Goal: Information Seeking & Learning: Understand process/instructions

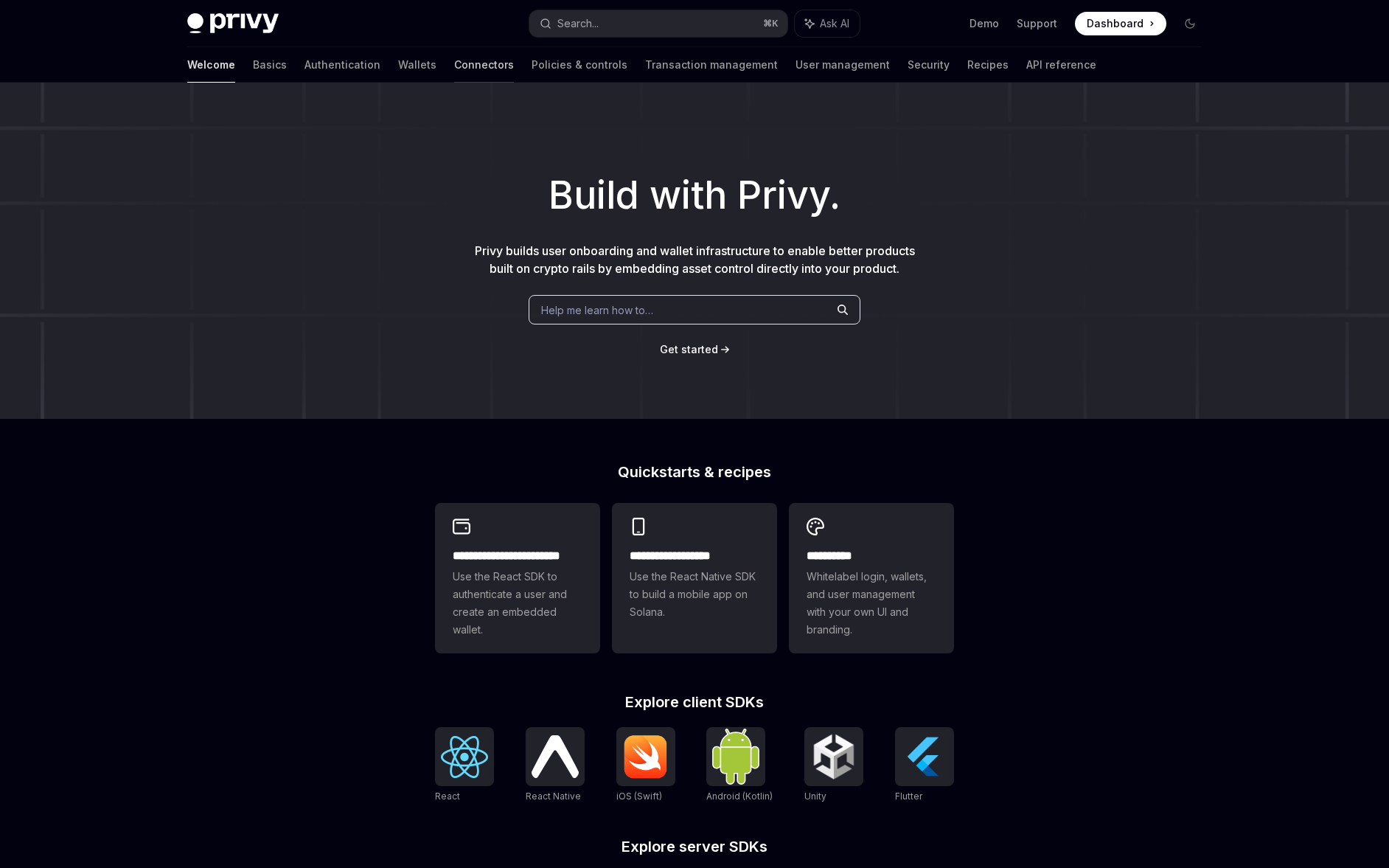
click at [454, 66] on link "Connectors" at bounding box center [484, 65] width 60 height 35
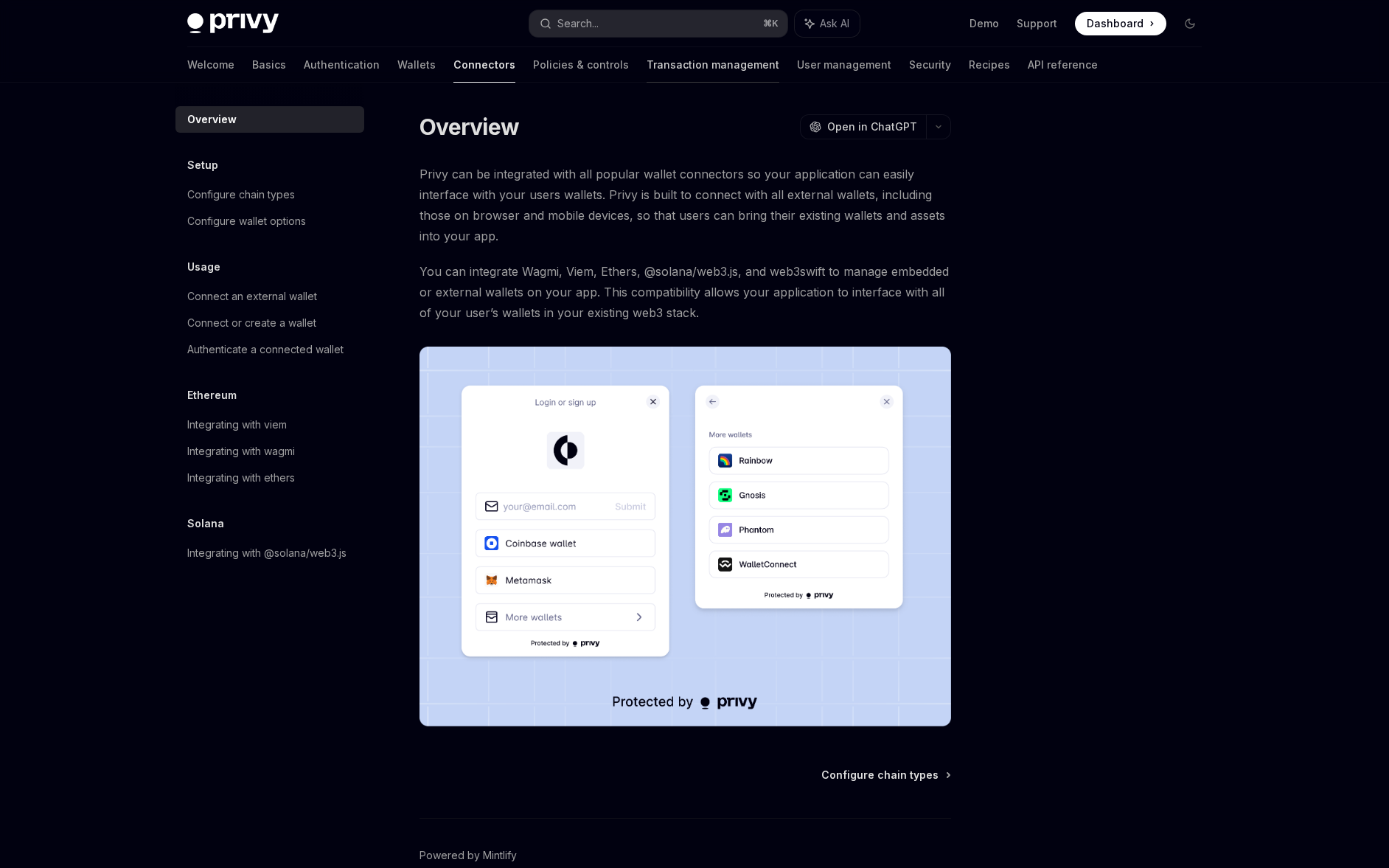
click at [654, 55] on link "Transaction management" at bounding box center [713, 65] width 133 height 35
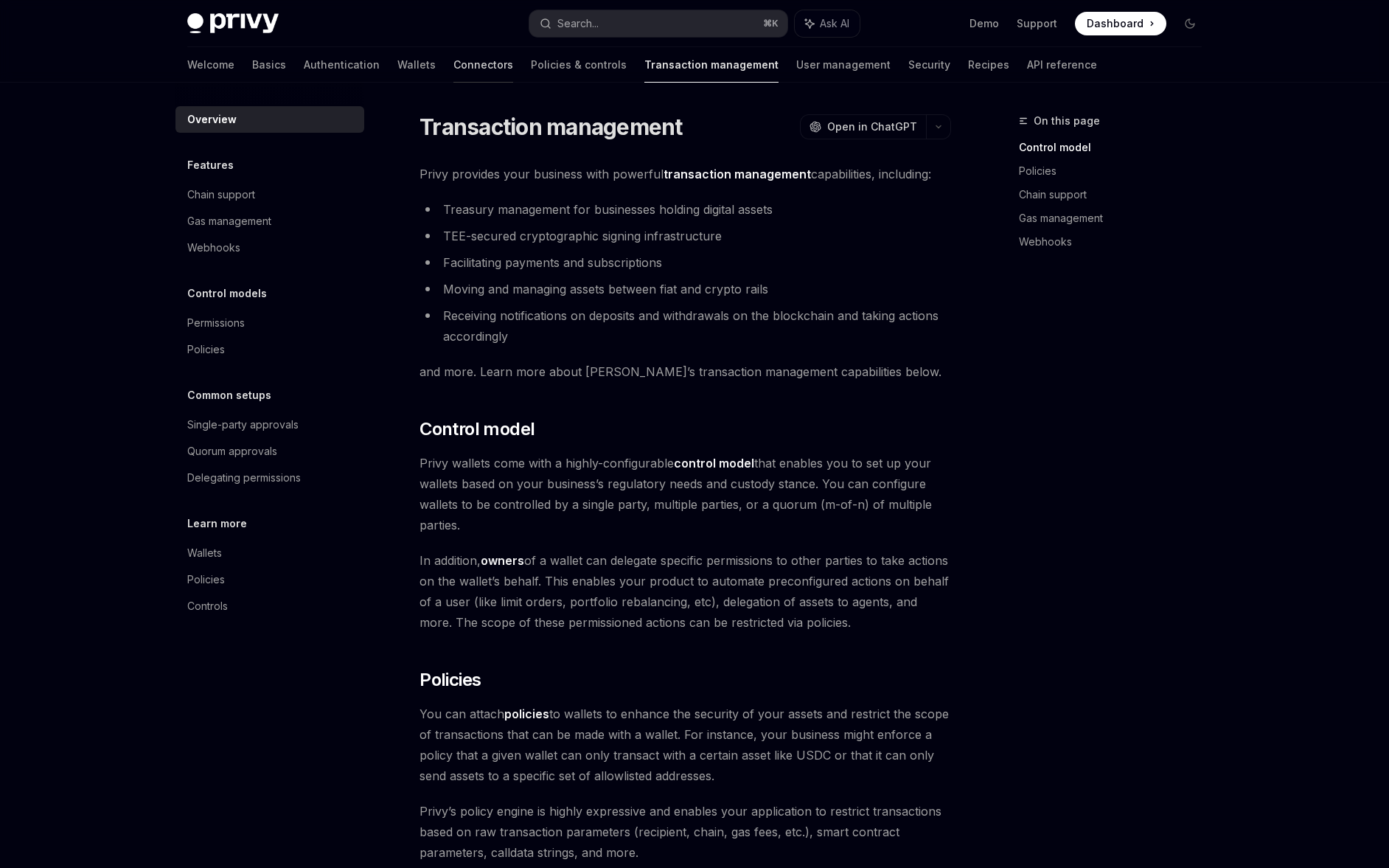
click at [454, 60] on link "Connectors" at bounding box center [483, 65] width 60 height 35
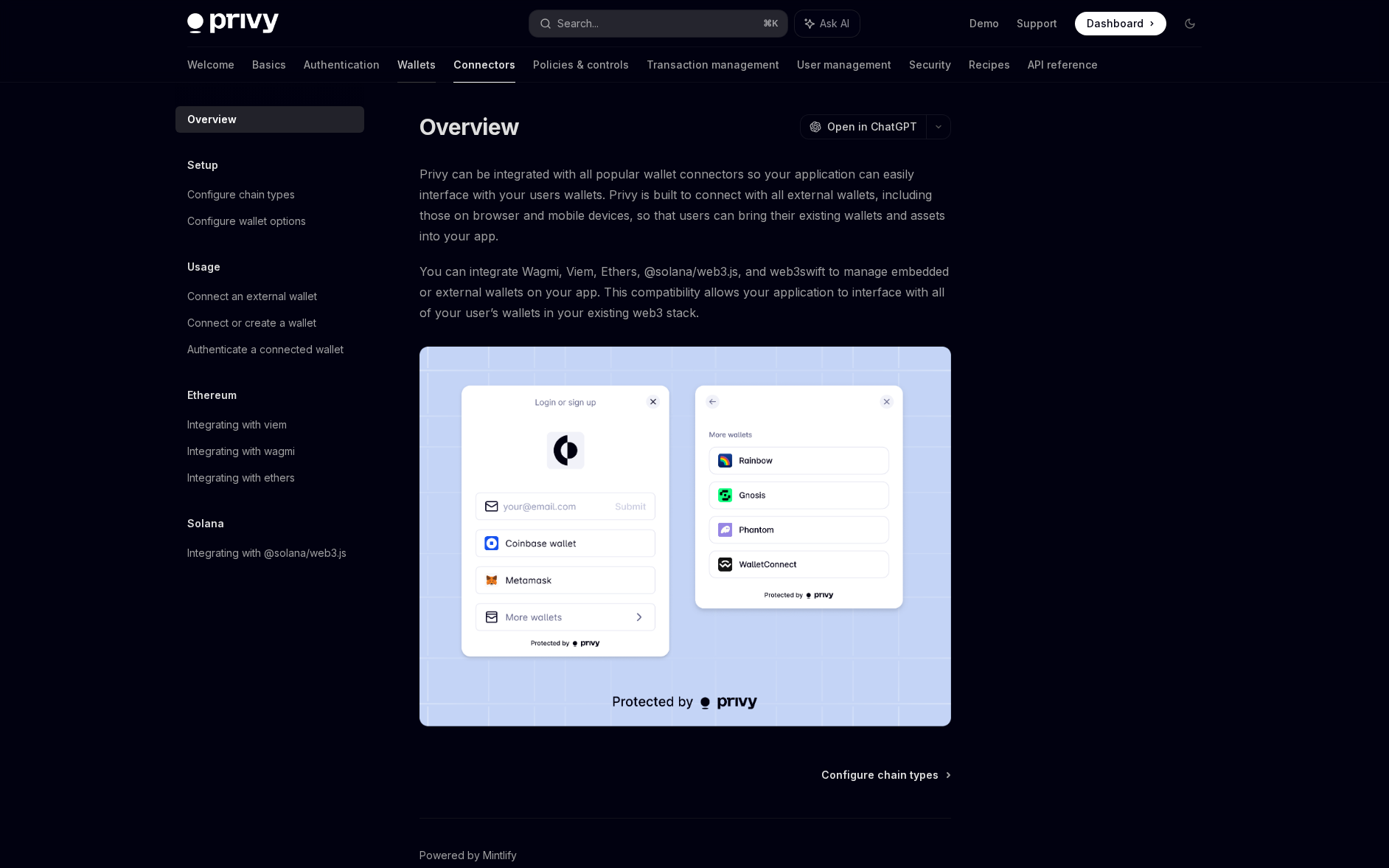
click at [397, 62] on link "Wallets" at bounding box center [416, 65] width 38 height 35
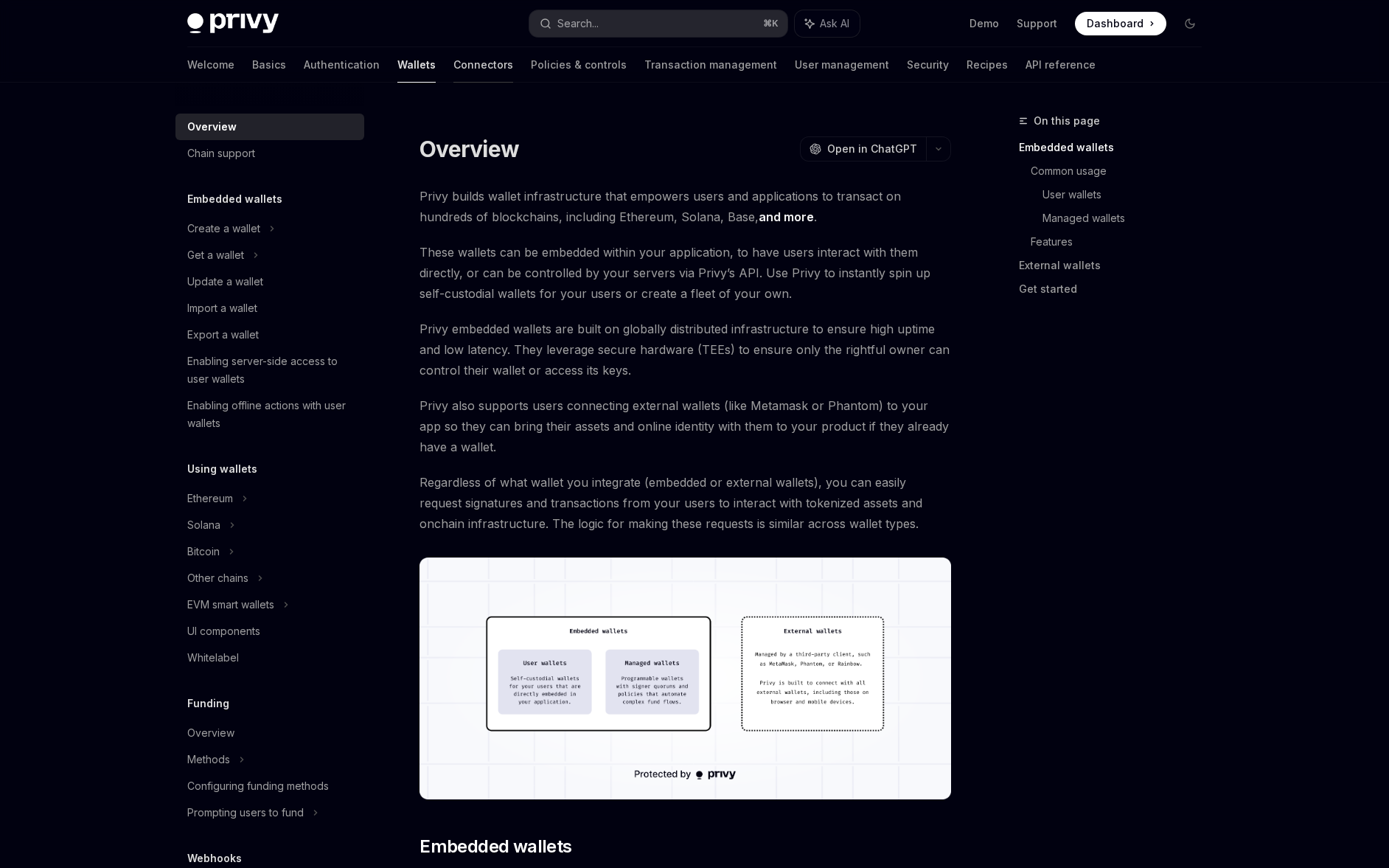
click at [454, 69] on link "Connectors" at bounding box center [483, 65] width 60 height 35
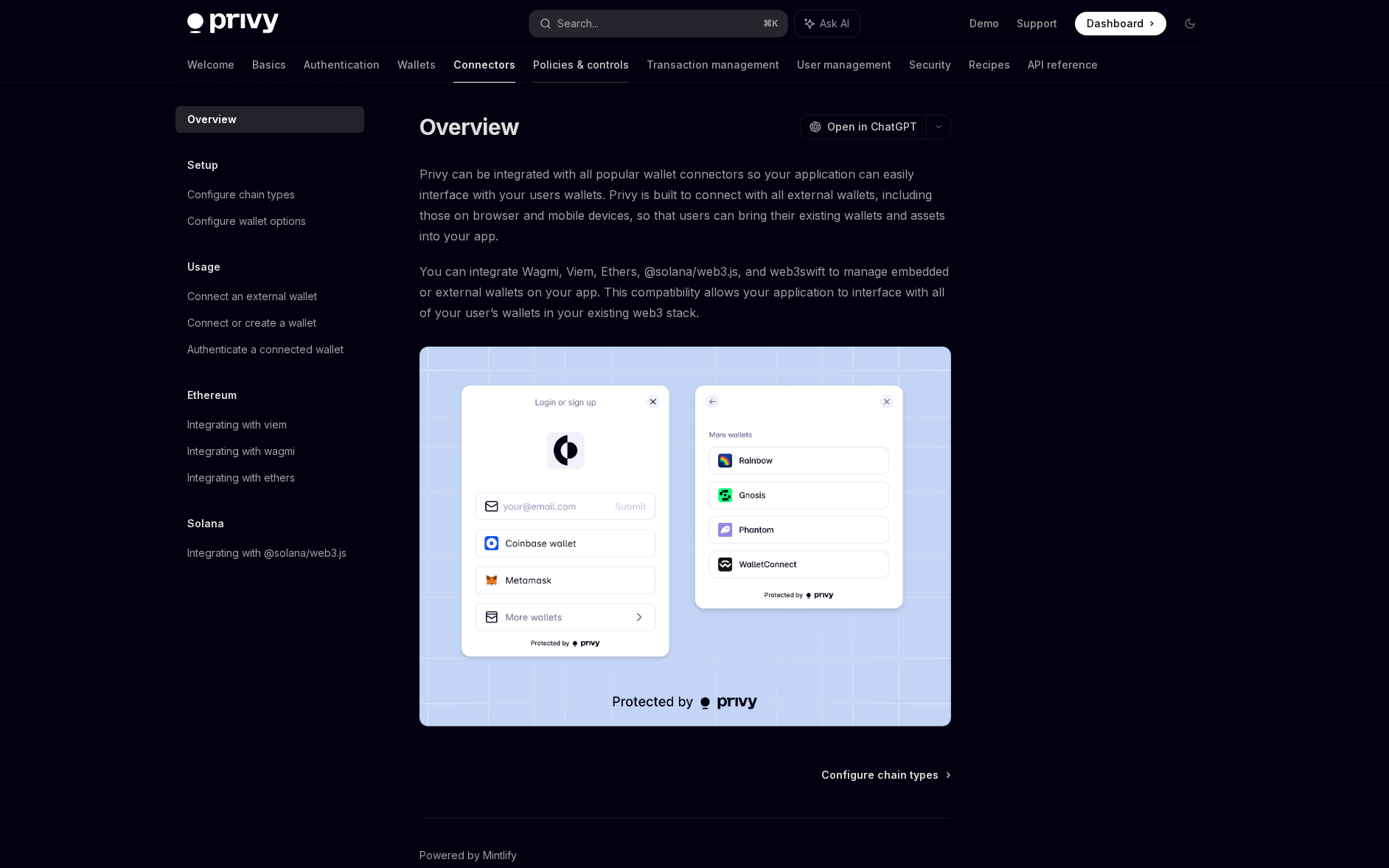
click at [533, 67] on link "Policies & controls" at bounding box center [581, 65] width 96 height 35
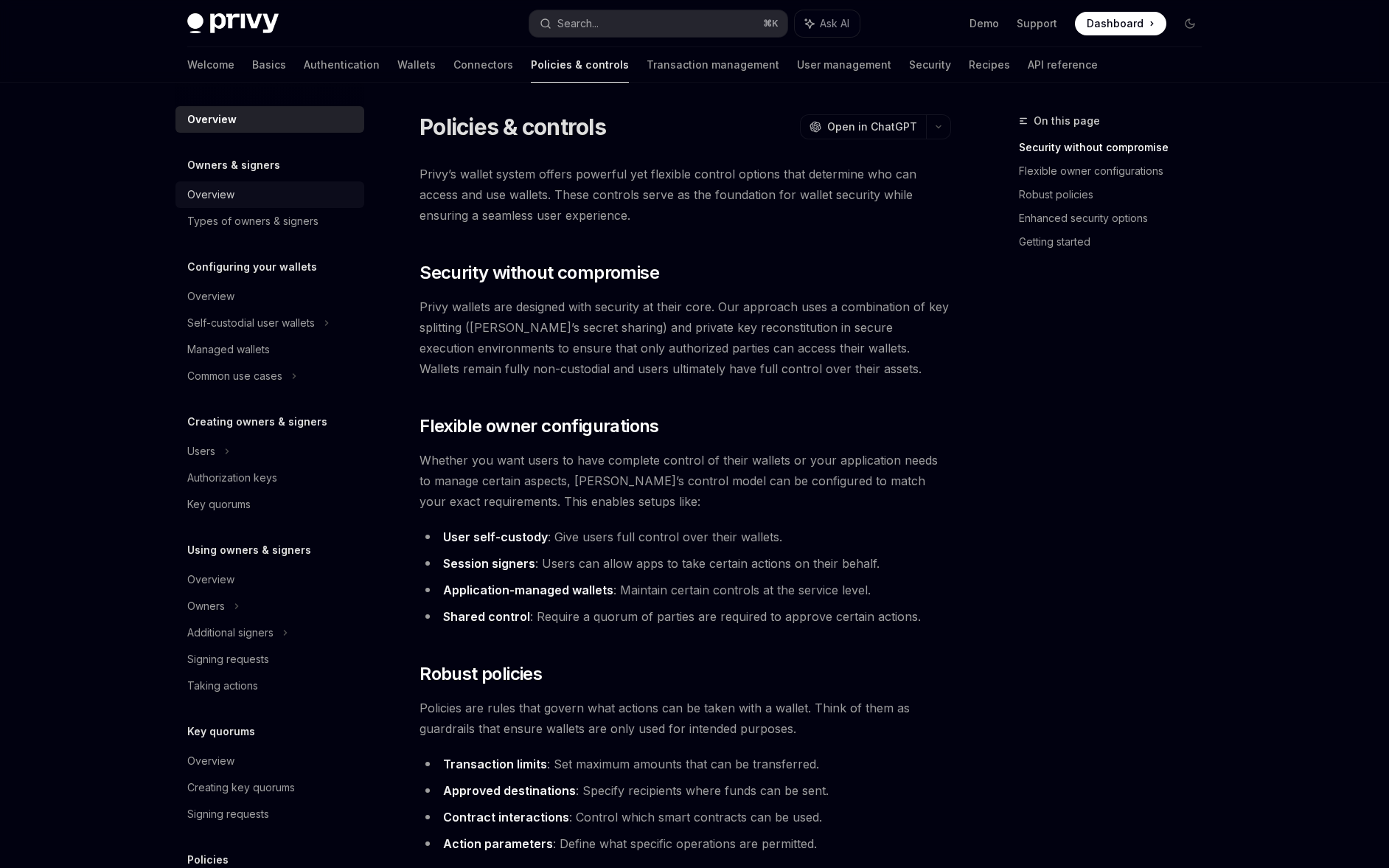
click at [287, 192] on div "Overview" at bounding box center [271, 194] width 168 height 17
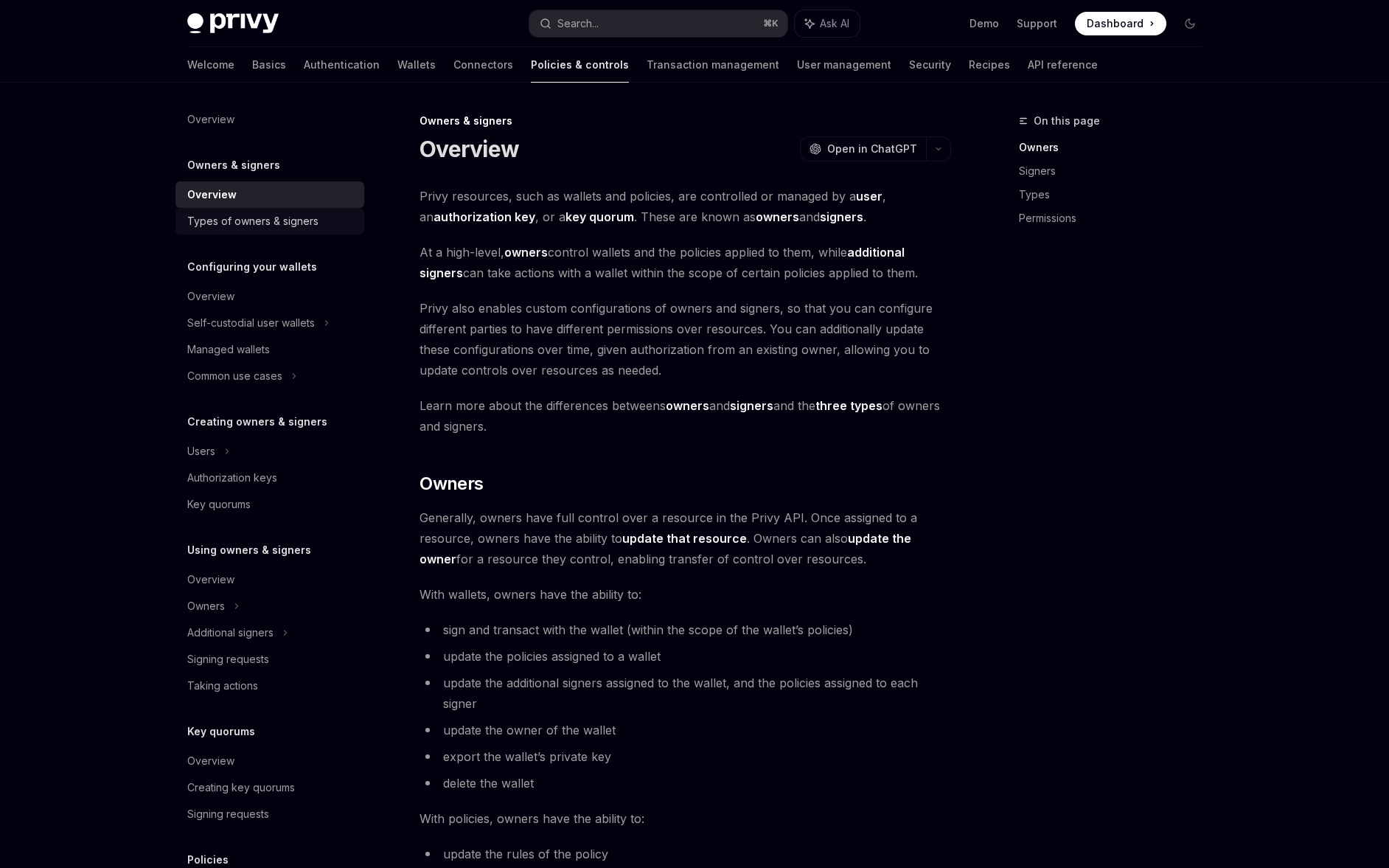
click at [287, 208] on link "Types of owners & signers" at bounding box center [269, 220] width 189 height 26
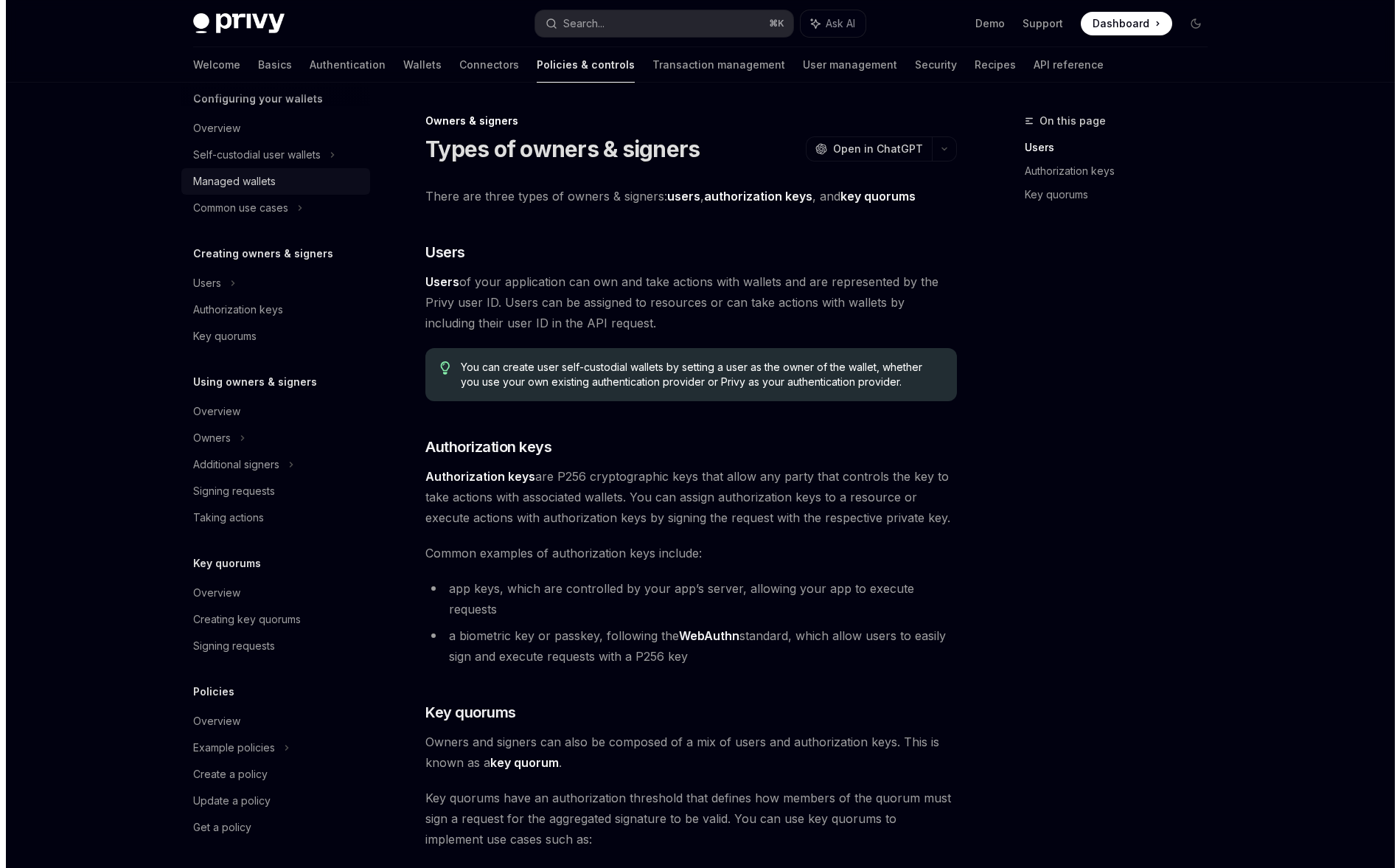
scroll to position [171, 0]
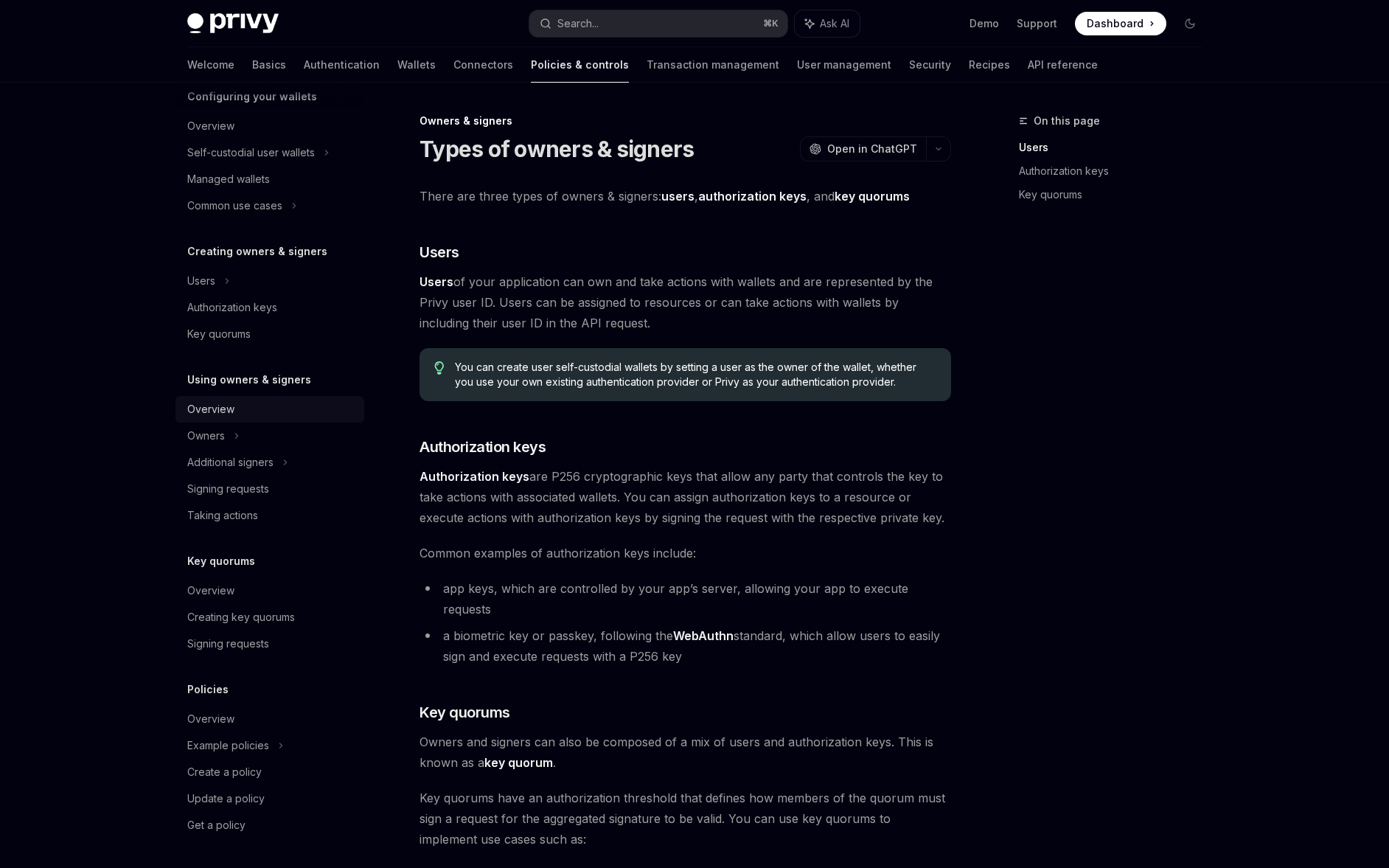
click at [266, 402] on div "Overview" at bounding box center [271, 408] width 168 height 17
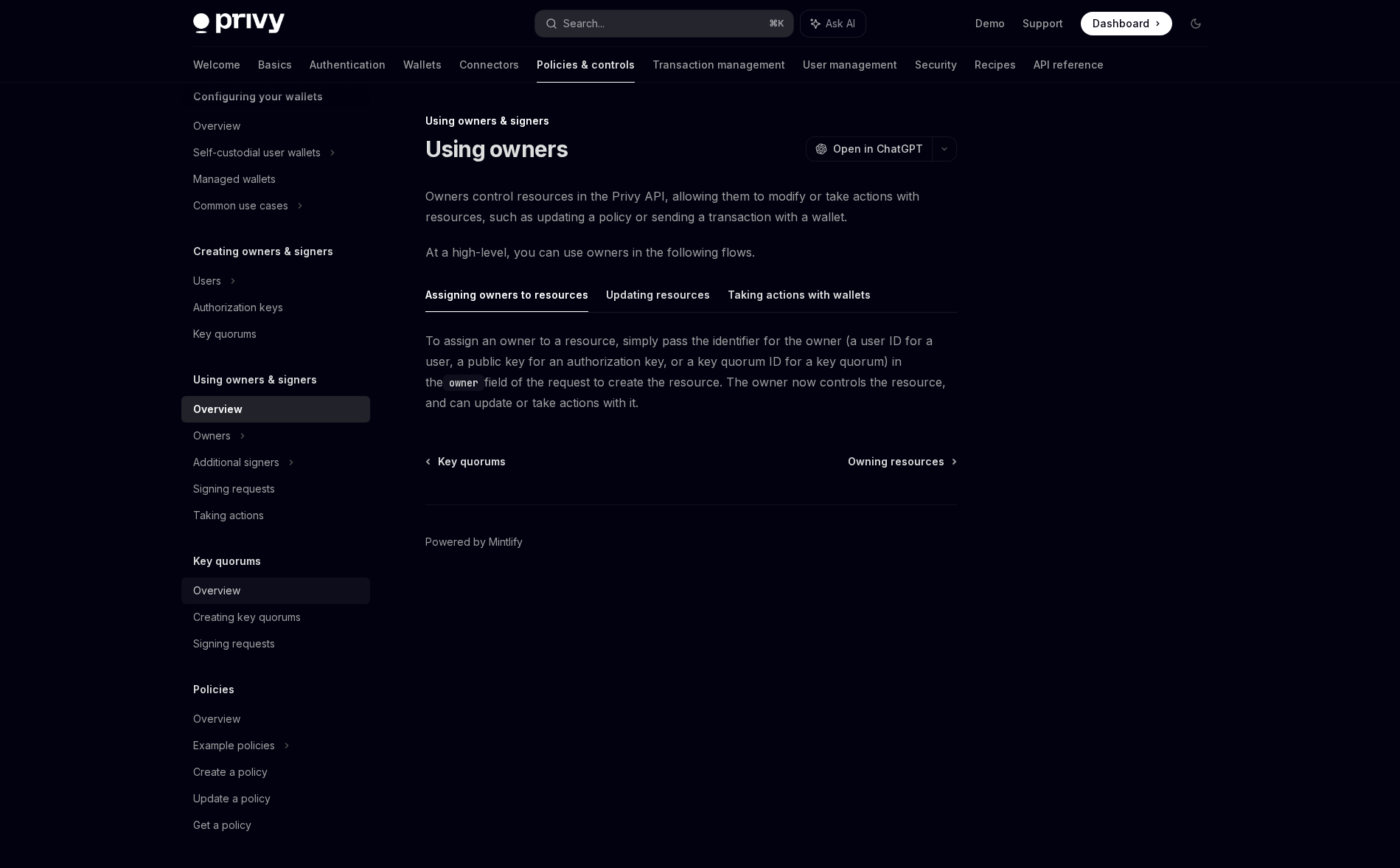
click at [261, 592] on div "Overview" at bounding box center [277, 590] width 168 height 17
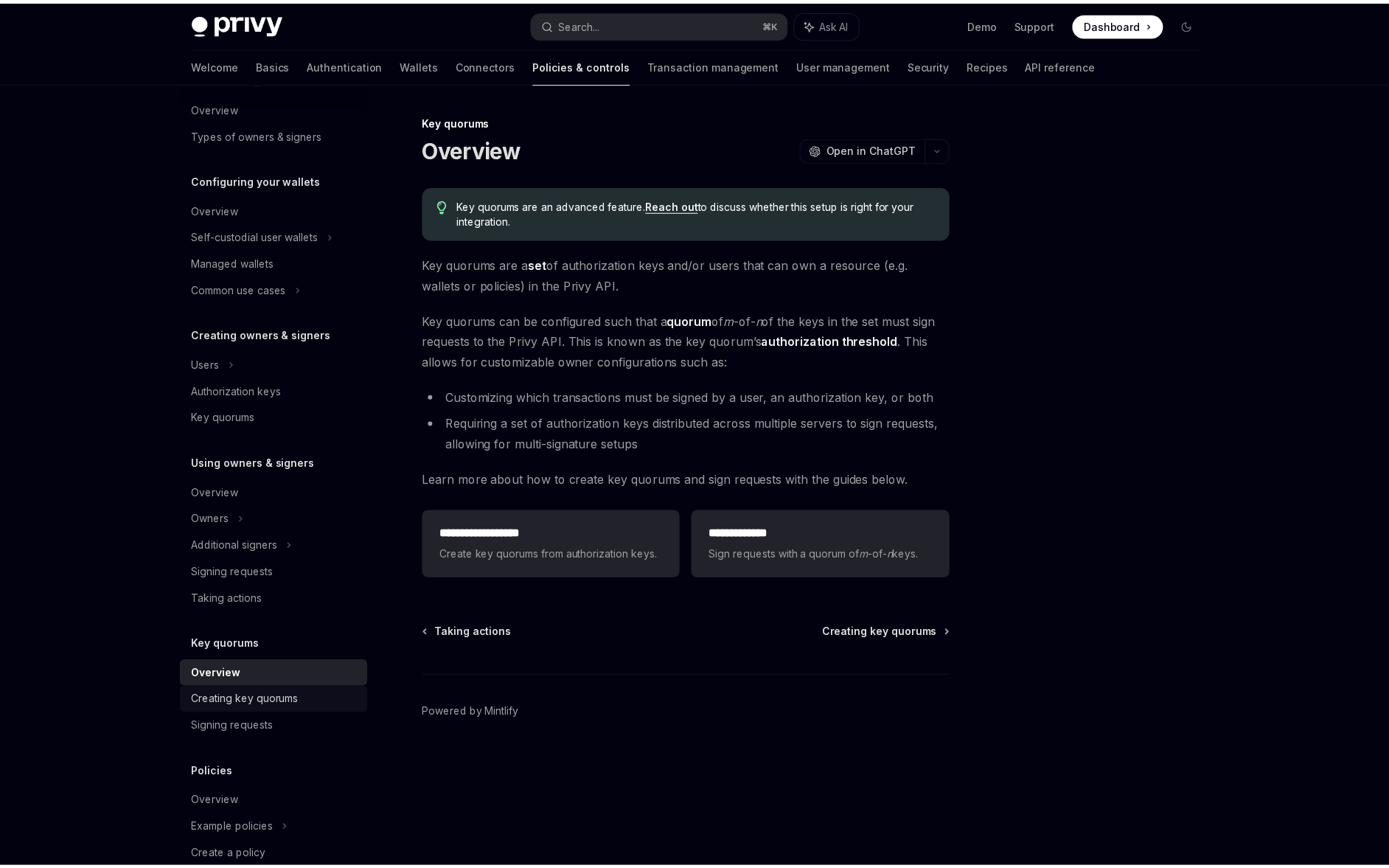
scroll to position [88, 0]
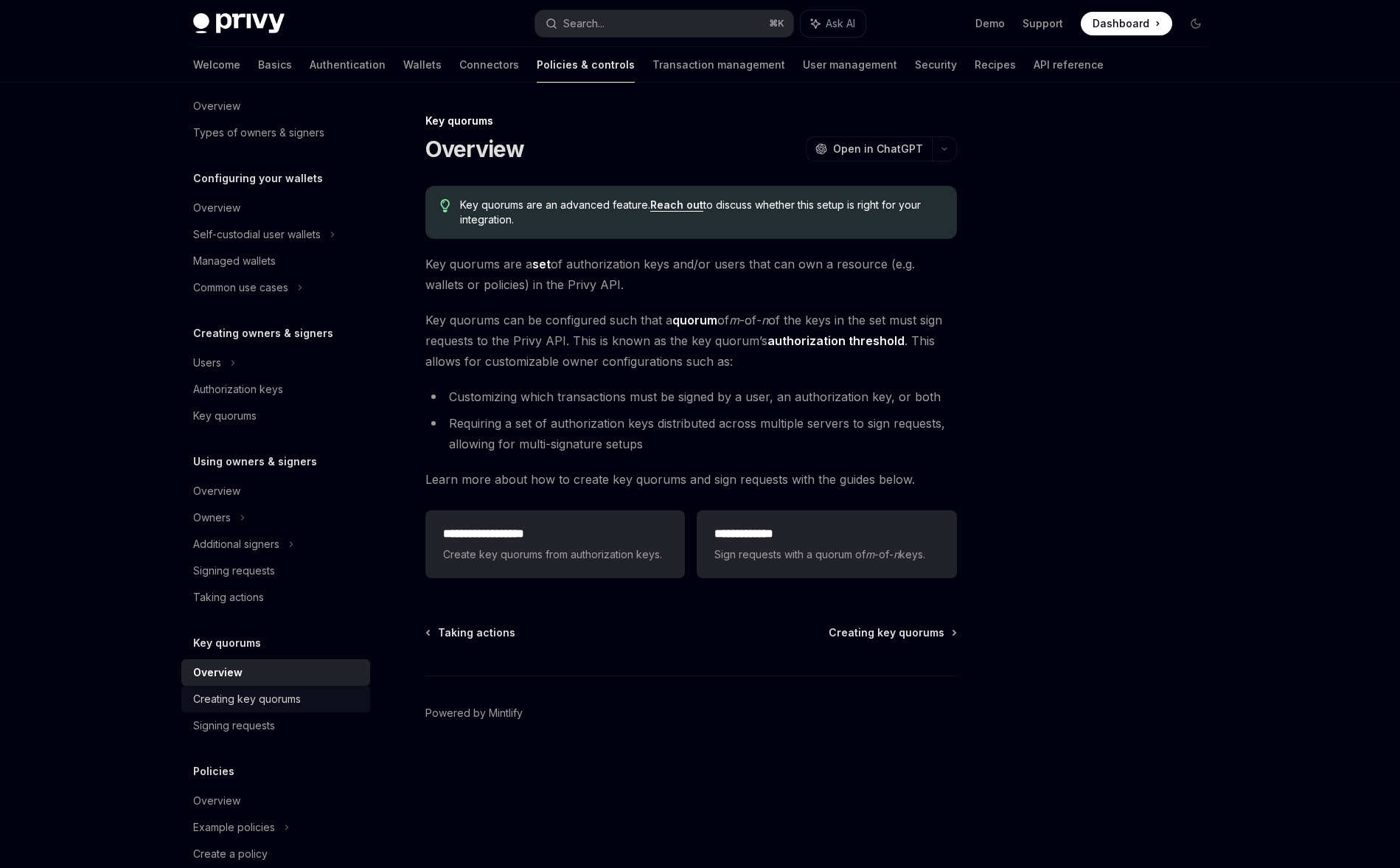
click at [271, 710] on link "Creating key quorums" at bounding box center [275, 698] width 189 height 26
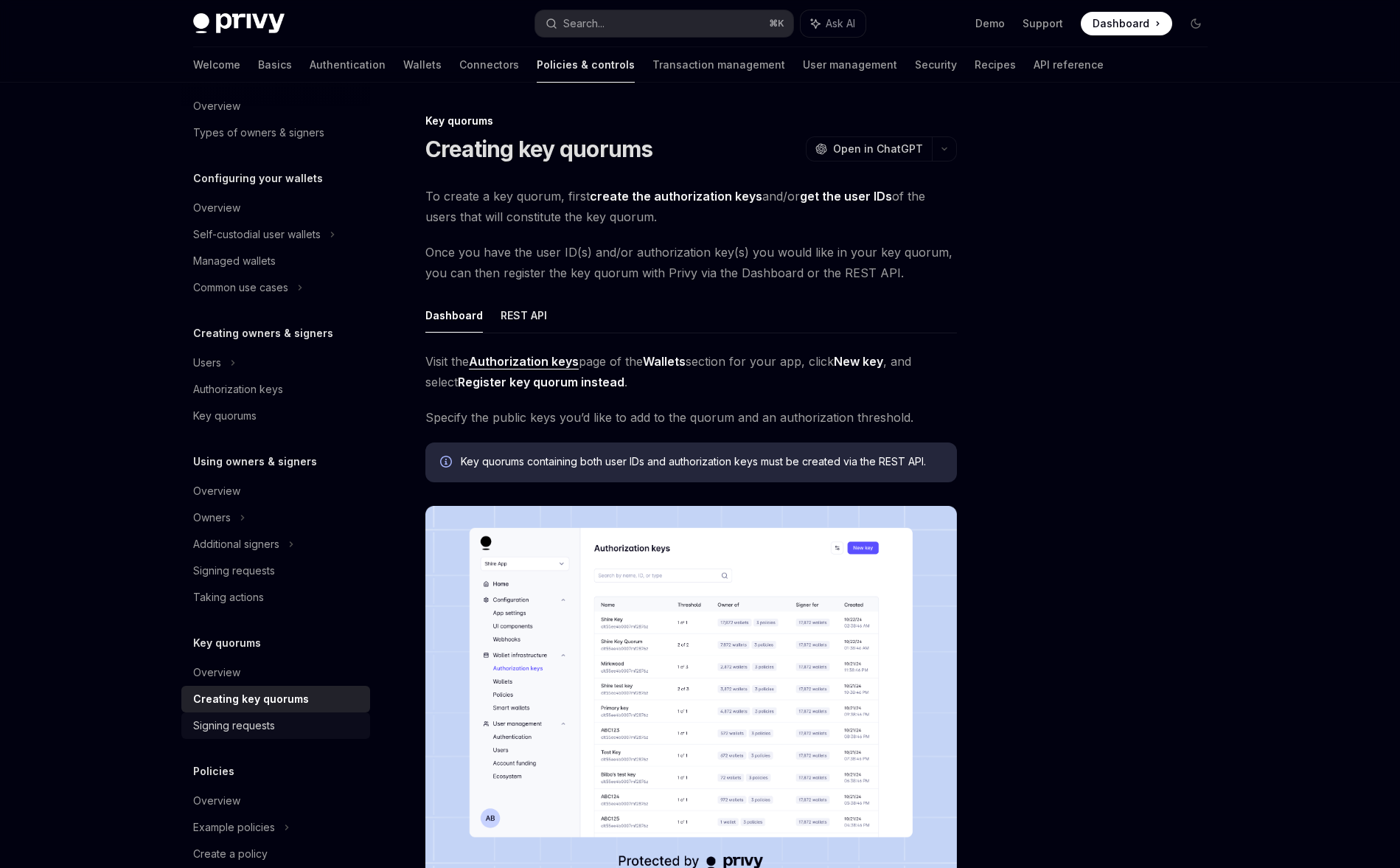
click at [266, 720] on div "Signing requests" at bounding box center [234, 725] width 82 height 17
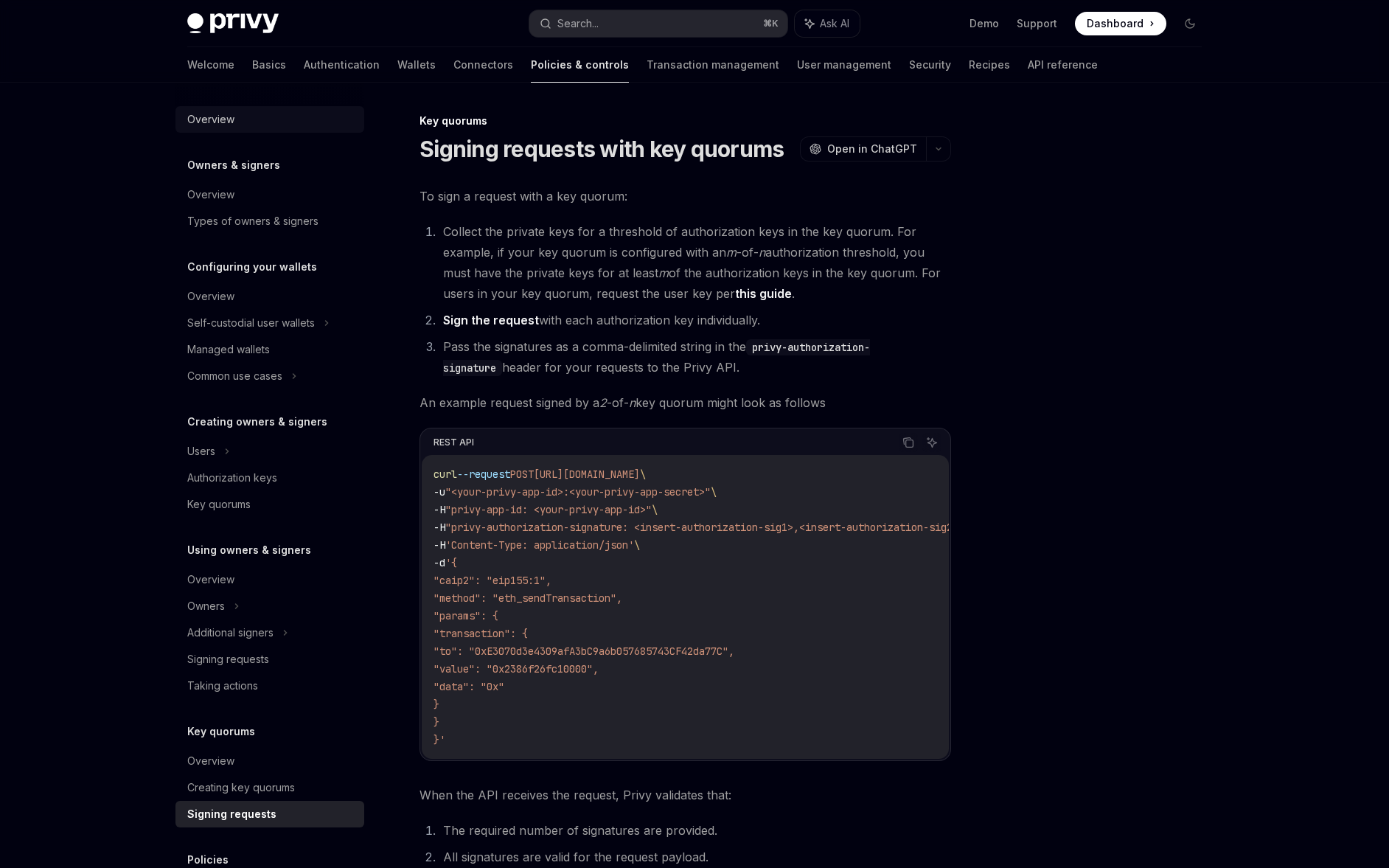
click at [245, 128] on link "Overview" at bounding box center [269, 119] width 189 height 26
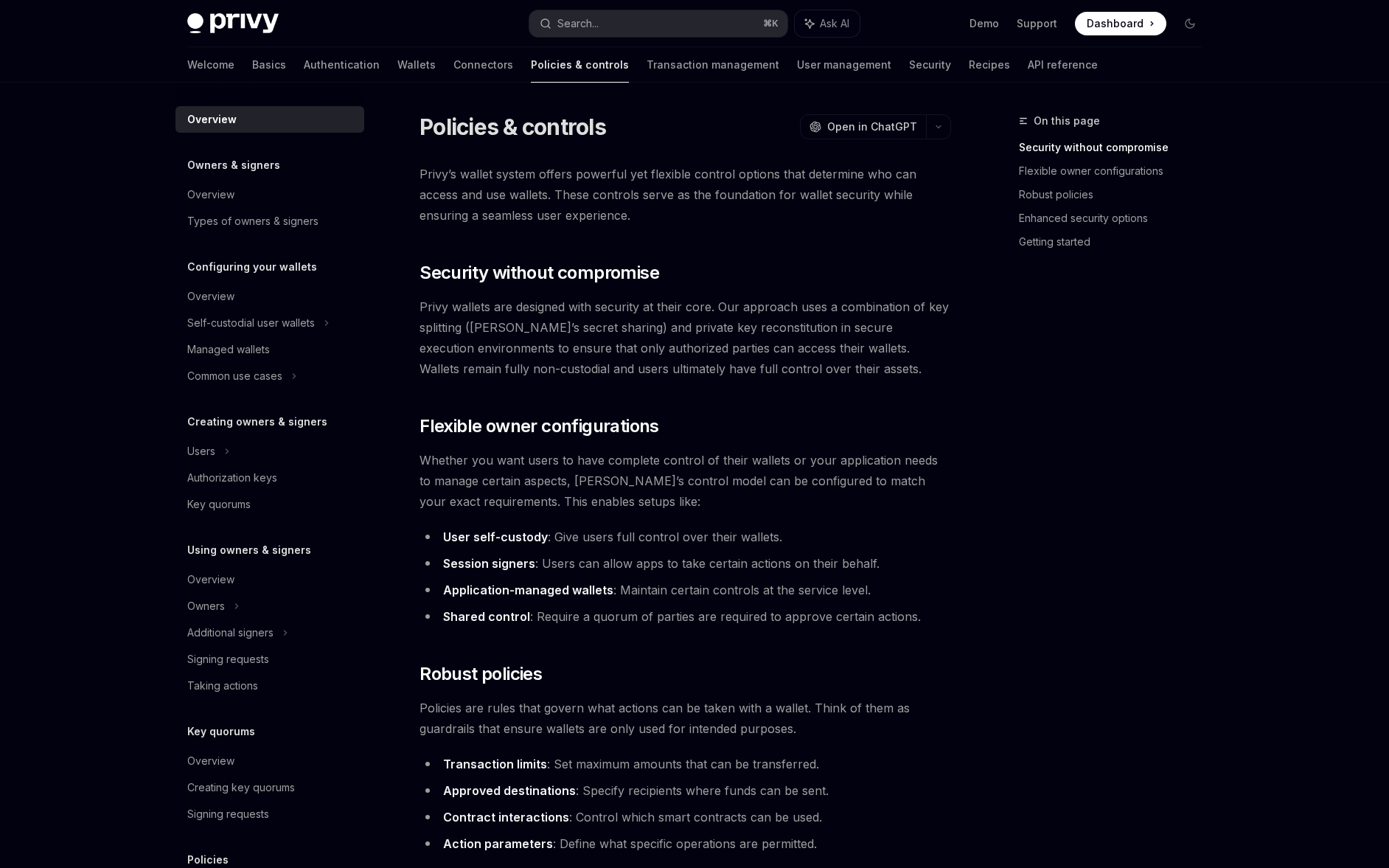
click at [647, 62] on link "Transaction management" at bounding box center [713, 65] width 133 height 35
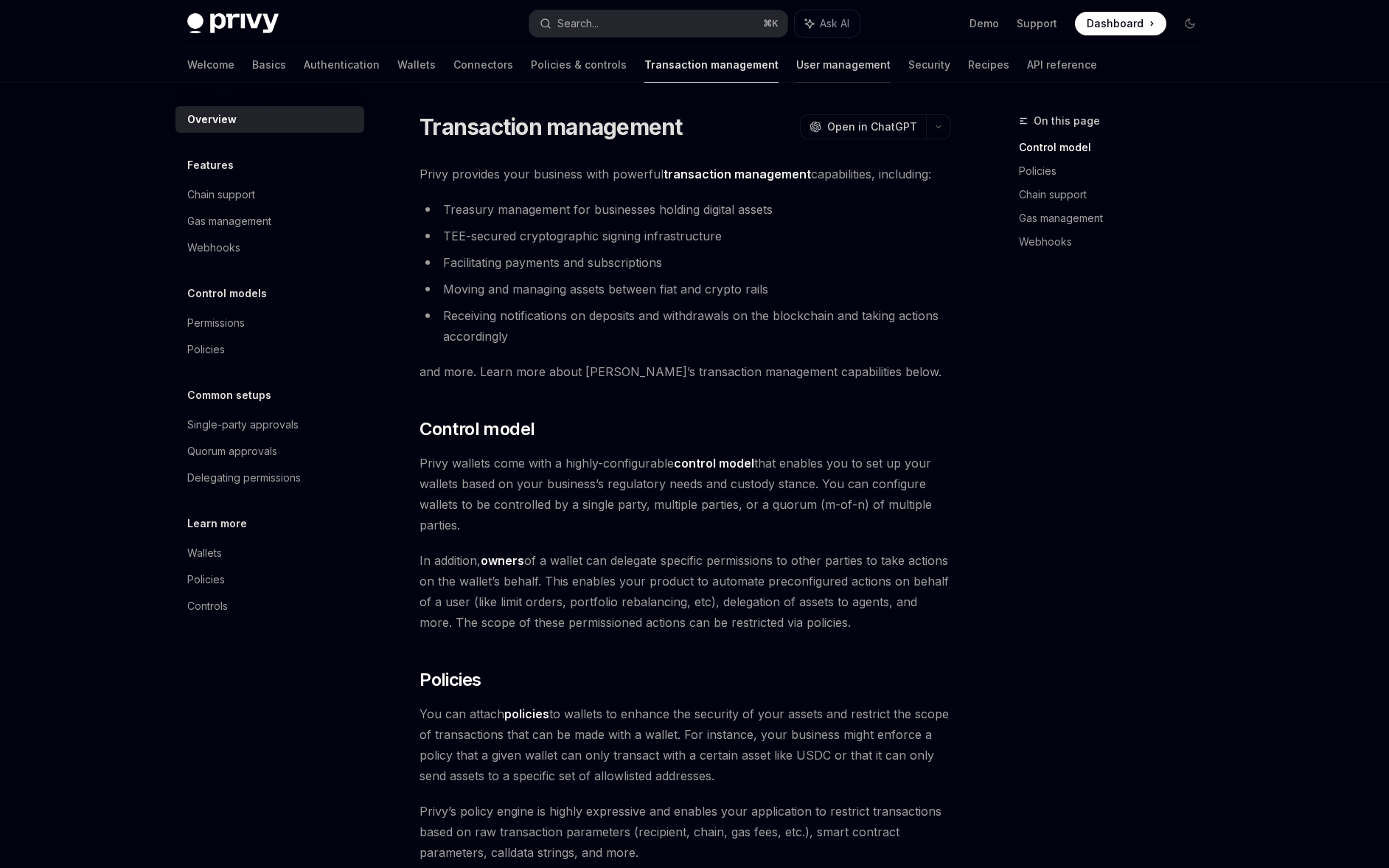
click at [796, 63] on link "User management" at bounding box center [843, 65] width 94 height 35
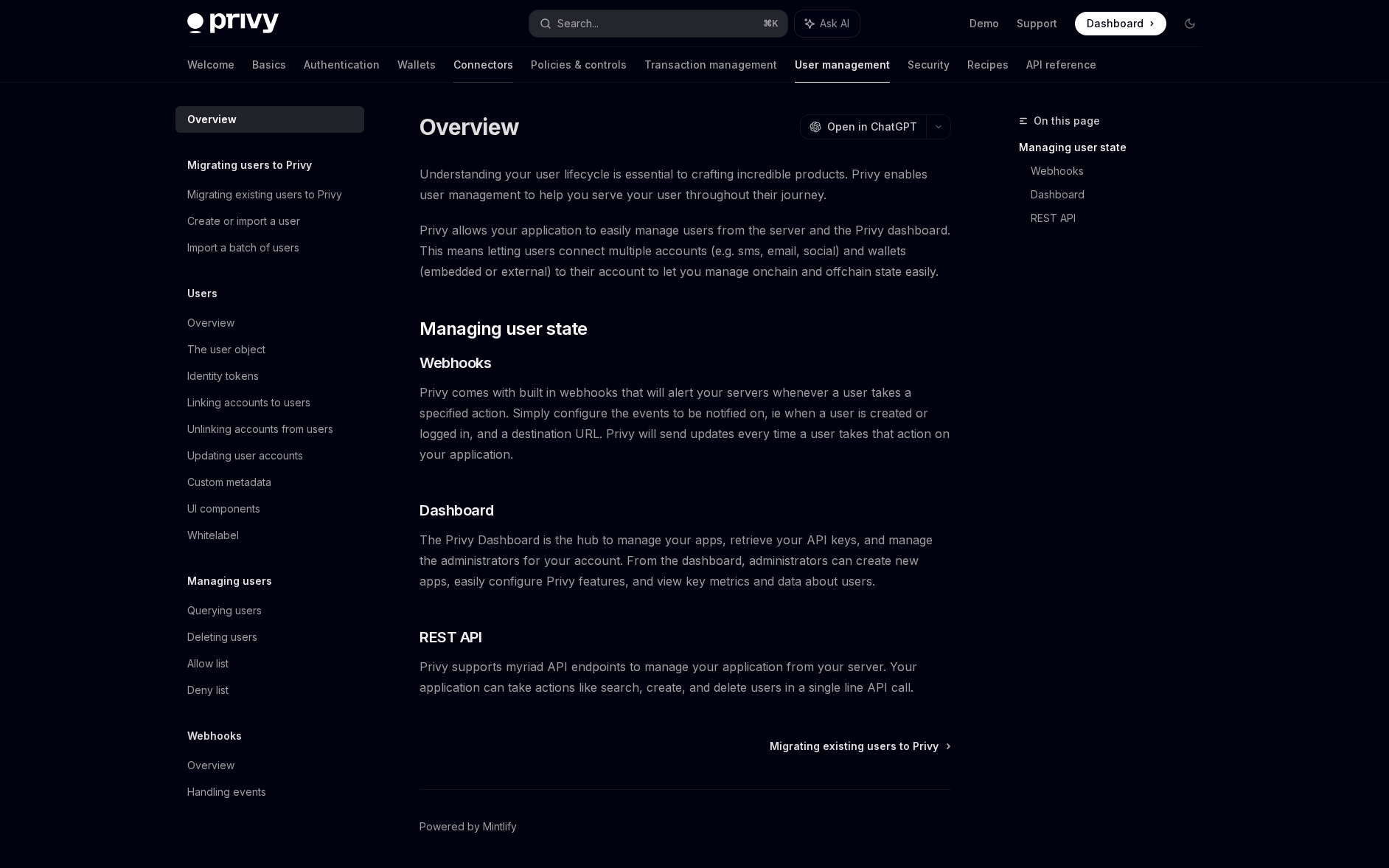
click at [454, 67] on link "Connectors" at bounding box center [483, 65] width 60 height 35
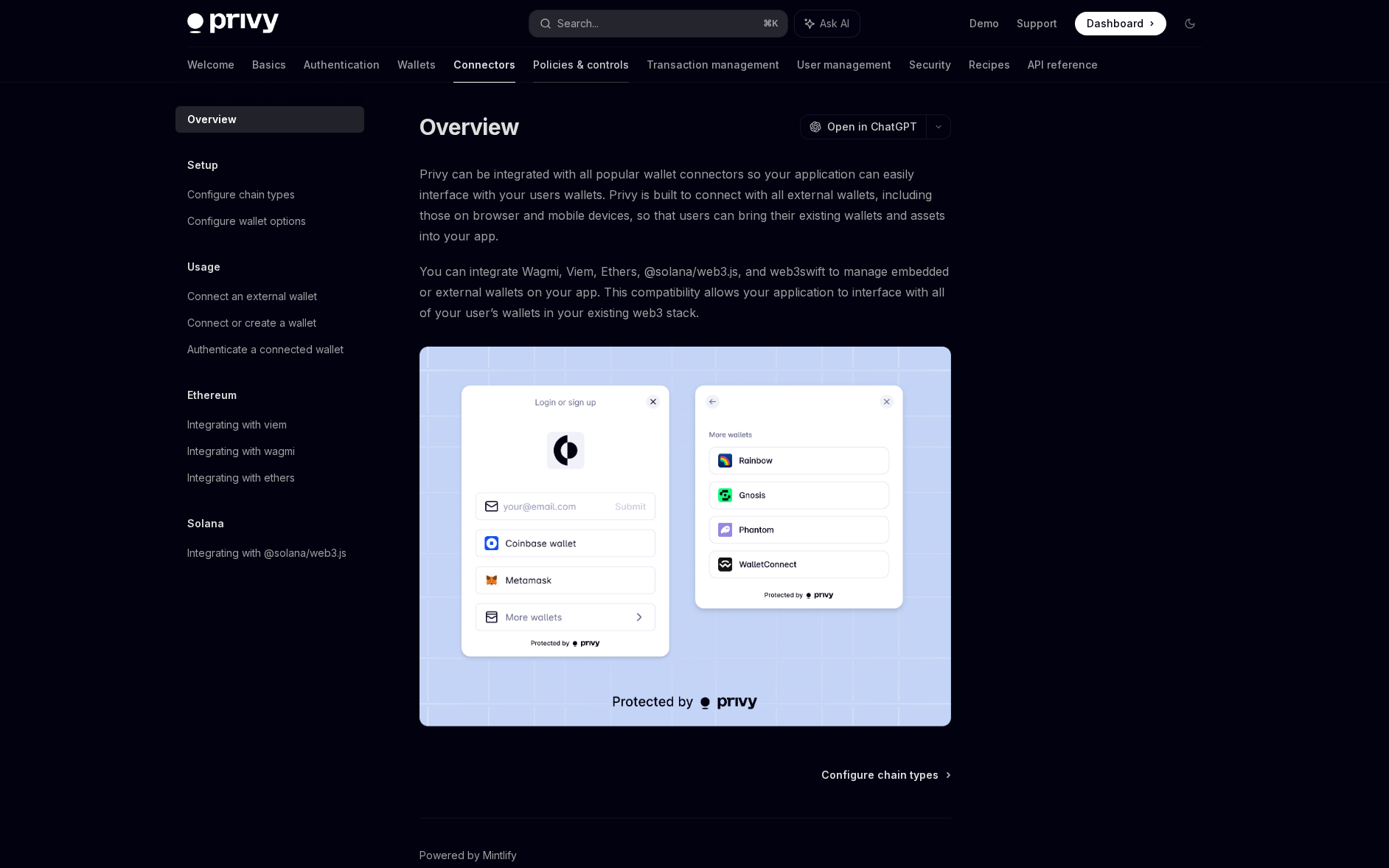
click at [533, 69] on link "Policies & controls" at bounding box center [581, 65] width 96 height 35
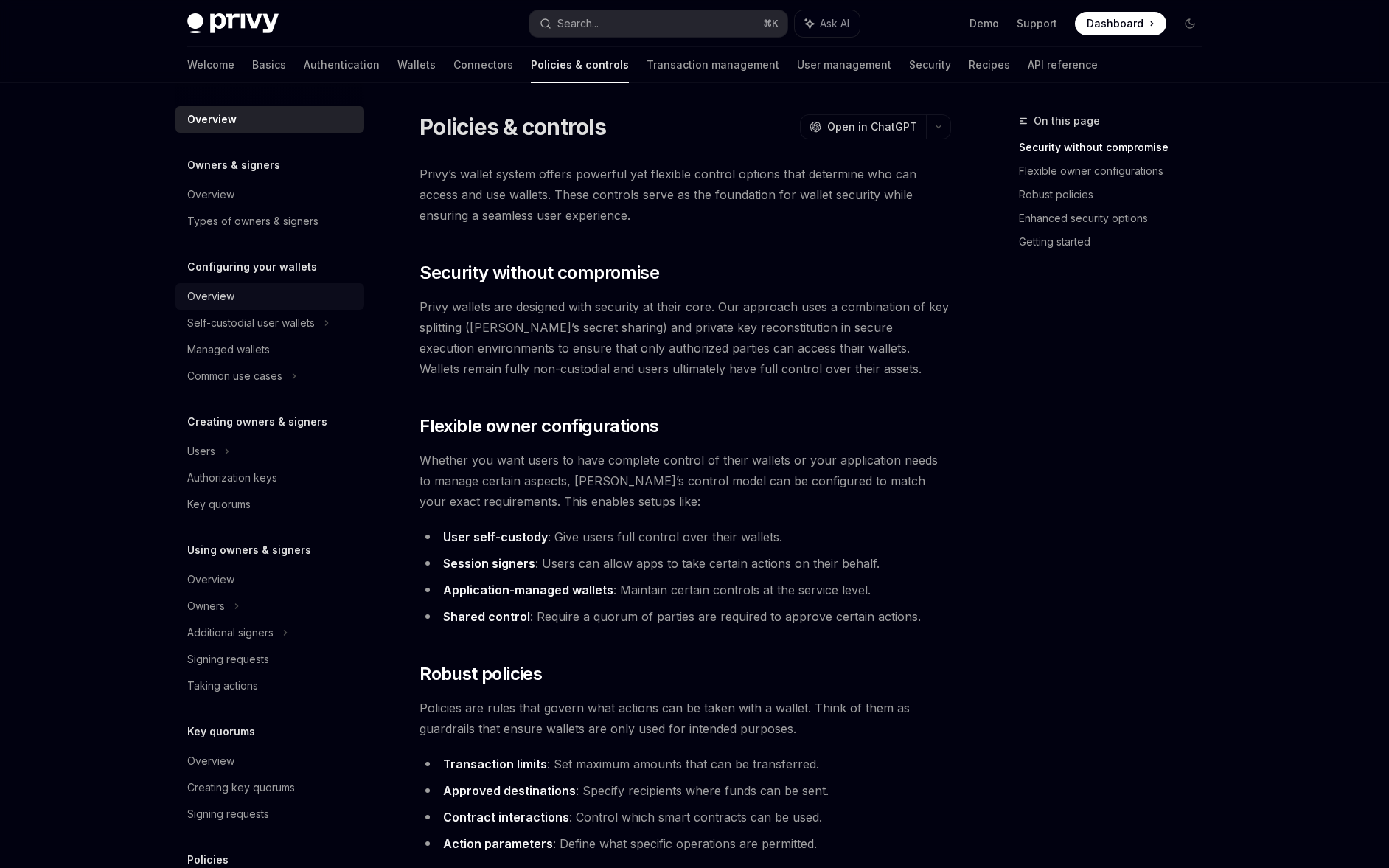
click at [317, 309] on link "Overview" at bounding box center [269, 296] width 189 height 26
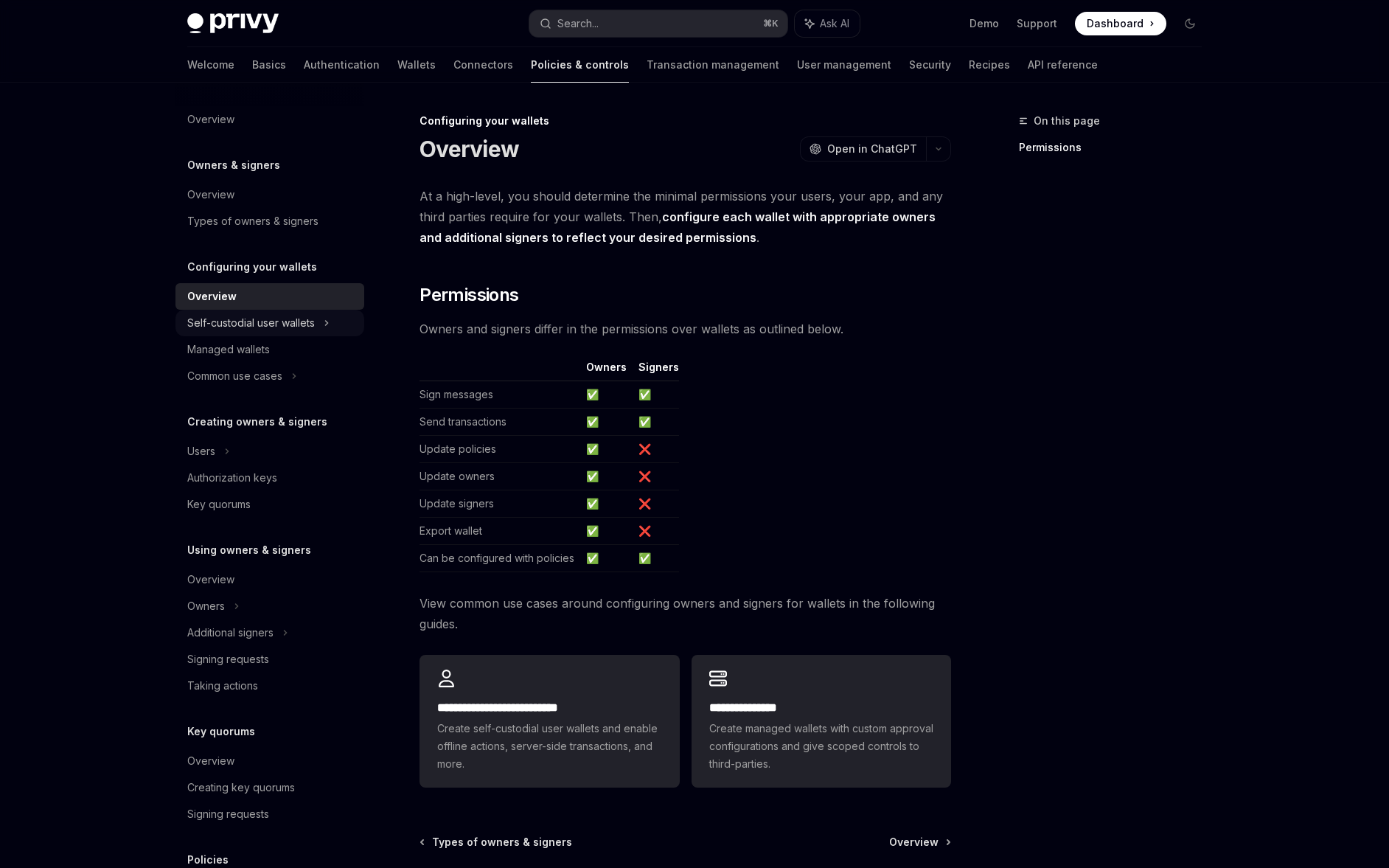
click at [314, 328] on div "Self-custodial user wallets" at bounding box center [251, 322] width 128 height 17
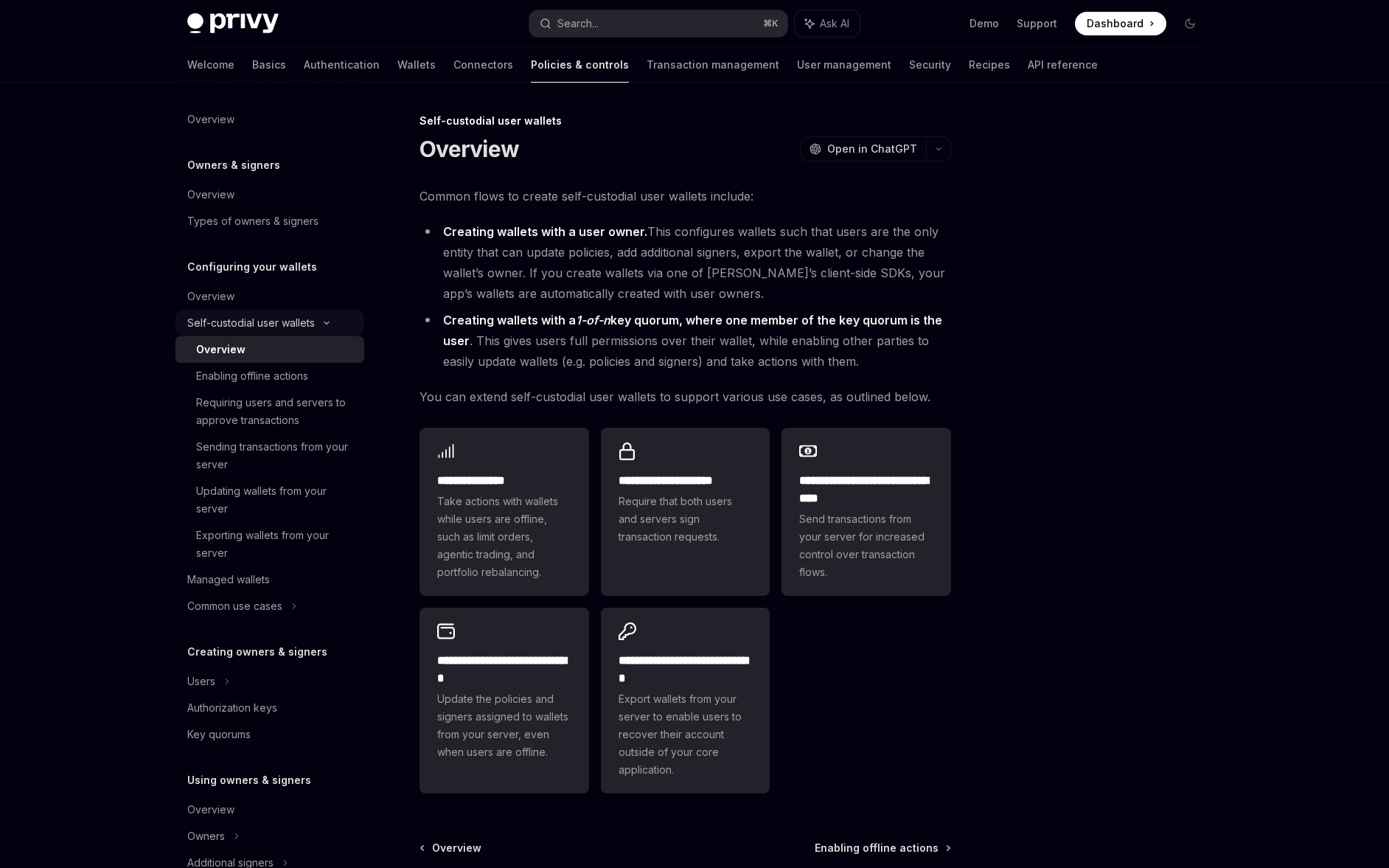
click at [309, 332] on div "Self-custodial user wallets" at bounding box center [269, 322] width 189 height 26
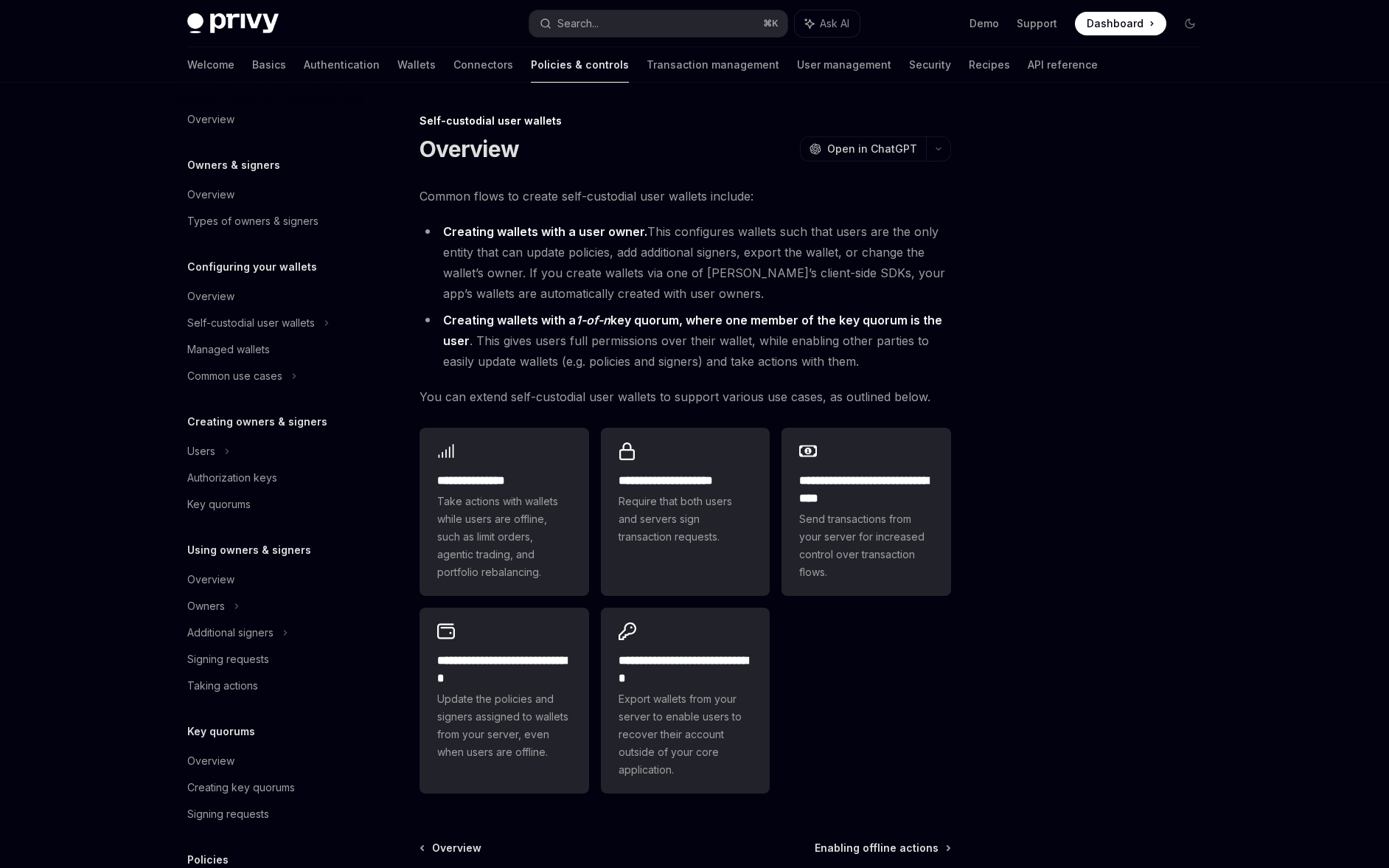
click at [485, 238] on strong "Creating wallets with a user owner." at bounding box center [545, 232] width 205 height 15
click at [647, 69] on link "Transaction management" at bounding box center [713, 65] width 133 height 35
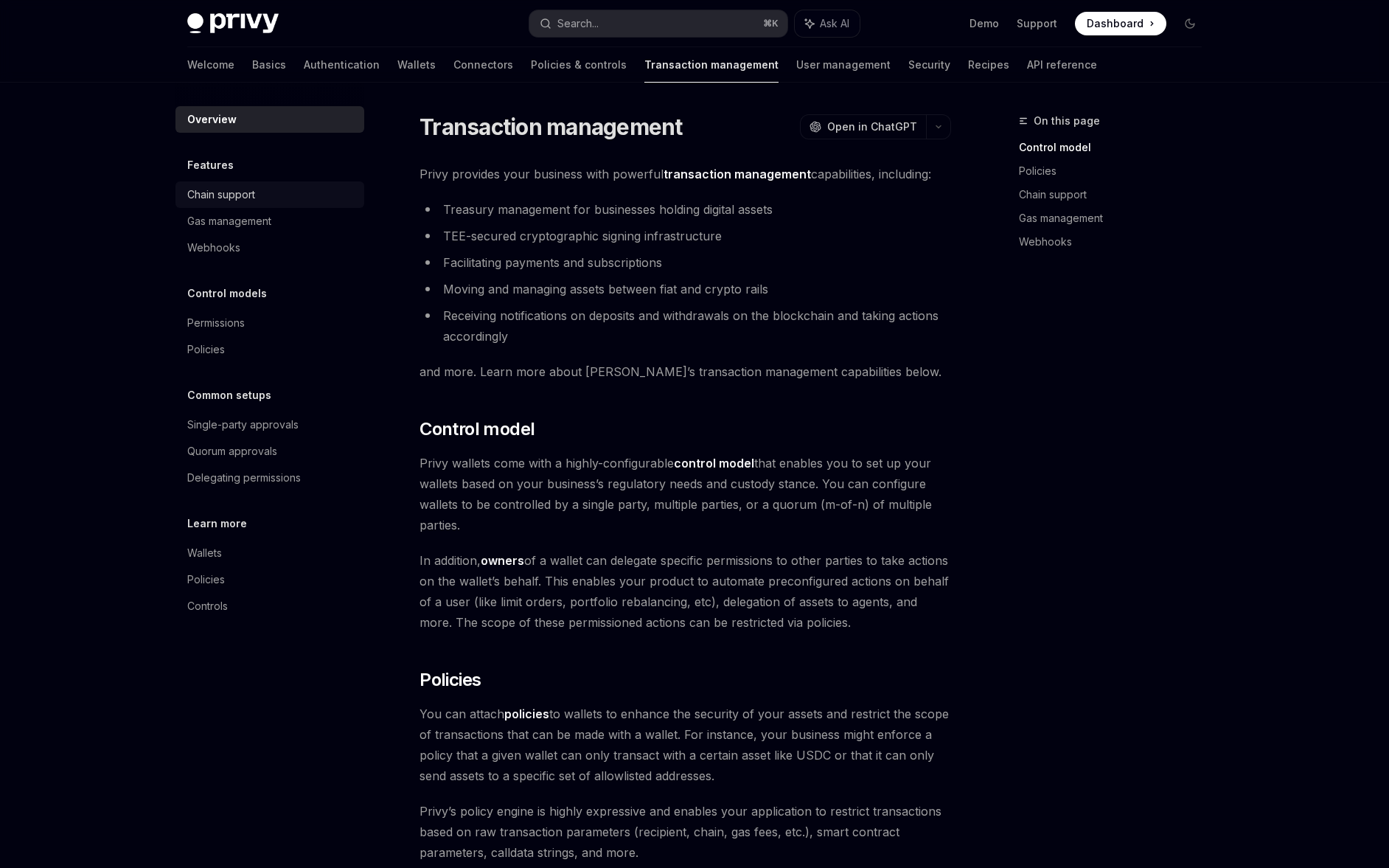
click at [284, 189] on div "Chain support" at bounding box center [271, 194] width 168 height 17
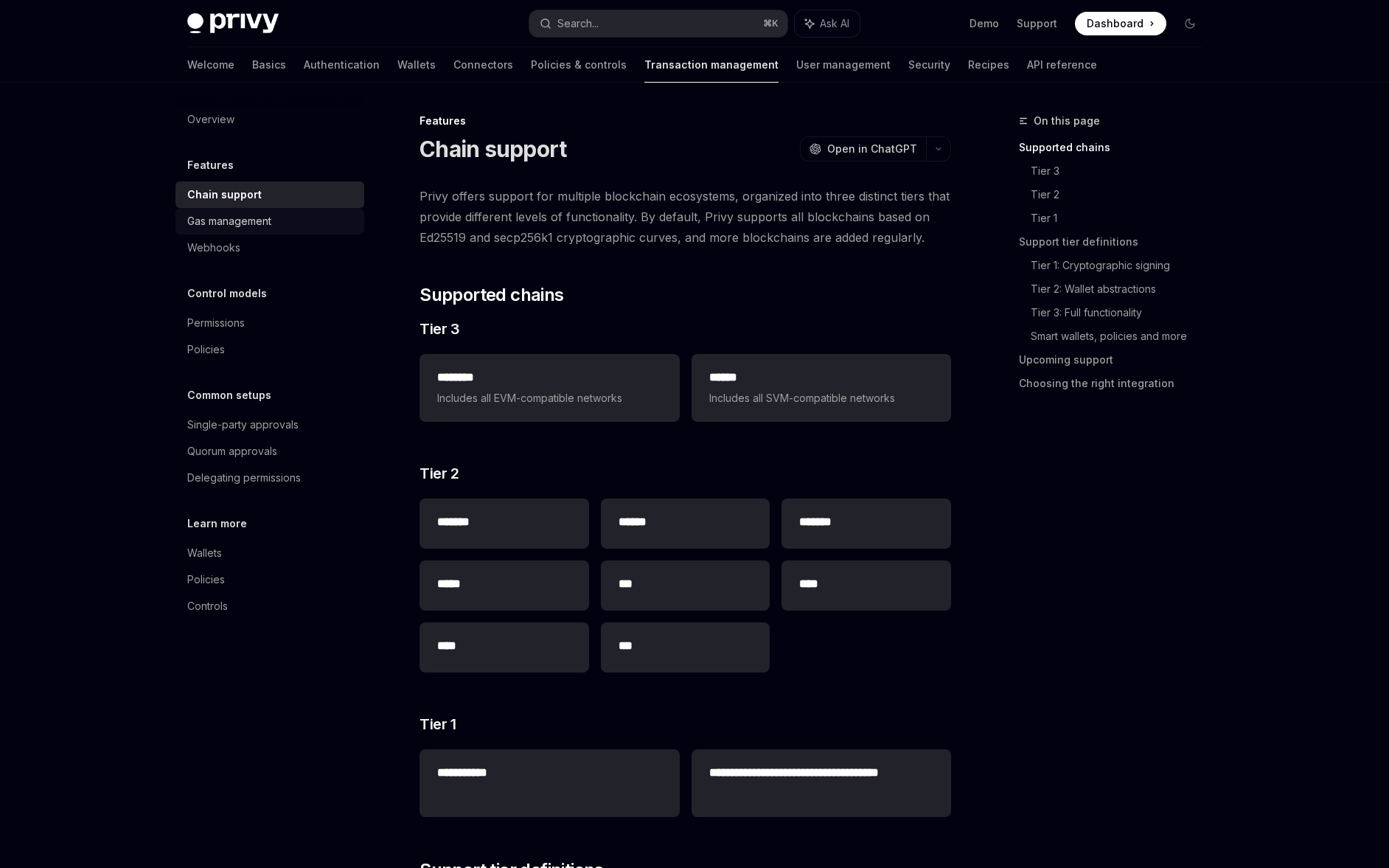
click at [285, 231] on link "Gas management" at bounding box center [269, 220] width 189 height 26
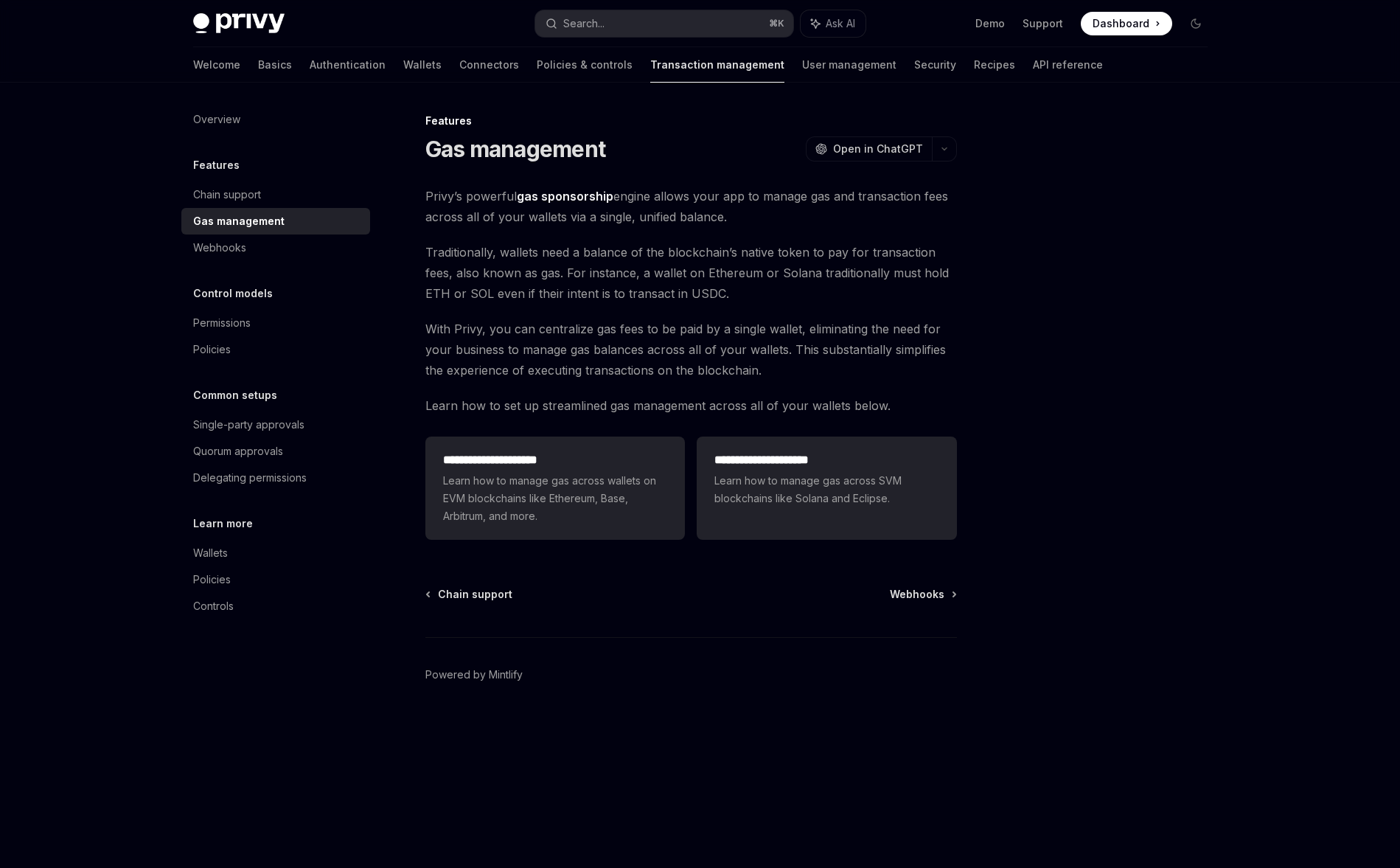
click at [306, 208] on link "Gas management" at bounding box center [275, 220] width 189 height 26
click at [315, 196] on div "Chain support" at bounding box center [277, 194] width 168 height 17
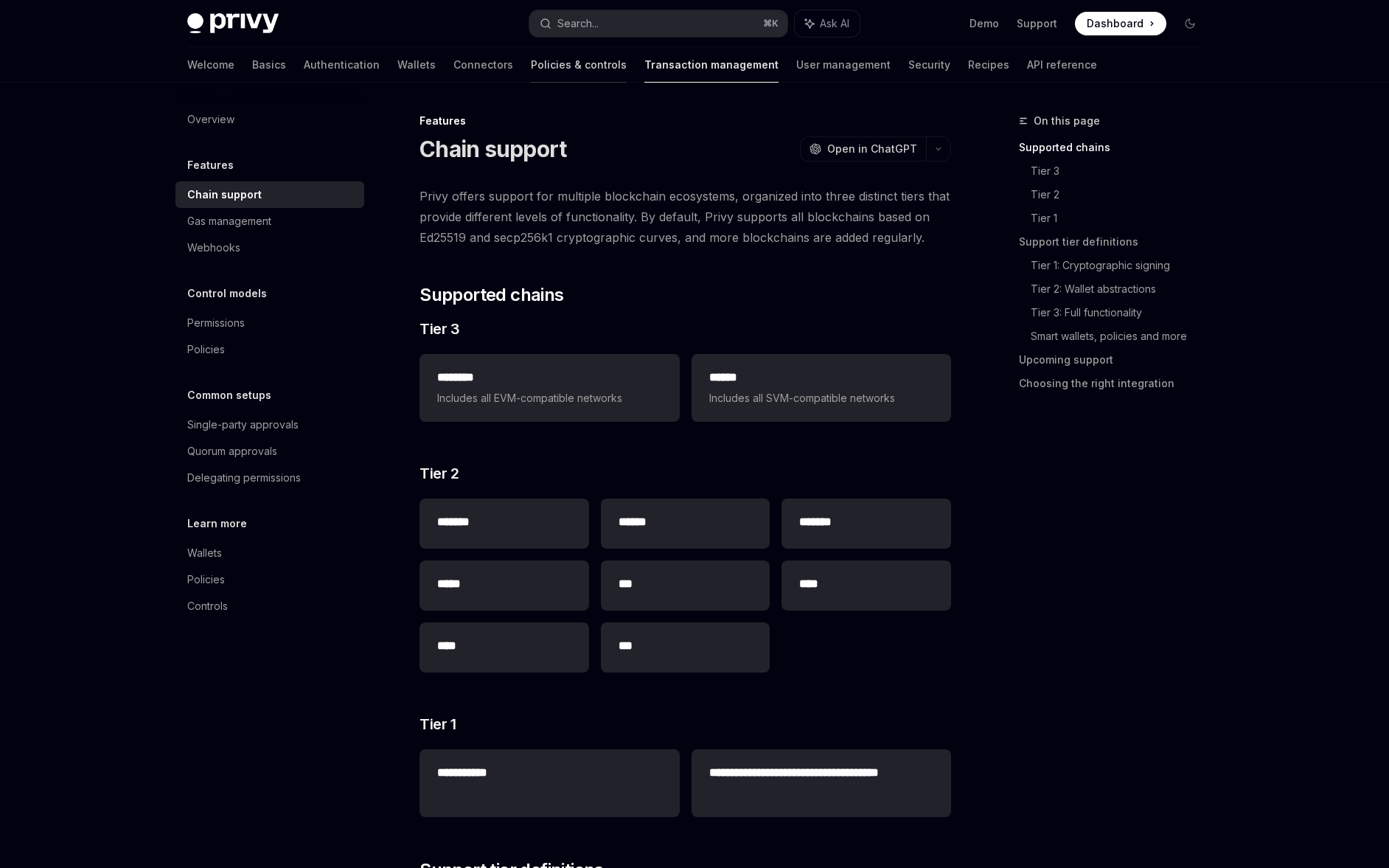
click at [531, 79] on link "Policies & controls" at bounding box center [578, 65] width 96 height 35
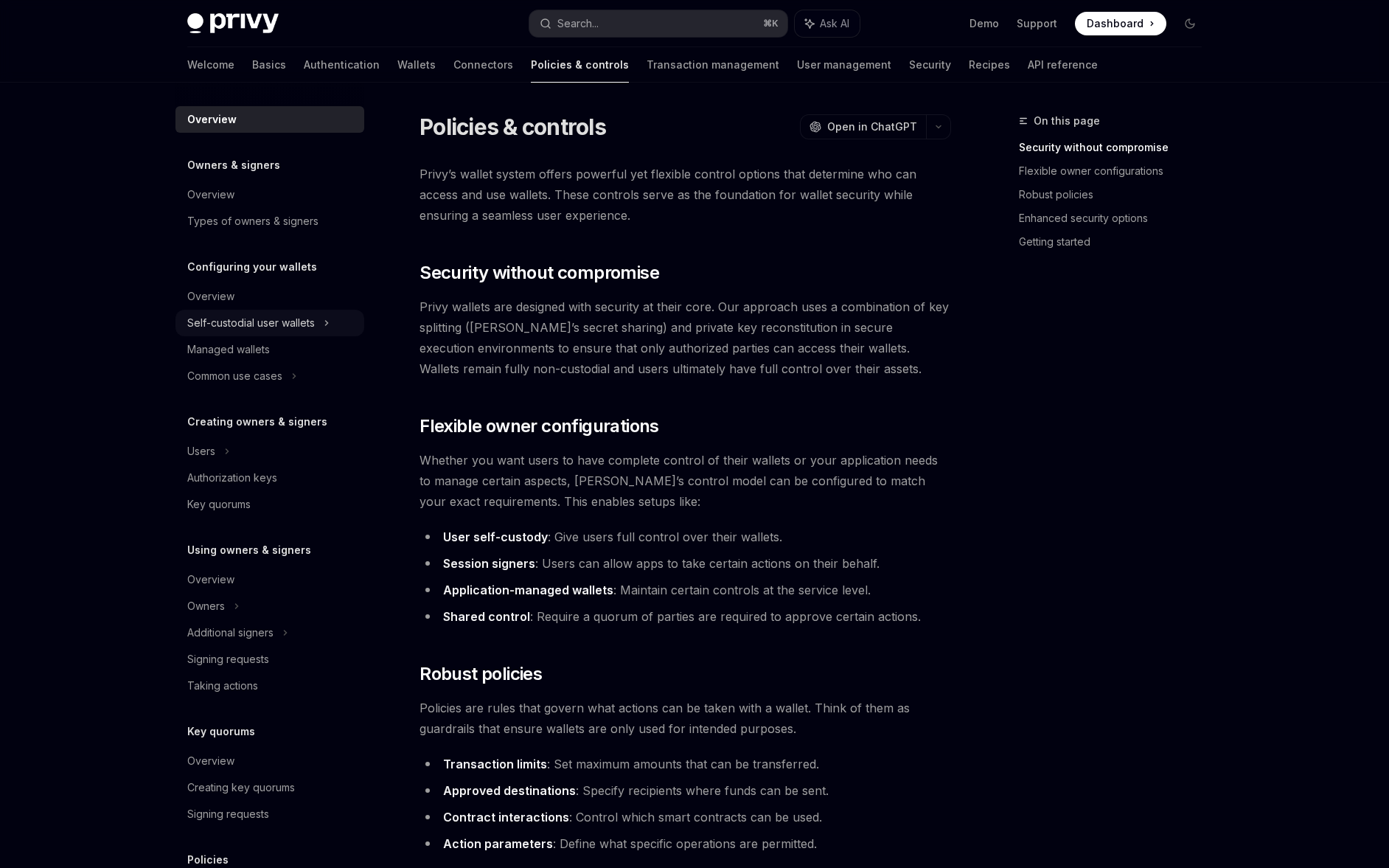
click at [304, 328] on div "Self-custodial user wallets" at bounding box center [251, 322] width 128 height 17
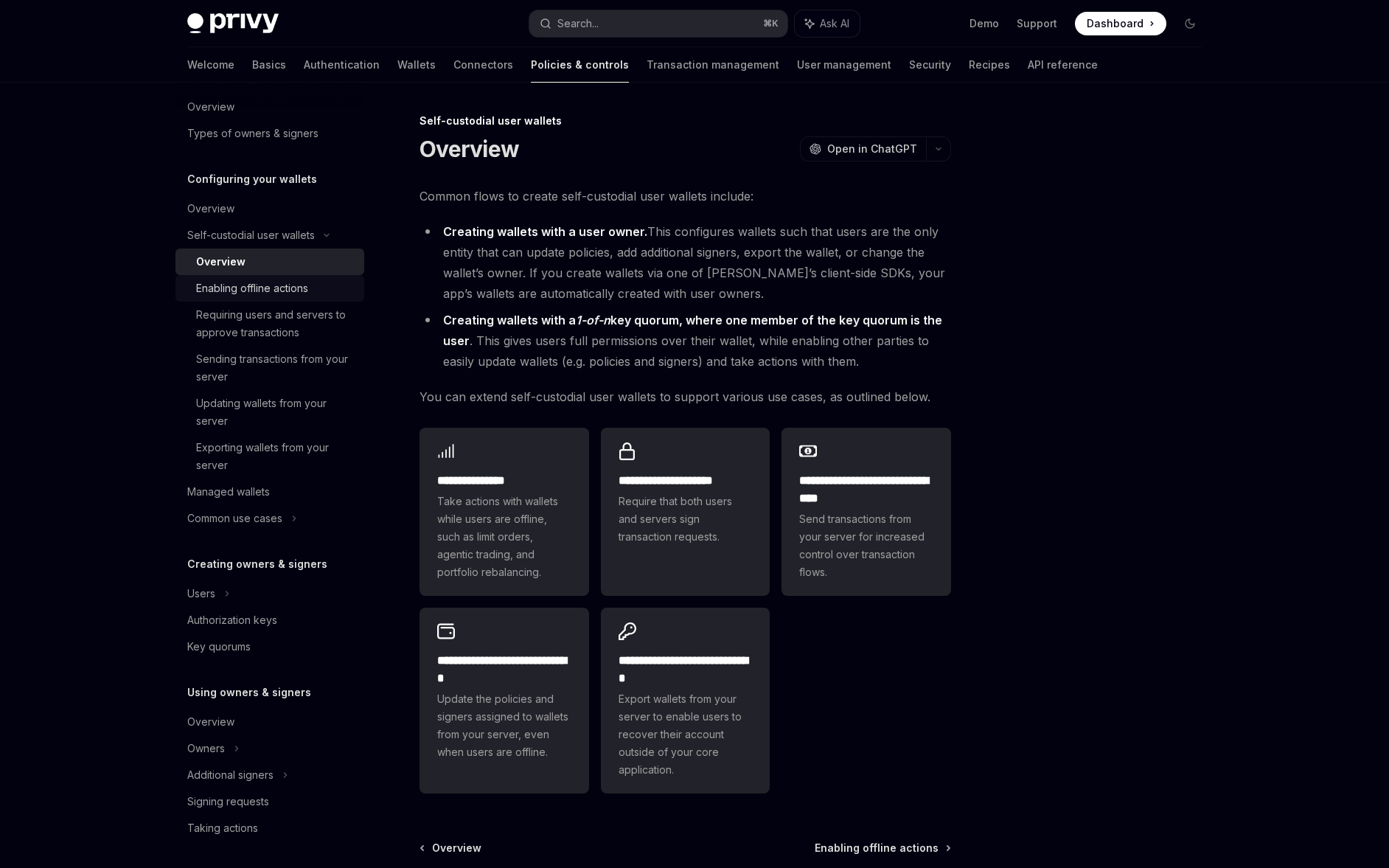
scroll to position [88, 0]
click at [301, 365] on div "Sending transactions from your server" at bounding box center [276, 367] width 159 height 35
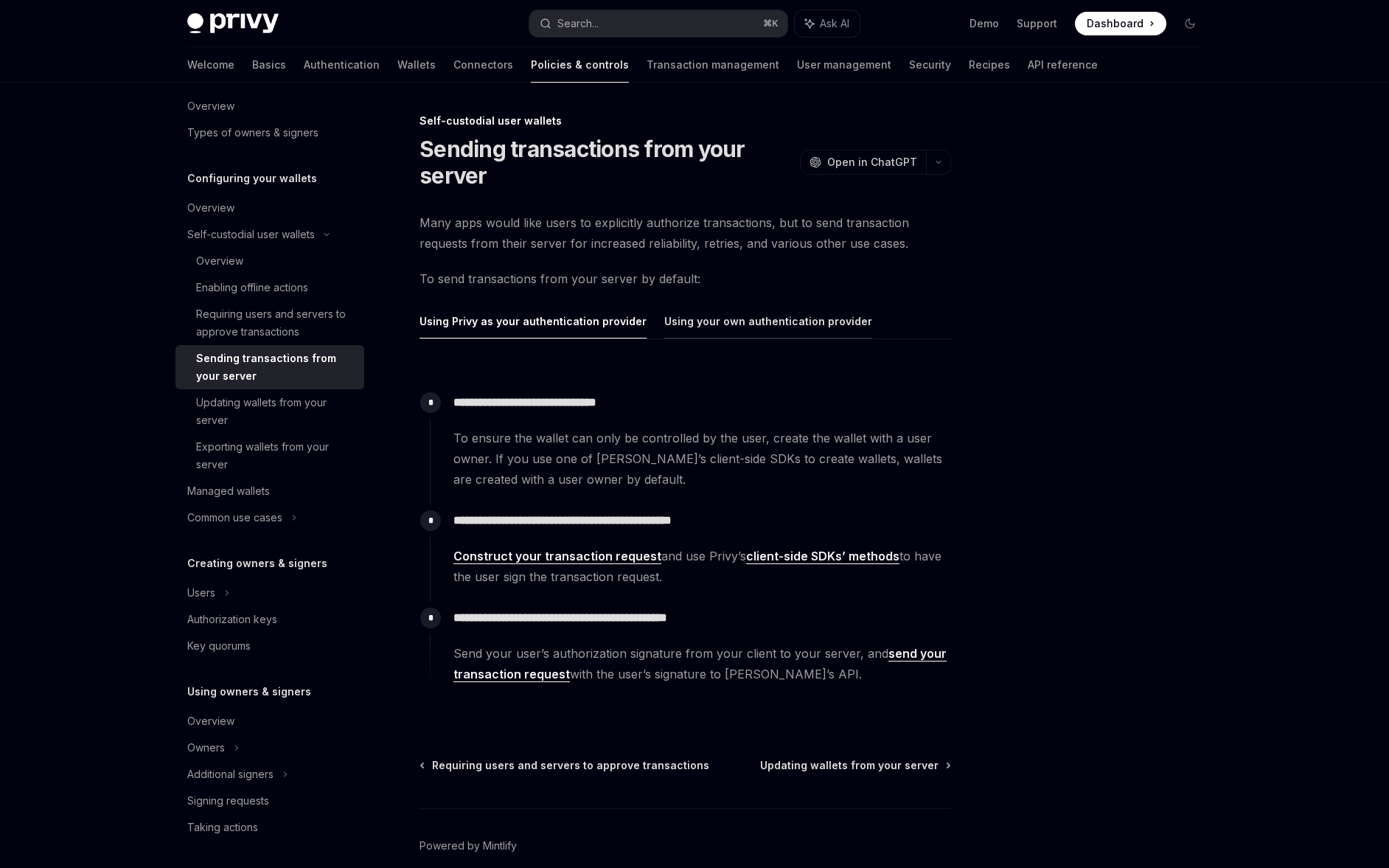
click at [731, 337] on button "Using your own authentication provider" at bounding box center [768, 321] width 208 height 35
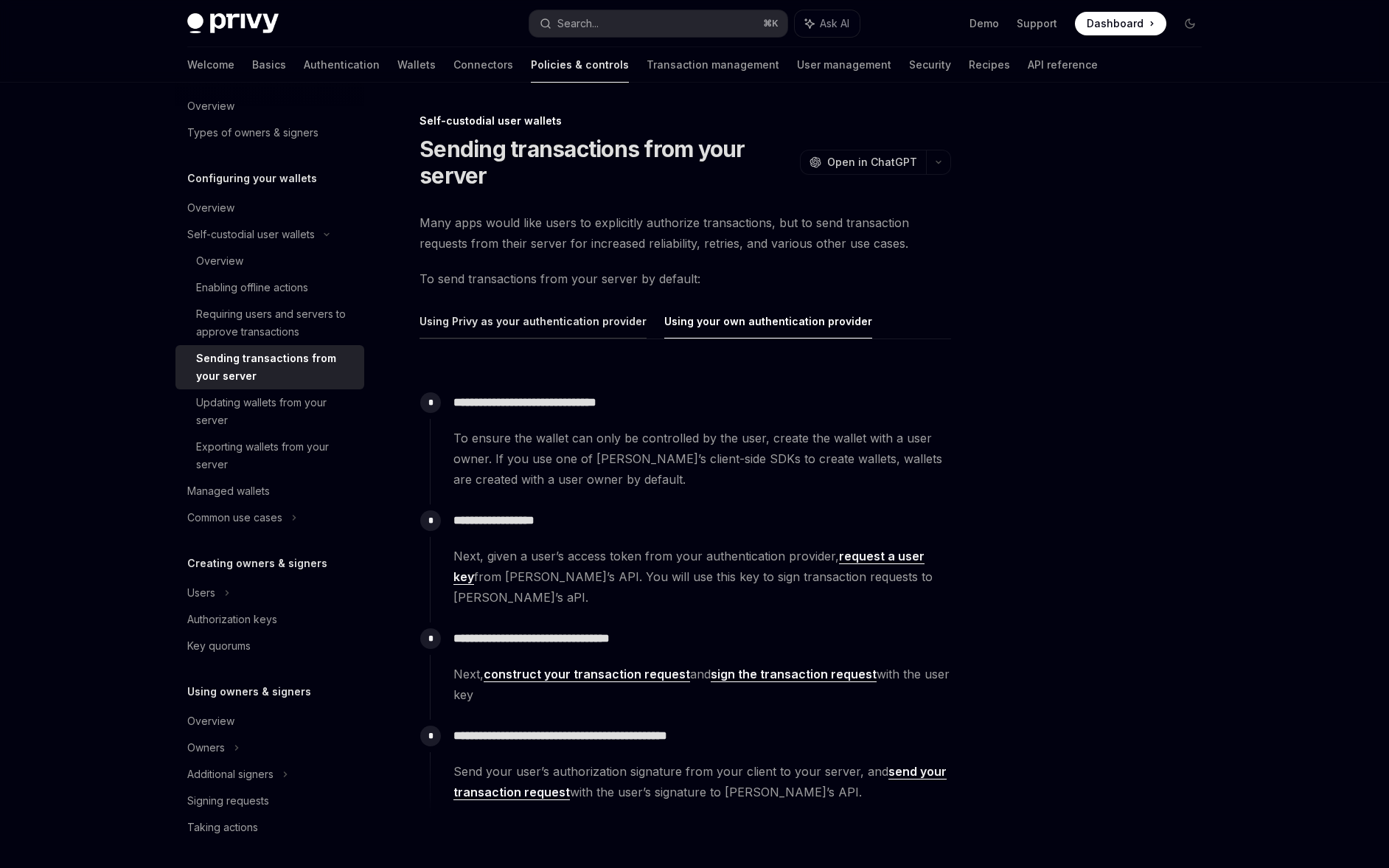
click at [584, 335] on button "Using Privy as your authentication provider" at bounding box center [533, 321] width 227 height 35
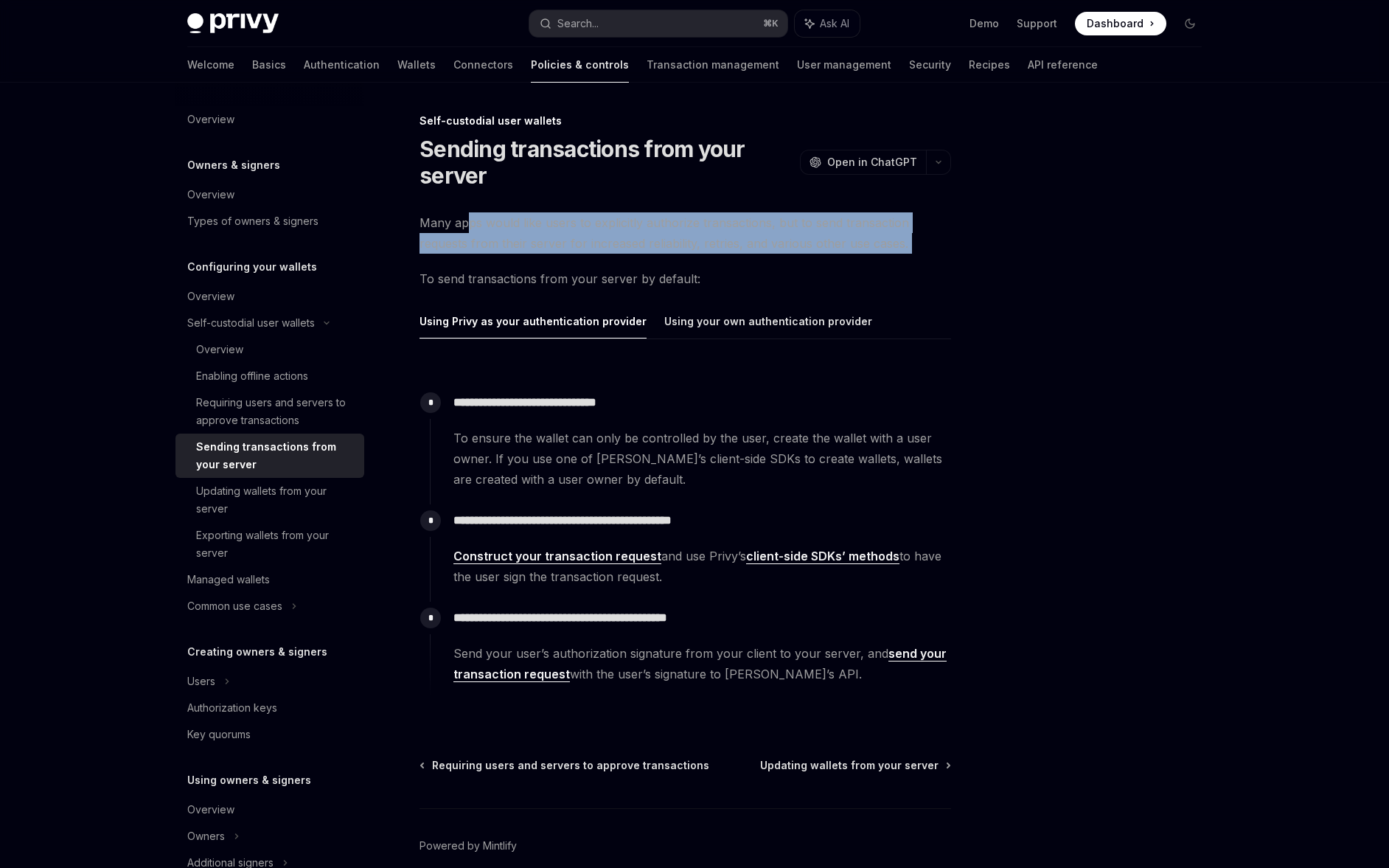
drag, startPoint x: 653, startPoint y: 260, endPoint x: 467, endPoint y: 228, distance: 188.7
click at [467, 228] on div "**********" at bounding box center [685, 464] width 531 height 504
click at [467, 228] on span "Many apps would like users to explicitly authorize transactions, but to send tr…" at bounding box center [685, 232] width 531 height 42
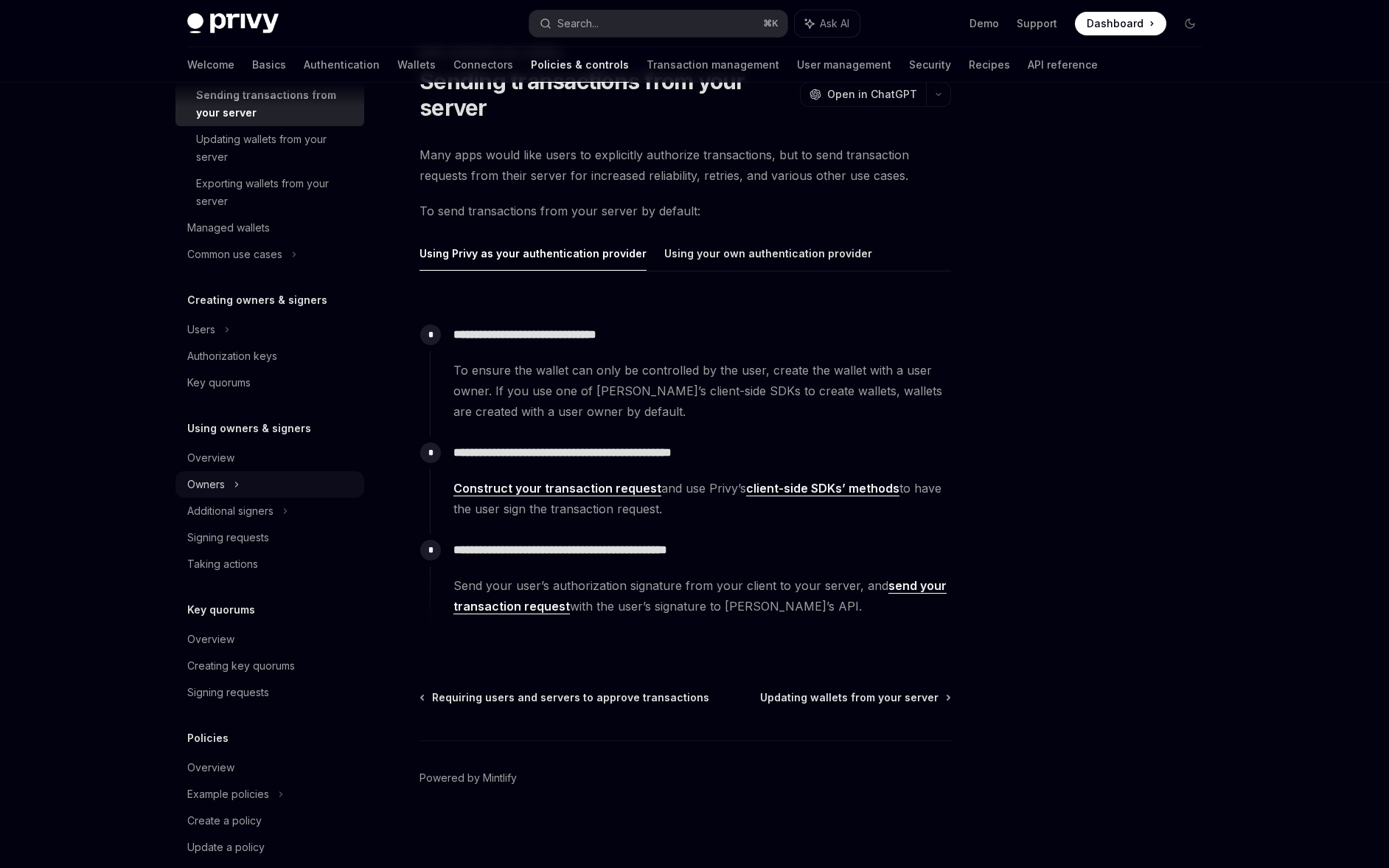
scroll to position [354, 0]
click at [251, 634] on div "Overview" at bounding box center [271, 636] width 168 height 17
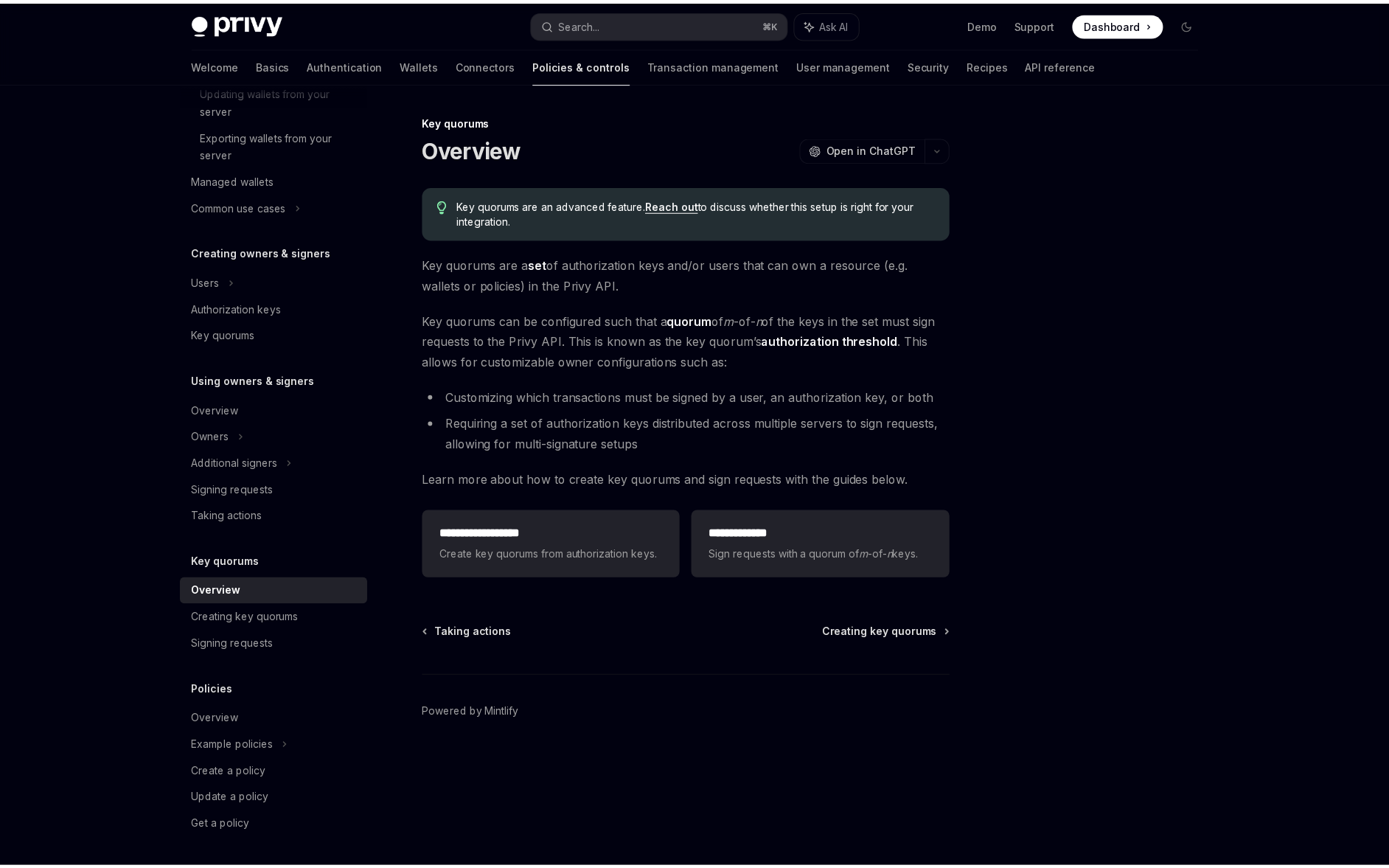
scroll to position [400, 0]
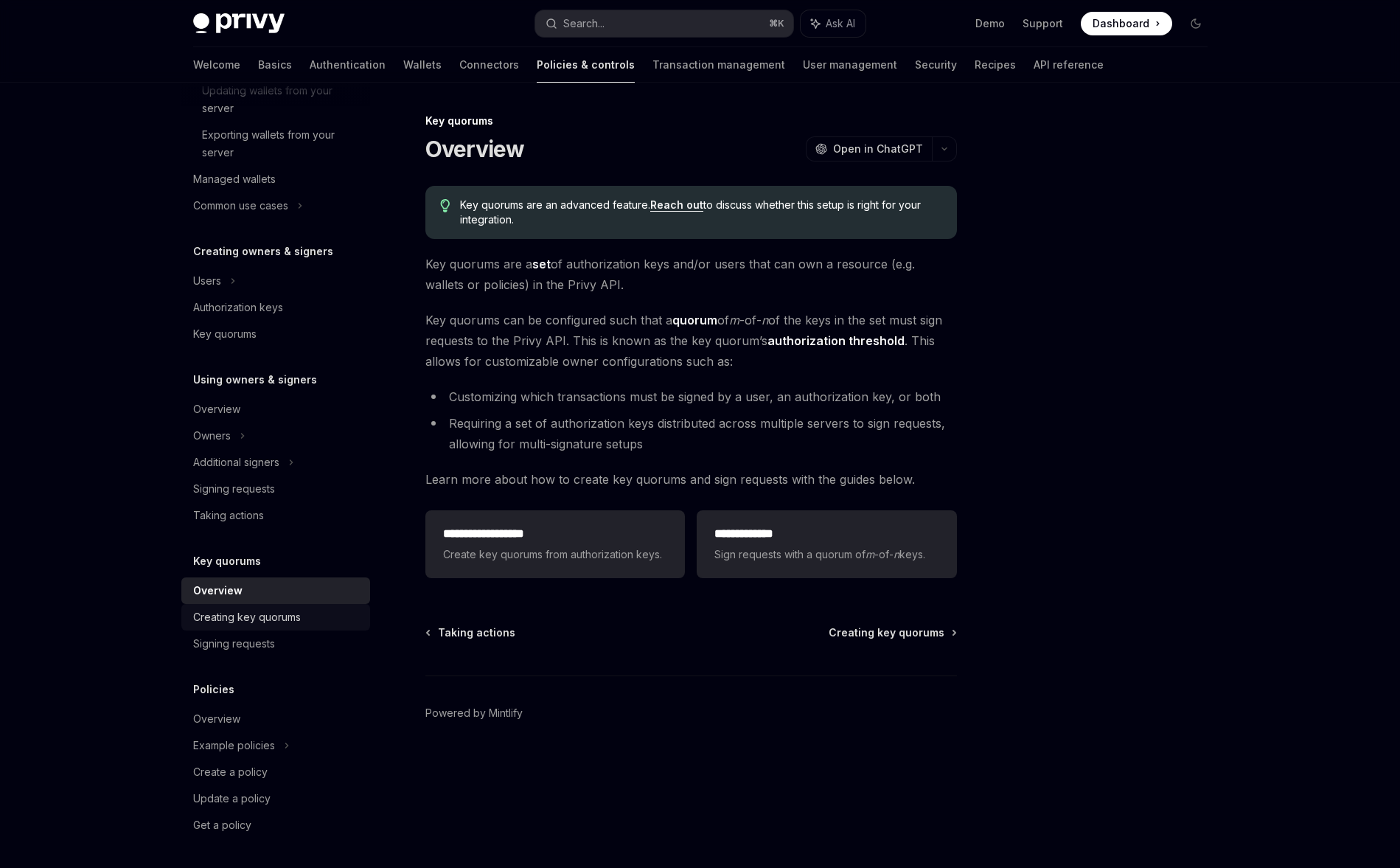
click at [287, 608] on div "Creating key quorums" at bounding box center [247, 617] width 108 height 17
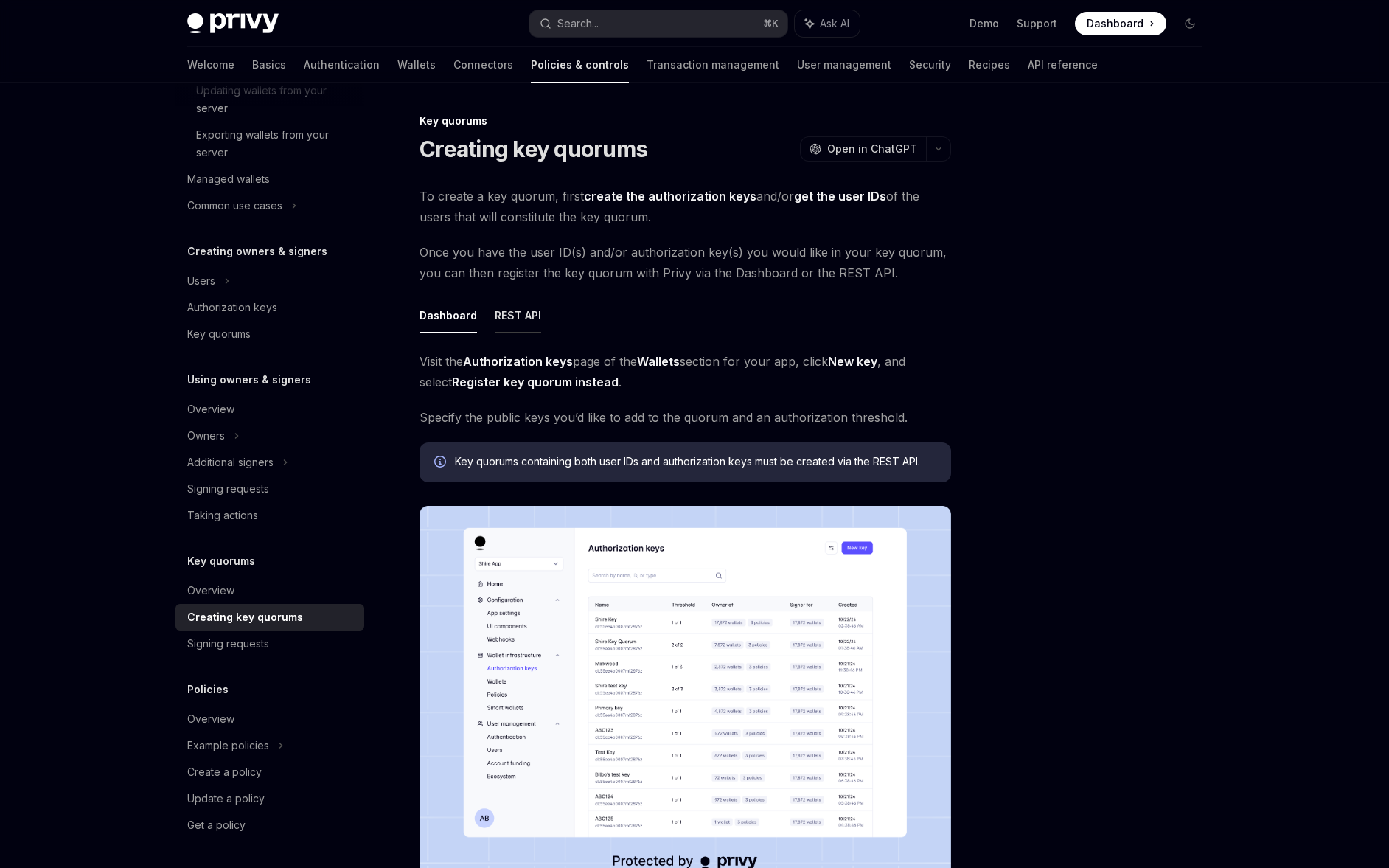
click at [516, 315] on button "REST API" at bounding box center [518, 315] width 47 height 35
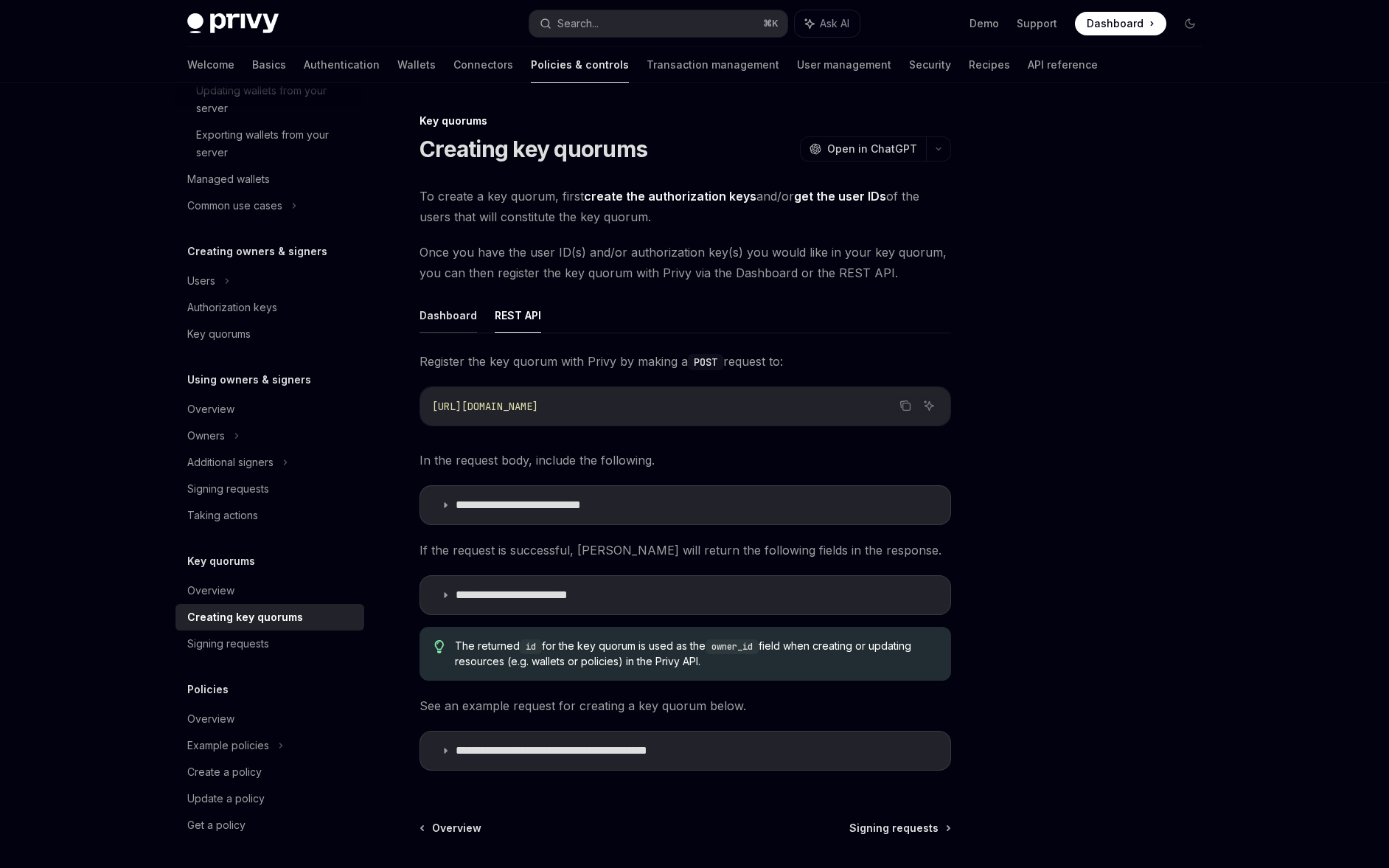
click at [458, 313] on button "Dashboard" at bounding box center [448, 315] width 57 height 35
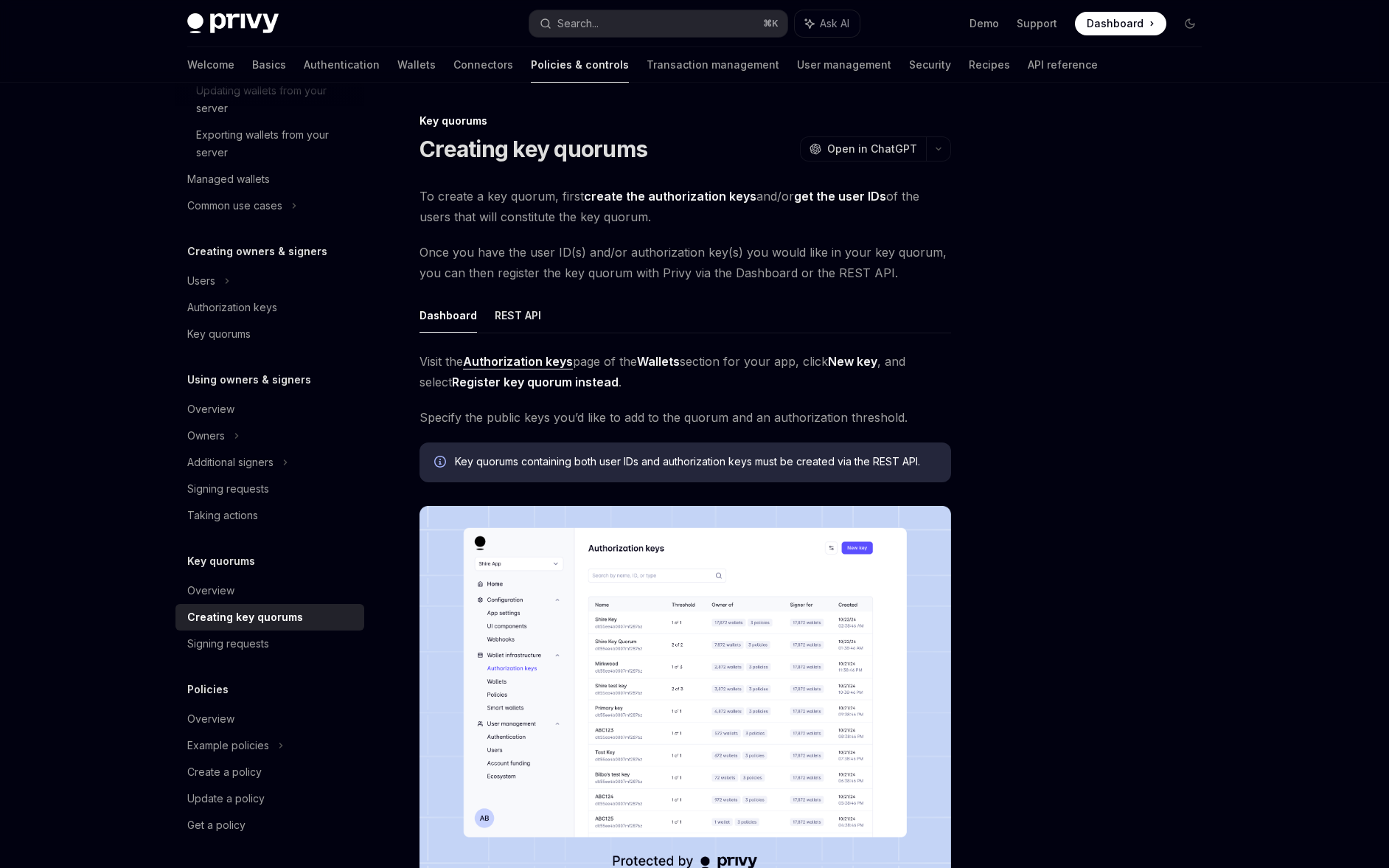
click at [479, 391] on span "Visit the Authorization keys page of the Wallets section for your app, click Ne…" at bounding box center [685, 371] width 531 height 42
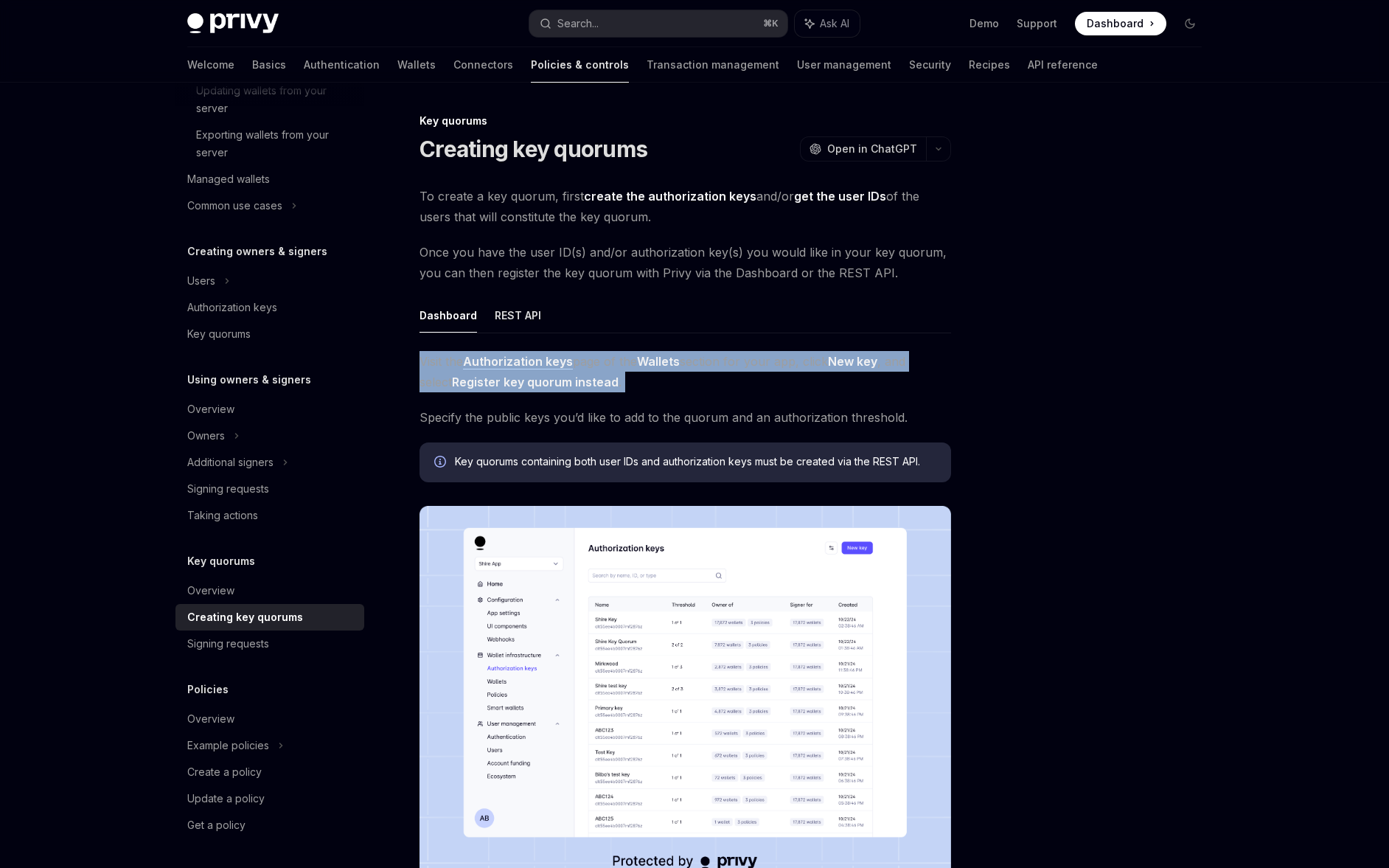
click at [479, 391] on span "Visit the Authorization keys page of the Wallets section for your app, click Ne…" at bounding box center [685, 371] width 531 height 42
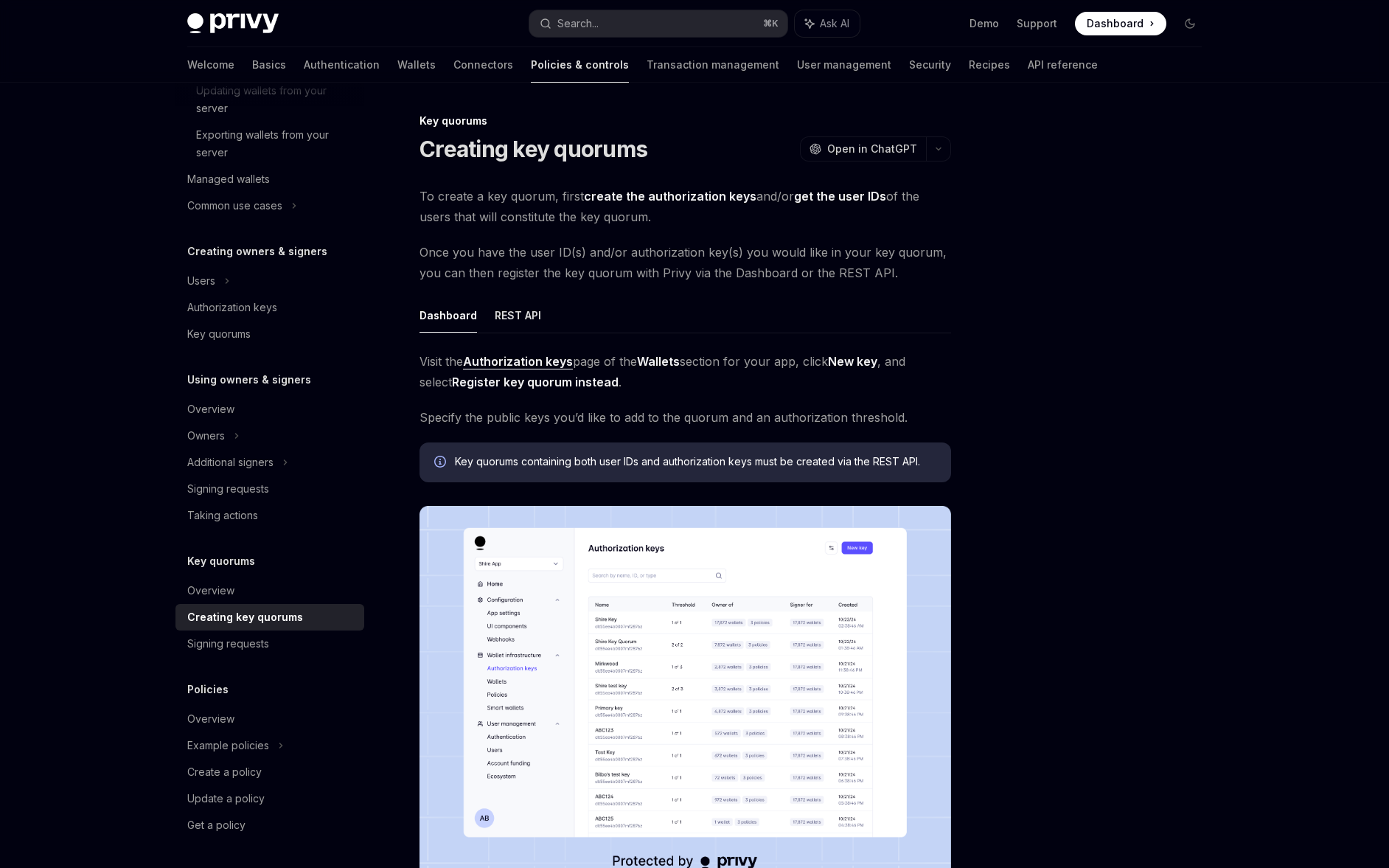
click at [239, 658] on div "Overview Owners & signers Overview Types of owners & signers Configuring your w…" at bounding box center [269, 272] width 189 height 1132
click at [243, 648] on div "Signing requests" at bounding box center [228, 643] width 82 height 17
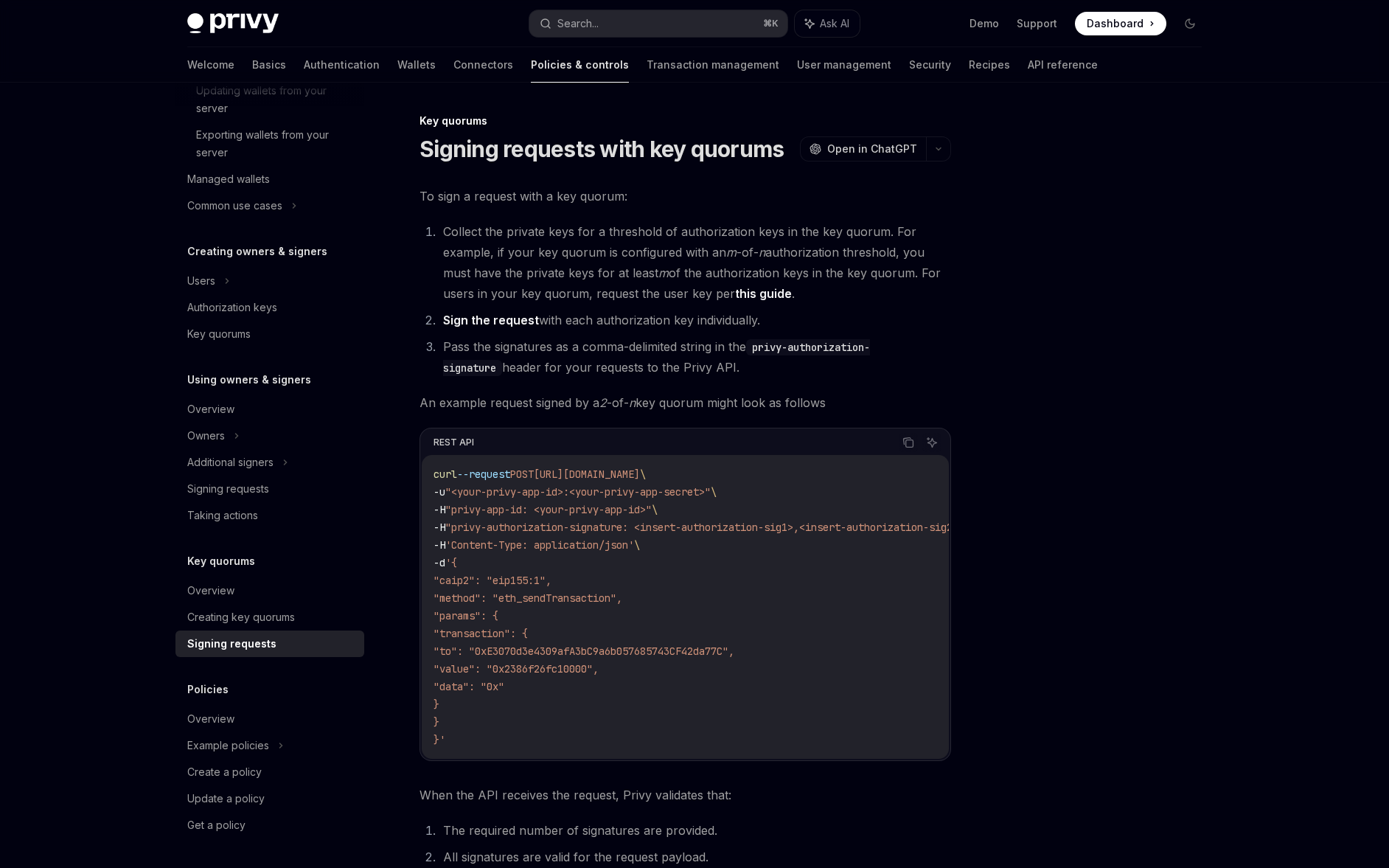
click at [562, 324] on li "Sign the request with each authorization key individually." at bounding box center [694, 319] width 513 height 20
click at [566, 291] on li "Collect the private keys for a threshold of authorization keys in the key quoru…" at bounding box center [694, 262] width 513 height 82
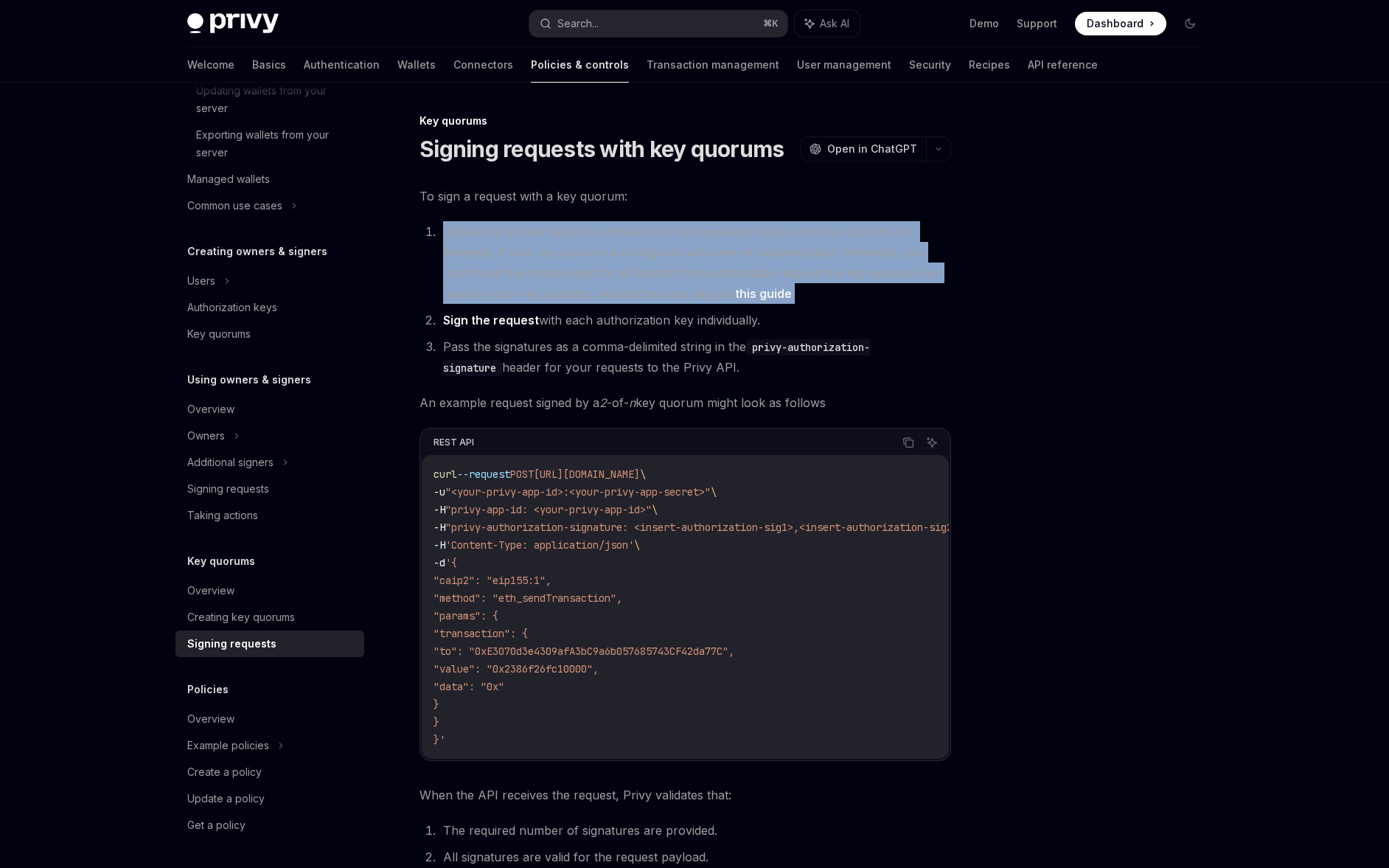
click at [566, 291] on li "Collect the private keys for a threshold of authorization keys in the key quoru…" at bounding box center [694, 262] width 513 height 82
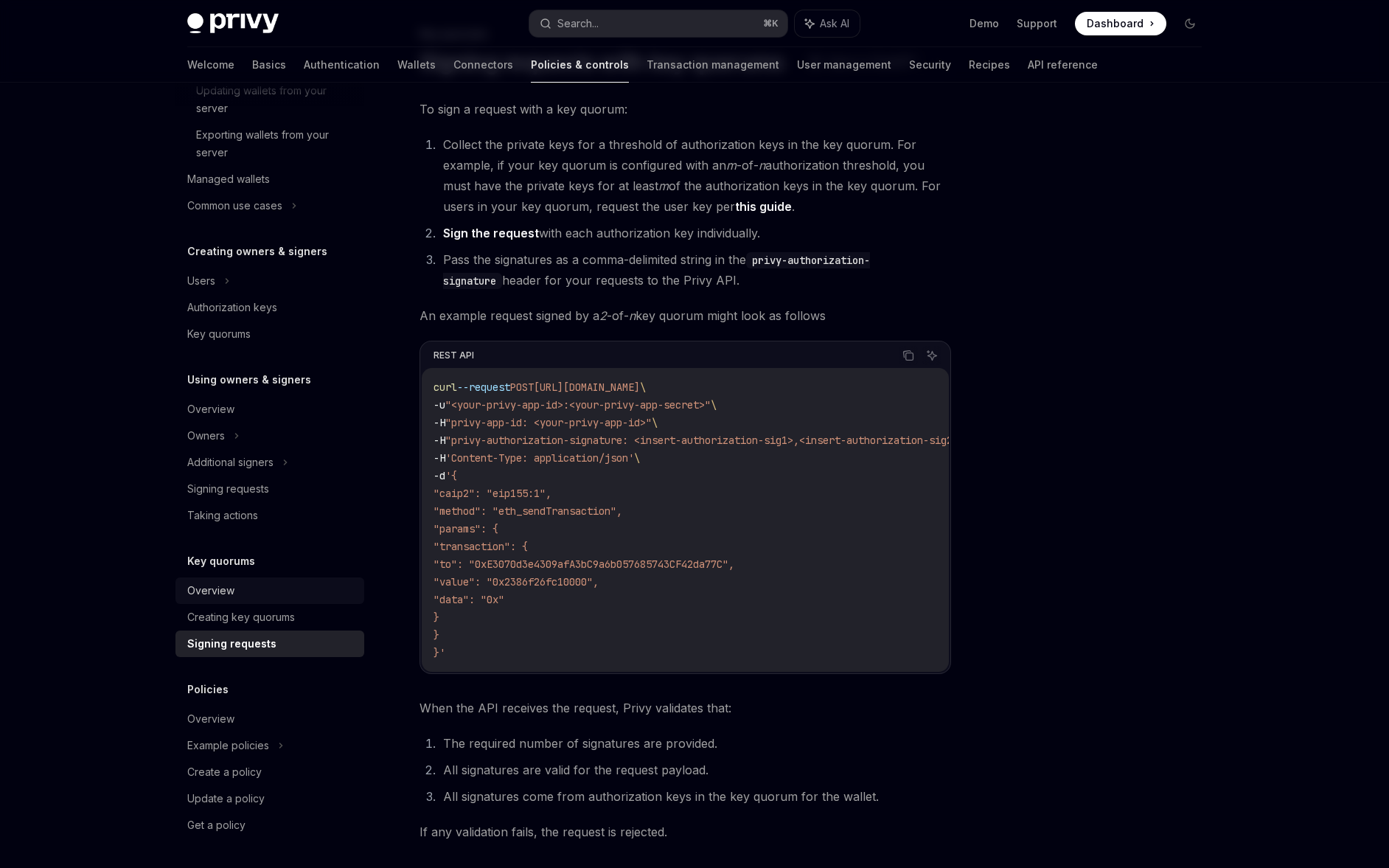
scroll to position [88, 0]
click at [239, 721] on div "Overview" at bounding box center [271, 719] width 168 height 17
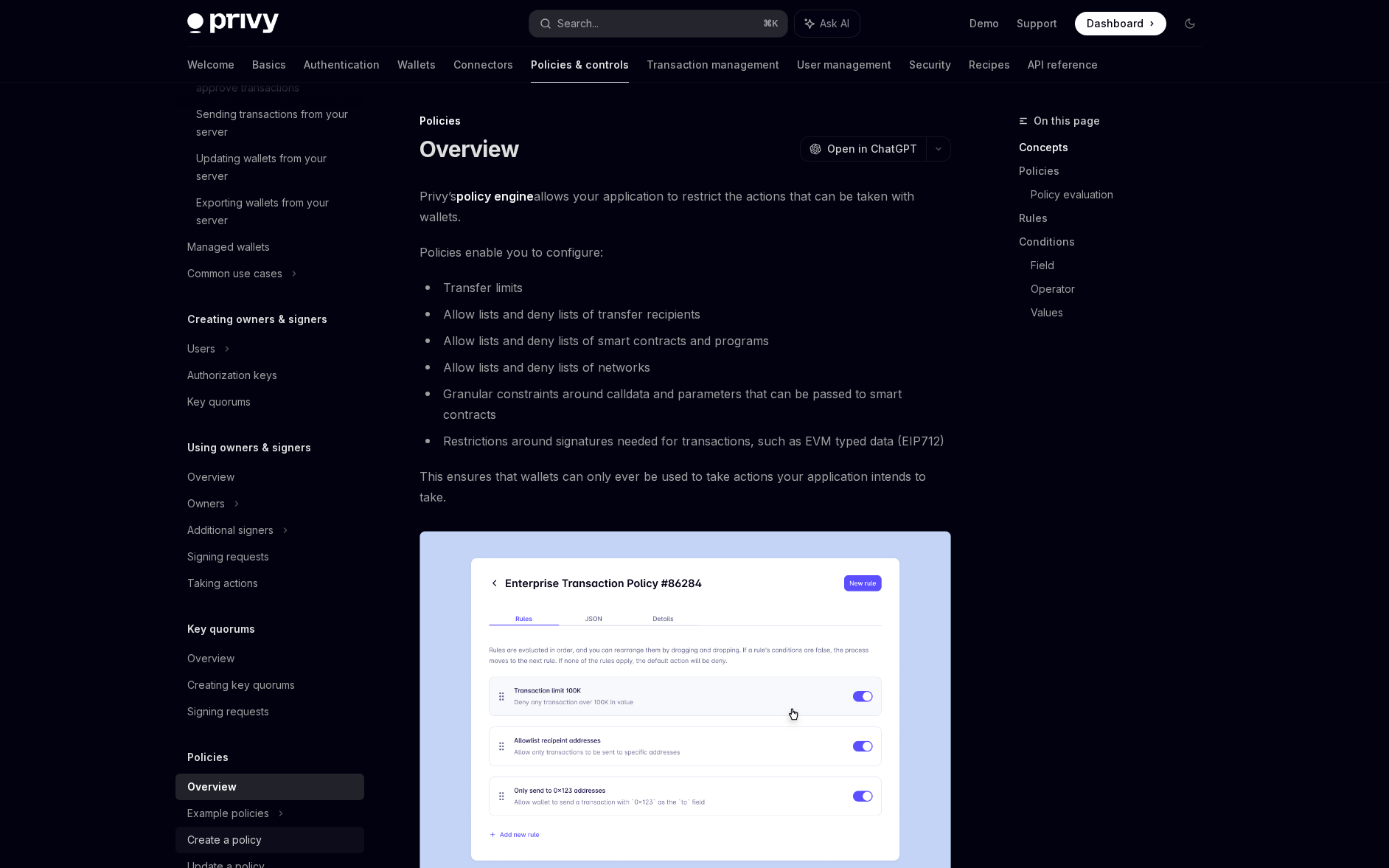
click at [236, 759] on div "Policies Overview Example policies Create a policy Update a policy Get a policy" at bounding box center [269, 826] width 189 height 158
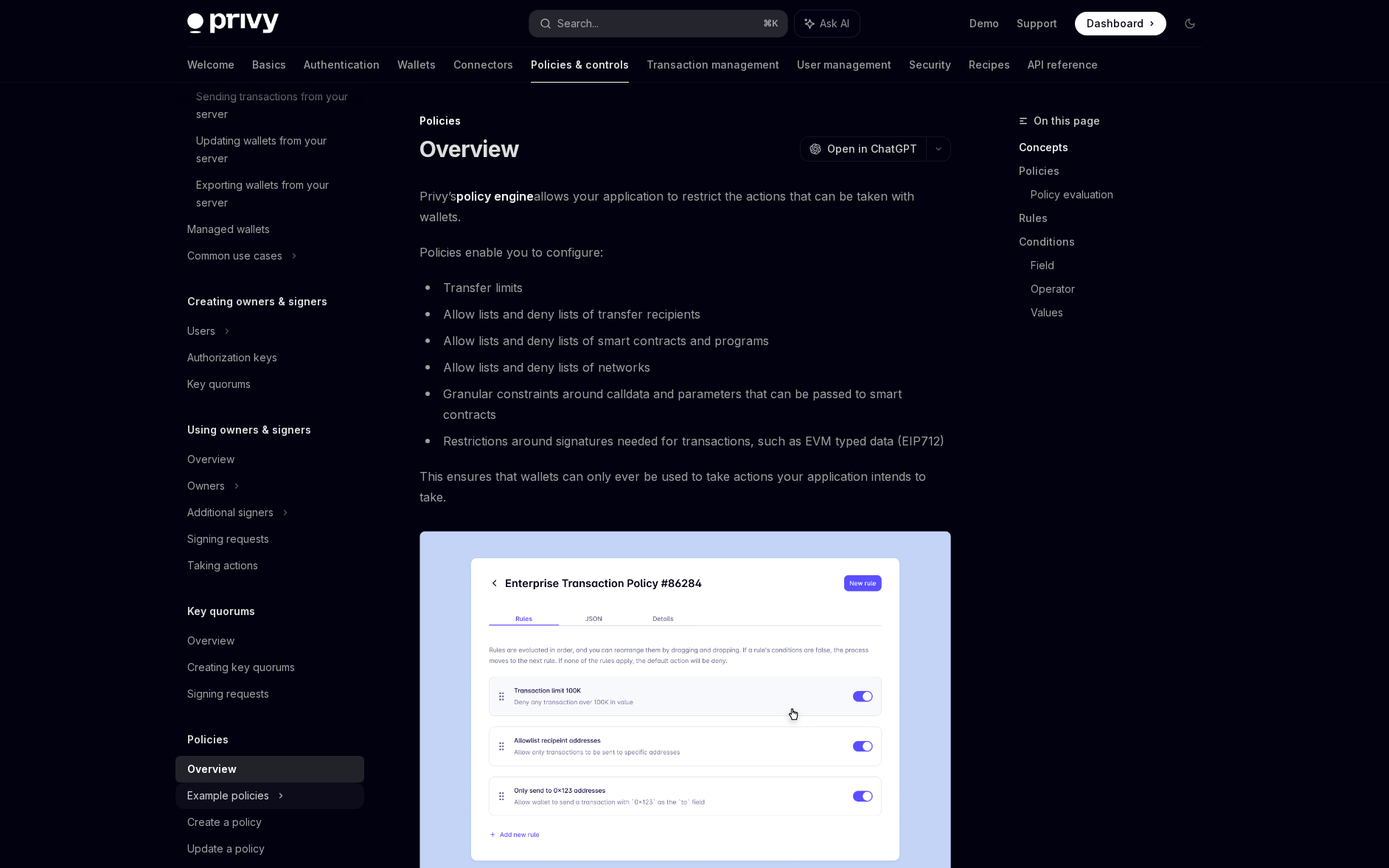
scroll to position [400, 0]
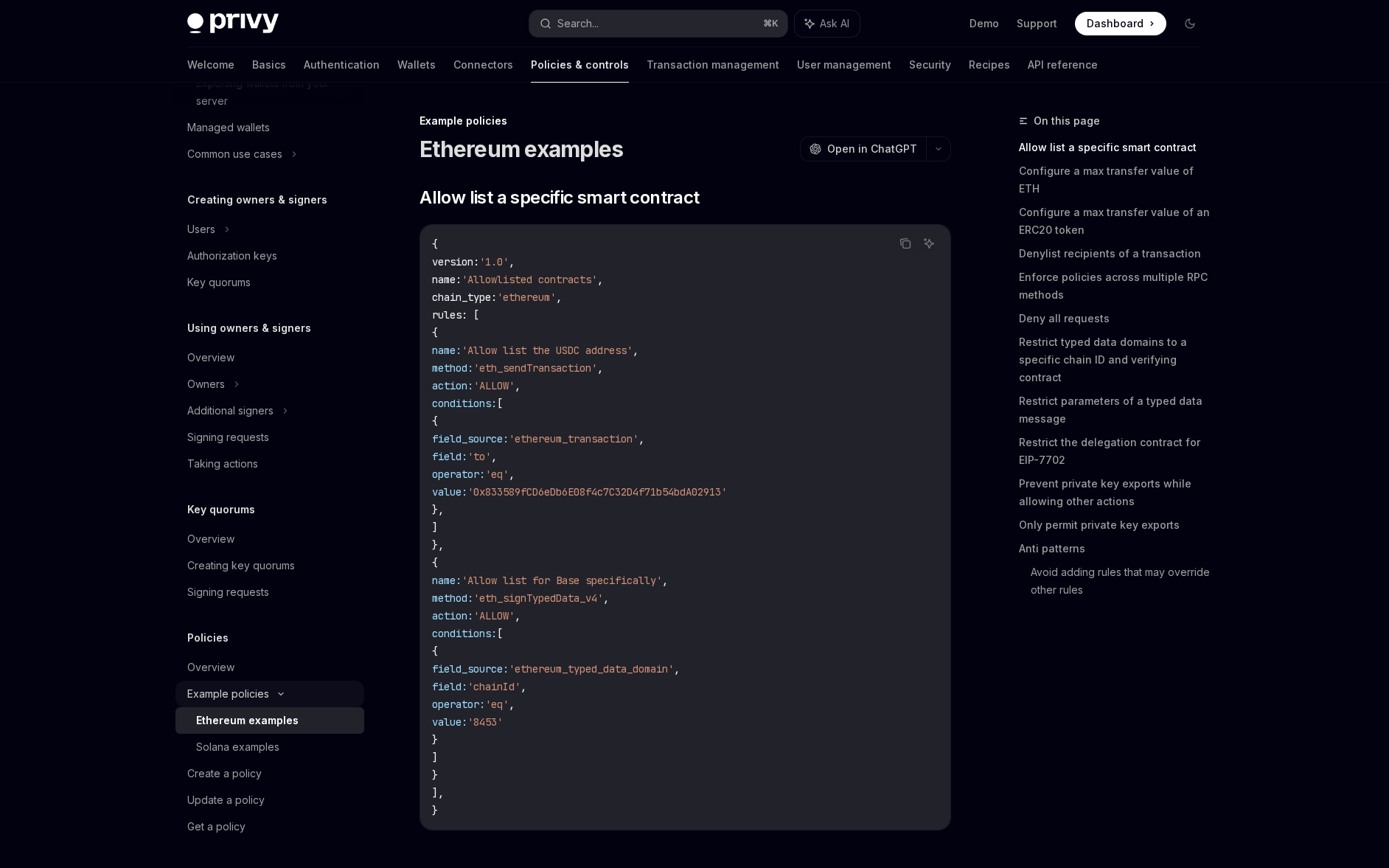
scroll to position [454, 0]
click at [250, 743] on div "Solana examples" at bounding box center [238, 745] width 83 height 17
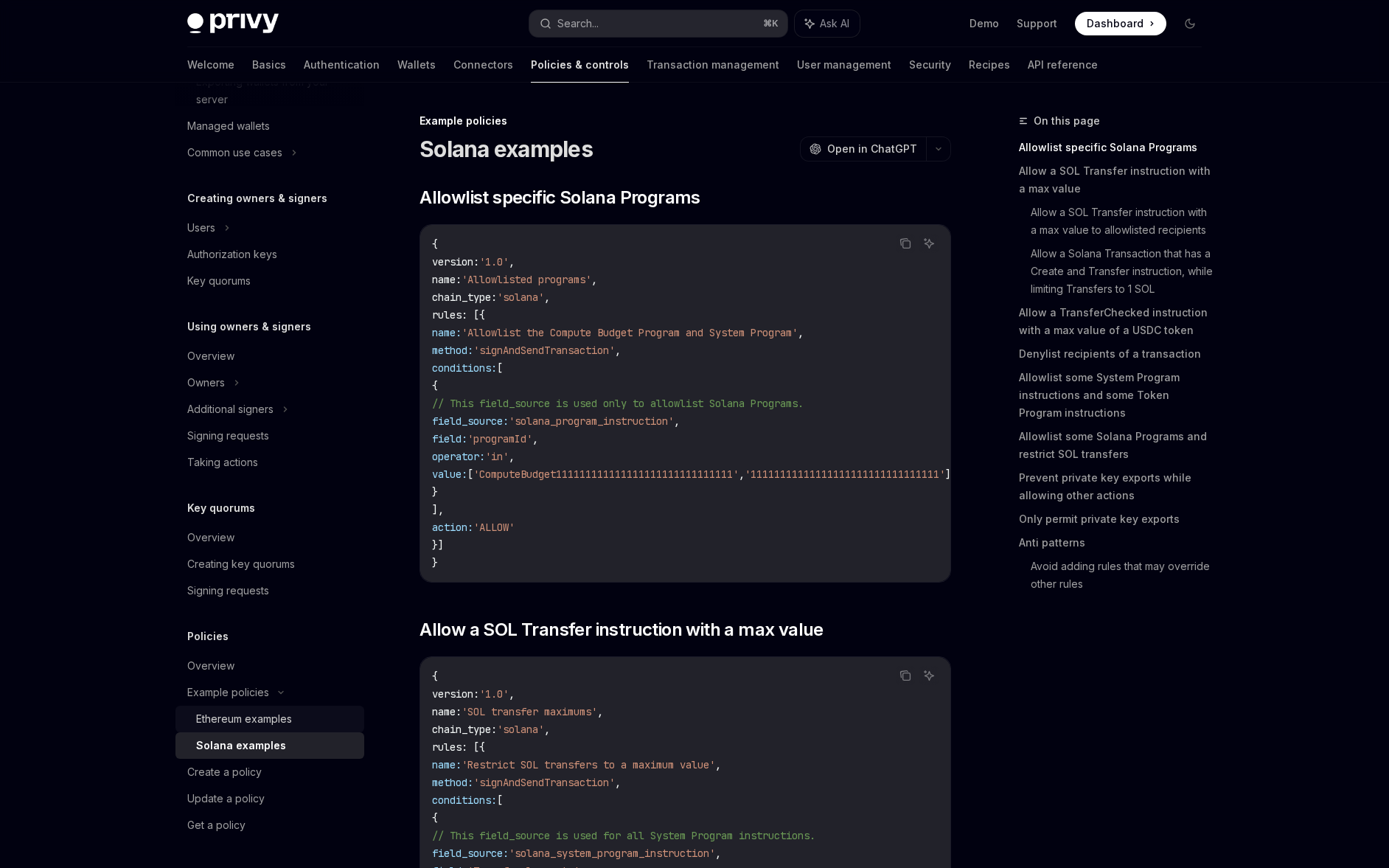
click at [235, 713] on div "Ethereum examples" at bounding box center [244, 719] width 96 height 17
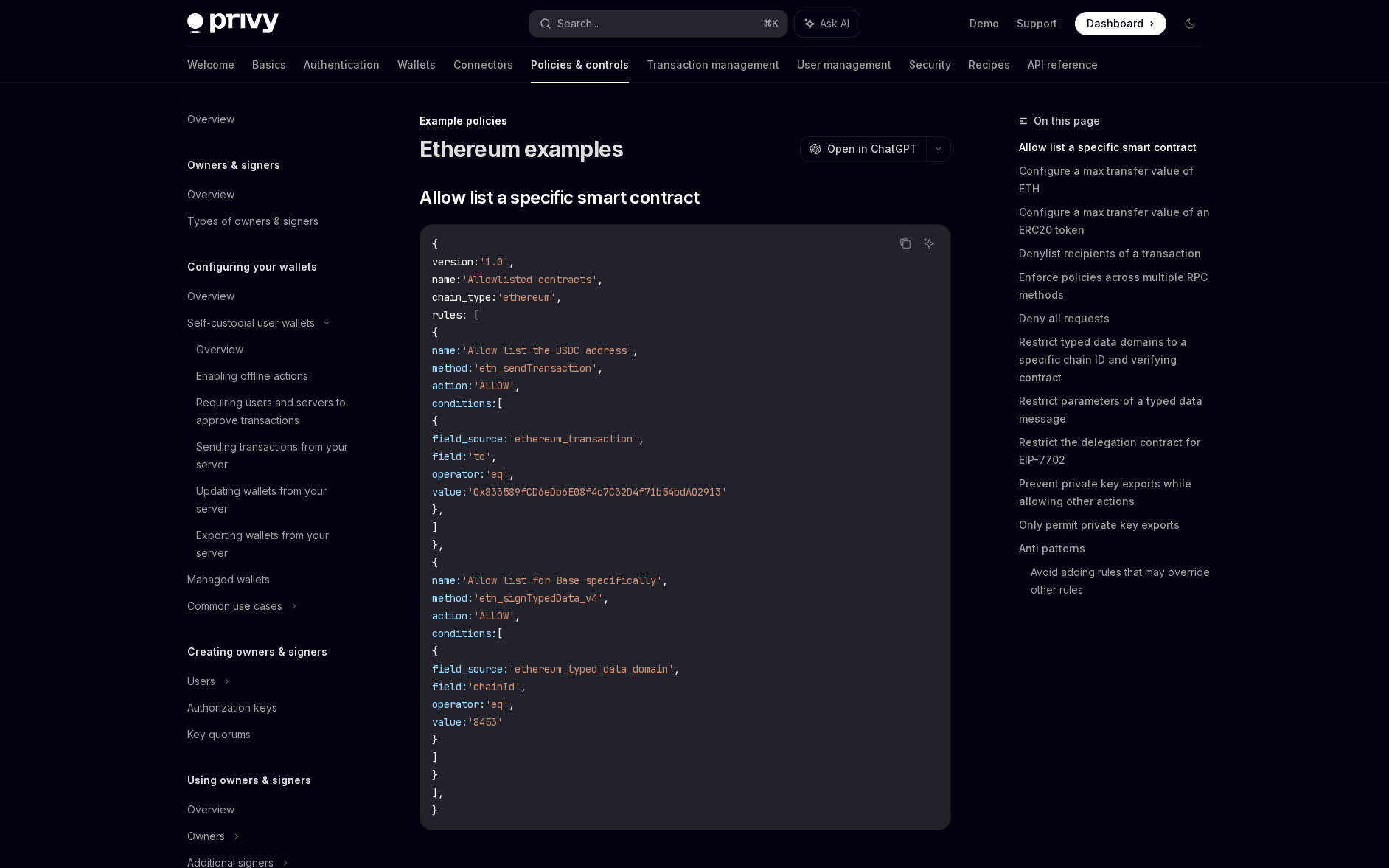
scroll to position [454, 0]
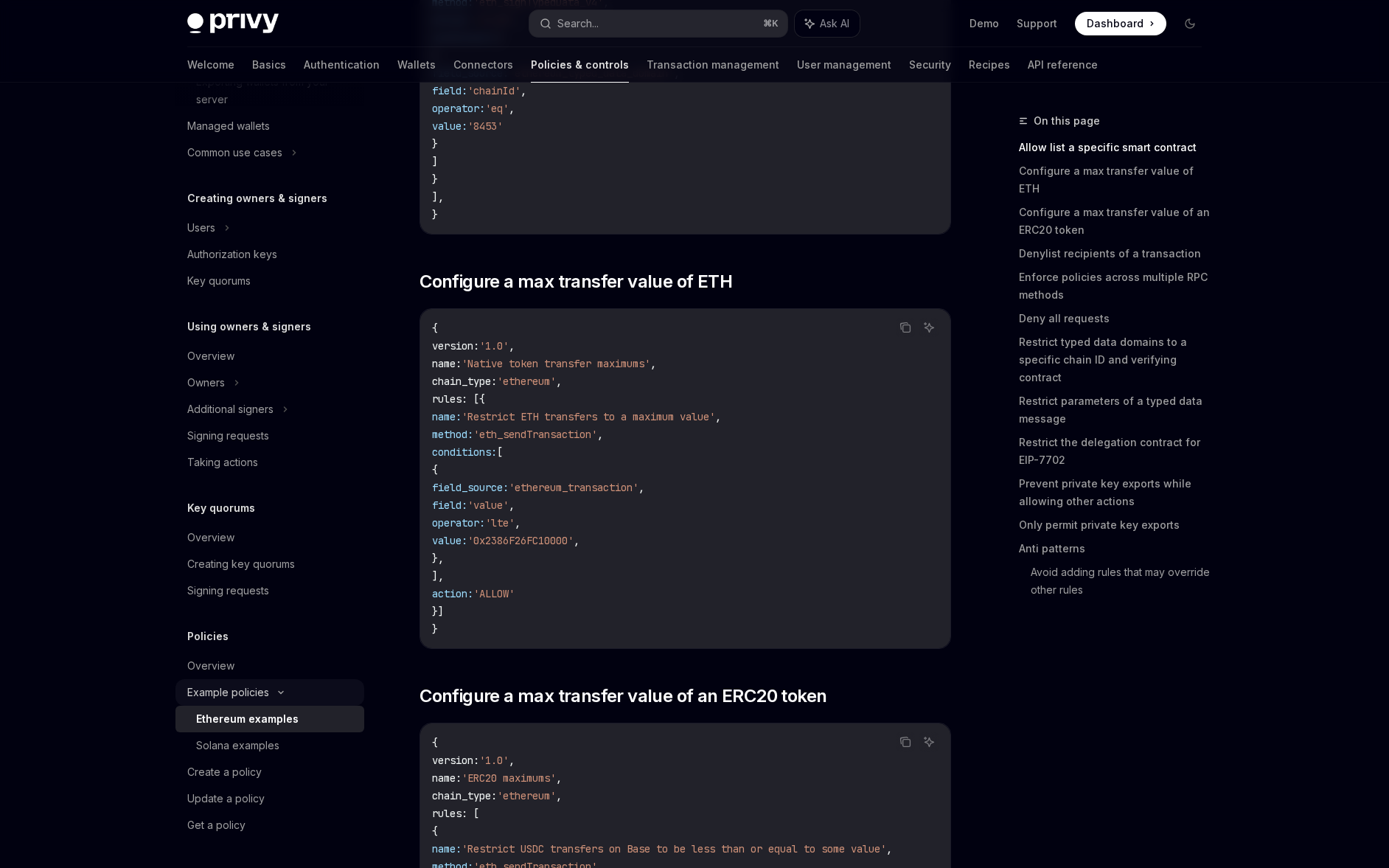
scroll to position [601, 0]
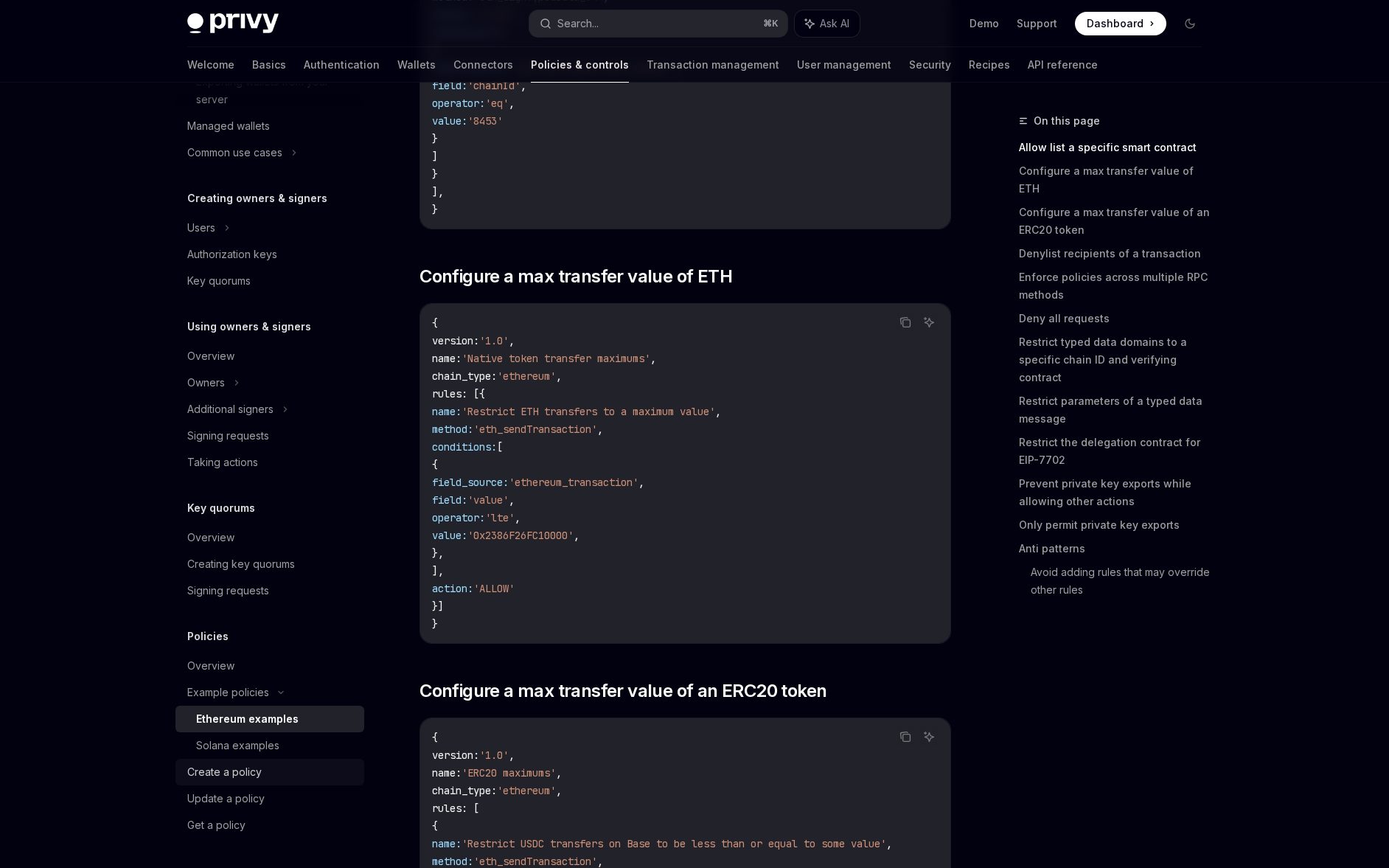
click at [270, 776] on div "Create a policy" at bounding box center [271, 771] width 168 height 17
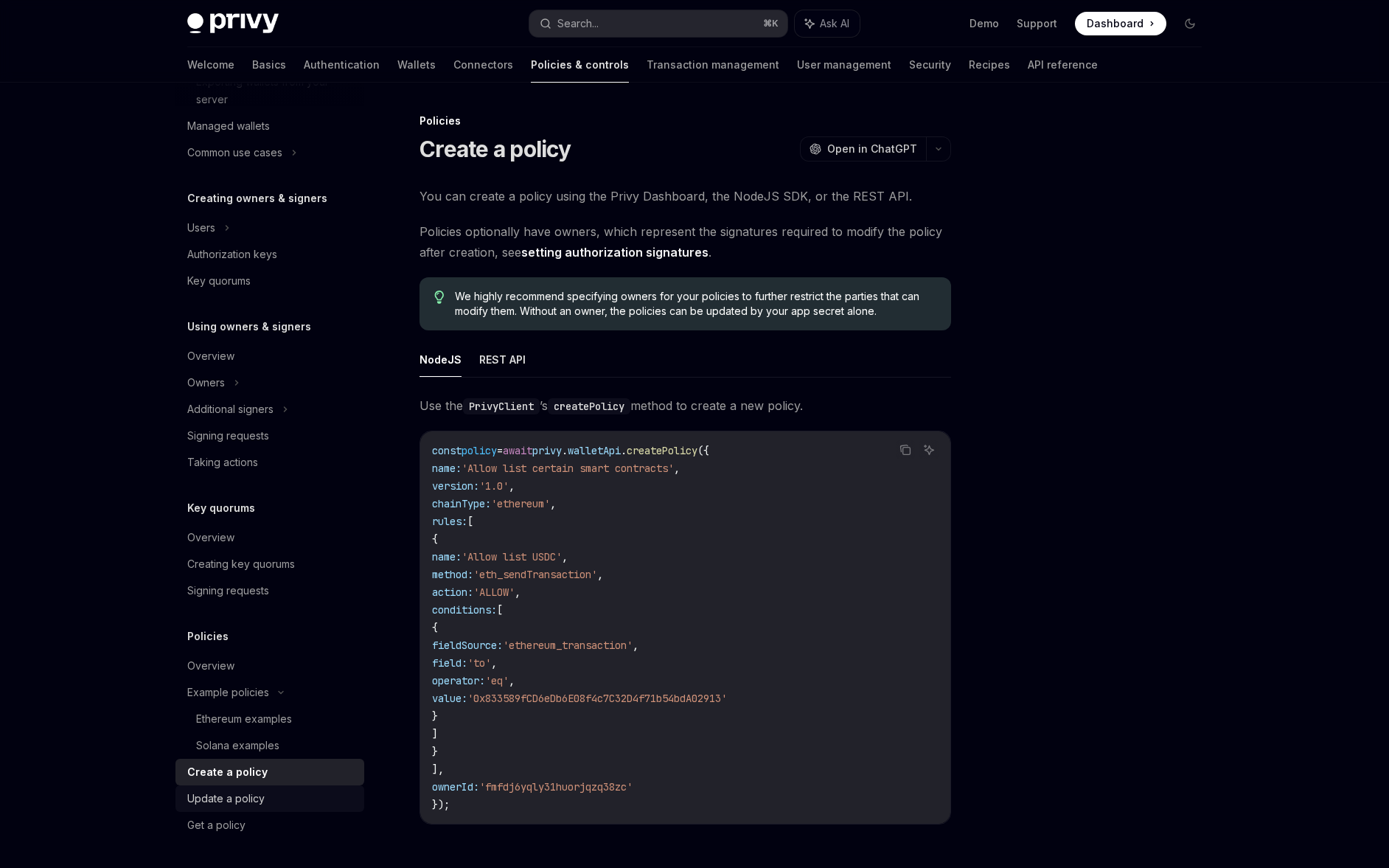
click at [269, 794] on div "Update a policy" at bounding box center [271, 798] width 168 height 17
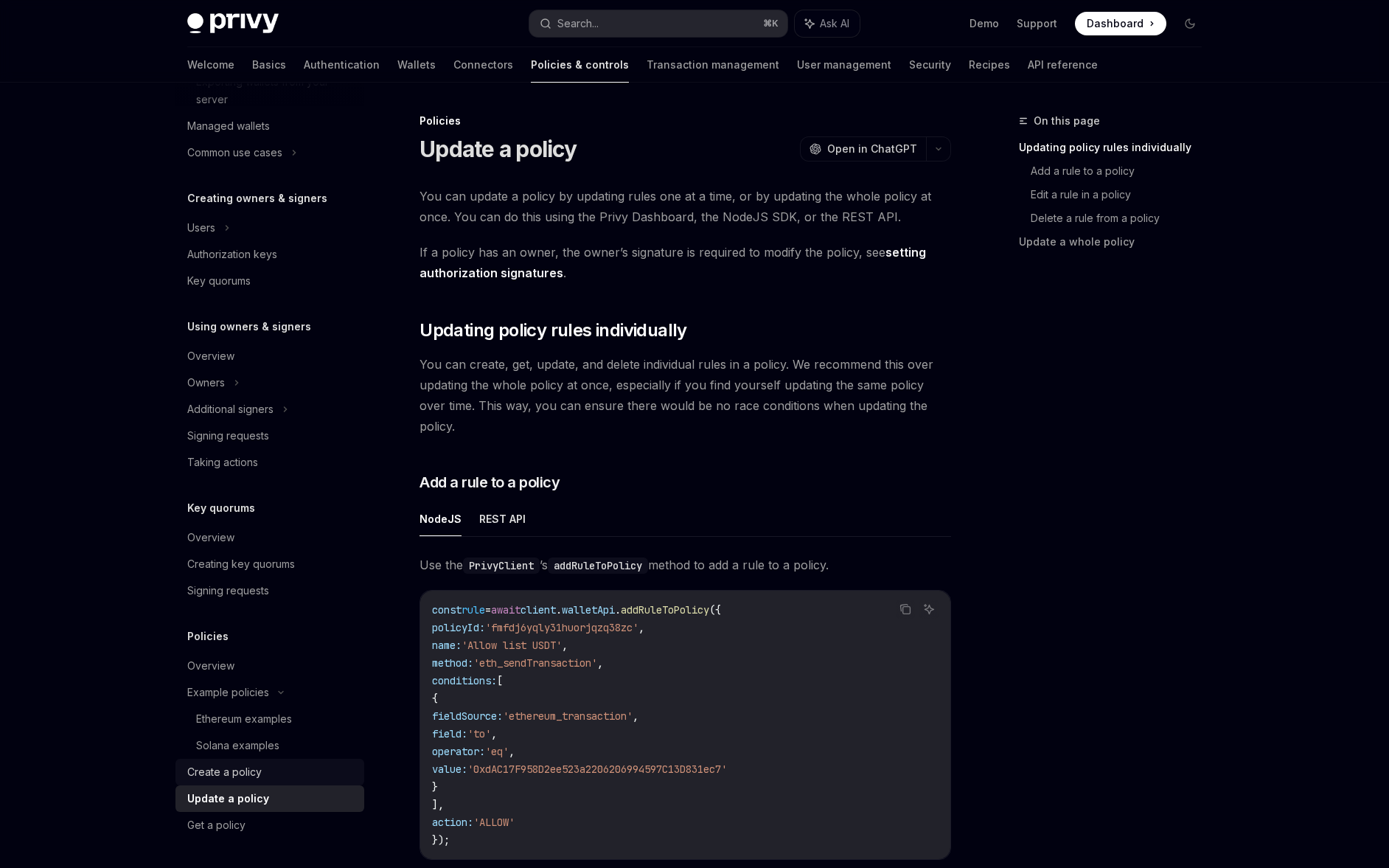
click at [258, 776] on div "Create a policy" at bounding box center [224, 771] width 75 height 17
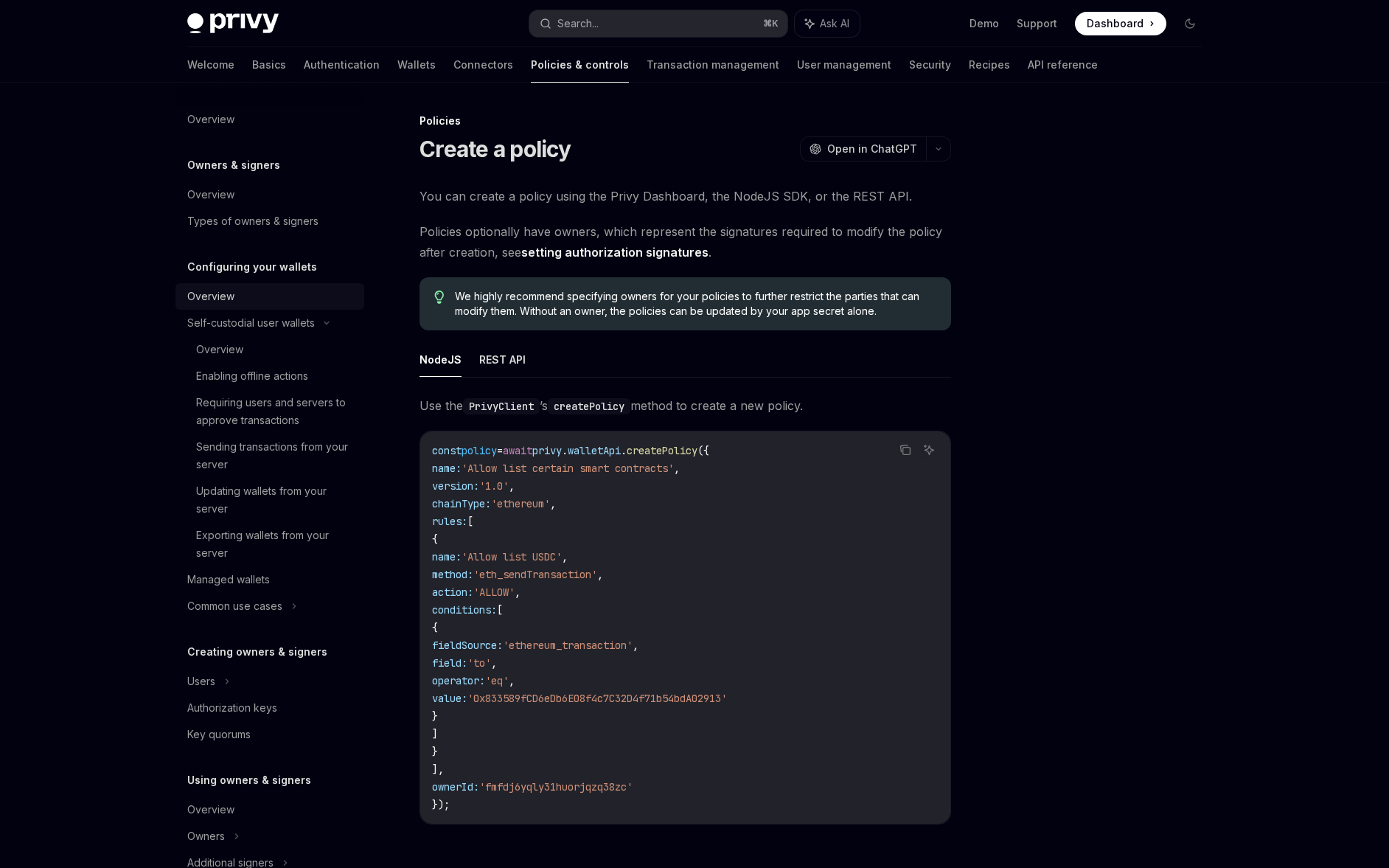
click at [301, 294] on div "Overview" at bounding box center [271, 296] width 168 height 17
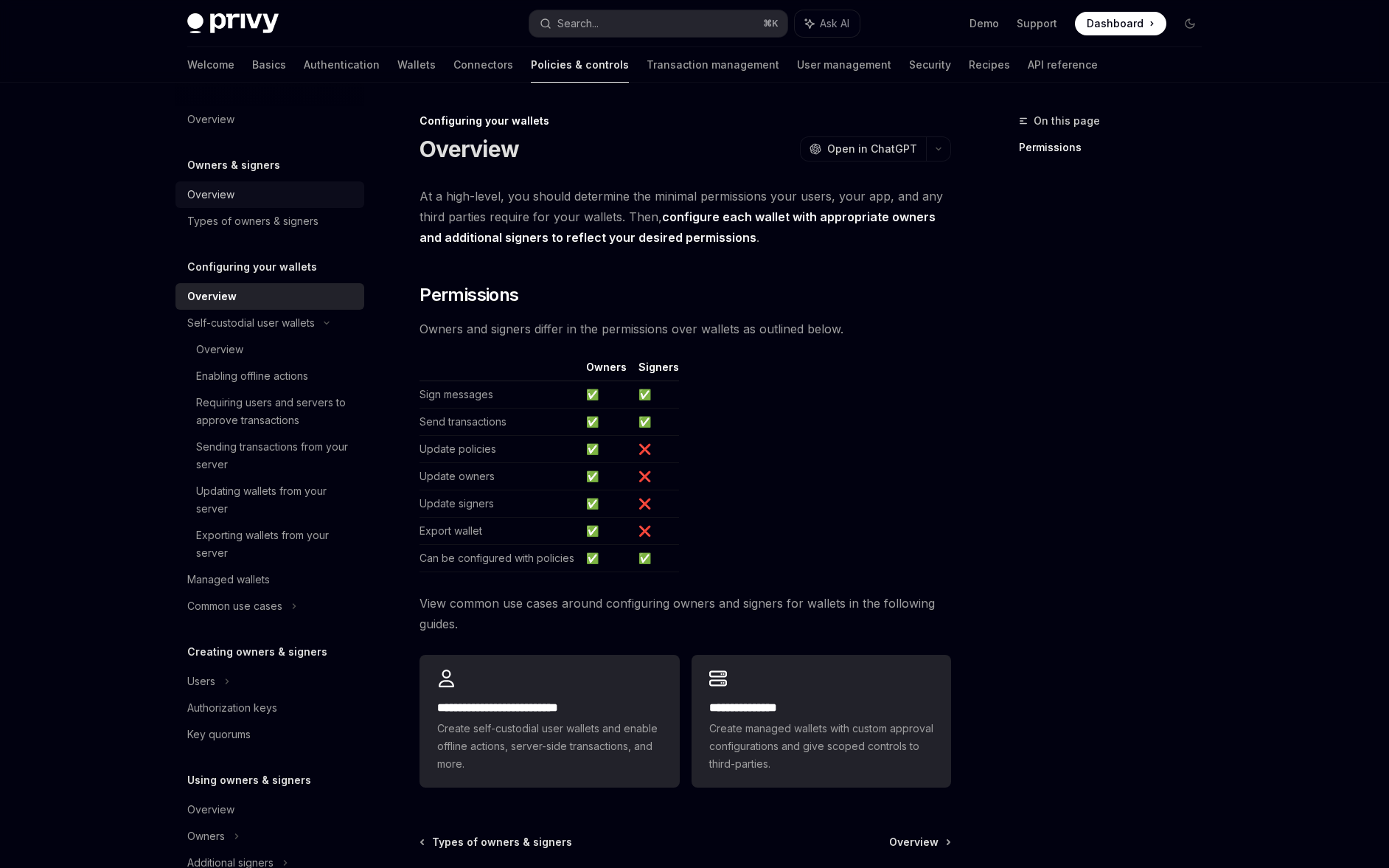
click at [274, 195] on div "Overview" at bounding box center [271, 194] width 168 height 17
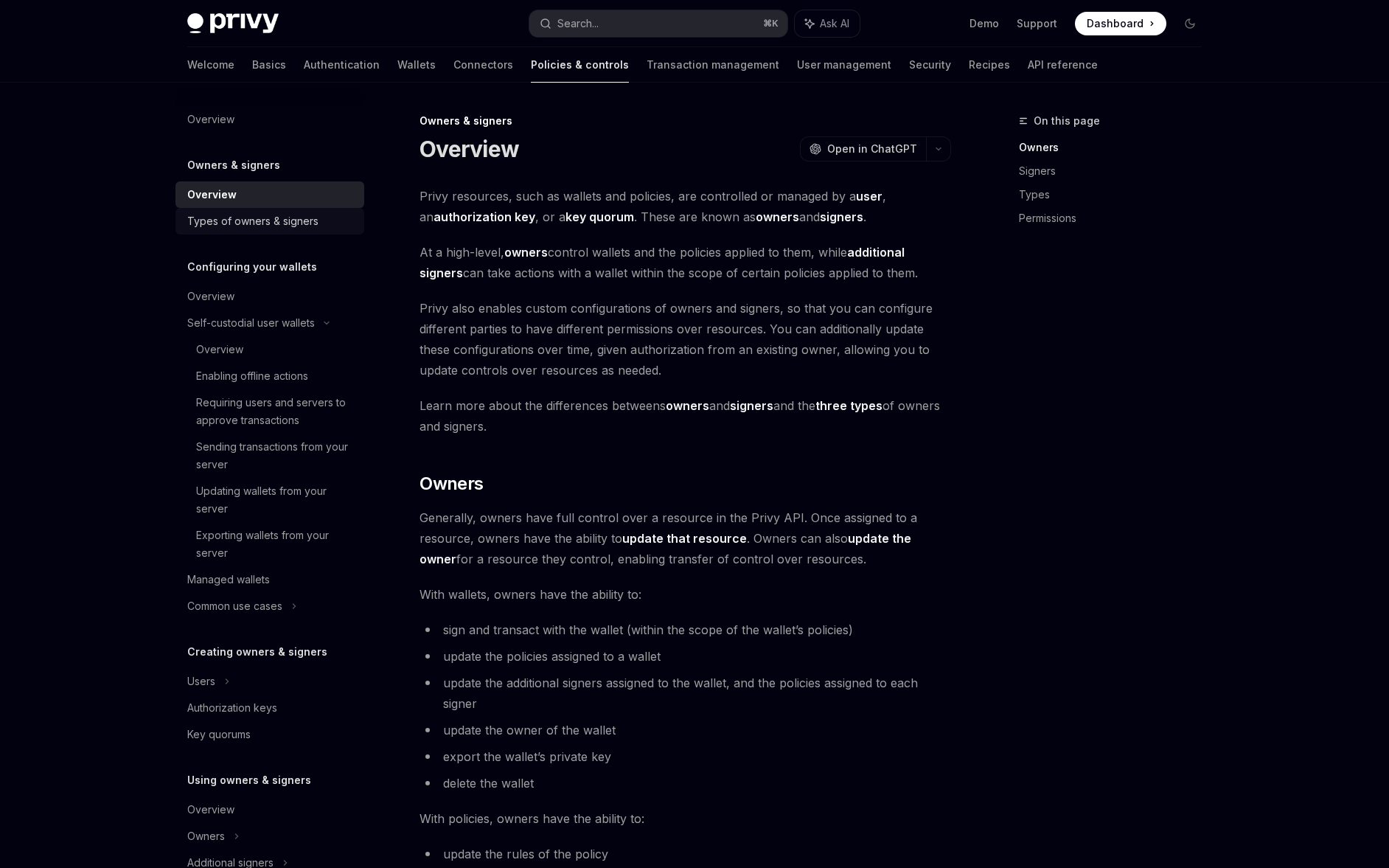
click at [276, 229] on div "Types of owners & signers" at bounding box center [253, 220] width 131 height 17
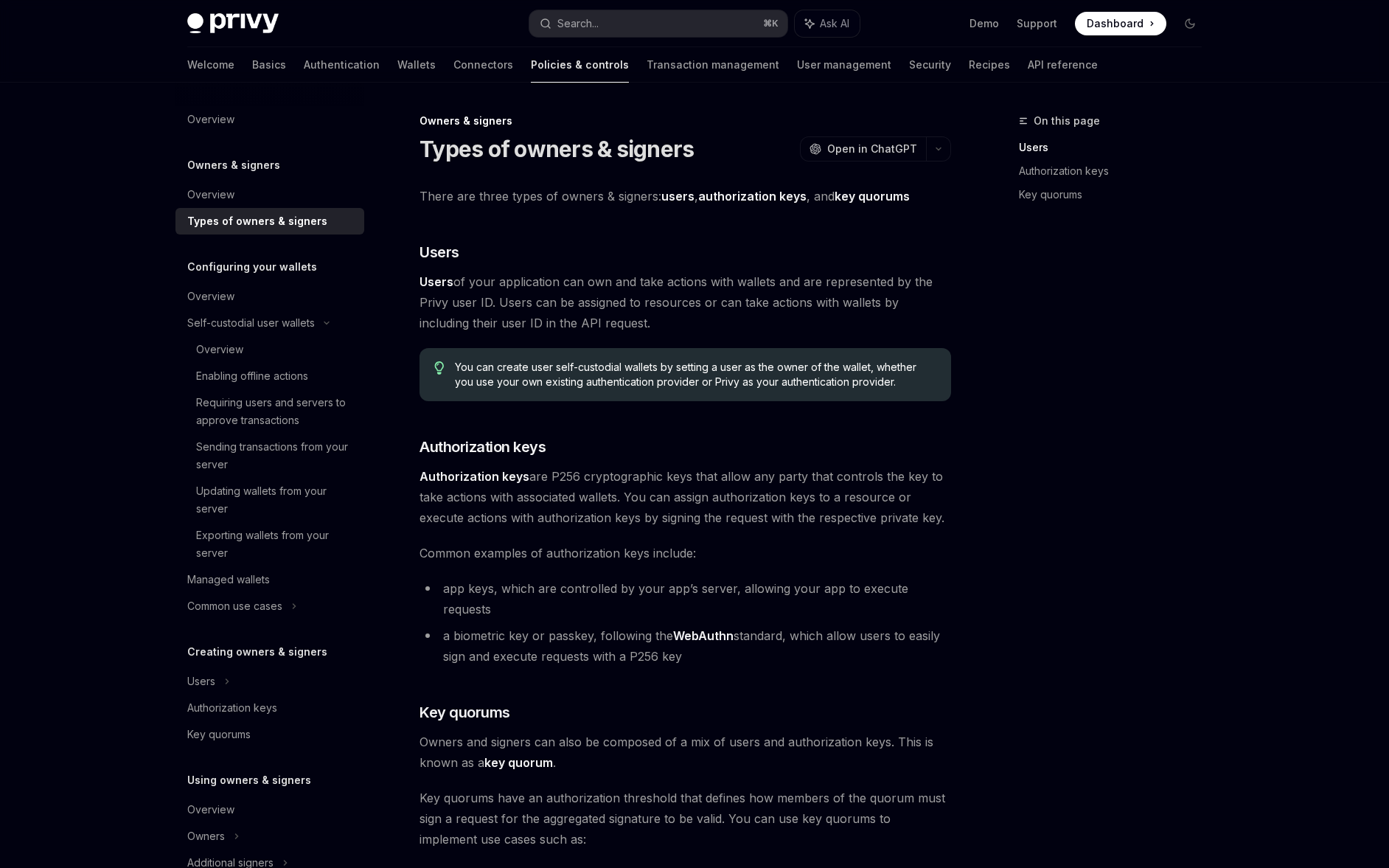
click at [272, 208] on link "Types of owners & signers" at bounding box center [269, 220] width 189 height 26
click at [268, 181] on link "Overview" at bounding box center [269, 194] width 189 height 26
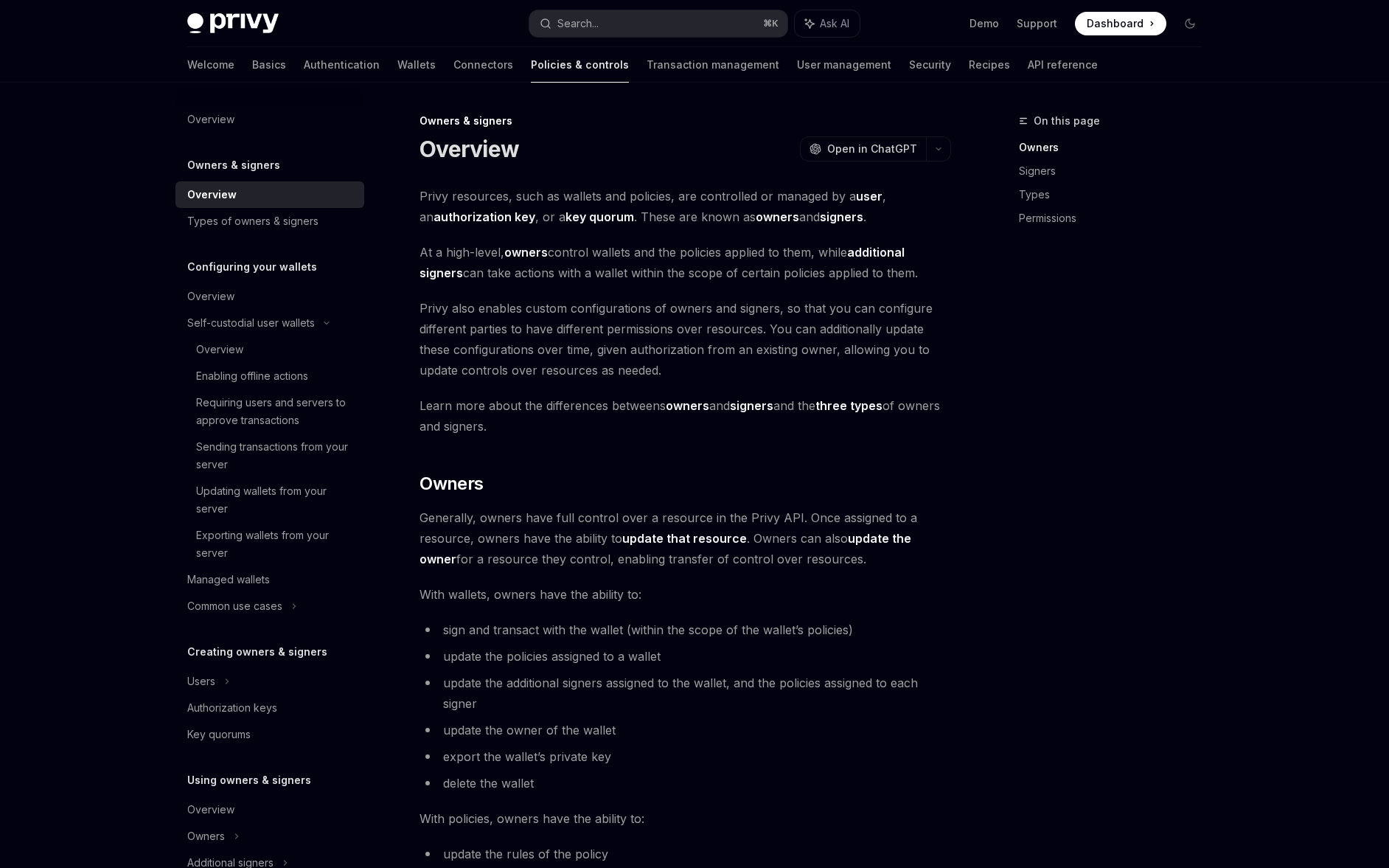
click at [262, 140] on div "Overview Owners & signers Overview Types of owners & signers Configuring your w…" at bounding box center [269, 699] width 189 height 1186
click at [260, 129] on link "Overview" at bounding box center [269, 119] width 189 height 26
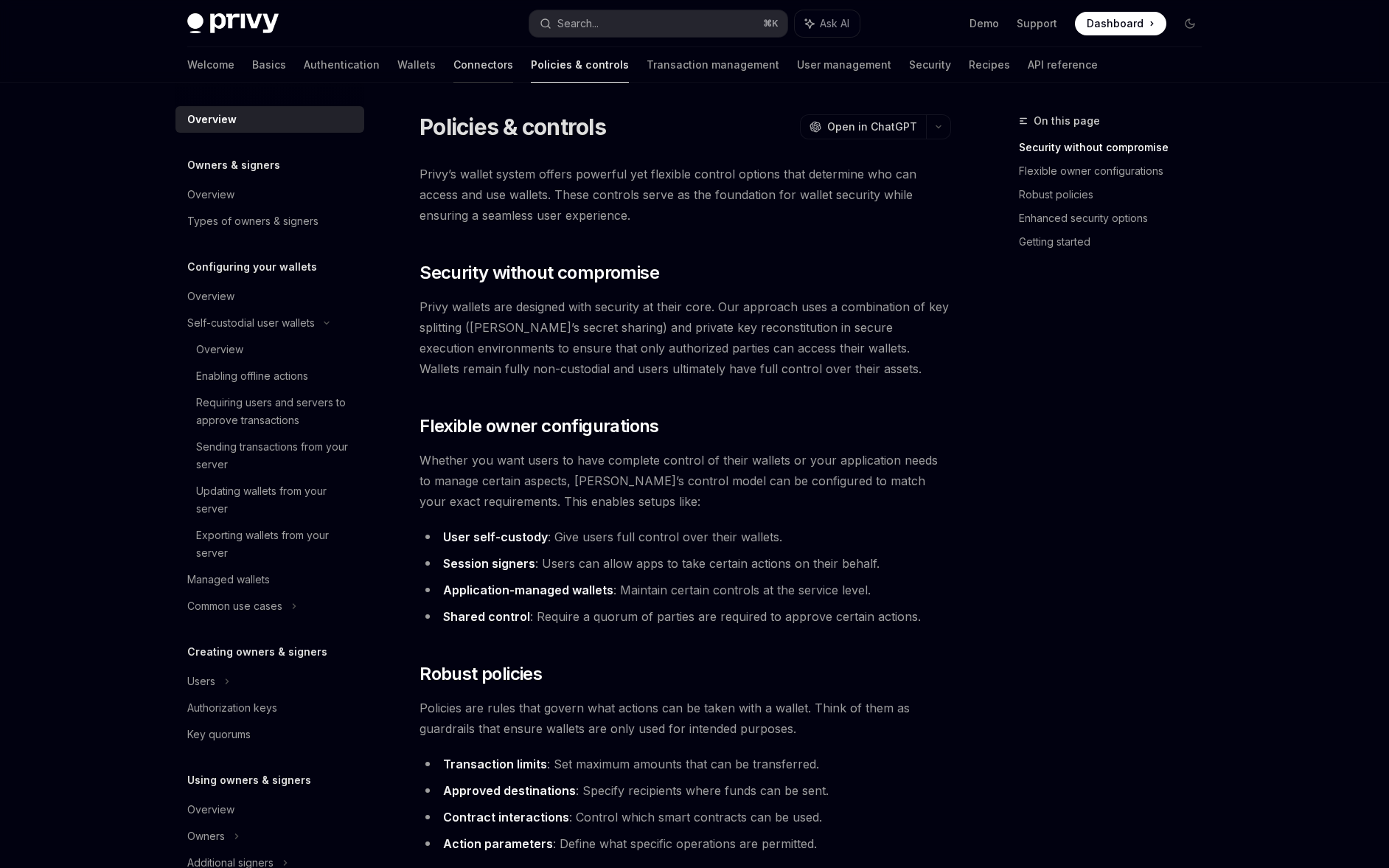
click at [454, 65] on link "Connectors" at bounding box center [483, 65] width 60 height 35
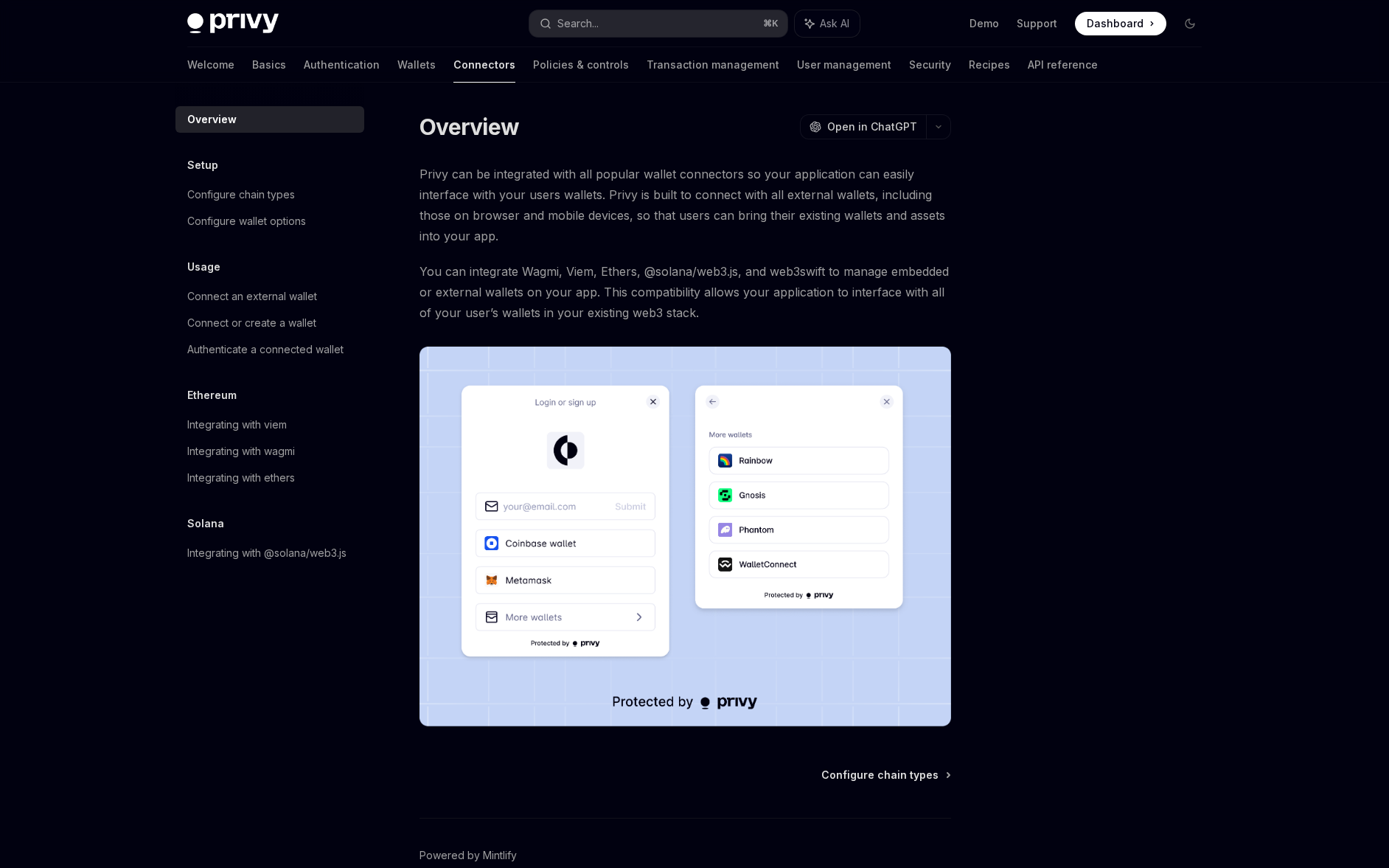
click at [397, 74] on link "Wallets" at bounding box center [416, 65] width 38 height 35
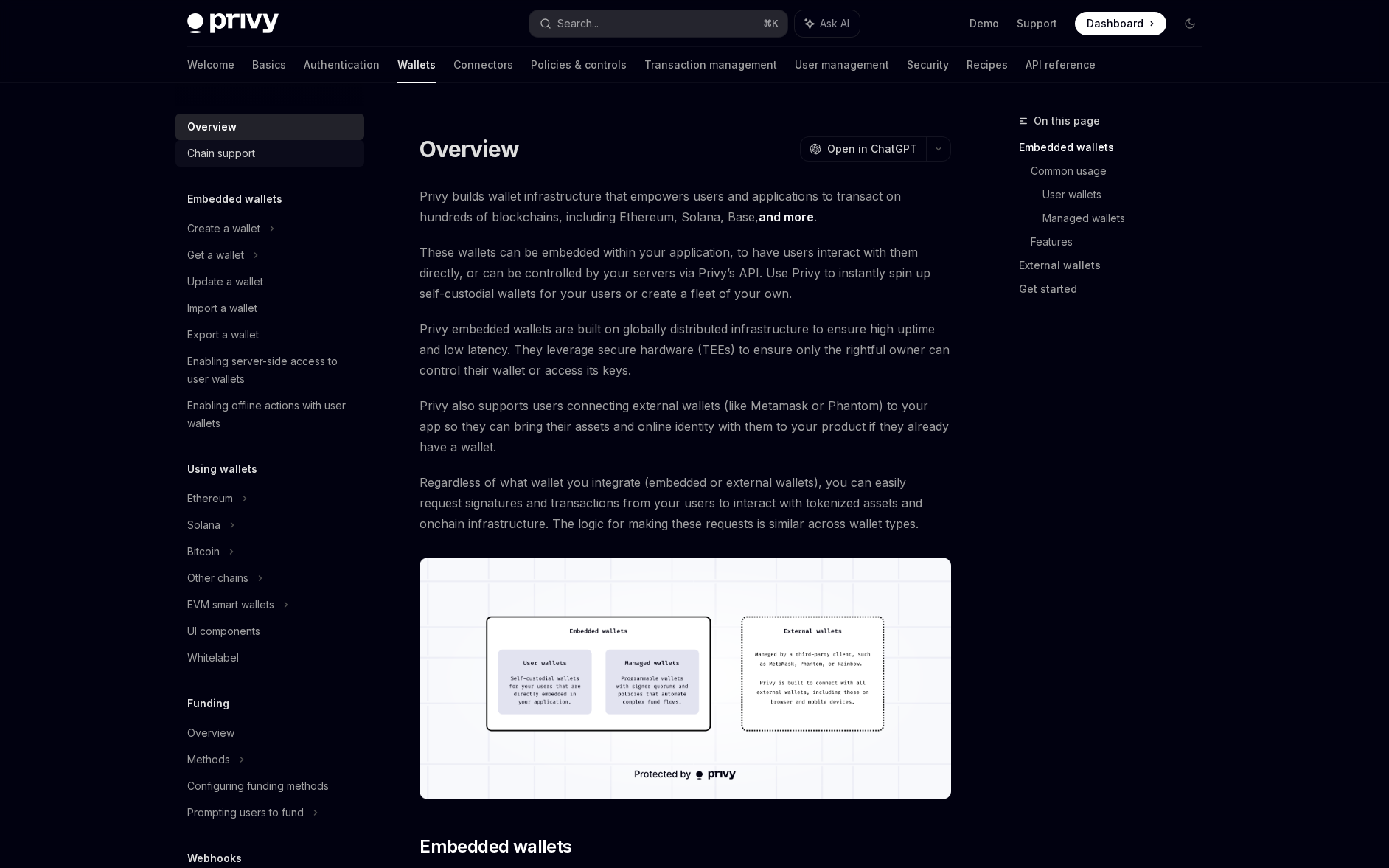
click at [292, 150] on div "Chain support" at bounding box center [271, 152] width 168 height 17
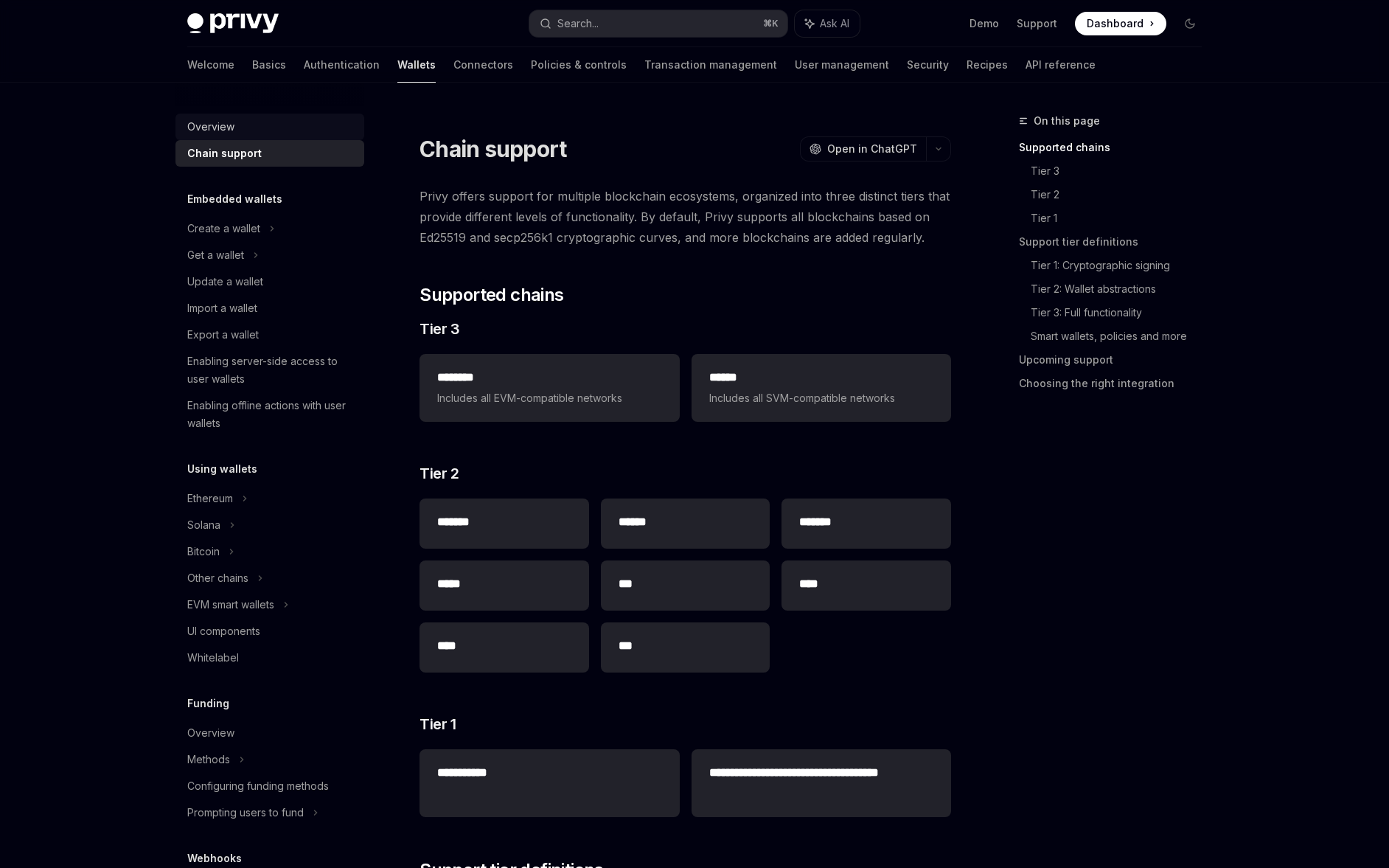
click at [297, 132] on div "Overview" at bounding box center [271, 126] width 168 height 17
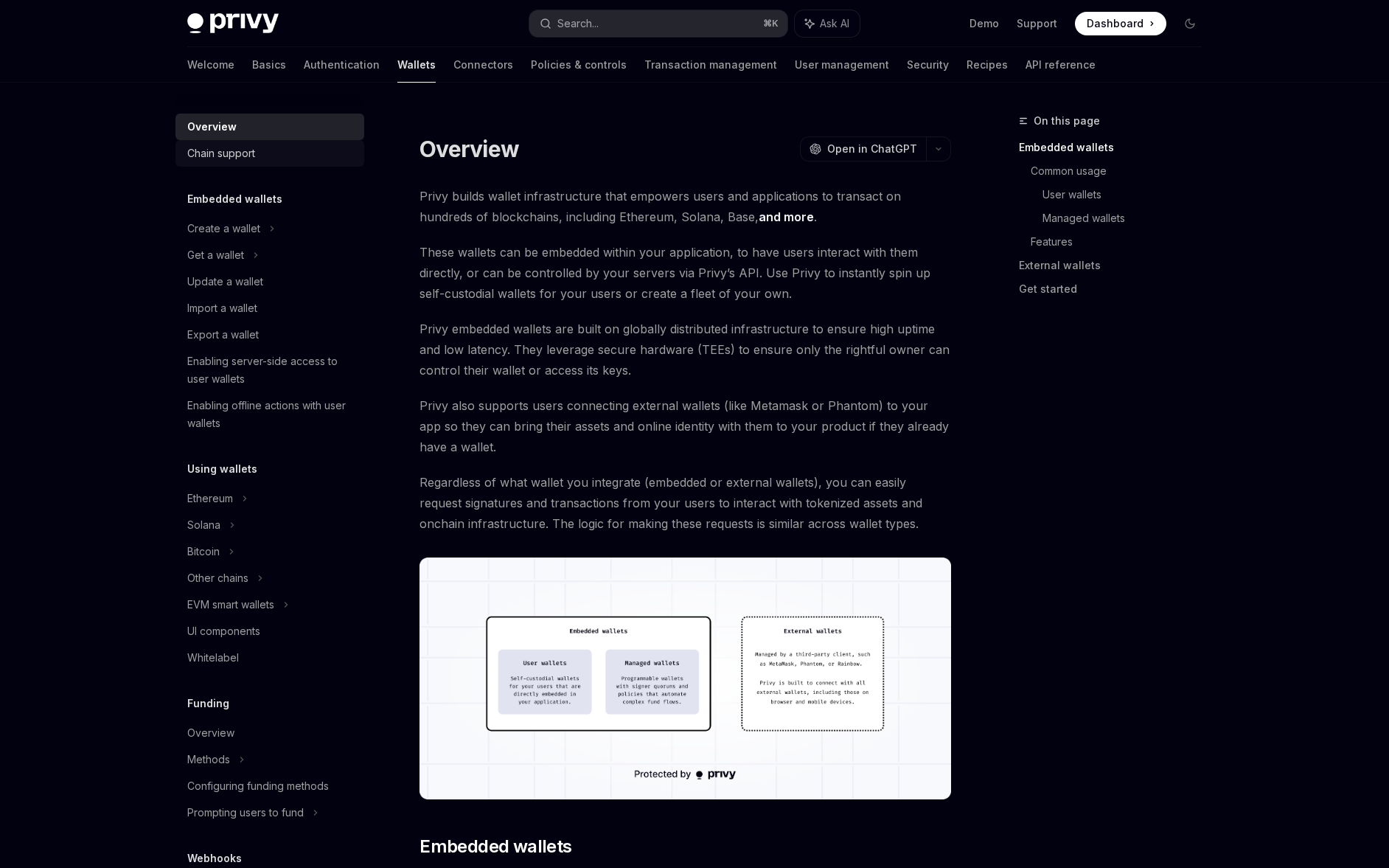
click at [294, 148] on div "Chain support" at bounding box center [271, 152] width 168 height 17
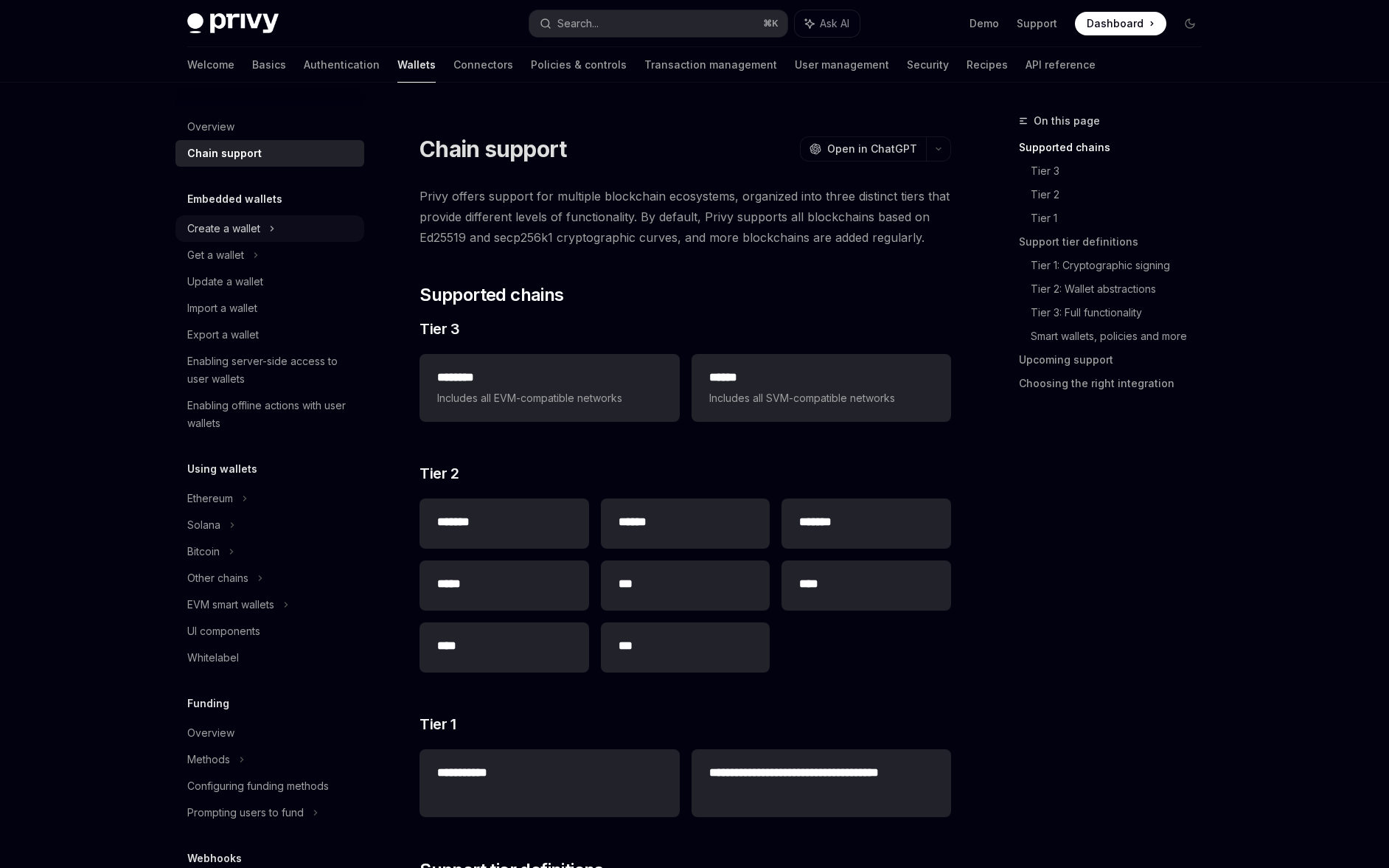
click at [272, 225] on icon at bounding box center [273, 228] width 6 height 17
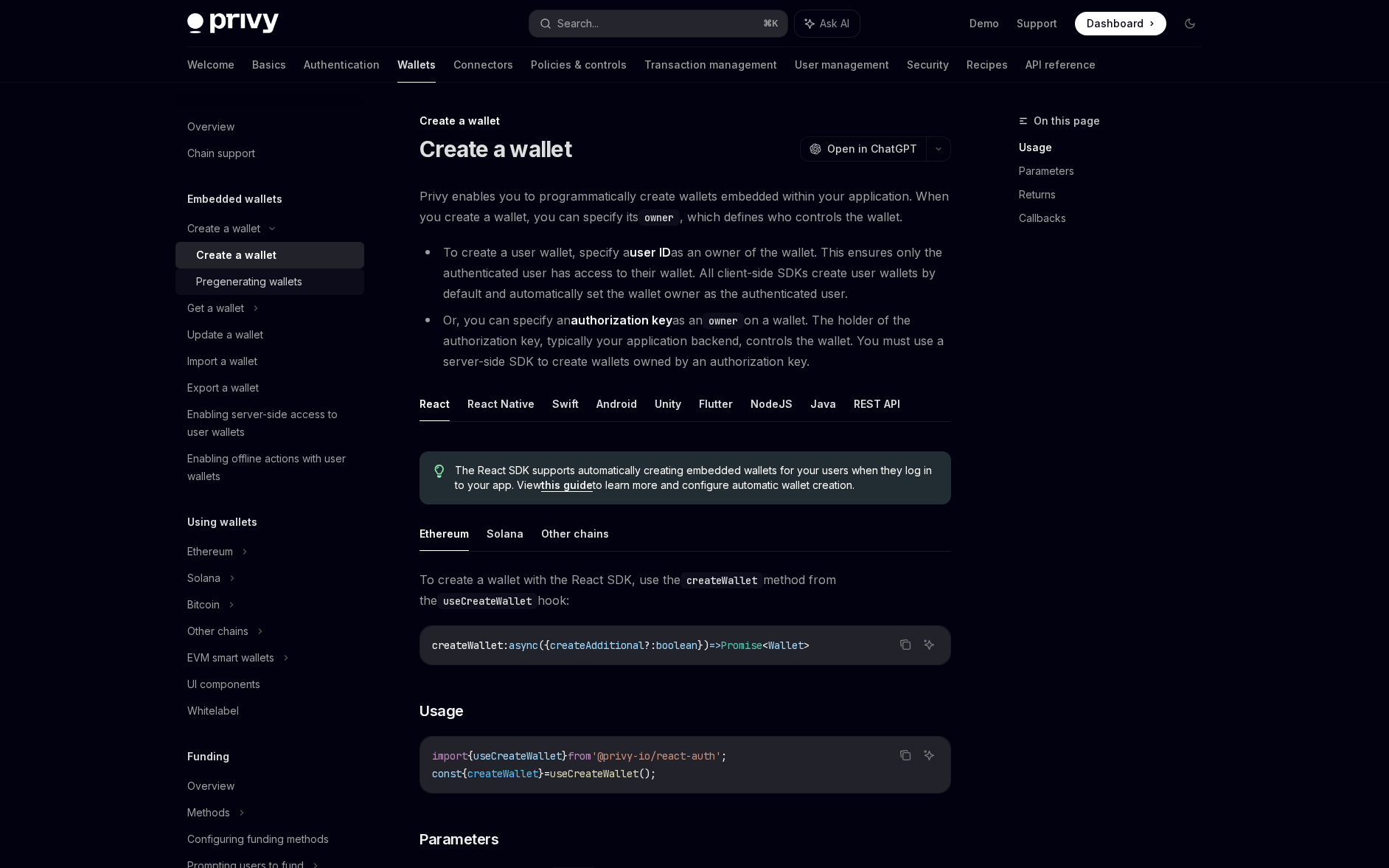
click at [253, 285] on div "Pregenerating wallets" at bounding box center [249, 281] width 106 height 17
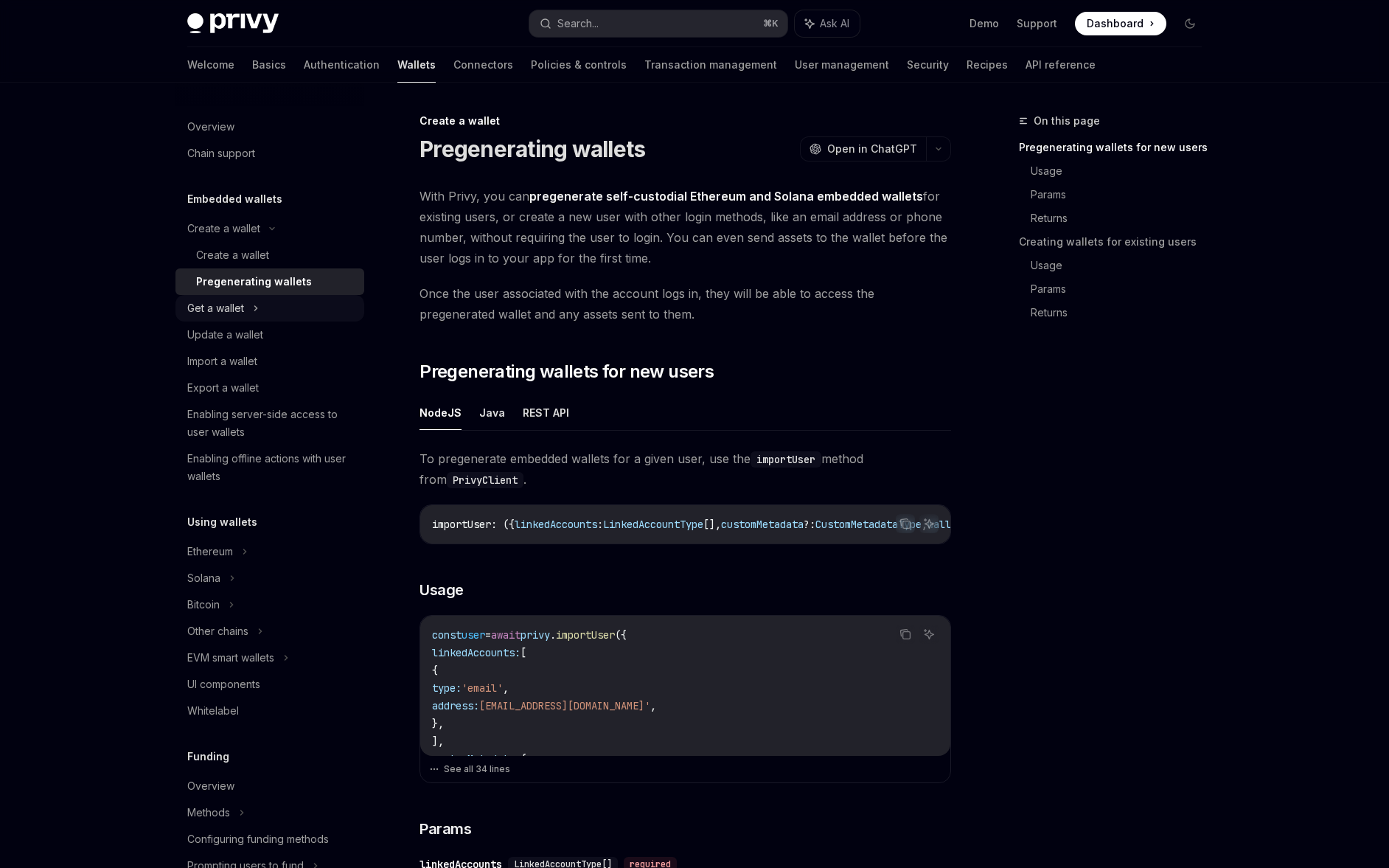
click at [249, 306] on div "Get a wallet" at bounding box center [269, 308] width 189 height 26
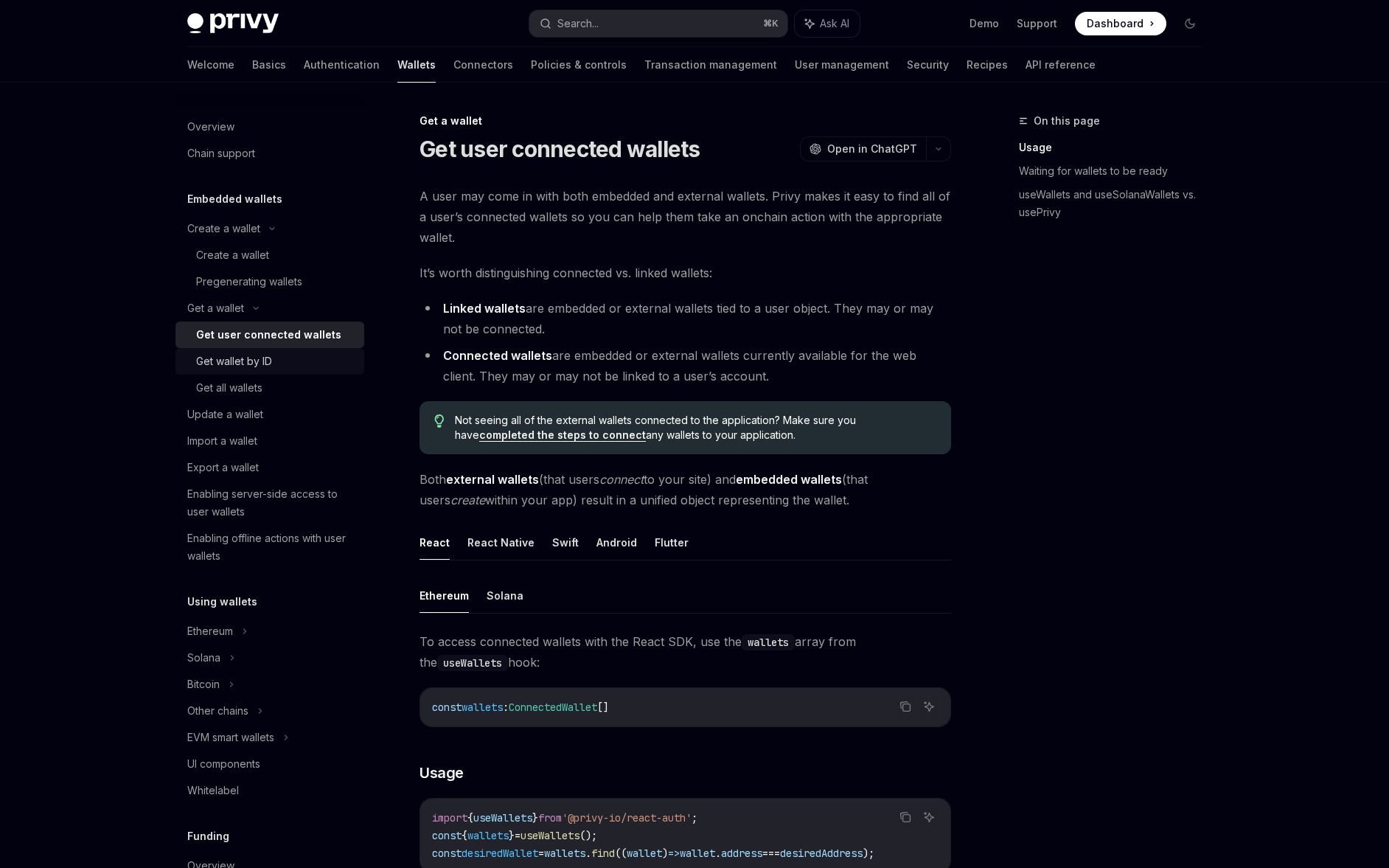
click at [258, 360] on div "Get wallet by ID" at bounding box center [234, 361] width 76 height 17
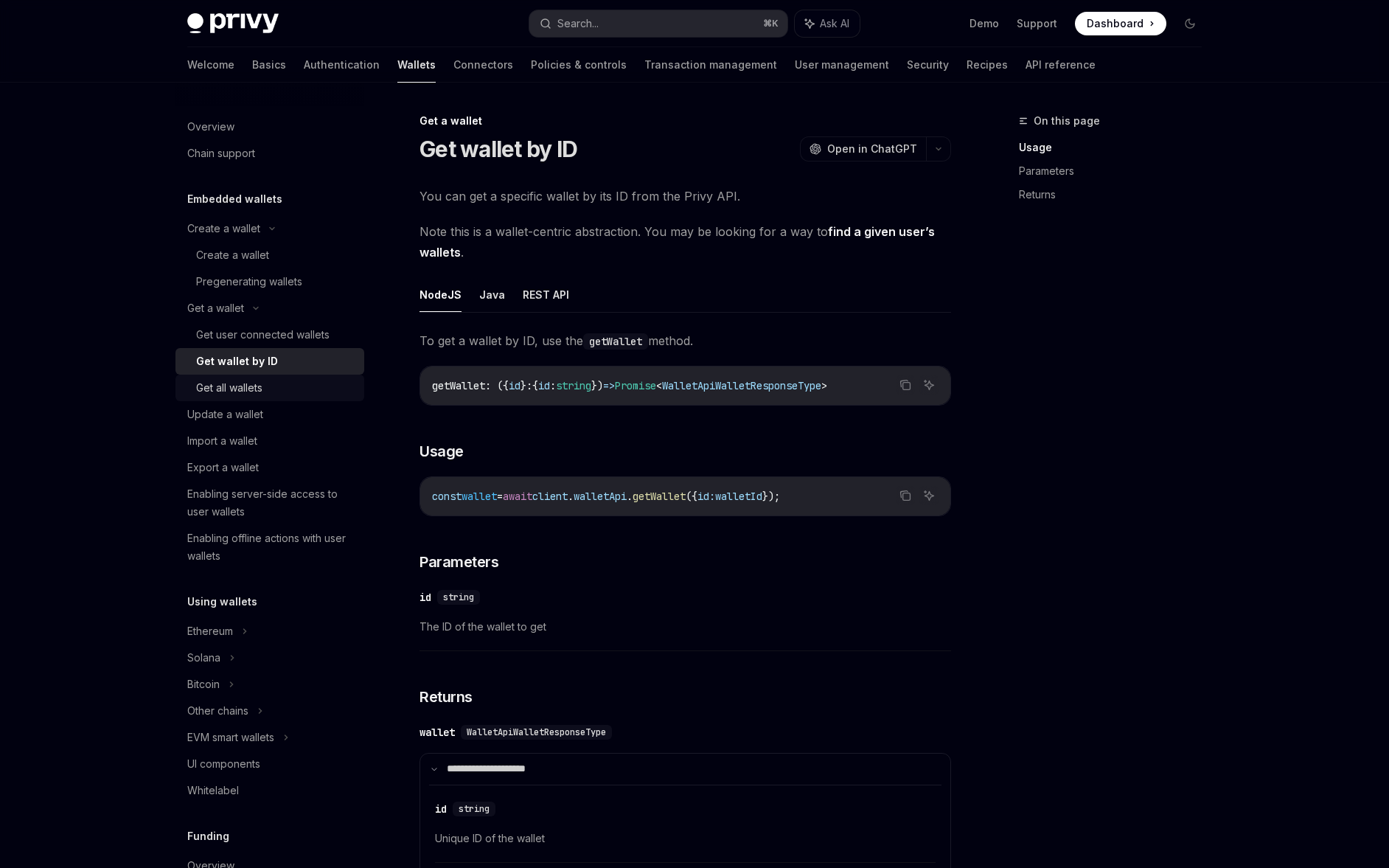
click at [266, 376] on link "Get all wallets" at bounding box center [269, 387] width 189 height 26
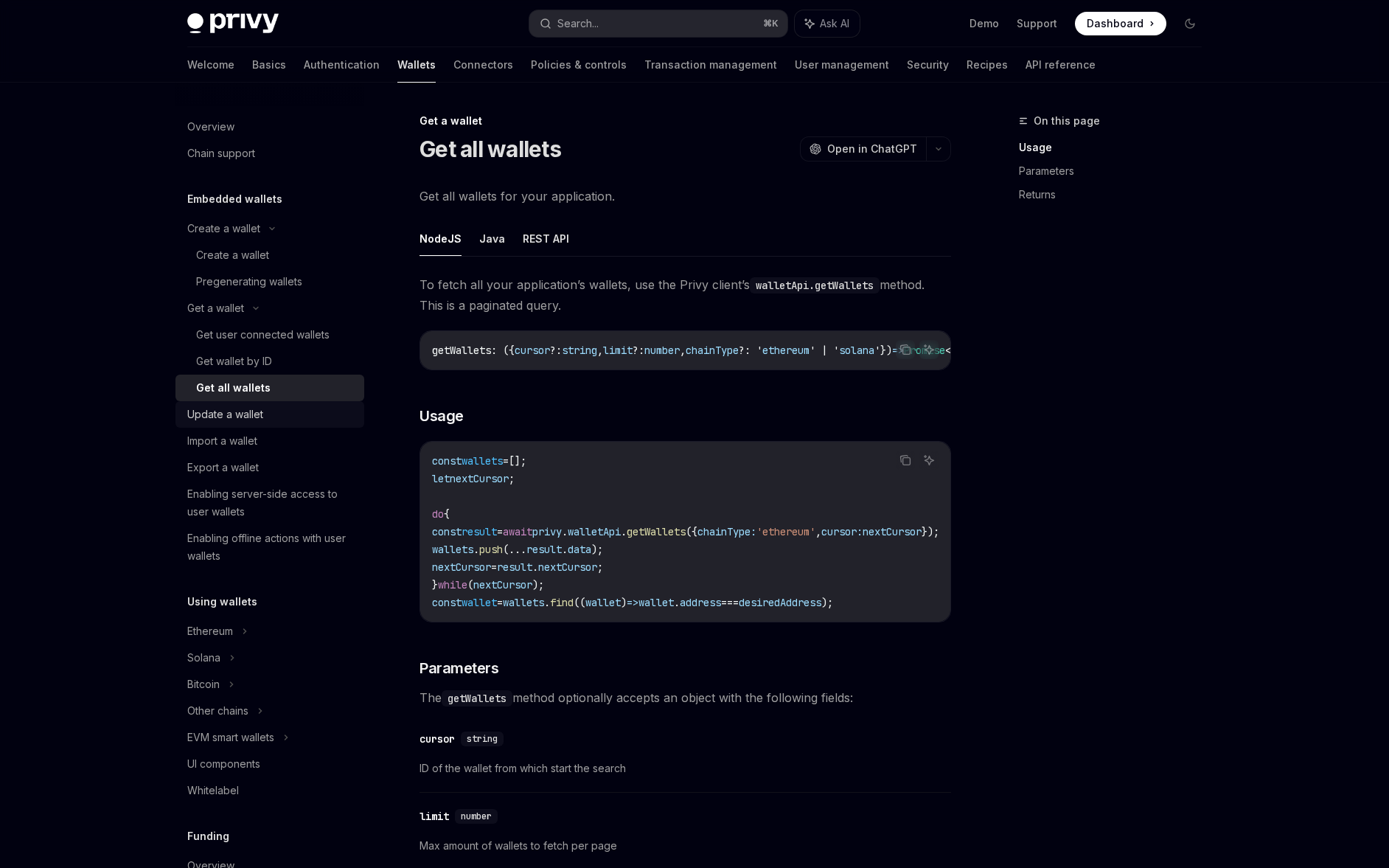
click at [293, 419] on div "Update a wallet" at bounding box center [271, 414] width 168 height 17
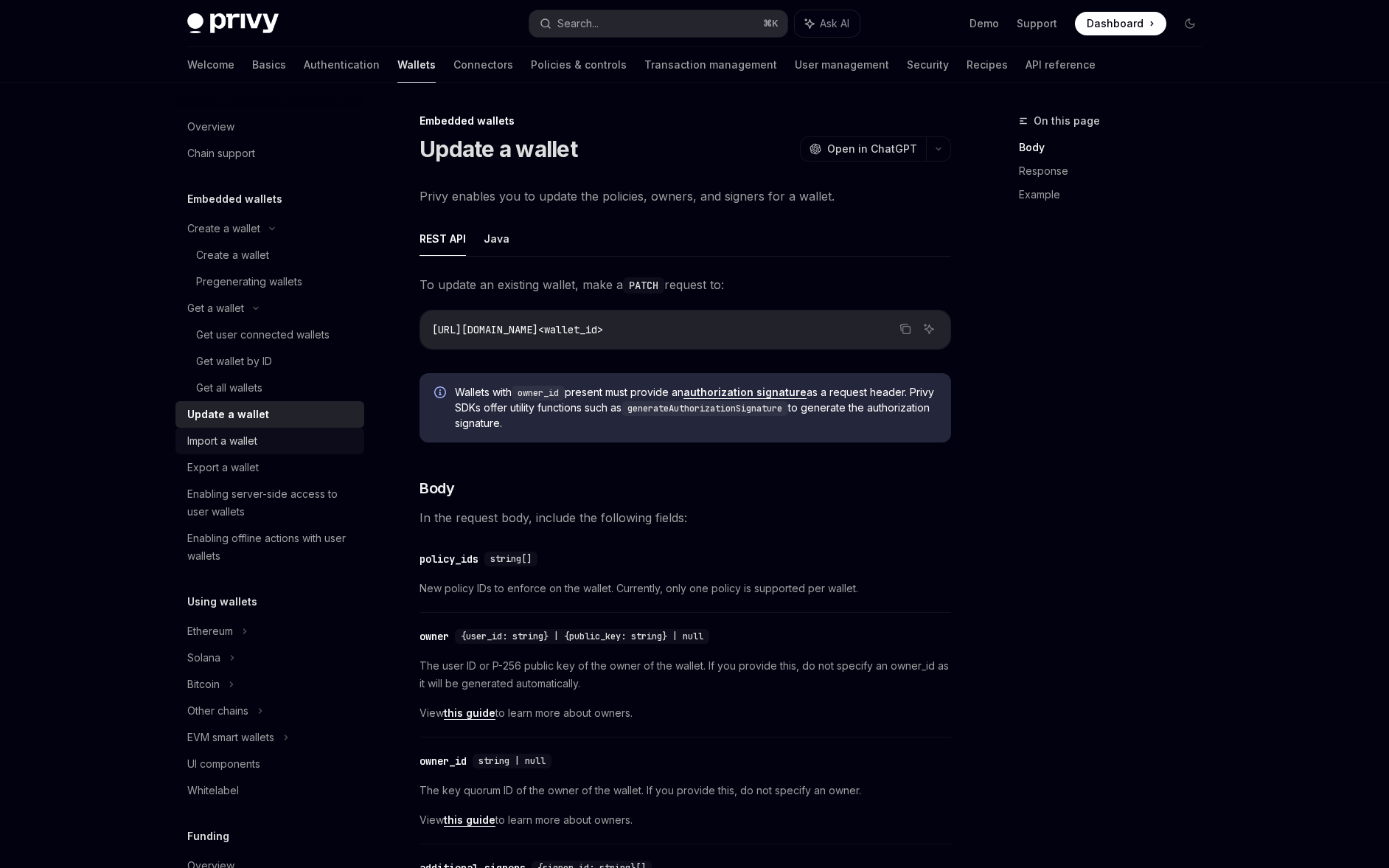
click at [288, 442] on div "Import a wallet" at bounding box center [271, 440] width 168 height 17
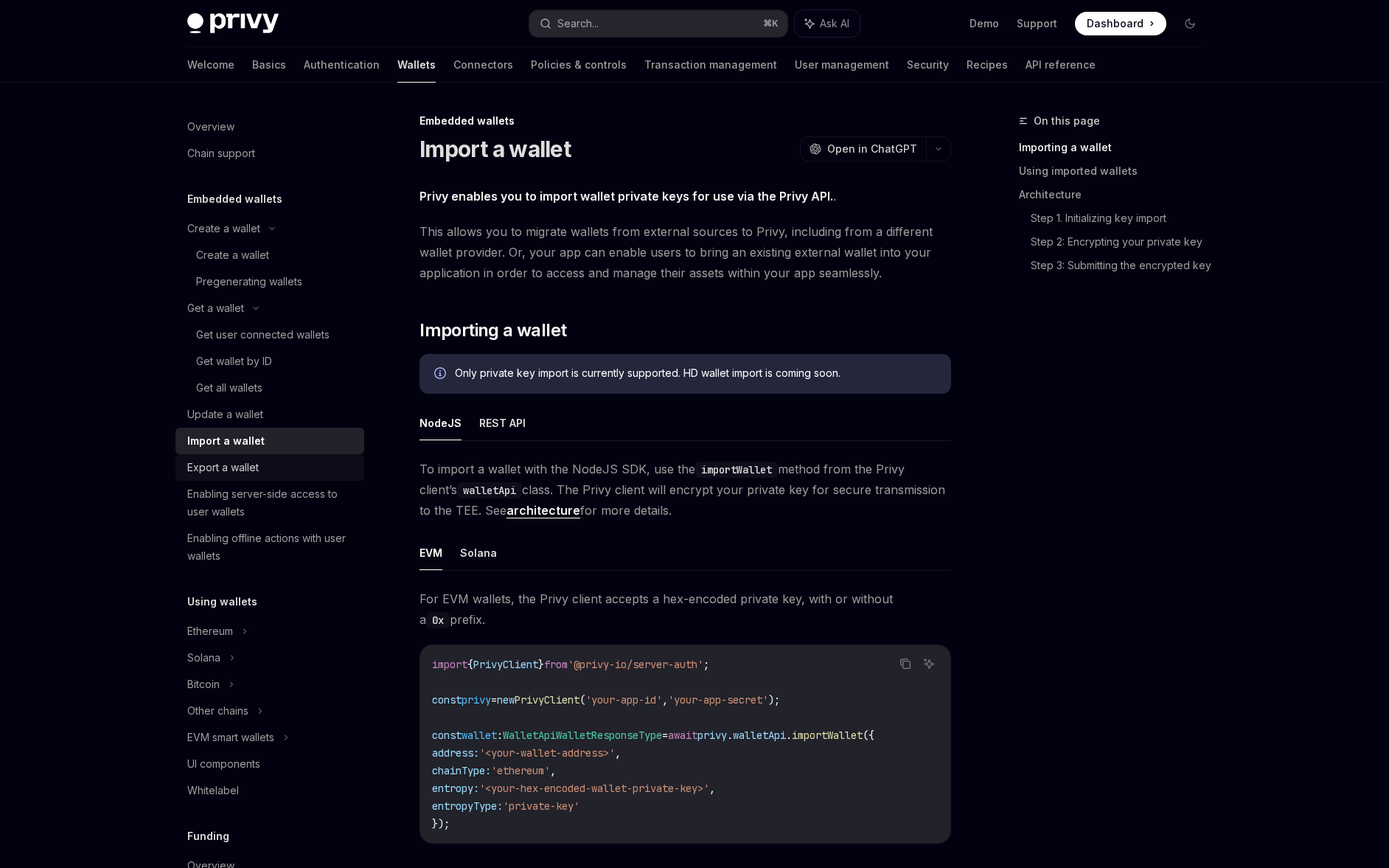
click at [295, 463] on div "Export a wallet" at bounding box center [271, 467] width 168 height 17
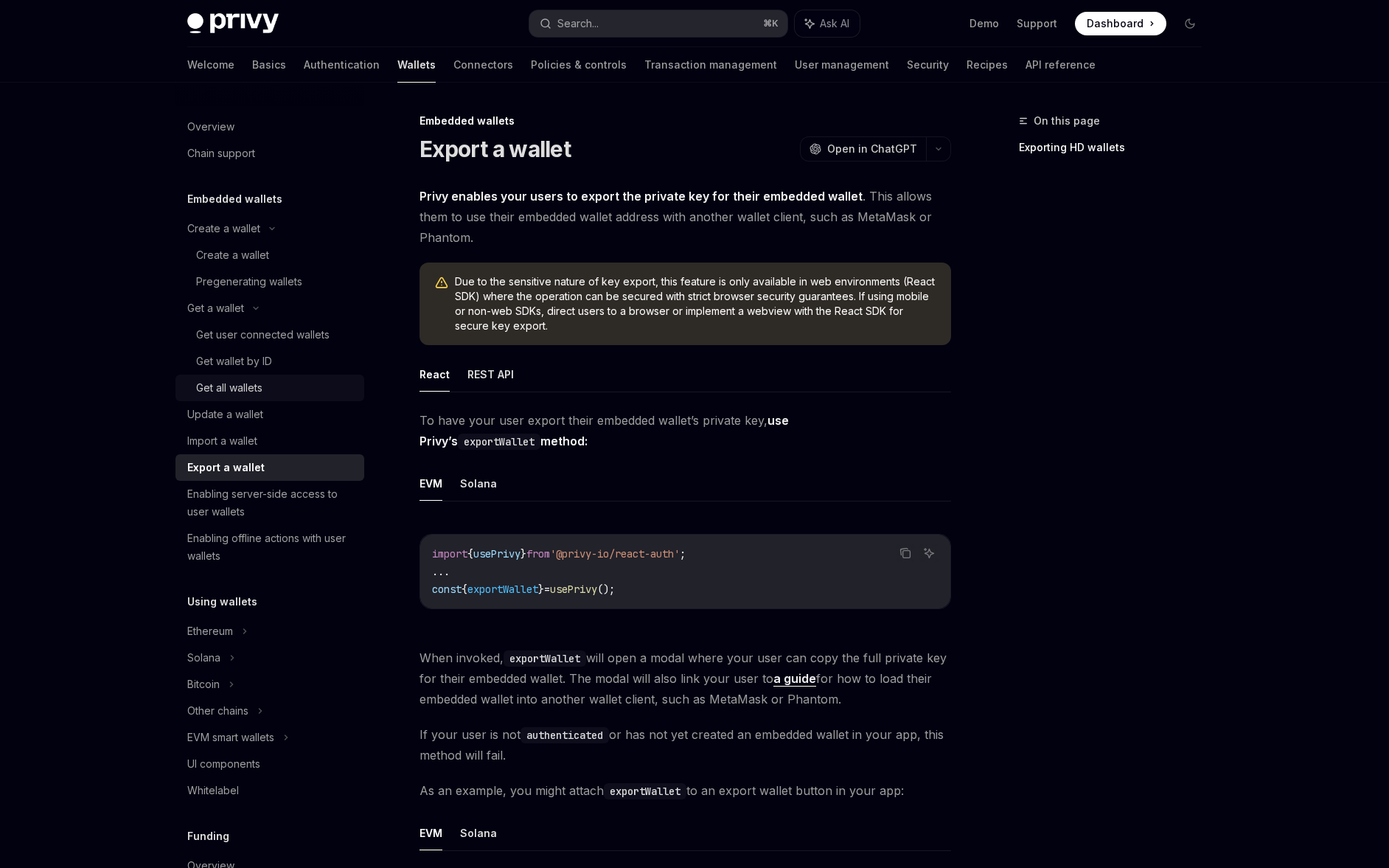
click at [238, 396] on div "Get all wallets" at bounding box center [229, 387] width 66 height 17
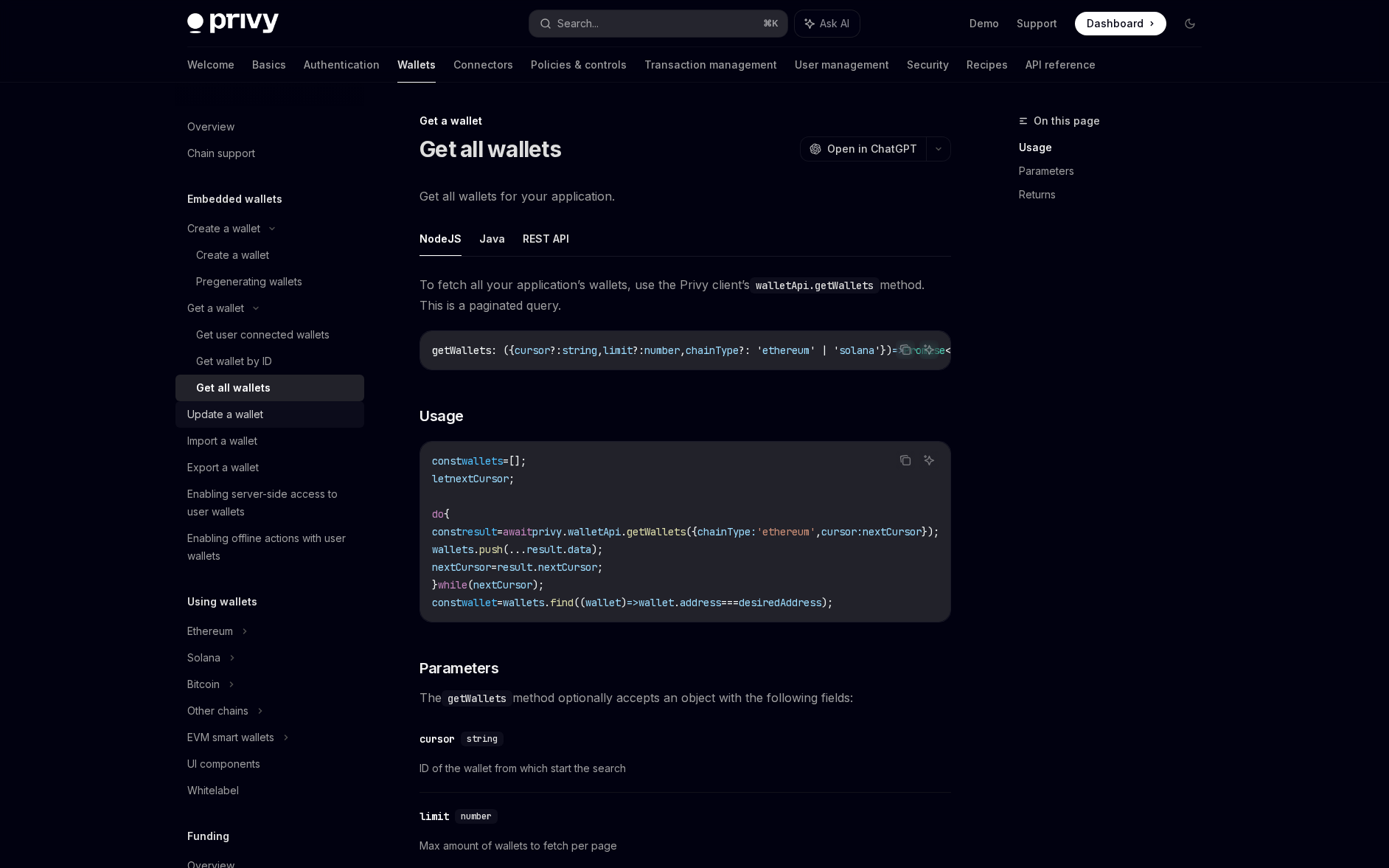
click at [239, 408] on div "Update a wallet" at bounding box center [225, 414] width 76 height 17
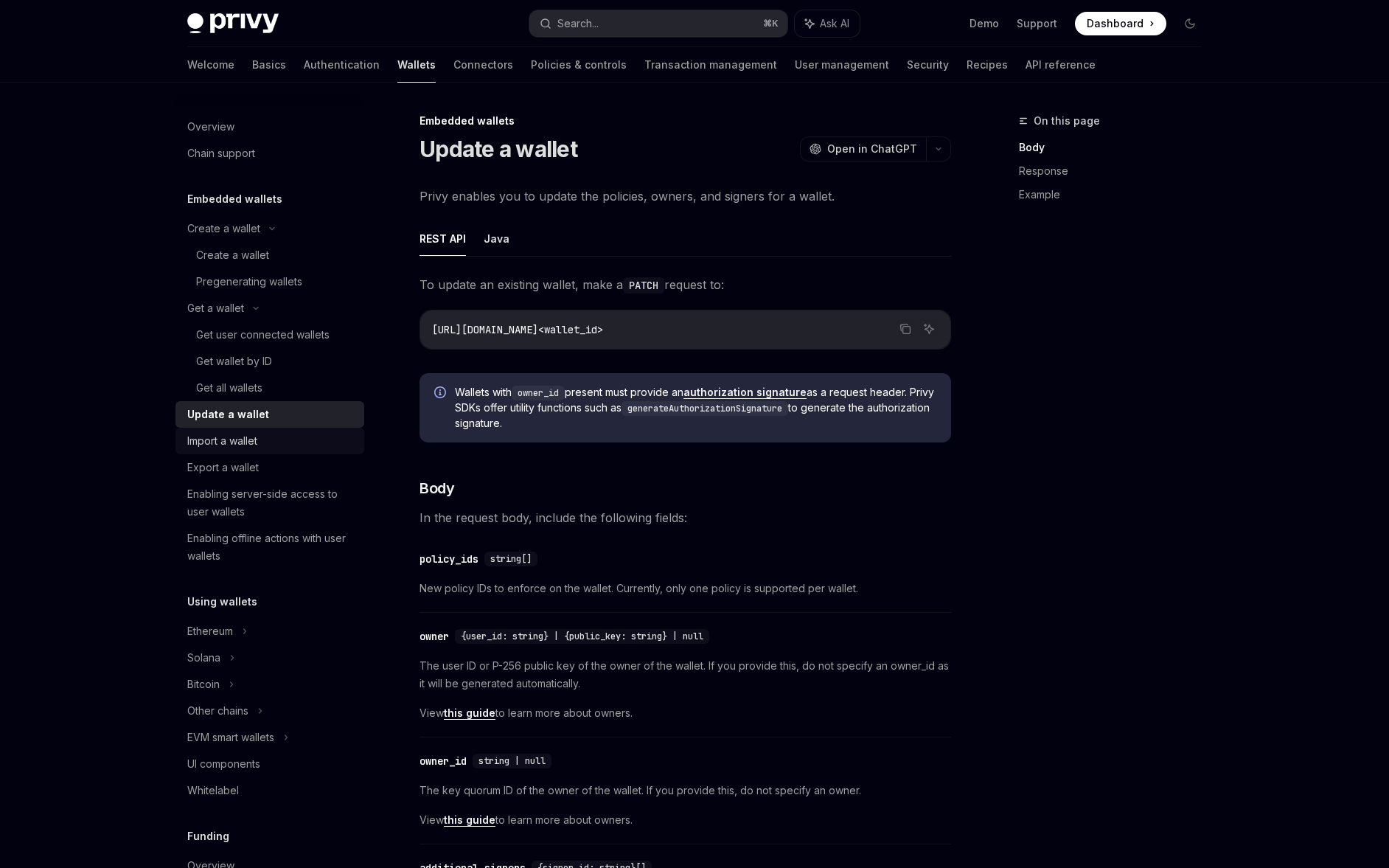
click at [240, 439] on div "Import a wallet" at bounding box center [222, 440] width 70 height 17
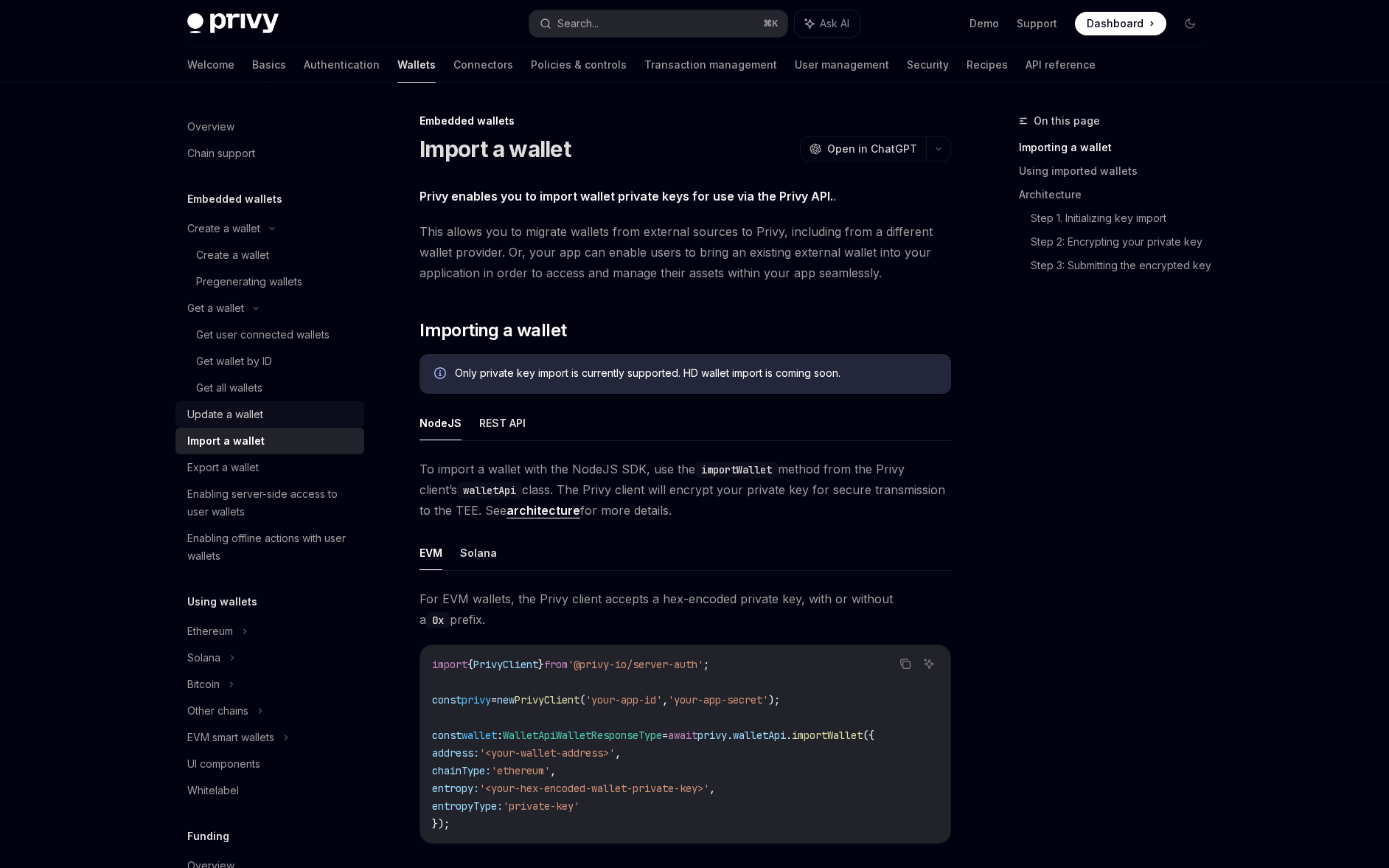
click at [241, 417] on div "Update a wallet" at bounding box center [225, 414] width 76 height 17
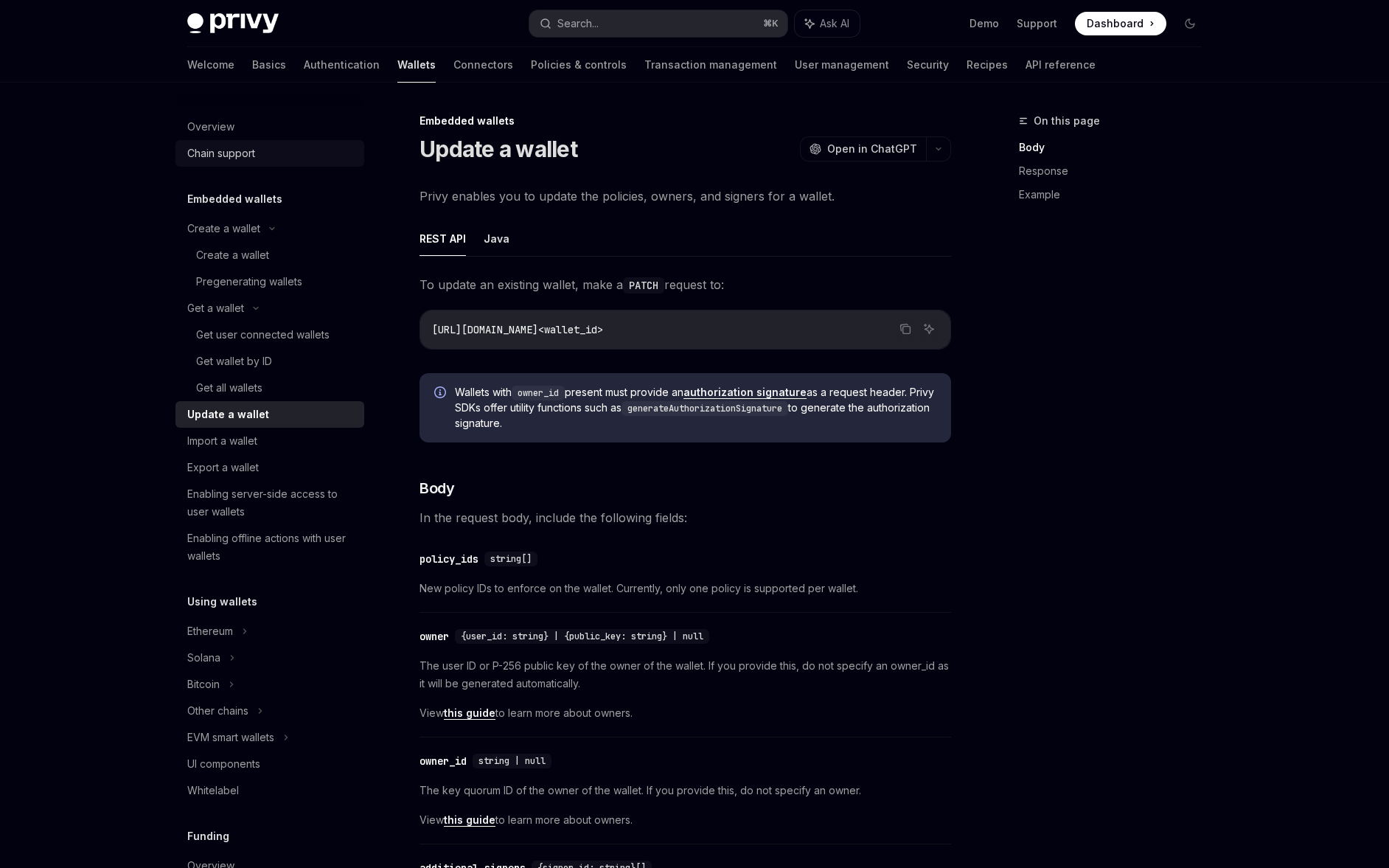
click at [259, 150] on div "Chain support" at bounding box center [271, 152] width 168 height 17
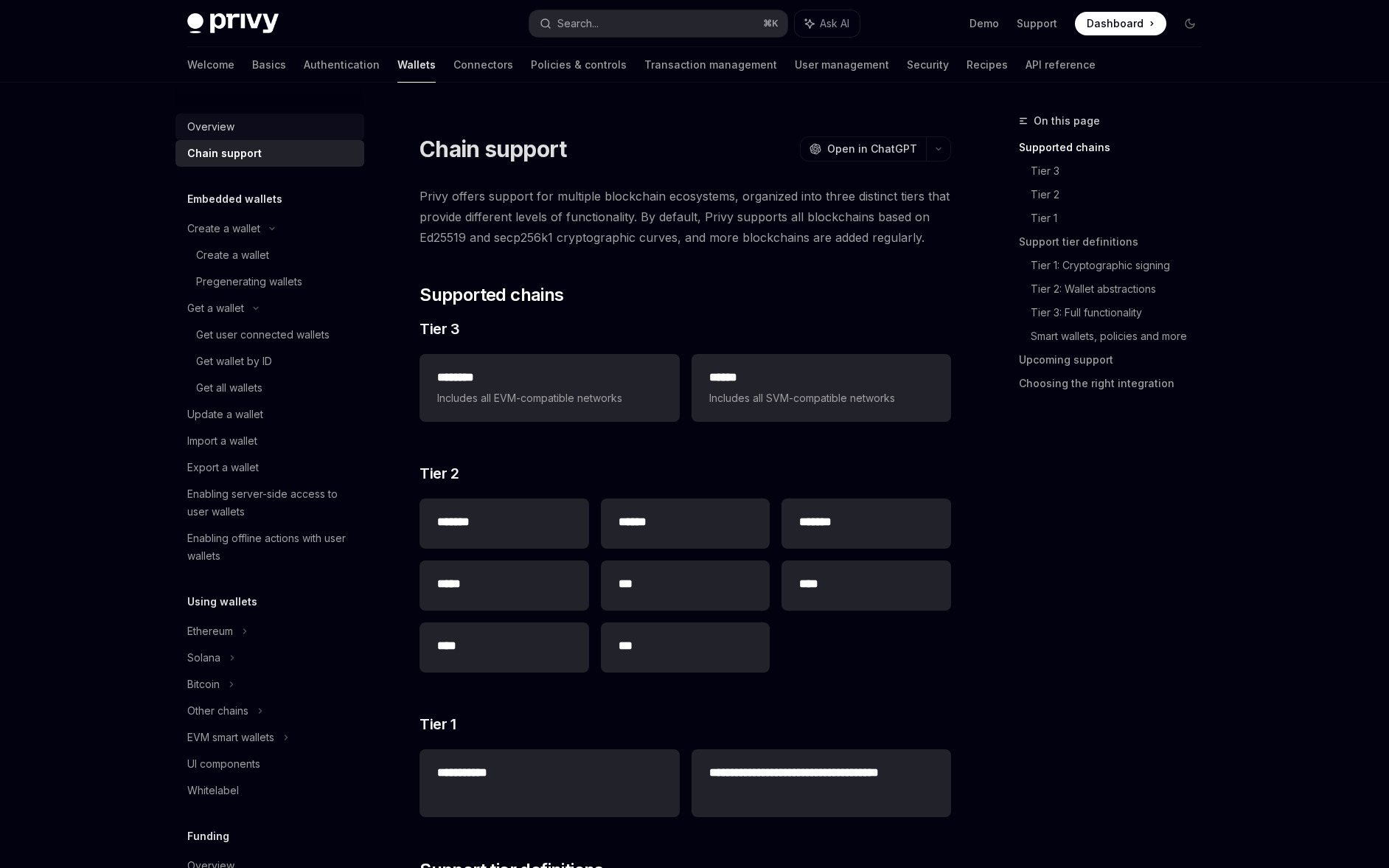
click at [261, 129] on div "Overview" at bounding box center [271, 126] width 168 height 17
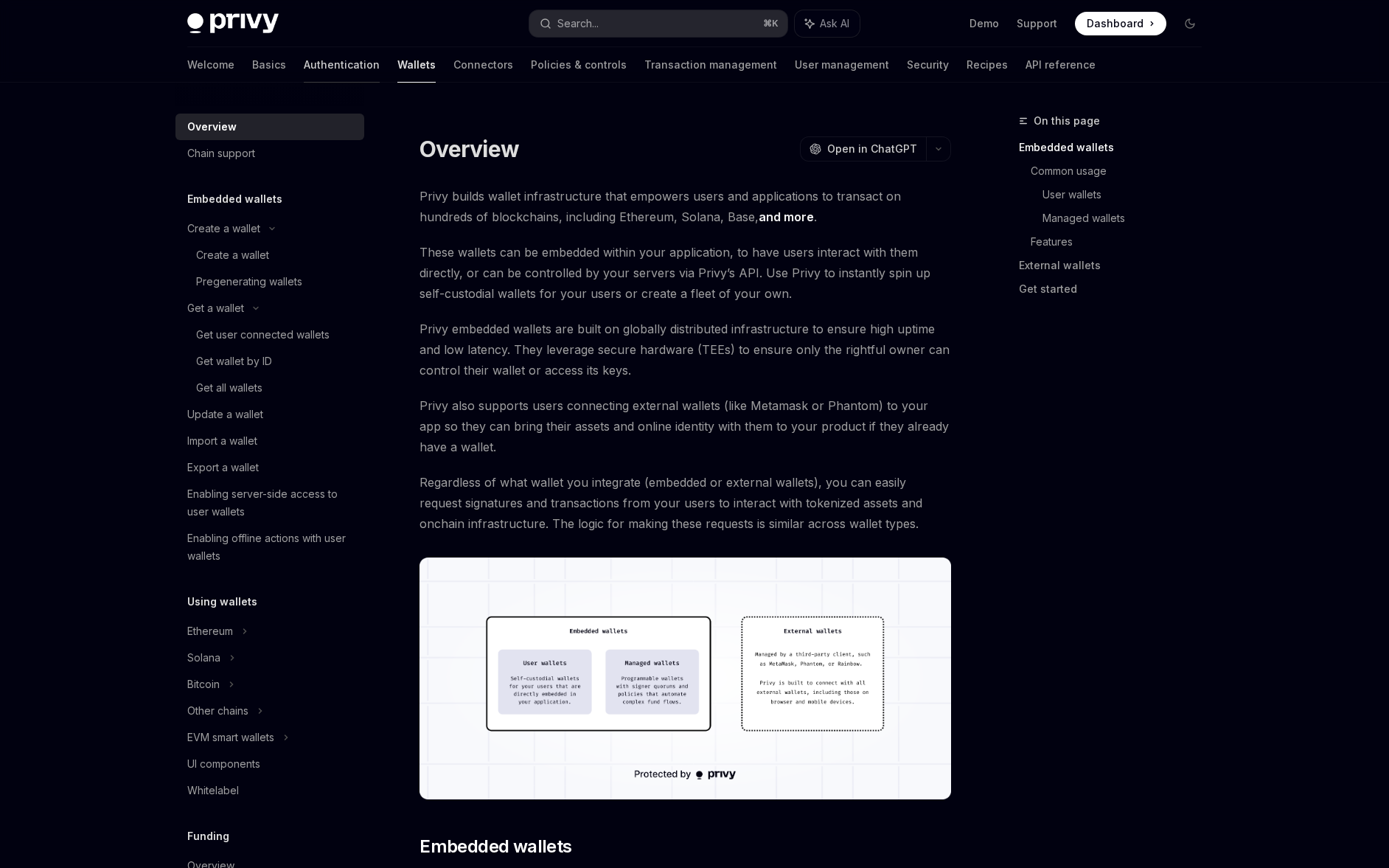
click at [303, 57] on link "Authentication" at bounding box center [341, 65] width 76 height 35
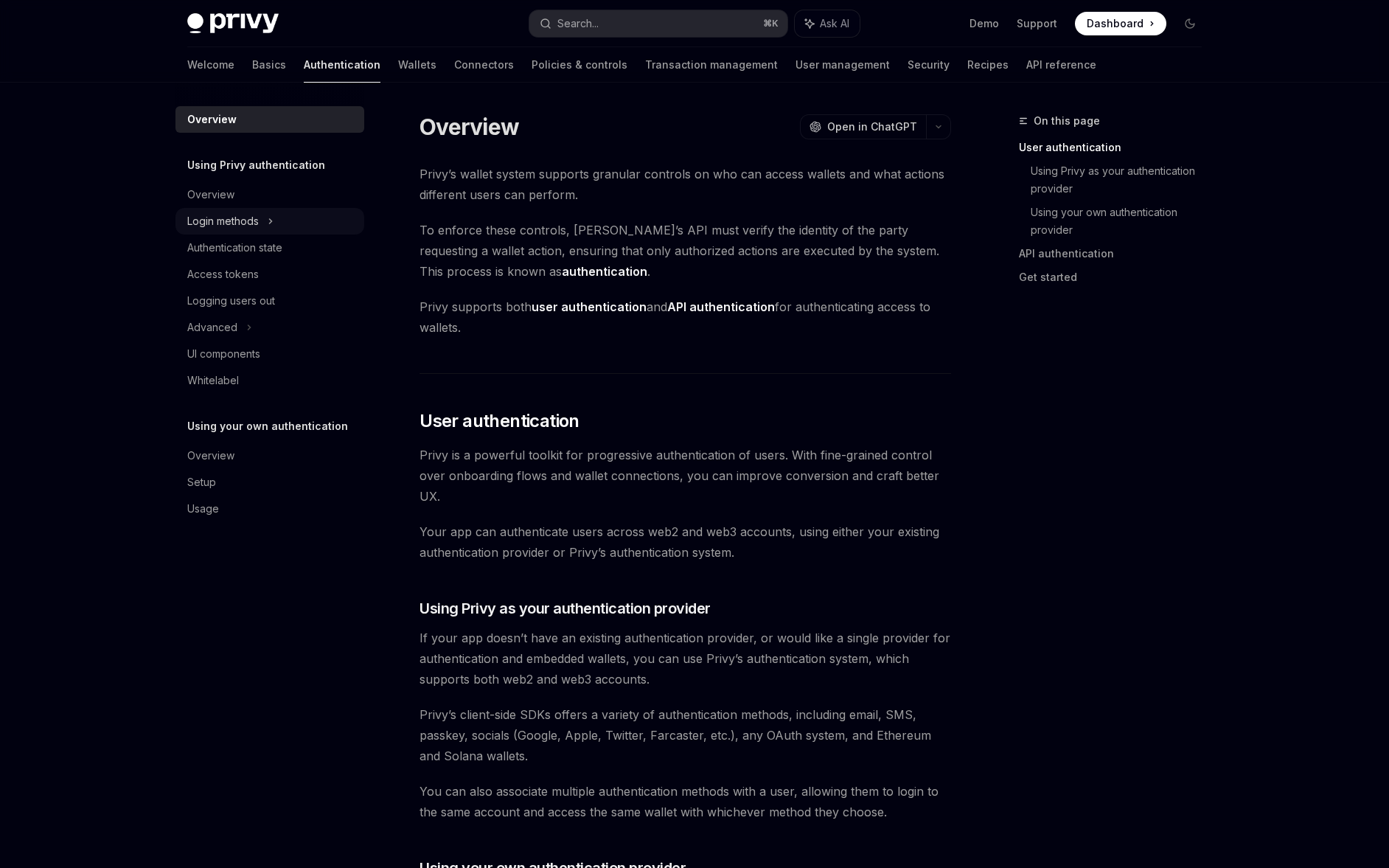
click at [269, 220] on icon at bounding box center [271, 220] width 6 height 17
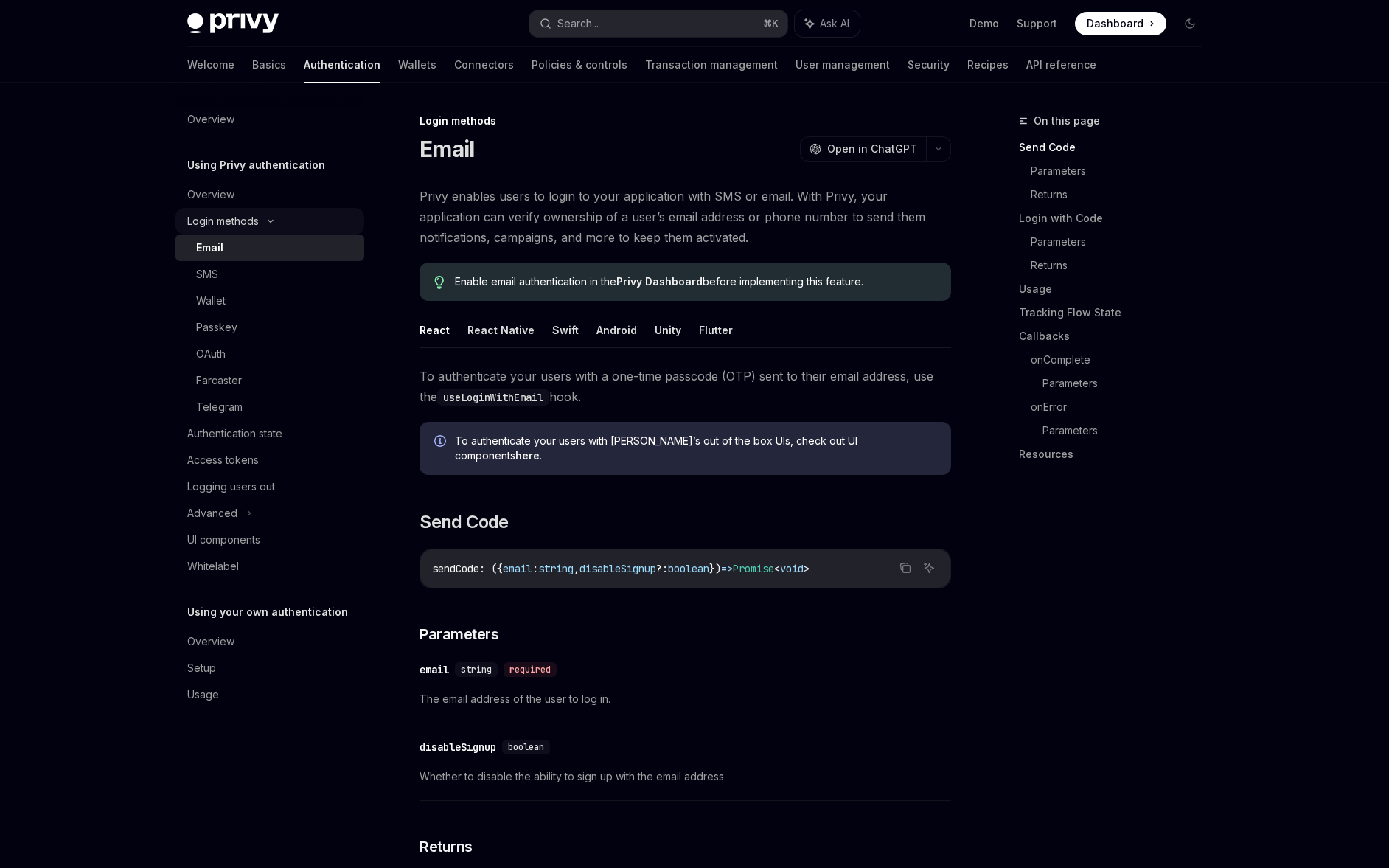
click at [269, 220] on icon at bounding box center [270, 221] width 17 height 6
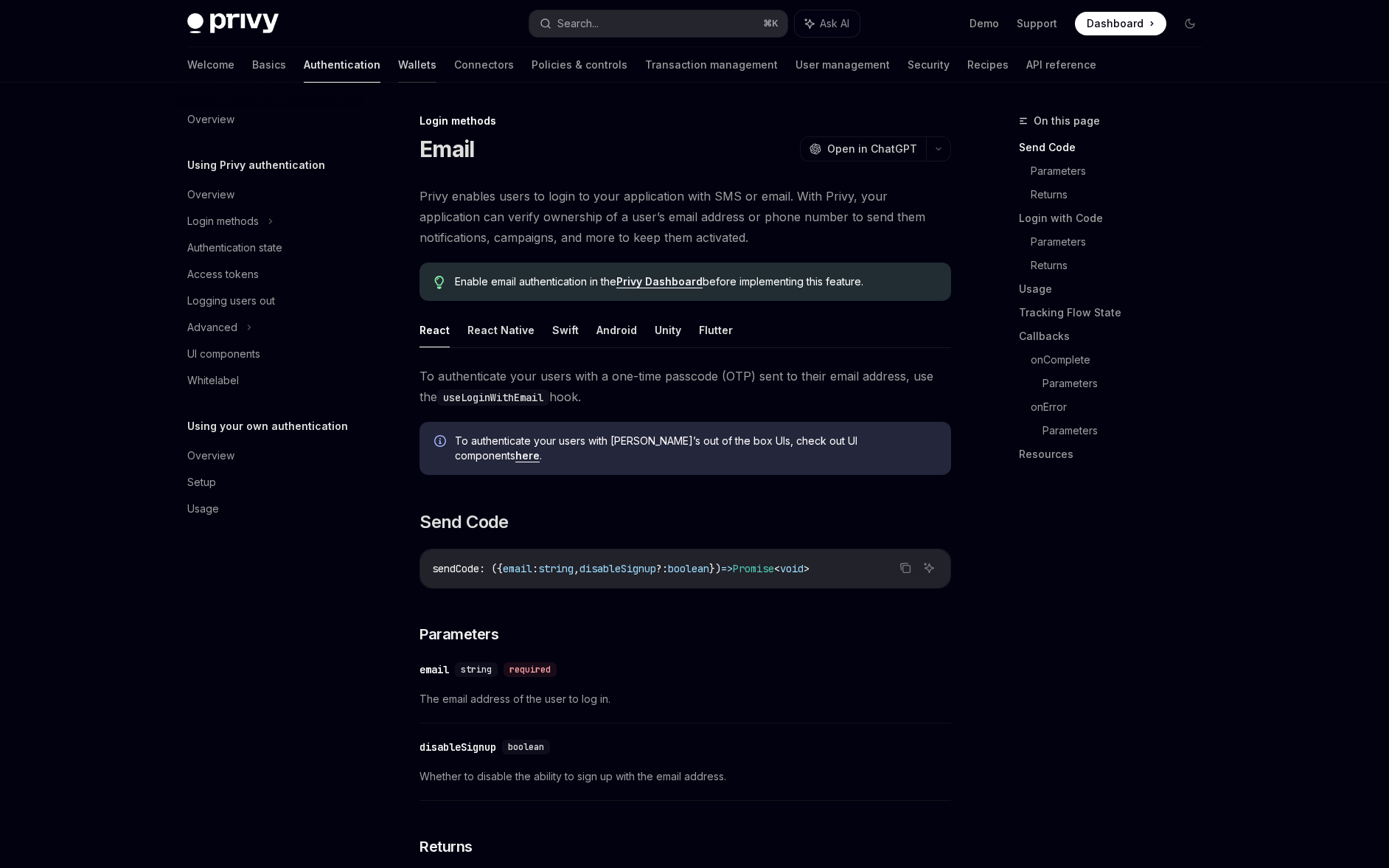
click at [398, 65] on link "Wallets" at bounding box center [417, 65] width 38 height 35
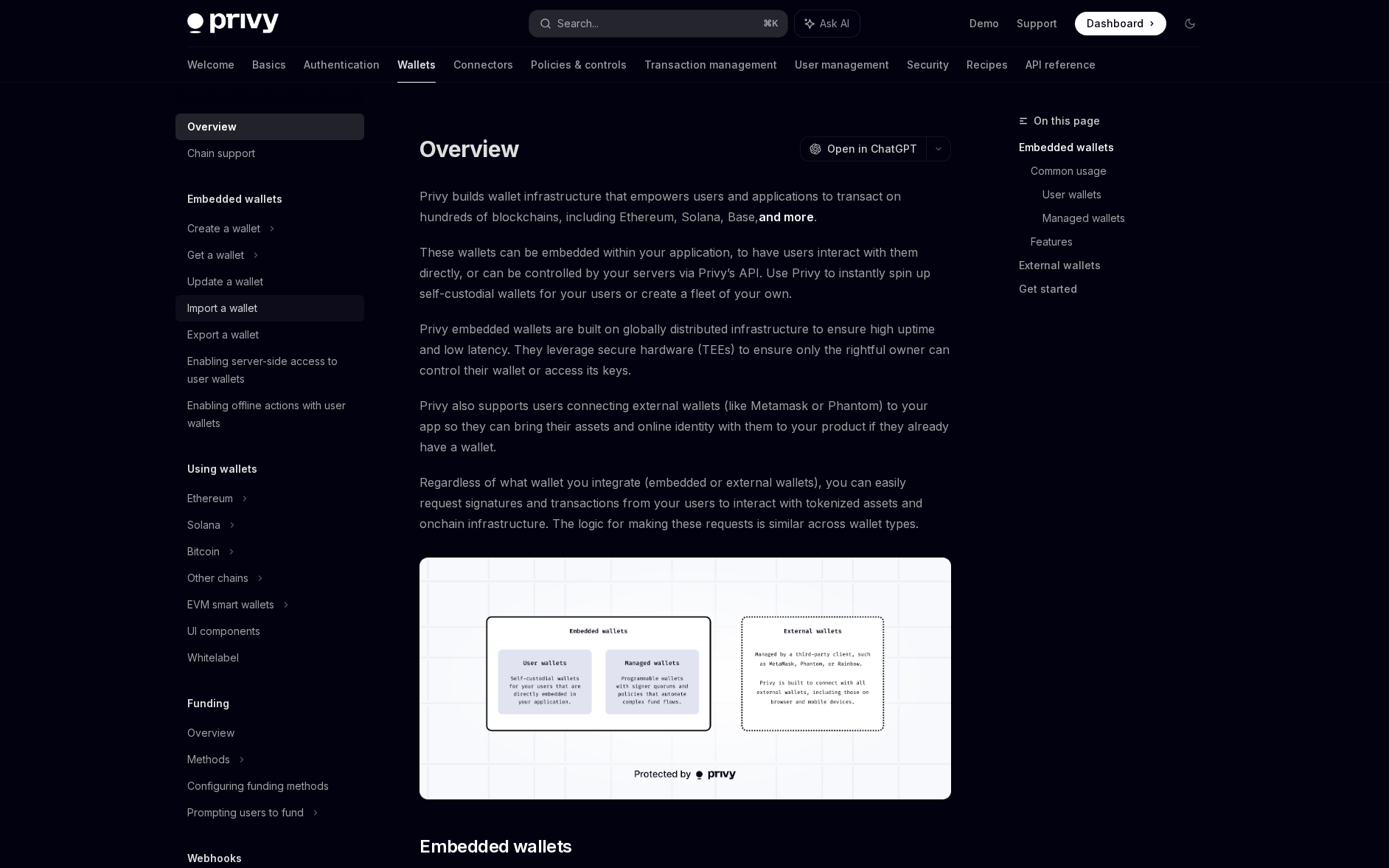
click at [274, 315] on div "Import a wallet" at bounding box center [271, 308] width 168 height 17
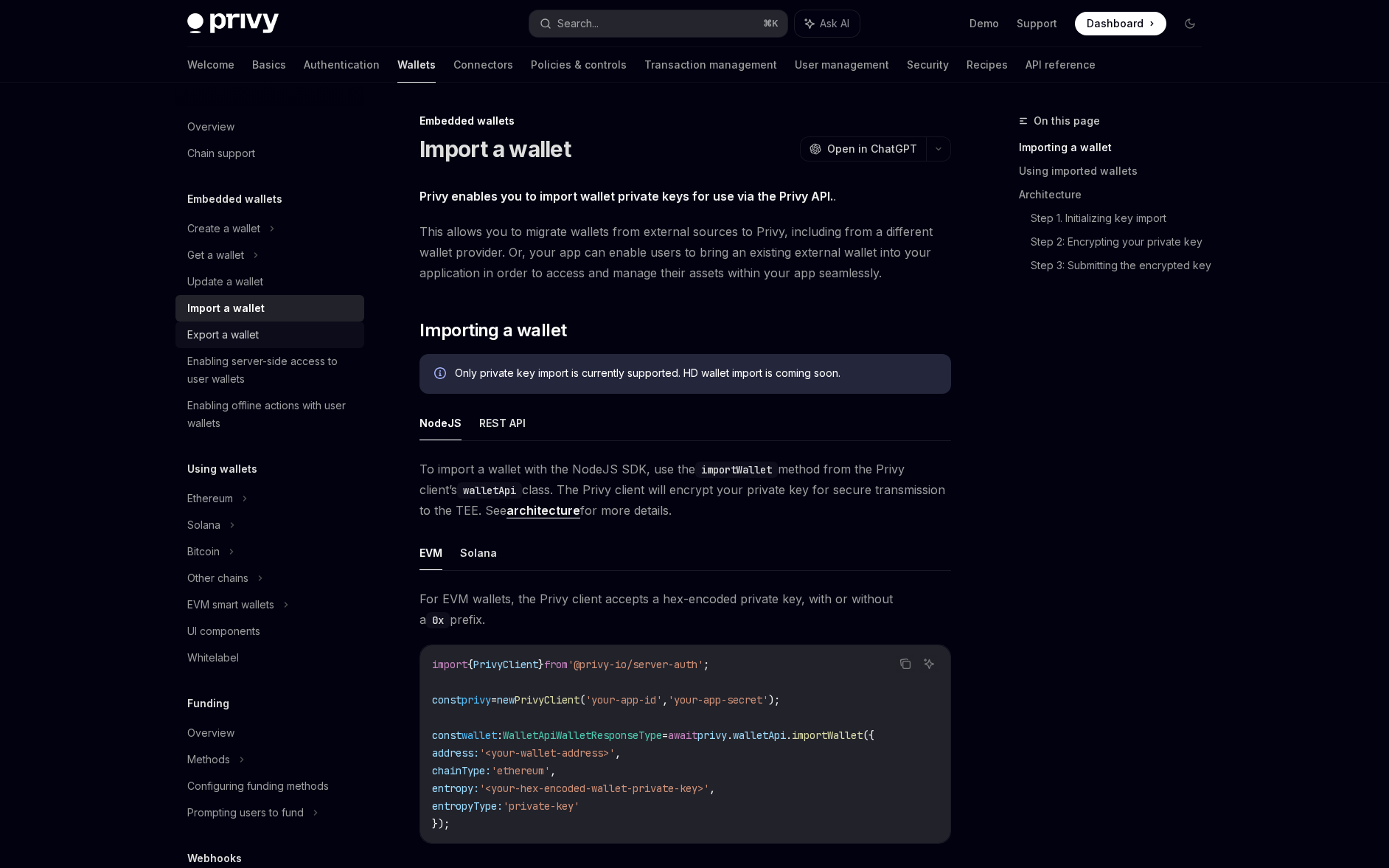
click at [273, 334] on div "Export a wallet" at bounding box center [271, 334] width 168 height 17
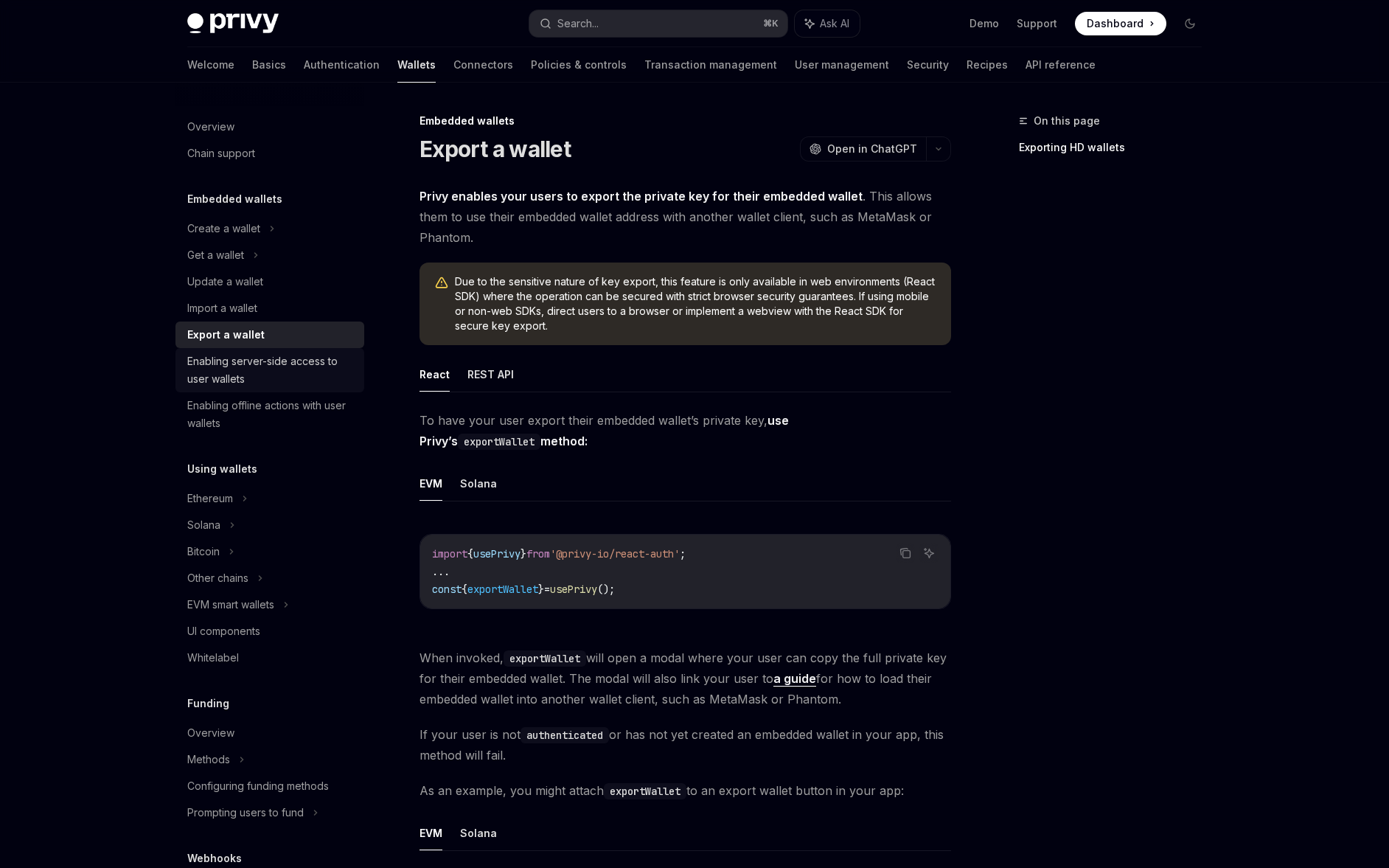
click at [265, 355] on div "Enabling server-side access to user wallets" at bounding box center [271, 370] width 168 height 35
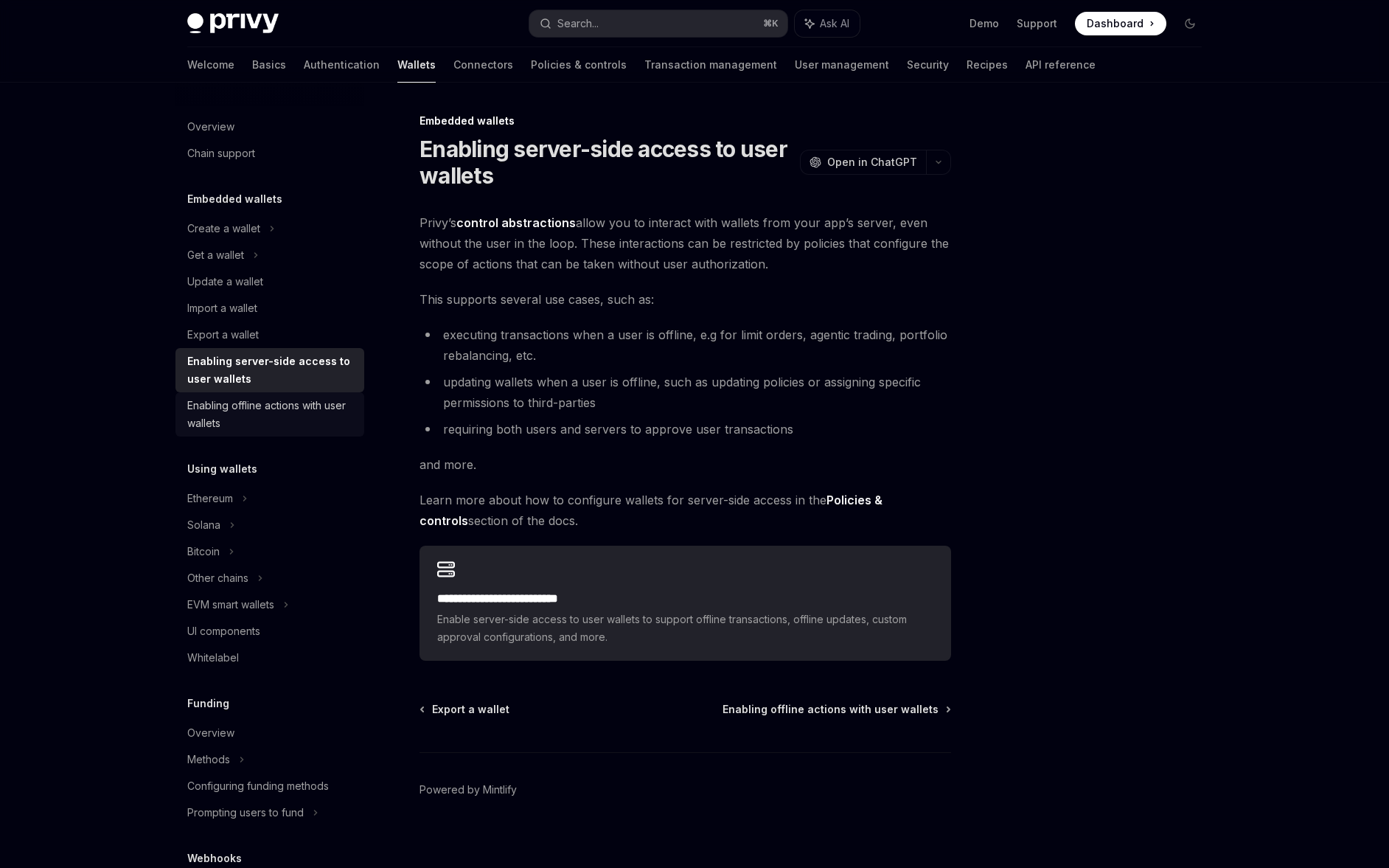
click at [262, 402] on div "Enabling offline actions with user wallets" at bounding box center [271, 414] width 168 height 35
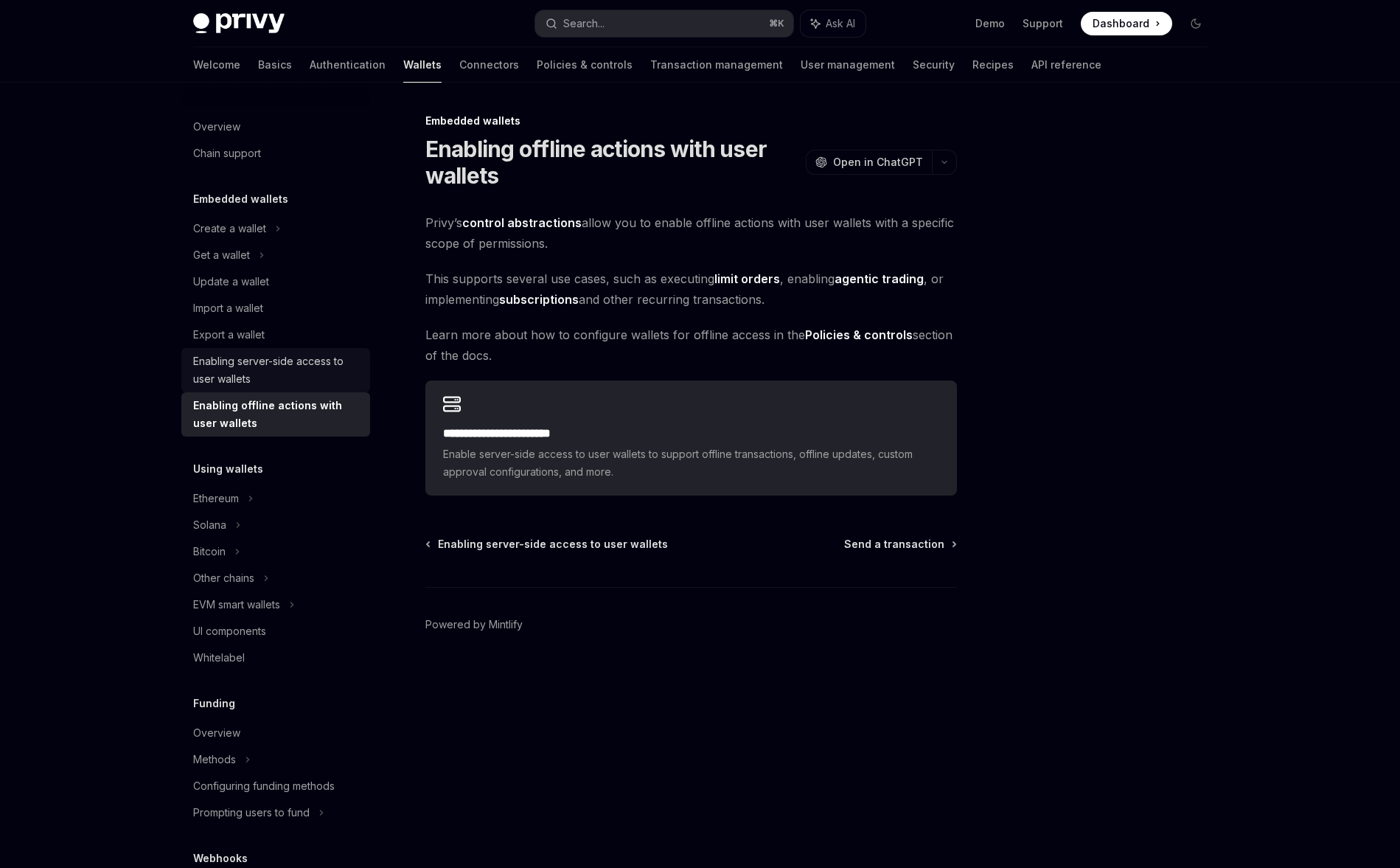
click at [260, 375] on div "Enabling server-side access to user wallets" at bounding box center [277, 370] width 168 height 35
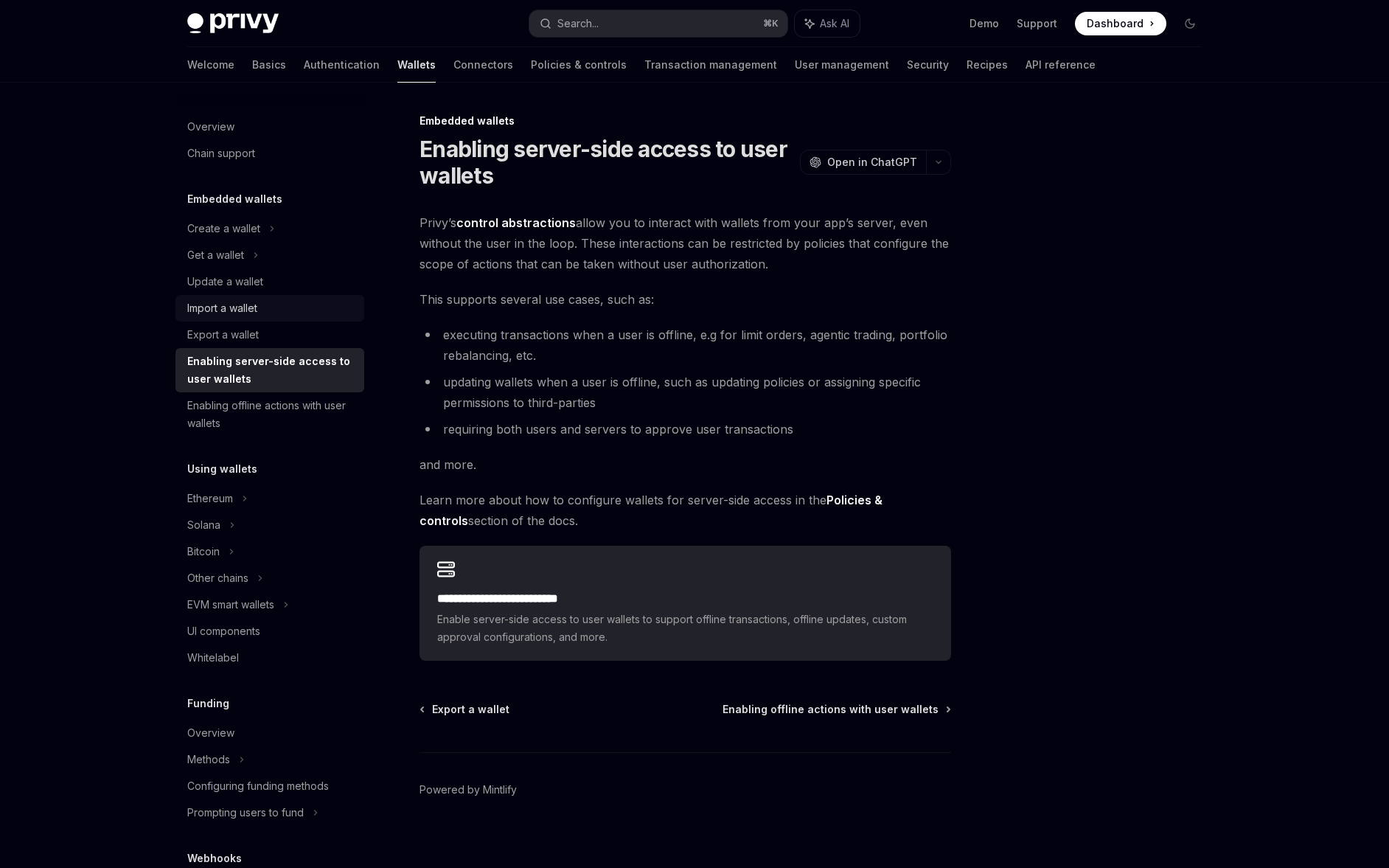
click at [260, 316] on div "Import a wallet" at bounding box center [271, 308] width 168 height 17
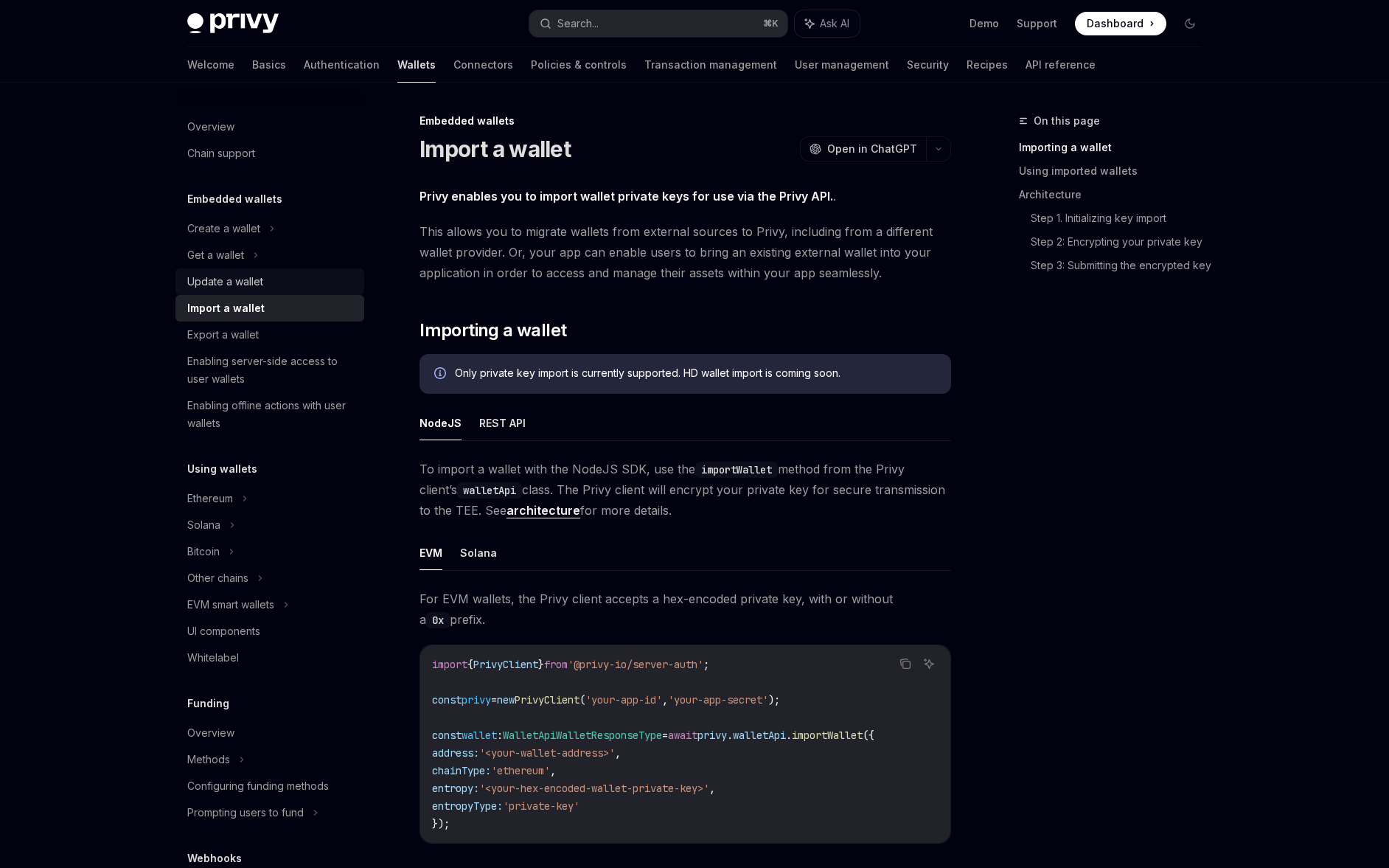
click at [257, 279] on div "Update a wallet" at bounding box center [225, 281] width 76 height 17
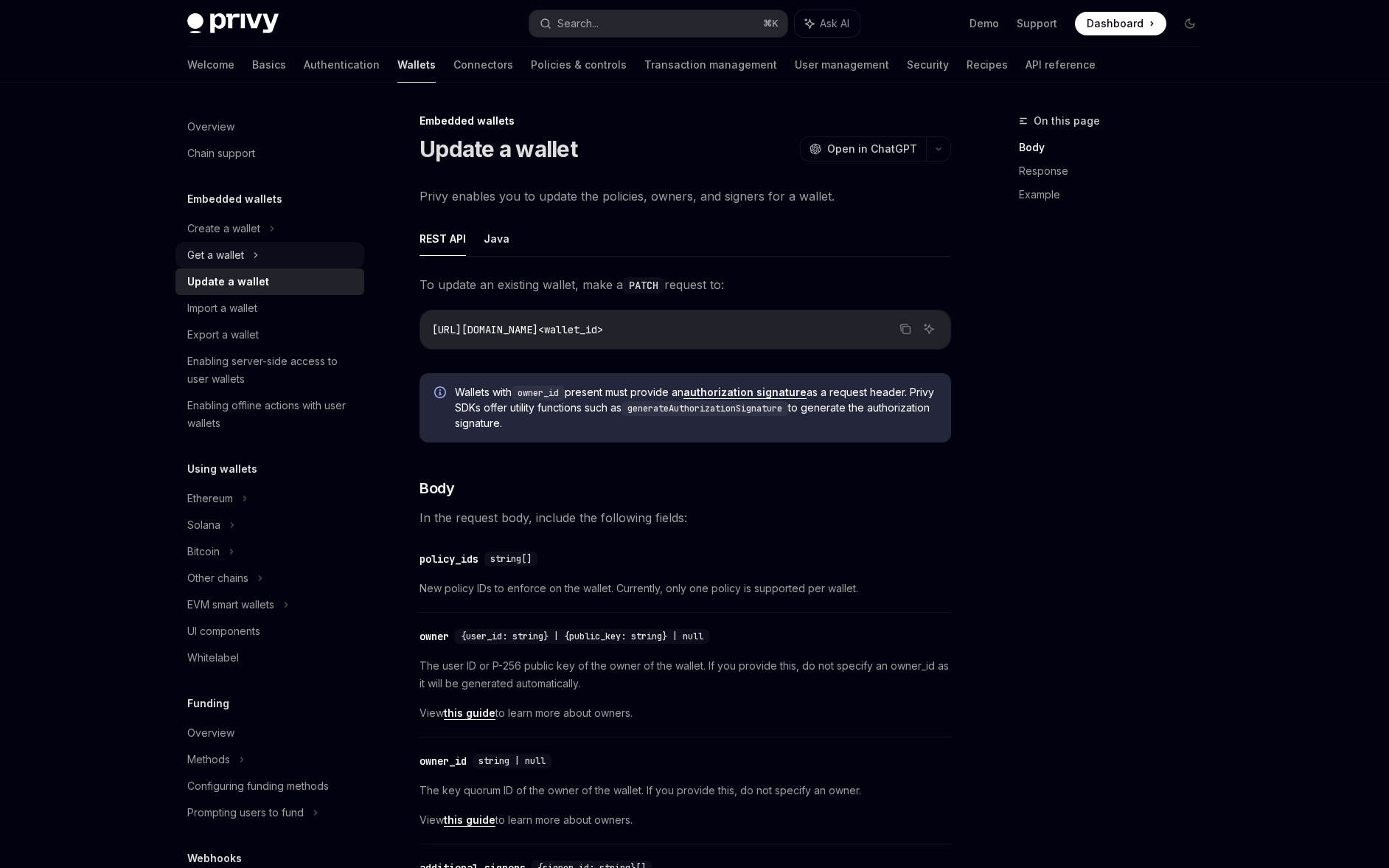
click at [257, 252] on icon at bounding box center [256, 254] width 6 height 17
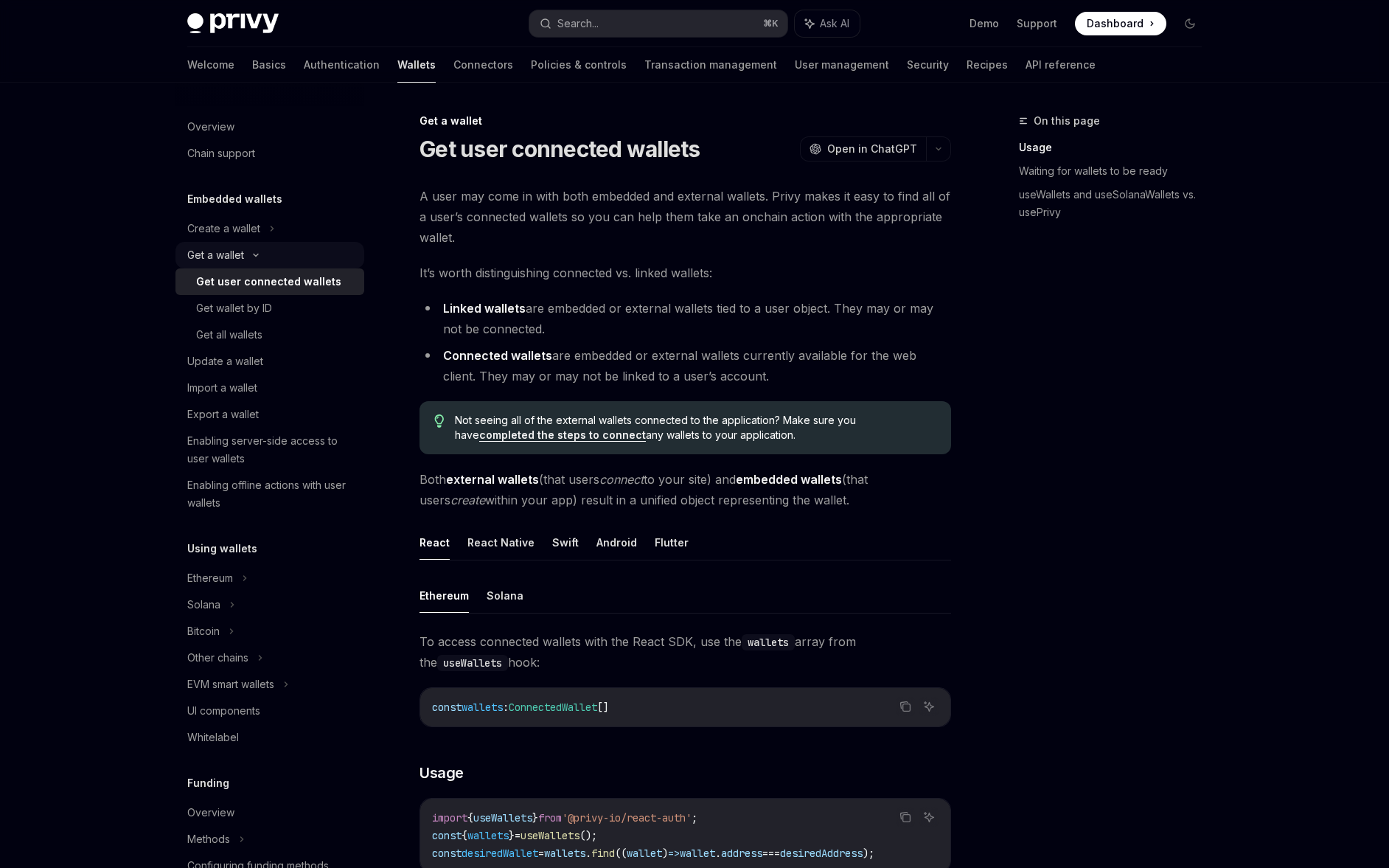
click at [257, 252] on icon at bounding box center [255, 255] width 17 height 6
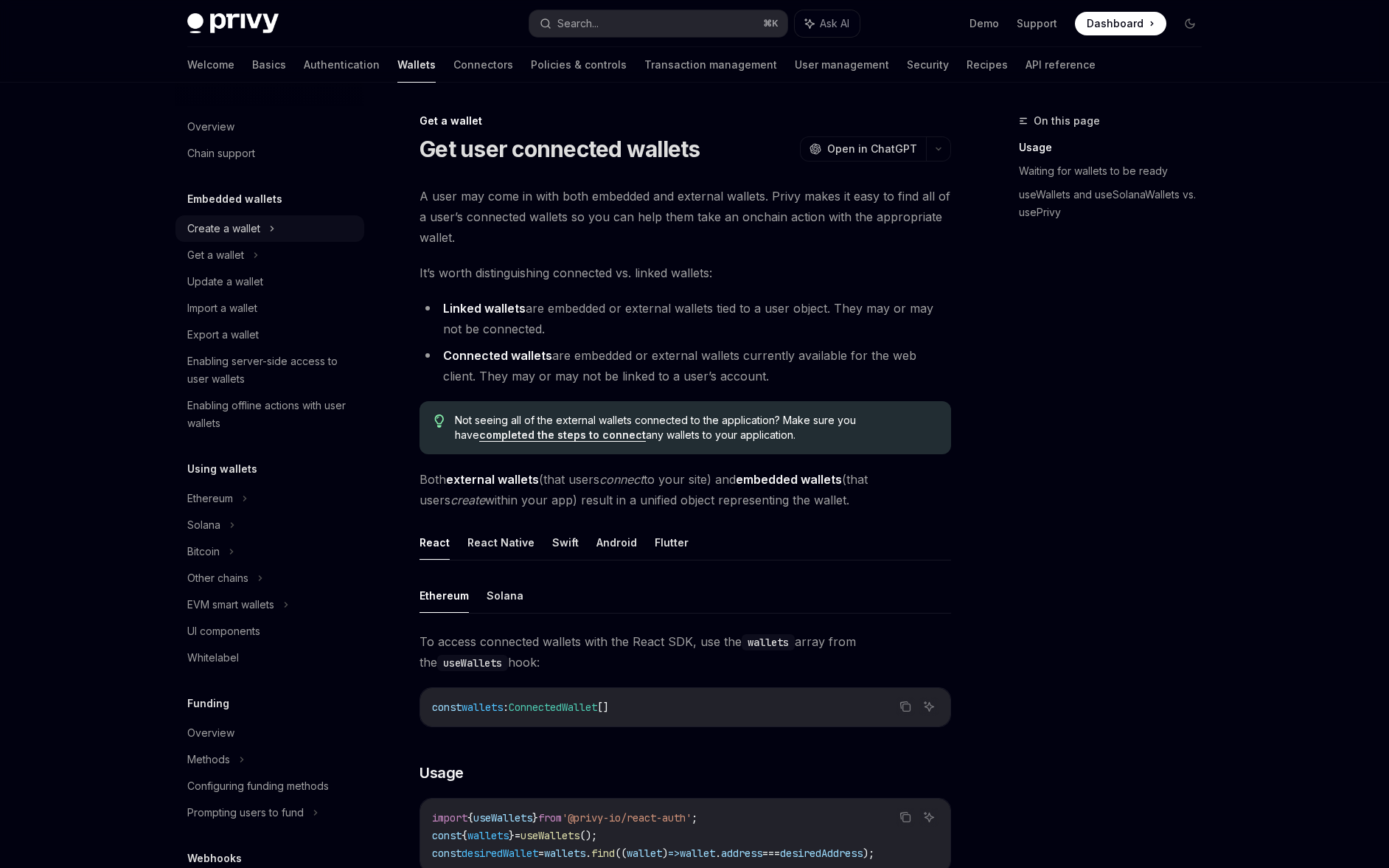
click at [263, 229] on div "Create a wallet" at bounding box center [269, 228] width 189 height 26
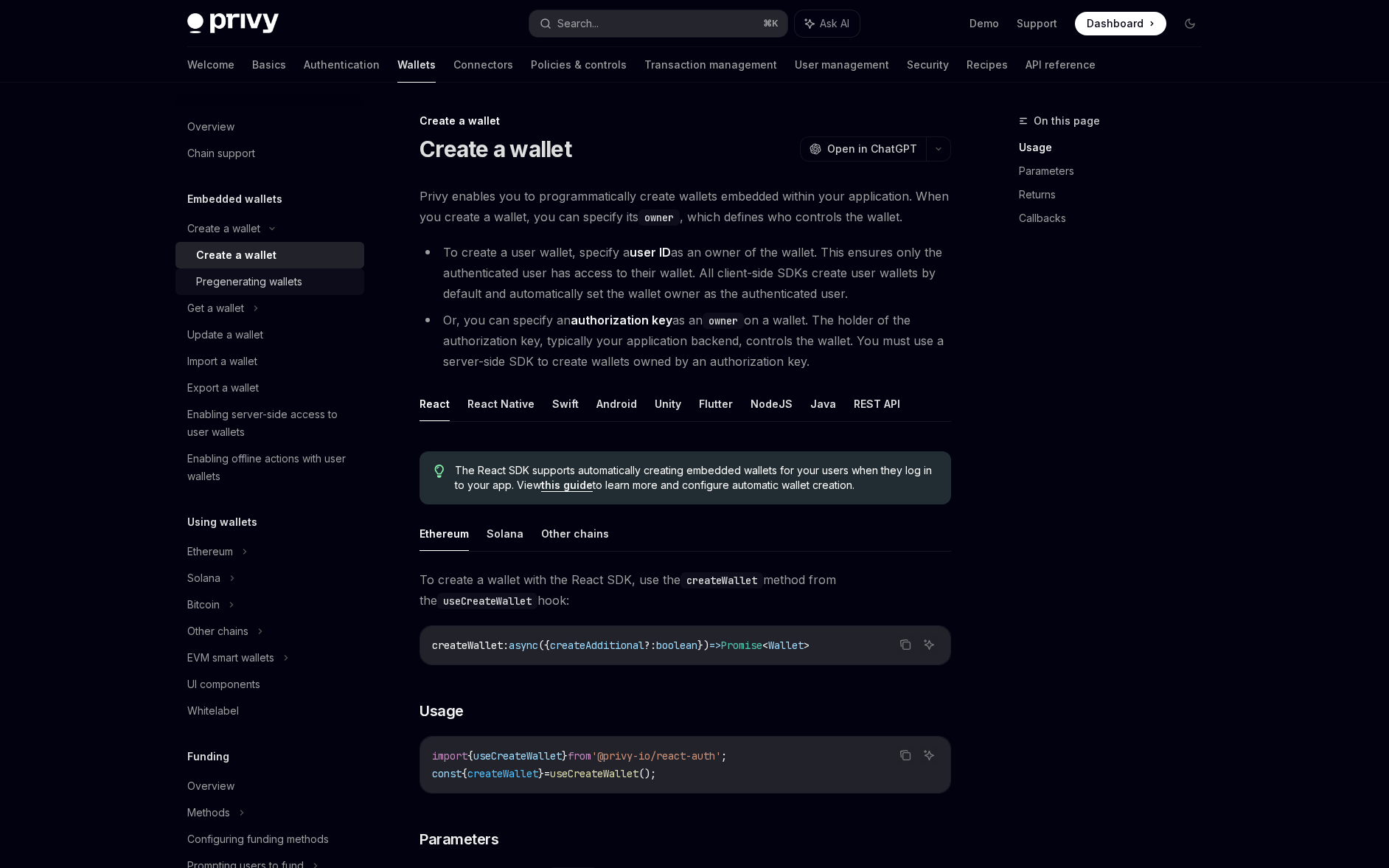
click at [268, 271] on link "Pregenerating wallets" at bounding box center [269, 282] width 189 height 26
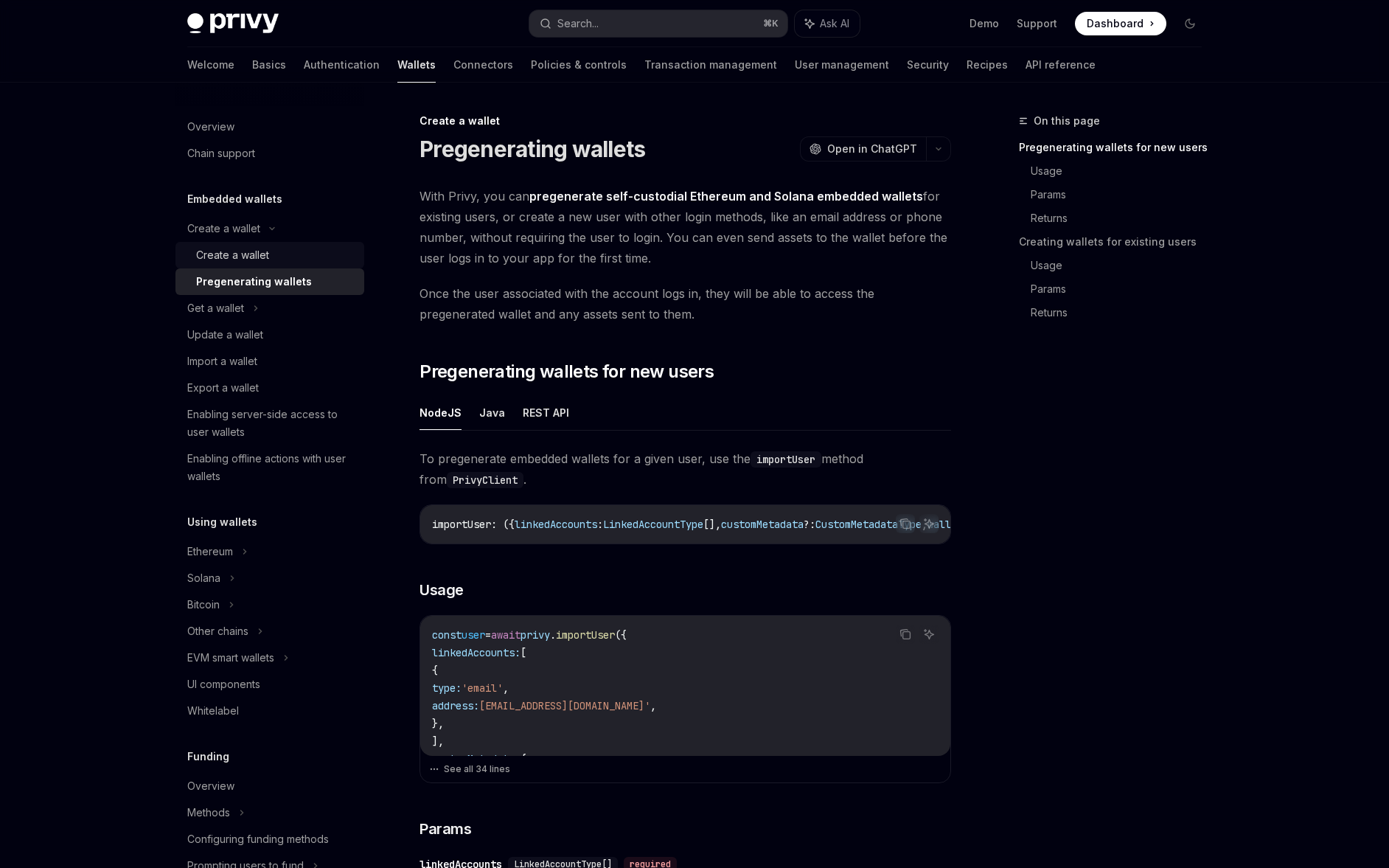
click at [270, 259] on div "Create a wallet" at bounding box center [276, 254] width 159 height 17
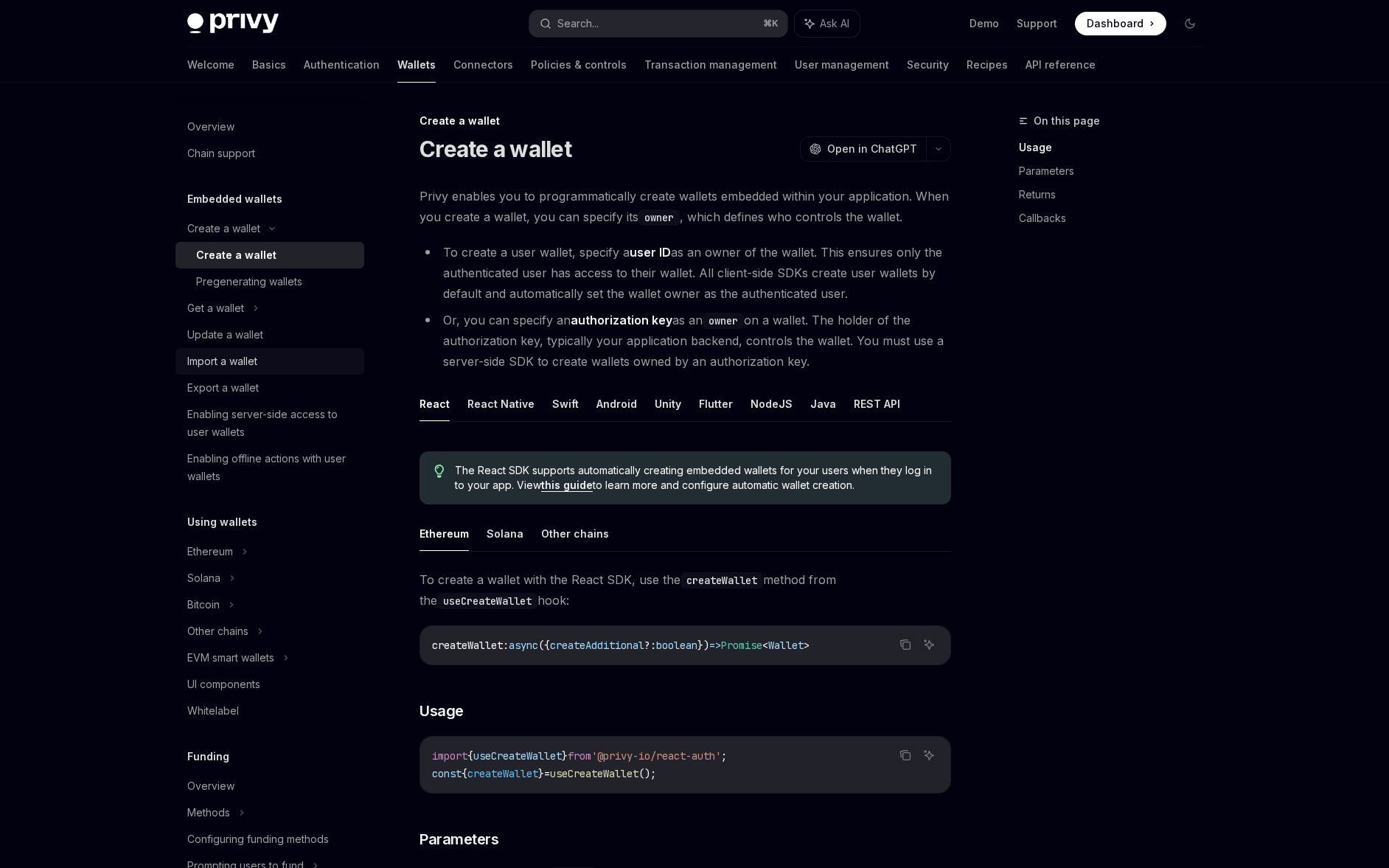
click at [257, 366] on div "Import a wallet" at bounding box center [222, 361] width 70 height 17
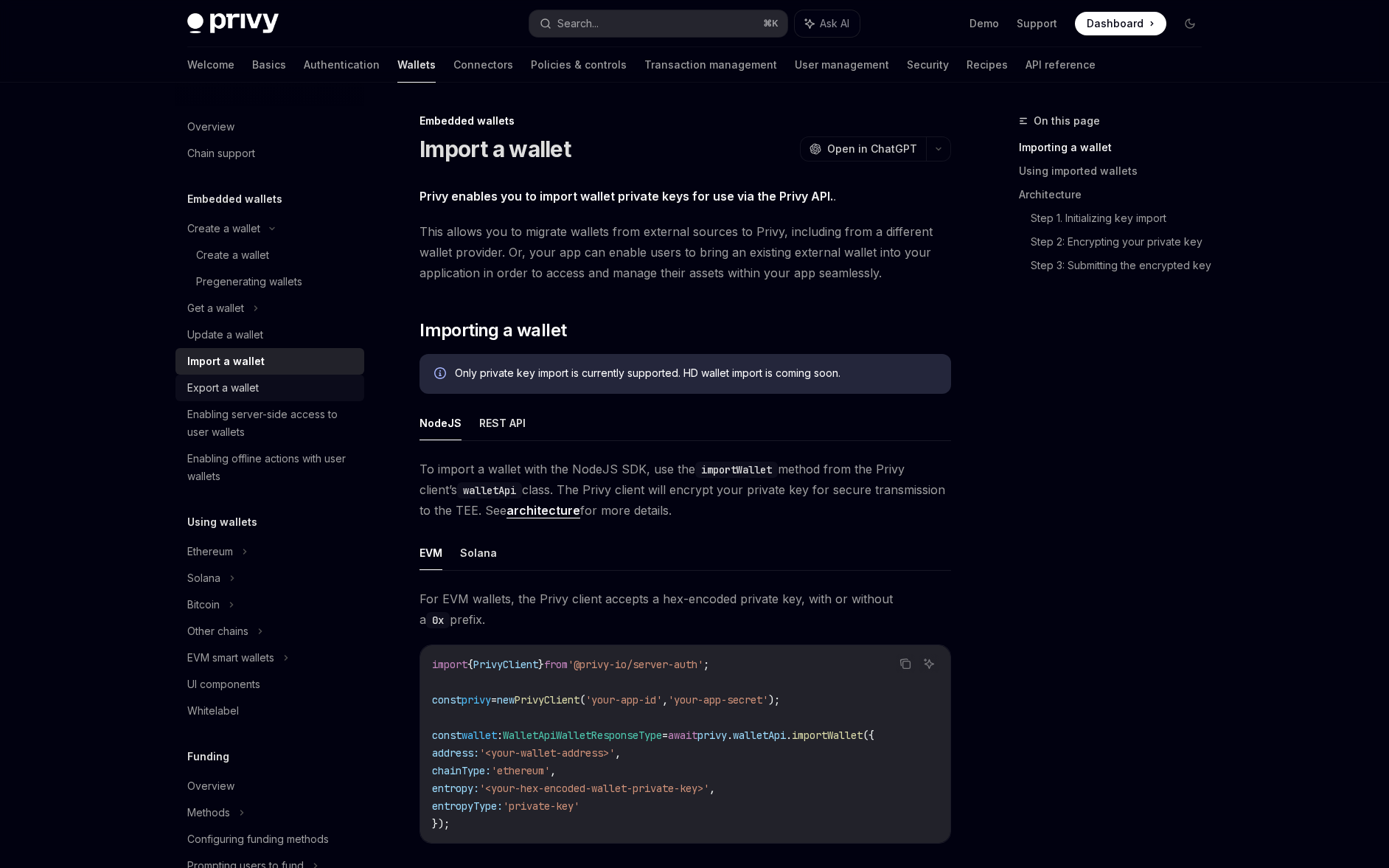
click at [257, 394] on div "Export a wallet" at bounding box center [223, 387] width 72 height 17
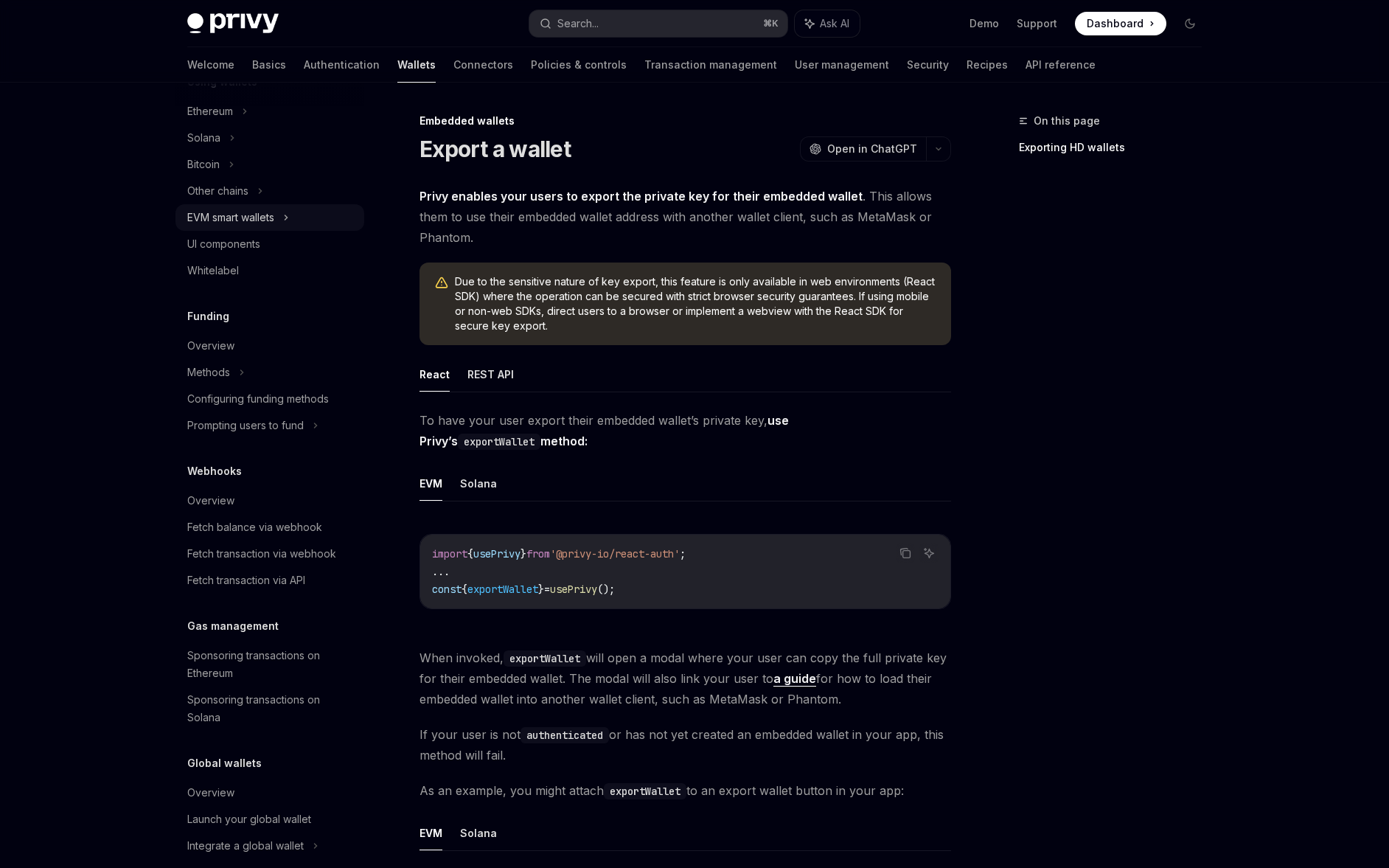
scroll to position [442, 0]
click at [257, 388] on div "Configuring funding methods" at bounding box center [258, 396] width 142 height 17
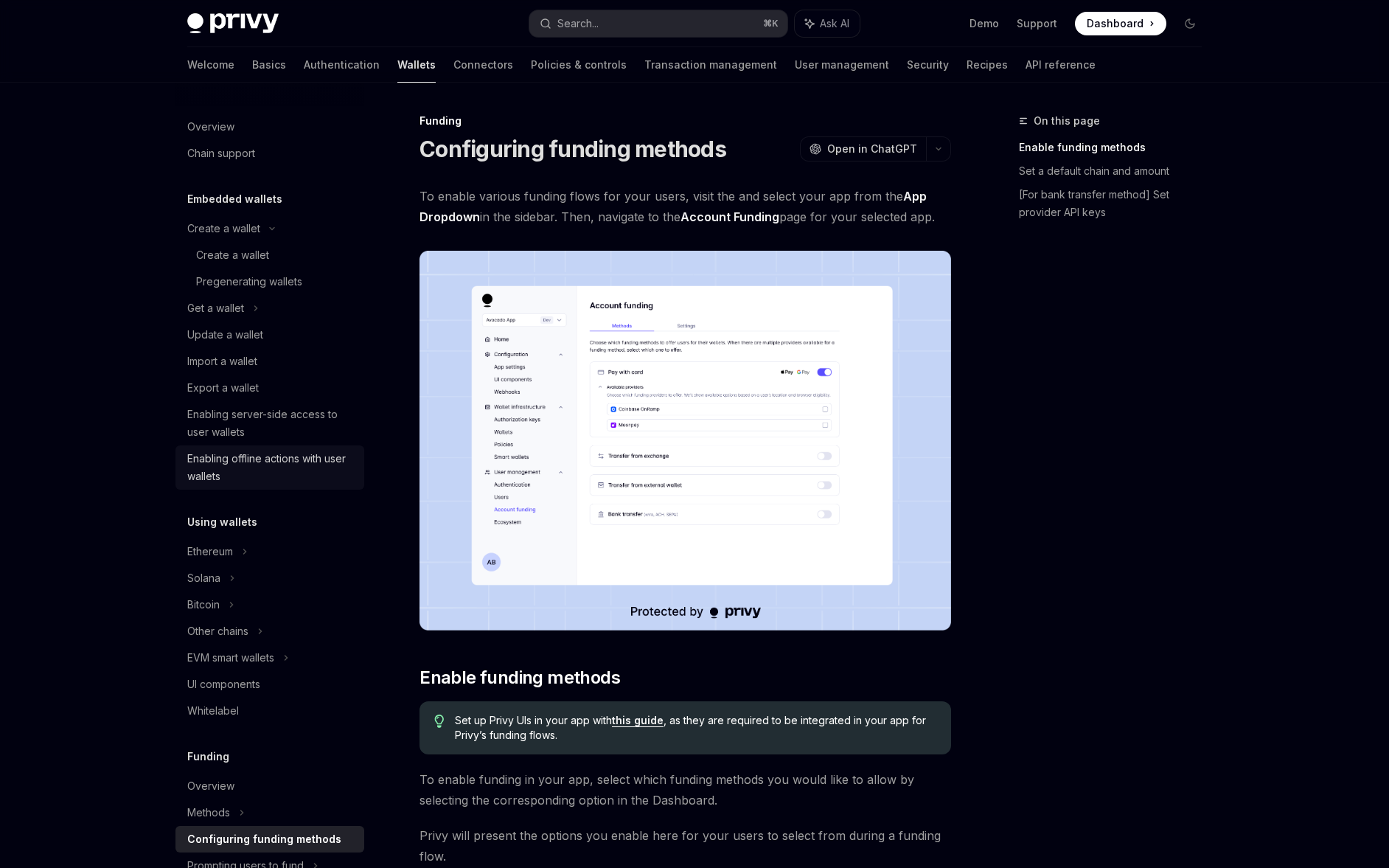
click at [250, 453] on div "Enabling offline actions with user wallets" at bounding box center [271, 467] width 168 height 35
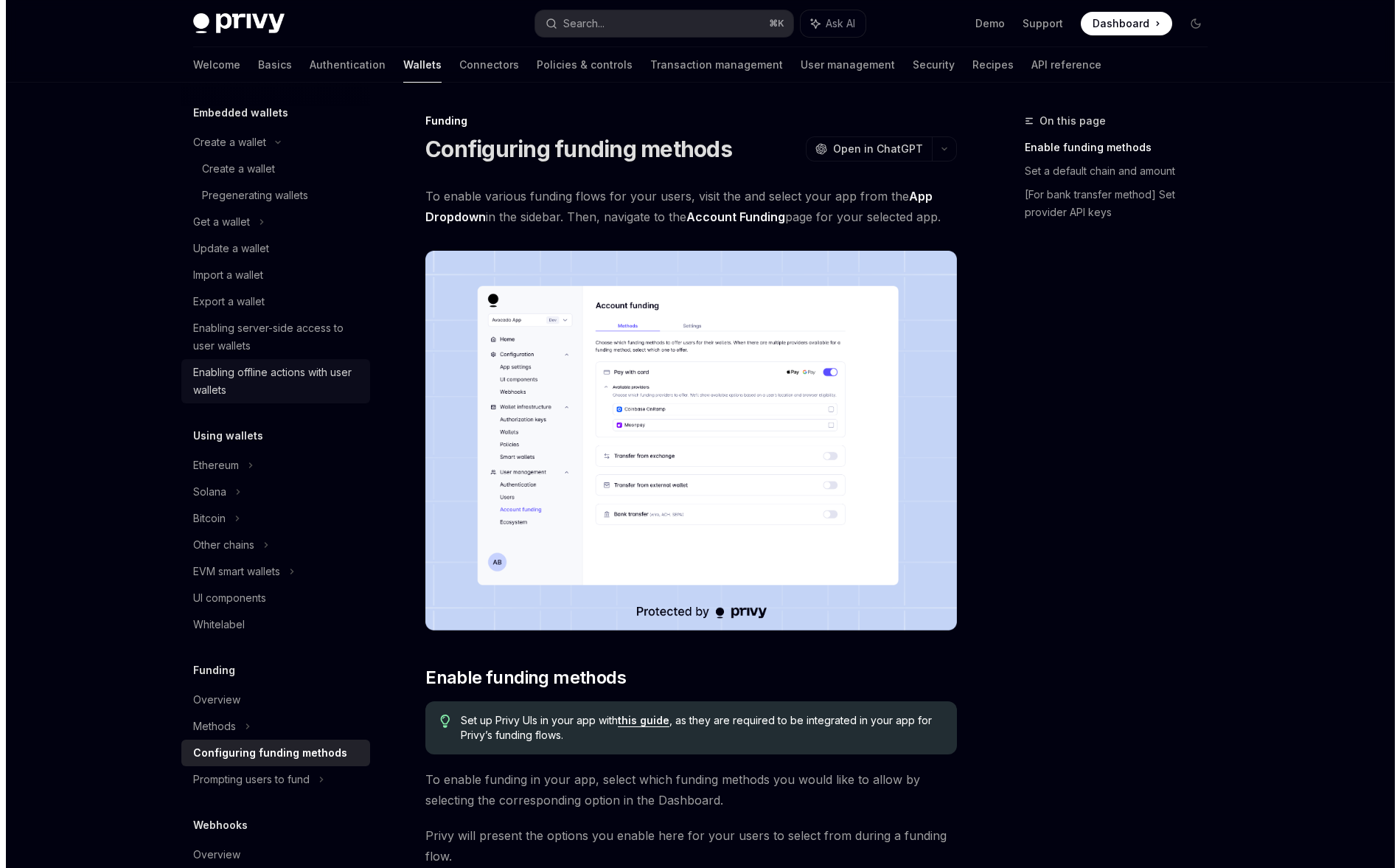
scroll to position [88, 0]
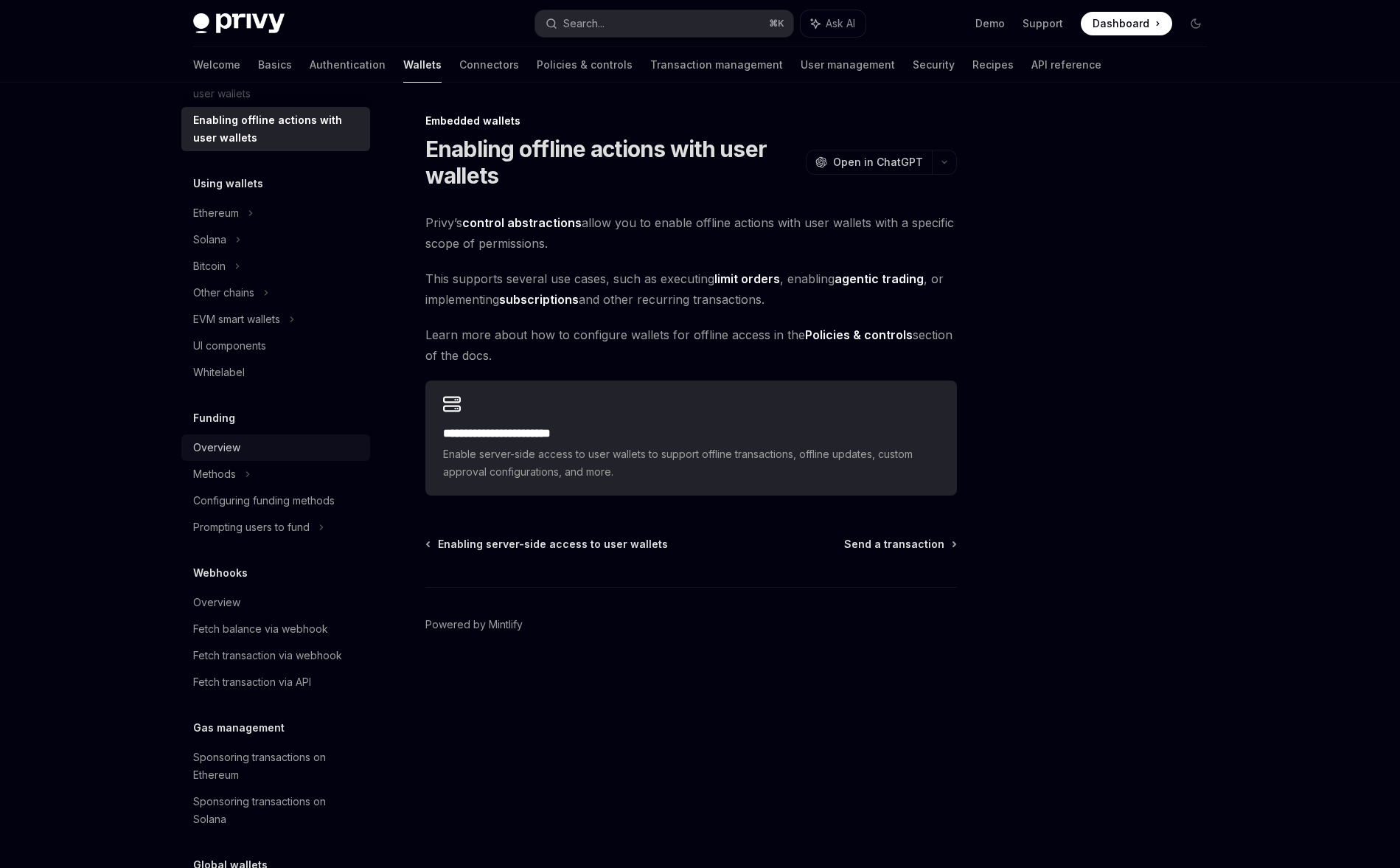
click at [278, 441] on div "Overview" at bounding box center [277, 447] width 168 height 17
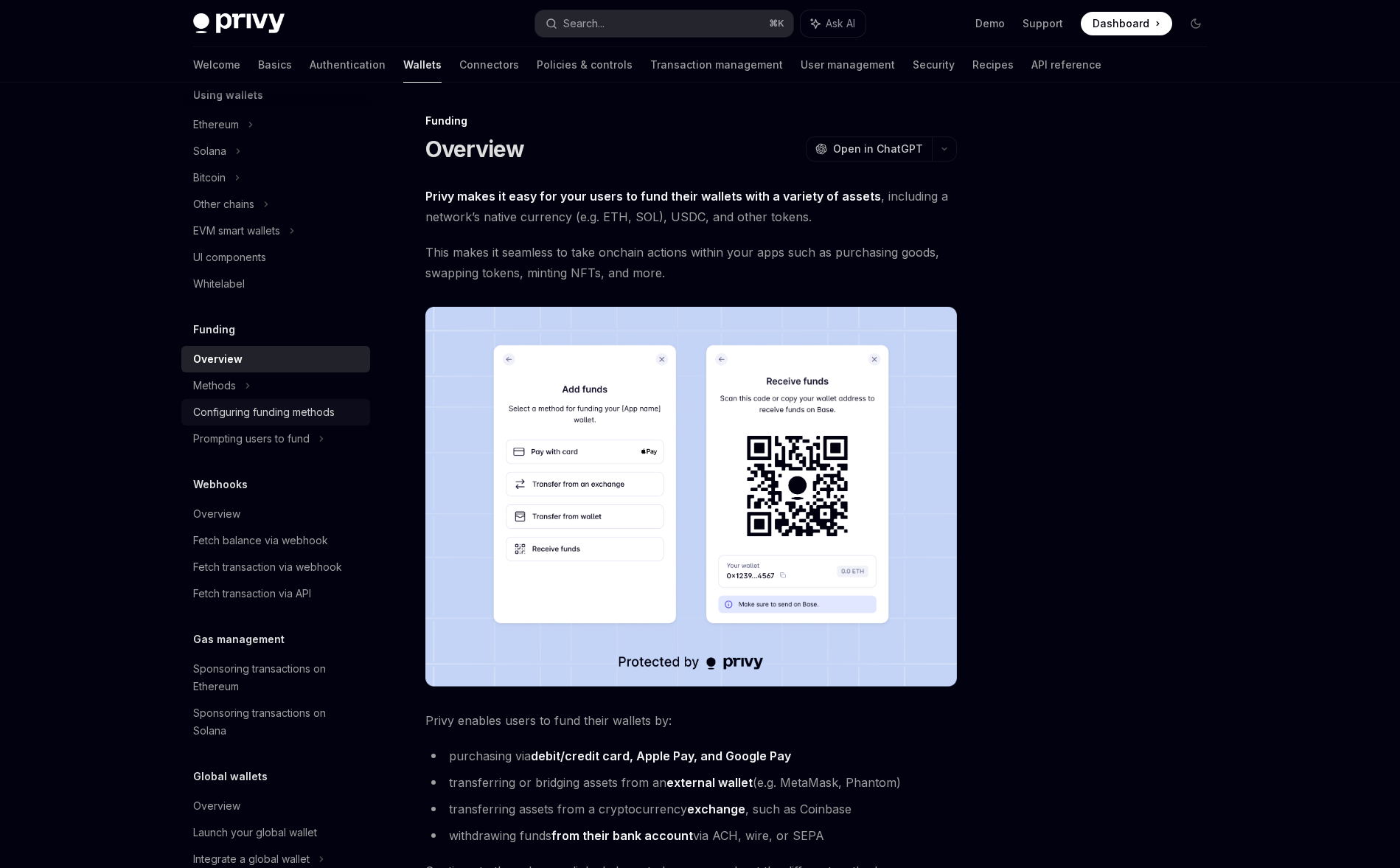
click at [281, 408] on div "Configuring funding methods" at bounding box center [264, 411] width 142 height 17
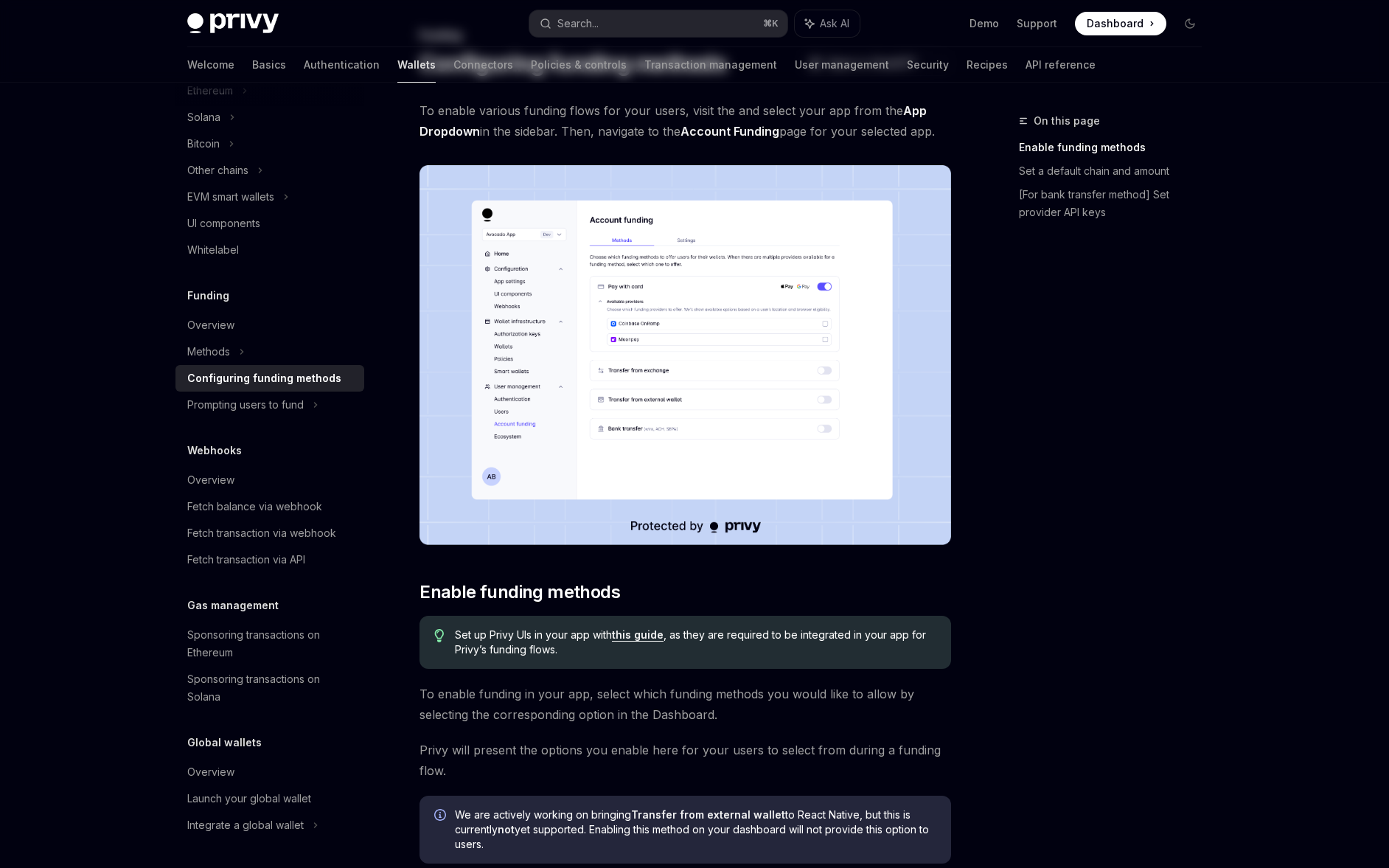
scroll to position [88, 0]
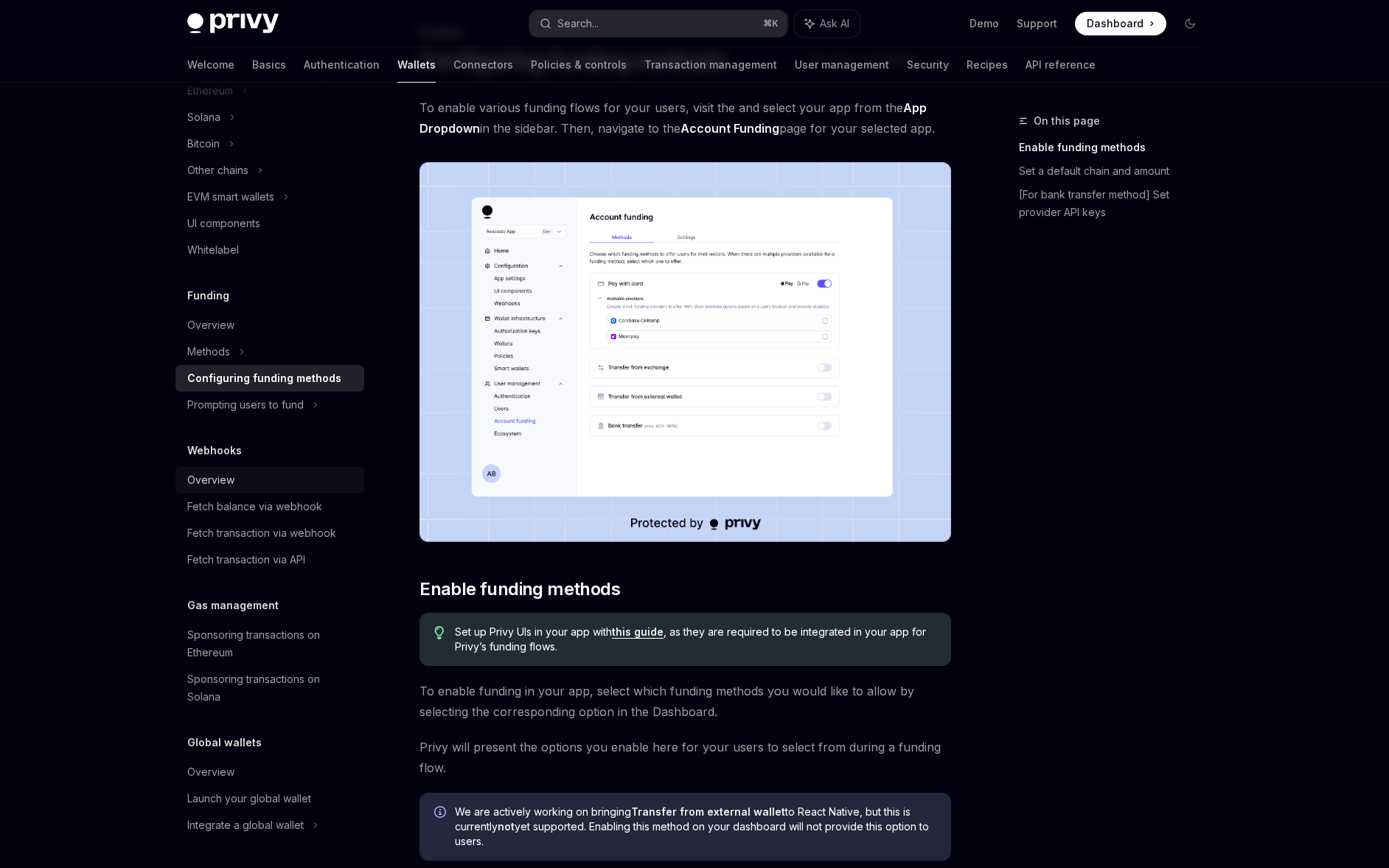
click at [282, 482] on div "Overview" at bounding box center [271, 479] width 168 height 17
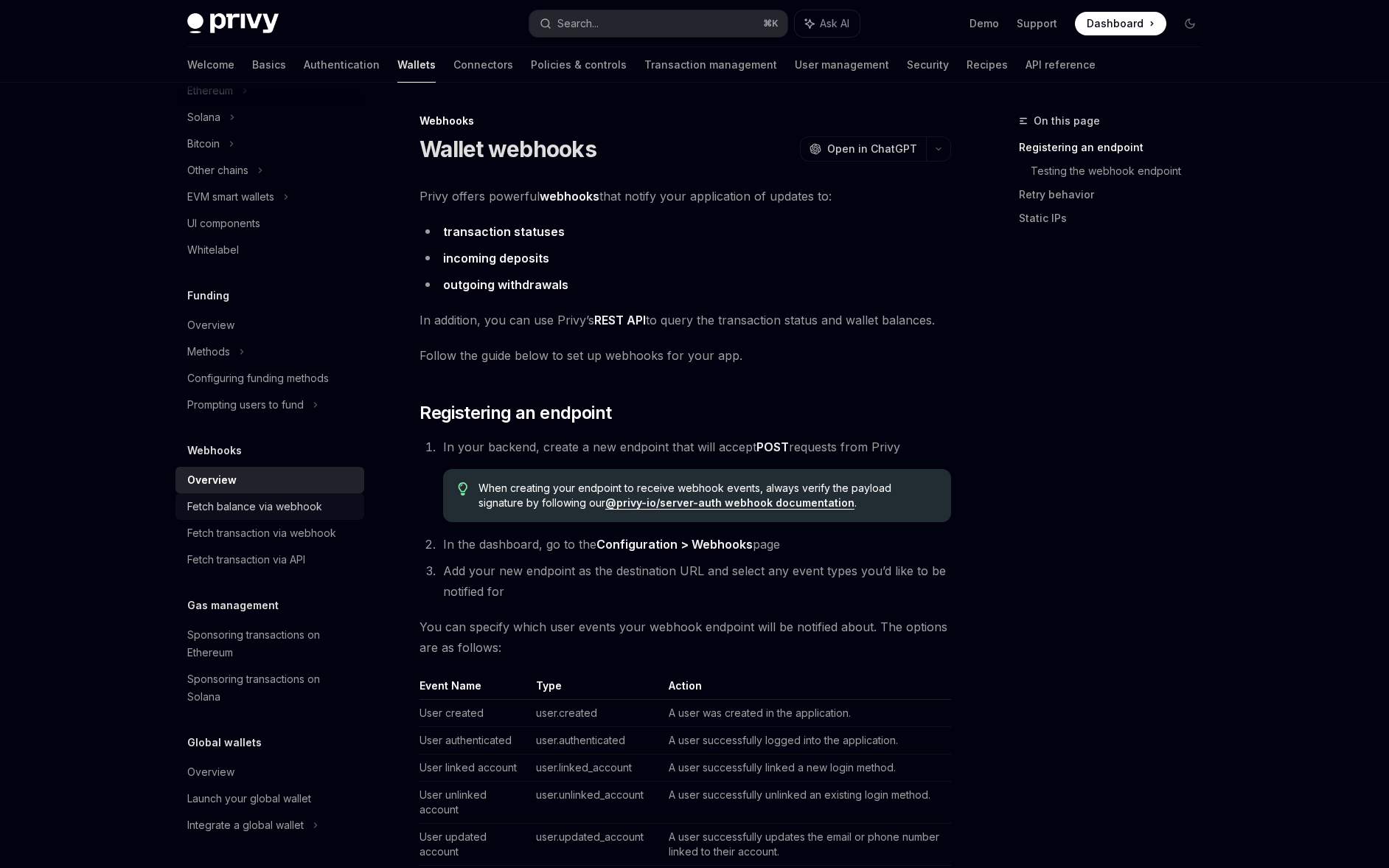
click at [301, 519] on link "Fetch balance via webhook" at bounding box center [269, 506] width 189 height 26
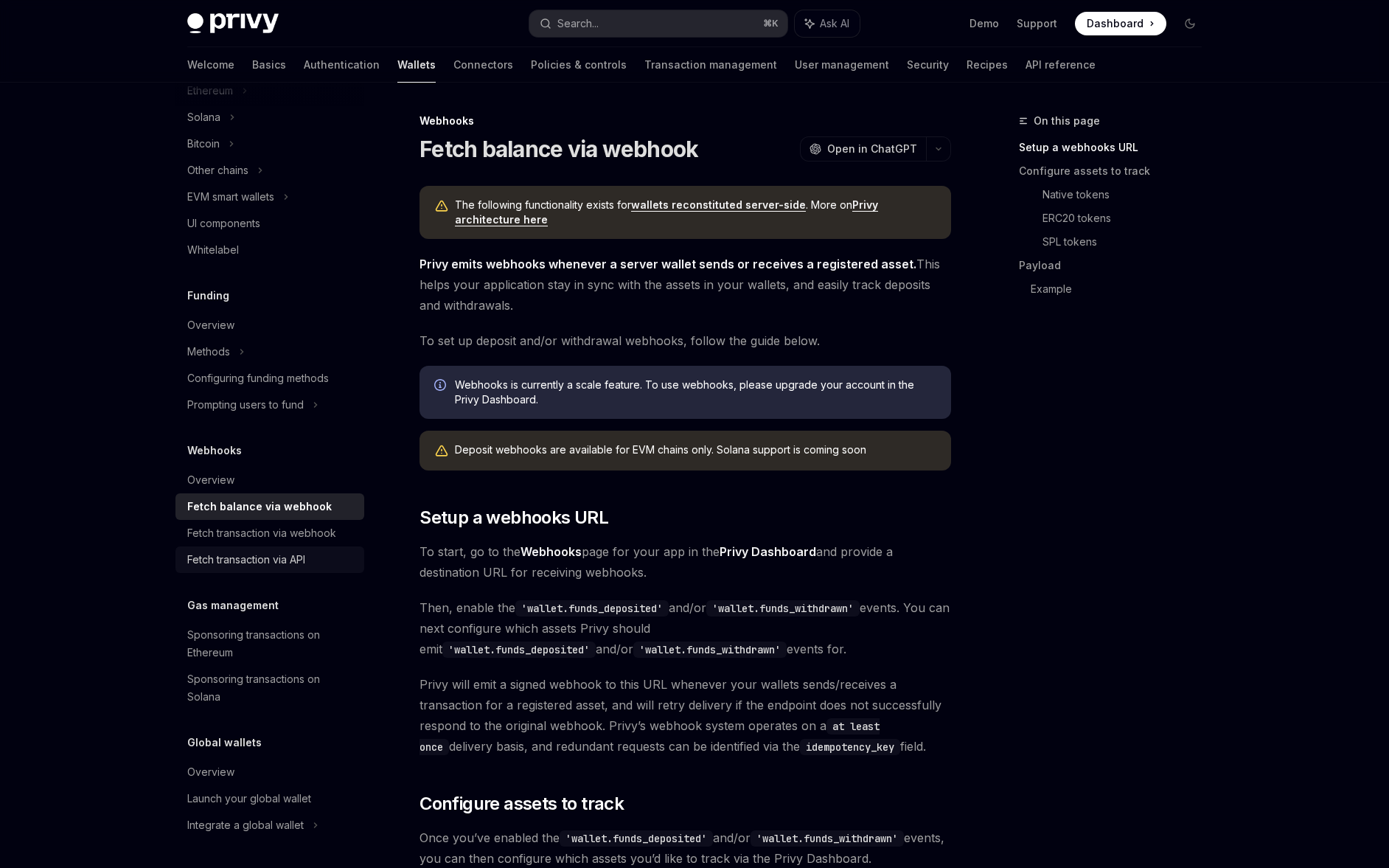
click at [303, 548] on link "Fetch transaction via API" at bounding box center [269, 559] width 189 height 26
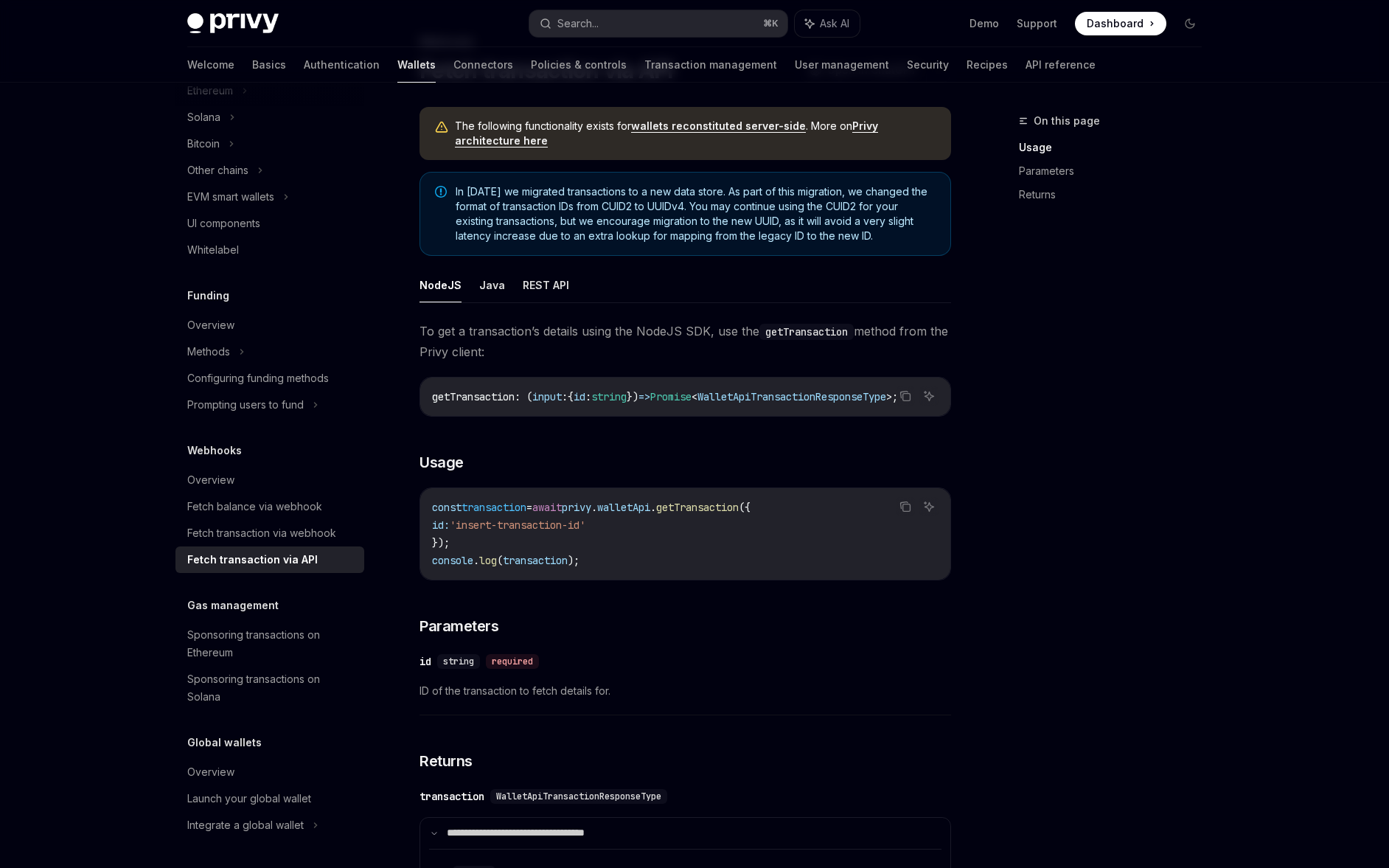
scroll to position [88, 0]
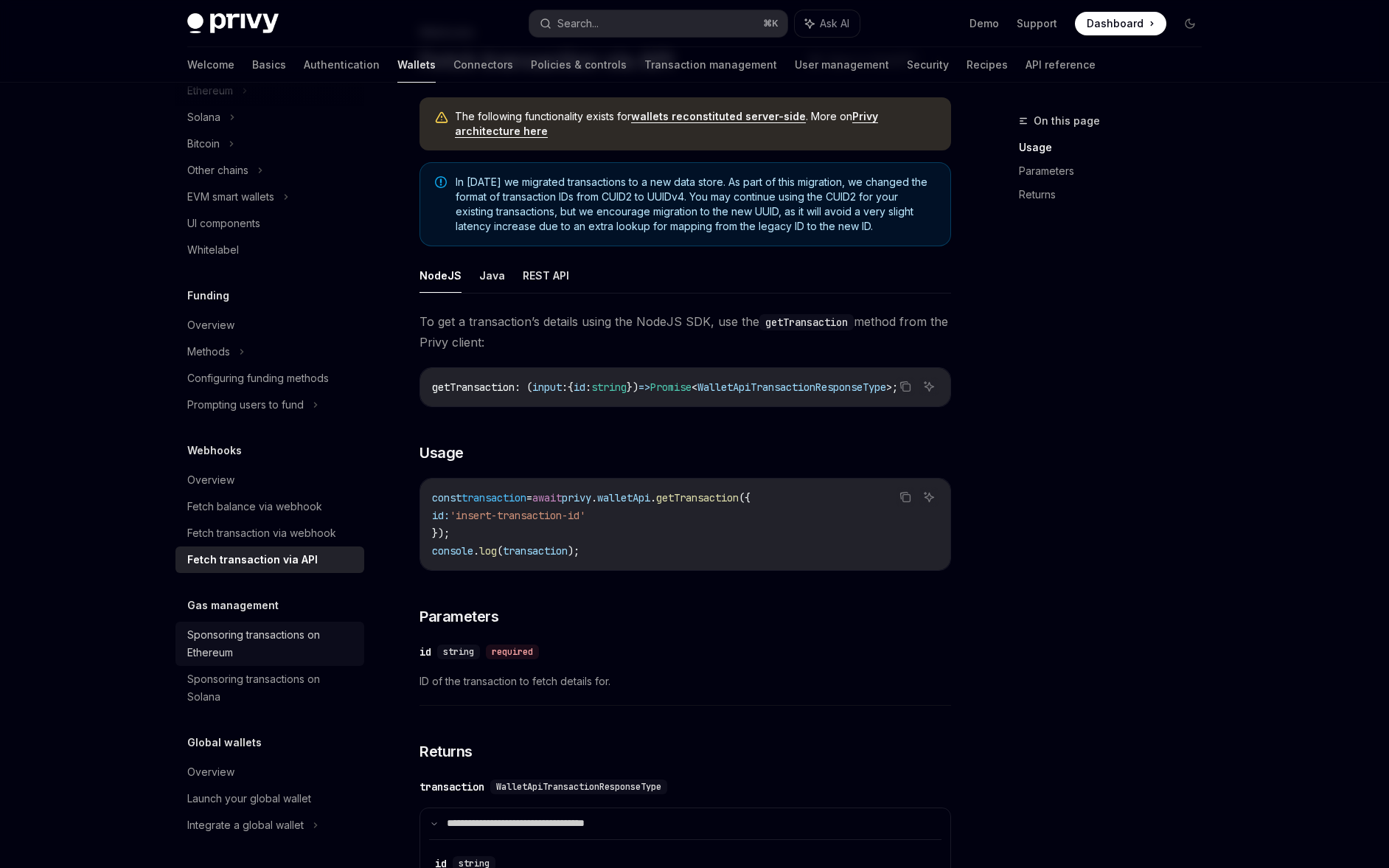
click at [301, 633] on div "Sponsoring transactions on Ethereum" at bounding box center [271, 643] width 168 height 35
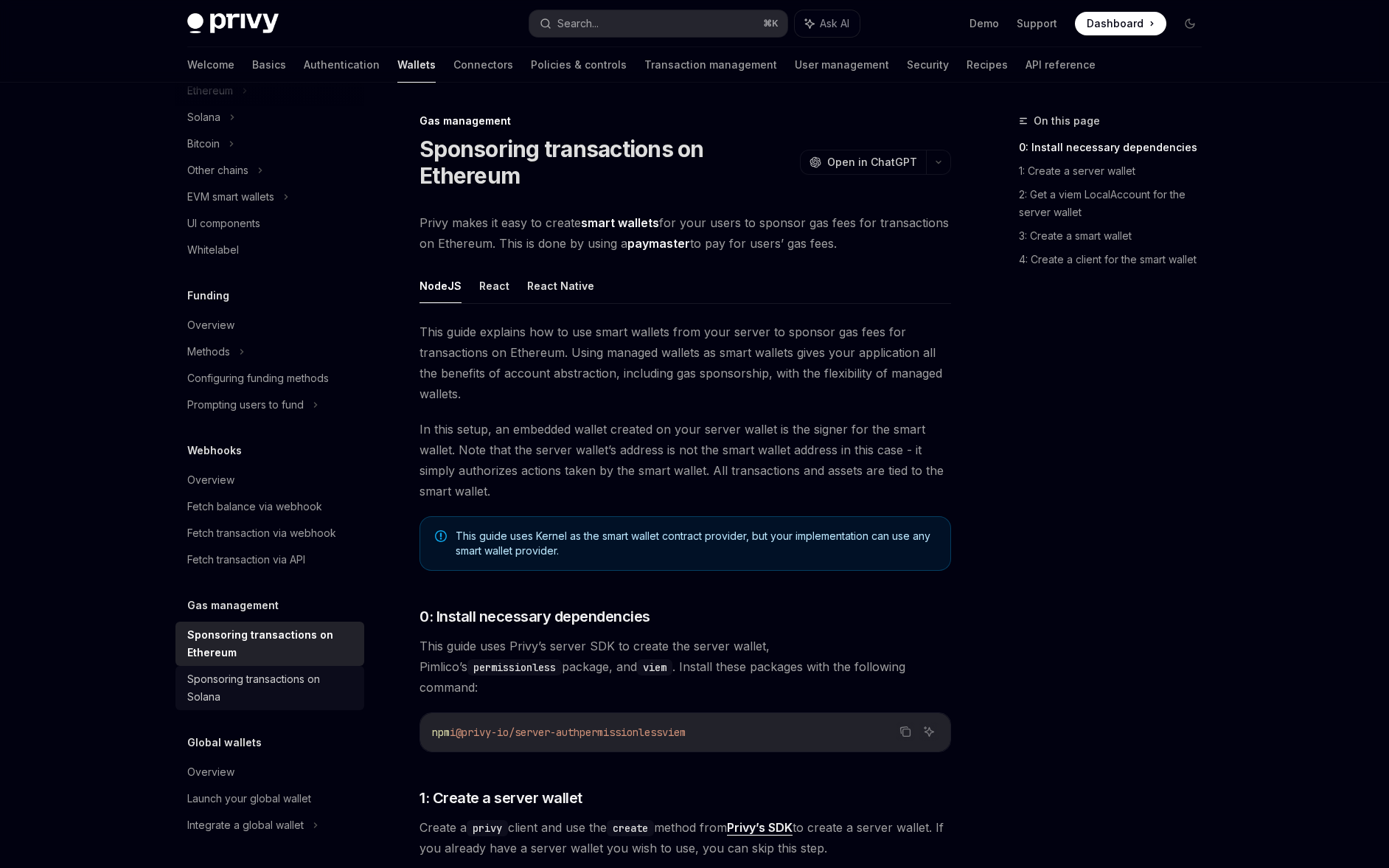
click at [301, 691] on div "Sponsoring transactions on Solana" at bounding box center [271, 688] width 168 height 35
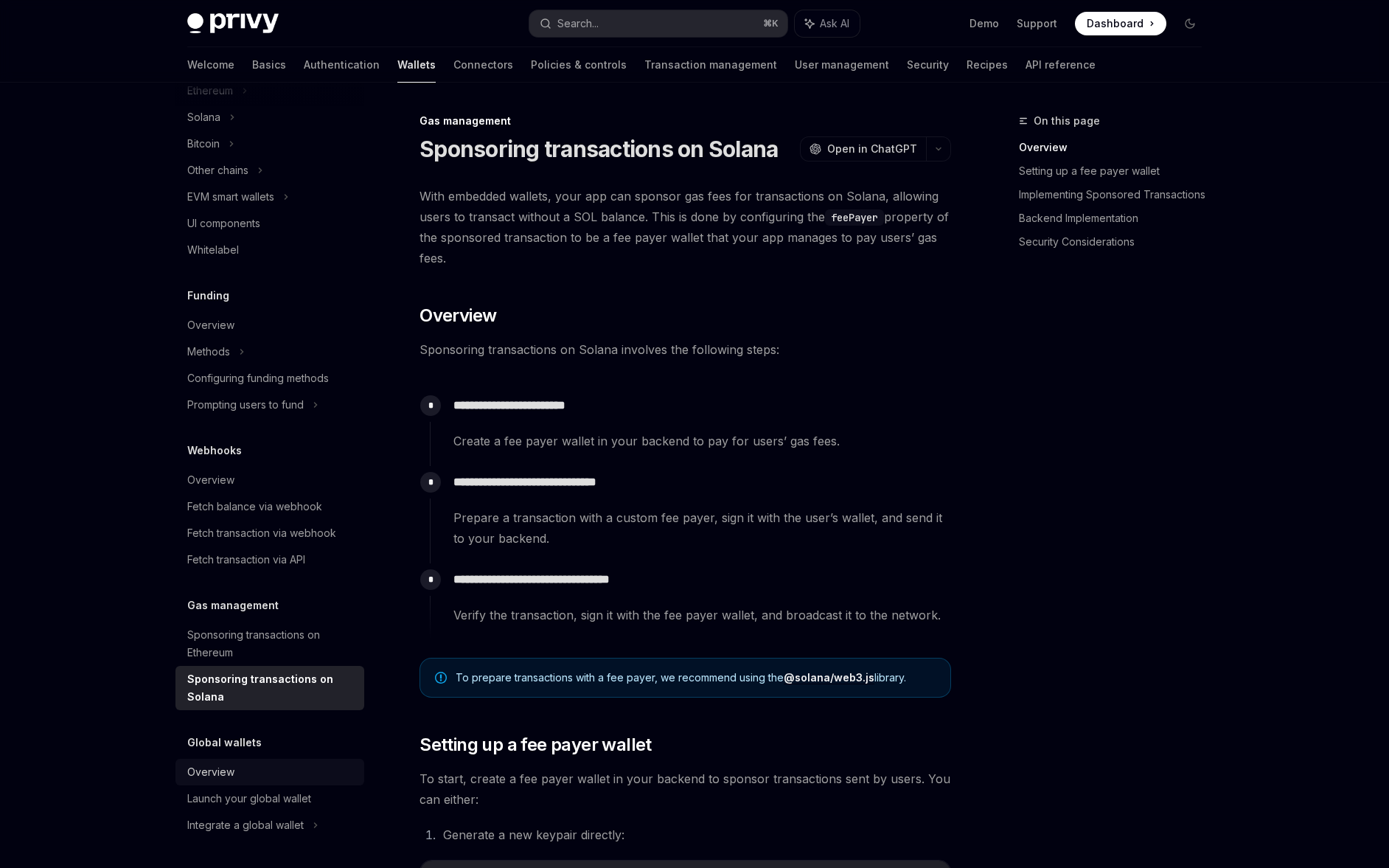
click at [314, 783] on link "Overview" at bounding box center [269, 771] width 189 height 26
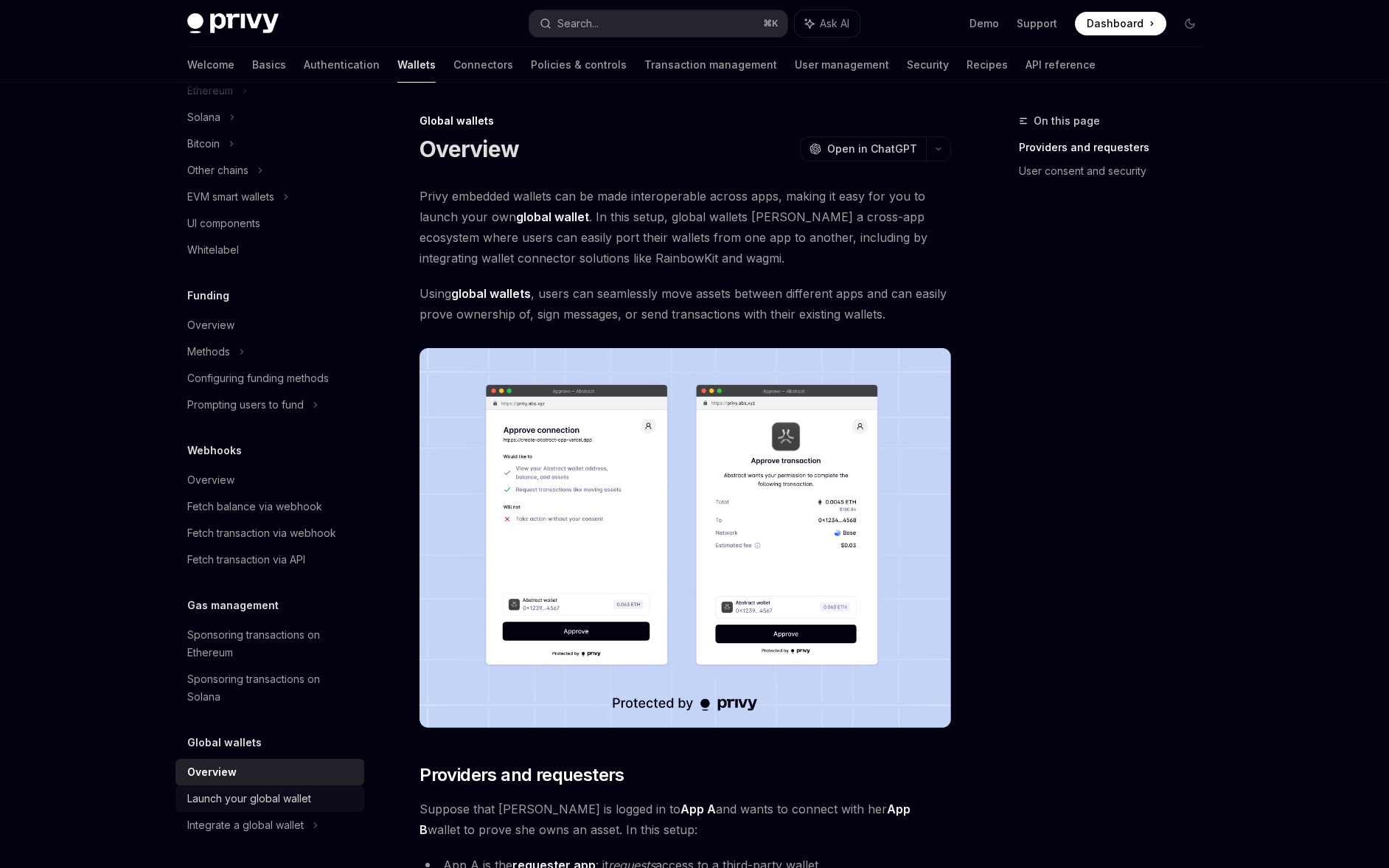
click at [315, 804] on div "Launch your global wallet" at bounding box center [271, 798] width 168 height 17
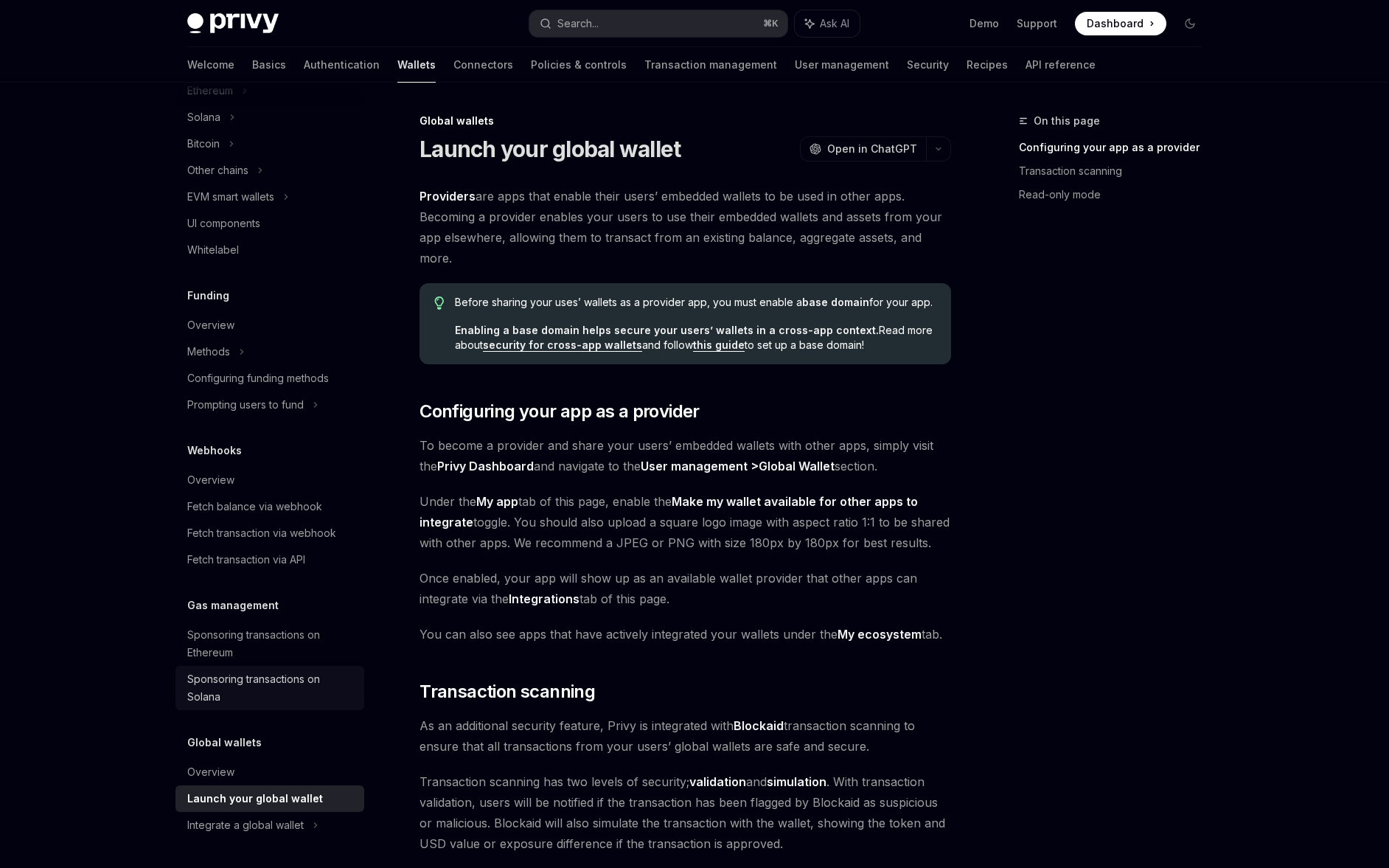
click at [274, 676] on div "Sponsoring transactions on Solana" at bounding box center [271, 688] width 168 height 35
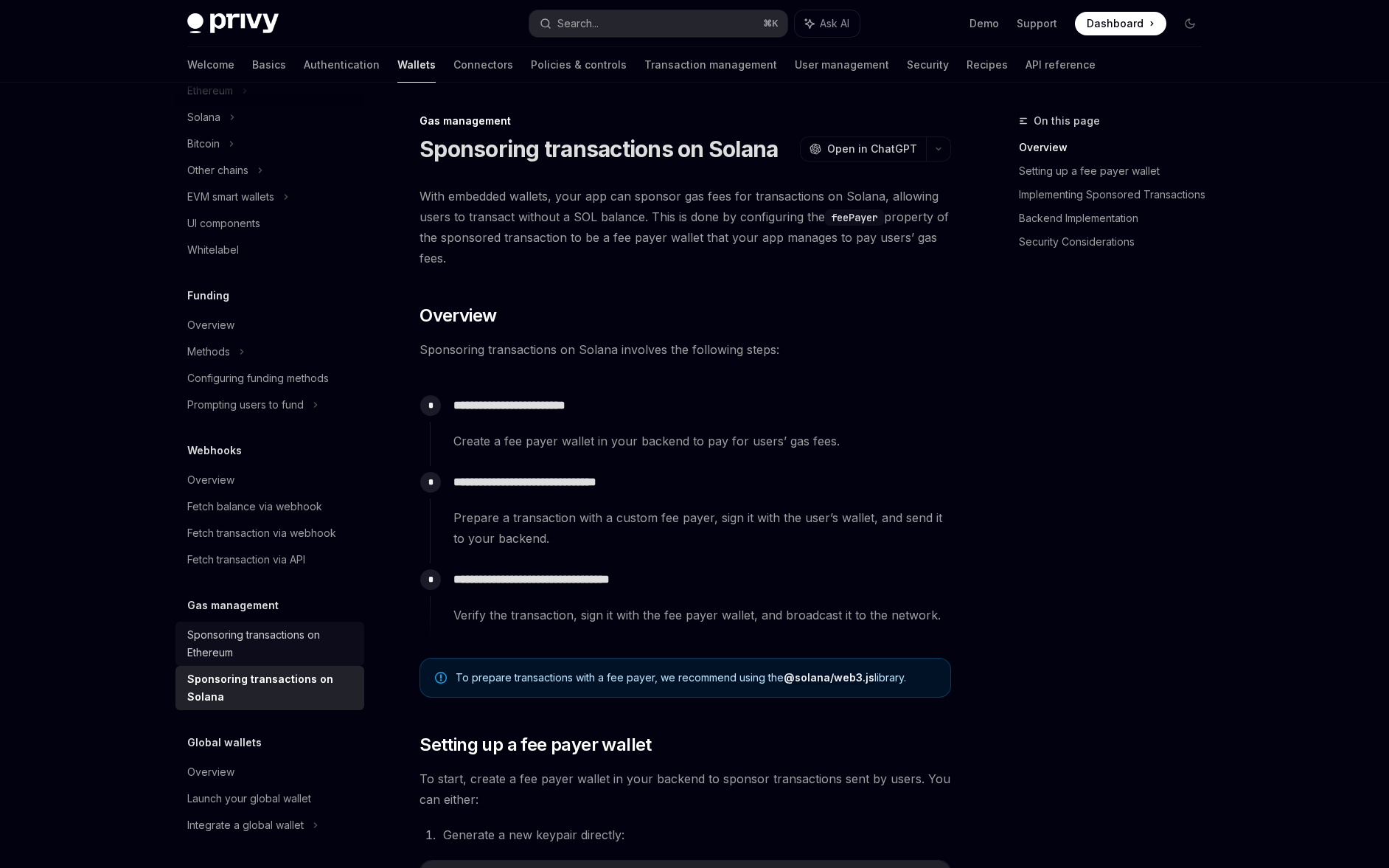
click at [271, 640] on div "Sponsoring transactions on Ethereum" at bounding box center [271, 643] width 168 height 35
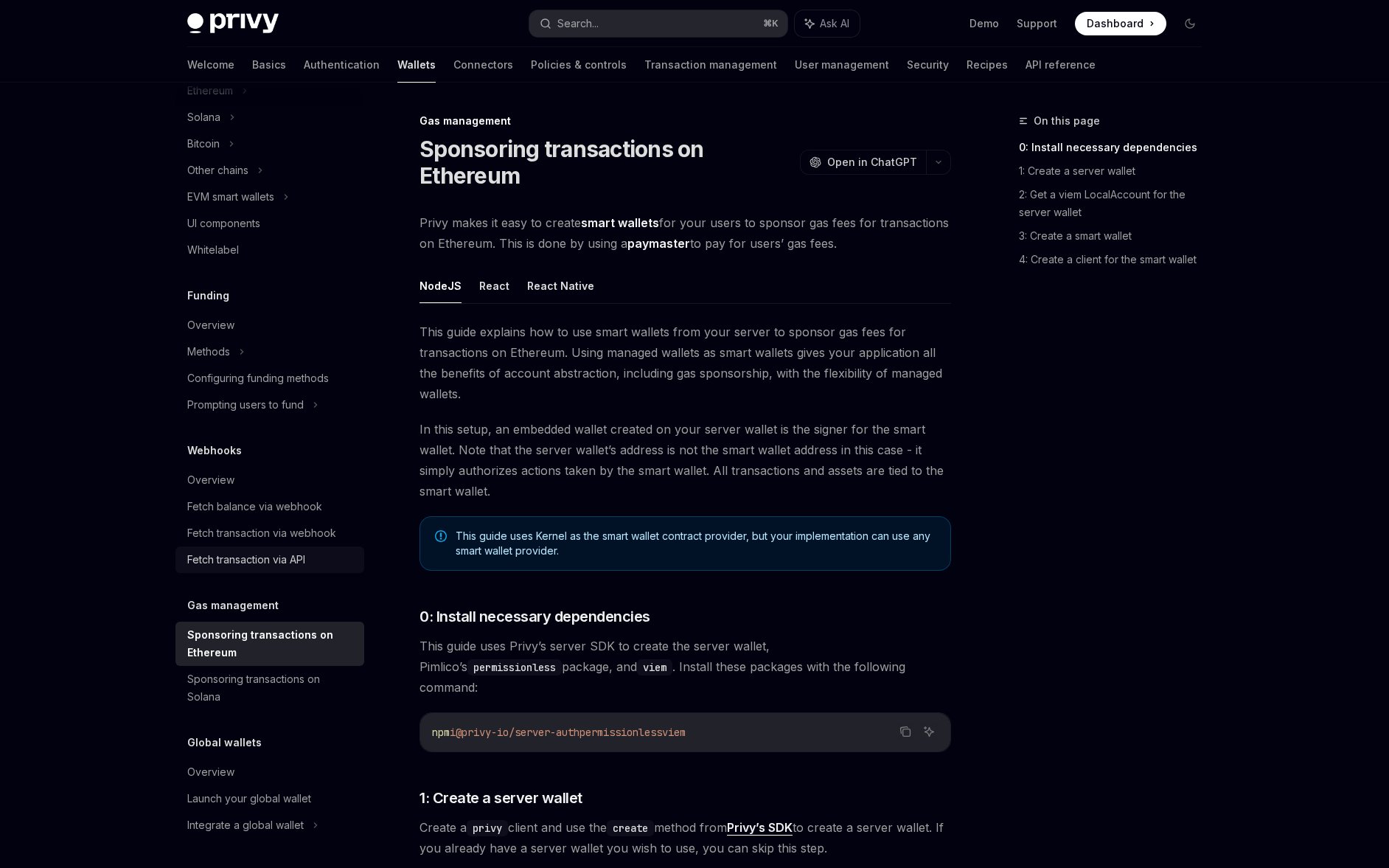
click at [263, 546] on link "Fetch transaction via API" at bounding box center [269, 559] width 189 height 26
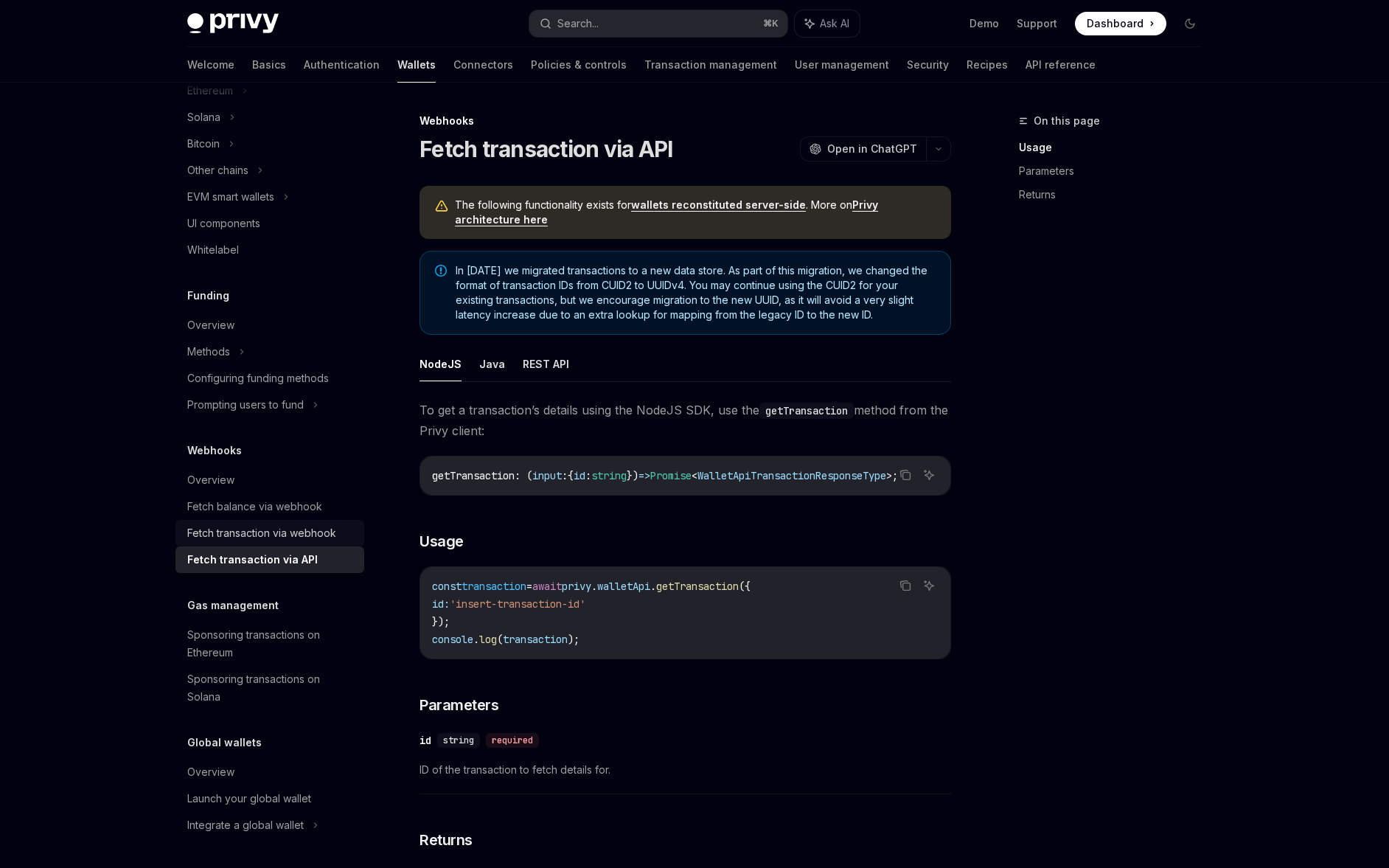
click at [261, 520] on link "Fetch transaction via webhook" at bounding box center [269, 533] width 189 height 26
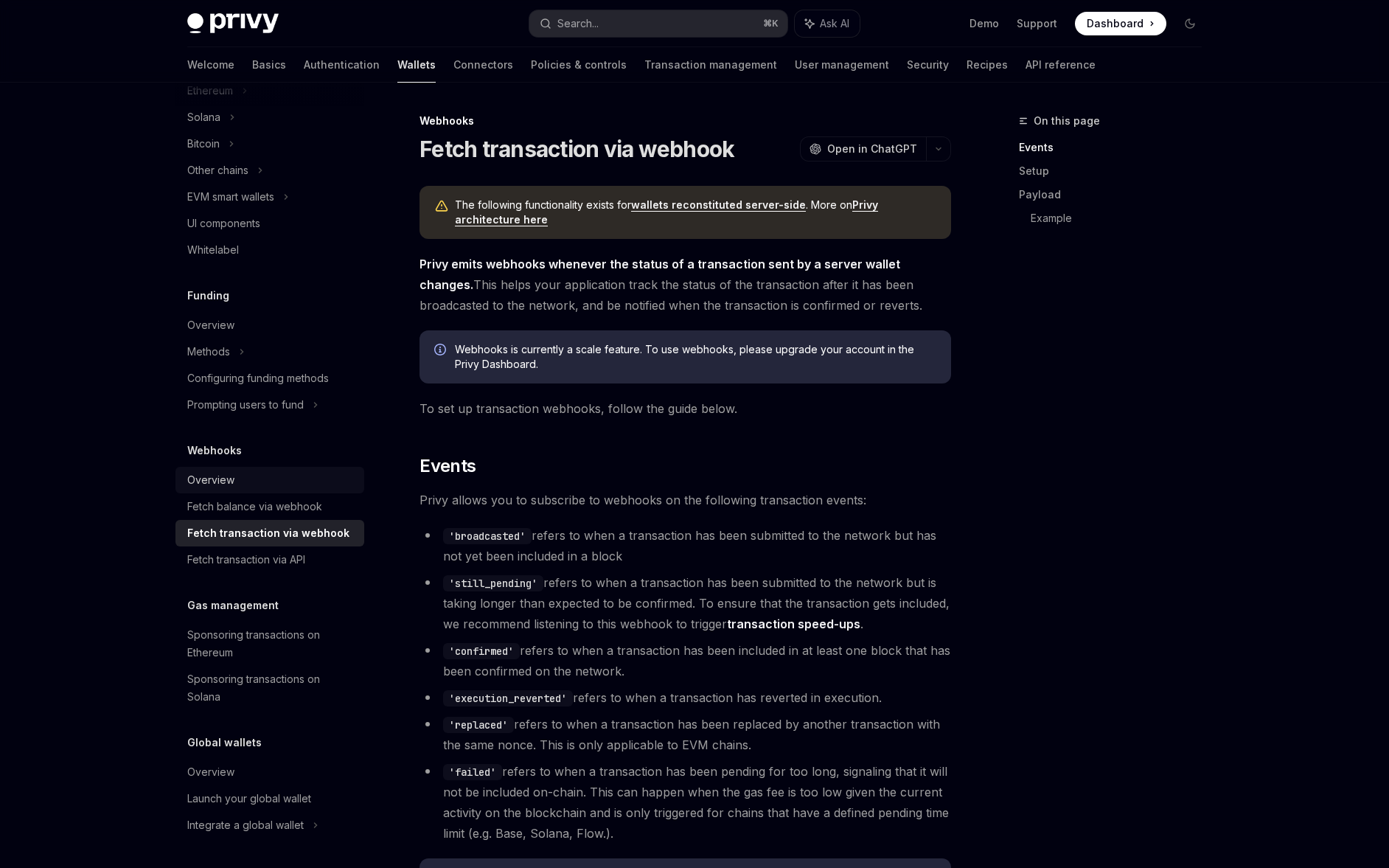
click at [259, 488] on div "Overview" at bounding box center [271, 479] width 168 height 17
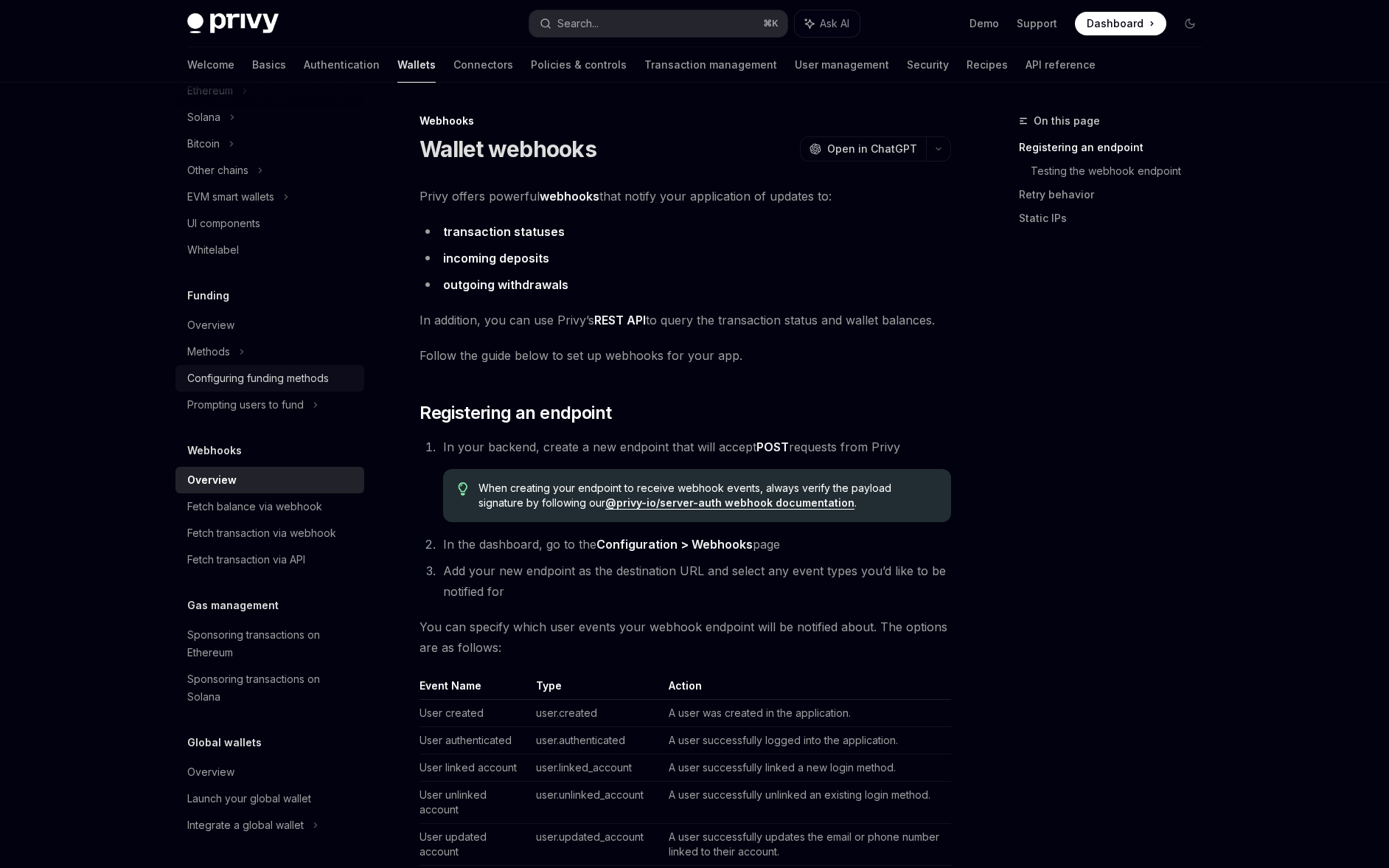
click at [252, 371] on div "Configuring funding methods" at bounding box center [258, 377] width 142 height 17
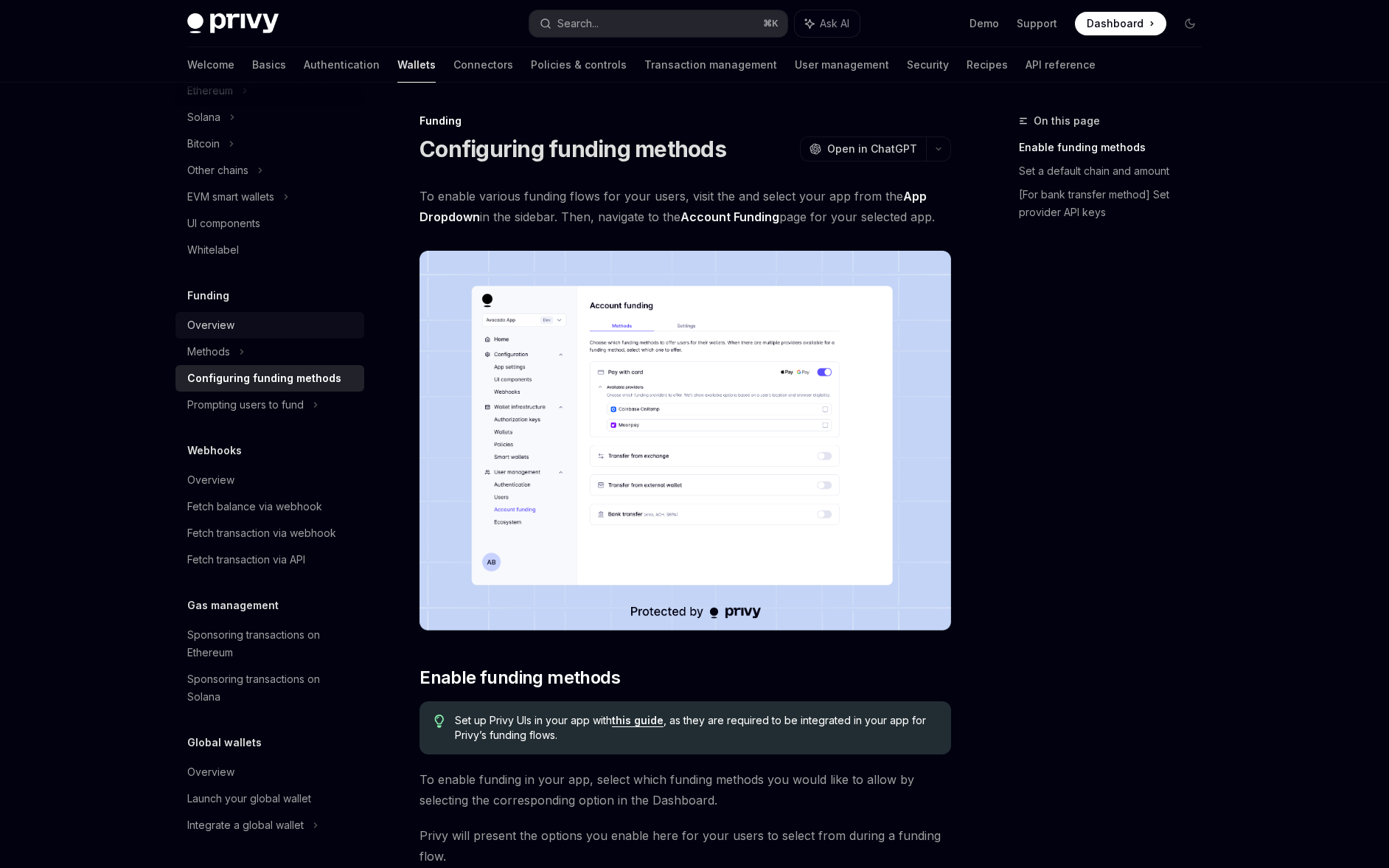
click at [251, 325] on div "Overview" at bounding box center [271, 325] width 168 height 17
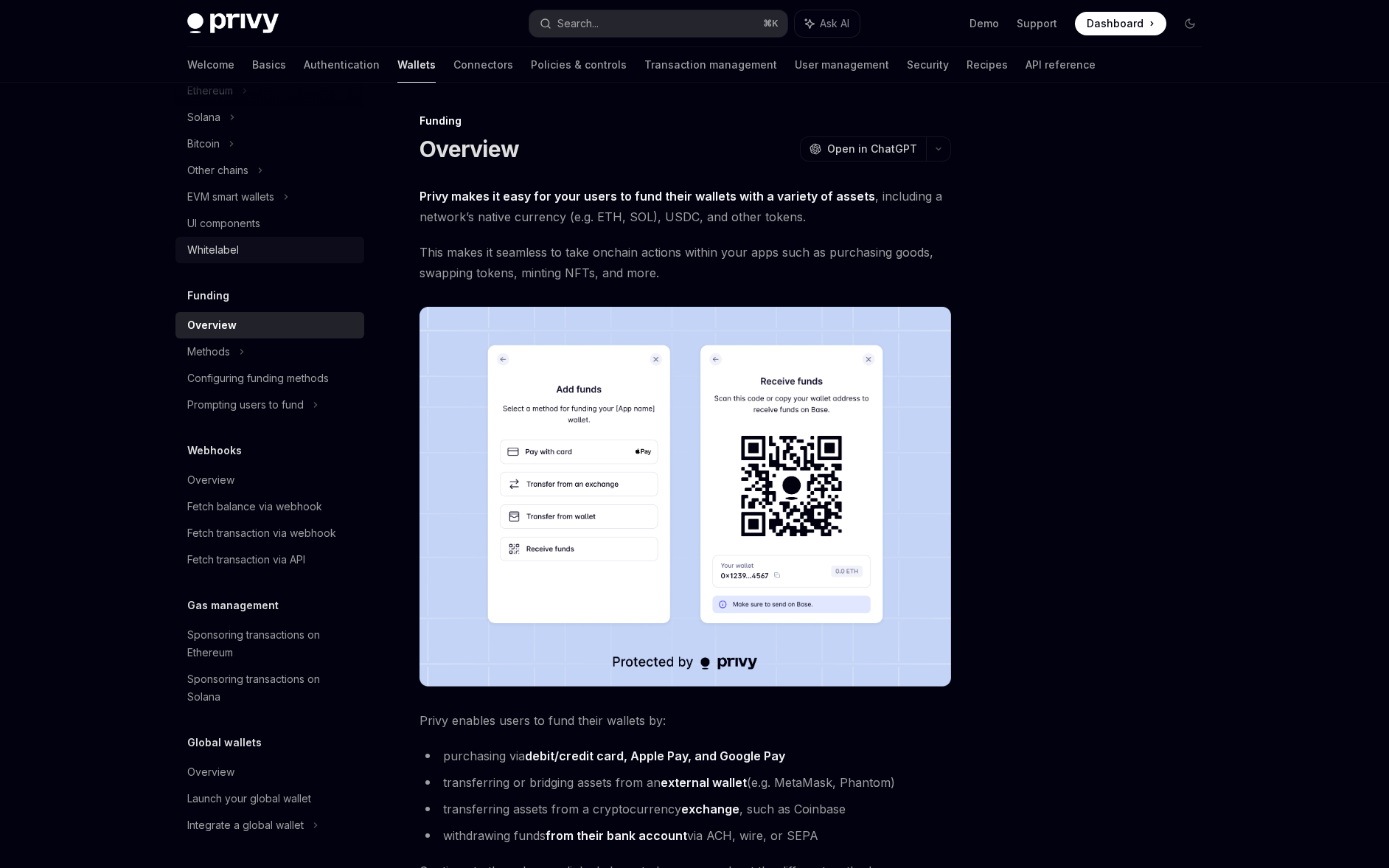
click at [239, 252] on div "Whitelabel" at bounding box center [271, 249] width 168 height 17
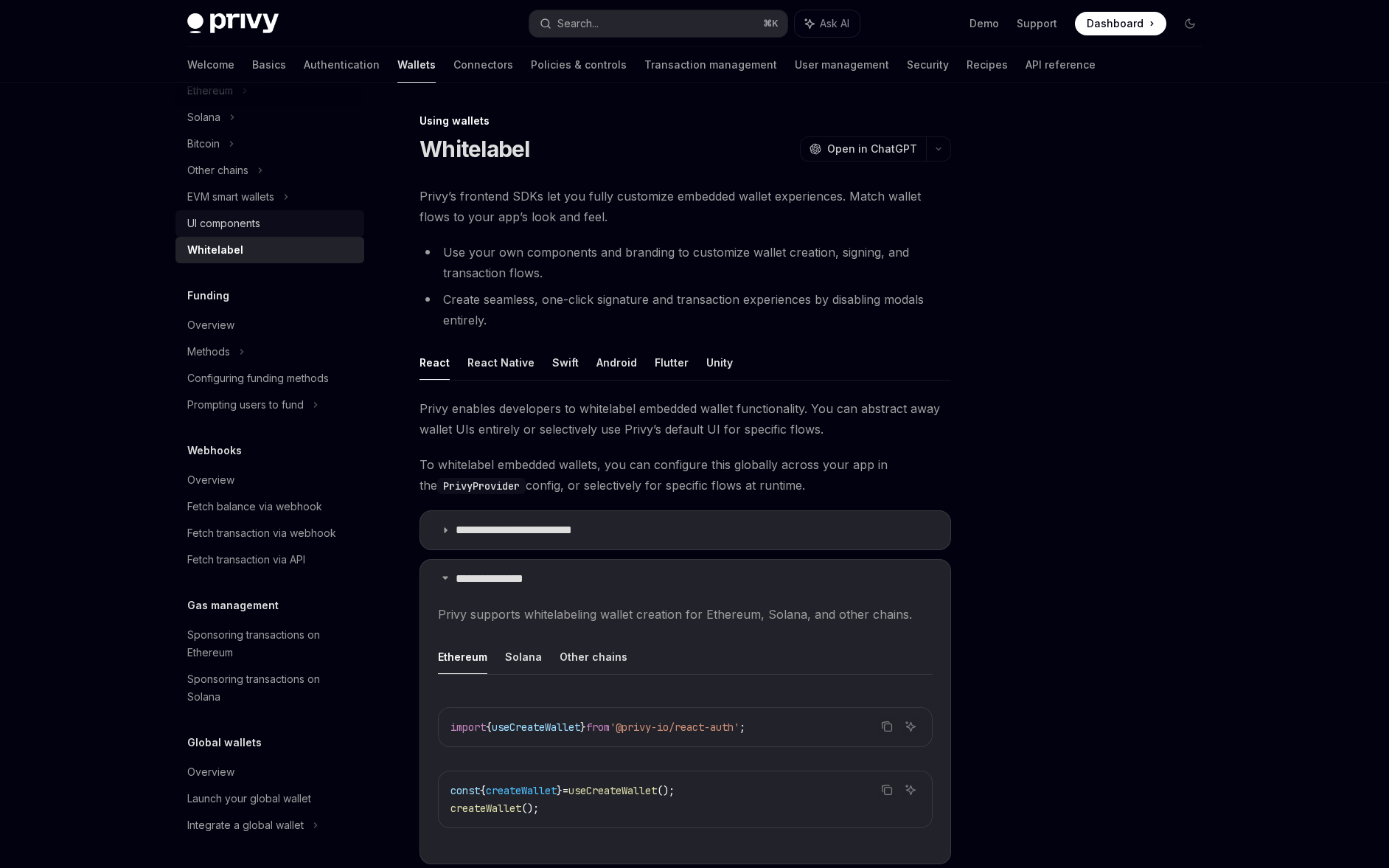
click at [234, 223] on div "UI components" at bounding box center [223, 223] width 73 height 17
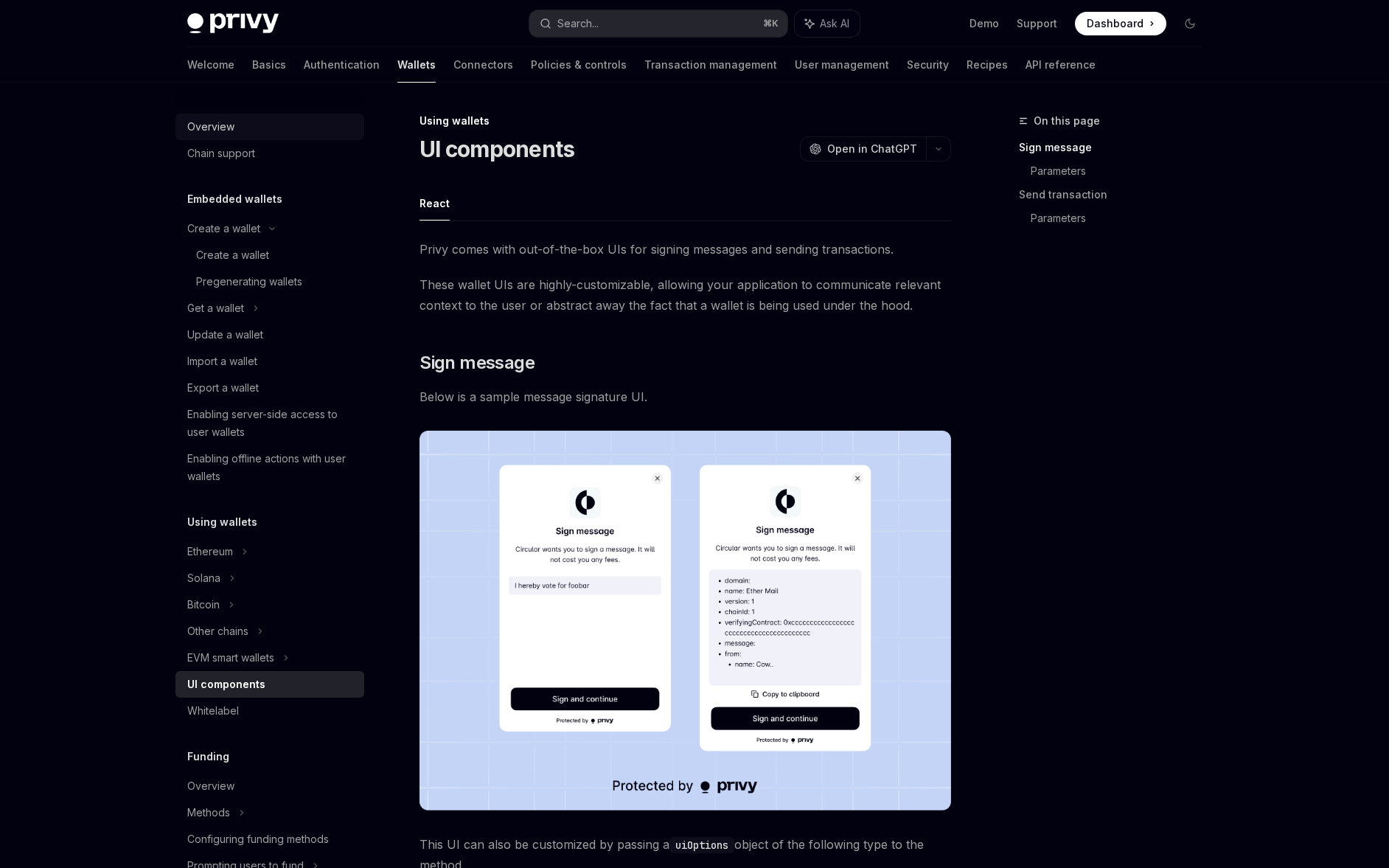
click at [231, 129] on div "Overview" at bounding box center [211, 126] width 48 height 17
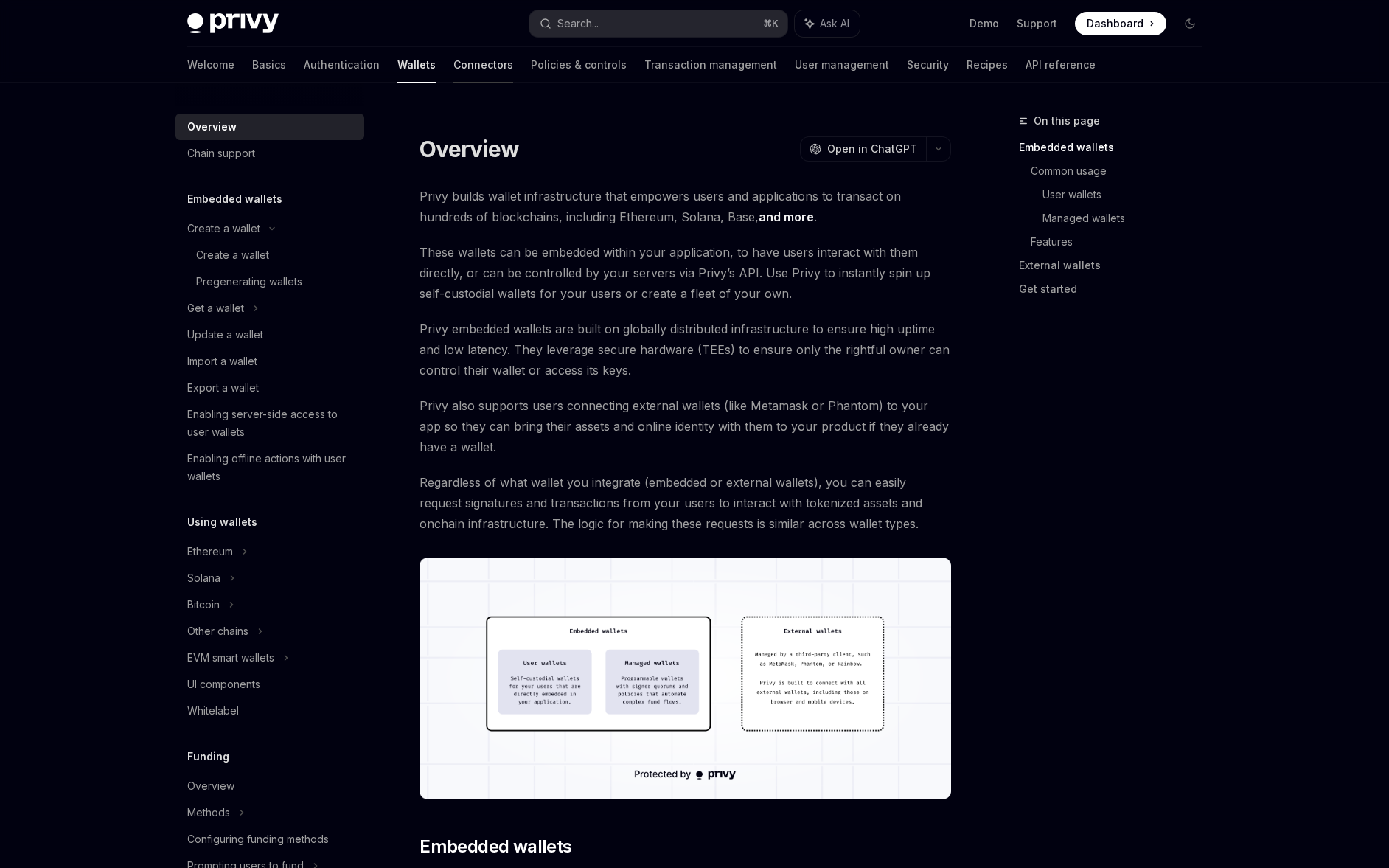
click at [454, 64] on link "Connectors" at bounding box center [483, 65] width 60 height 35
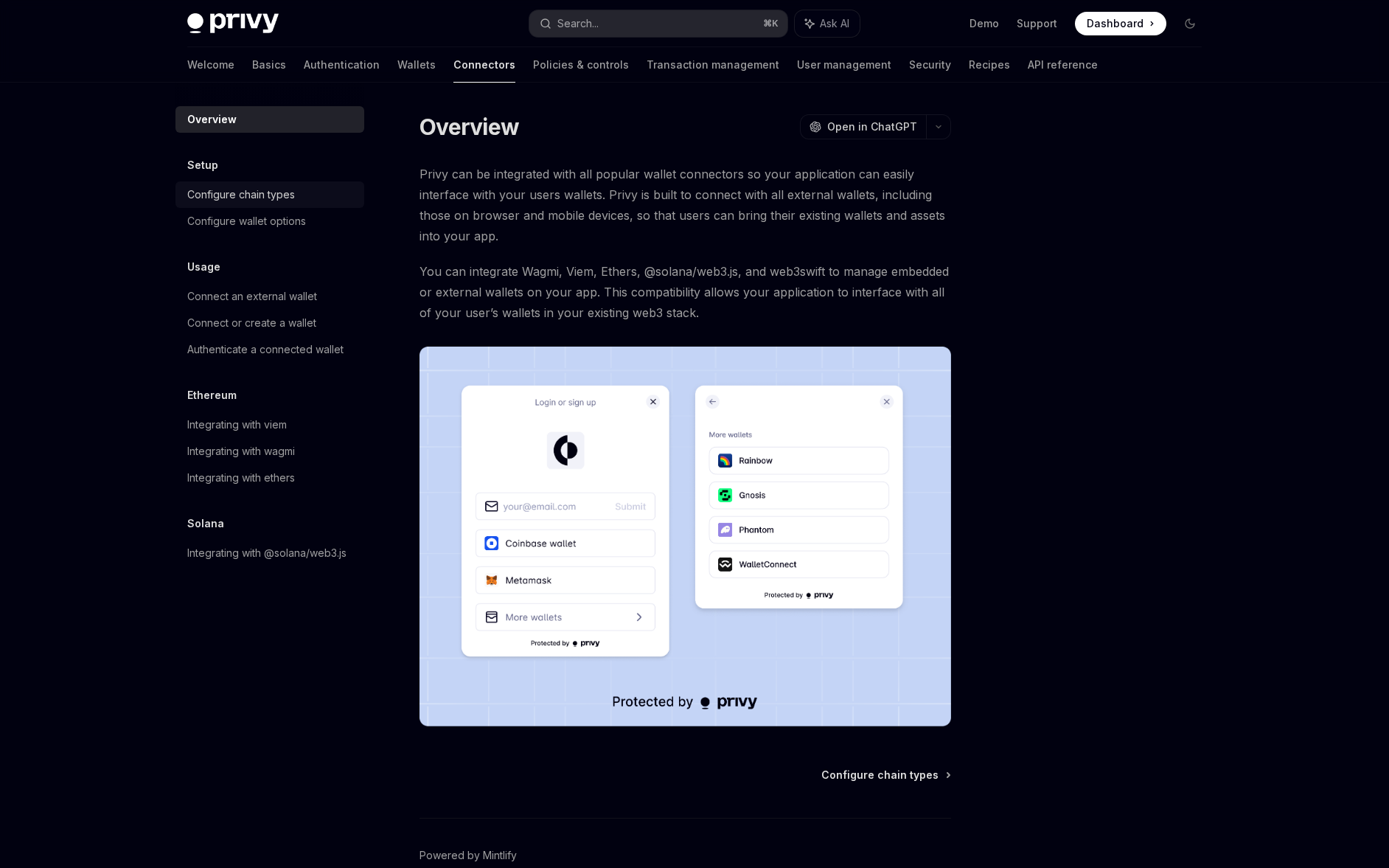
click at [288, 195] on div "Configure chain types" at bounding box center [241, 194] width 108 height 17
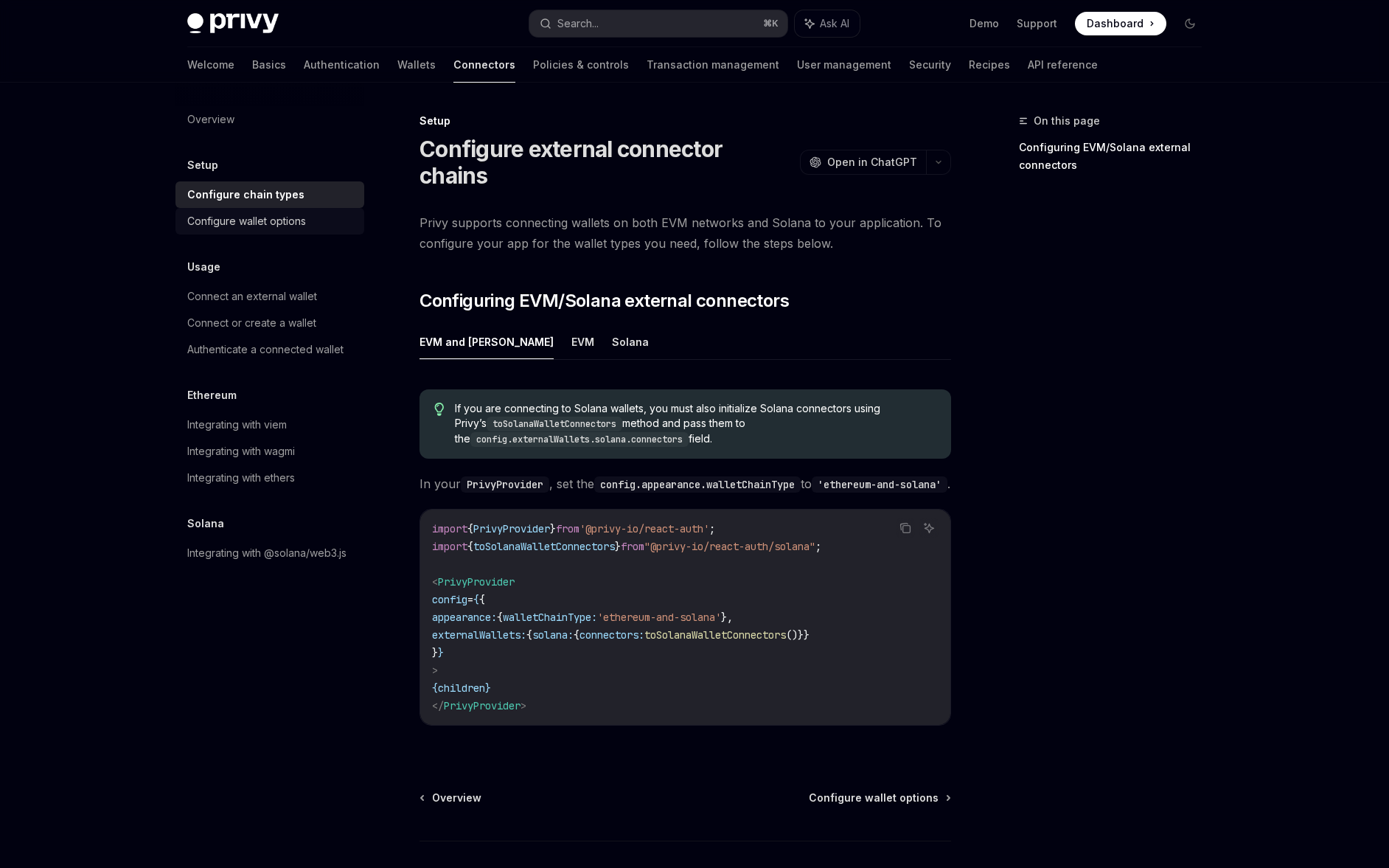
click at [288, 217] on div "Configure wallet options" at bounding box center [246, 220] width 119 height 17
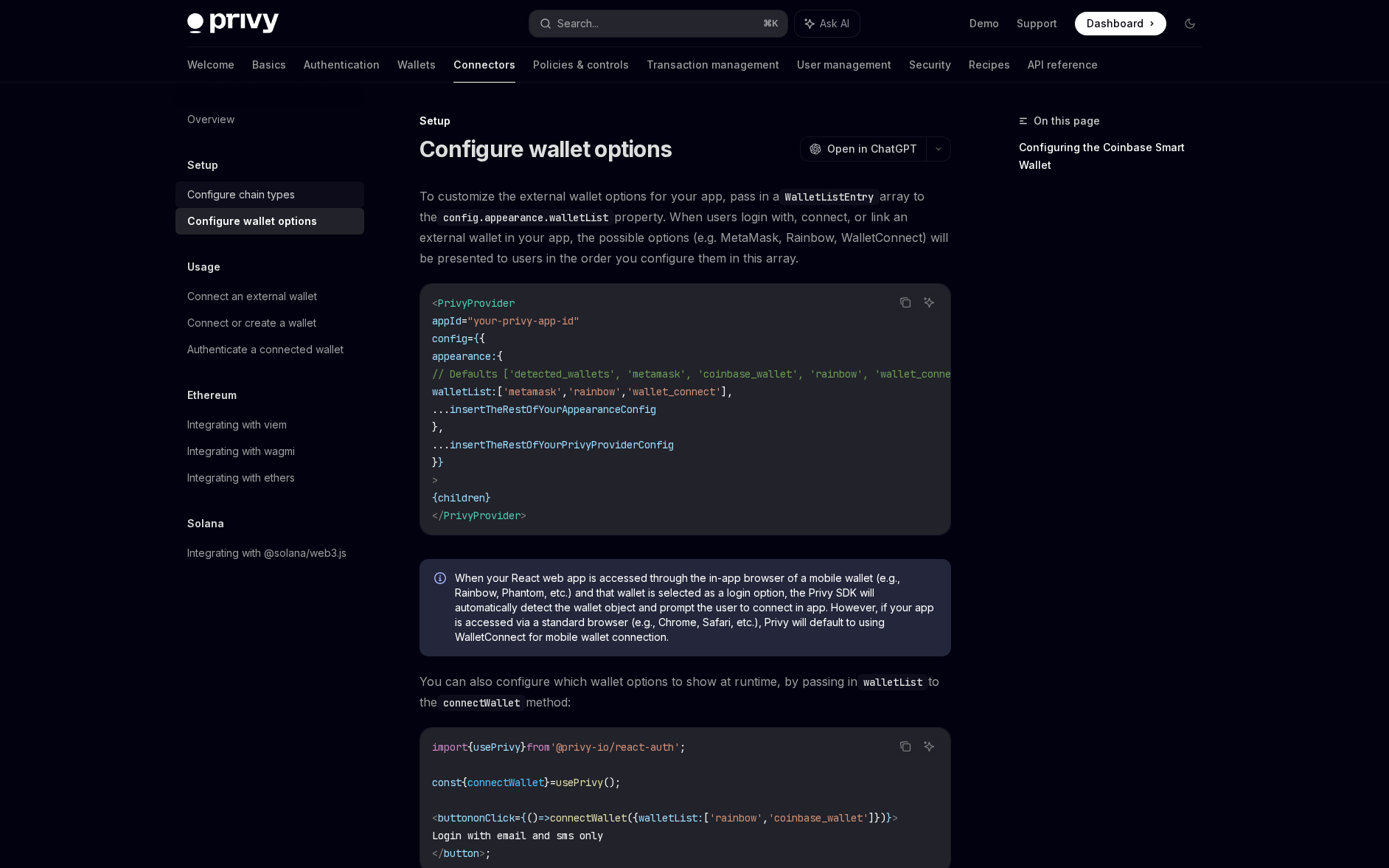
click at [291, 202] on div "Configure chain types" at bounding box center [241, 194] width 108 height 17
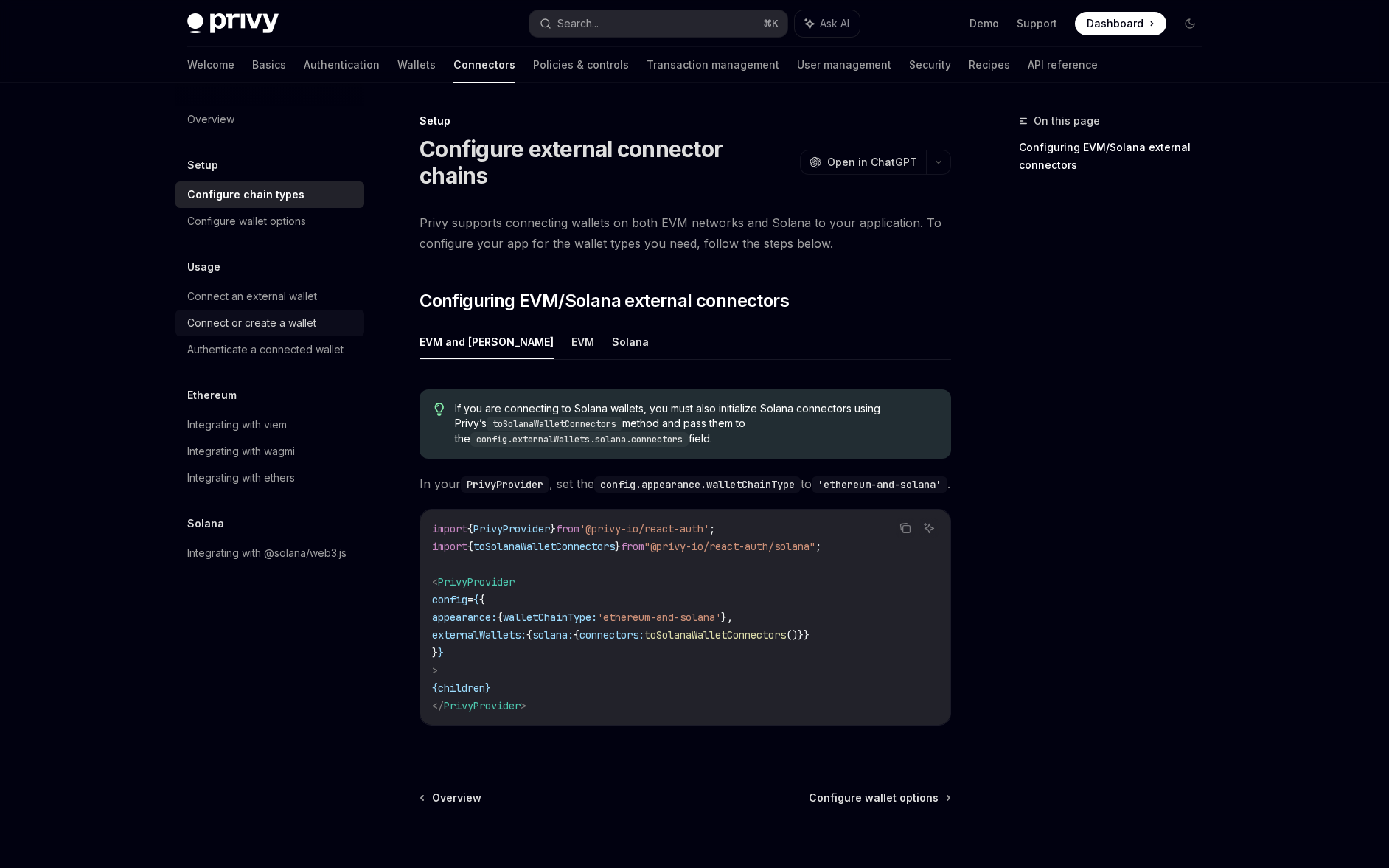
click at [277, 314] on div "Connect or create a wallet" at bounding box center [251, 322] width 129 height 17
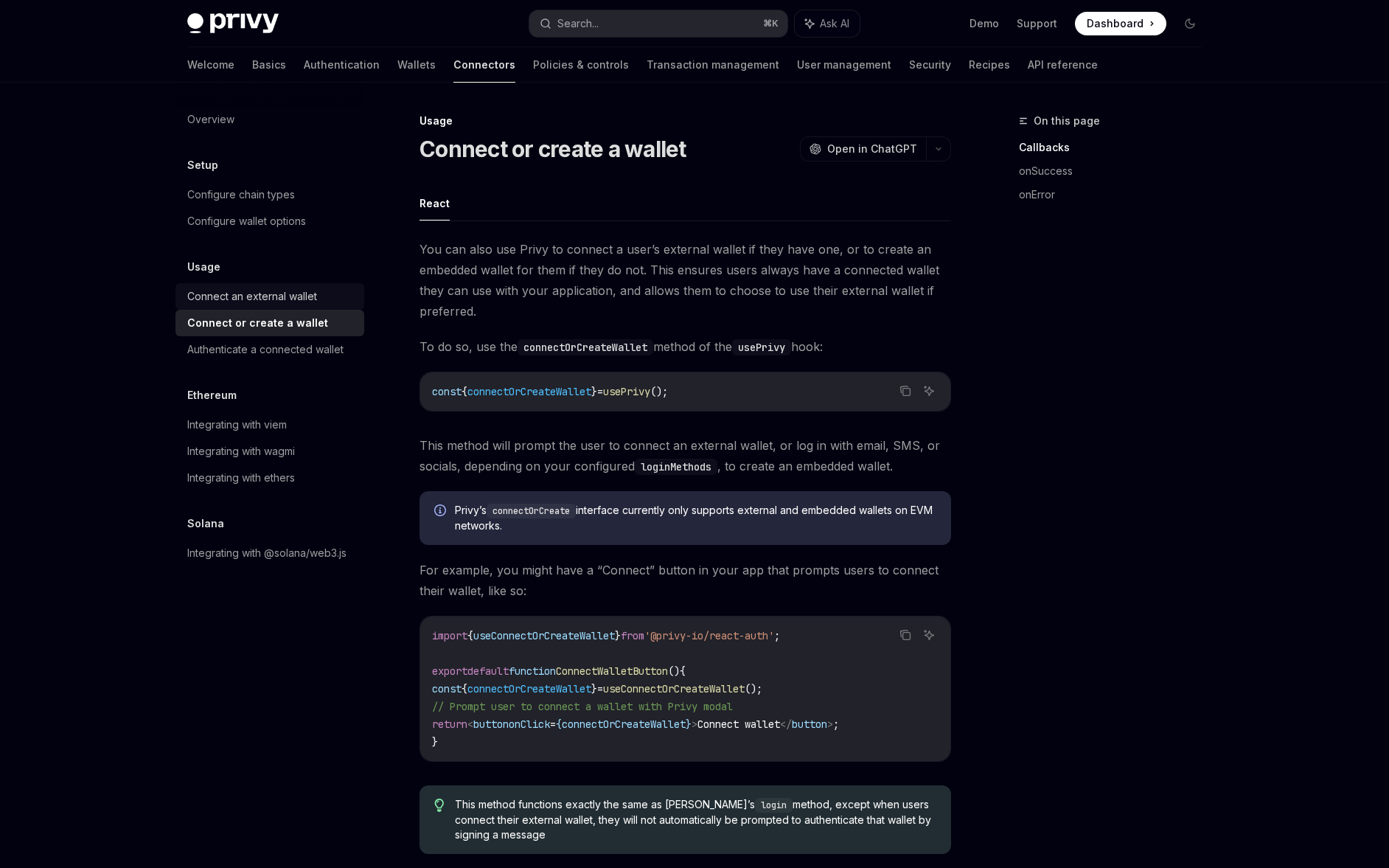
click at [278, 301] on div "Connect an external wallet" at bounding box center [252, 296] width 130 height 17
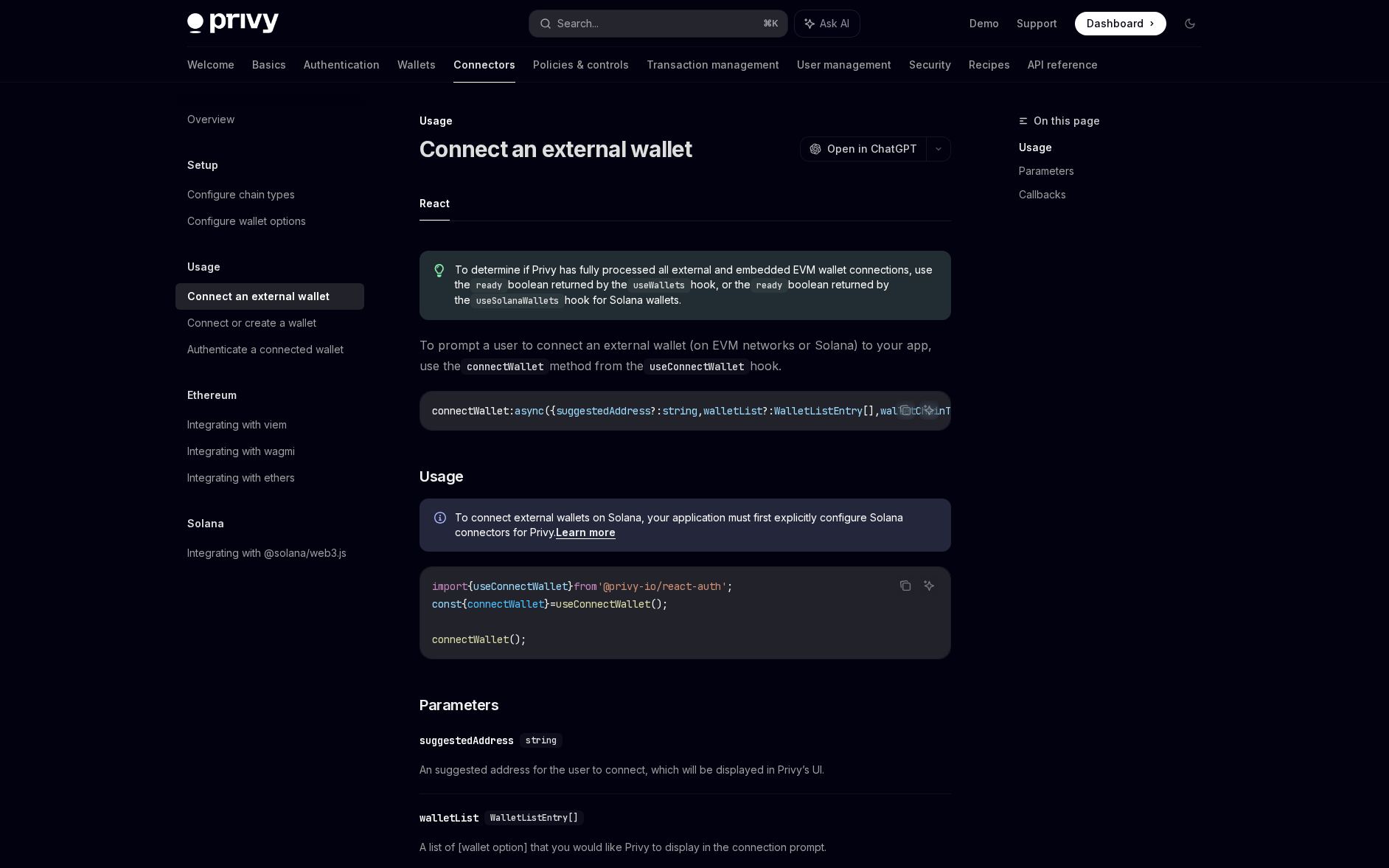
click at [278, 307] on link "Connect an external wallet" at bounding box center [269, 296] width 189 height 26
click at [278, 315] on div "Connect or create a wallet" at bounding box center [251, 322] width 129 height 17
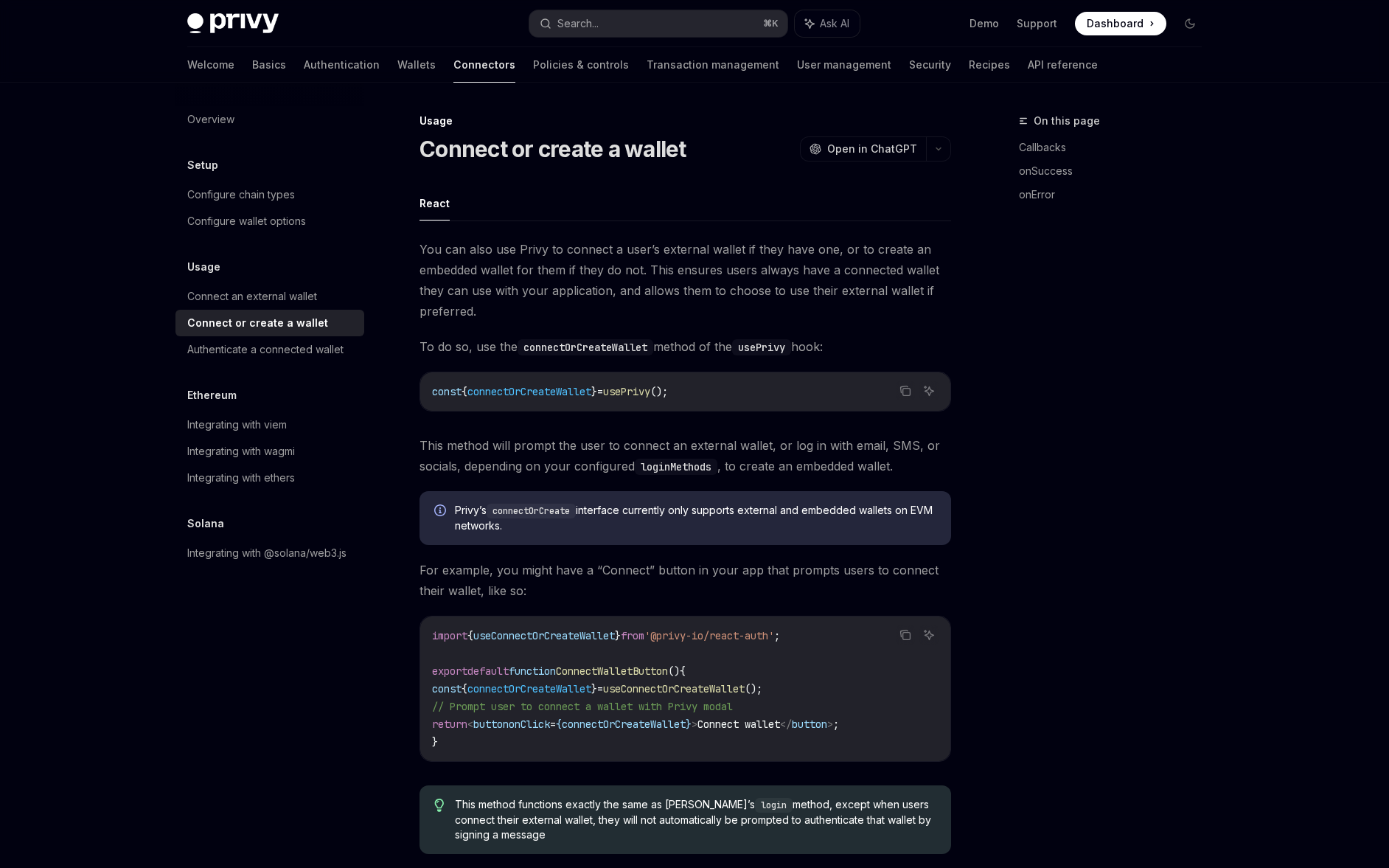
click at [280, 333] on link "Connect or create a wallet" at bounding box center [269, 322] width 189 height 26
click at [280, 334] on link "Connect or create a wallet" at bounding box center [269, 322] width 189 height 26
click at [282, 344] on div "Authenticate a connected wallet" at bounding box center [265, 349] width 156 height 17
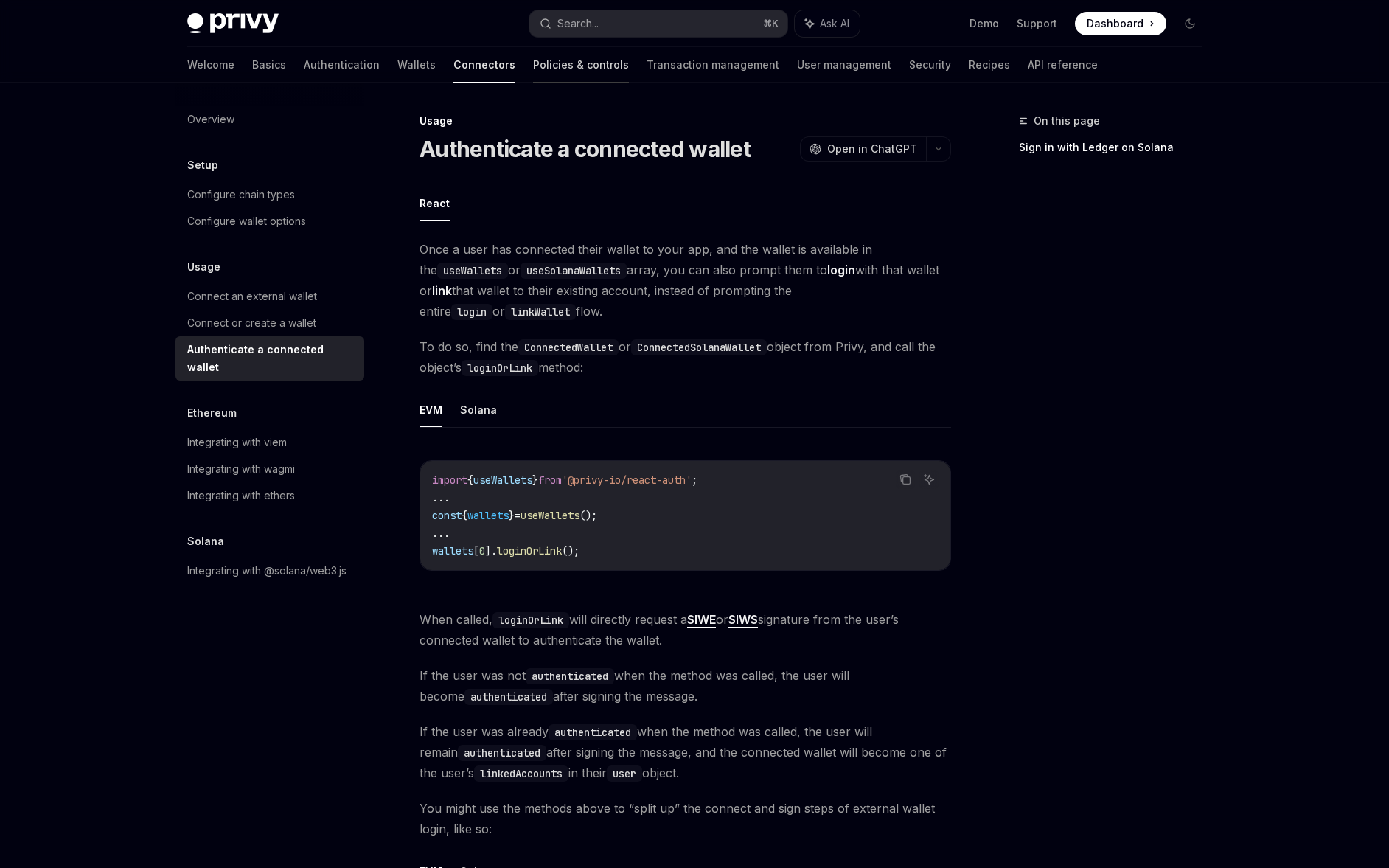
click at [533, 72] on link "Policies & controls" at bounding box center [581, 65] width 96 height 35
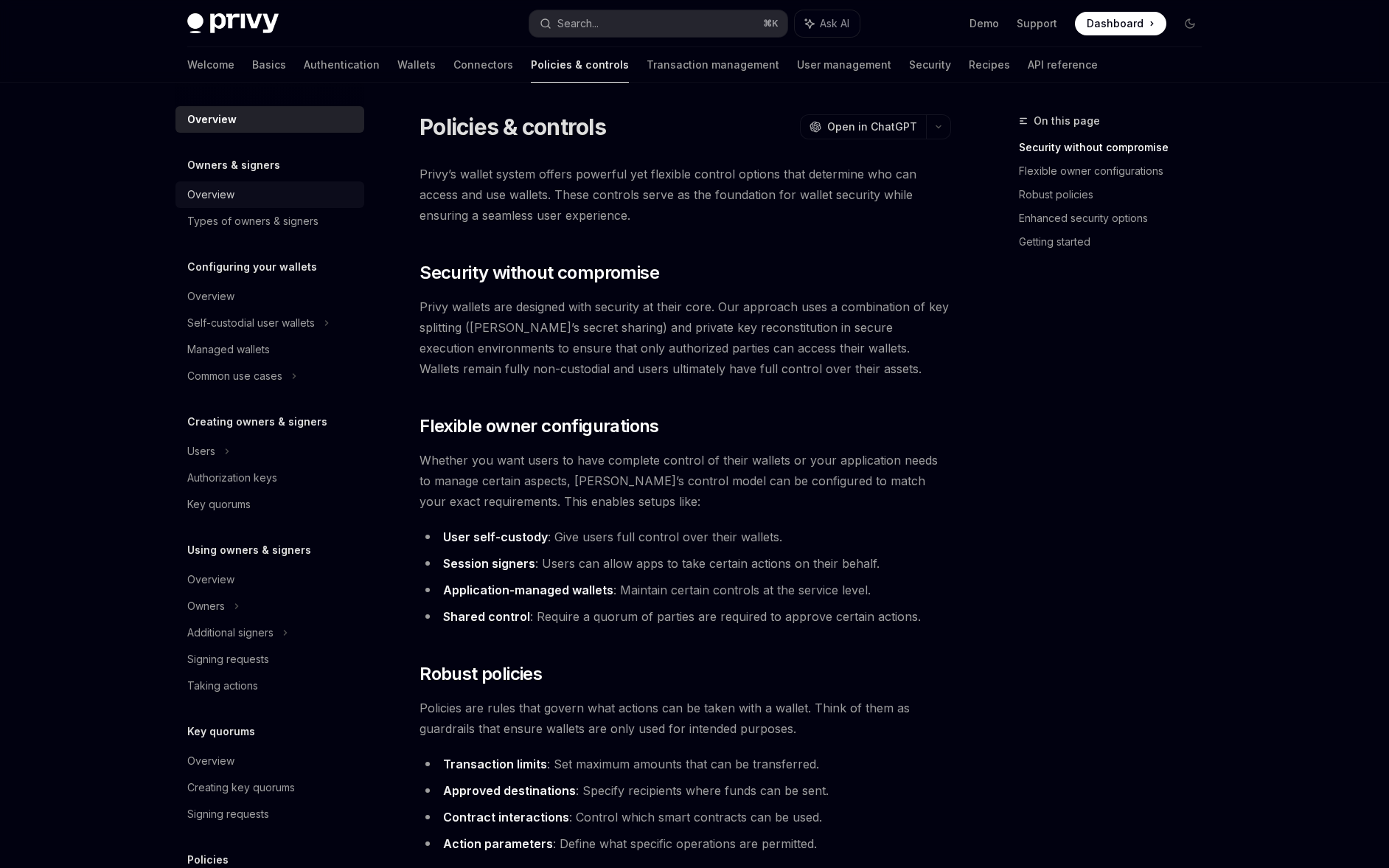
click at [287, 198] on div "Overview" at bounding box center [271, 194] width 168 height 17
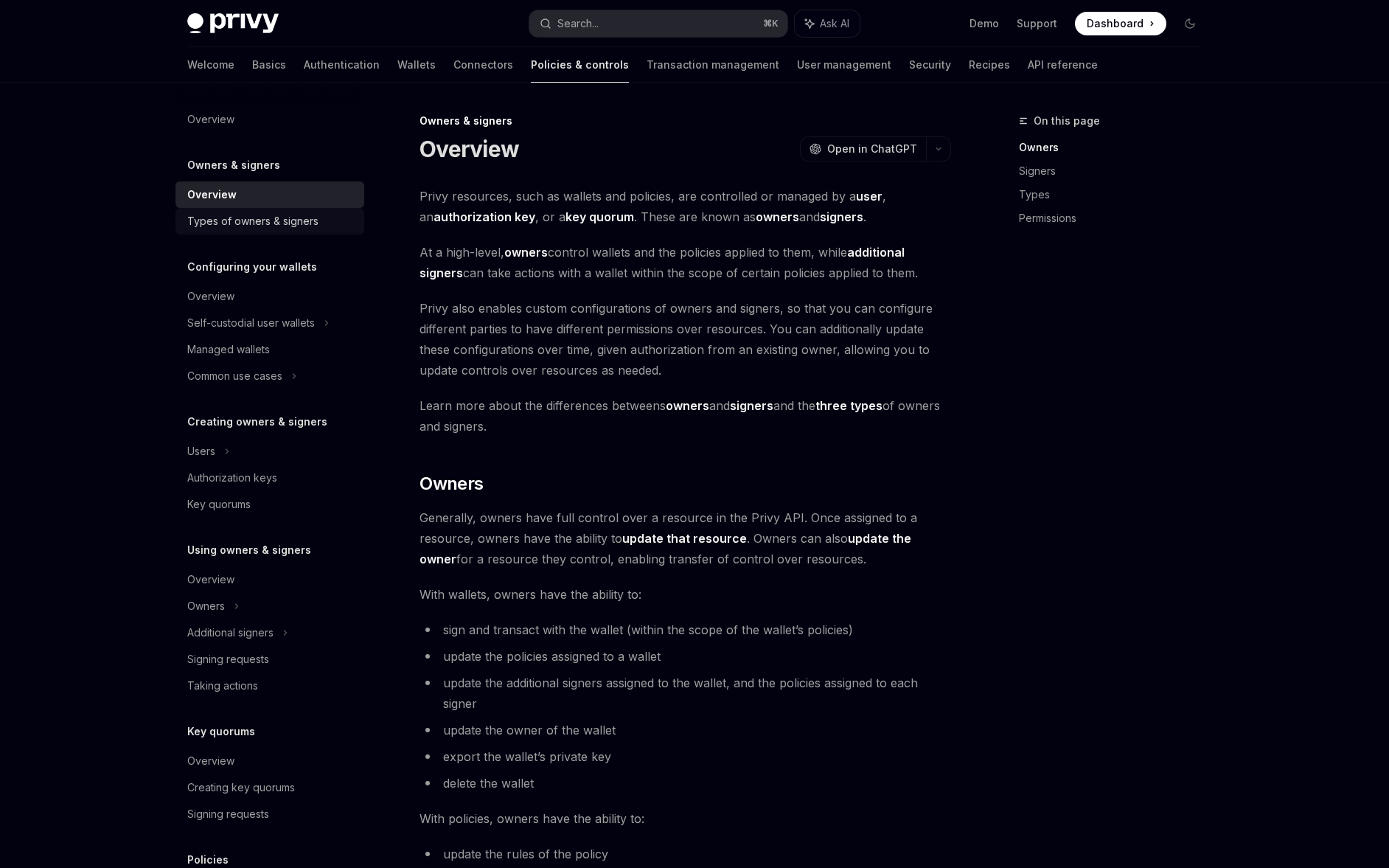
click at [263, 211] on link "Types of owners & signers" at bounding box center [269, 220] width 189 height 26
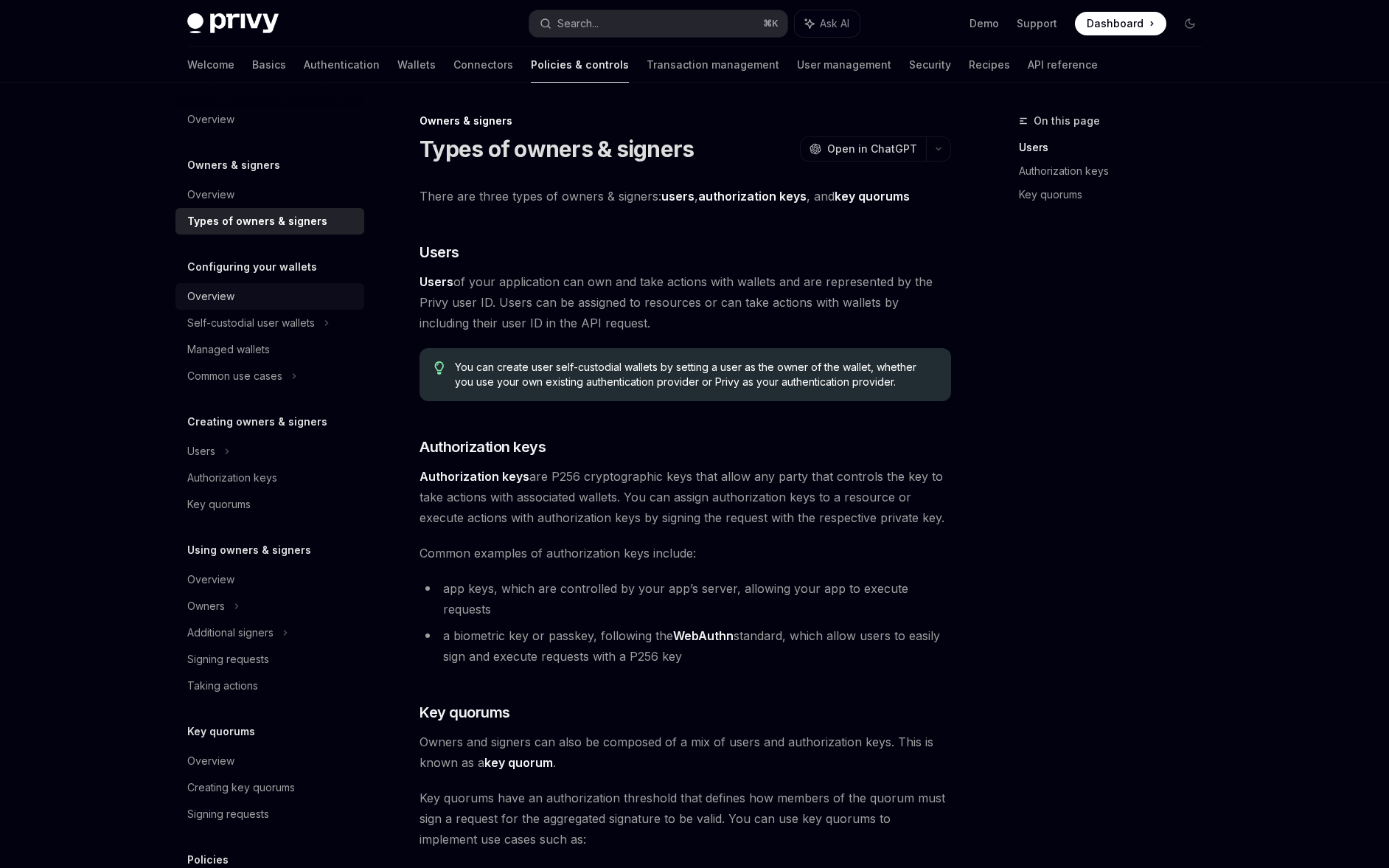
click at [303, 285] on link "Overview" at bounding box center [269, 296] width 189 height 26
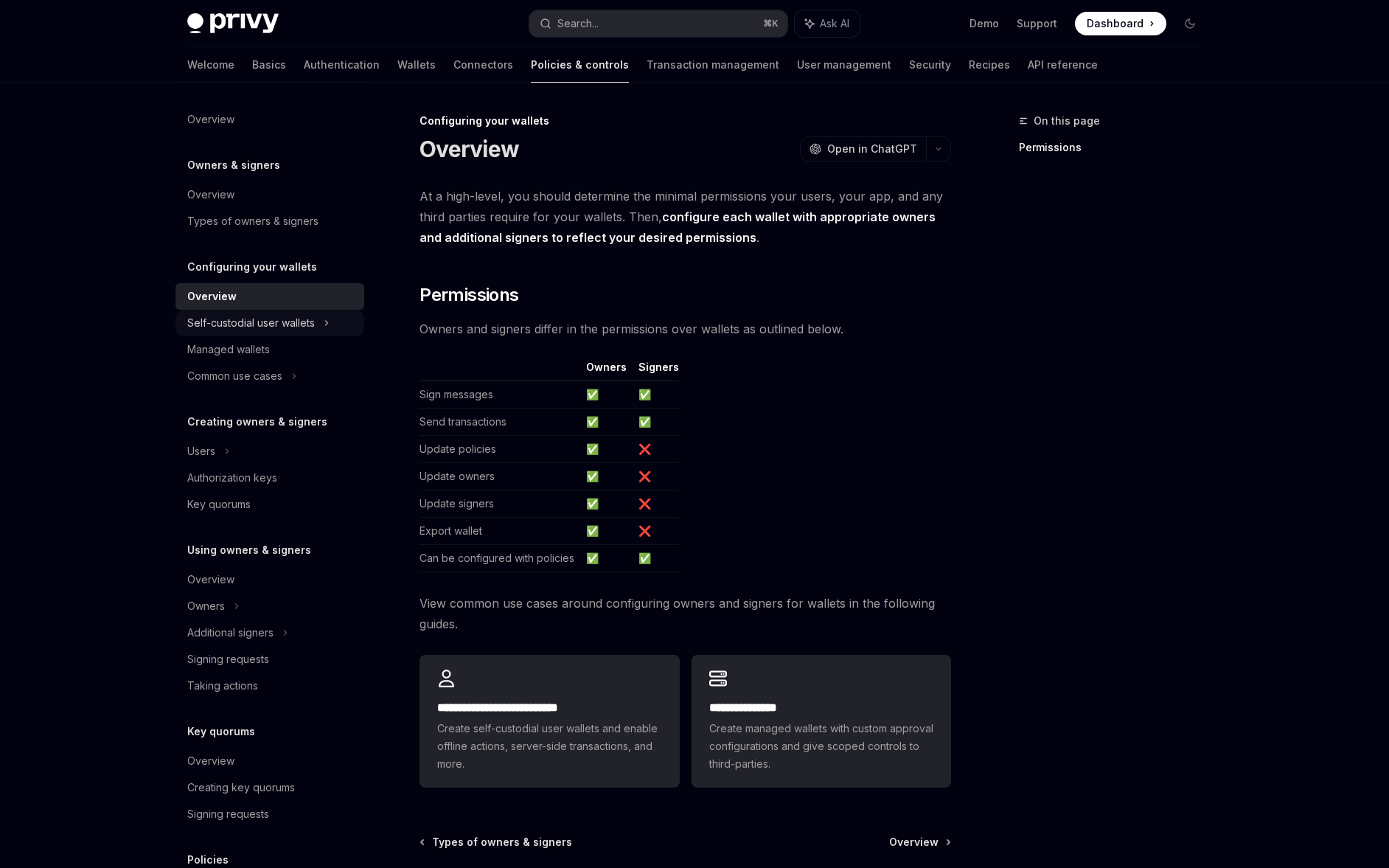
click at [303, 315] on div "Self-custodial user wallets" at bounding box center [251, 322] width 128 height 17
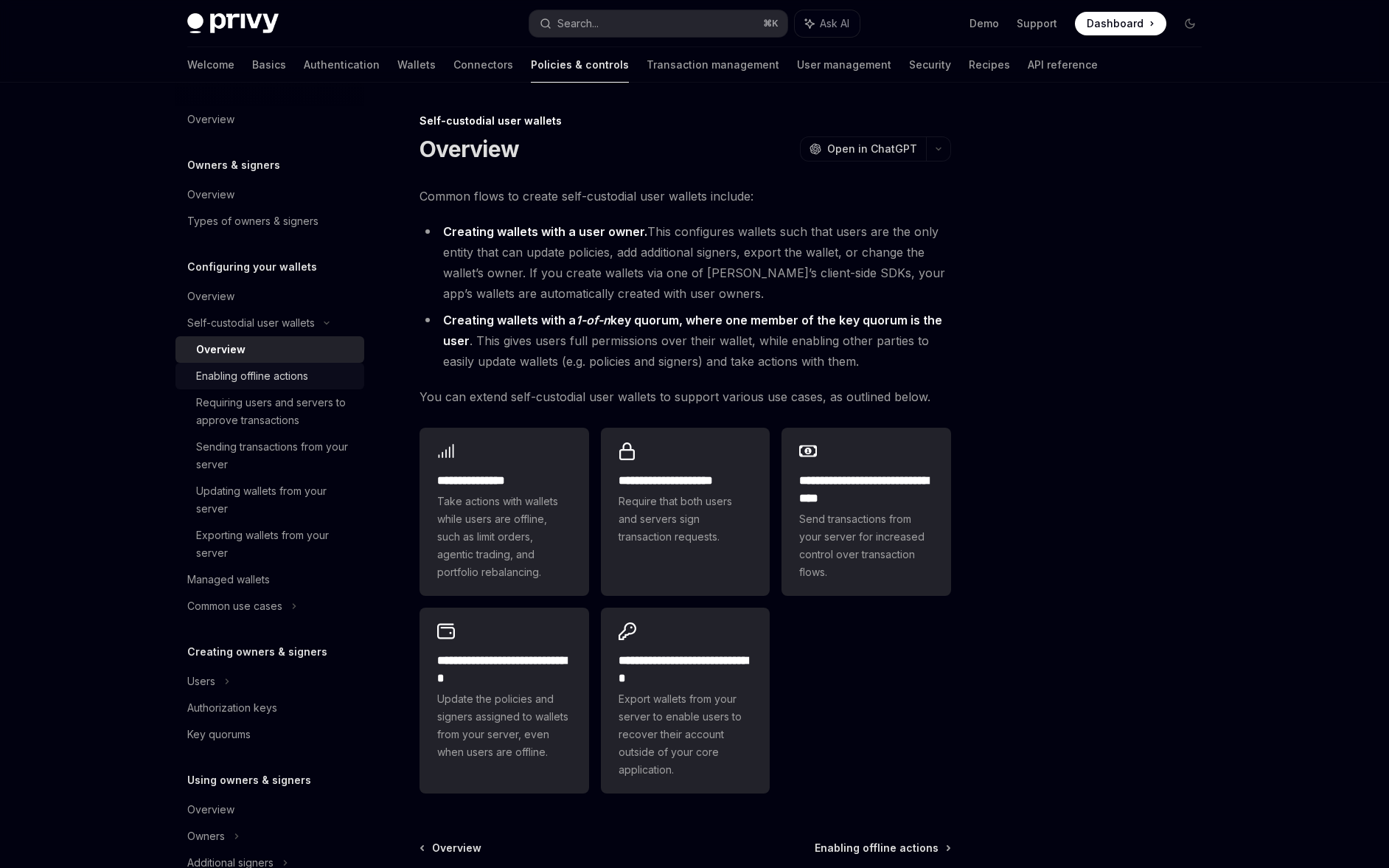
click at [298, 379] on div "Enabling offline actions" at bounding box center [252, 375] width 112 height 17
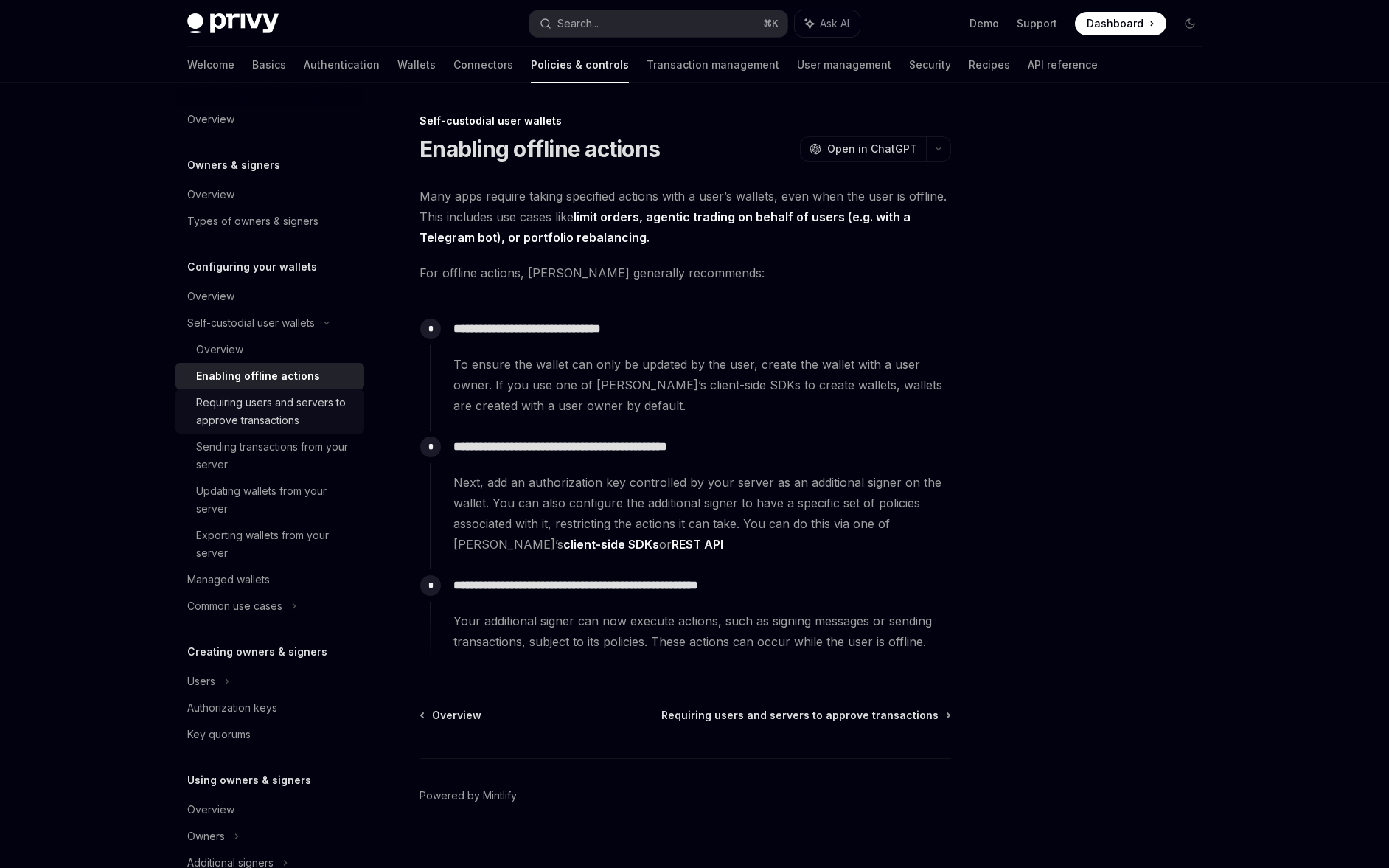
click at [296, 395] on div "Requiring users and servers to approve transactions" at bounding box center [276, 411] width 159 height 35
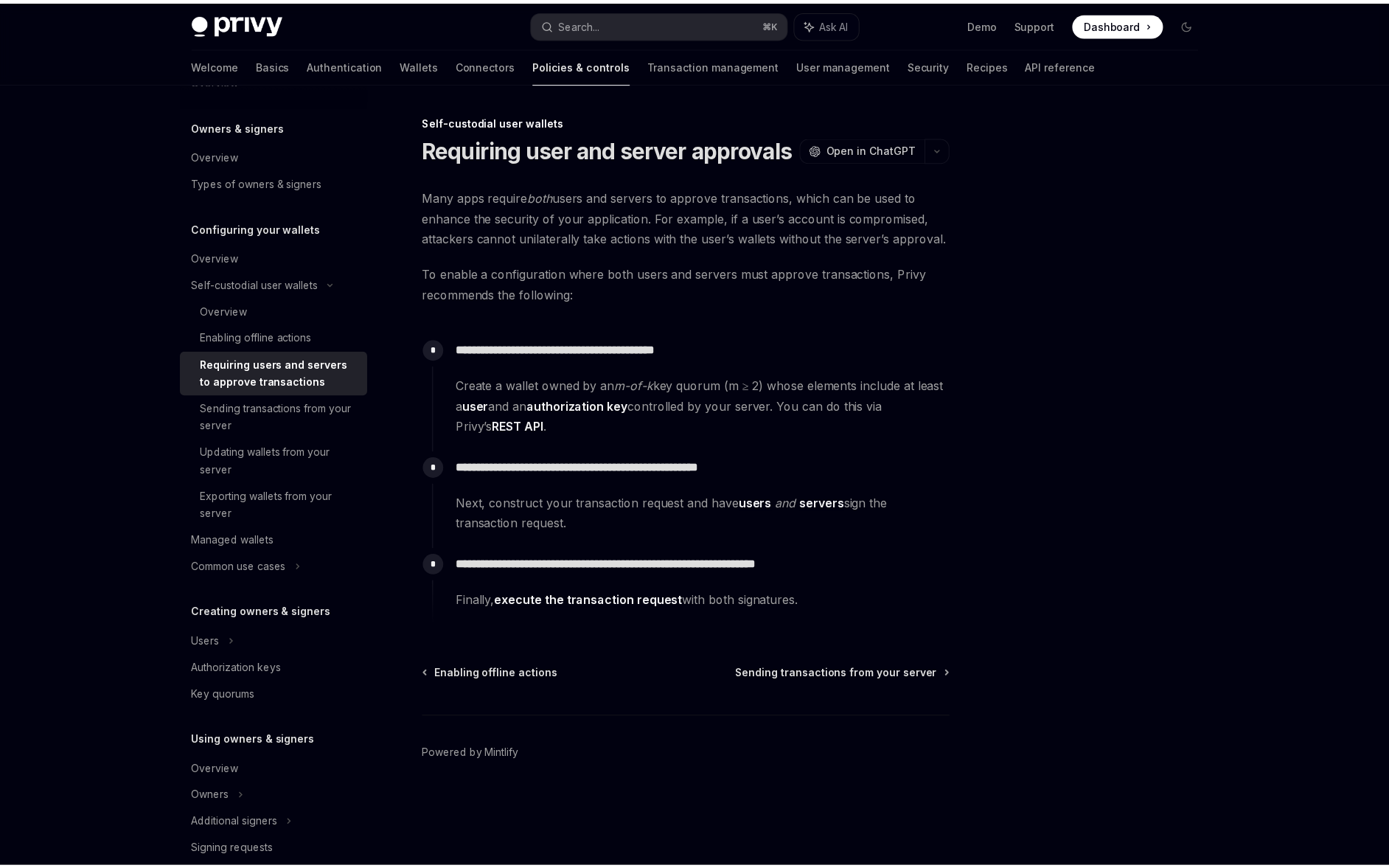
scroll to position [88, 0]
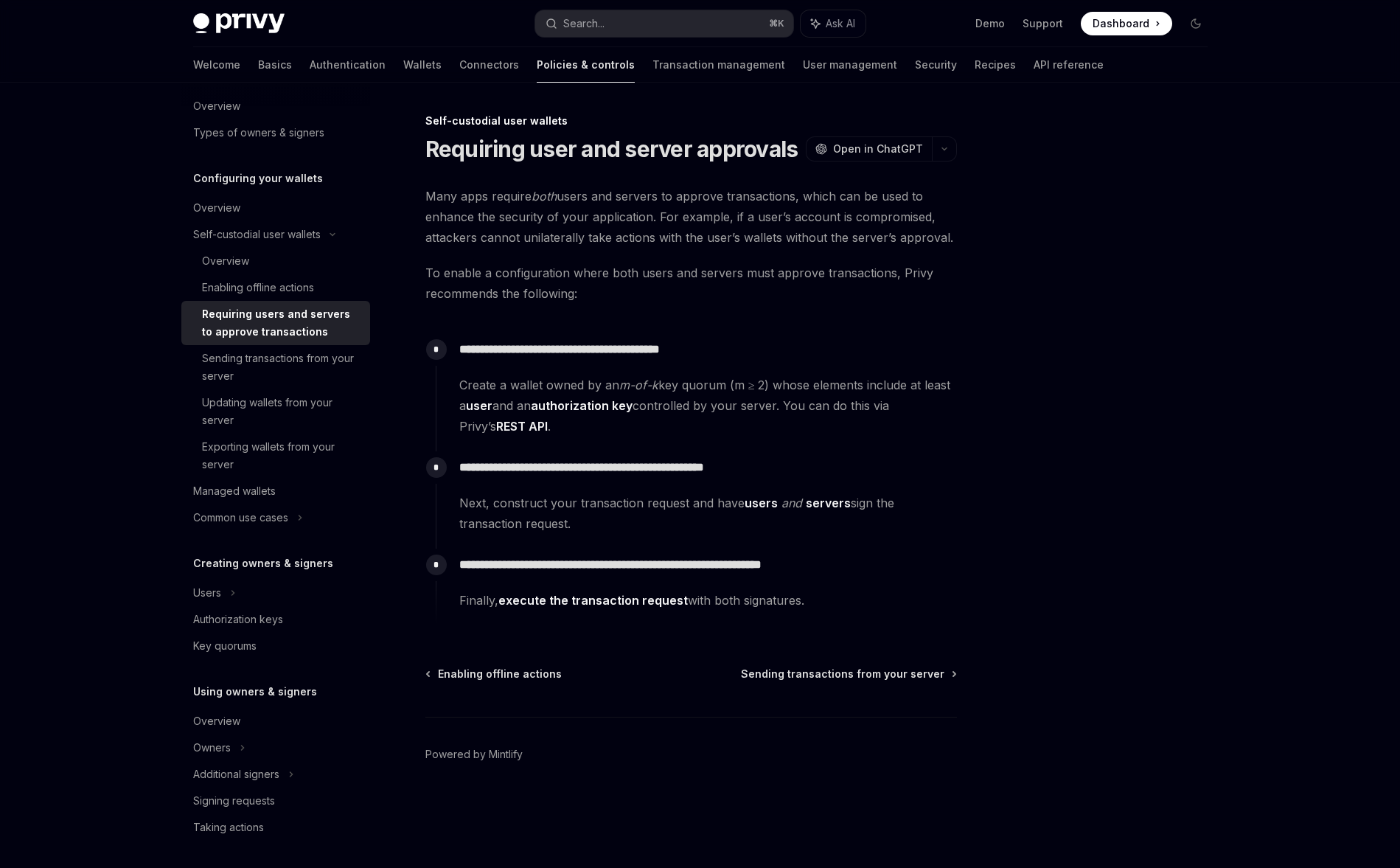
click at [296, 396] on div "Updating wallets from your server" at bounding box center [282, 411] width 159 height 35
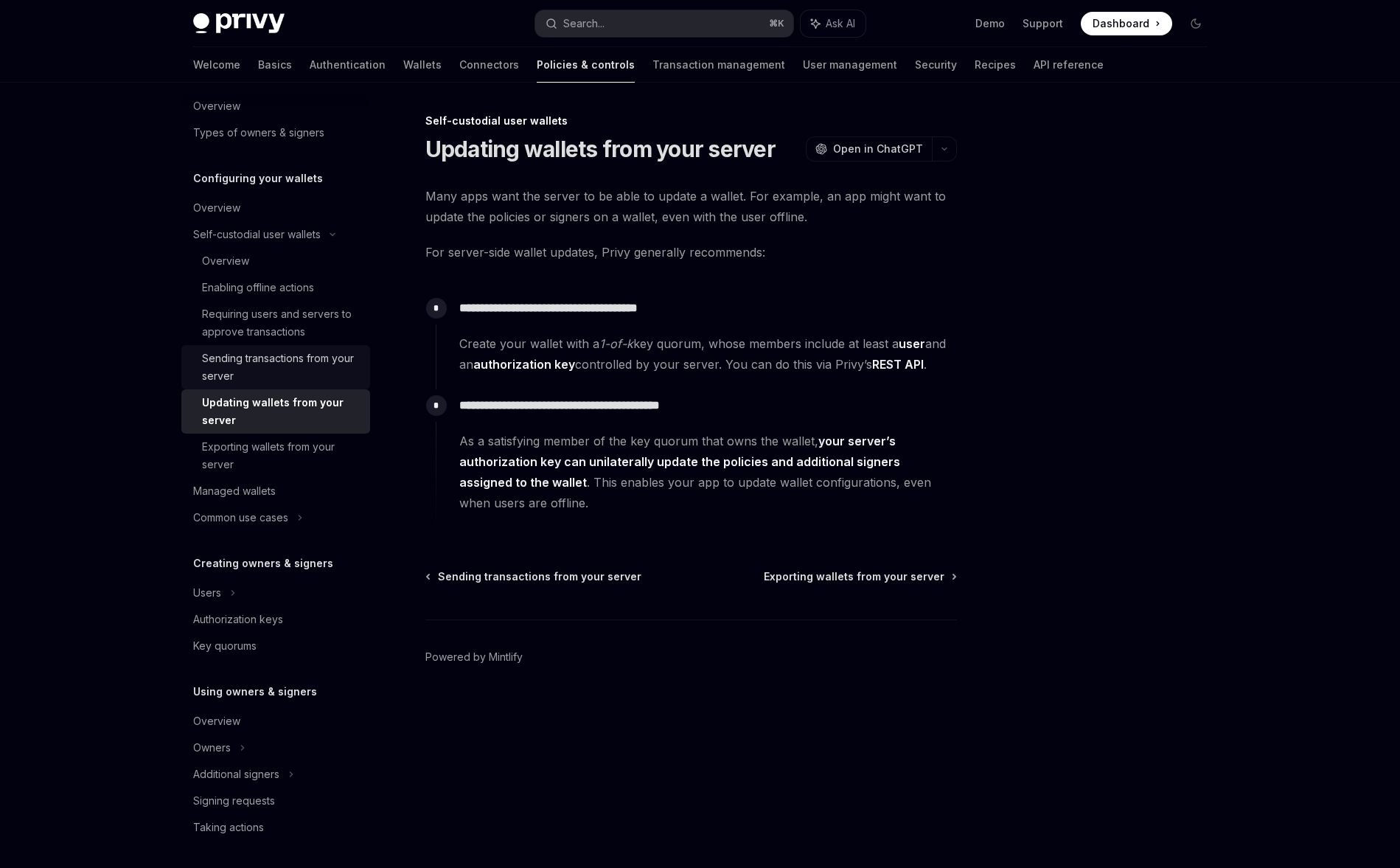
click at [296, 371] on div "Sending transactions from your server" at bounding box center [282, 367] width 159 height 35
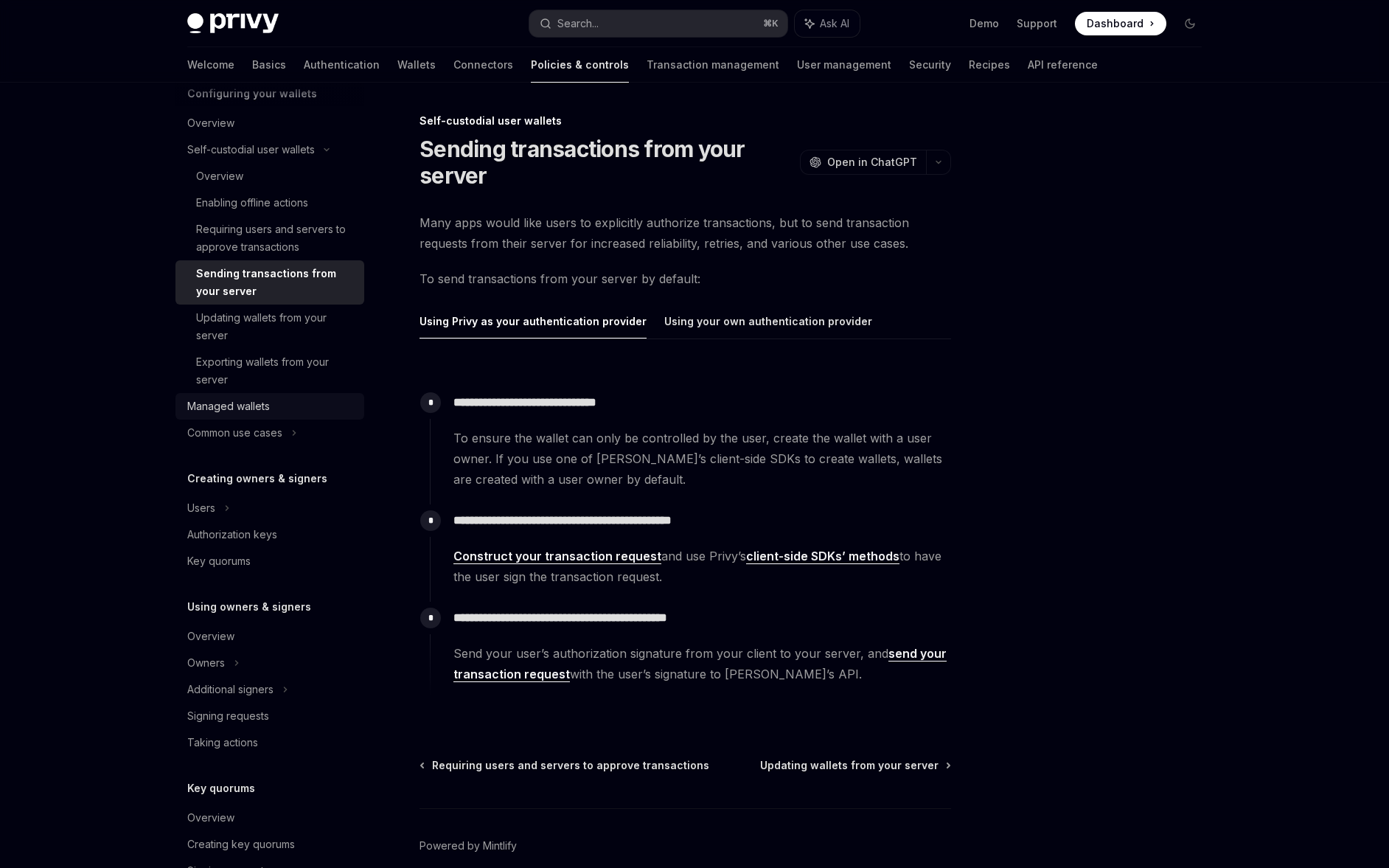
scroll to position [177, 0]
click at [295, 415] on link "Managed wallets" at bounding box center [269, 402] width 189 height 26
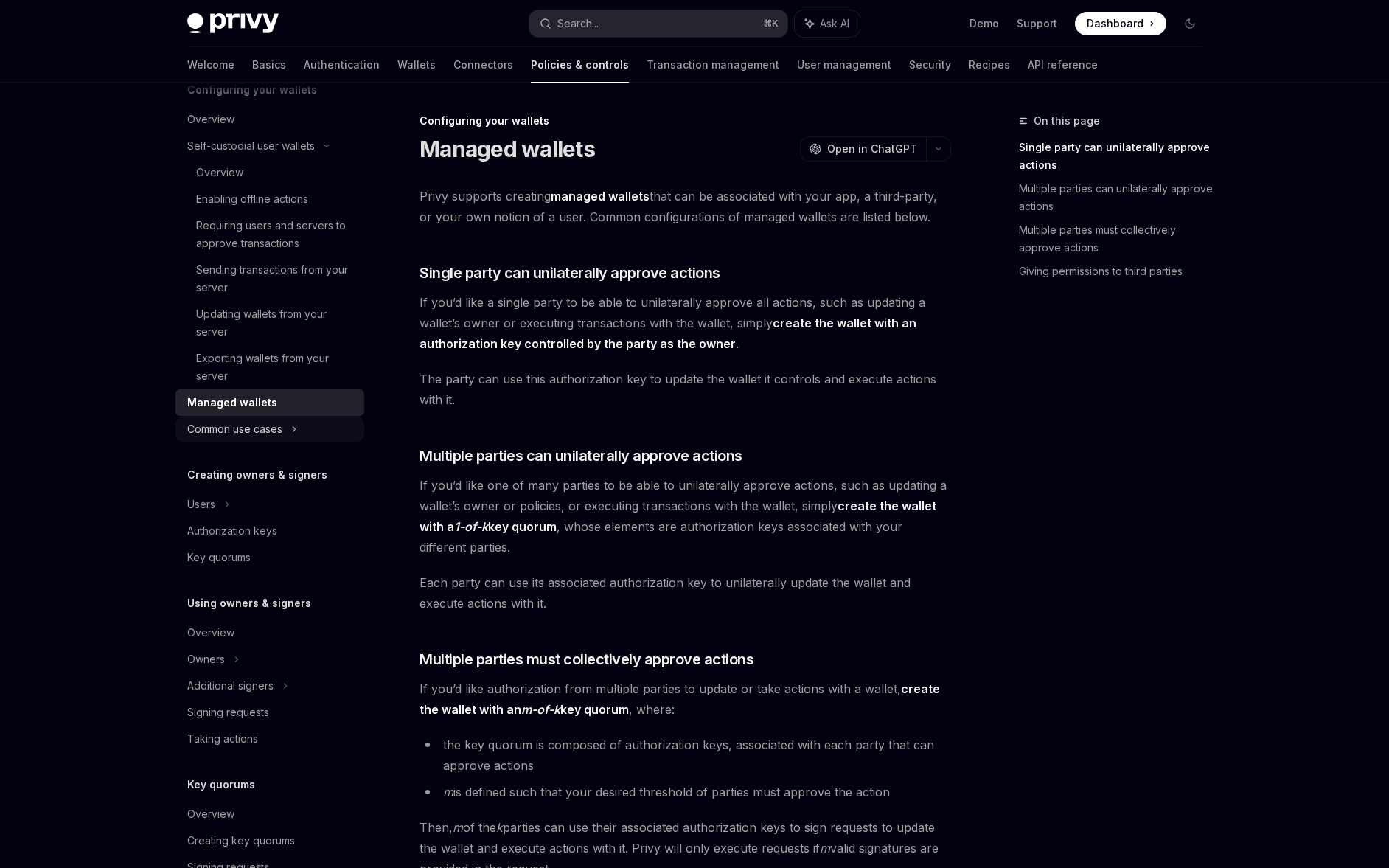
click at [294, 427] on icon at bounding box center [294, 429] width 2 height 5
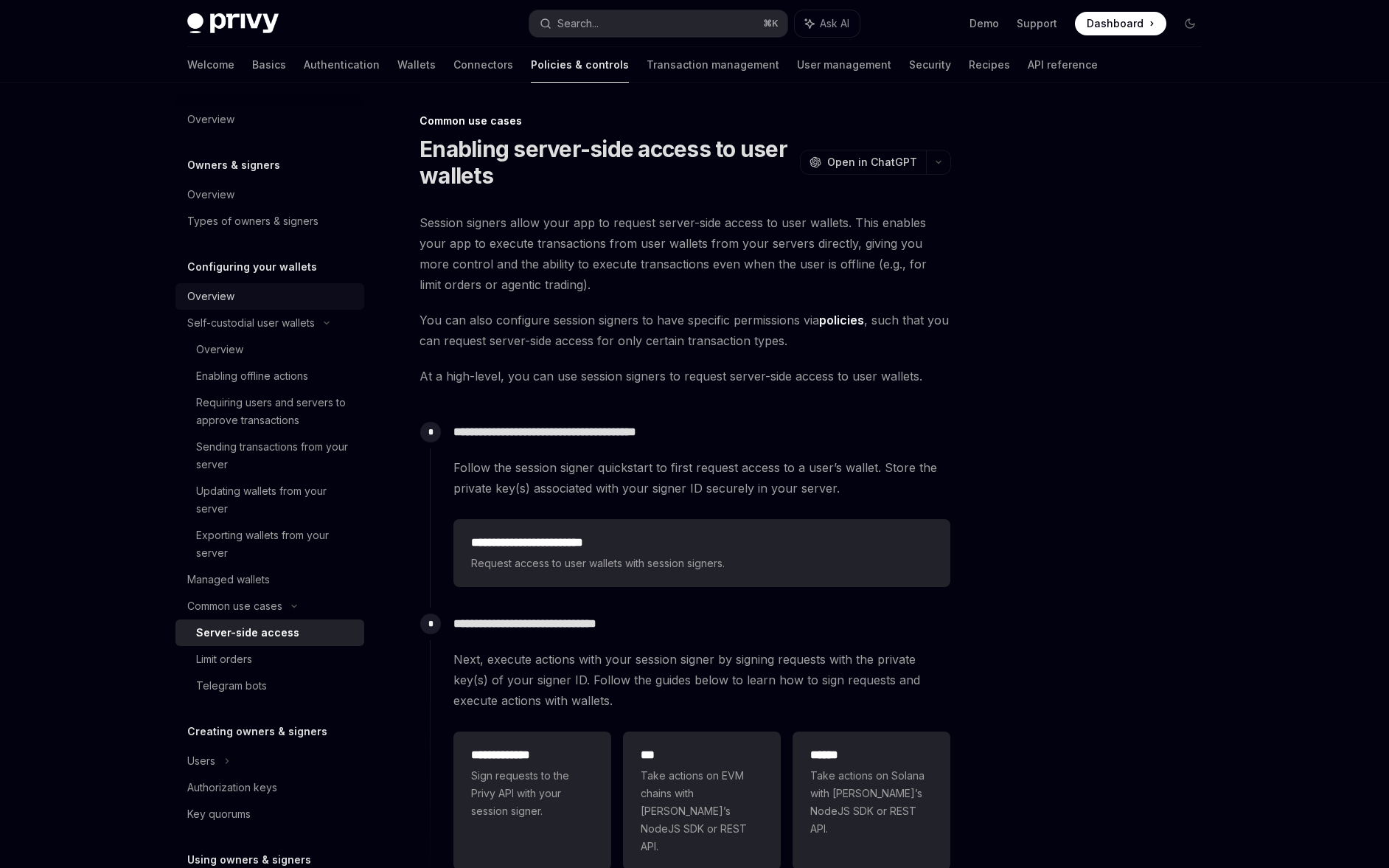
click at [254, 292] on div "Overview" at bounding box center [271, 296] width 168 height 17
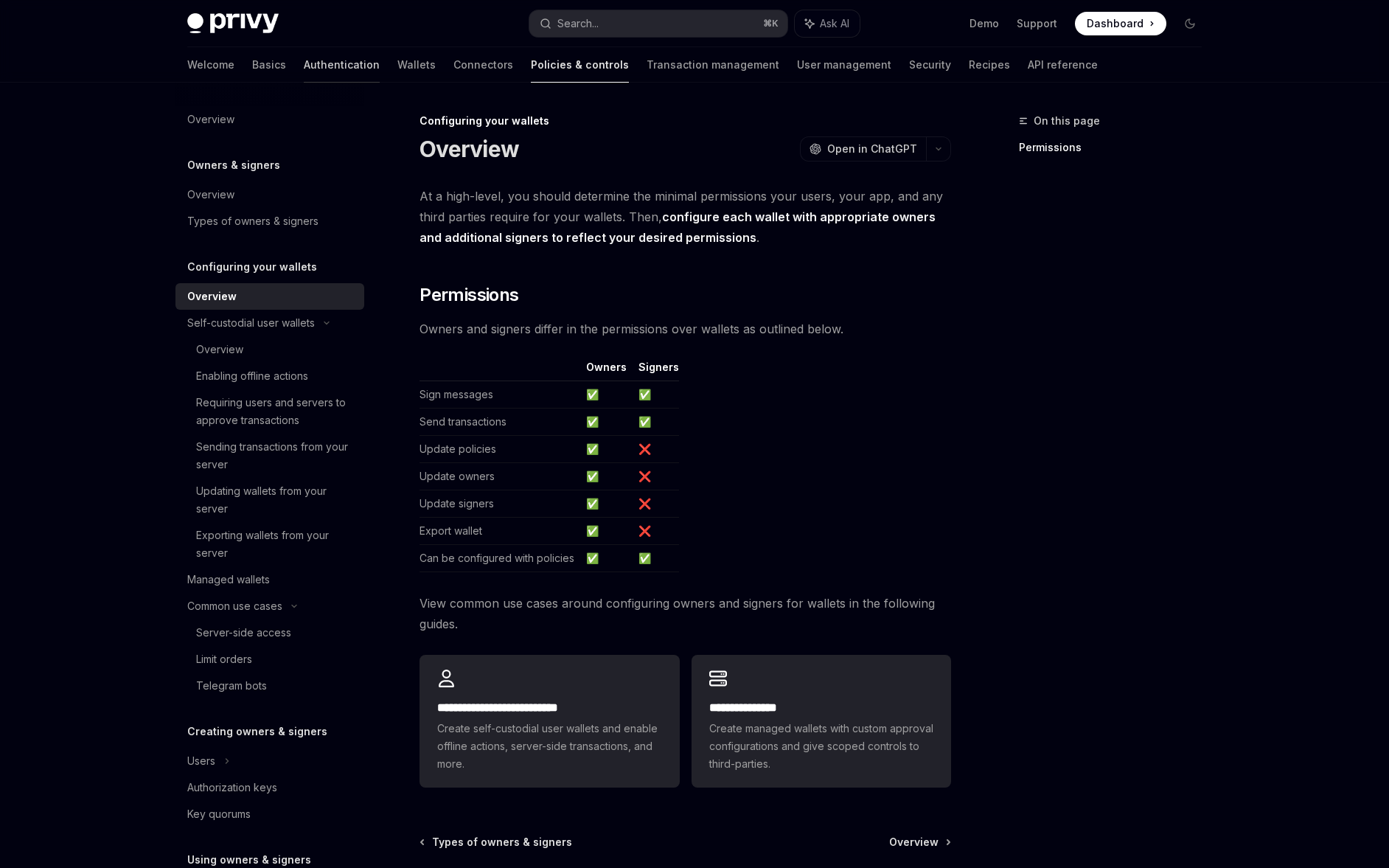
click at [307, 65] on link "Authentication" at bounding box center [341, 65] width 76 height 35
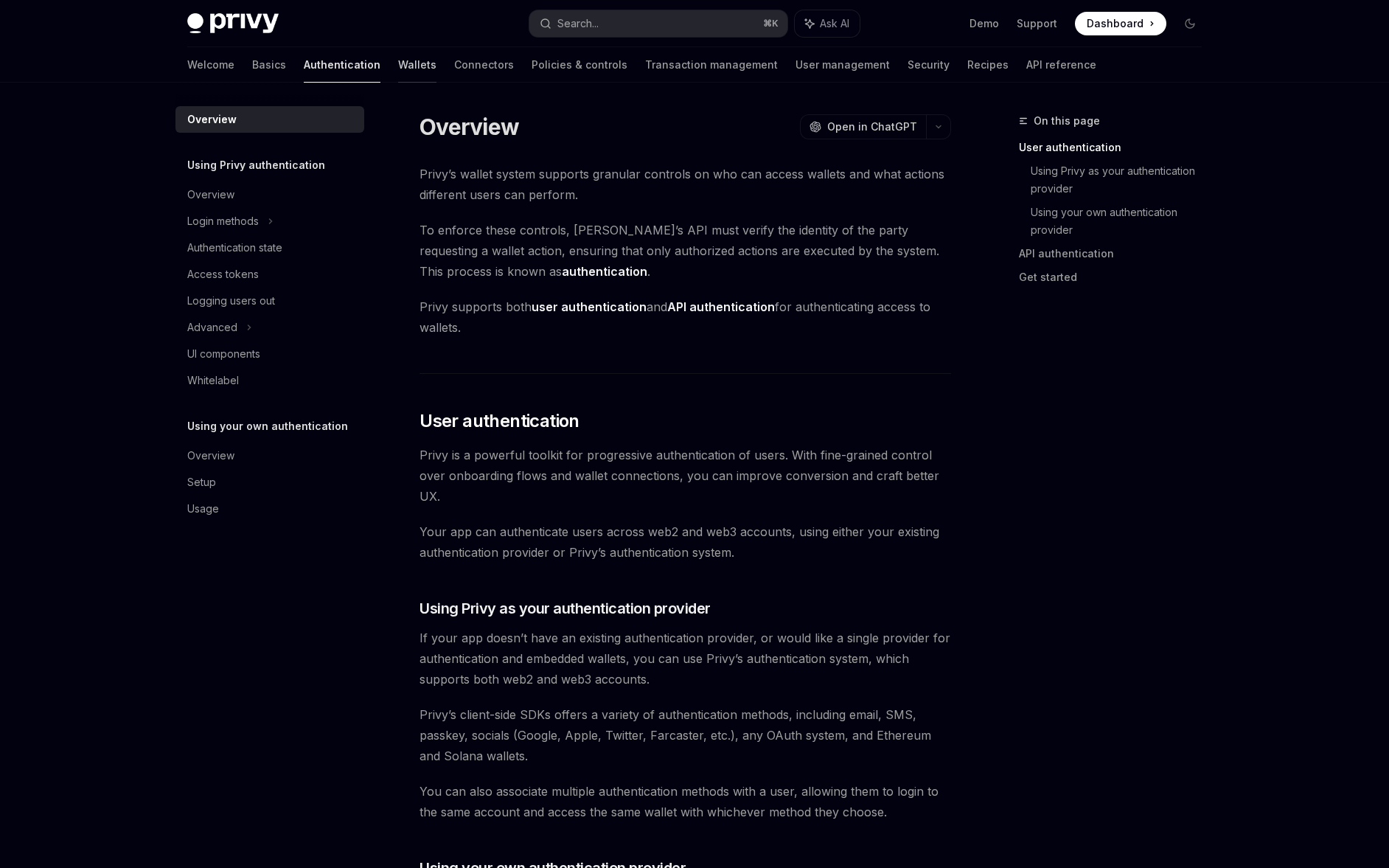
click at [398, 61] on link "Wallets" at bounding box center [417, 65] width 38 height 35
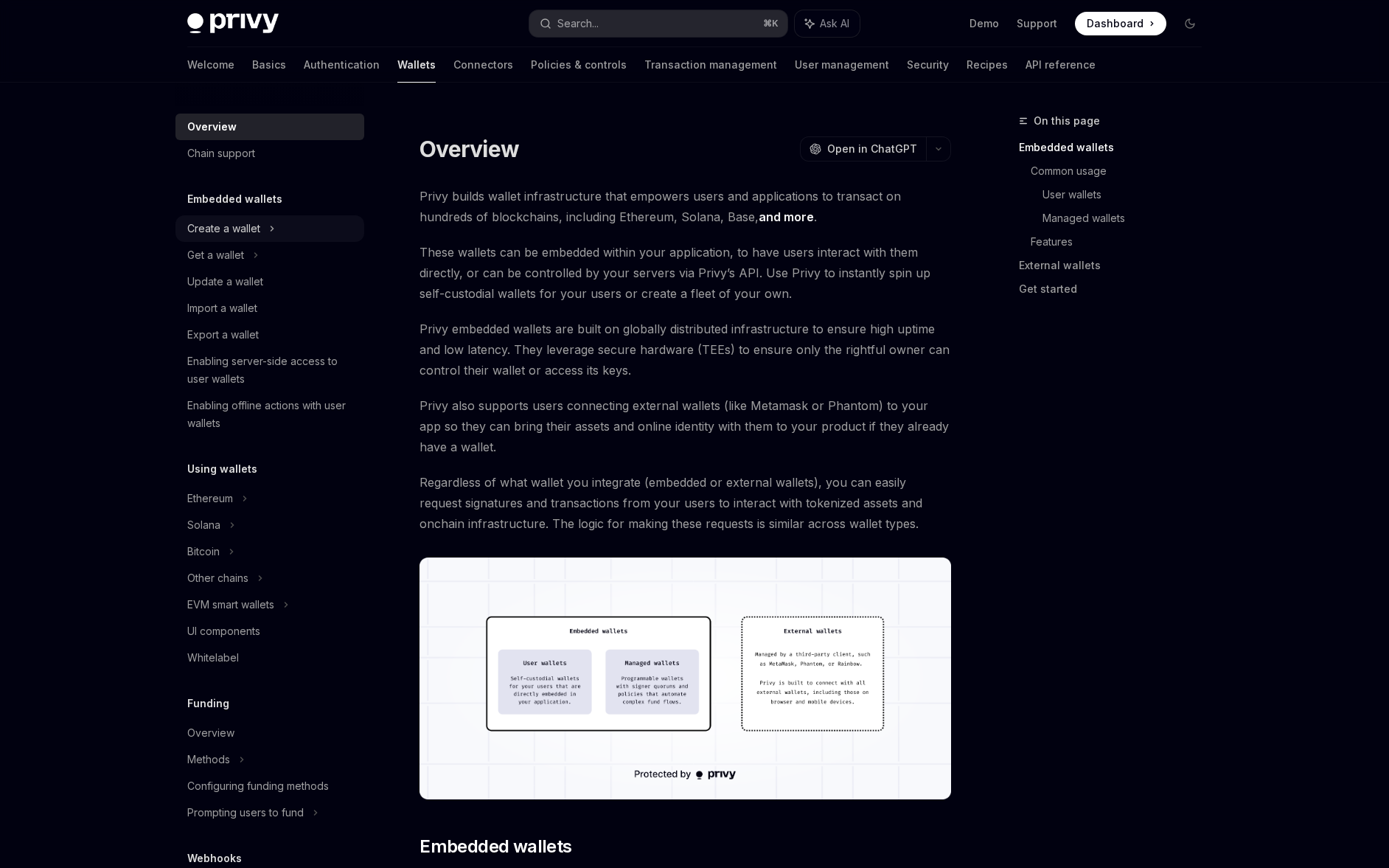
click at [265, 238] on div "Create a wallet" at bounding box center [269, 228] width 189 height 26
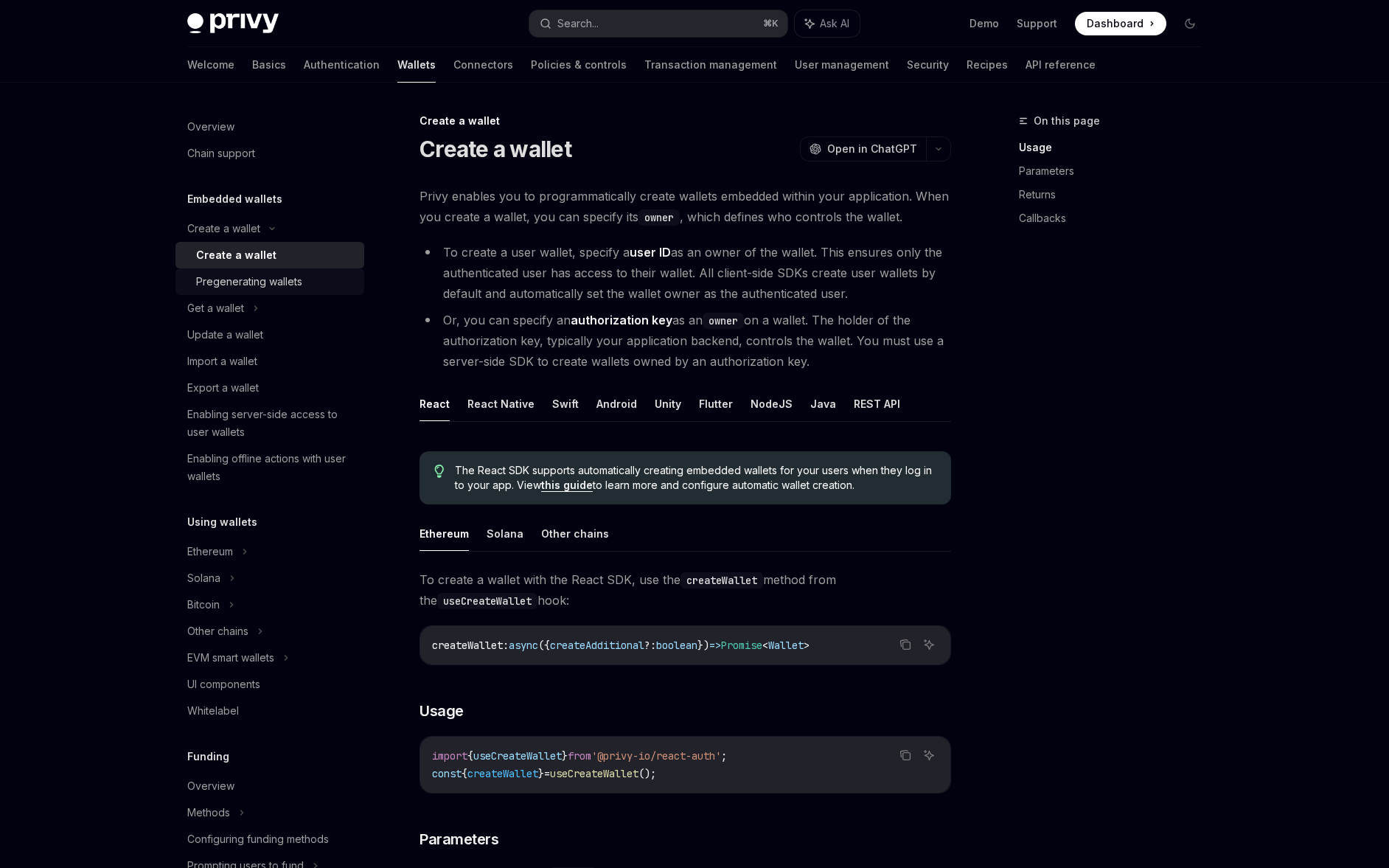
click at [286, 281] on div "Pregenerating wallets" at bounding box center [249, 281] width 106 height 17
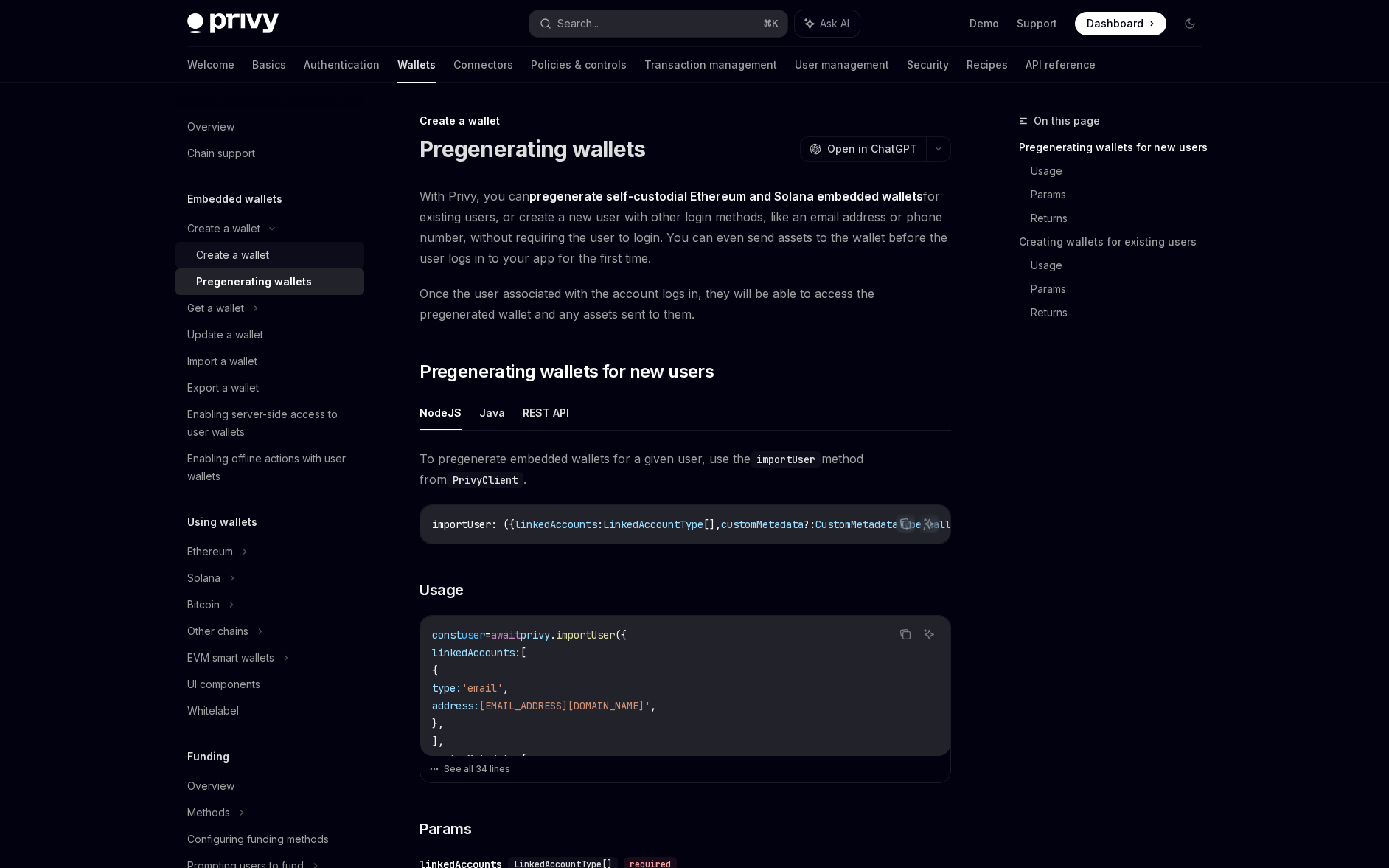
click at [289, 260] on div "Create a wallet" at bounding box center [276, 254] width 159 height 17
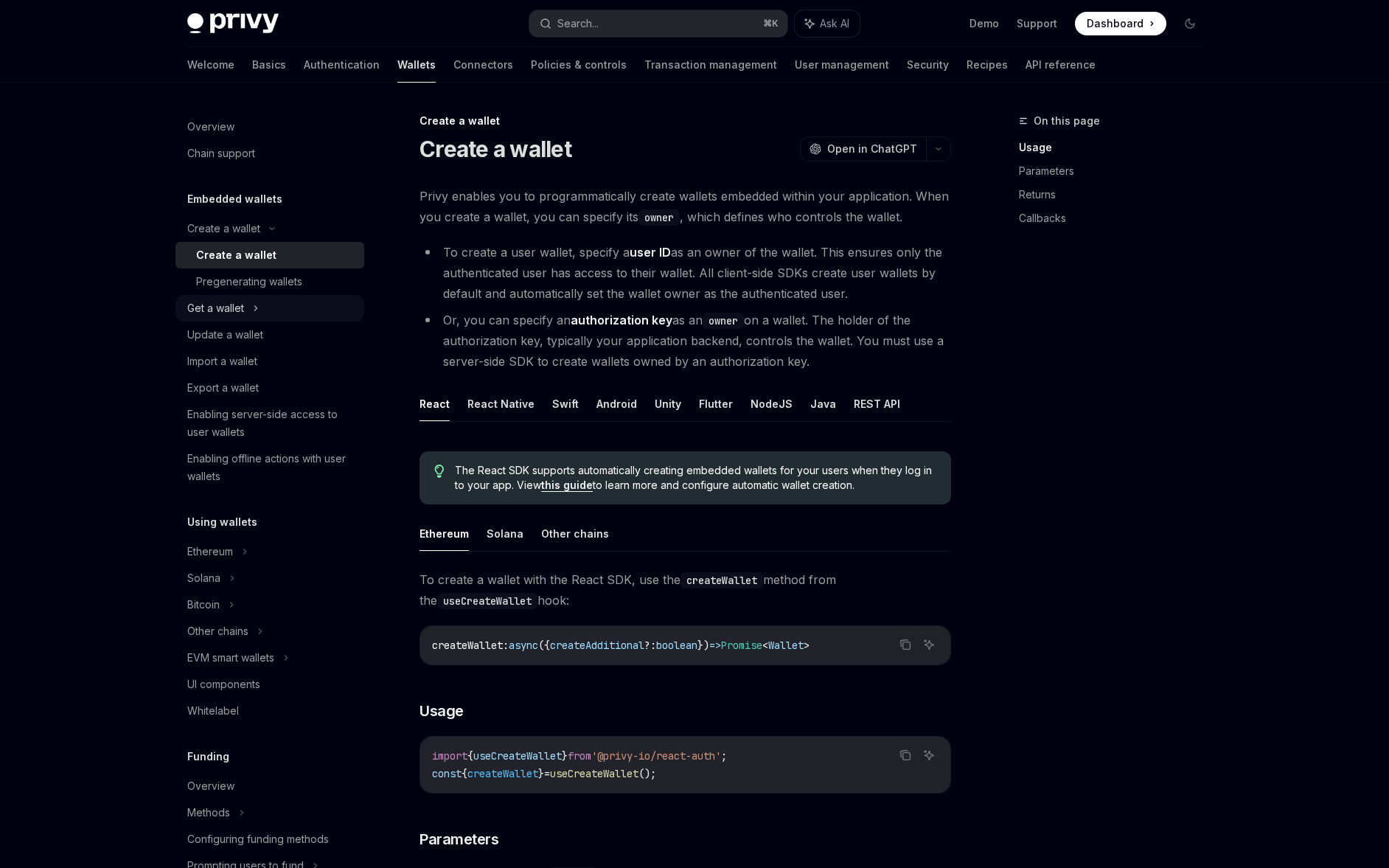
click at [276, 307] on div "Get a wallet" at bounding box center [269, 308] width 189 height 26
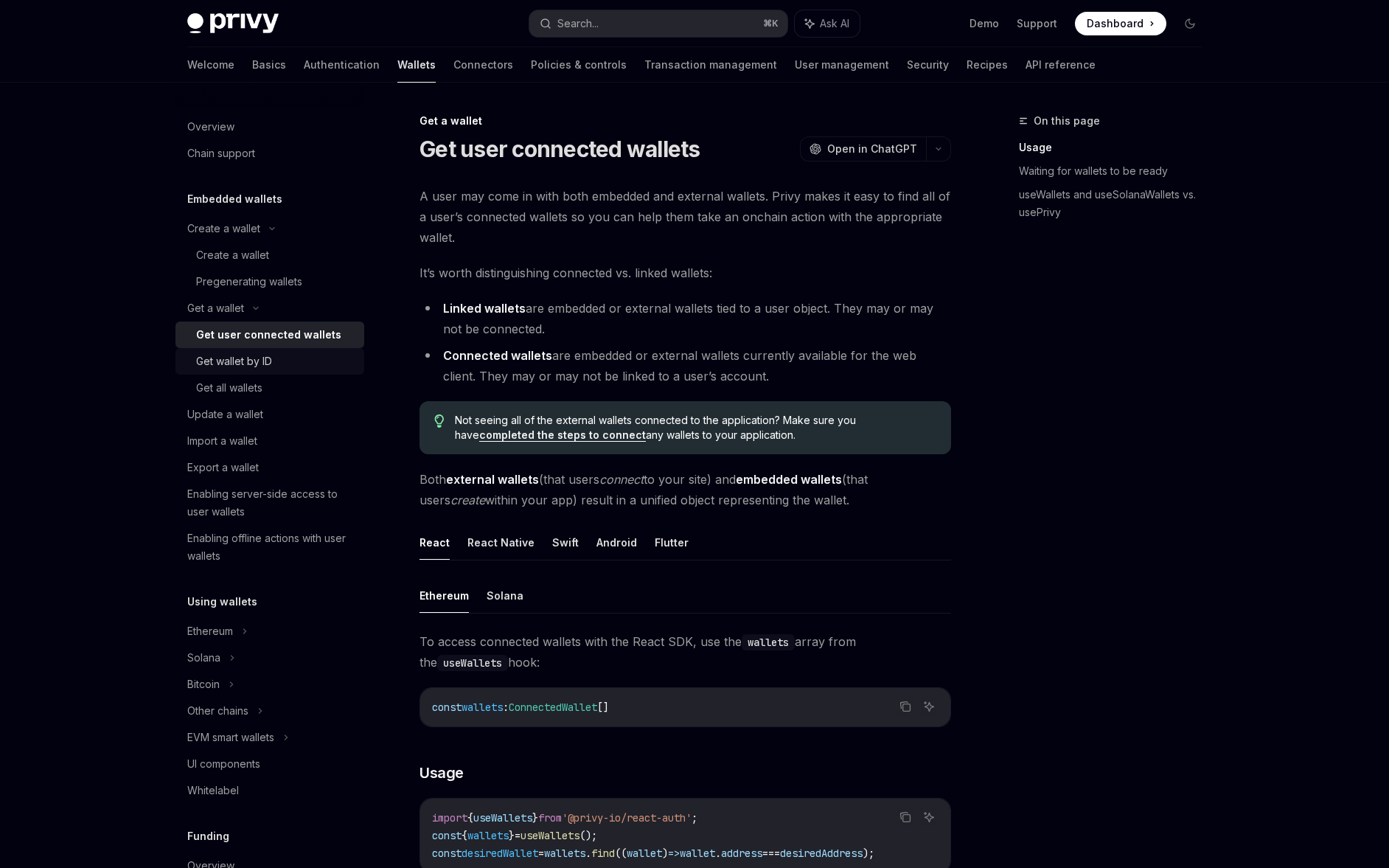
click at [270, 351] on link "Get wallet by ID" at bounding box center [269, 361] width 189 height 26
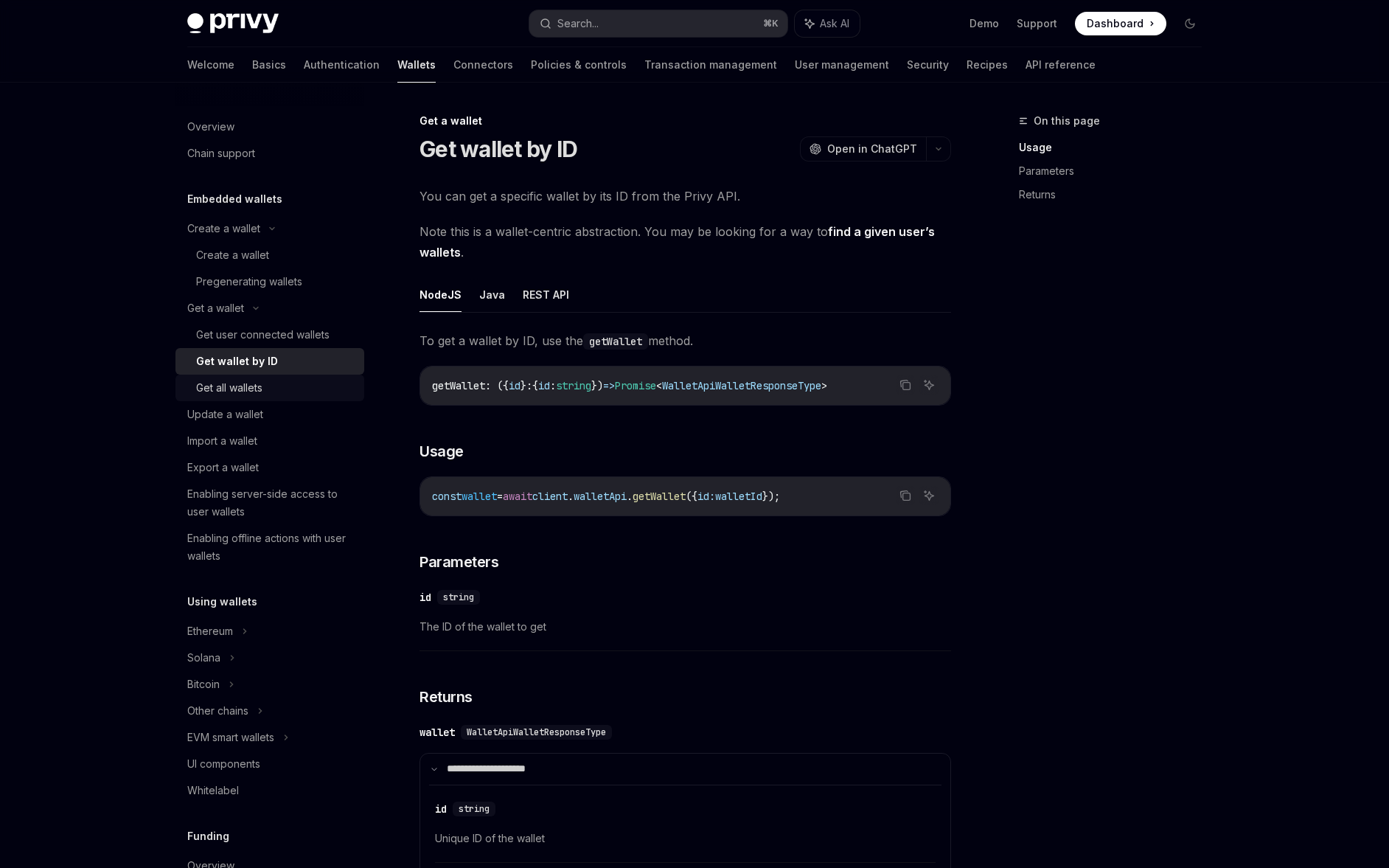
click at [273, 379] on div "Get all wallets" at bounding box center [276, 387] width 159 height 17
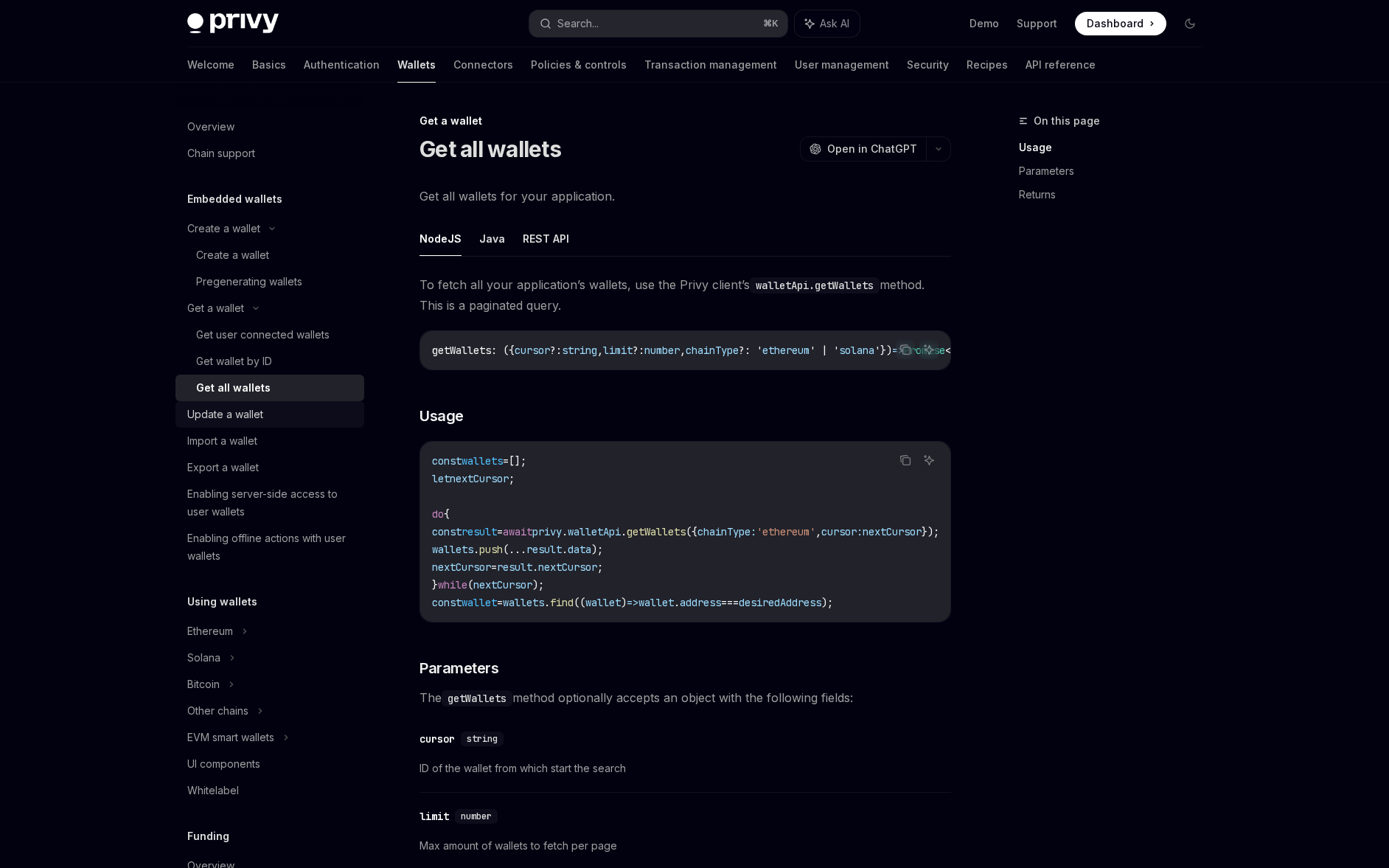
click at [276, 401] on link "Update a wallet" at bounding box center [269, 414] width 189 height 26
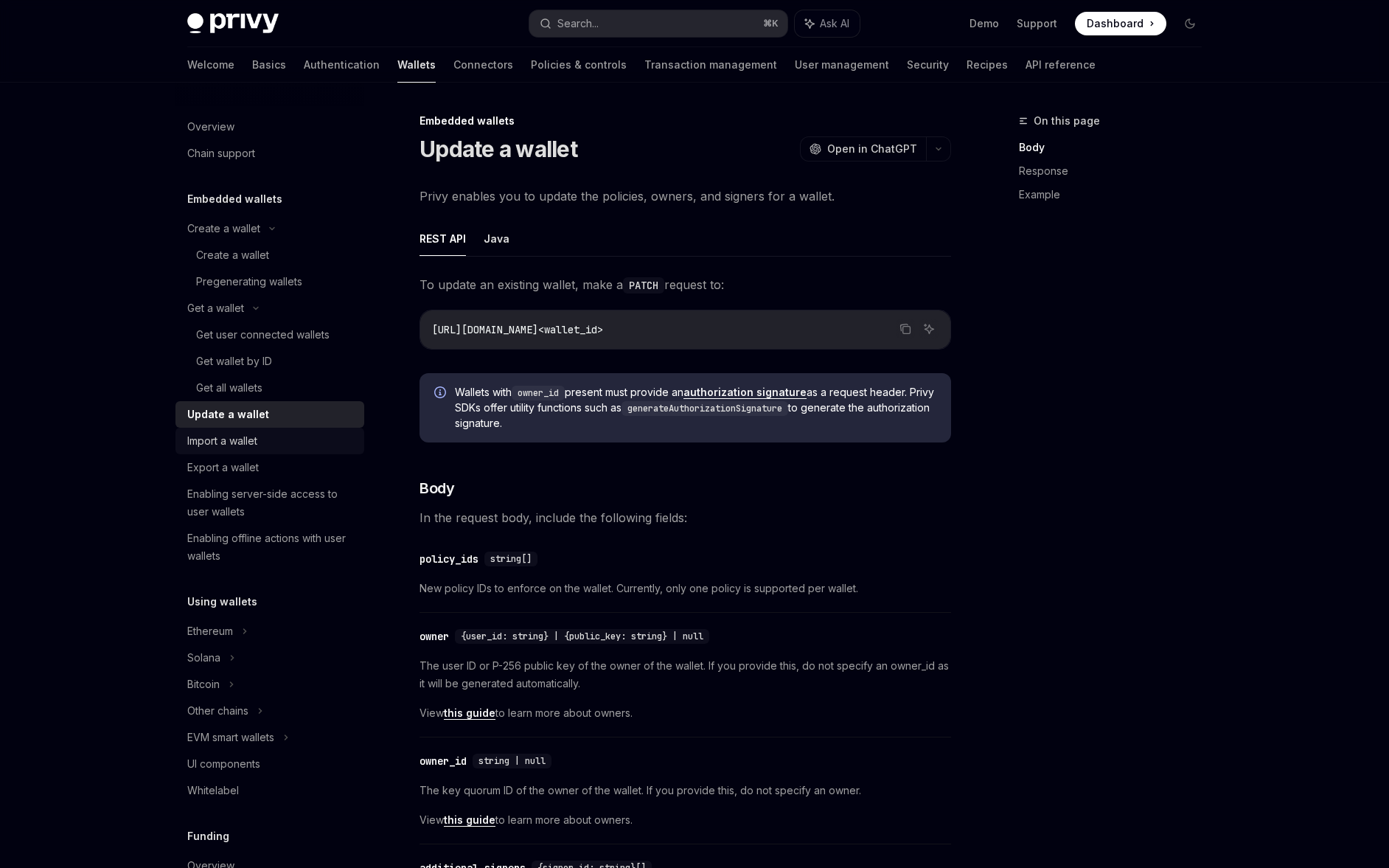
click at [275, 442] on div "Import a wallet" at bounding box center [271, 440] width 168 height 17
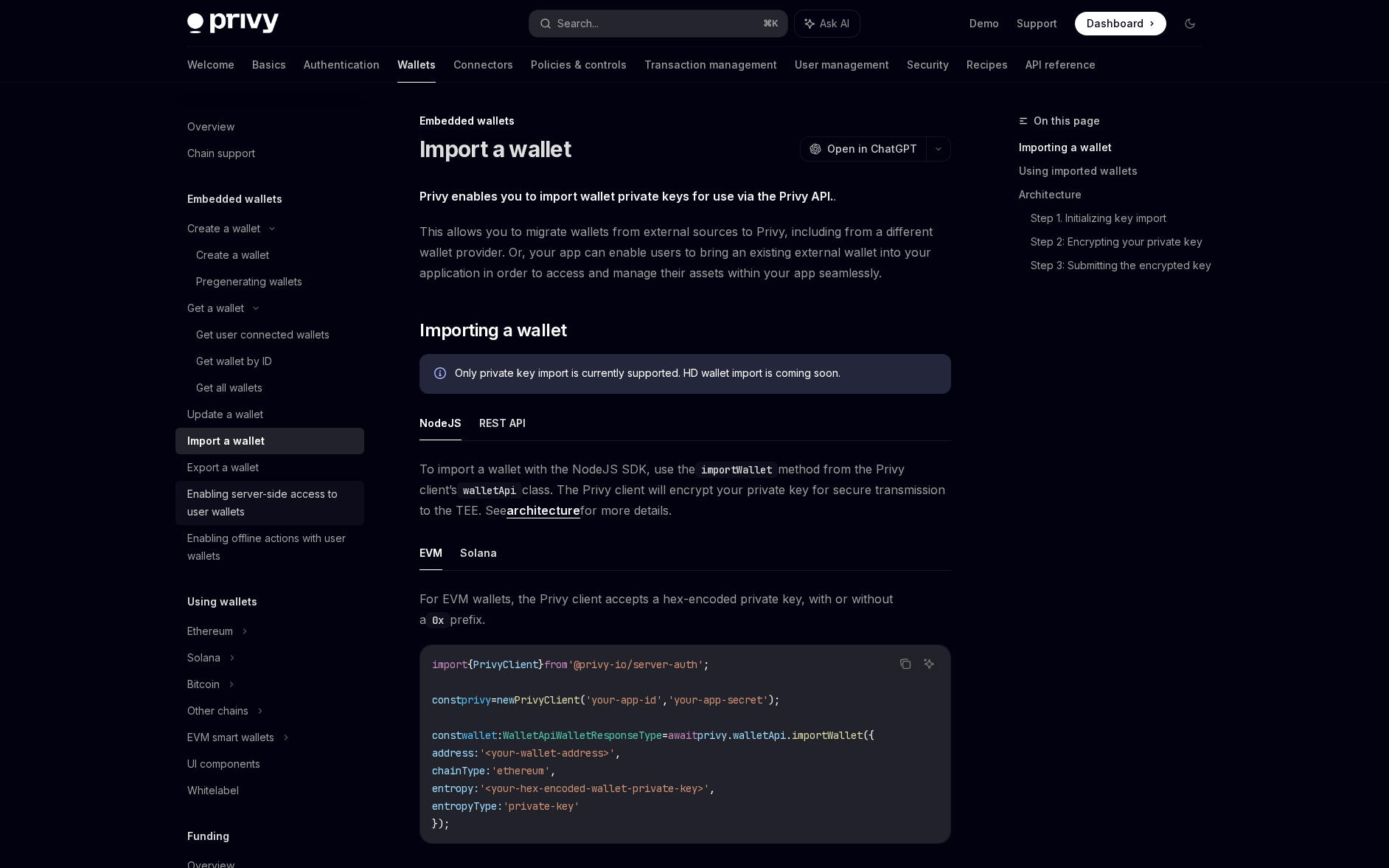
click at [281, 483] on link "Enabling server-side access to user wallets" at bounding box center [269, 503] width 189 height 45
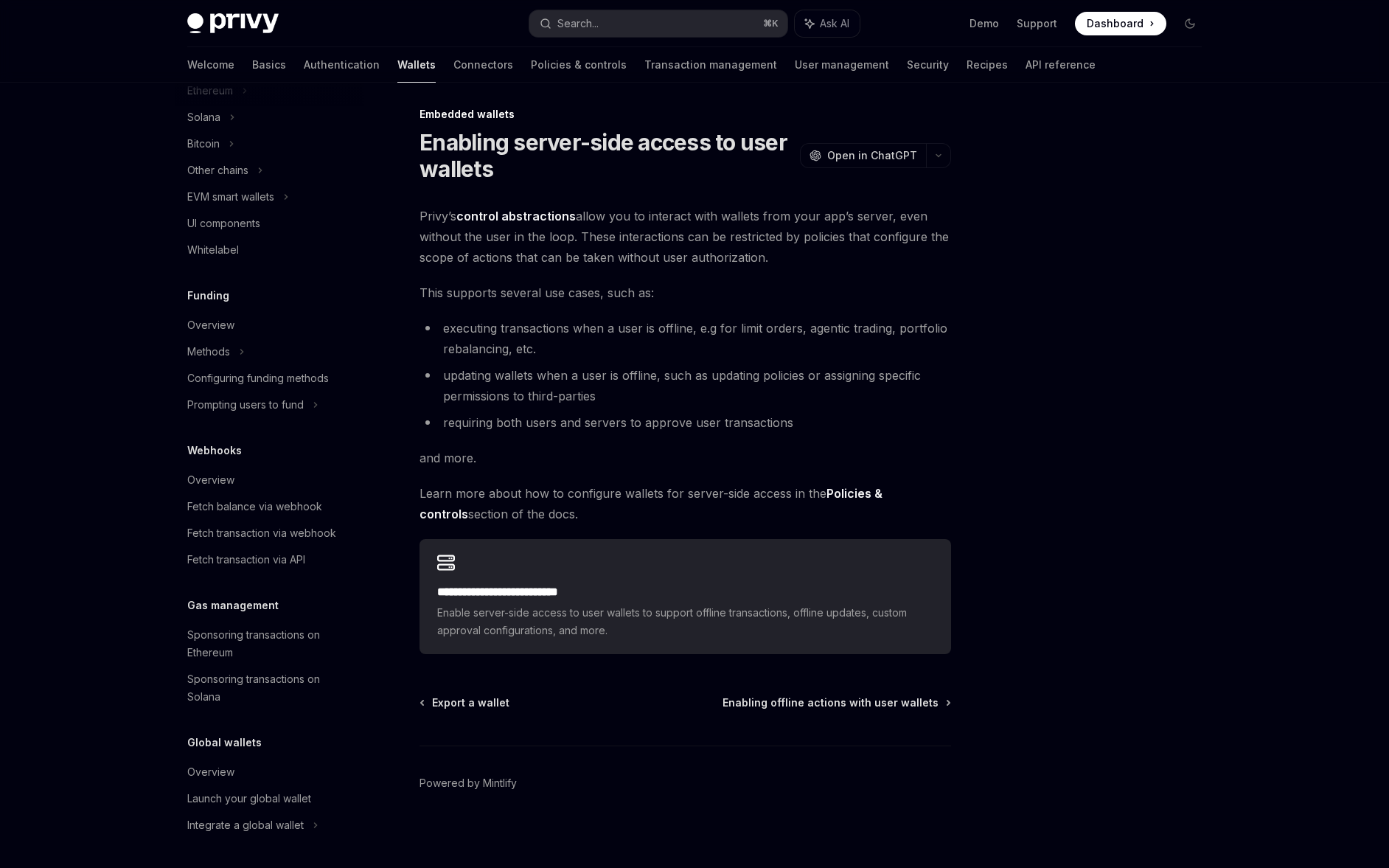
scroll to position [12, 0]
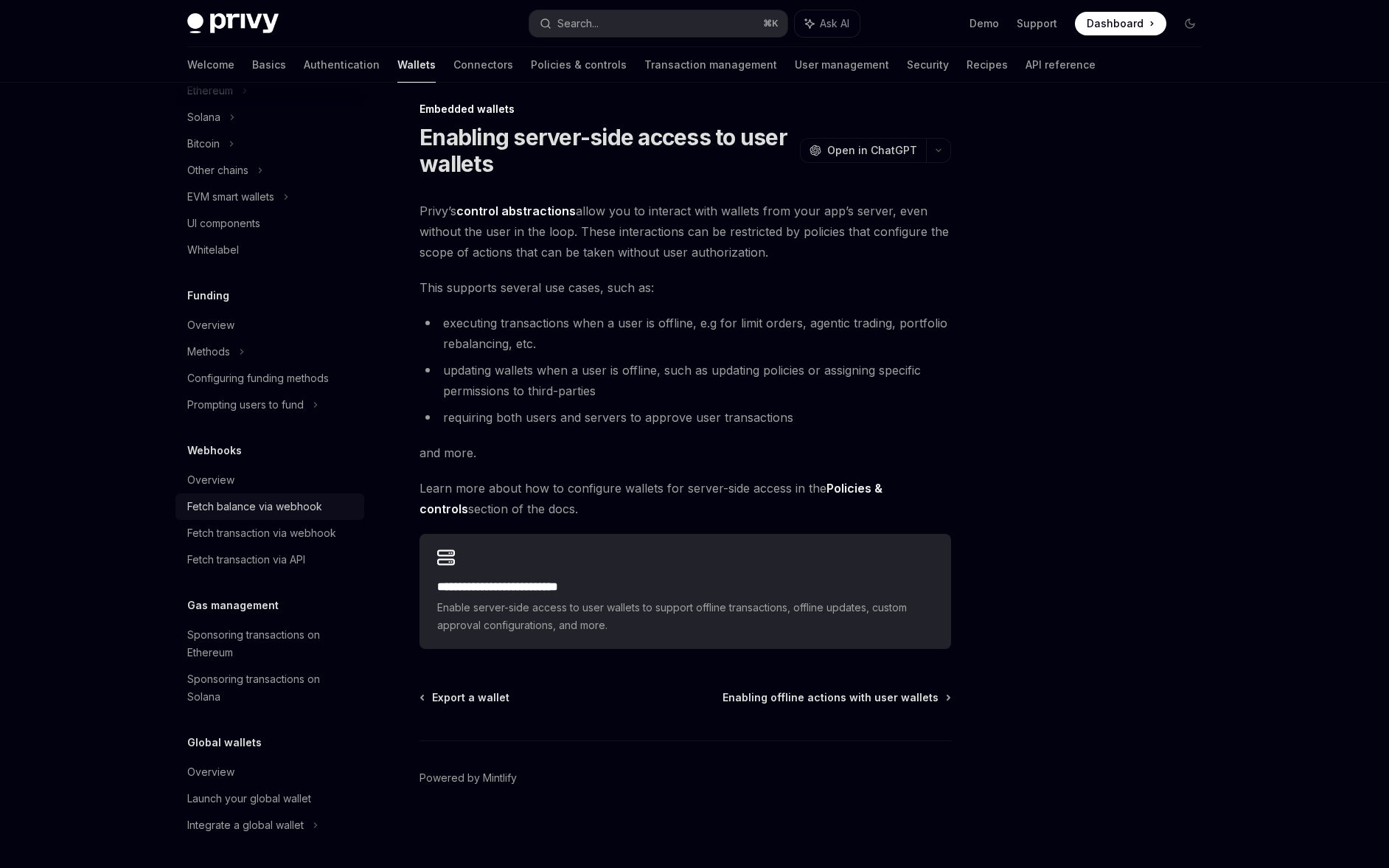
click at [287, 493] on link "Fetch balance via webhook" at bounding box center [269, 506] width 189 height 26
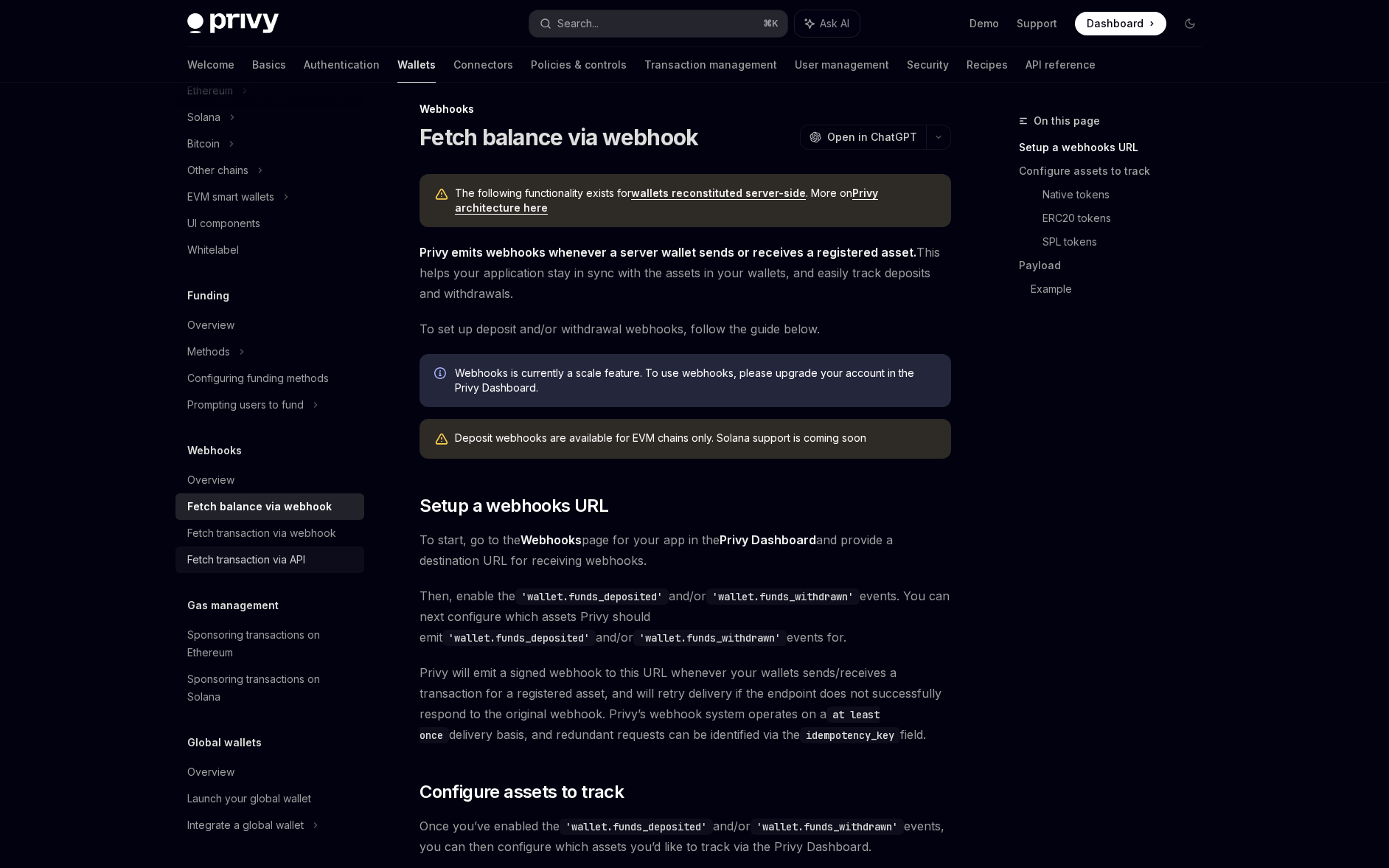
click at [314, 564] on div "Fetch transaction via API" at bounding box center [271, 559] width 168 height 17
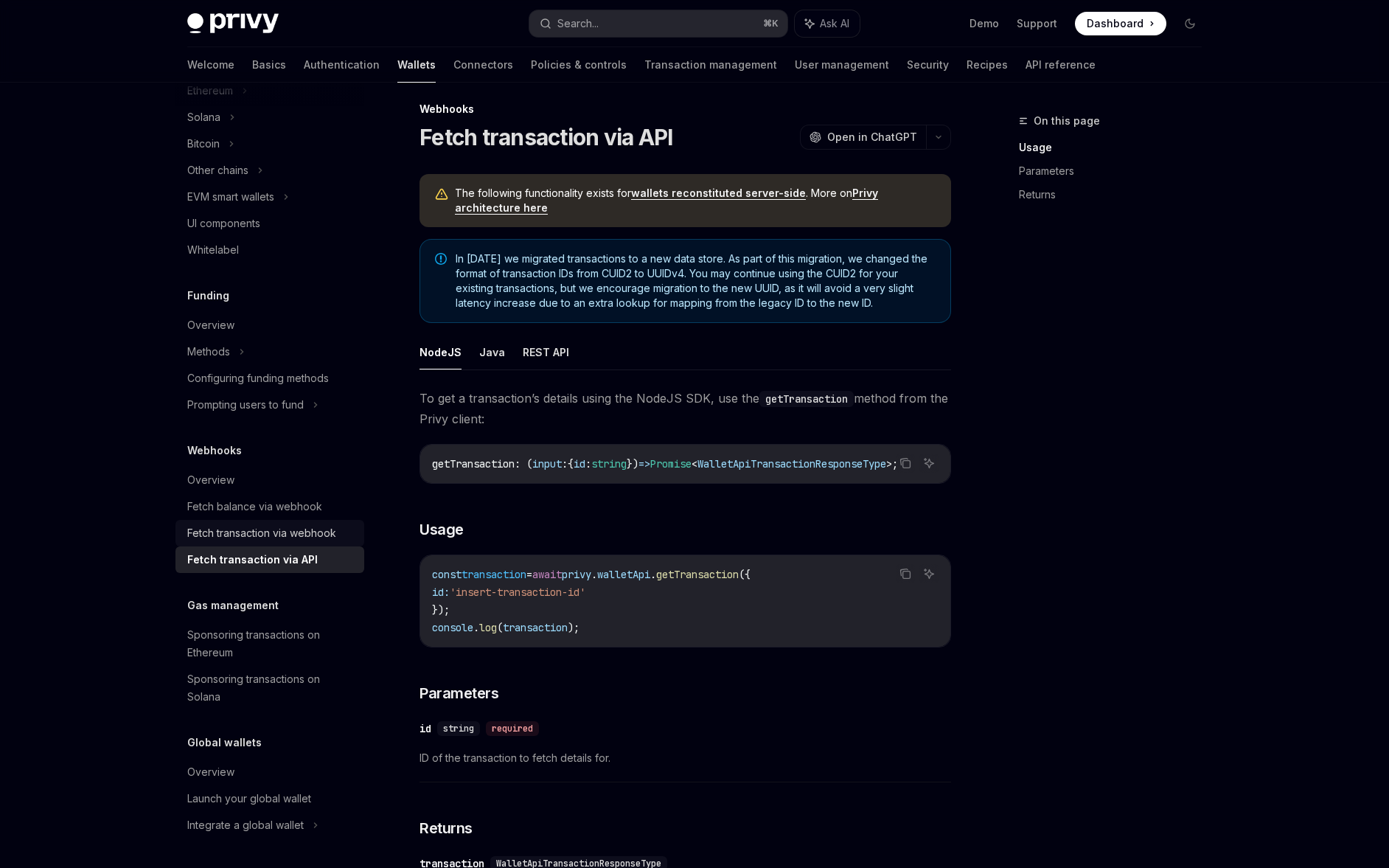
click at [312, 530] on div "Fetch transaction via webhook" at bounding box center [261, 532] width 149 height 17
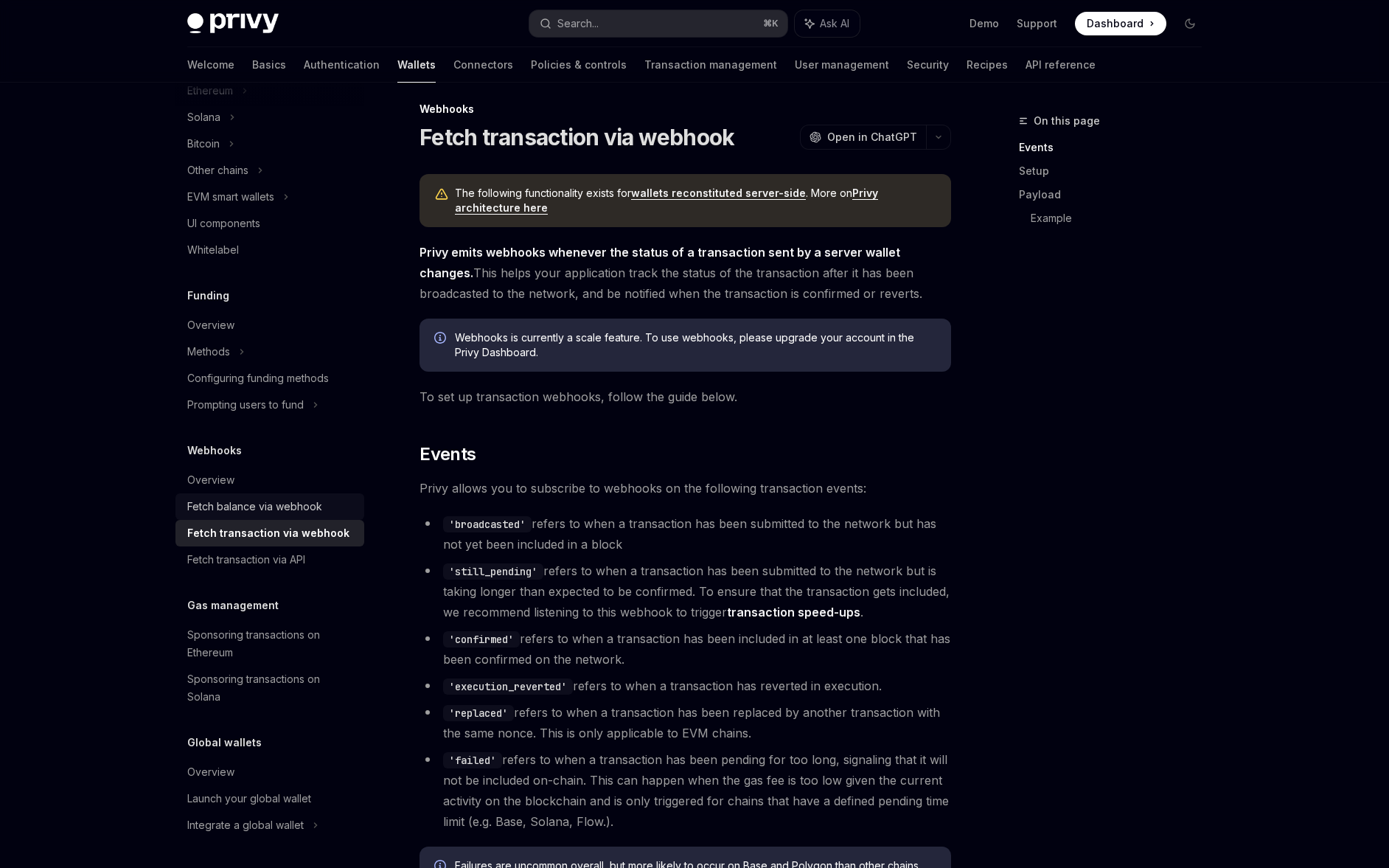
click at [306, 494] on link "Fetch balance via webhook" at bounding box center [269, 506] width 189 height 26
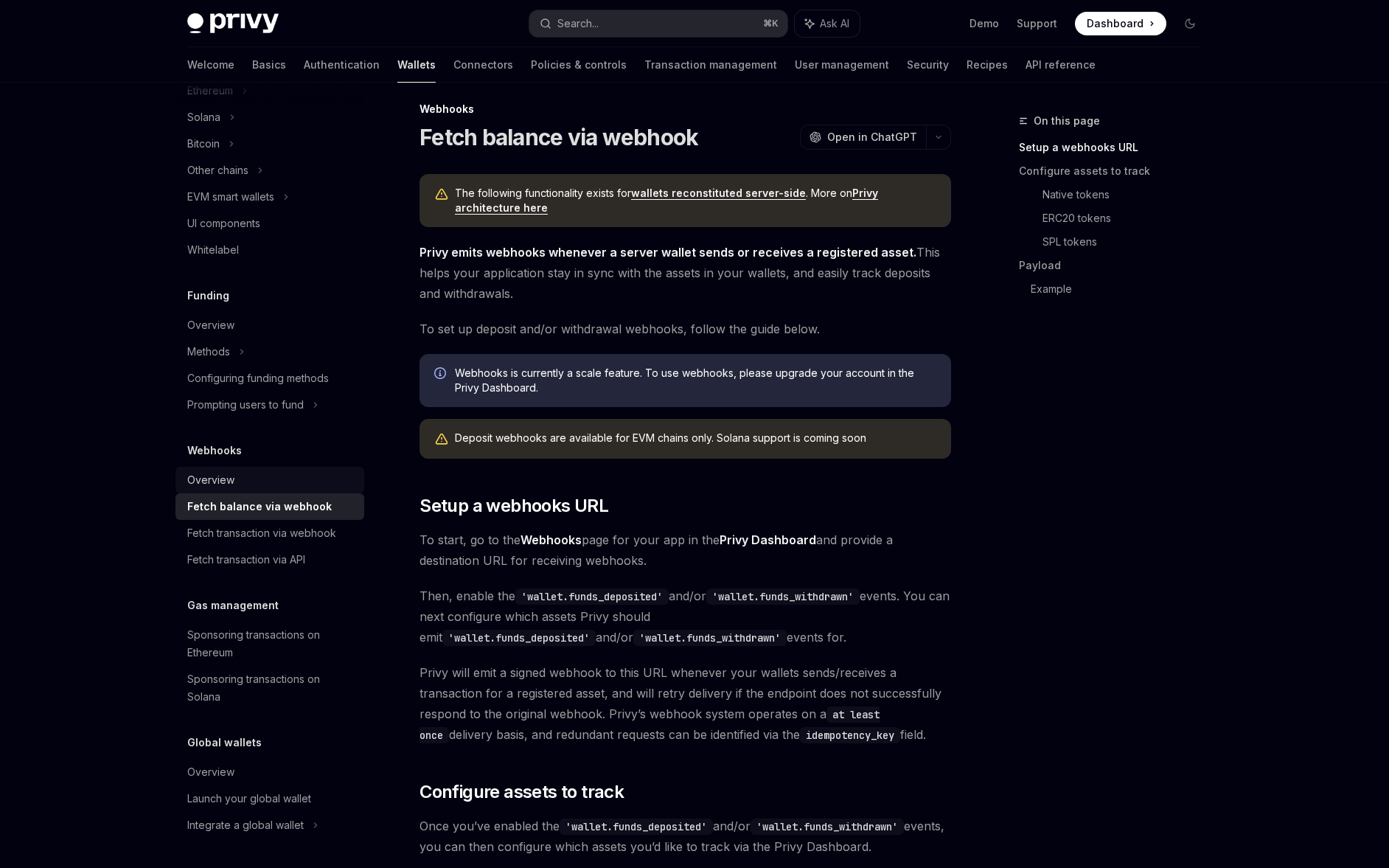
click at [304, 486] on div "Overview" at bounding box center [271, 479] width 168 height 17
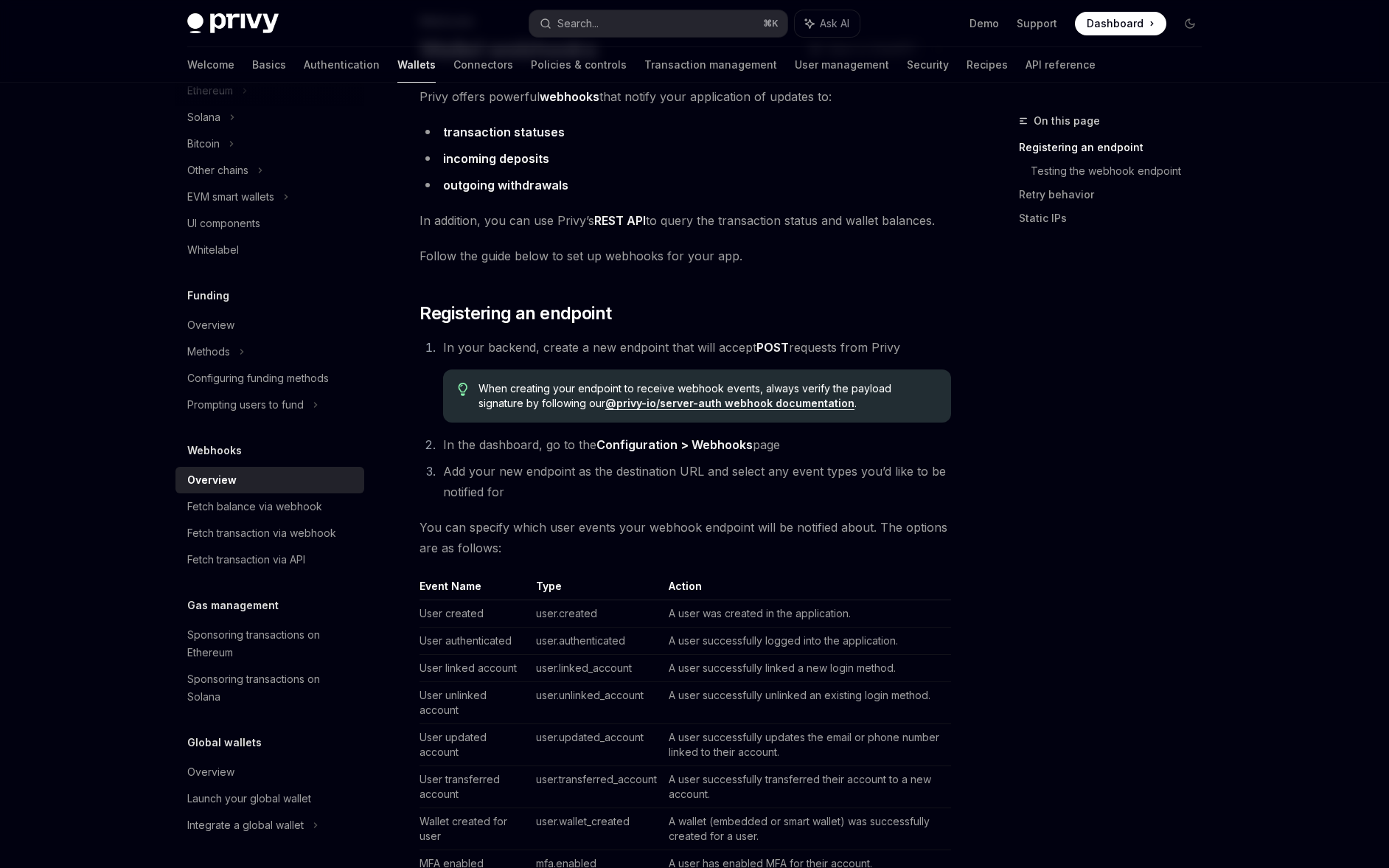
scroll to position [100, 0]
click at [266, 629] on div "Sponsoring transactions on Ethereum" at bounding box center [271, 643] width 168 height 35
click at [287, 688] on div "Sponsoring transactions on Solana" at bounding box center [271, 688] width 168 height 35
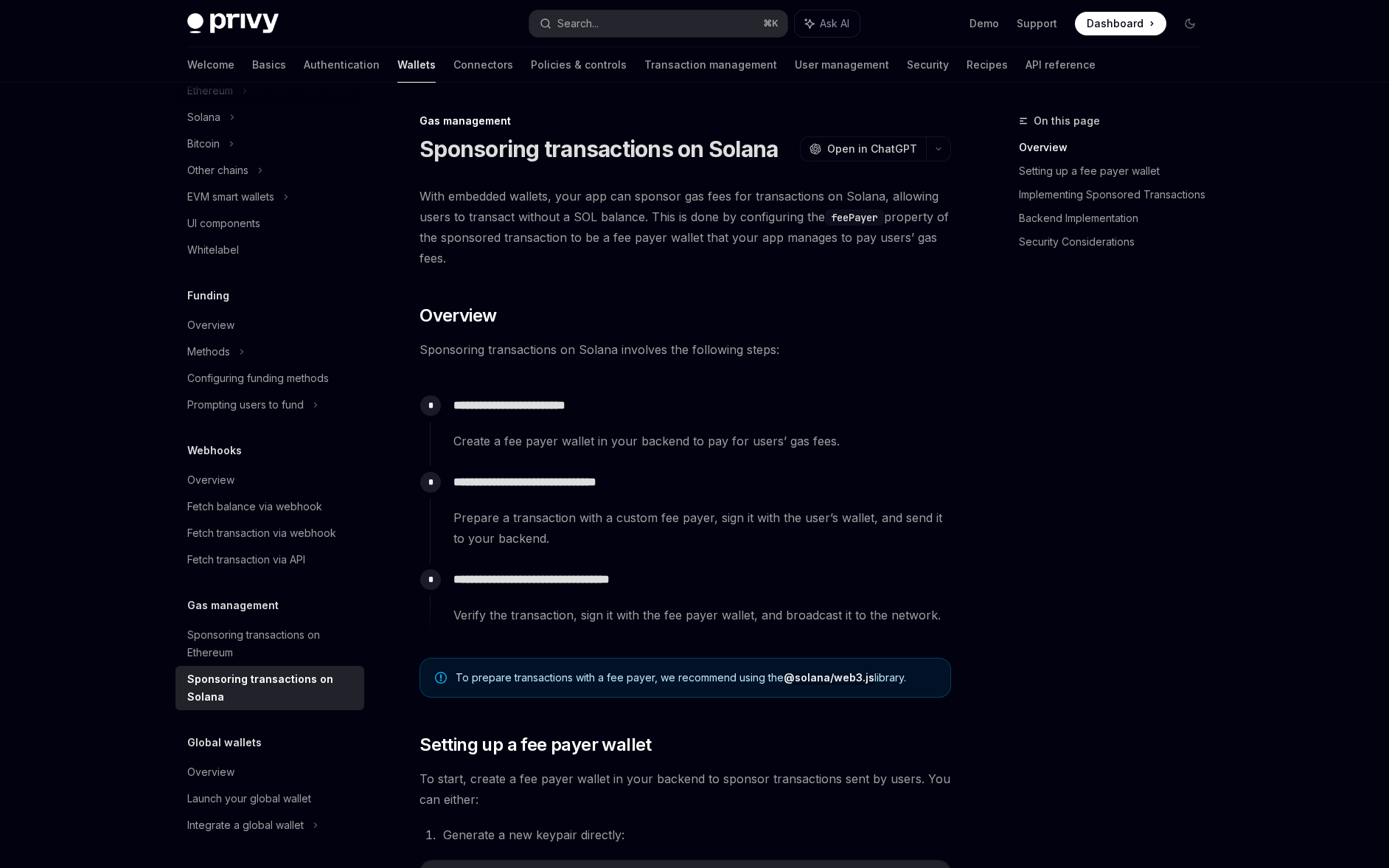
click at [272, 753] on div "Global wallets Overview Launch your global wallet Integrate a global wallet" at bounding box center [269, 786] width 189 height 105
click at [288, 801] on div "Launch your global wallet" at bounding box center [249, 798] width 124 height 17
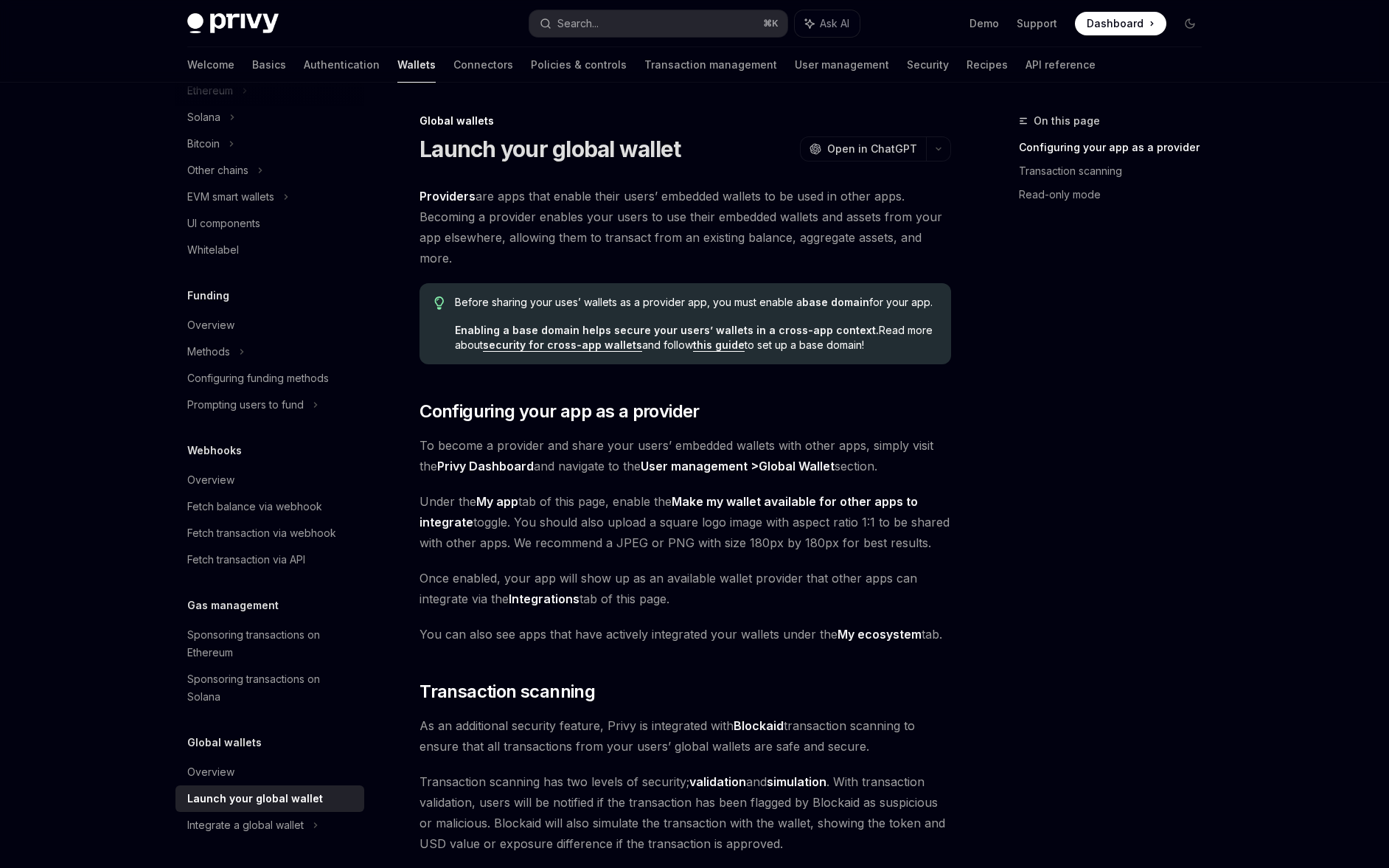
click at [277, 586] on div "Overview Chain support Embedded wallets Create a wallet Create a wallet Pregene…" at bounding box center [269, 202] width 189 height 1273
click at [285, 476] on div "Overview" at bounding box center [271, 479] width 168 height 17
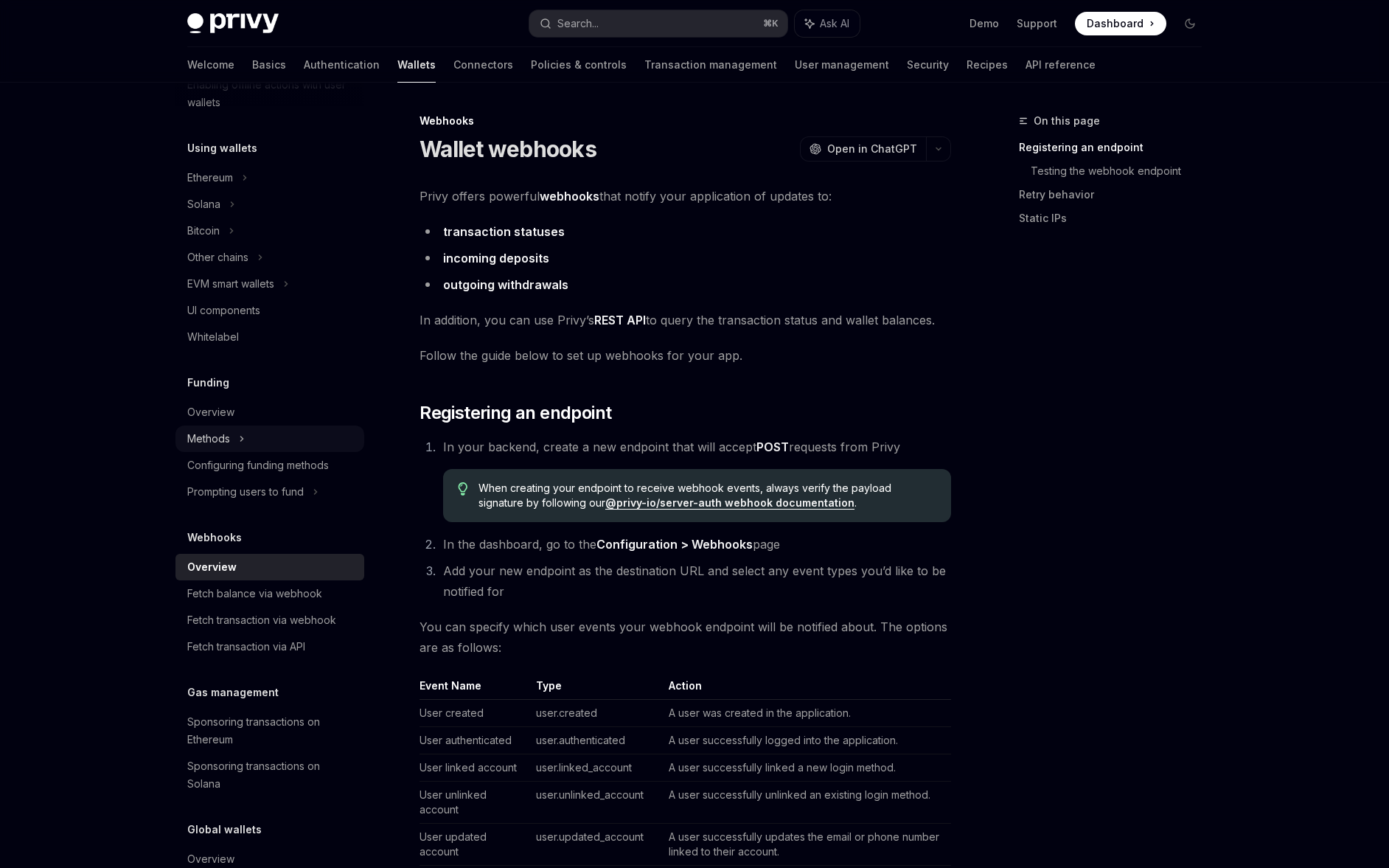
scroll to position [452, 0]
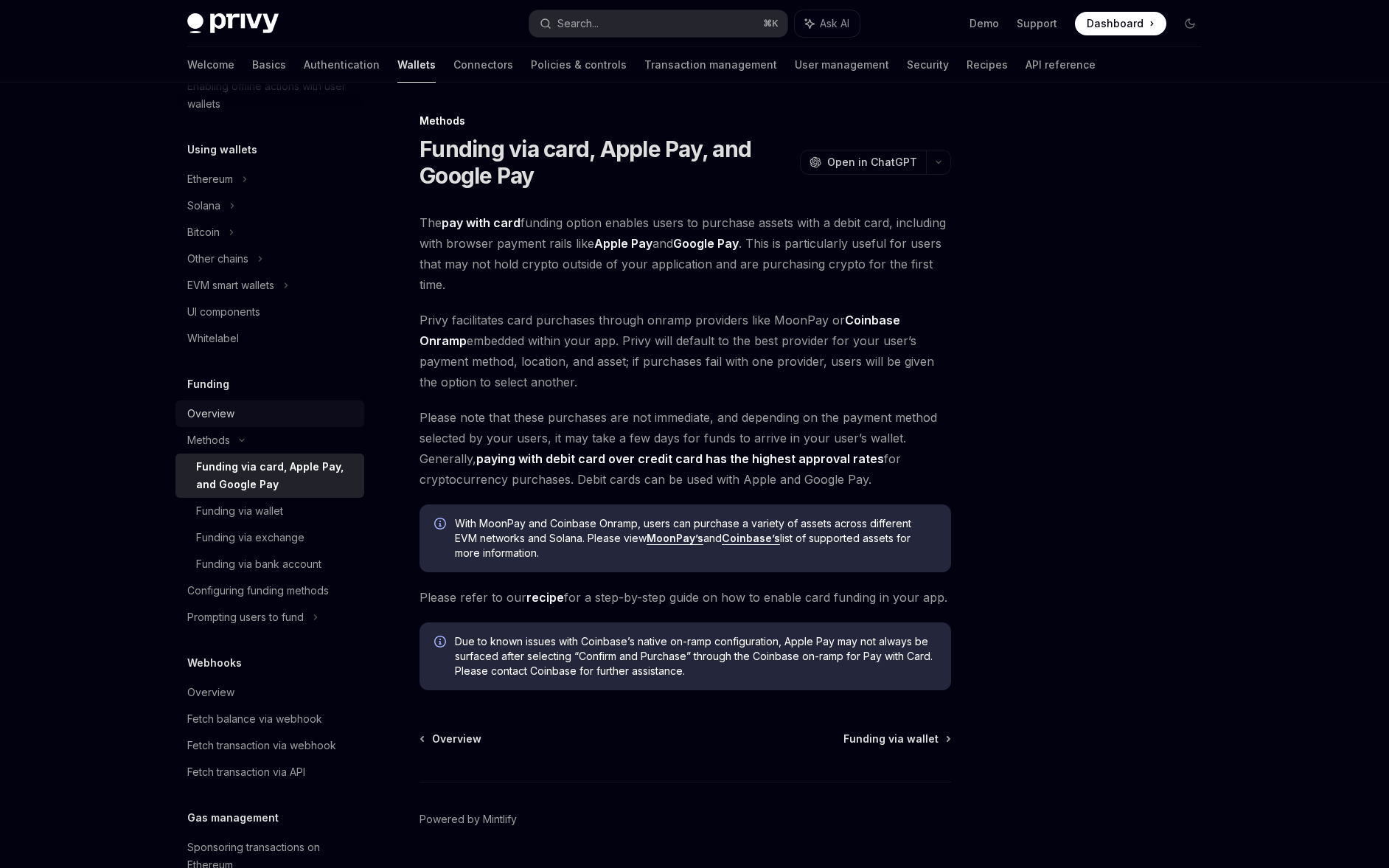
click at [271, 419] on div "Overview" at bounding box center [271, 413] width 168 height 17
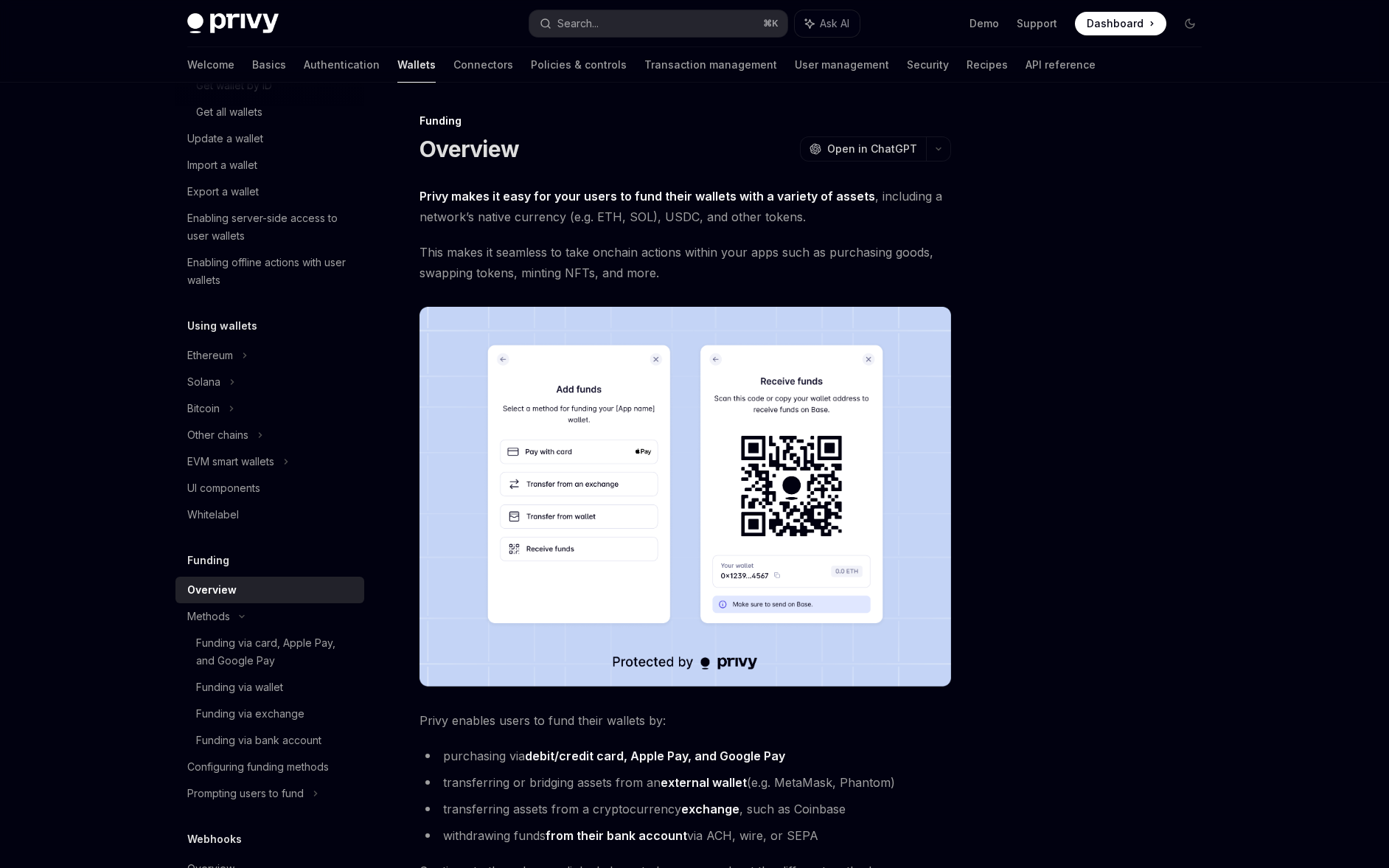
scroll to position [275, 0]
click at [271, 419] on div "Bitcoin" at bounding box center [269, 409] width 189 height 26
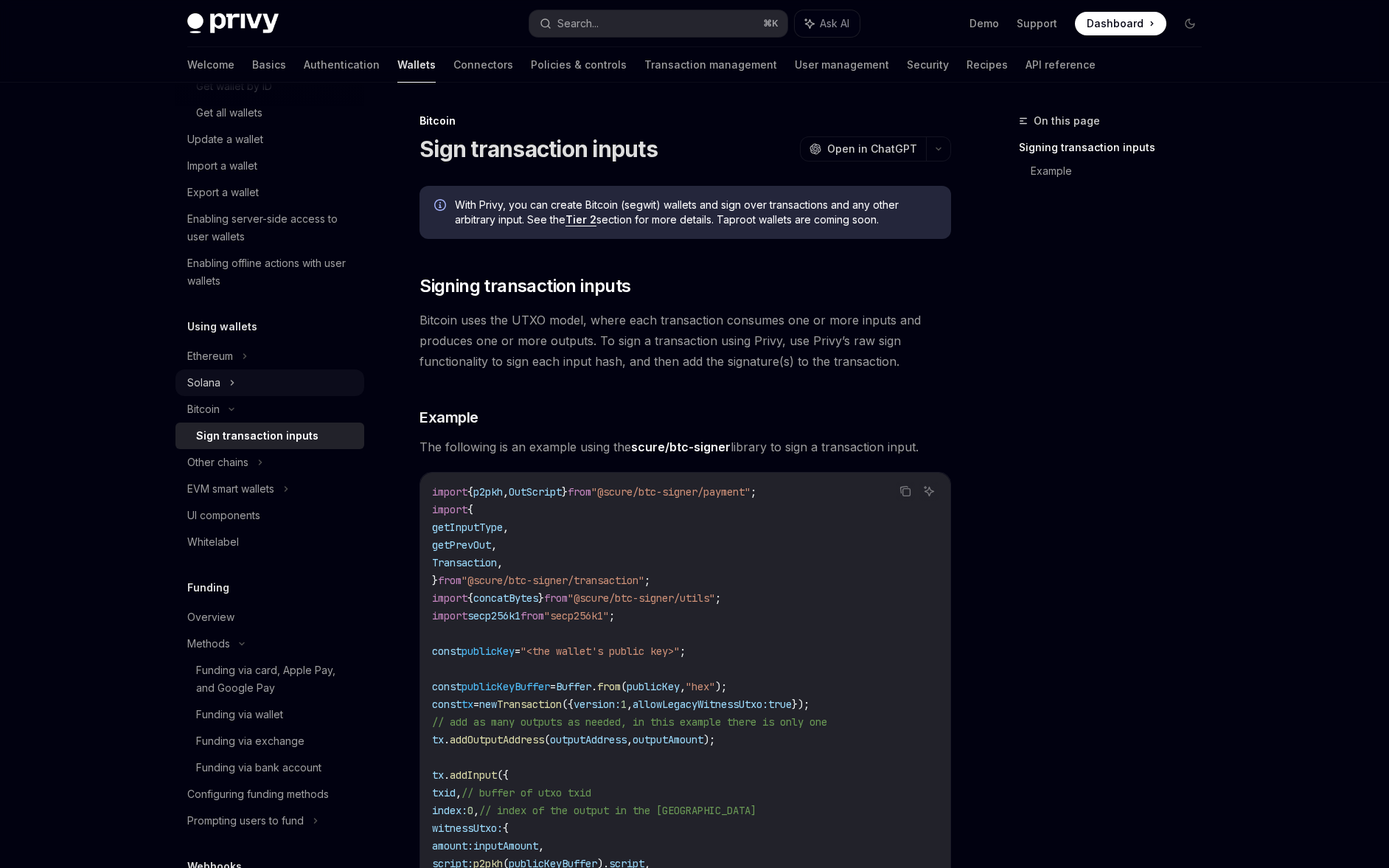
click at [269, 47] on div "Solana" at bounding box center [269, 32] width 189 height 26
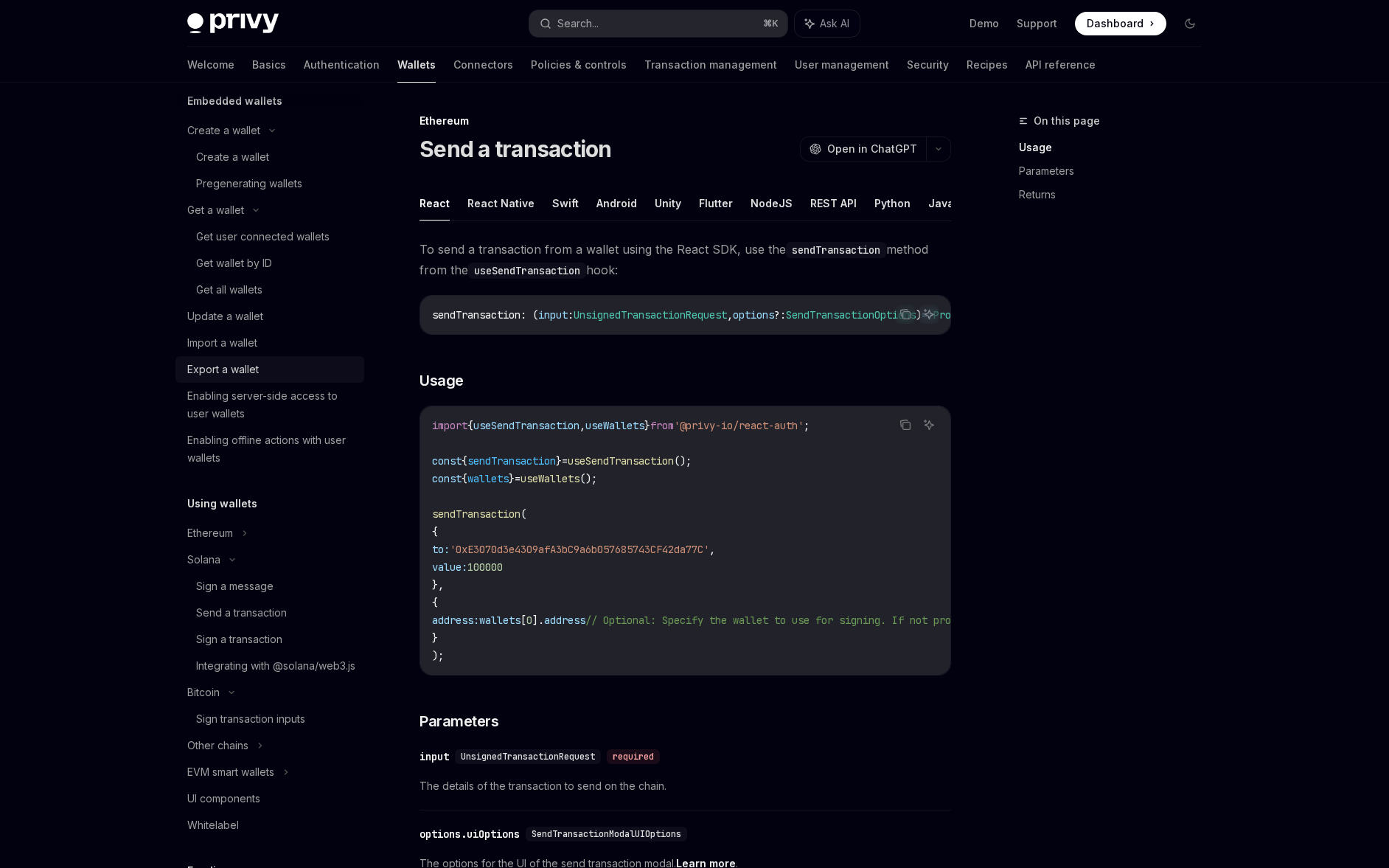
click at [268, 363] on div "Export a wallet" at bounding box center [271, 369] width 168 height 17
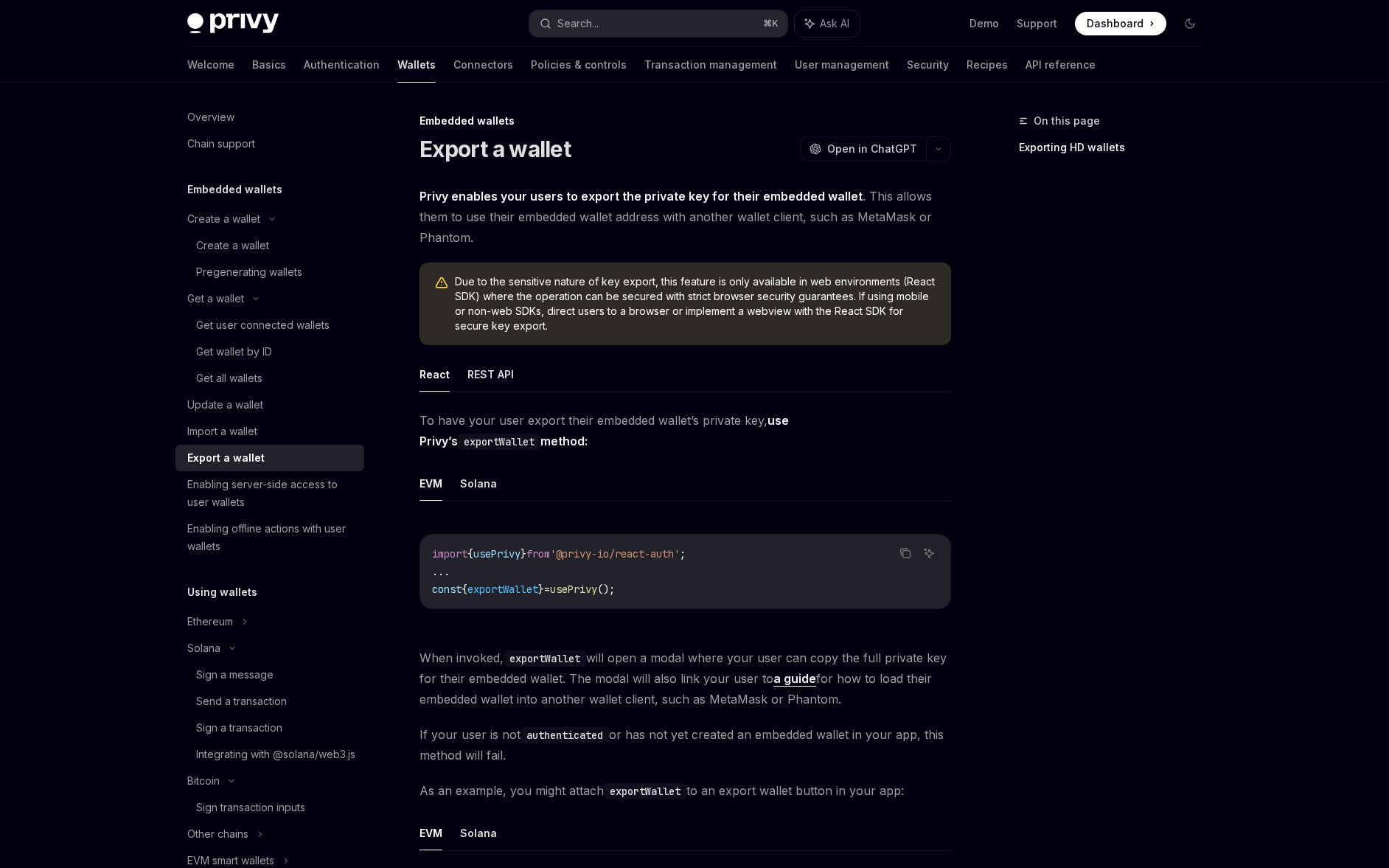
click at [268, 363] on link "Get wallet by ID" at bounding box center [269, 351] width 189 height 26
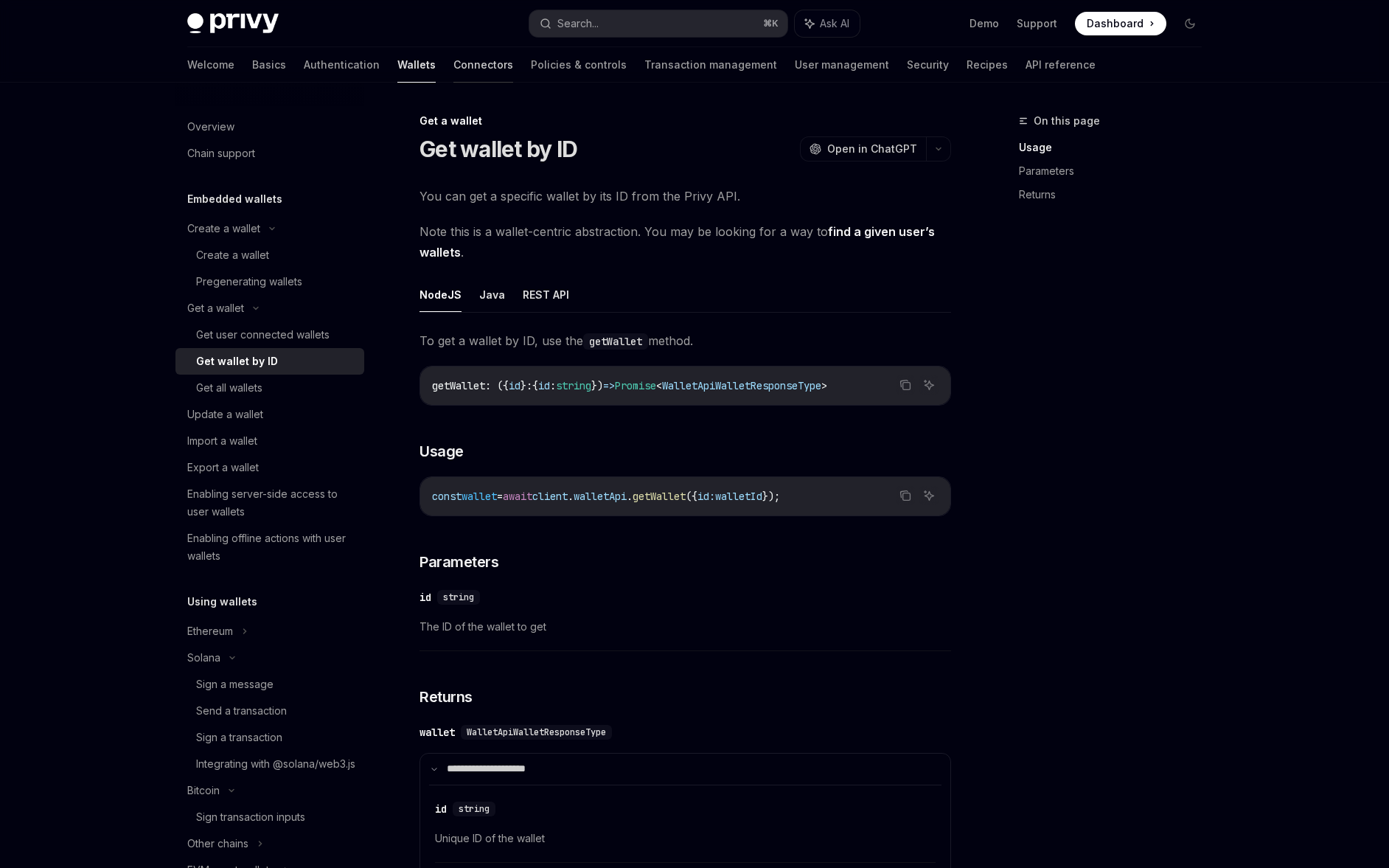
click at [454, 63] on link "Connectors" at bounding box center [483, 65] width 60 height 35
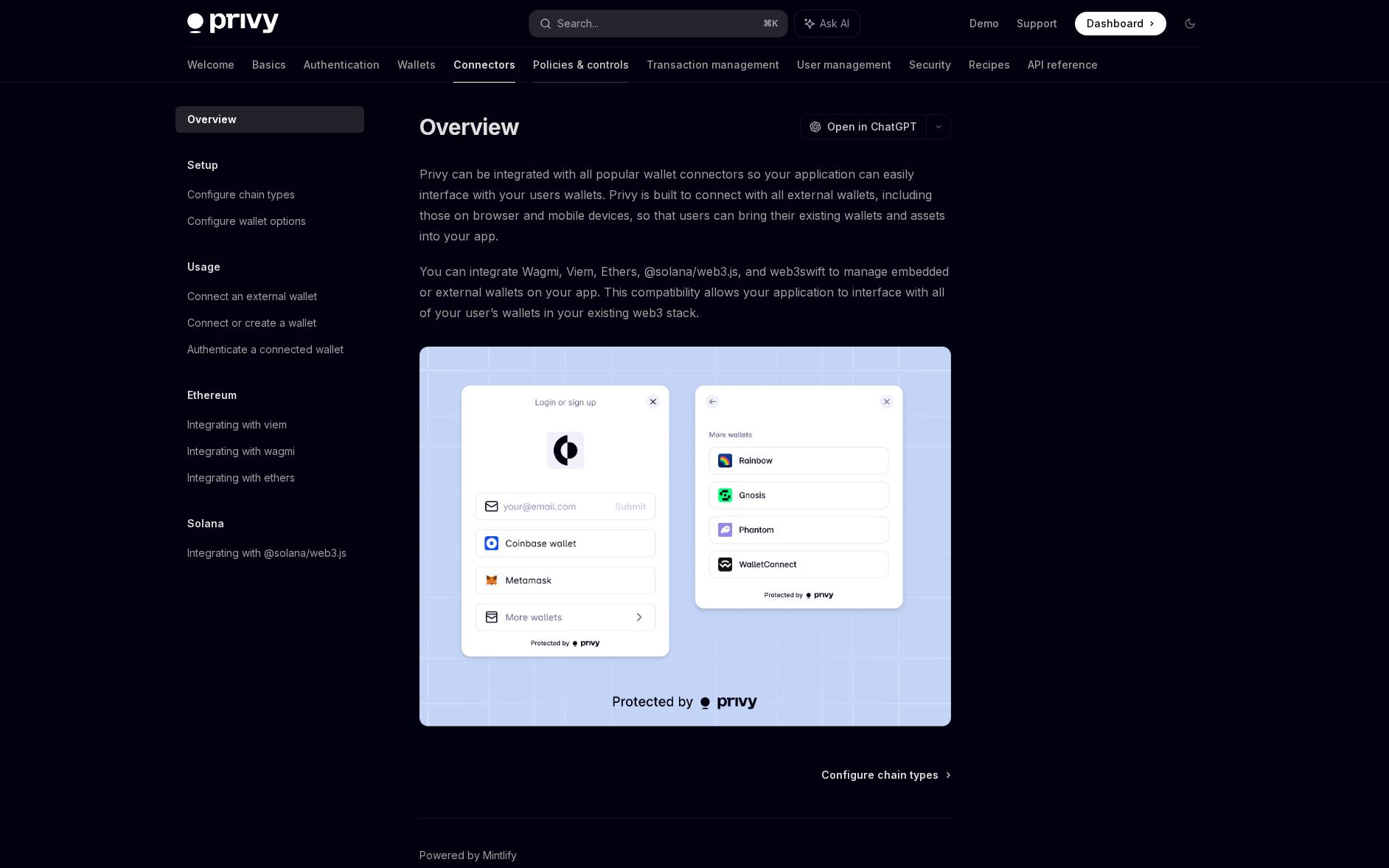
click at [533, 62] on link "Policies & controls" at bounding box center [581, 65] width 96 height 35
type textarea "*"
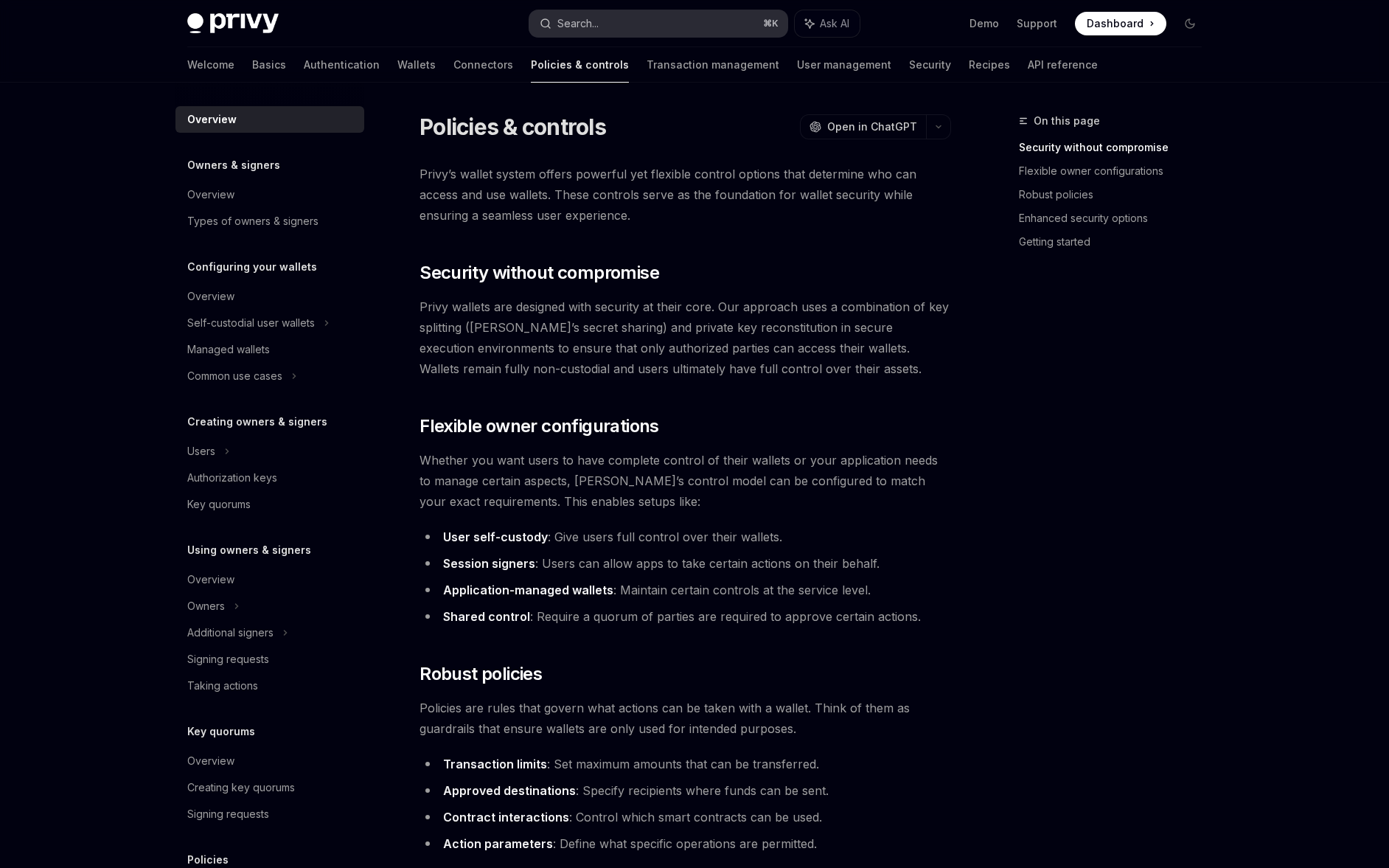
click at [577, 26] on div "Search..." at bounding box center [577, 23] width 42 height 17
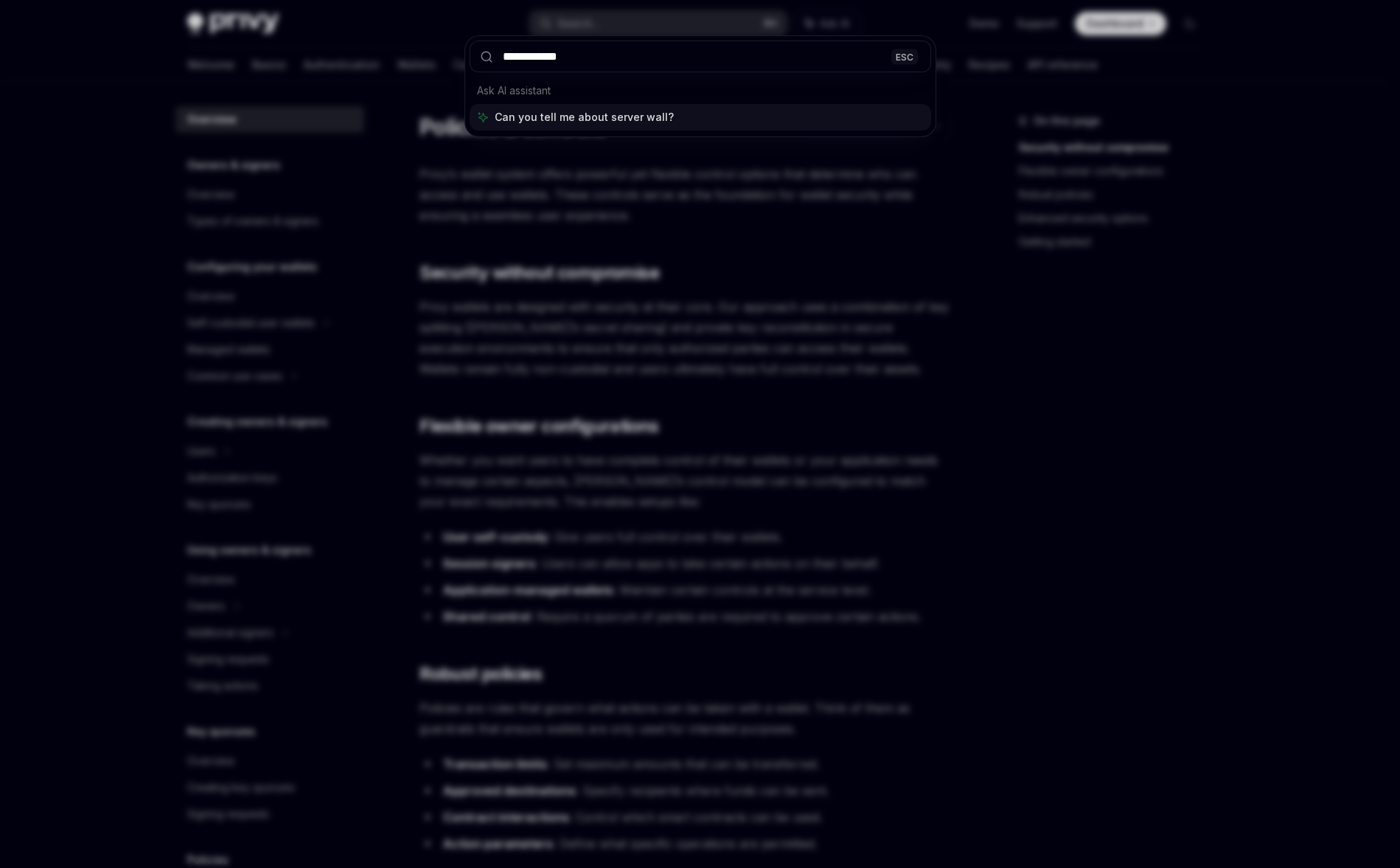
type input "**********"
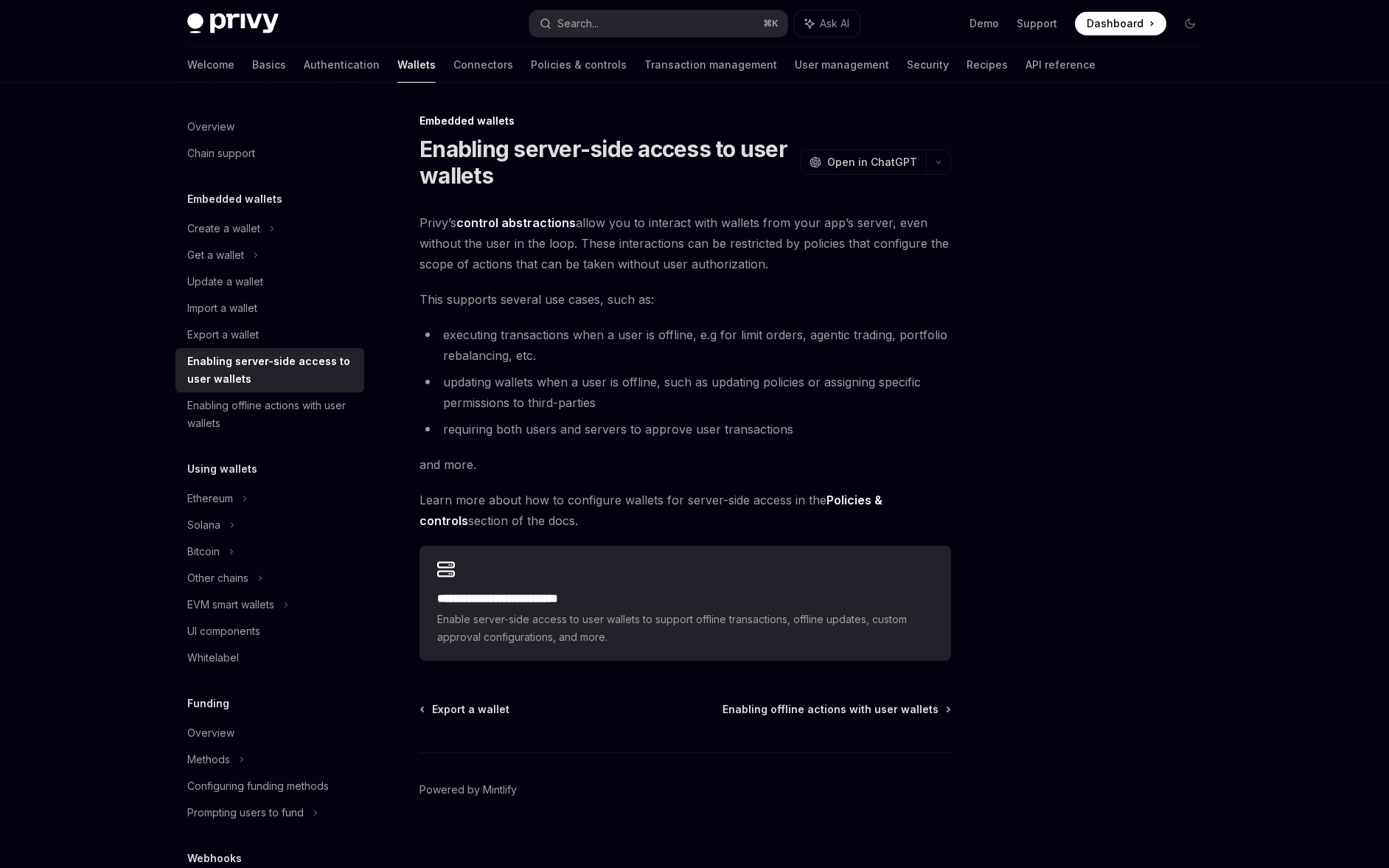
scroll to position [12, 0]
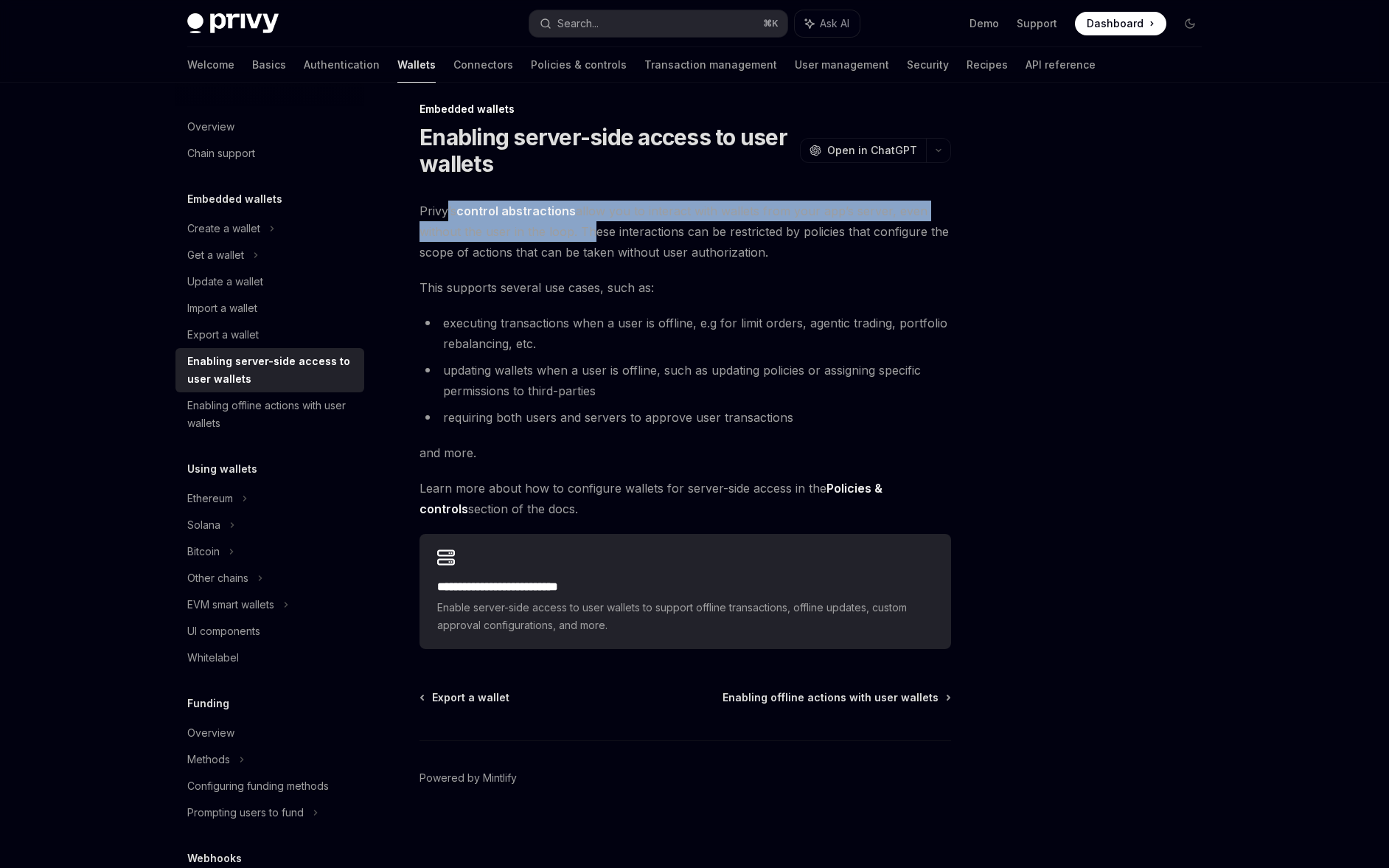
drag, startPoint x: 448, startPoint y: 214, endPoint x: 589, endPoint y: 235, distance: 142.6
click at [589, 235] on span "Privy’s control abstractions allow you to interact with wallets from your app’s…" at bounding box center [685, 232] width 531 height 62
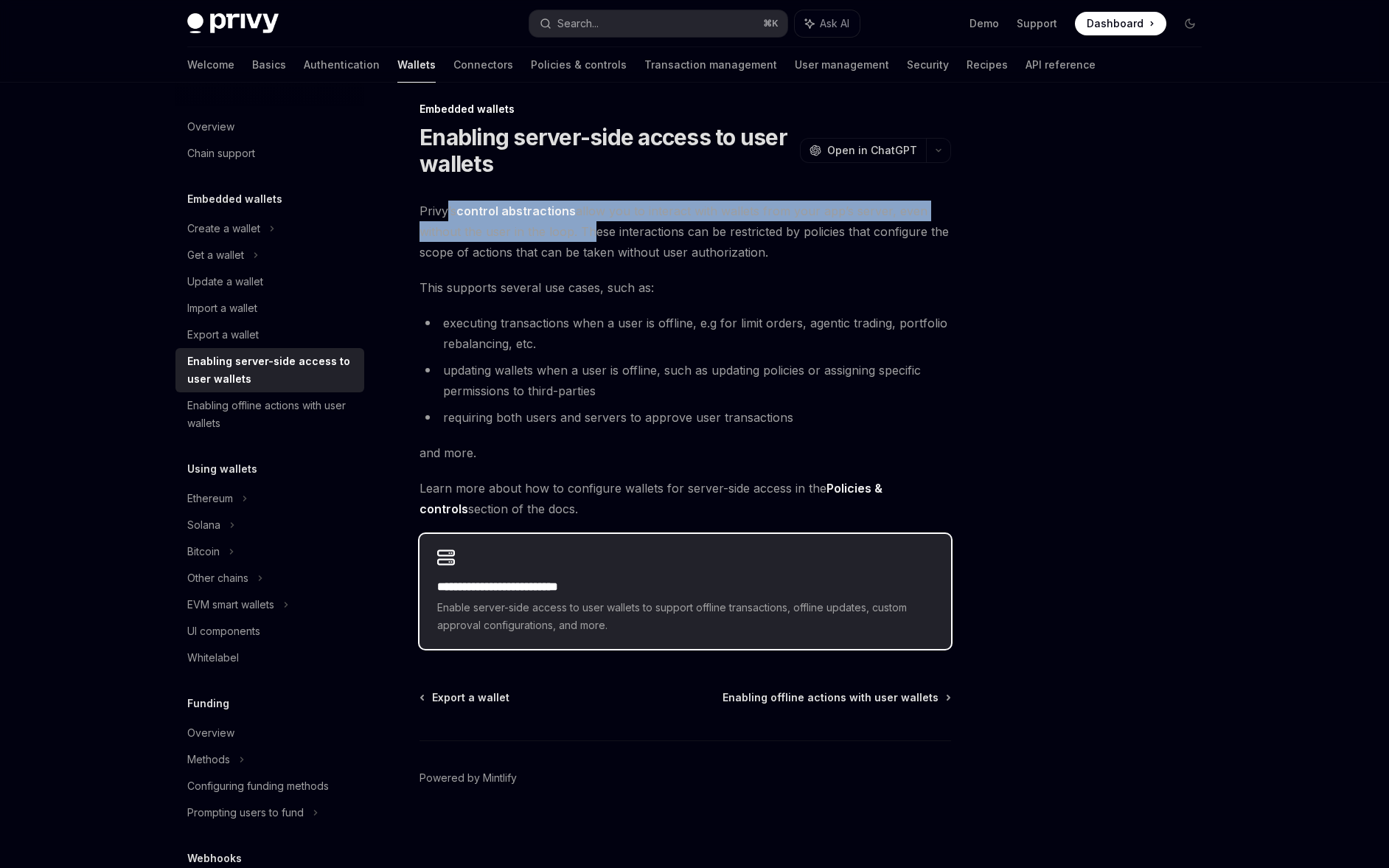
click at [503, 586] on h2 "**********" at bounding box center [685, 586] width 496 height 17
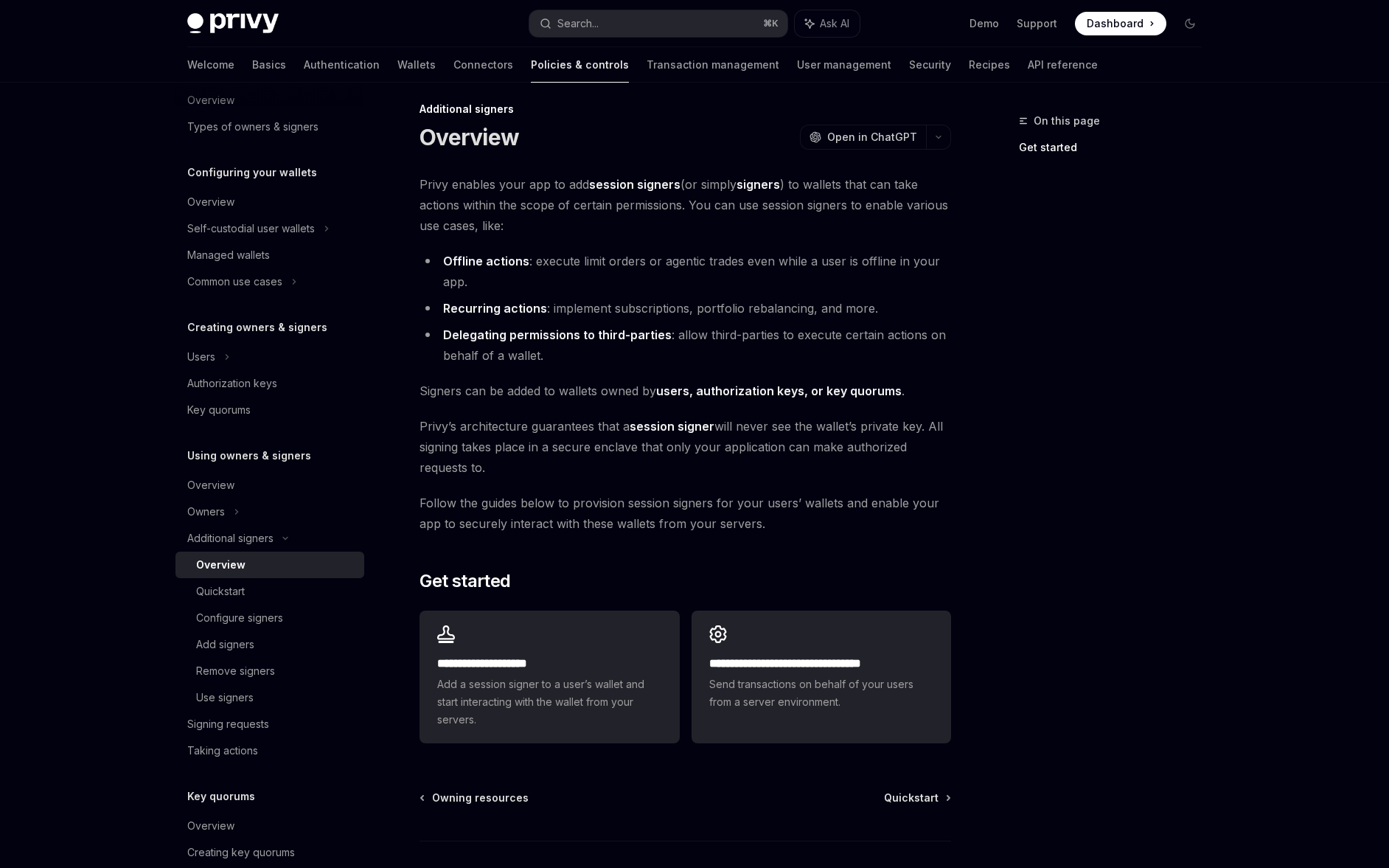
scroll to position [177, 0]
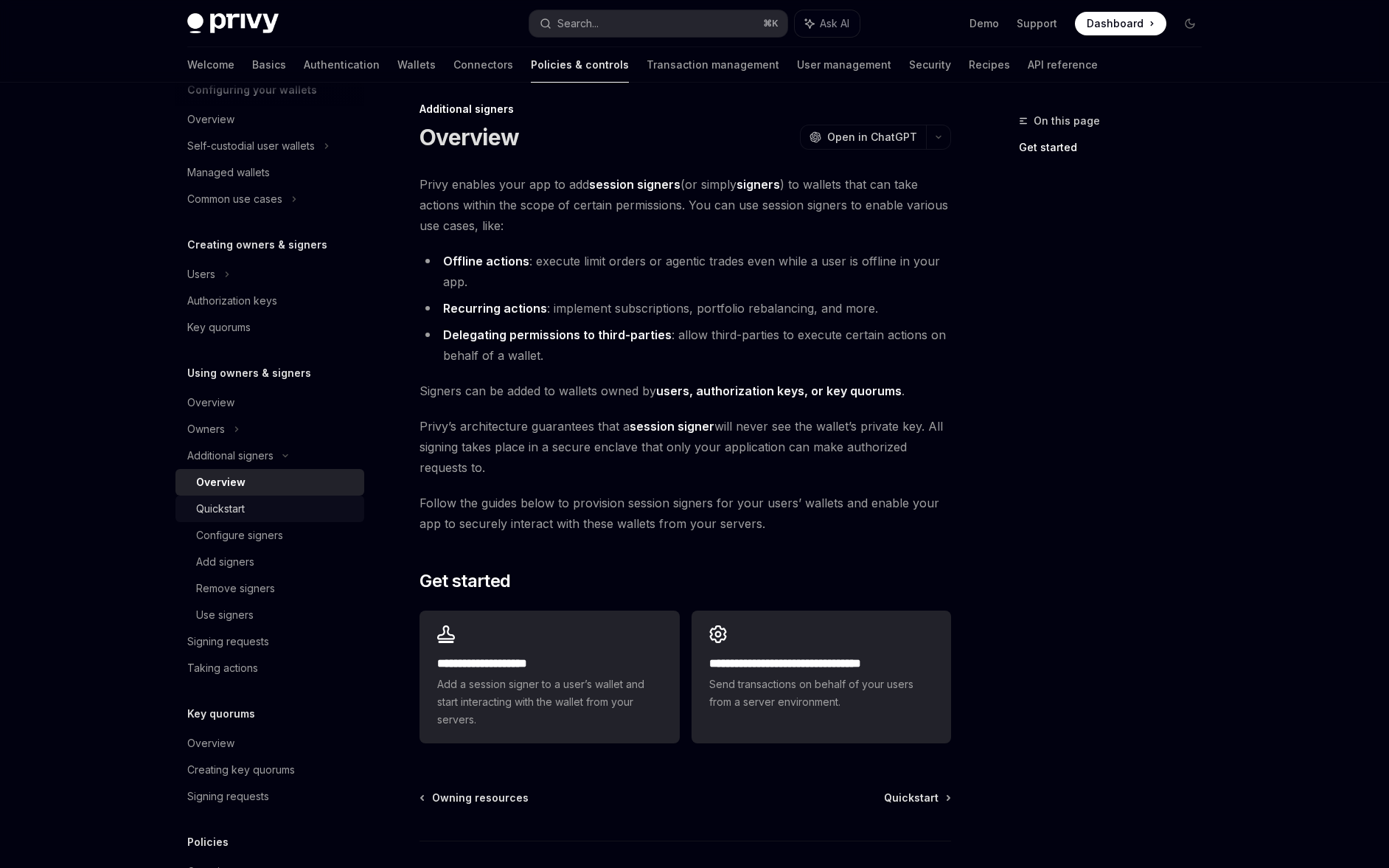
click at [289, 518] on link "Quickstart" at bounding box center [269, 508] width 189 height 26
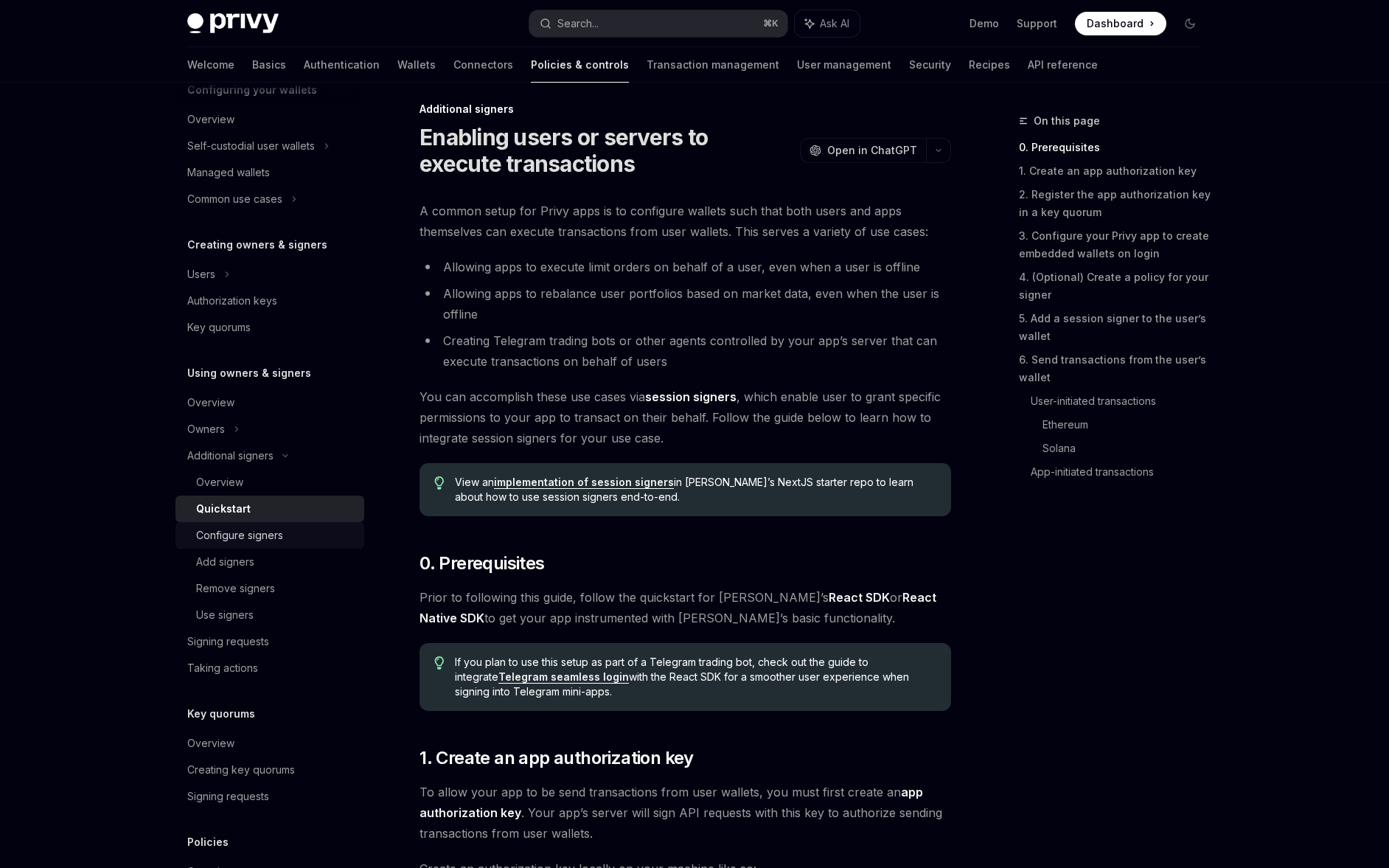
click at [276, 537] on div "Configure signers" at bounding box center [239, 534] width 87 height 17
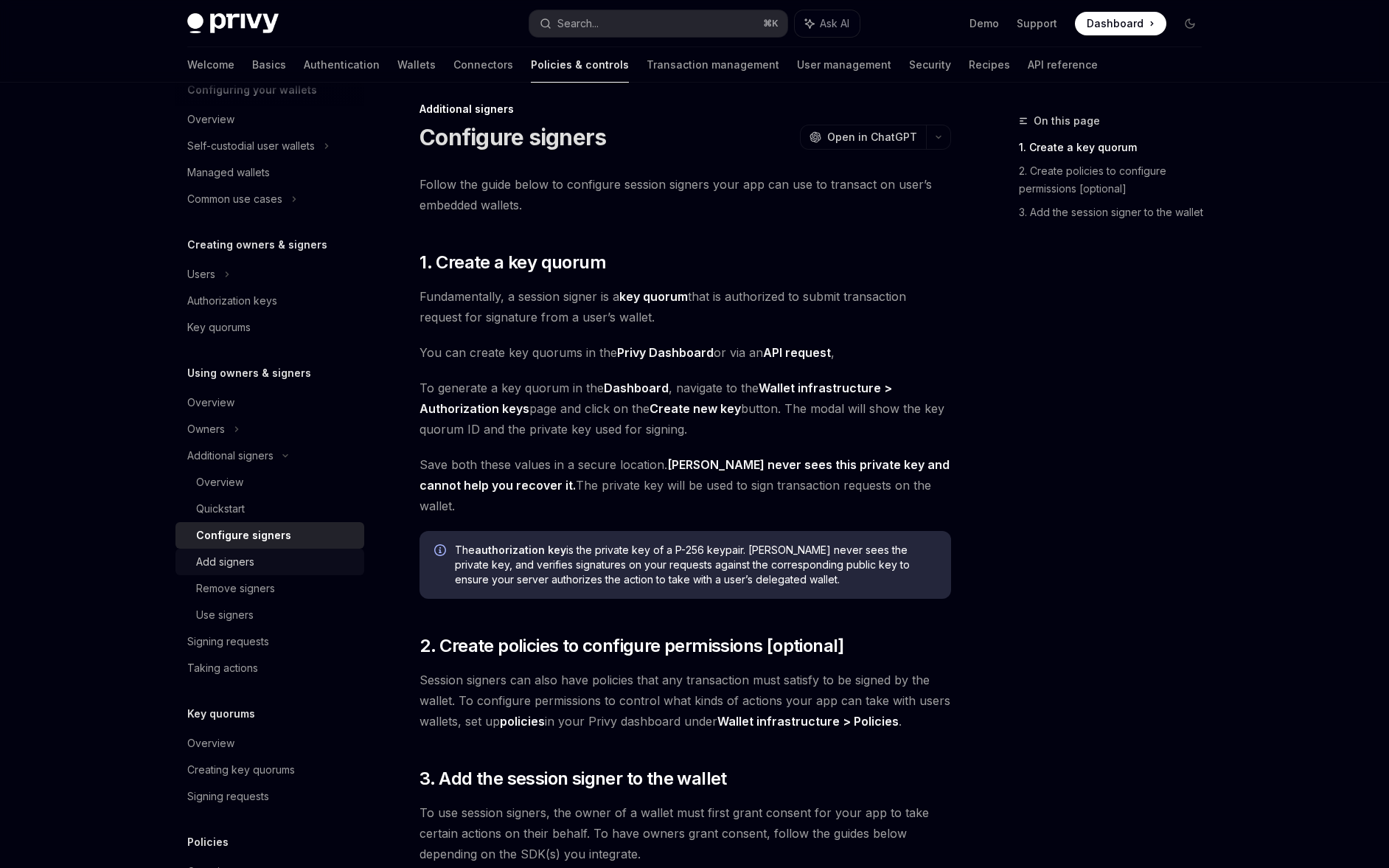
click at [269, 559] on div "Add signers" at bounding box center [276, 562] width 159 height 17
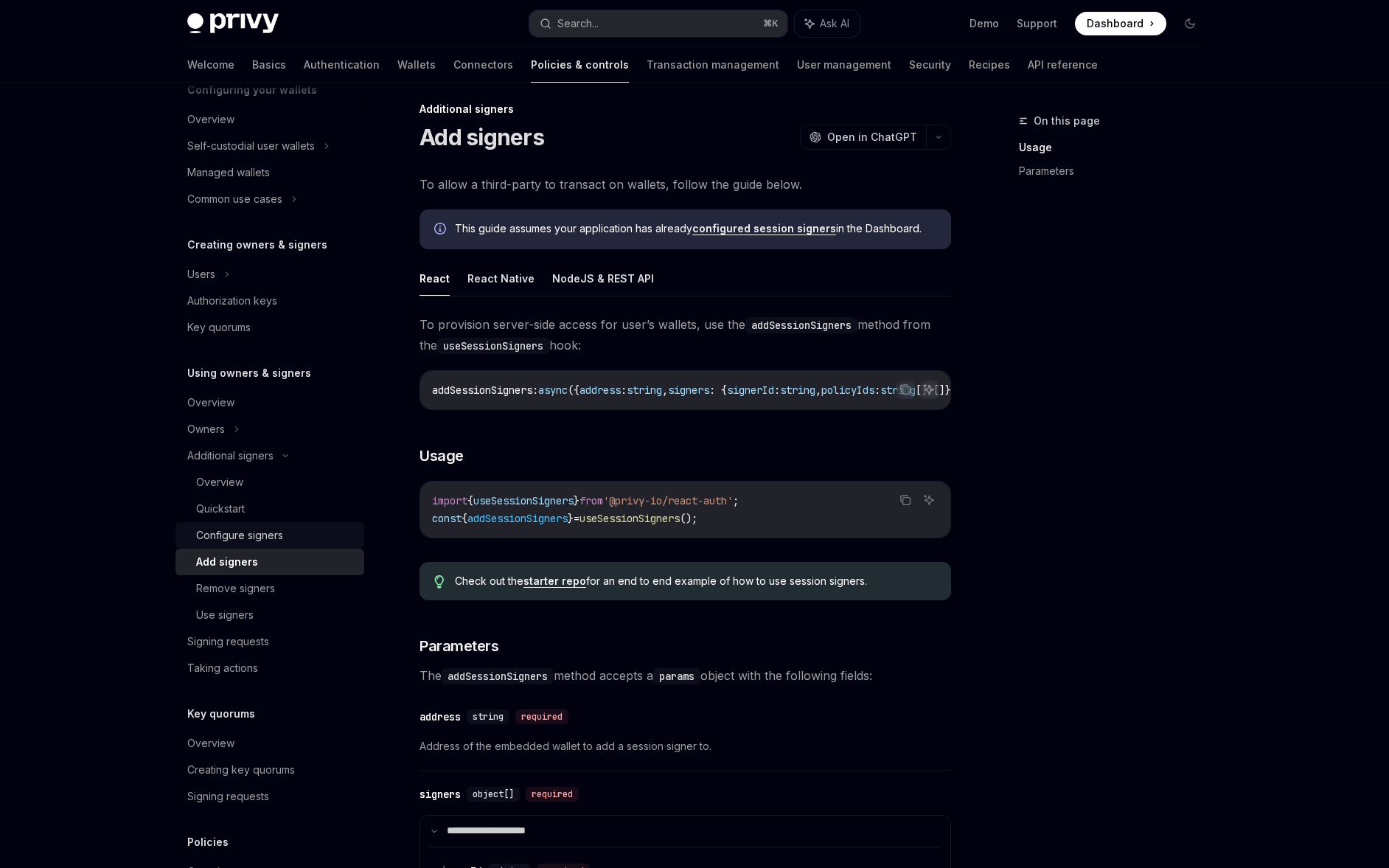
click at [276, 535] on div "Configure signers" at bounding box center [239, 534] width 87 height 17
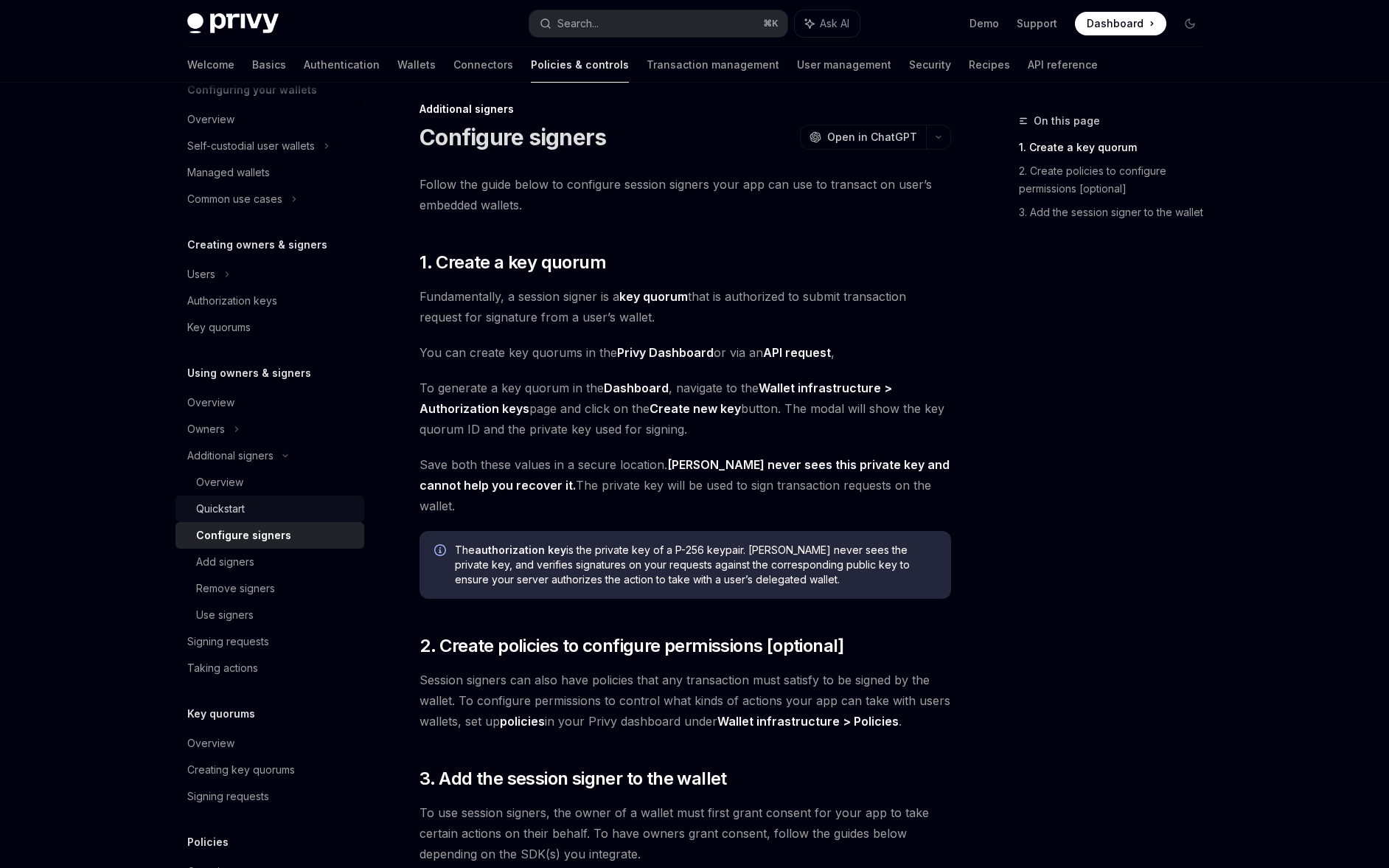
click at [282, 516] on div "Quickstart" at bounding box center [276, 508] width 159 height 17
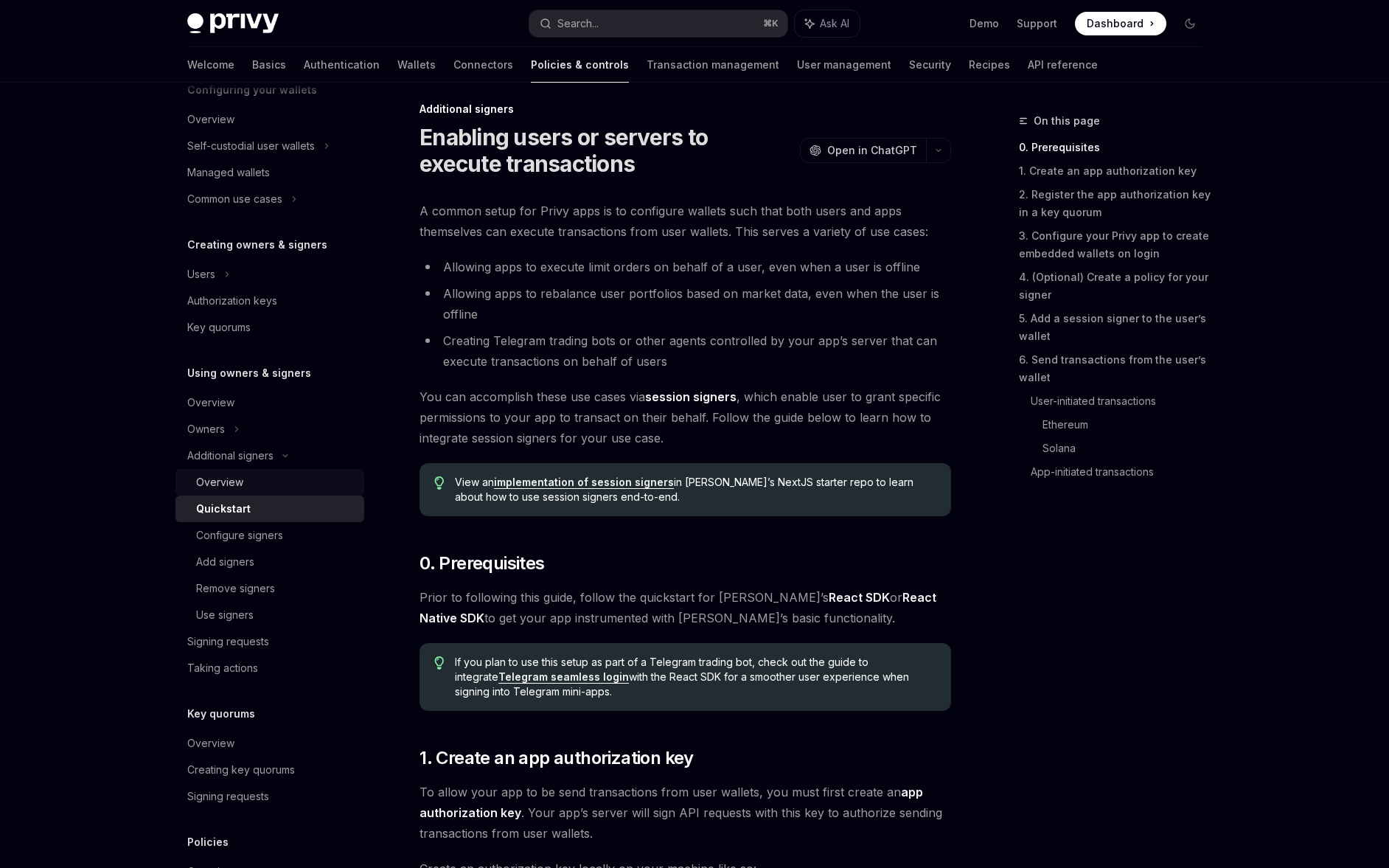
click at [285, 488] on div "Overview" at bounding box center [276, 482] width 159 height 17
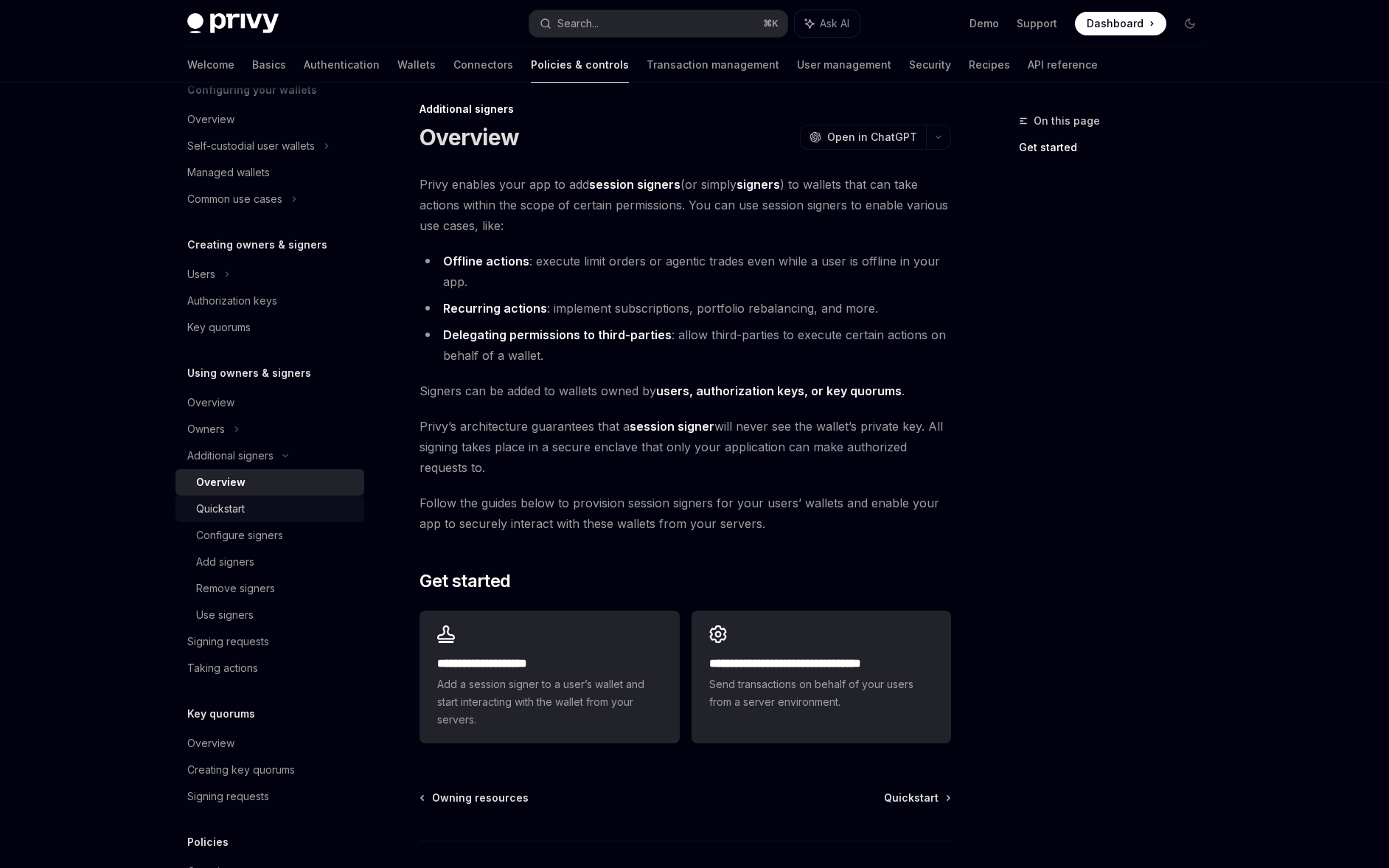
click at [284, 503] on div "Quickstart" at bounding box center [276, 508] width 159 height 17
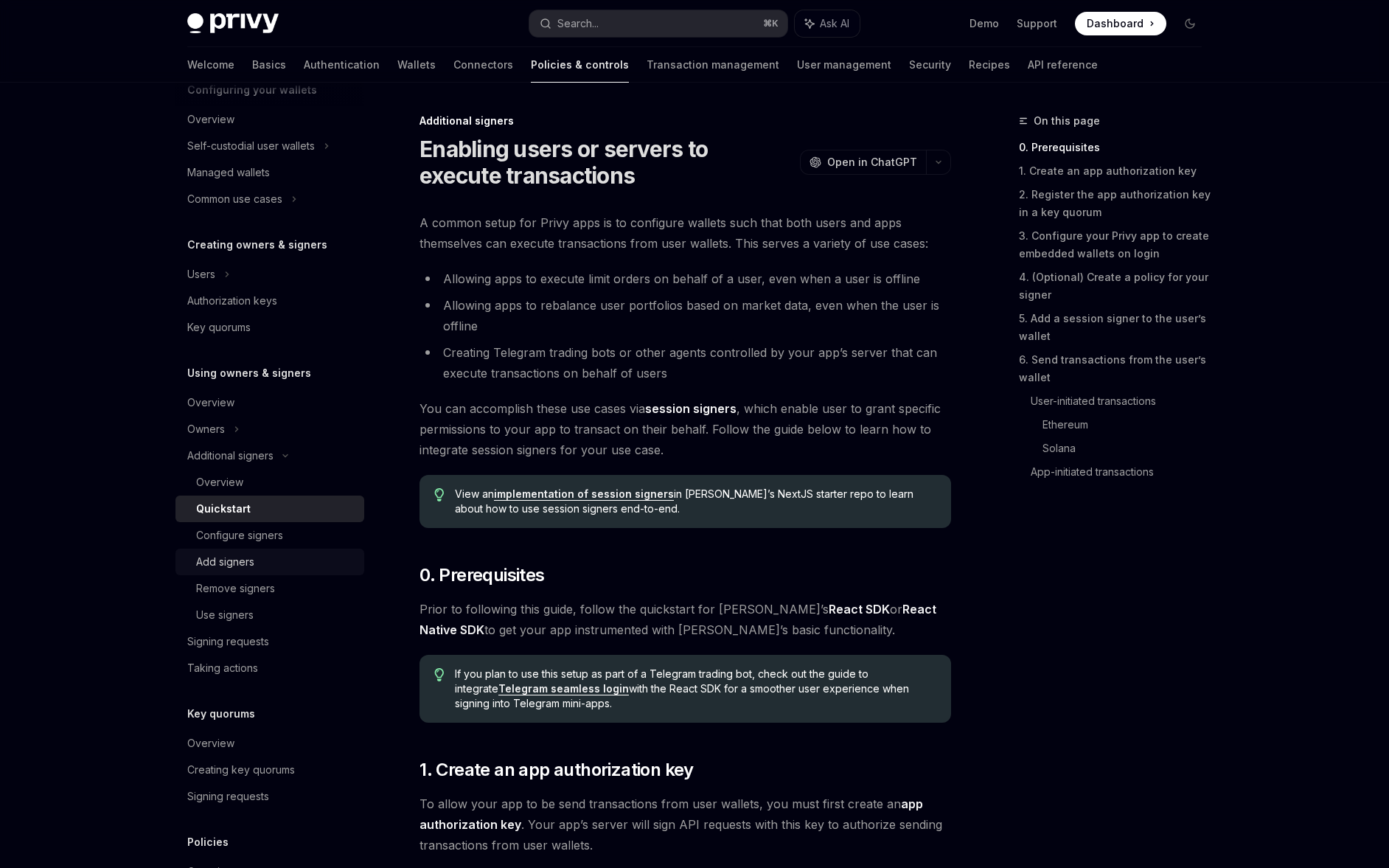
click at [302, 561] on div "Add signers" at bounding box center [276, 562] width 159 height 17
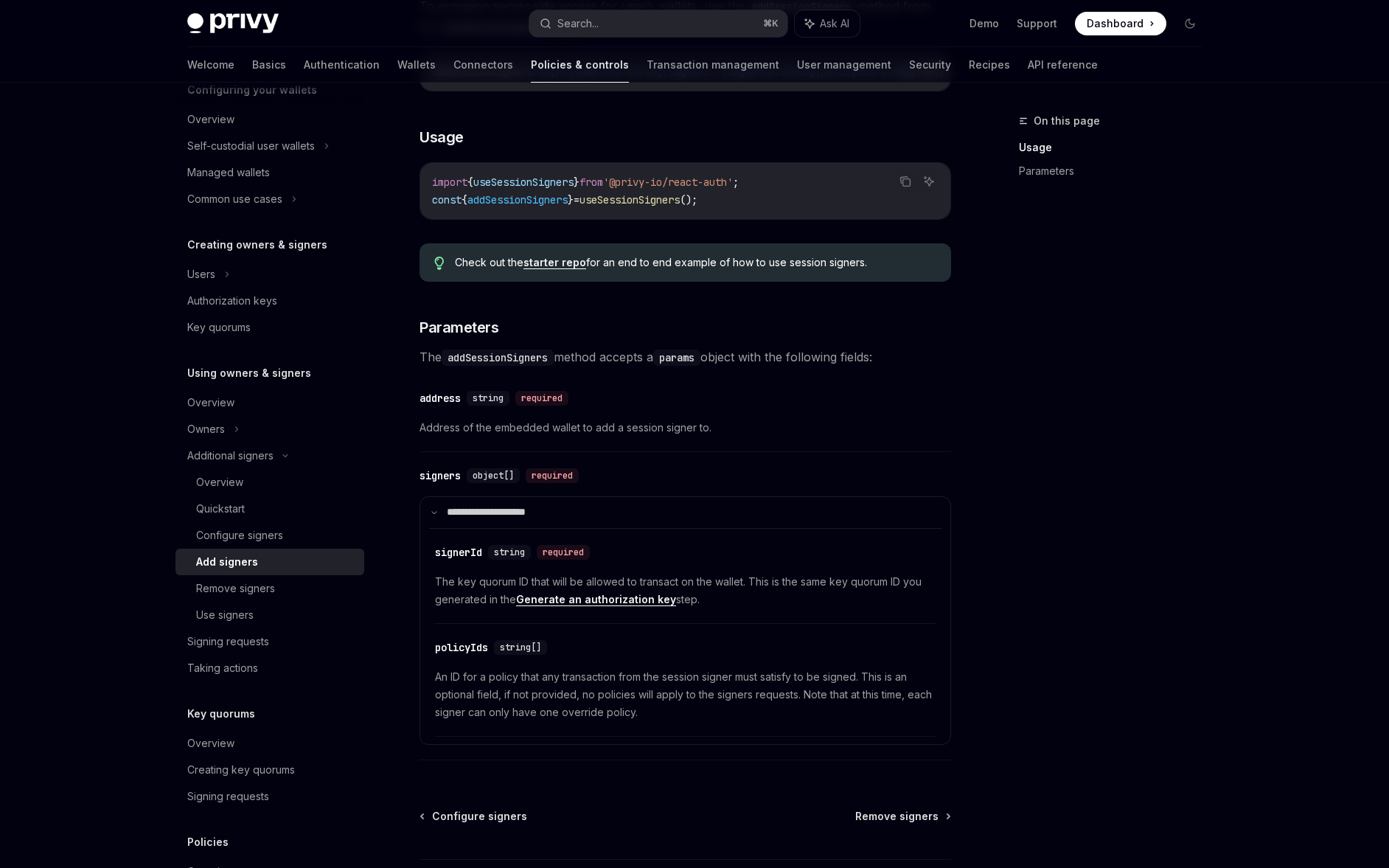
scroll to position [354, 0]
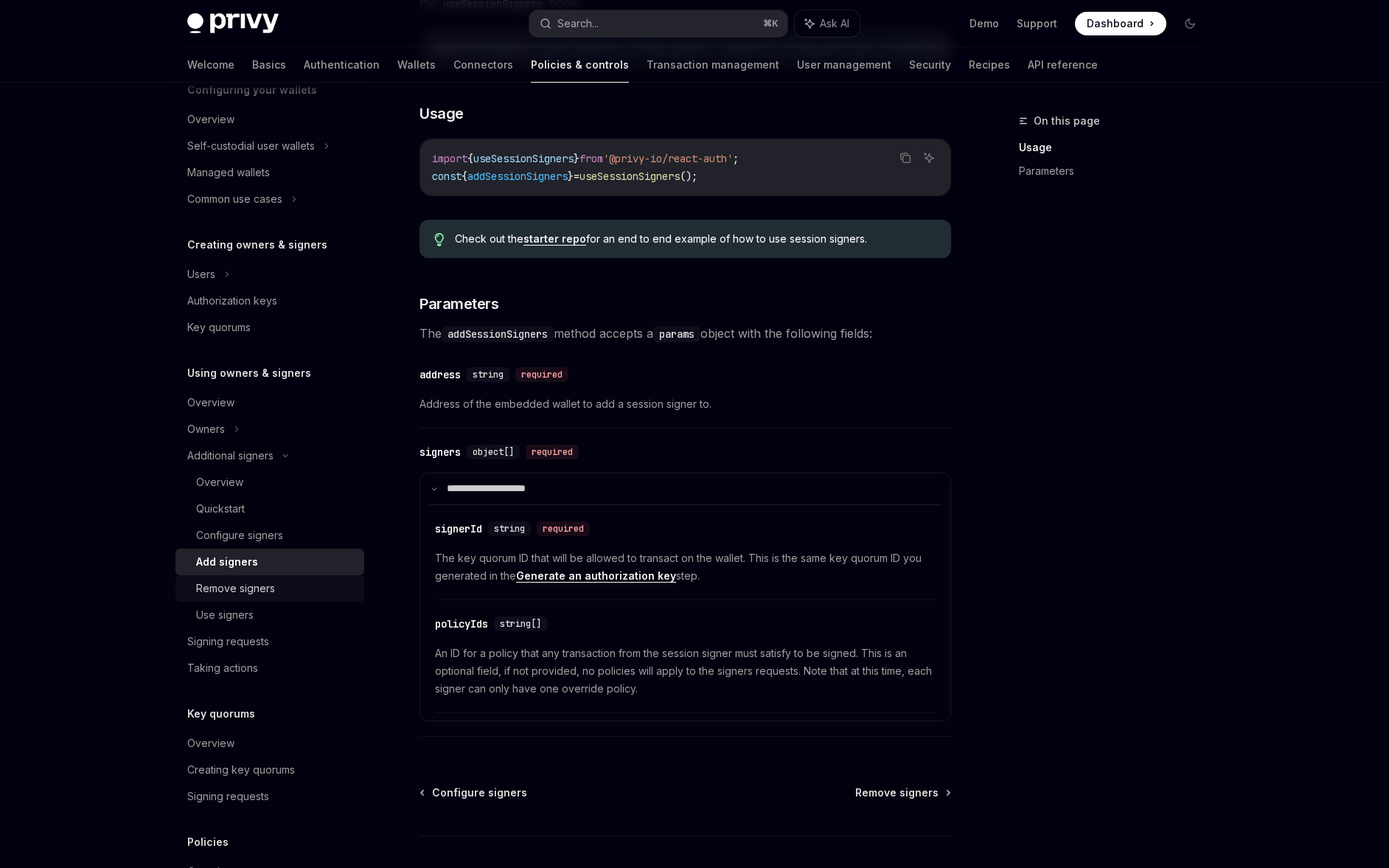
click at [289, 584] on div "Remove signers" at bounding box center [276, 588] width 159 height 17
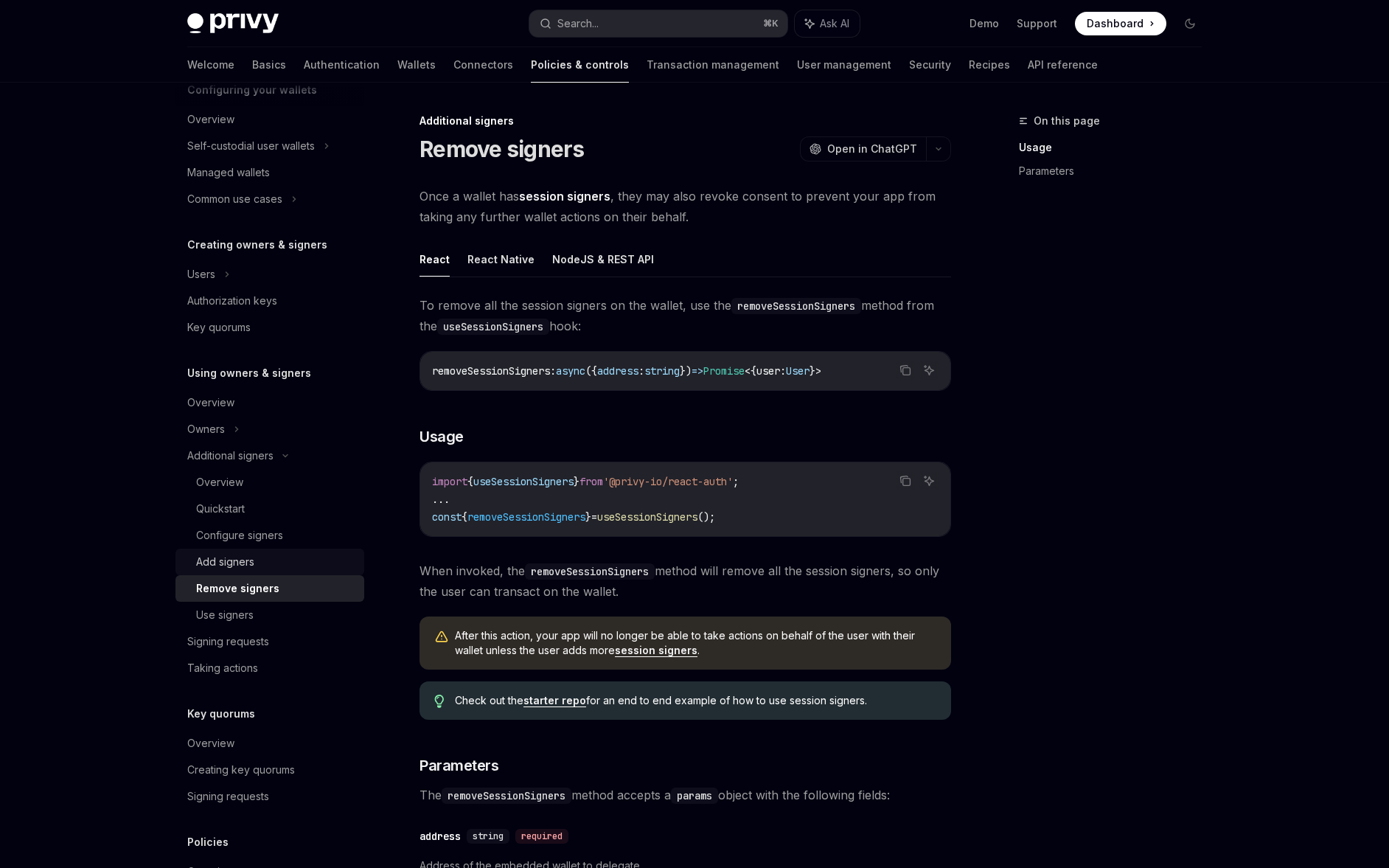
click at [301, 558] on div "Add signers" at bounding box center [276, 562] width 159 height 17
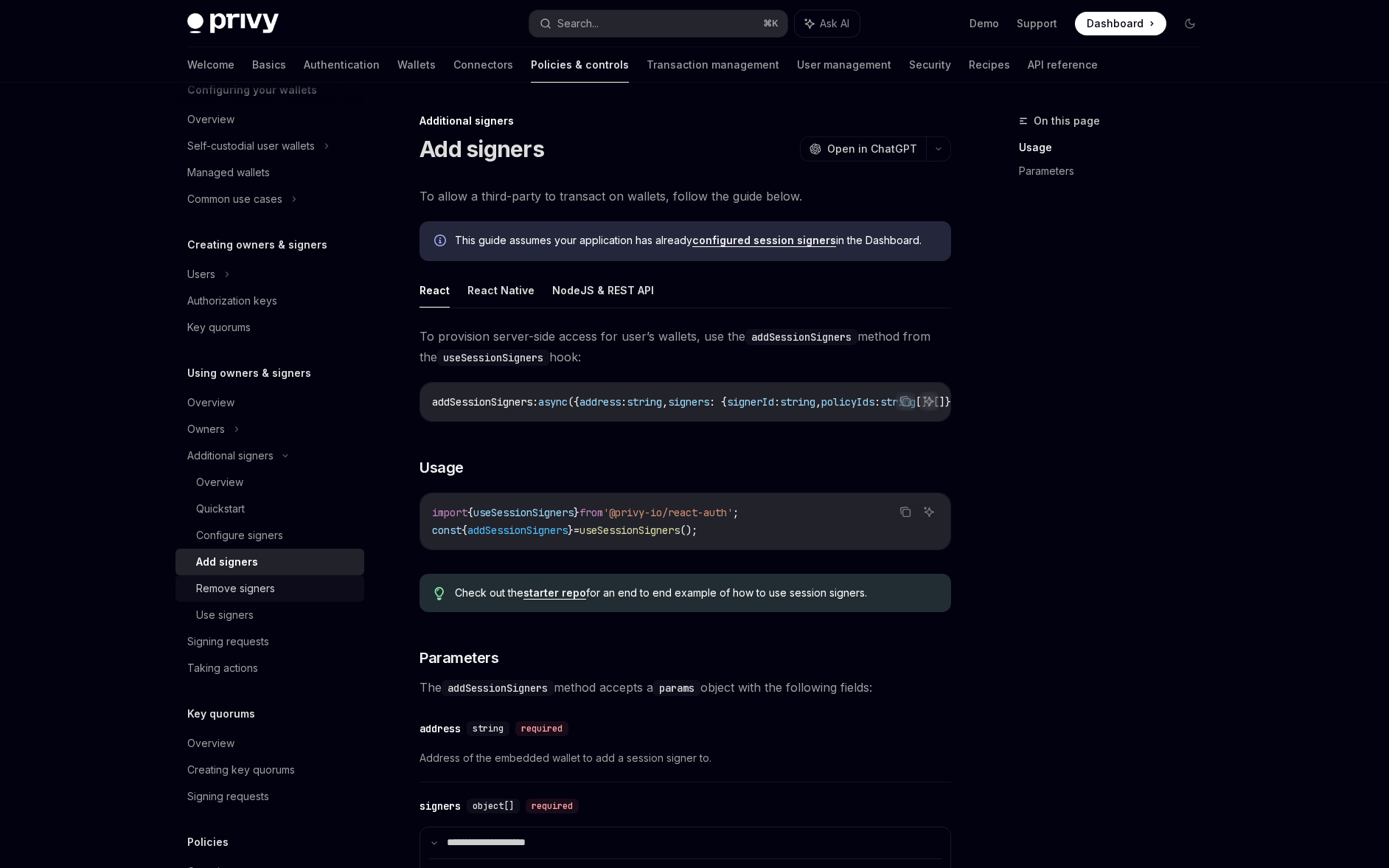
click at [297, 591] on div "Remove signers" at bounding box center [276, 588] width 159 height 17
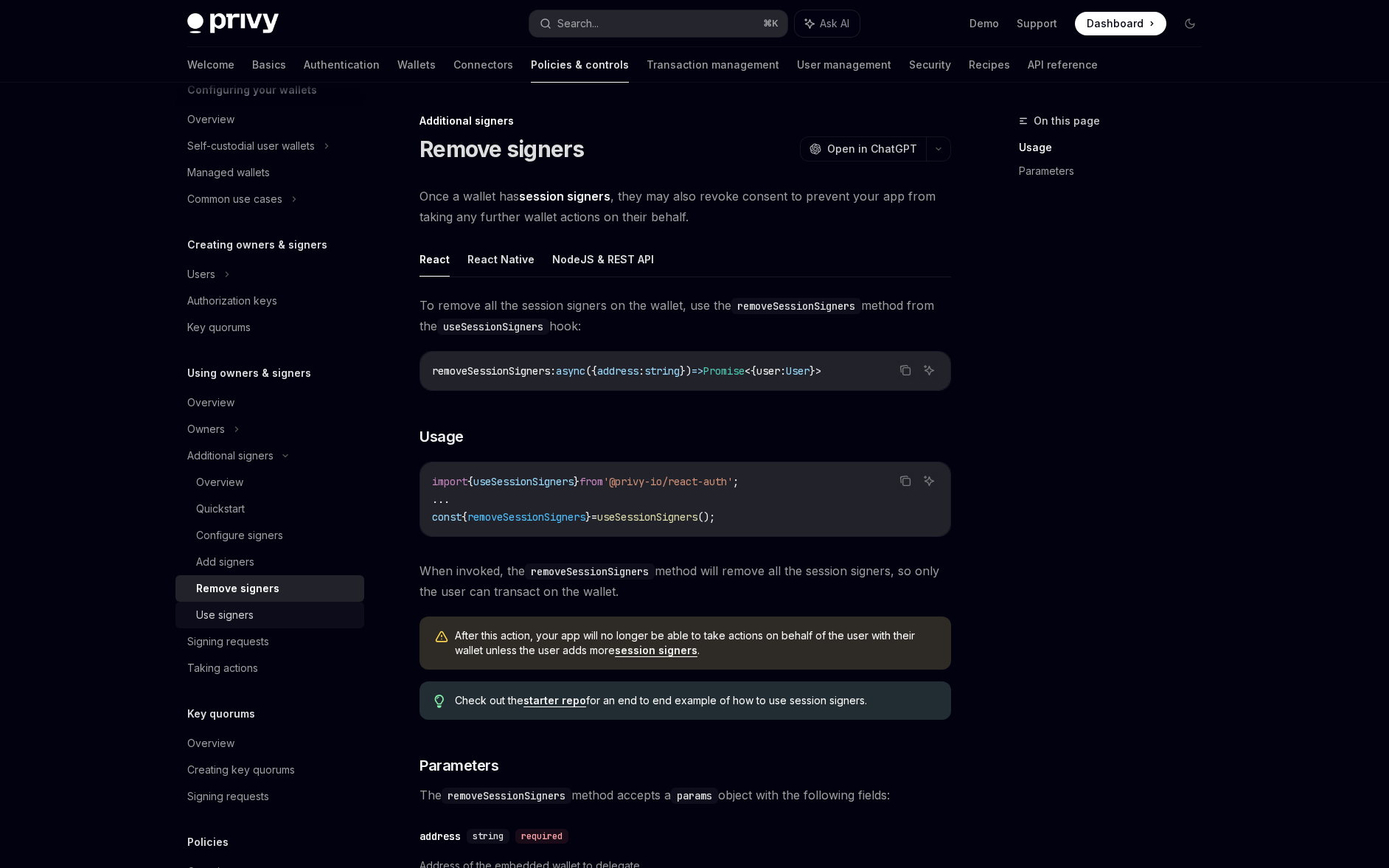
click at [301, 613] on div "Use signers" at bounding box center [276, 614] width 159 height 17
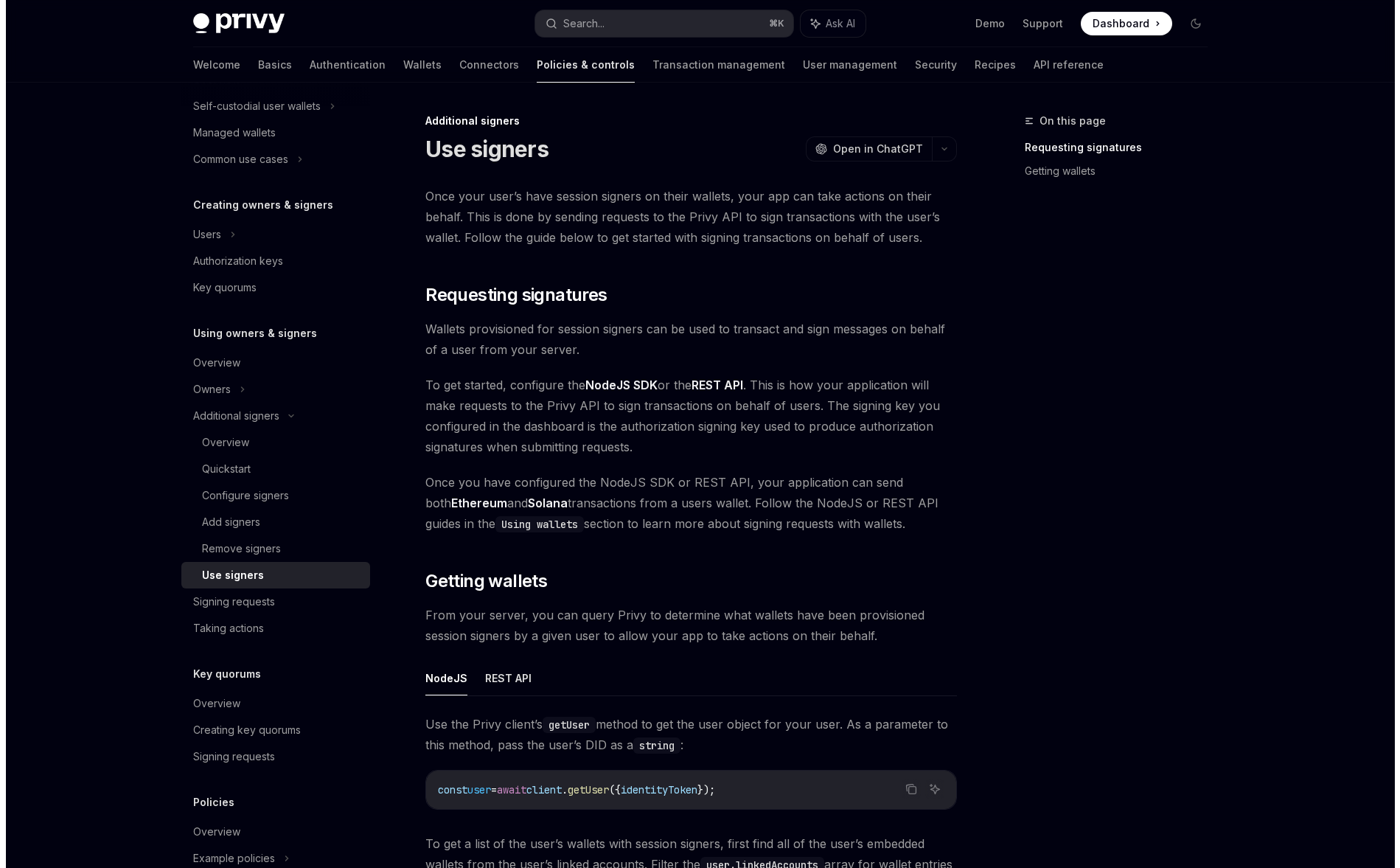
scroll to position [266, 0]
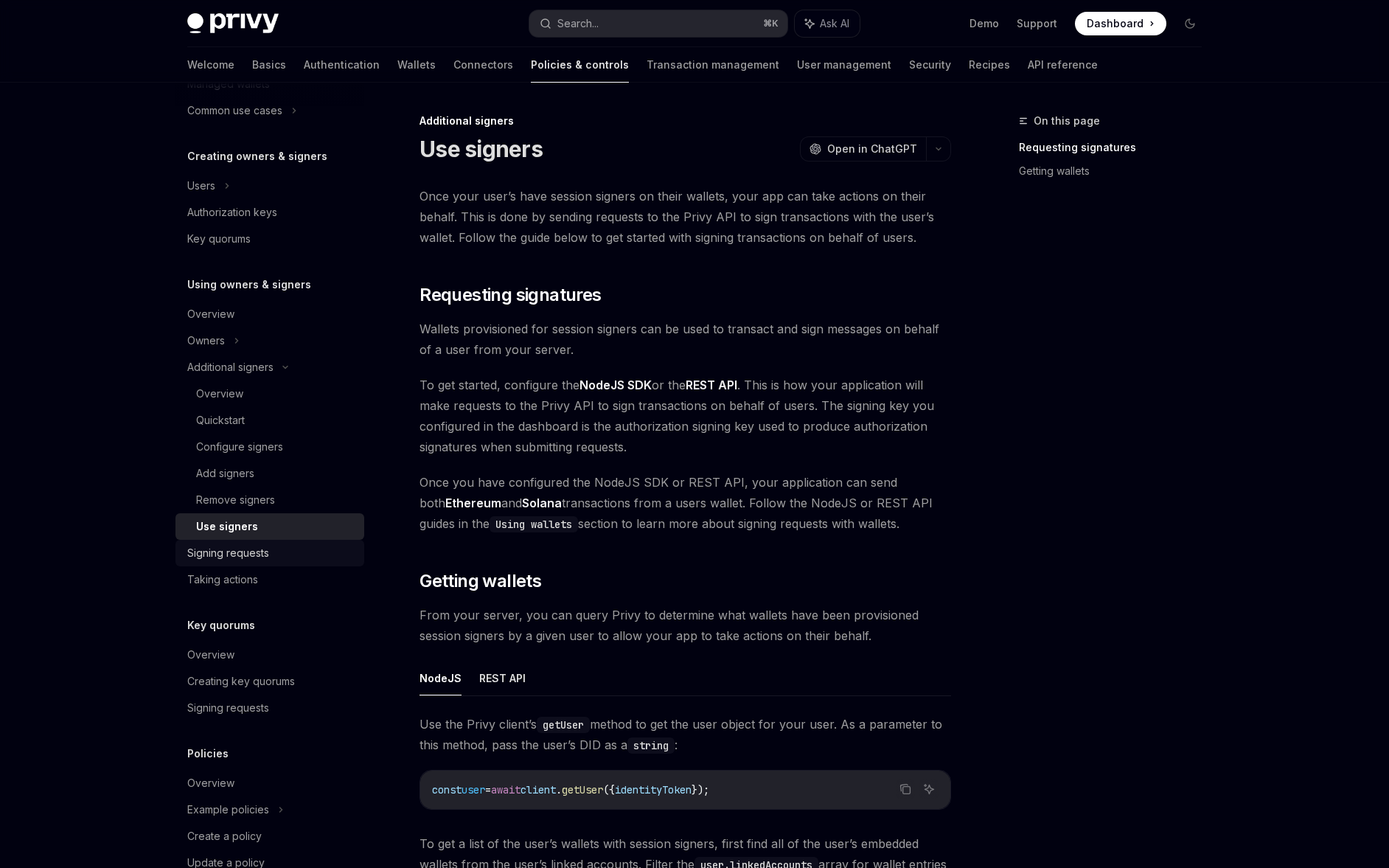
click at [303, 556] on div "Signing requests" at bounding box center [271, 553] width 168 height 17
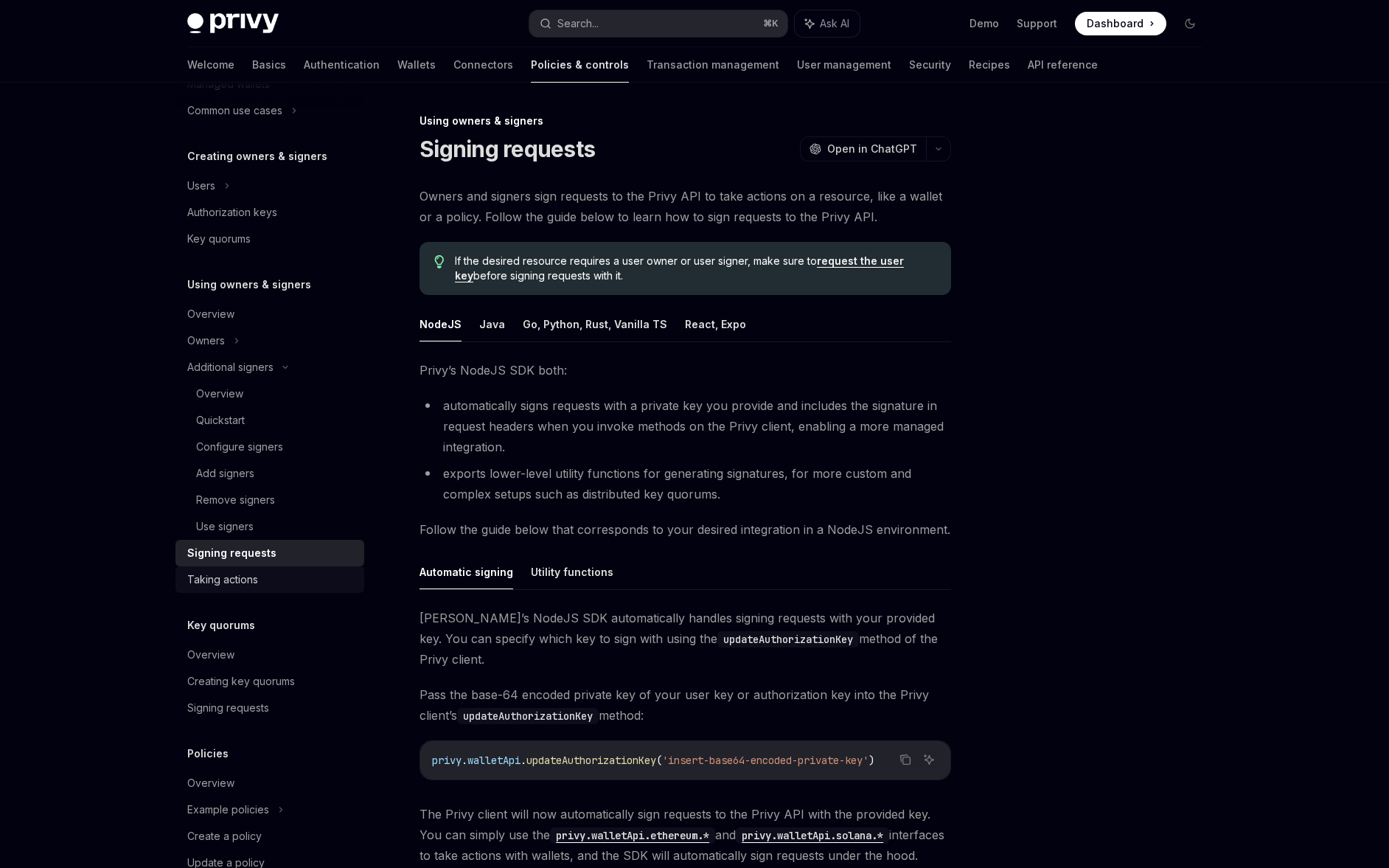
click at [300, 578] on div "Taking actions" at bounding box center [271, 579] width 168 height 17
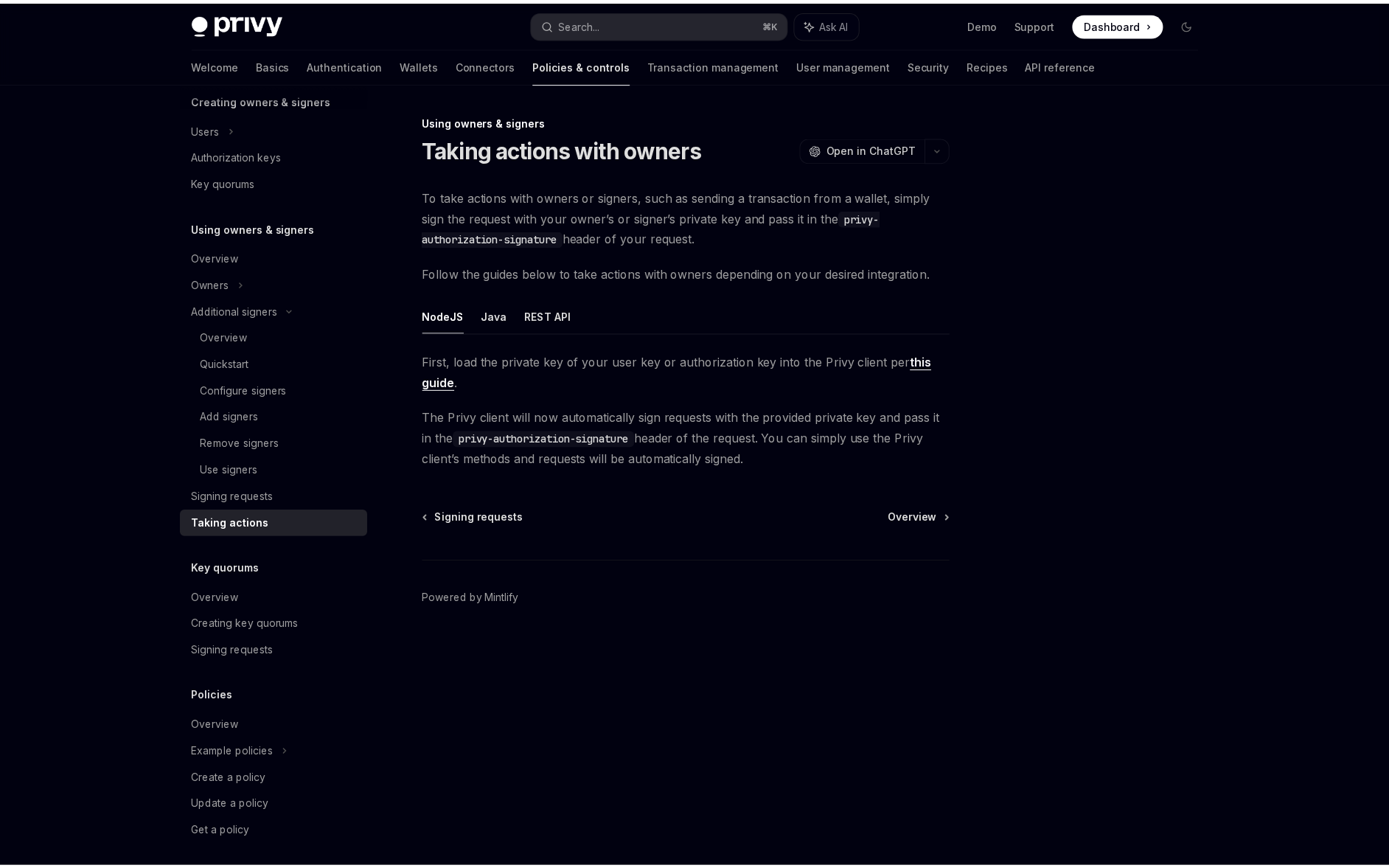
scroll to position [330, 0]
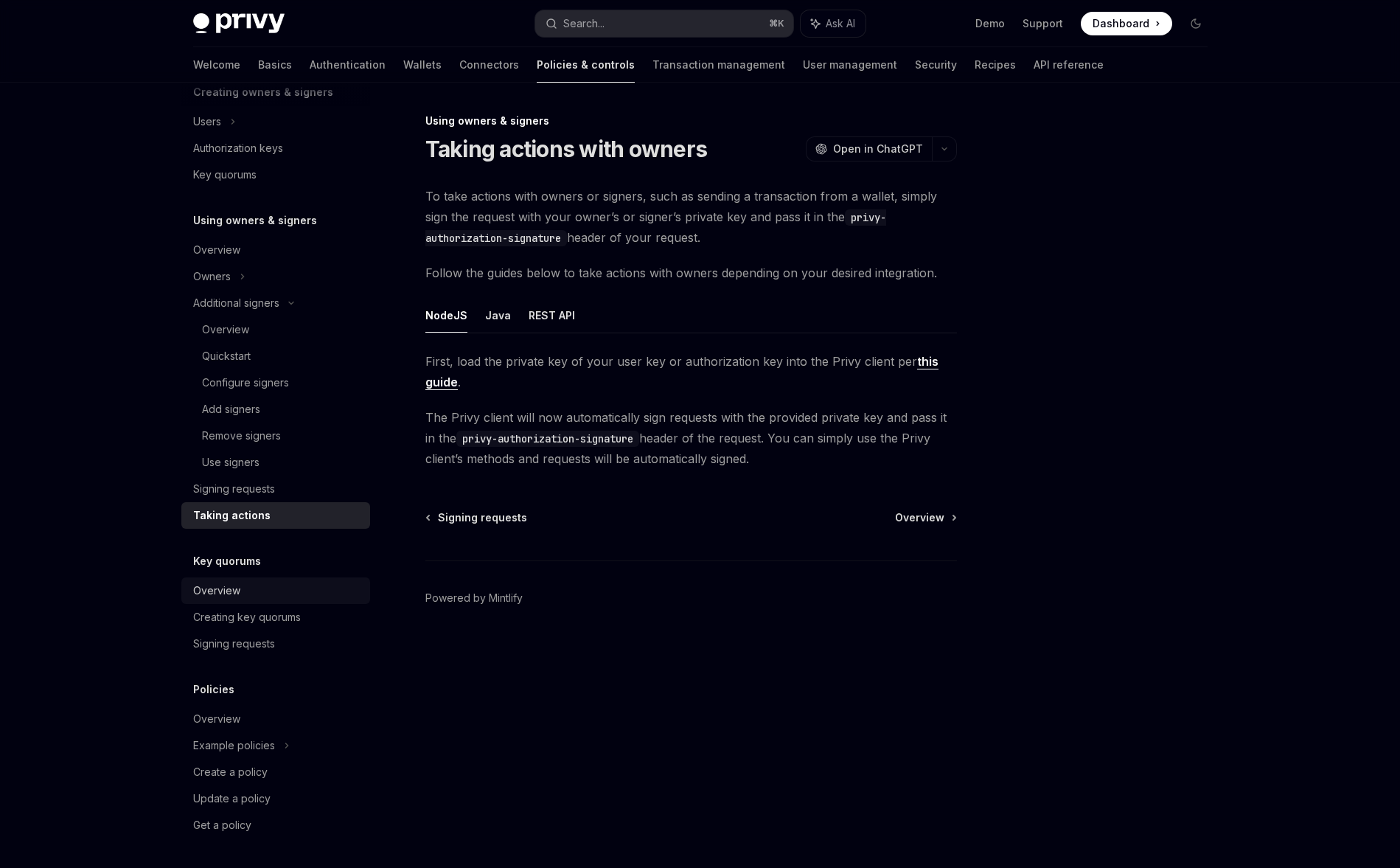
click at [266, 580] on link "Overview" at bounding box center [275, 590] width 189 height 26
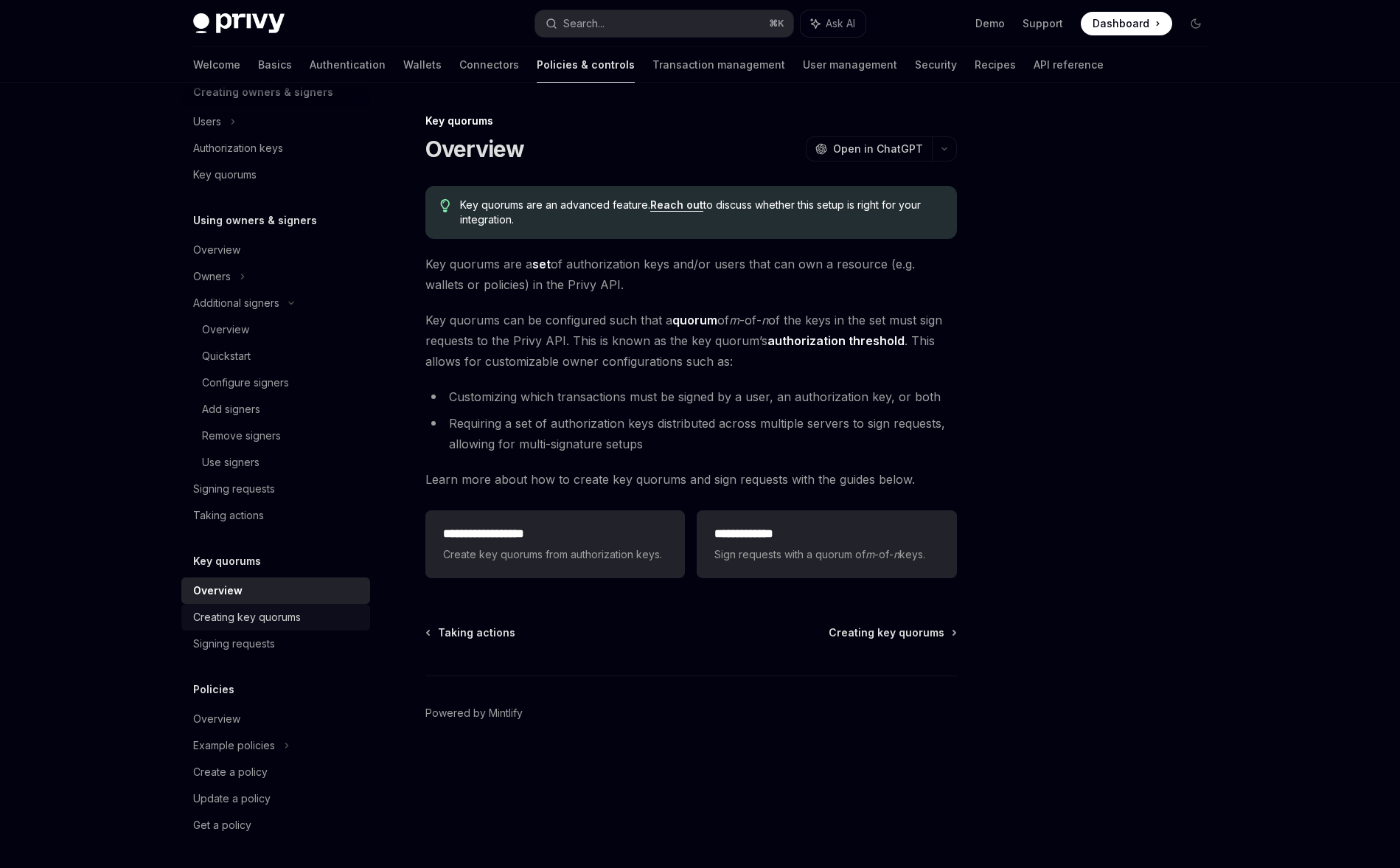
click at [254, 605] on link "Creating key quorums" at bounding box center [275, 617] width 189 height 26
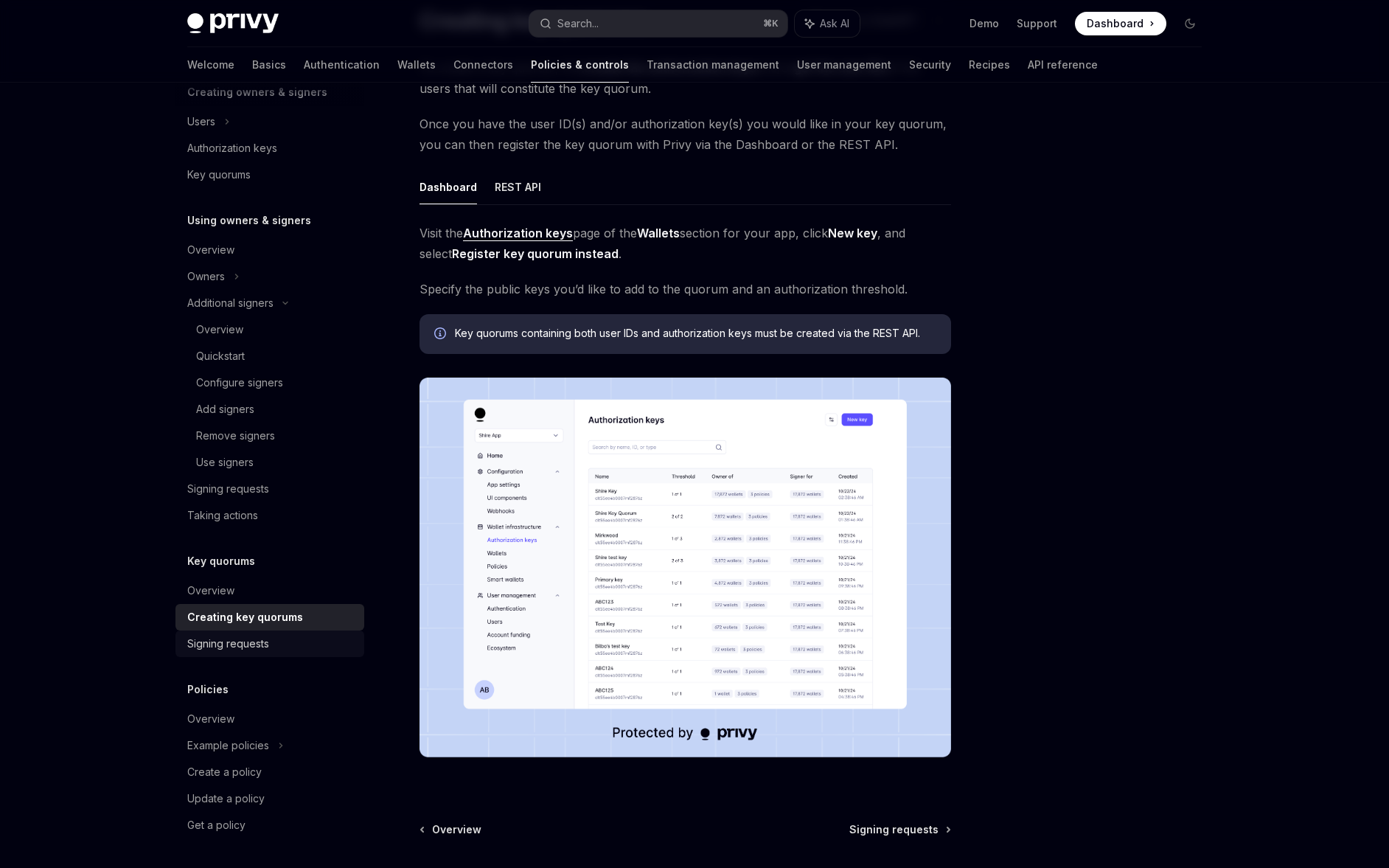
scroll to position [177, 0]
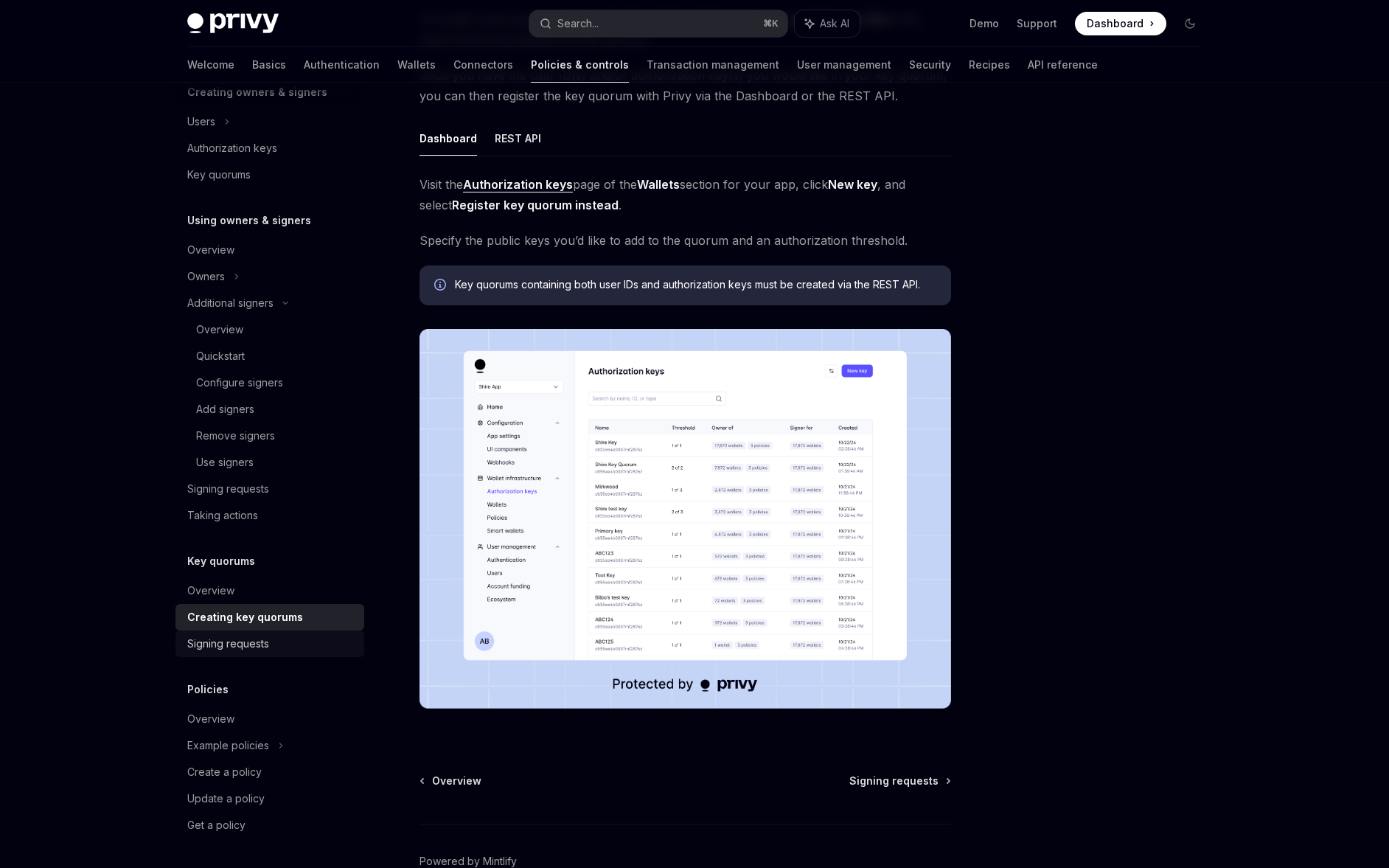
click at [241, 640] on div "Signing requests" at bounding box center [228, 643] width 82 height 17
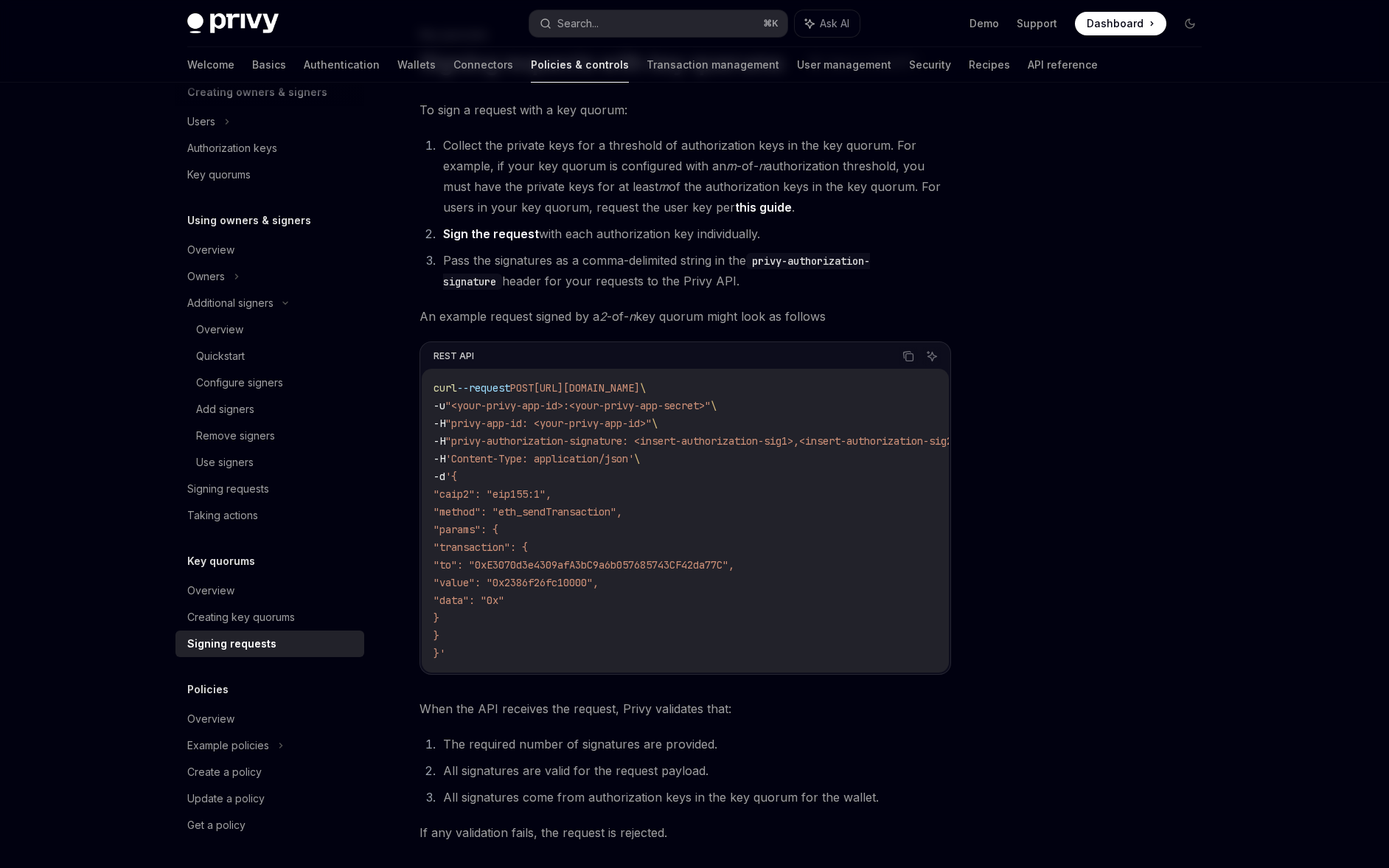
scroll to position [88, 0]
click at [239, 722] on div "Overview" at bounding box center [271, 719] width 168 height 17
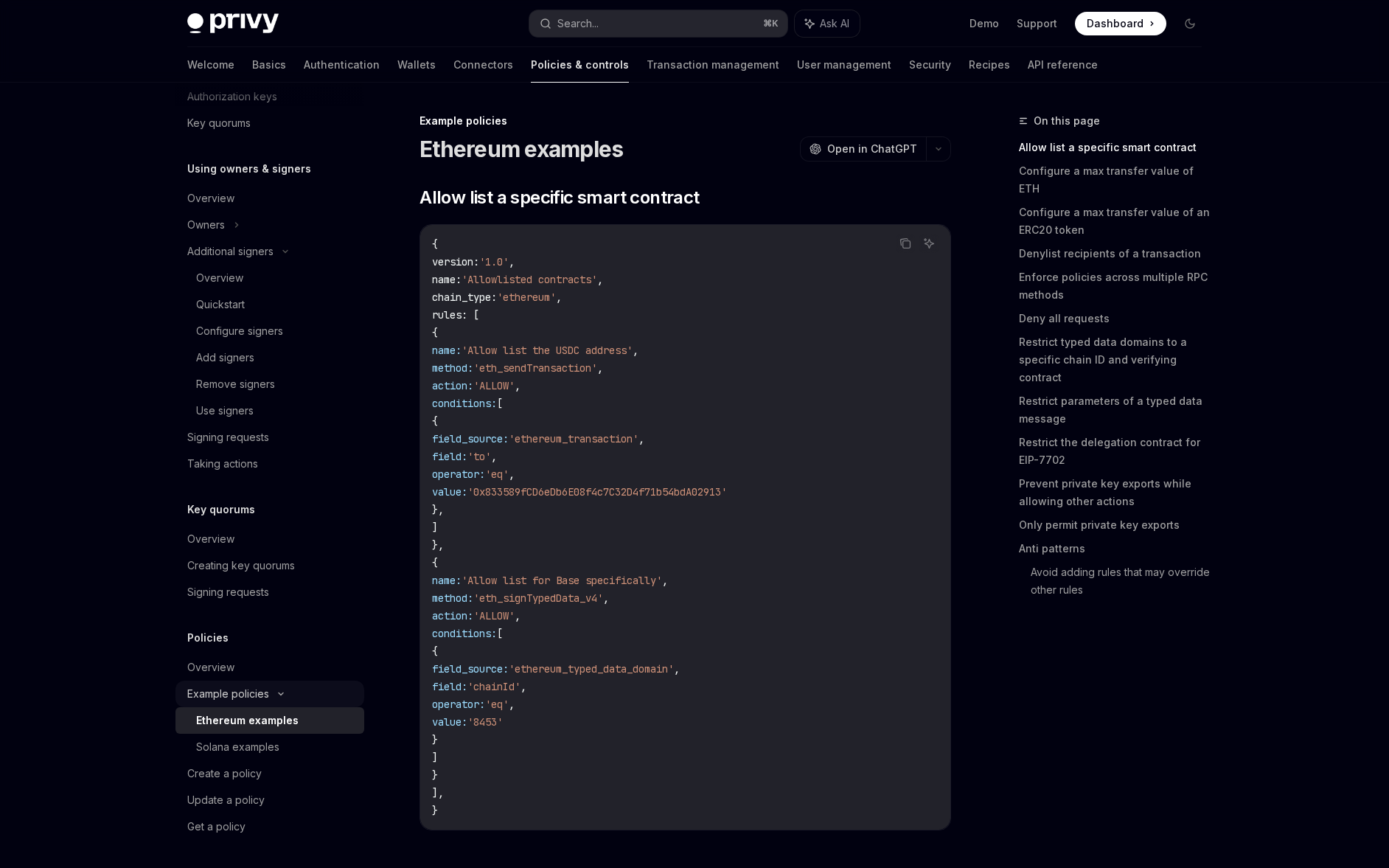
scroll to position [383, 0]
click at [255, 747] on div "Solana examples" at bounding box center [238, 745] width 83 height 17
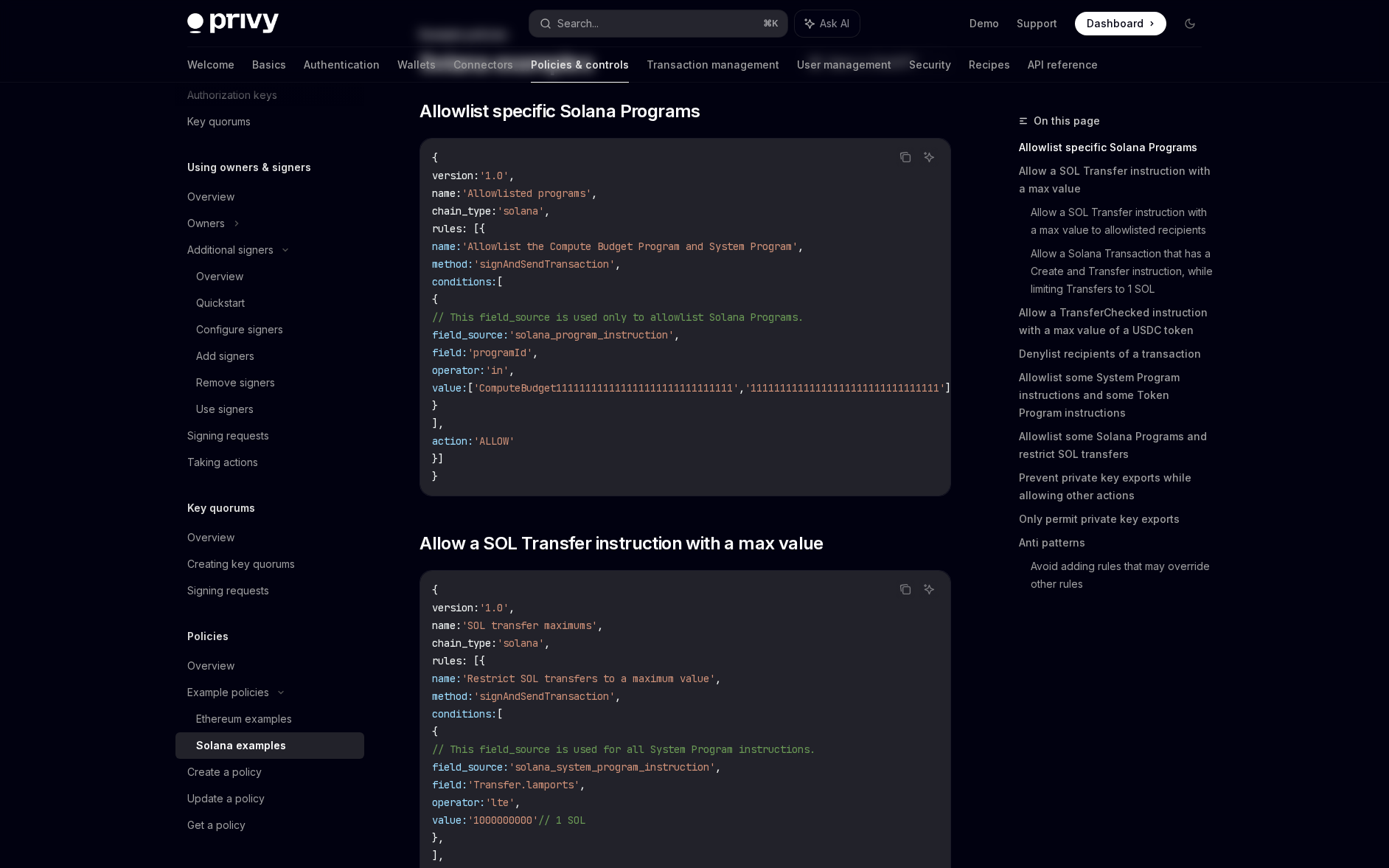
scroll to position [88, 0]
click at [248, 764] on div "Create a policy" at bounding box center [224, 771] width 75 height 17
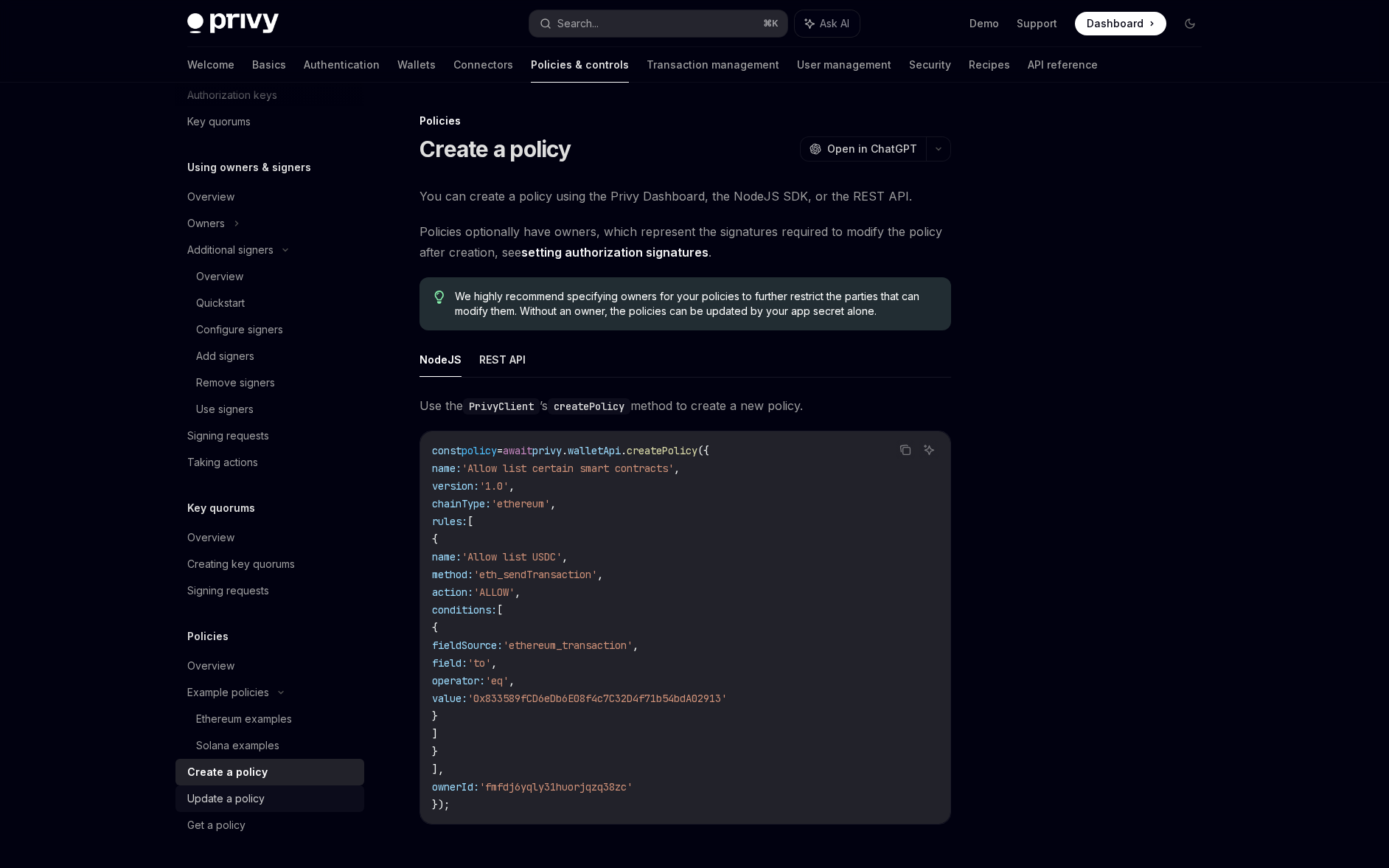
click at [252, 802] on div "Update a policy" at bounding box center [226, 798] width 78 height 17
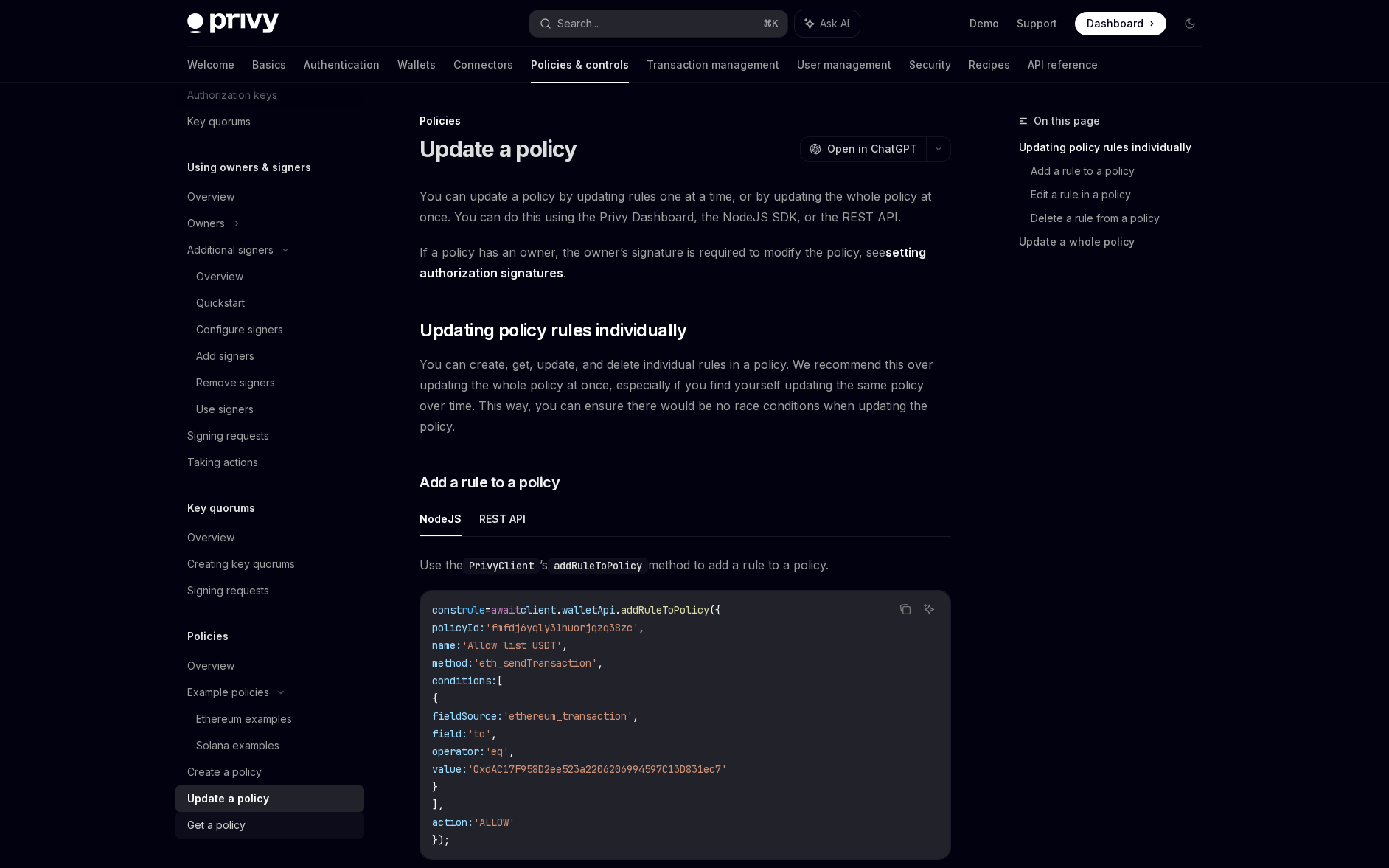
click at [253, 830] on div "Get a policy" at bounding box center [271, 824] width 168 height 17
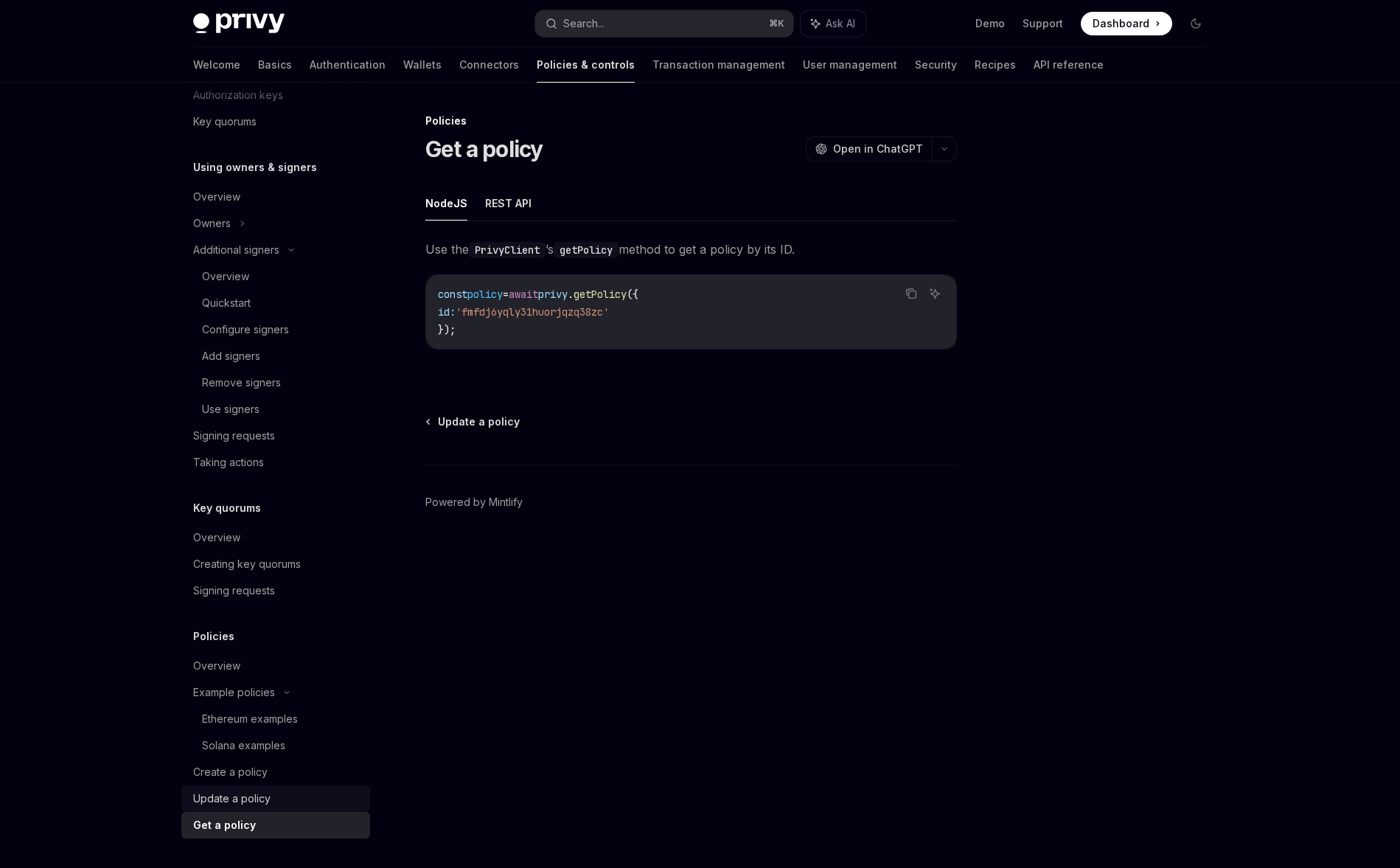
click at [249, 808] on link "Update a policy" at bounding box center [275, 798] width 189 height 26
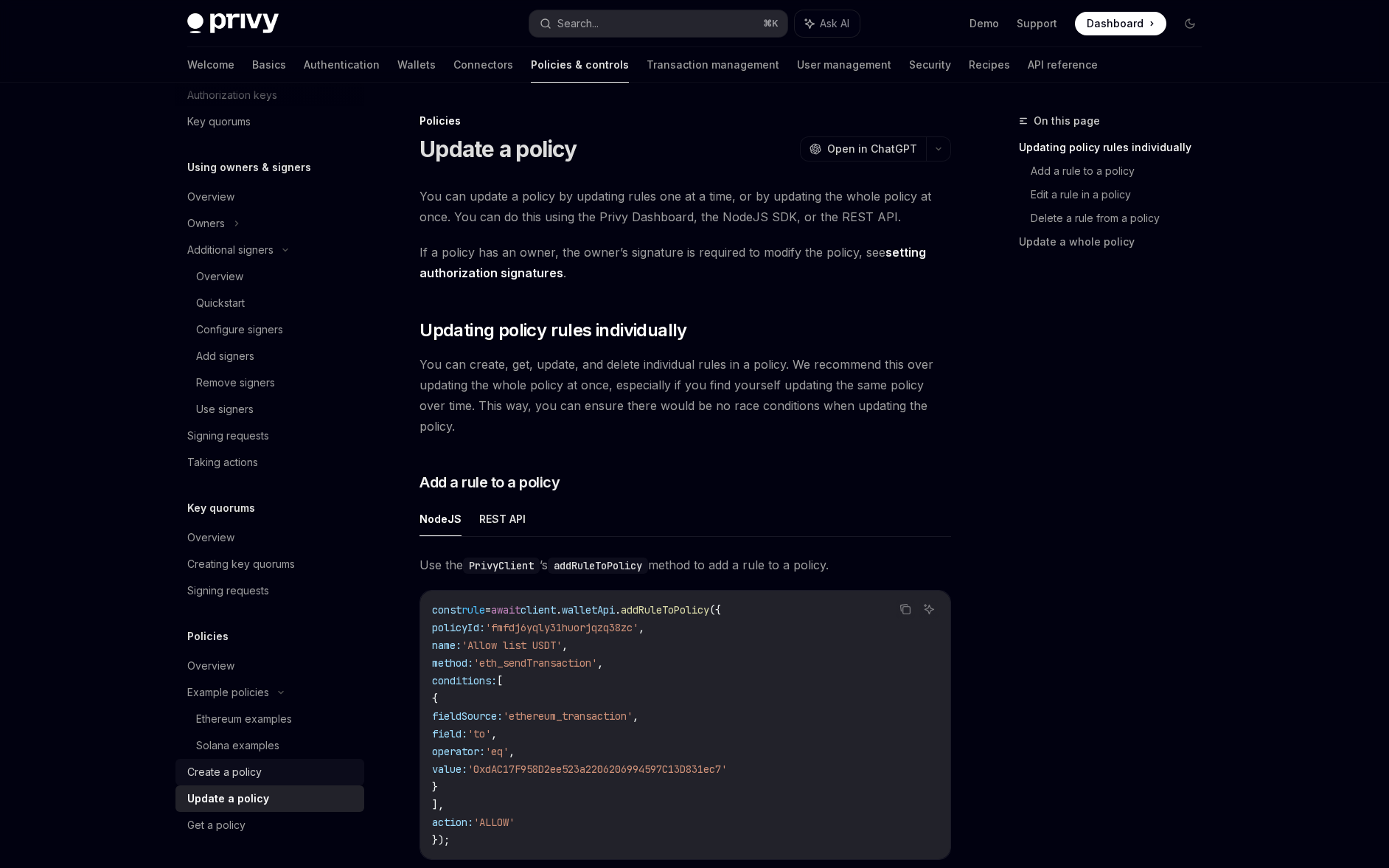
click at [247, 783] on link "Create a policy" at bounding box center [269, 771] width 189 height 26
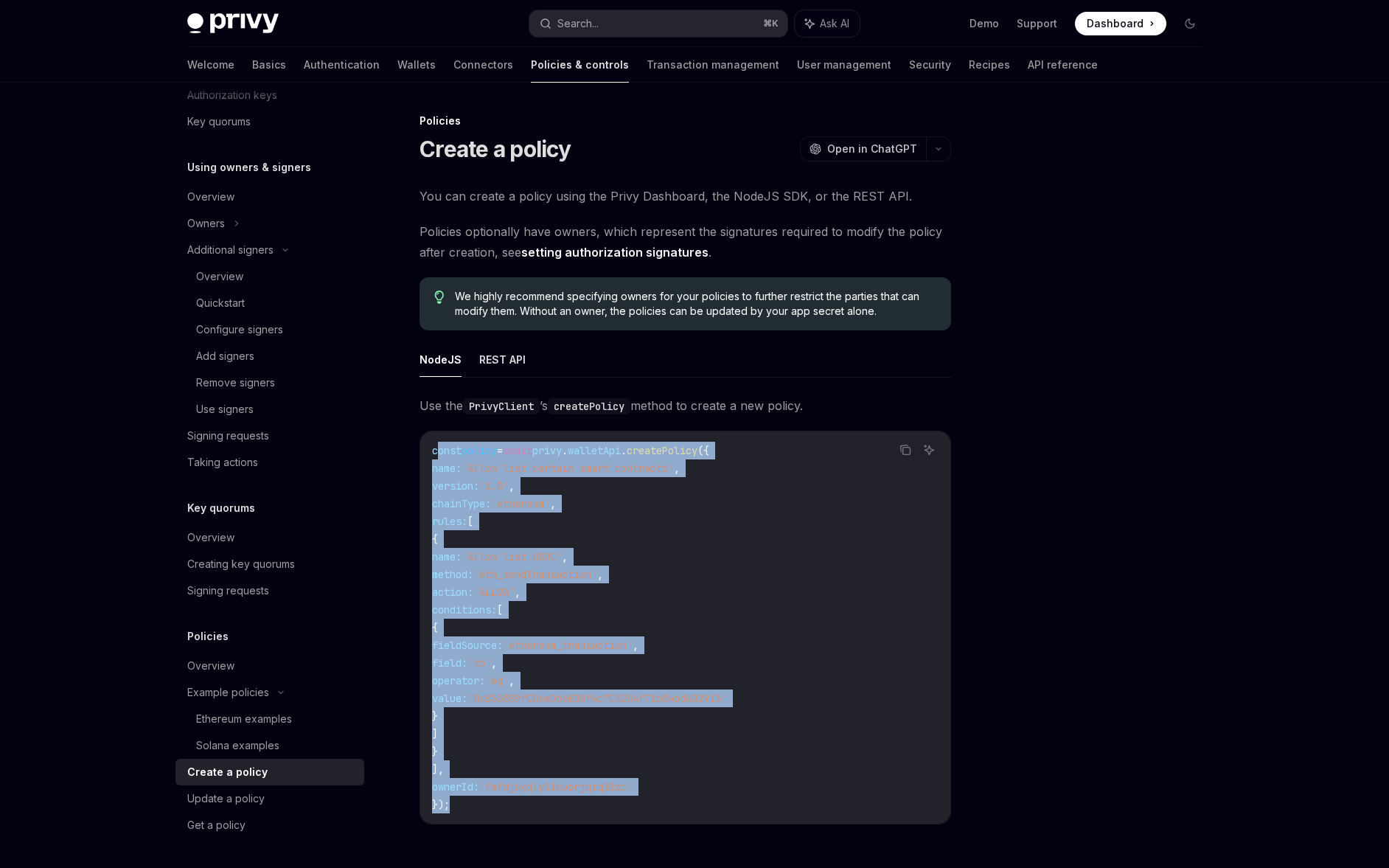
drag, startPoint x: 439, startPoint y: 448, endPoint x: 479, endPoint y: 805, distance: 359.2
click at [479, 805] on code "const policy = await privy . walletApi . createPolicy ({ name: 'Allow list cert…" at bounding box center [685, 627] width 507 height 371
drag, startPoint x: 475, startPoint y: 803, endPoint x: 434, endPoint y: 455, distance: 350.4
click at [434, 455] on code "const policy = await privy . walletApi . createPolicy ({ name: 'Allow list cert…" at bounding box center [685, 627] width 507 height 371
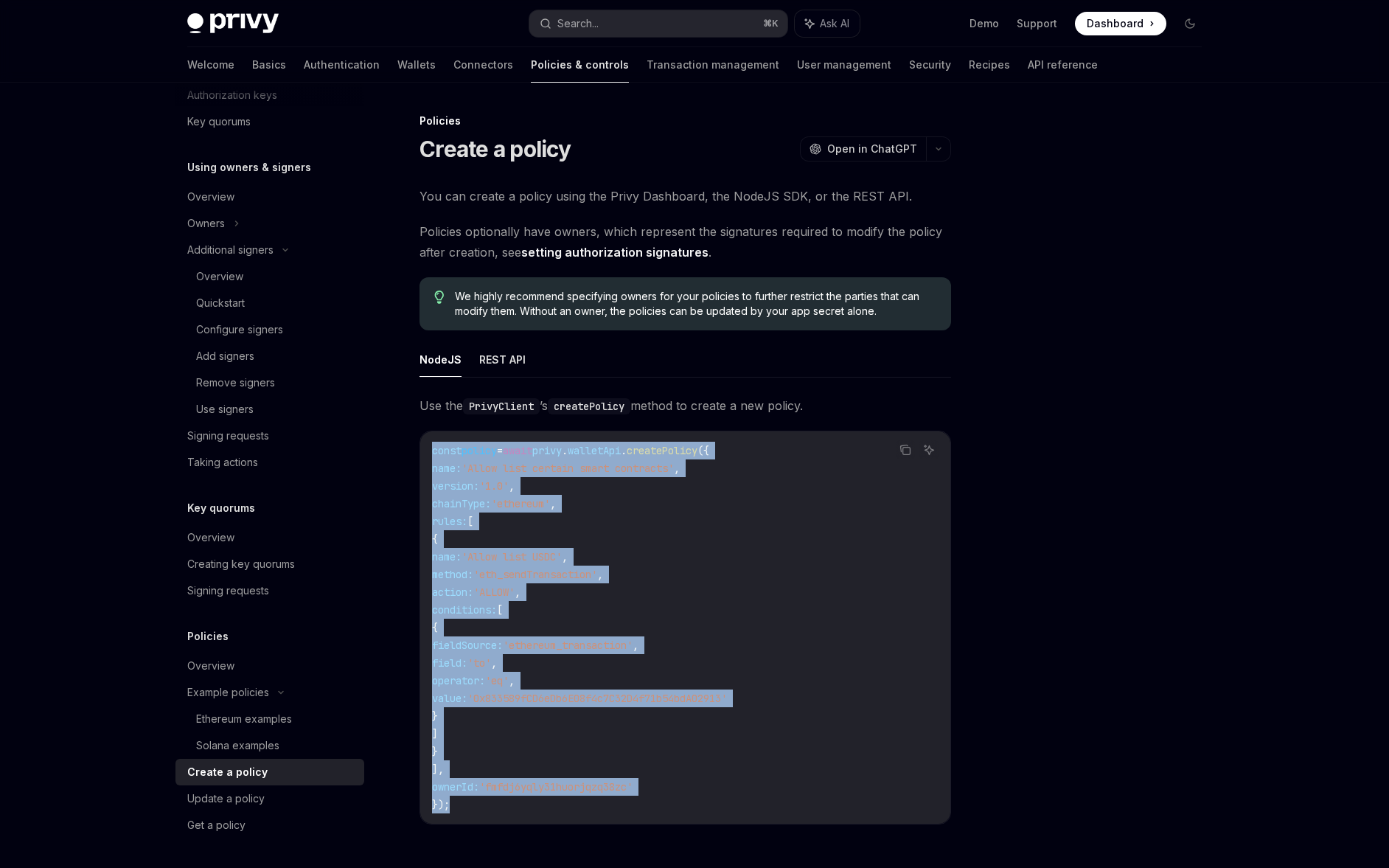
click at [434, 455] on span "const" at bounding box center [446, 451] width 29 height 14
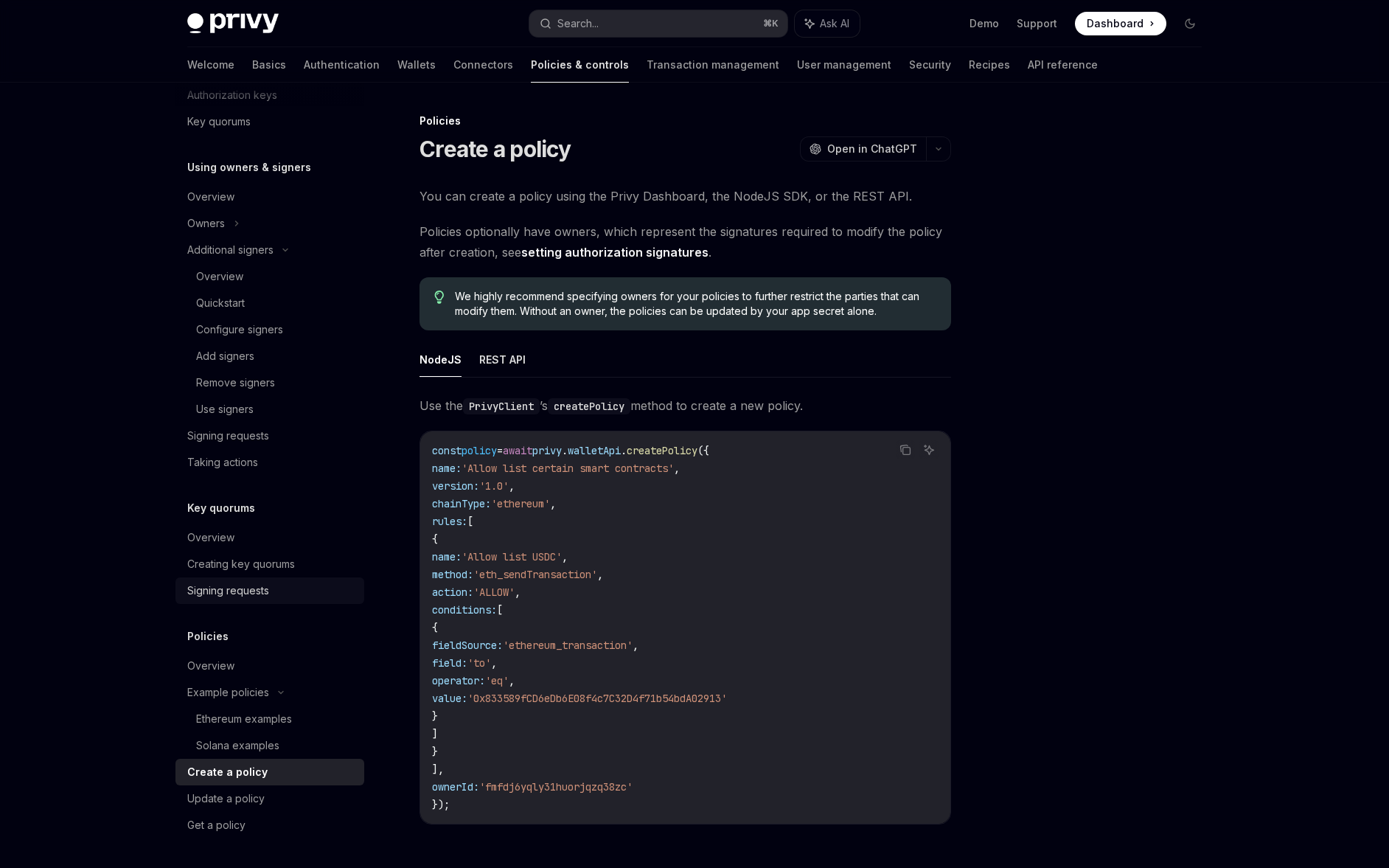
click at [266, 580] on link "Signing requests" at bounding box center [269, 590] width 189 height 26
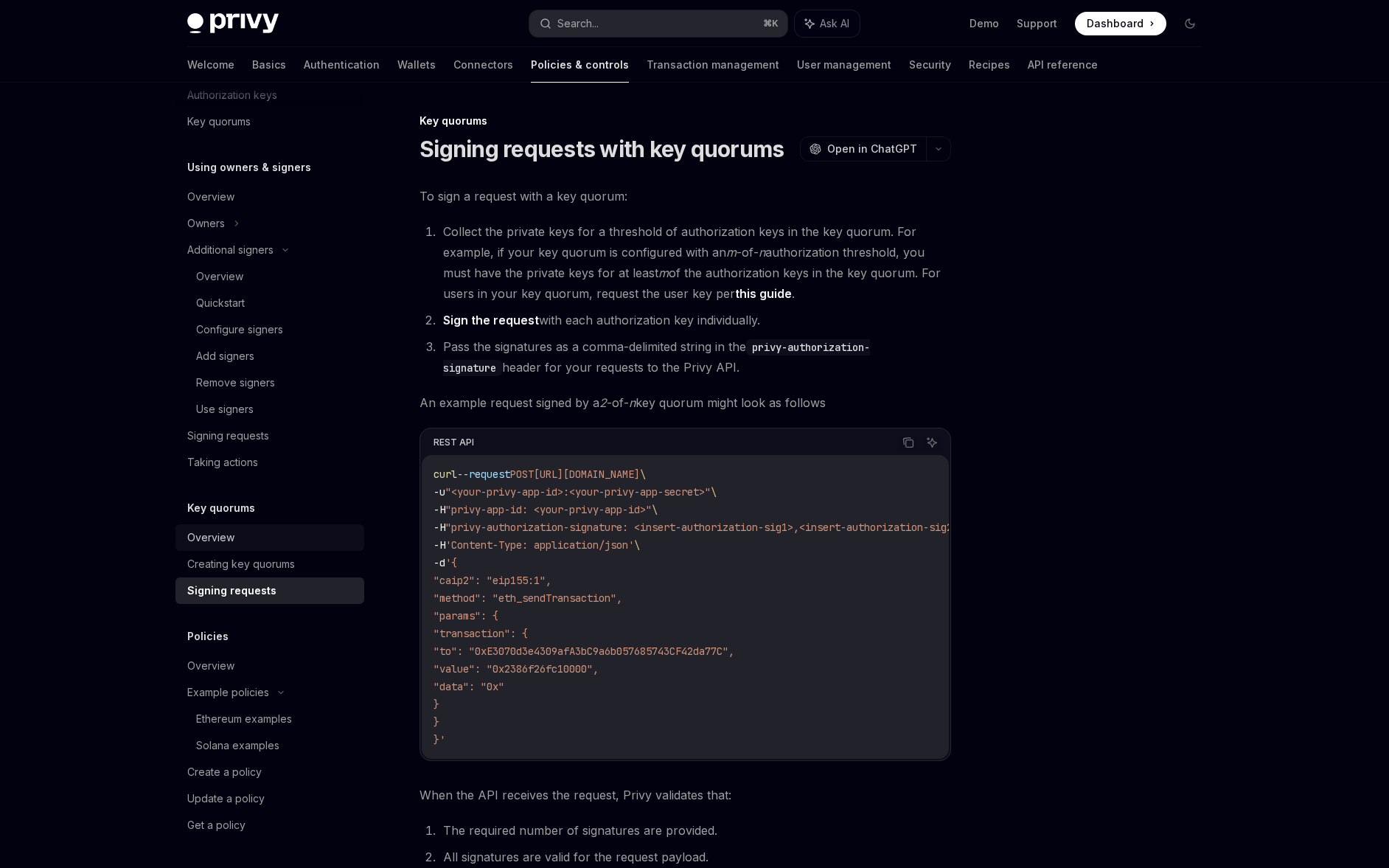
click at [257, 544] on div "Overview" at bounding box center [271, 537] width 168 height 17
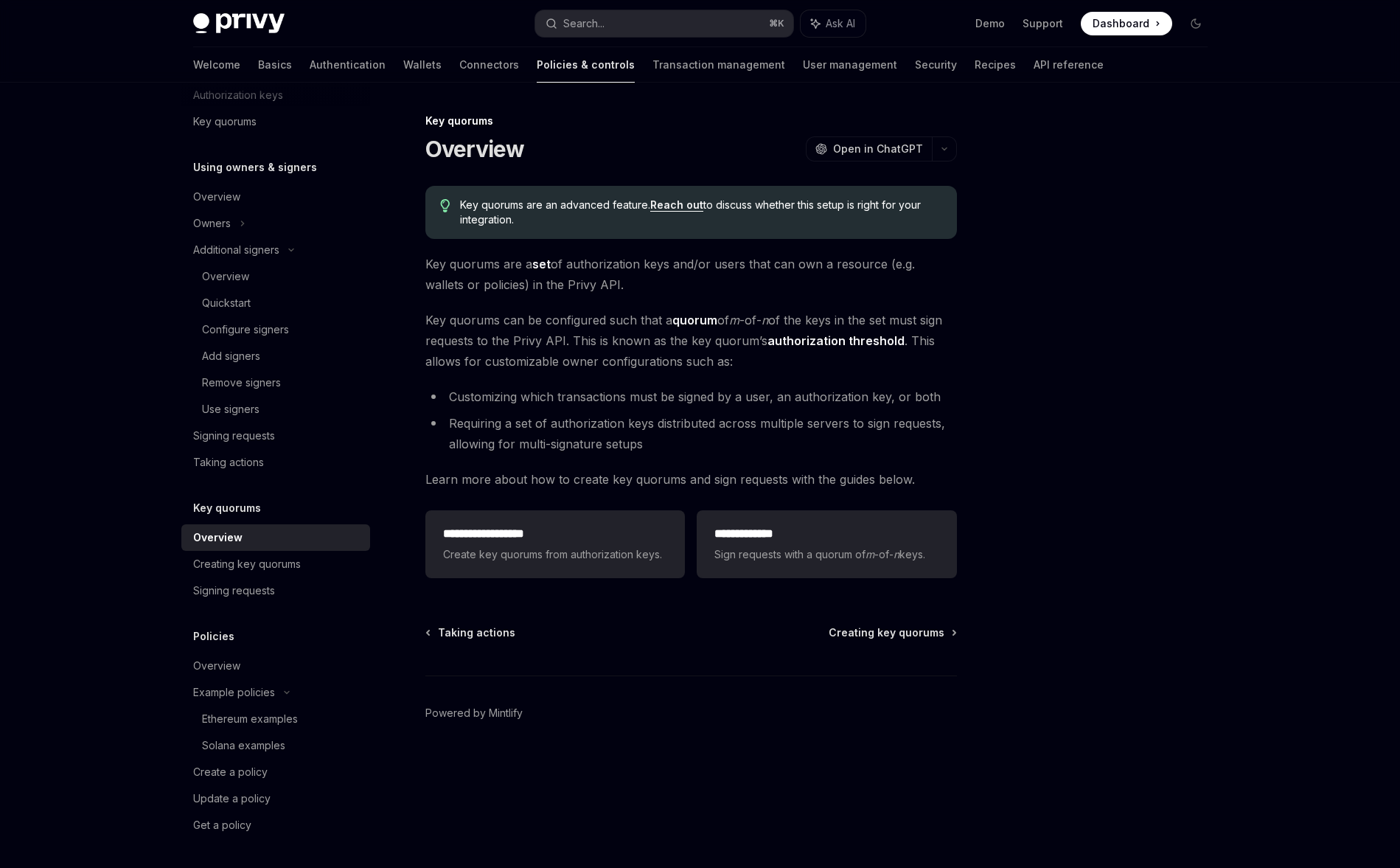
click at [242, 482] on div "Overview Owners & signers Overview Types of owners & signers Configuring your w…" at bounding box center [275, 281] width 189 height 1115
click at [242, 462] on div "Taking actions" at bounding box center [229, 462] width 71 height 17
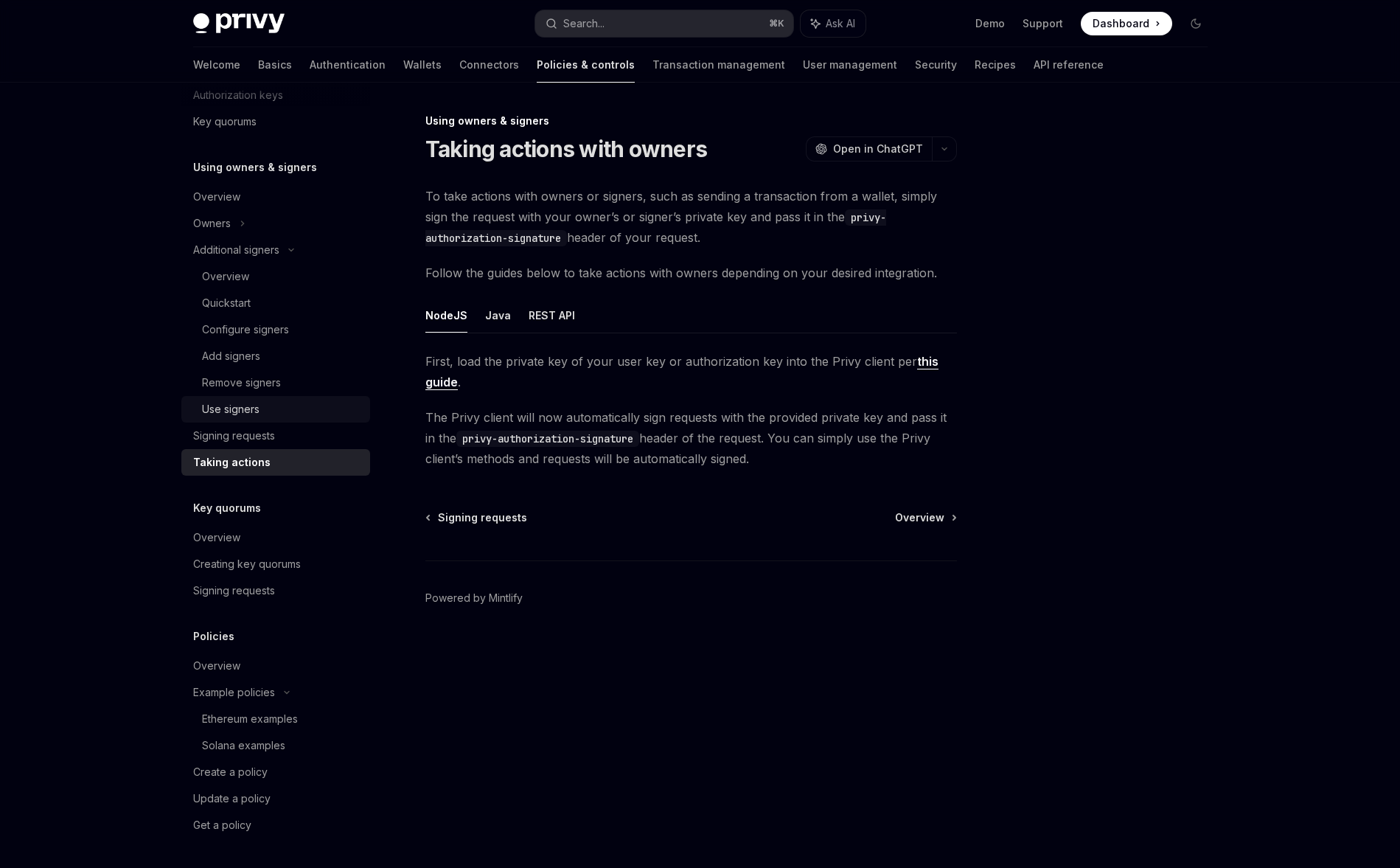
click at [239, 420] on link "Use signers" at bounding box center [275, 409] width 189 height 26
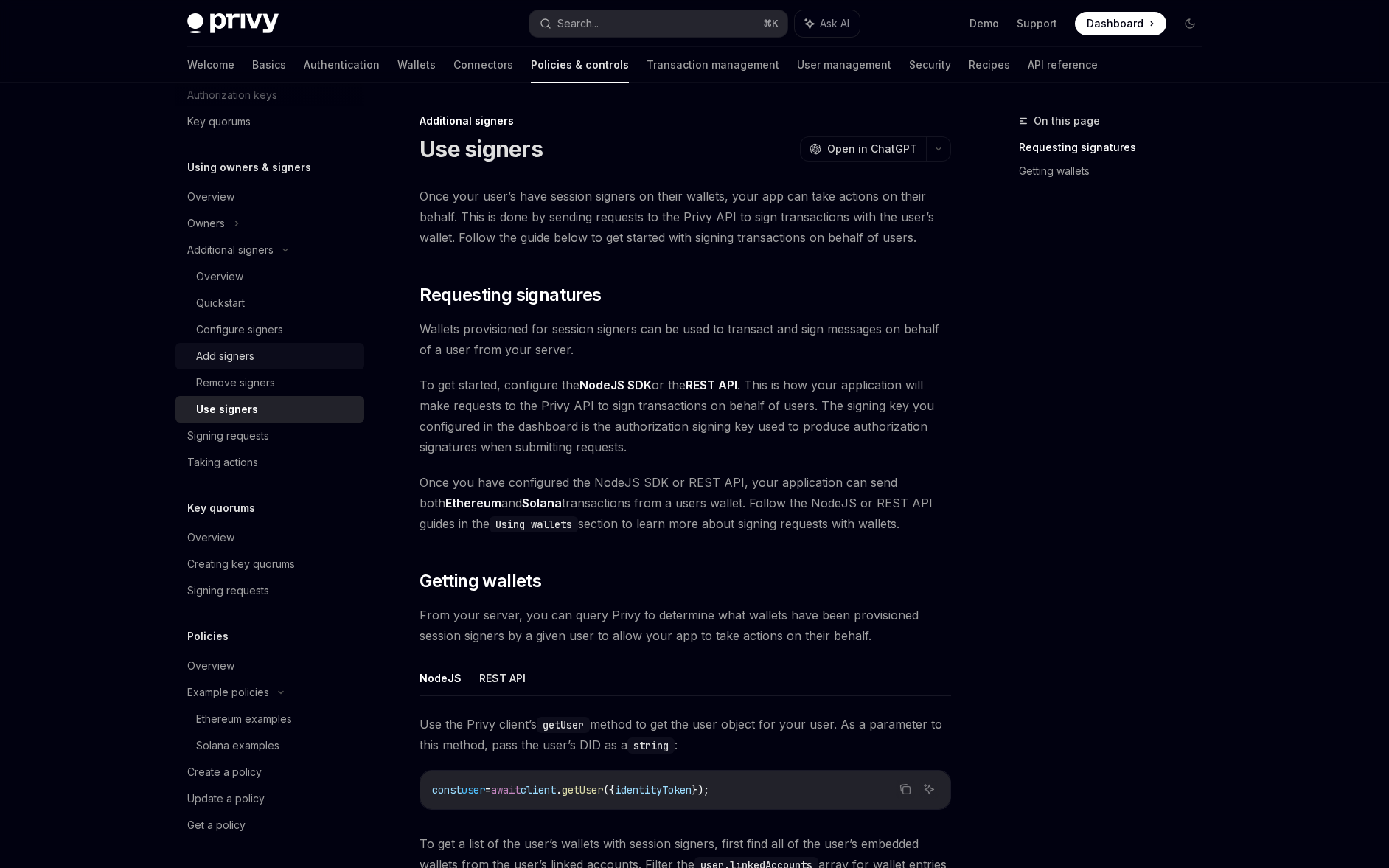
click at [238, 365] on div "Add signers" at bounding box center [225, 356] width 58 height 17
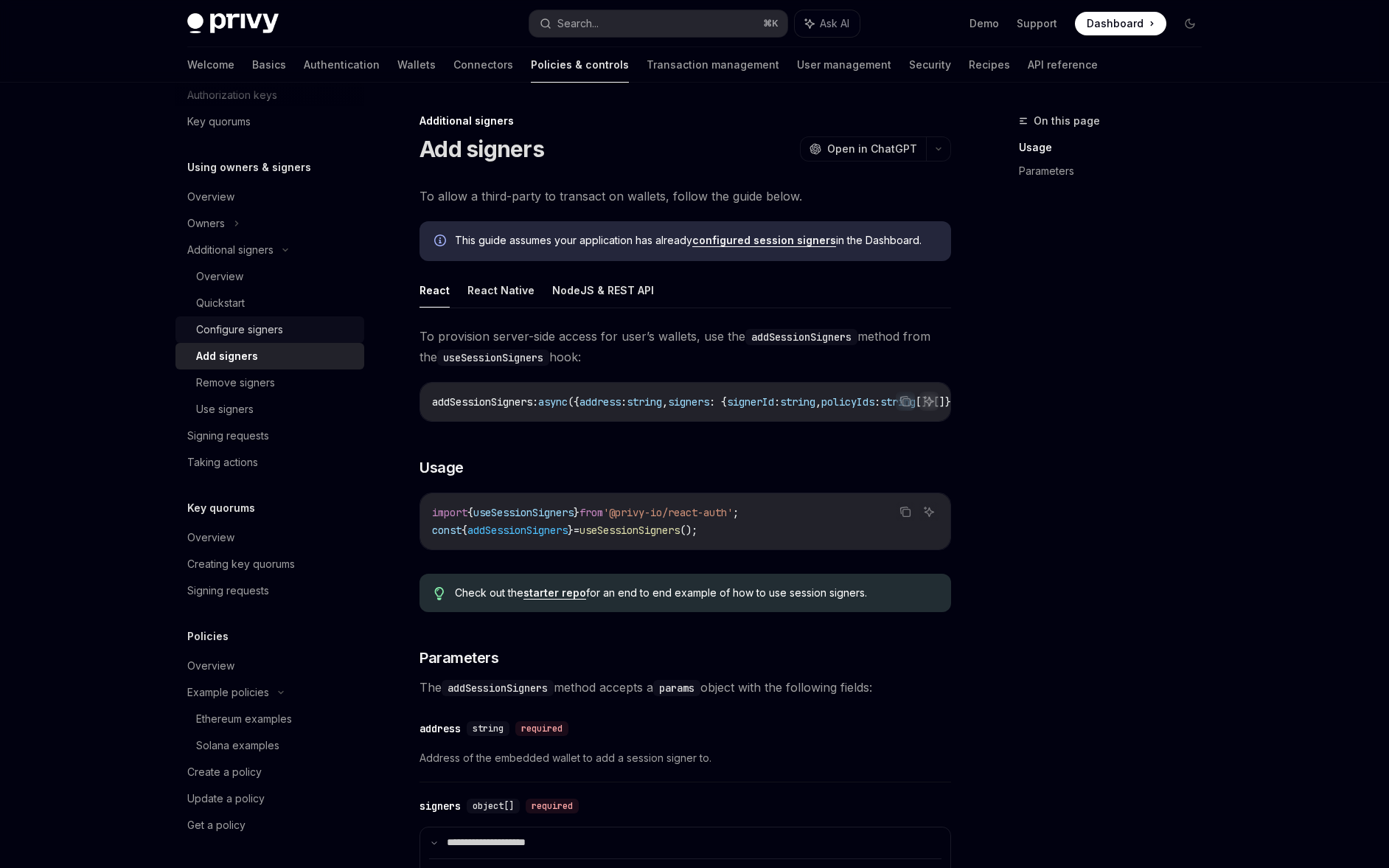
click at [236, 316] on link "Configure signers" at bounding box center [269, 329] width 189 height 26
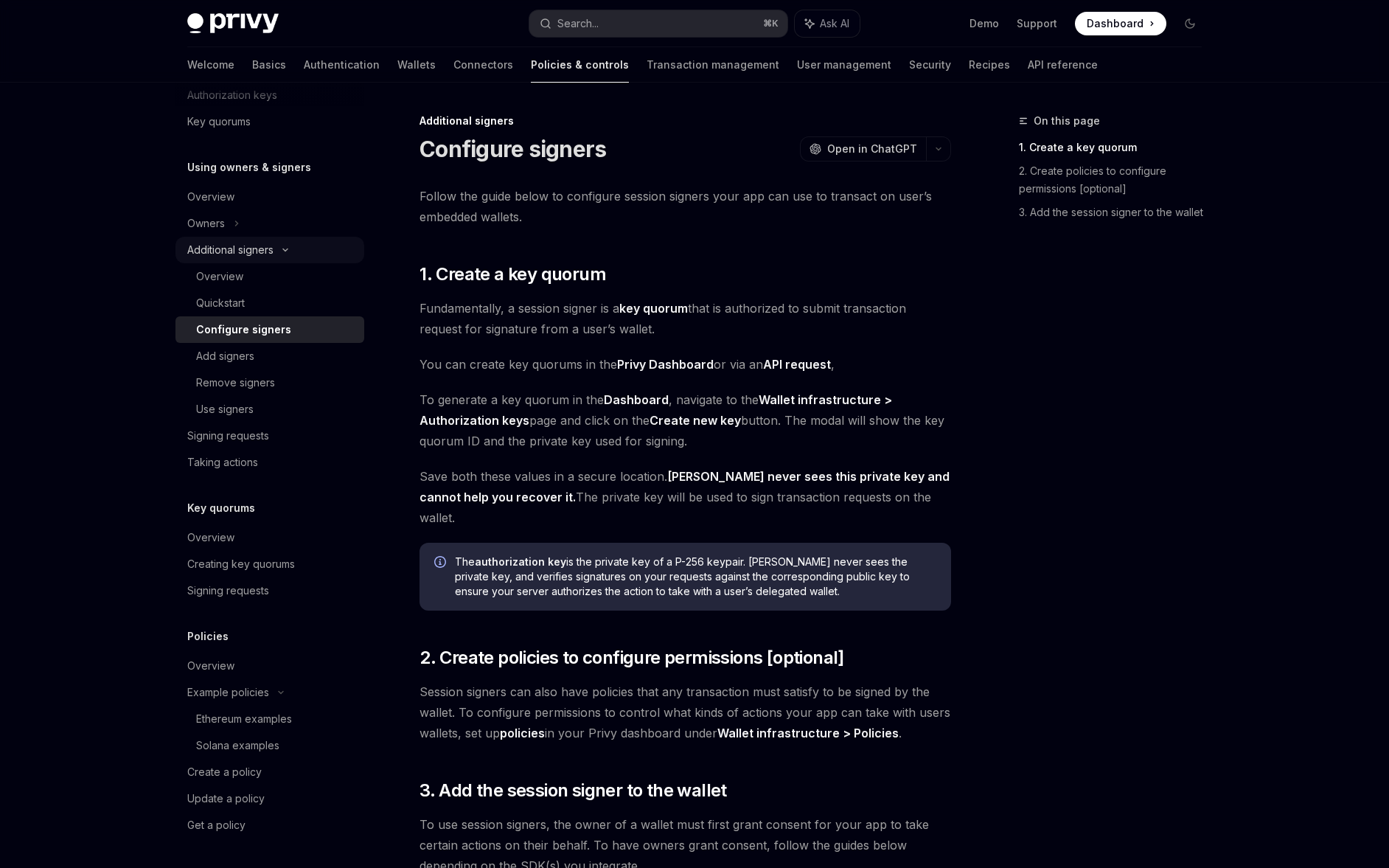
click at [236, 244] on div "Additional signers" at bounding box center [230, 249] width 86 height 17
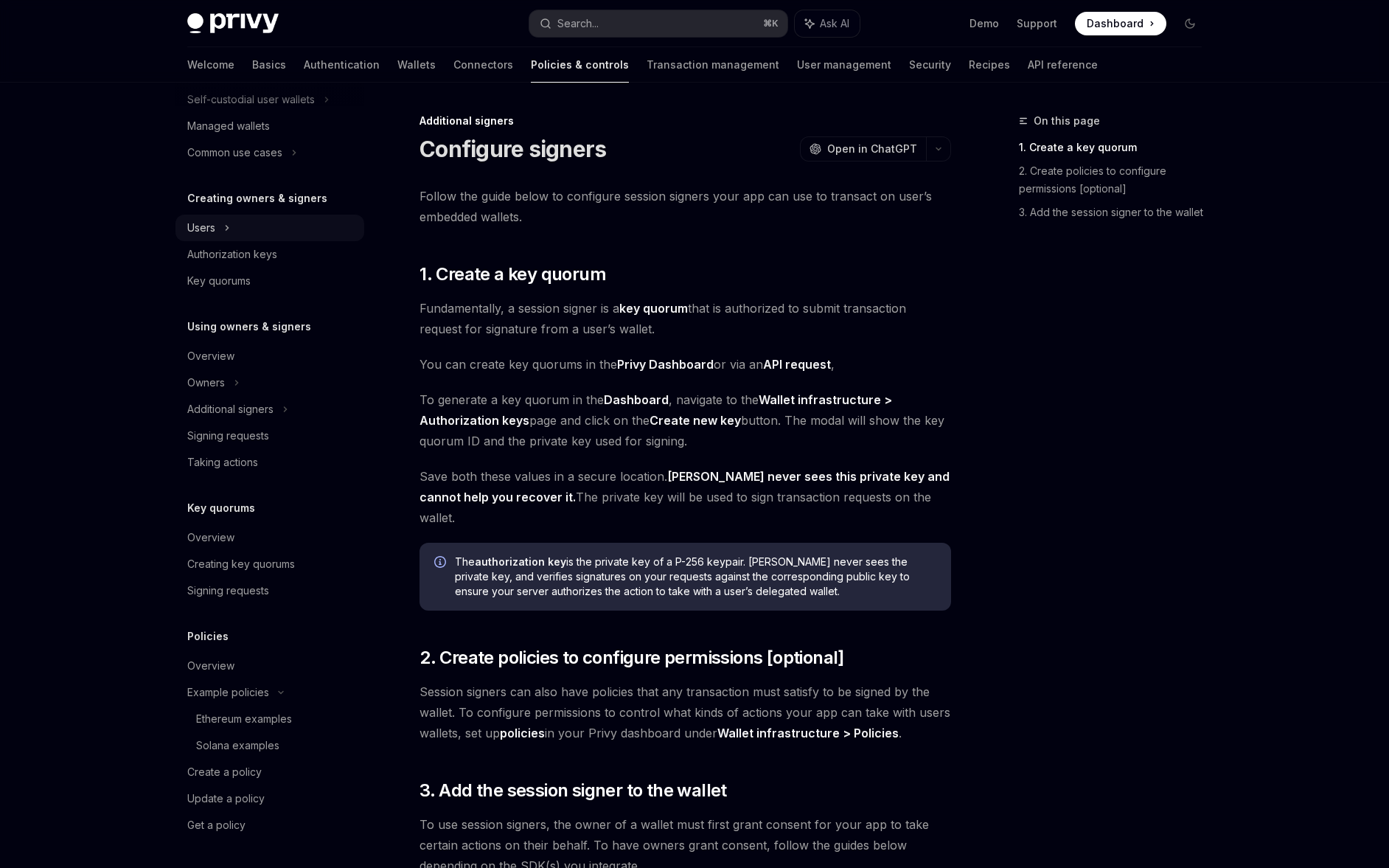
click at [236, 233] on div "Users" at bounding box center [269, 227] width 189 height 26
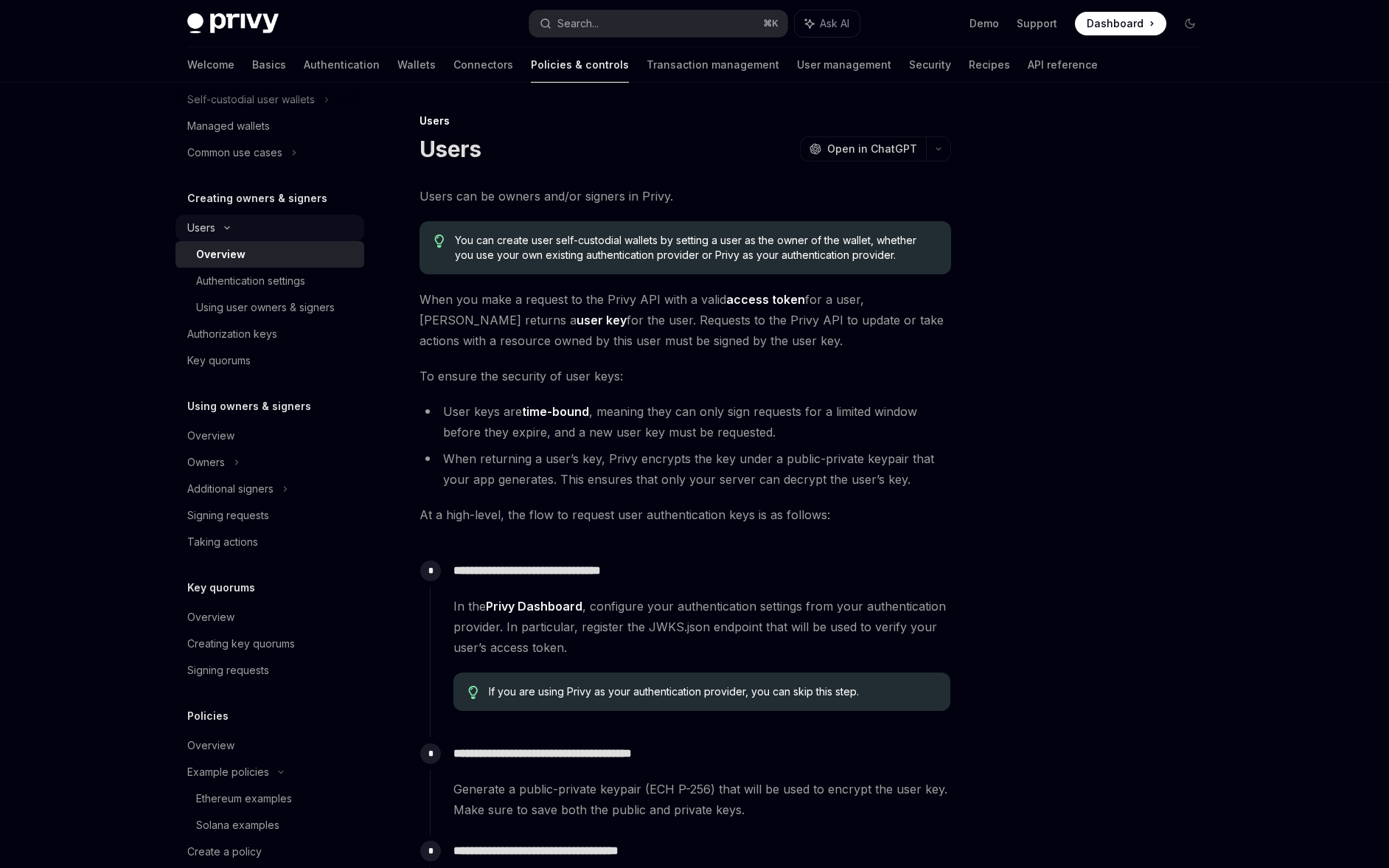
scroll to position [303, 0]
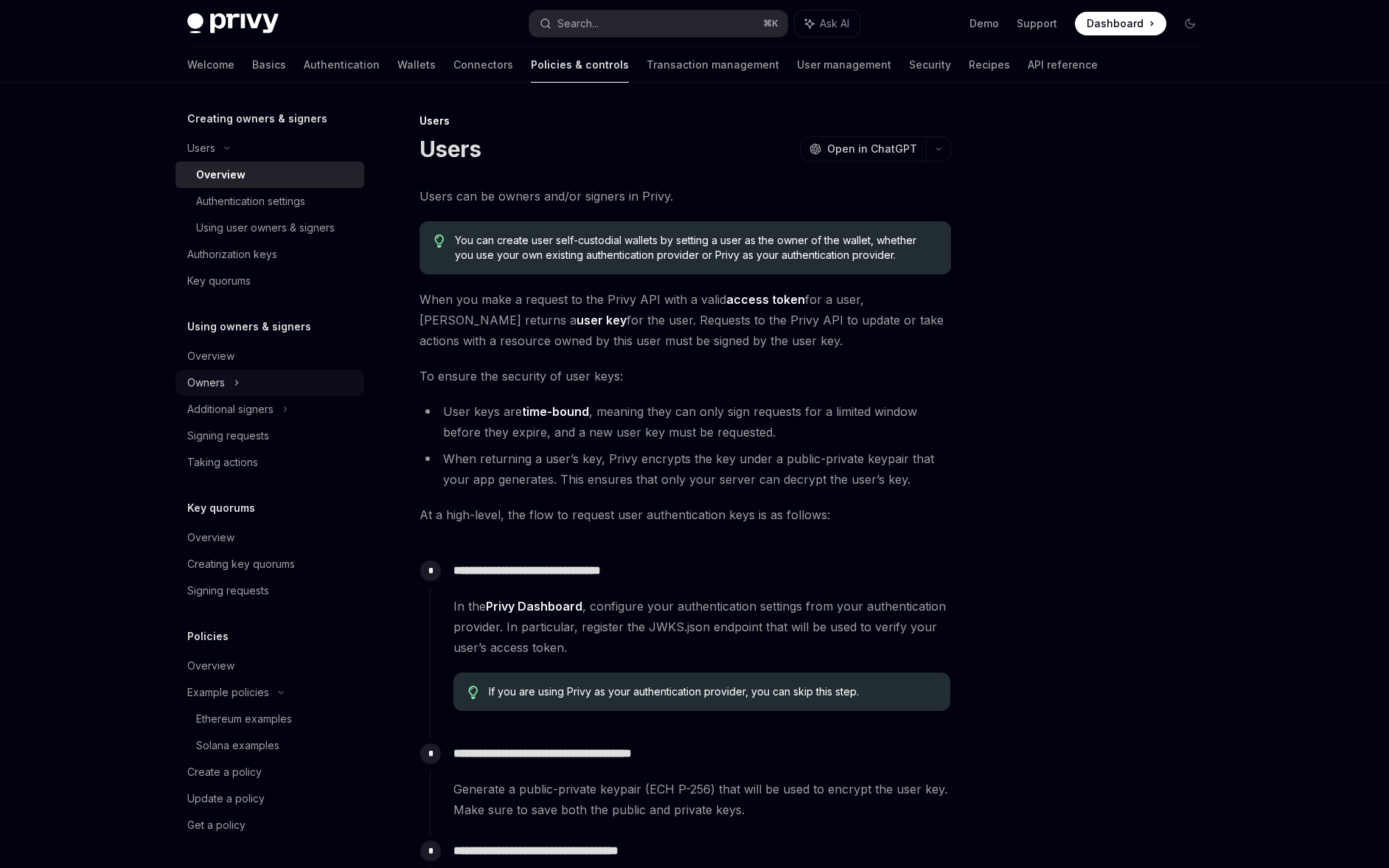
click at [244, 33] on div "Owners" at bounding box center [269, 20] width 189 height 26
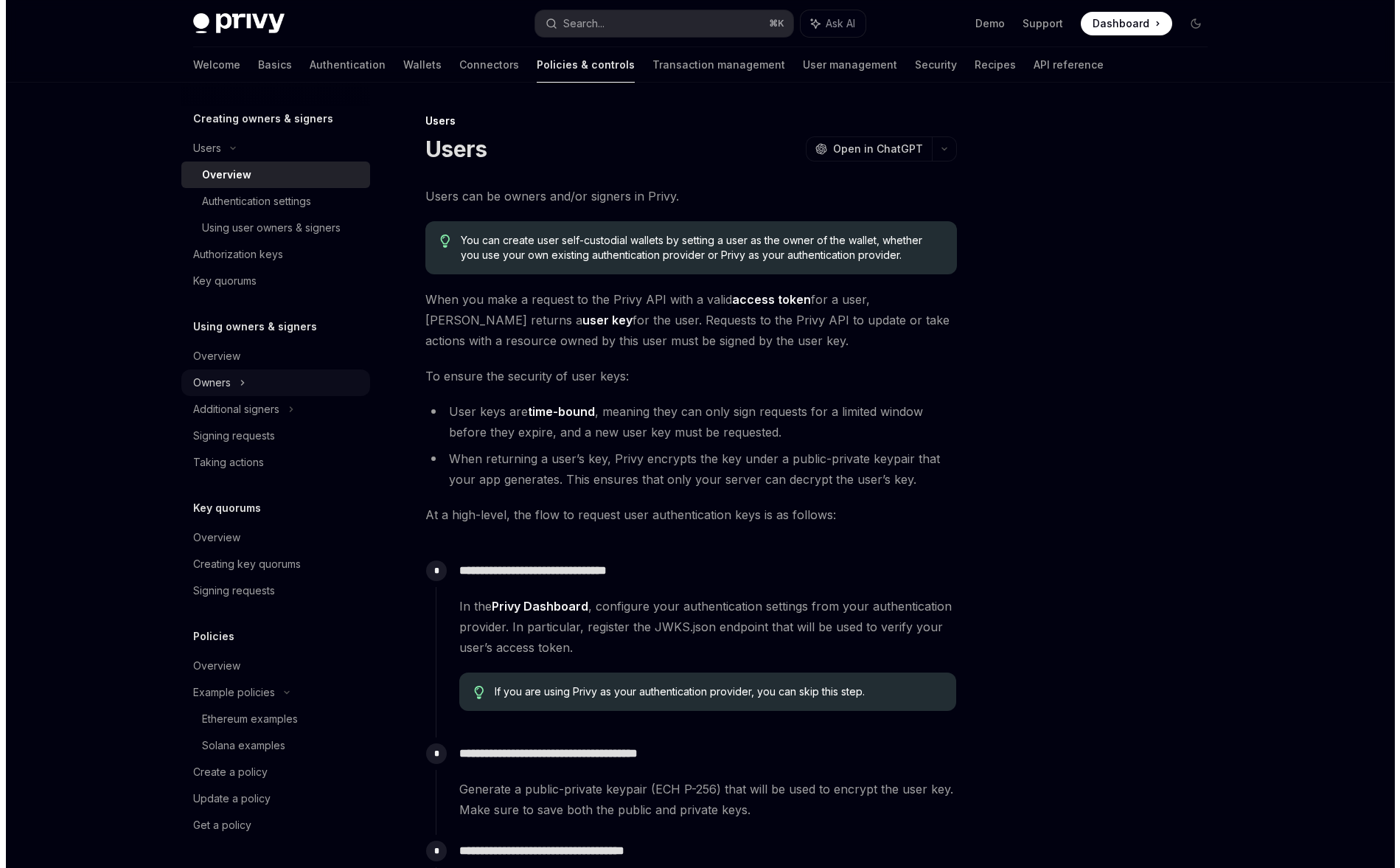
scroll to position [330, 0]
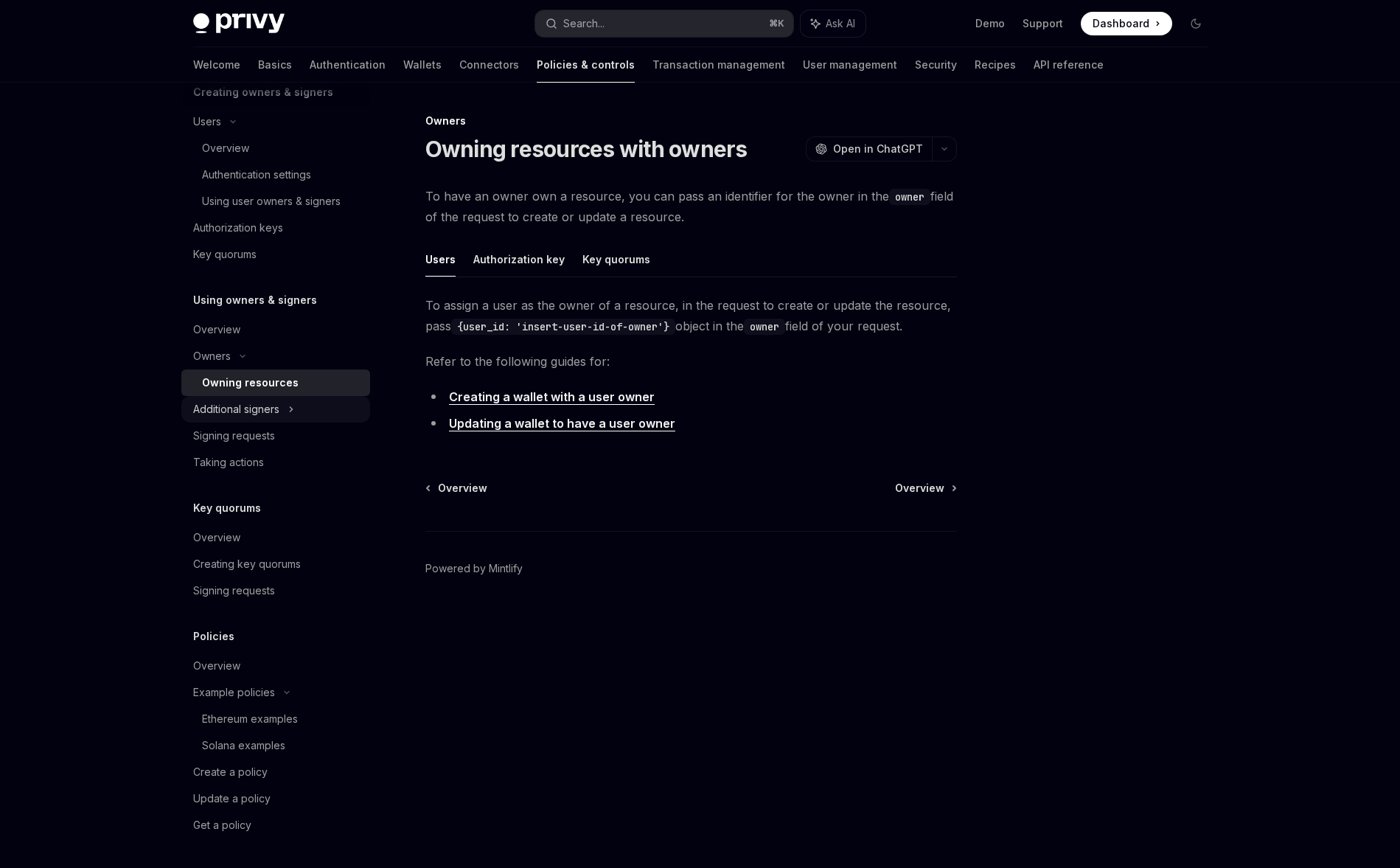
click at [250, 412] on div "Additional signers" at bounding box center [236, 408] width 86 height 17
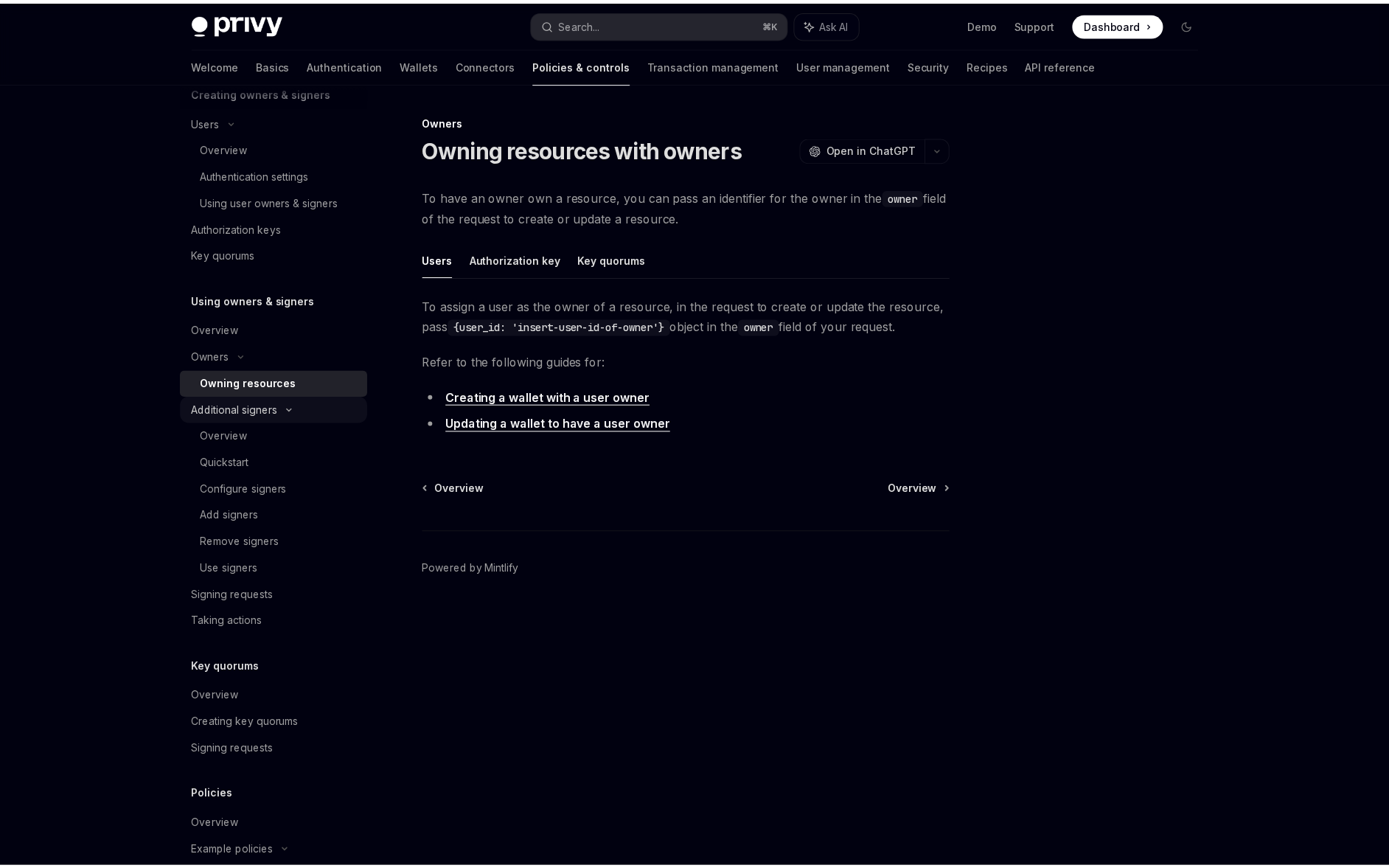
scroll to position [462, 0]
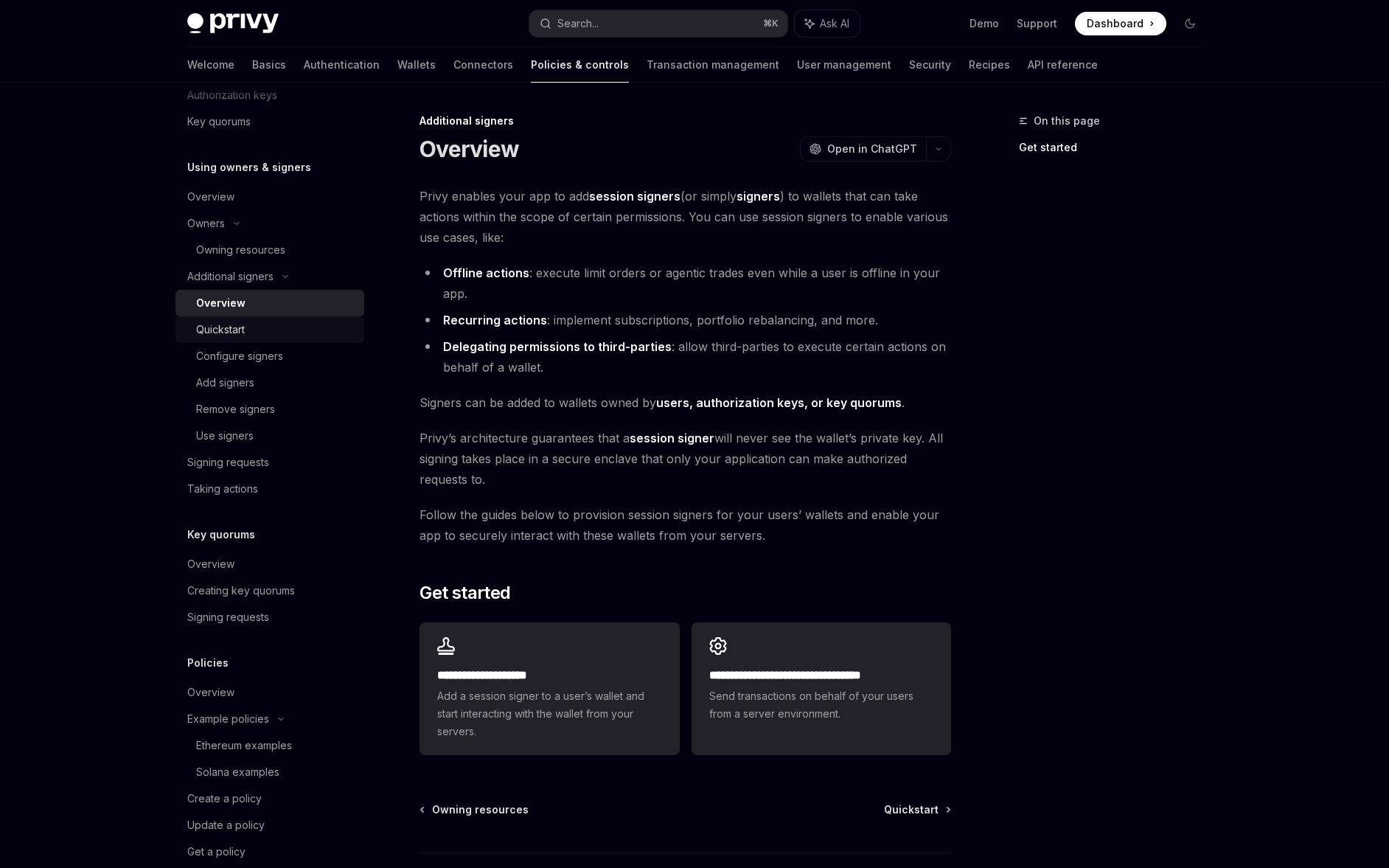
click at [242, 330] on div "Quickstart" at bounding box center [220, 329] width 48 height 17
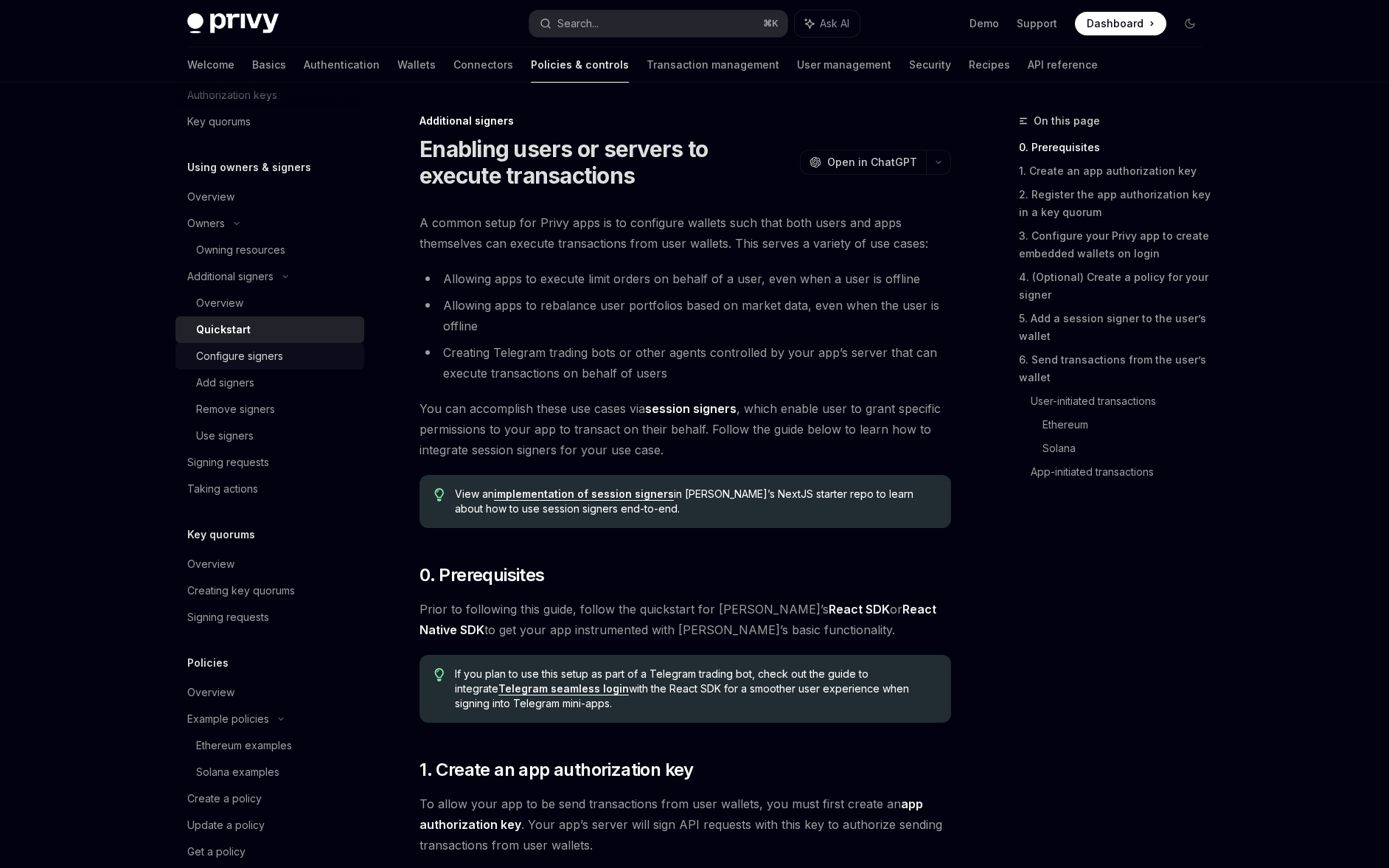
click at [244, 350] on div "Configure signers" at bounding box center [239, 356] width 87 height 17
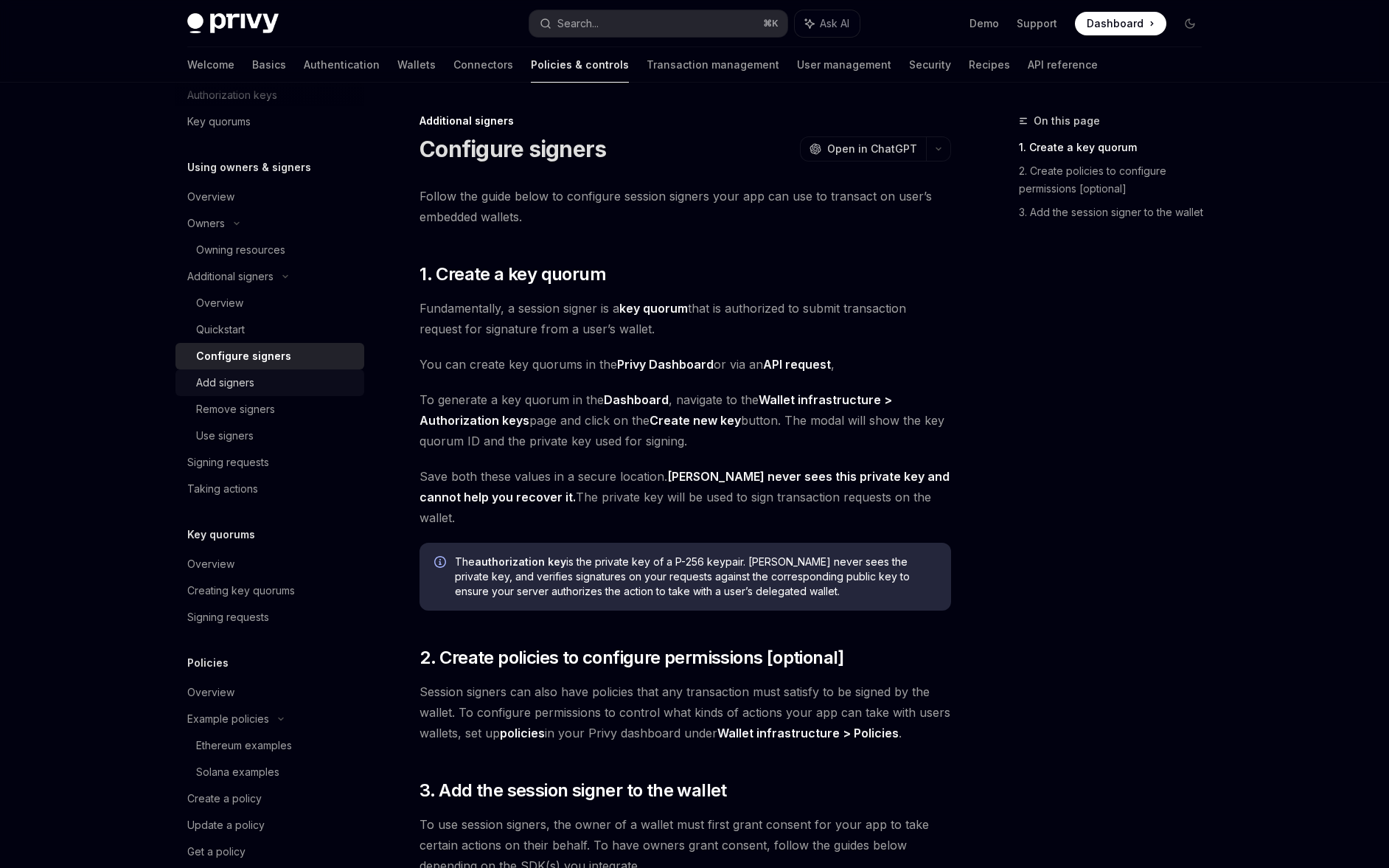
click at [244, 375] on div "Add signers" at bounding box center [225, 382] width 58 height 17
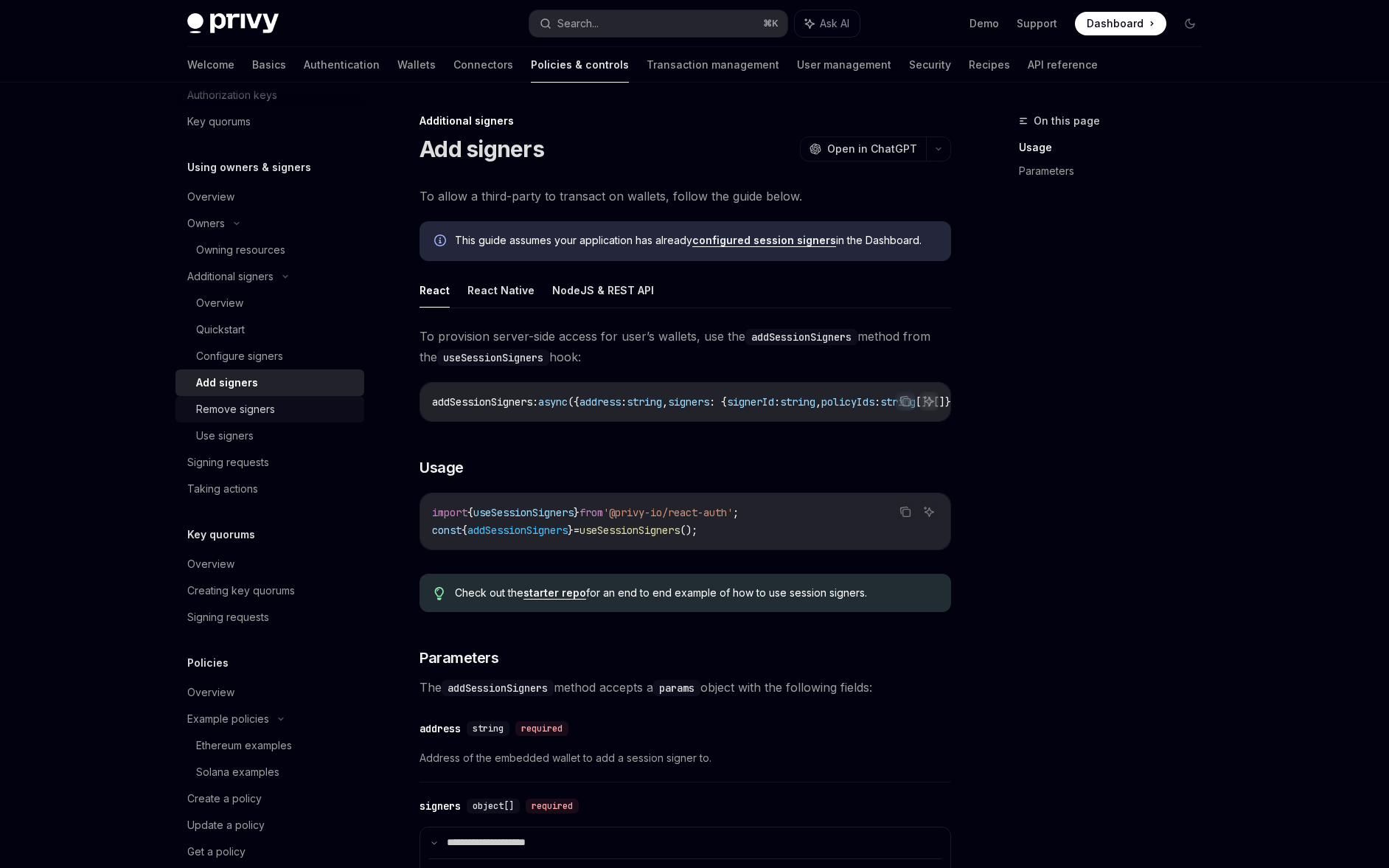
click at [245, 403] on div "Remove signers" at bounding box center [236, 408] width 79 height 17
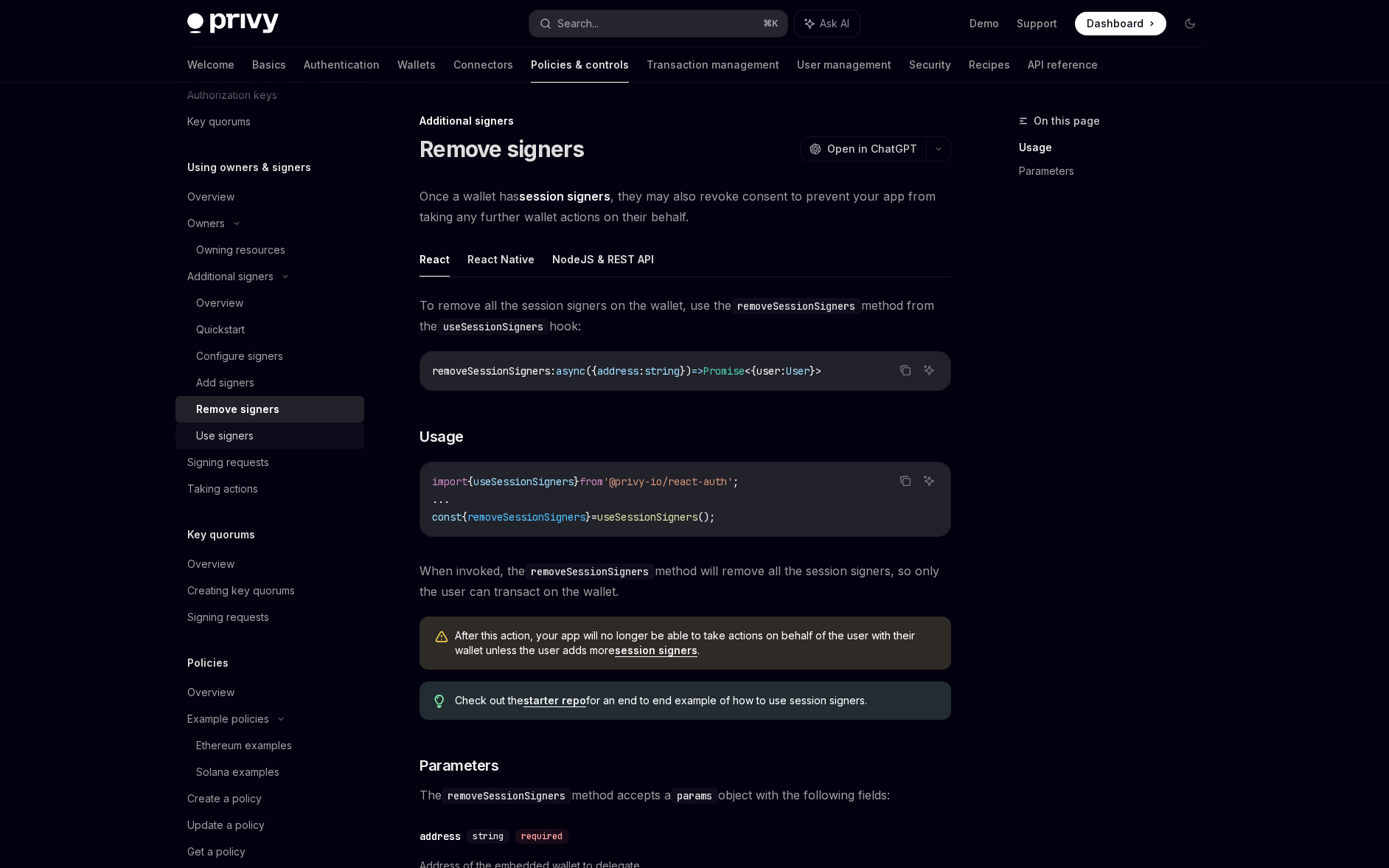
click at [248, 425] on link "Use signers" at bounding box center [269, 436] width 189 height 26
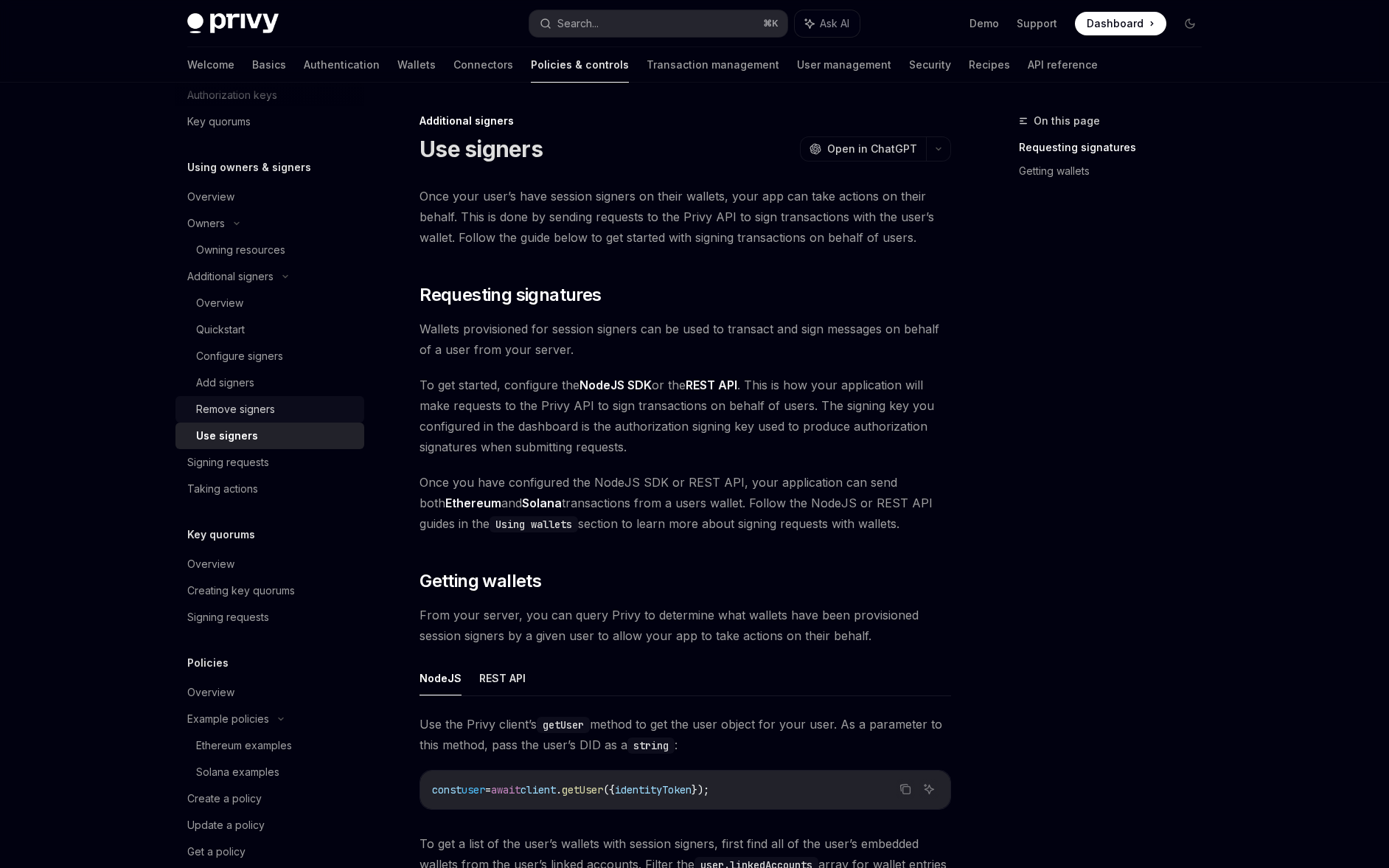
click at [249, 415] on div "Remove signers" at bounding box center [236, 408] width 79 height 17
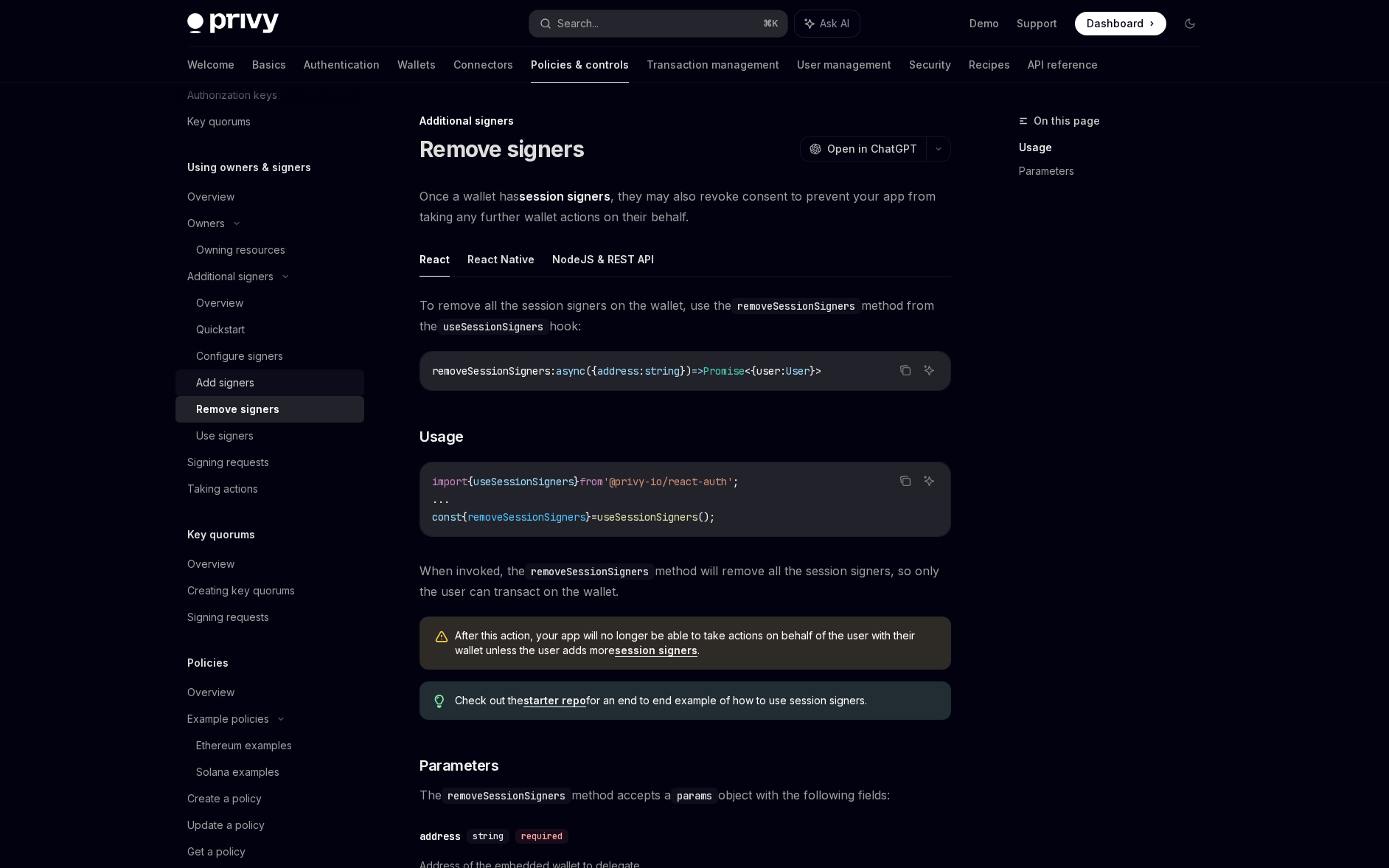
click at [249, 386] on div "Add signers" at bounding box center [225, 382] width 58 height 17
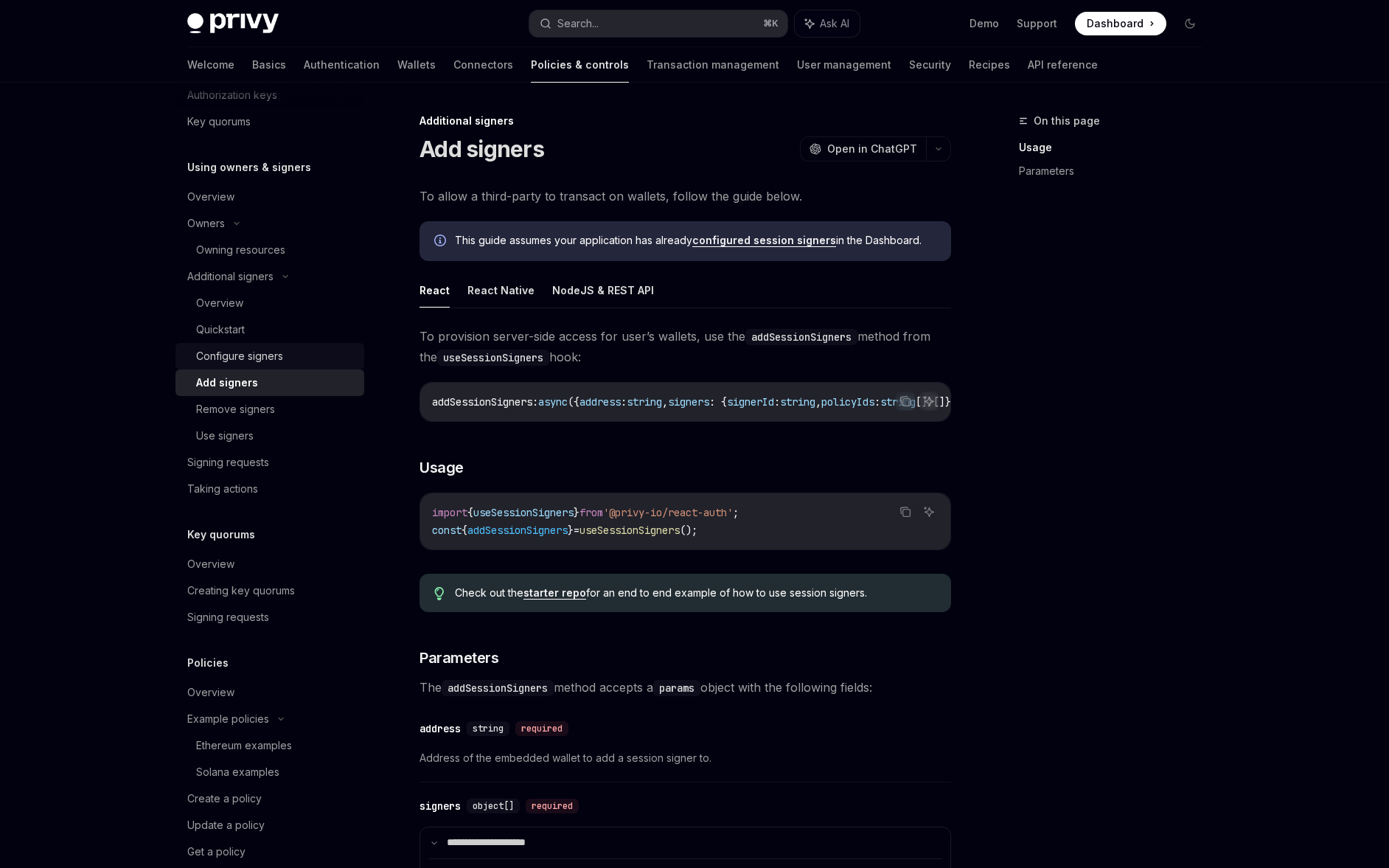
click at [249, 362] on div "Configure signers" at bounding box center [239, 356] width 87 height 17
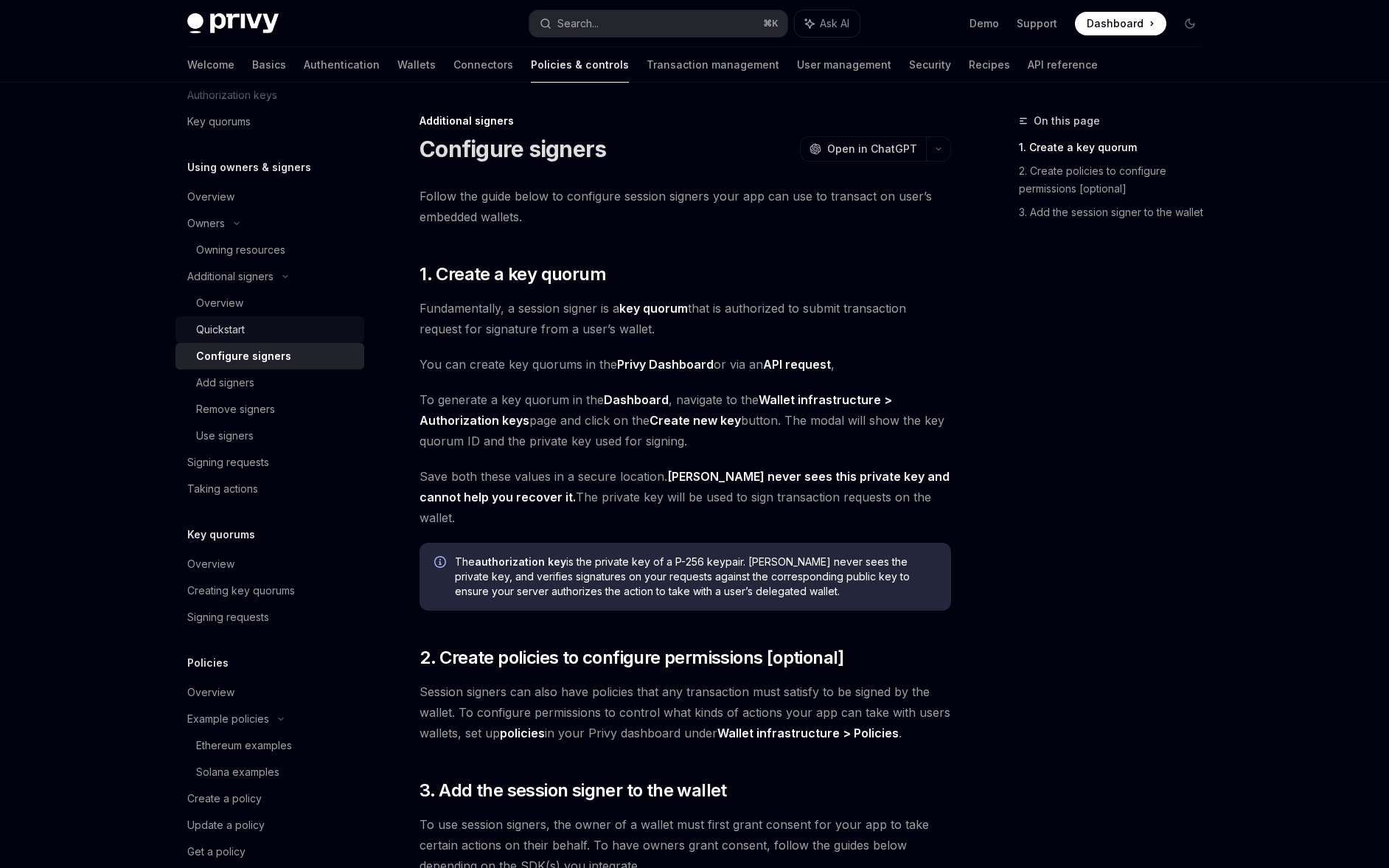
click at [248, 336] on div "Quickstart" at bounding box center [276, 329] width 159 height 17
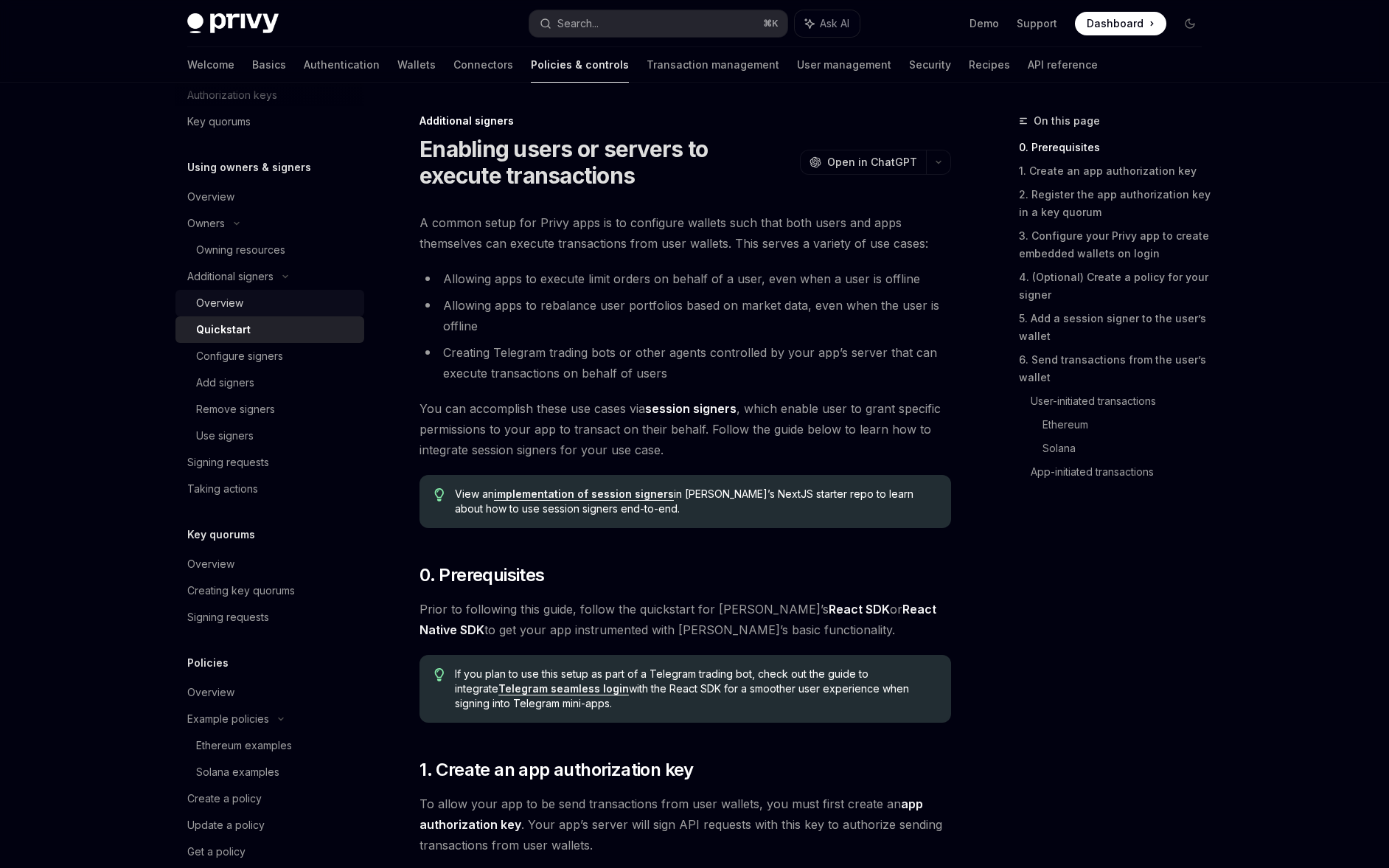
click at [244, 303] on div "Overview" at bounding box center [276, 303] width 159 height 17
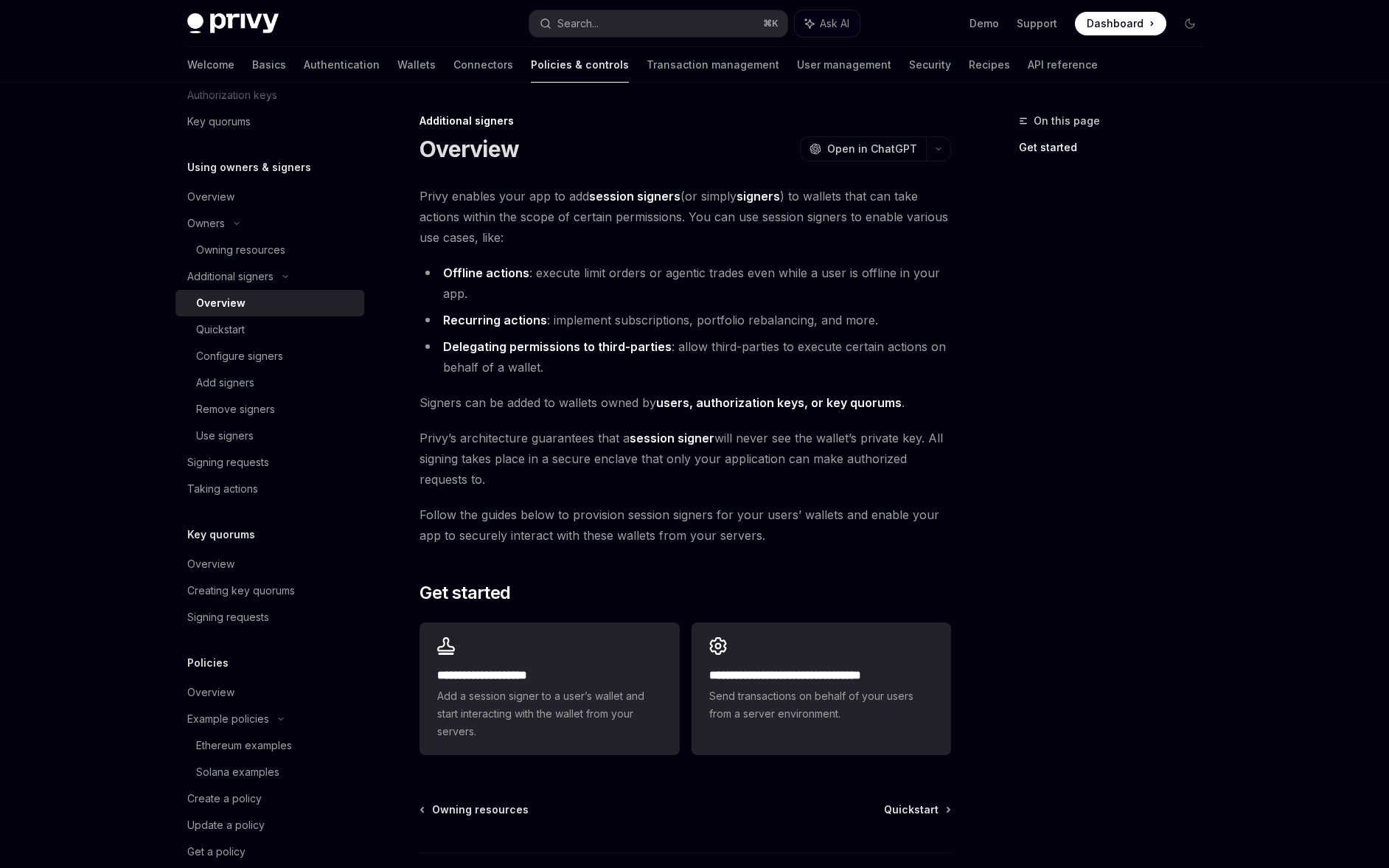
click at [522, 405] on span "Signers can be added to wallets owned by users, authorization keys, or key quor…" at bounding box center [685, 402] width 531 height 20
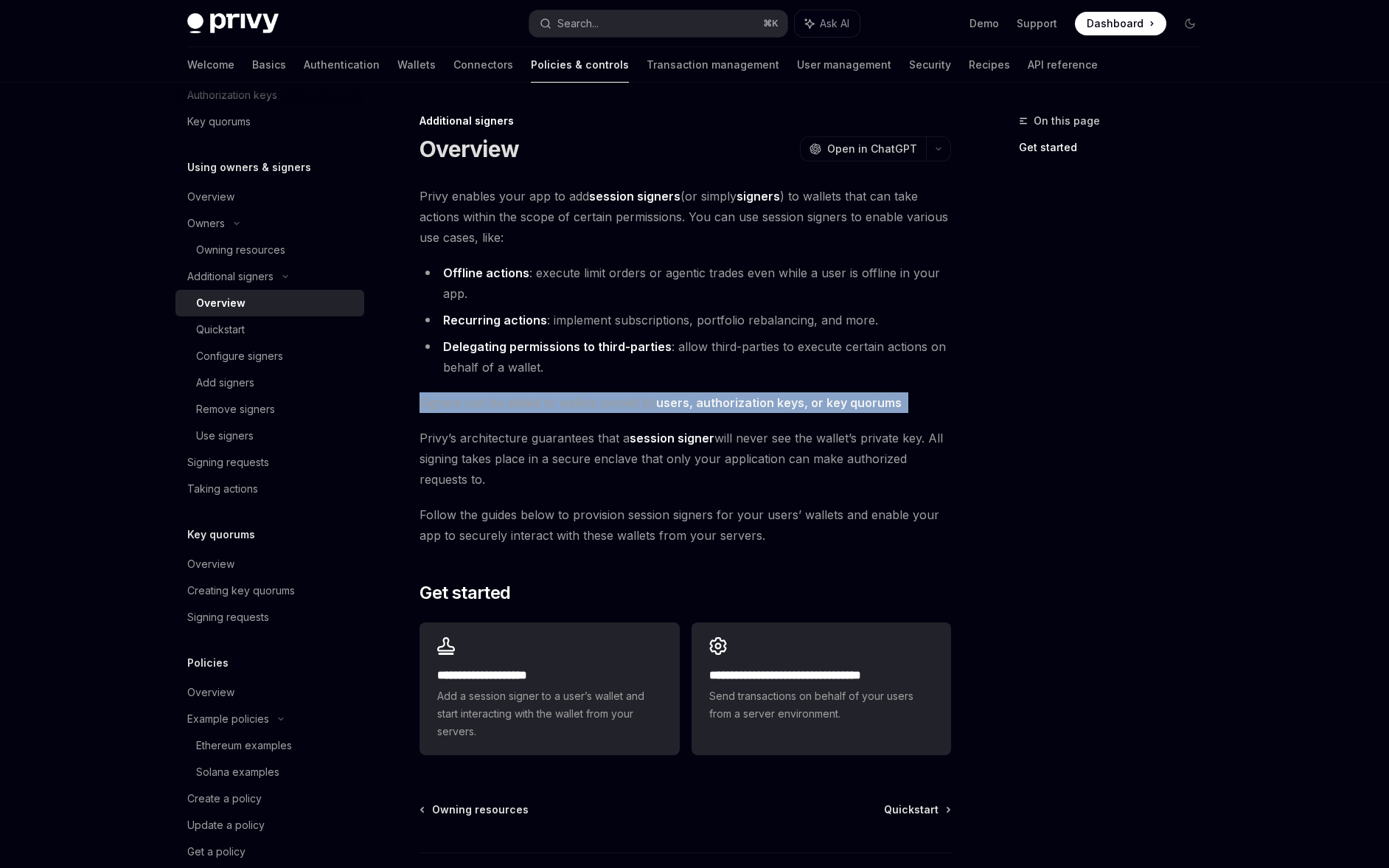
click at [522, 405] on span "Signers can be added to wallets owned by users, authorization keys, or key quor…" at bounding box center [685, 402] width 531 height 20
click at [525, 416] on div "**********" at bounding box center [685, 473] width 531 height 575
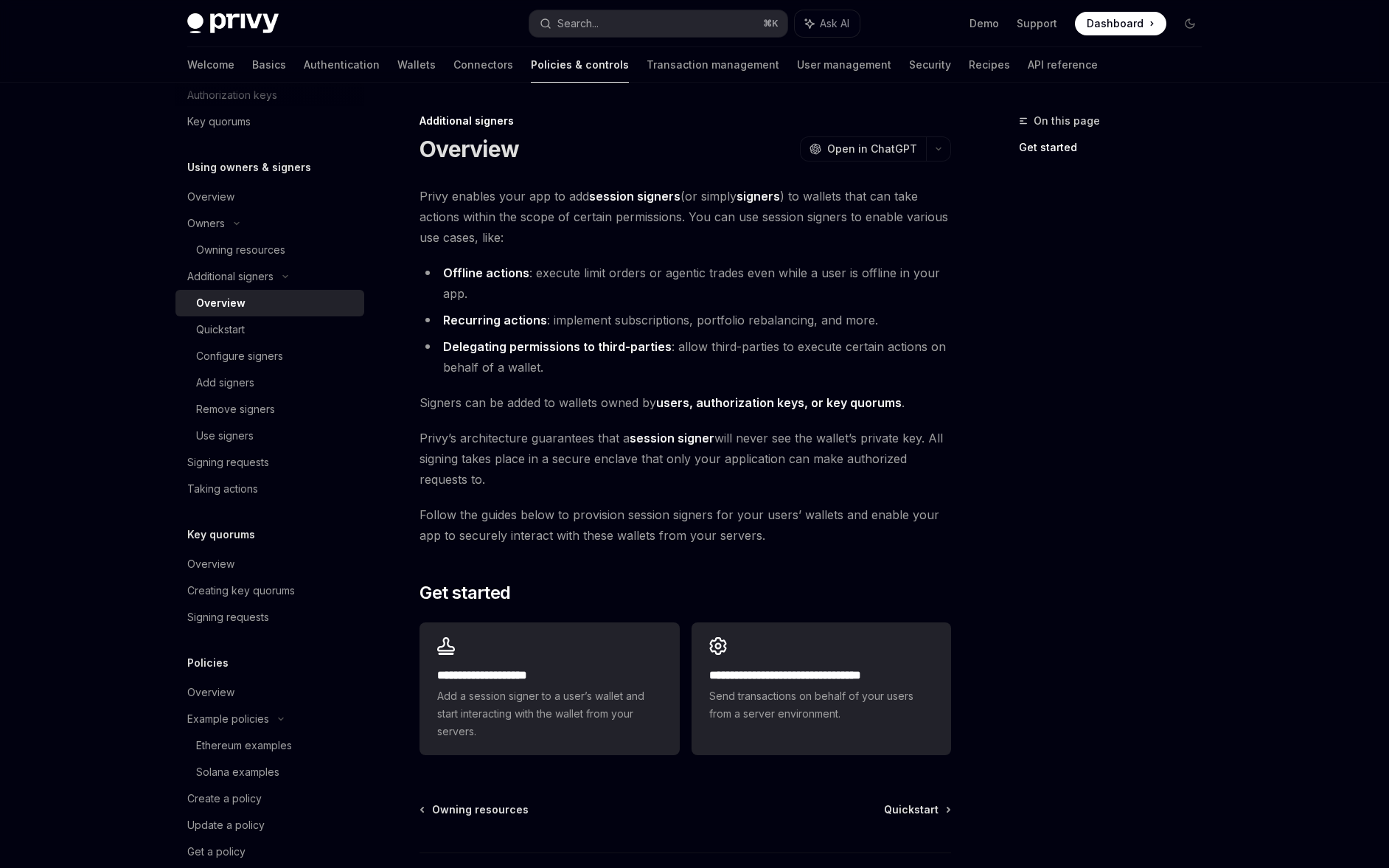
click at [525, 416] on div "**********" at bounding box center [685, 473] width 531 height 575
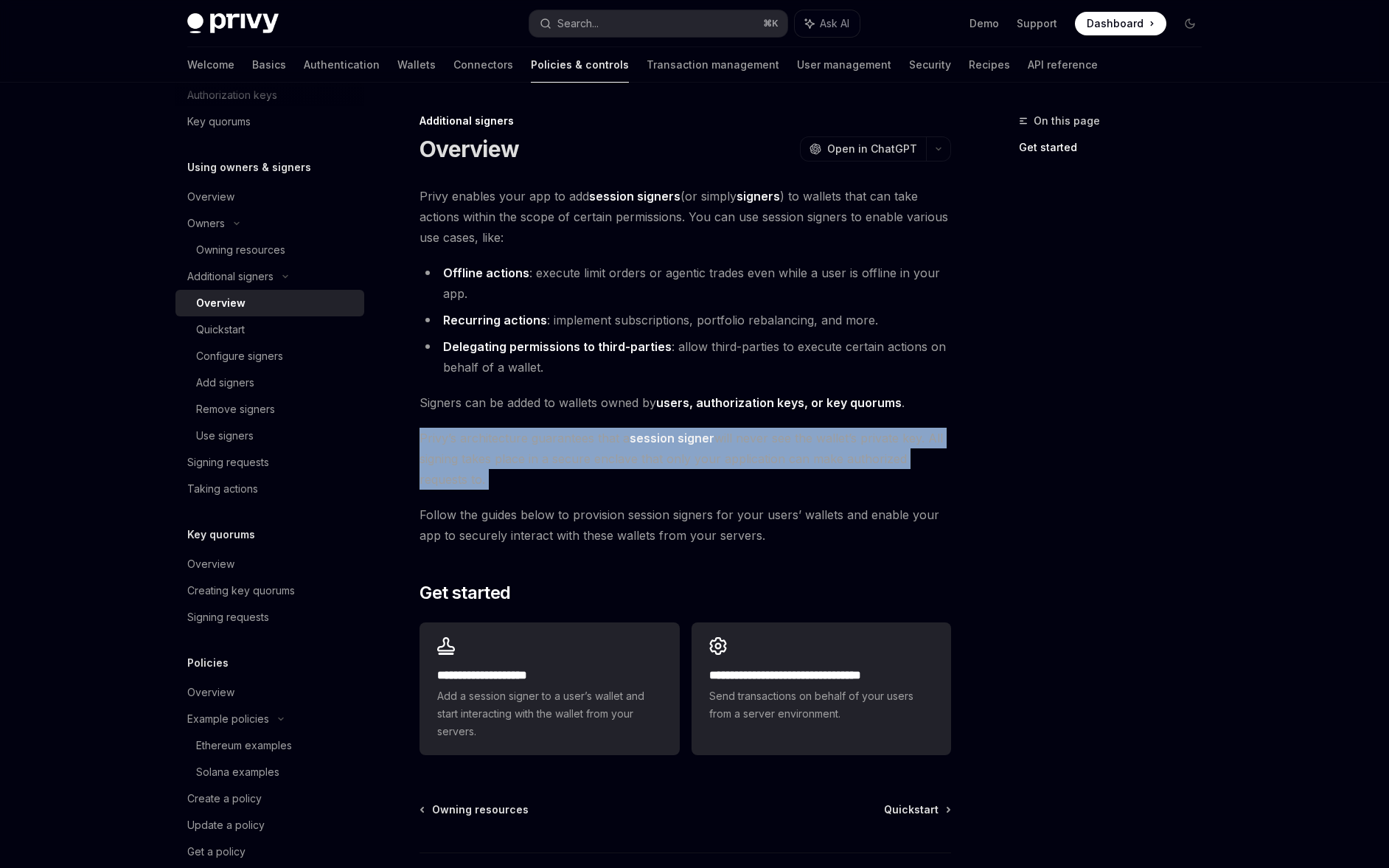
click at [525, 416] on div "**********" at bounding box center [685, 473] width 531 height 575
click at [527, 433] on span "[PERSON_NAME]’s architecture guarantees that a session signer will never see th…" at bounding box center [685, 459] width 531 height 62
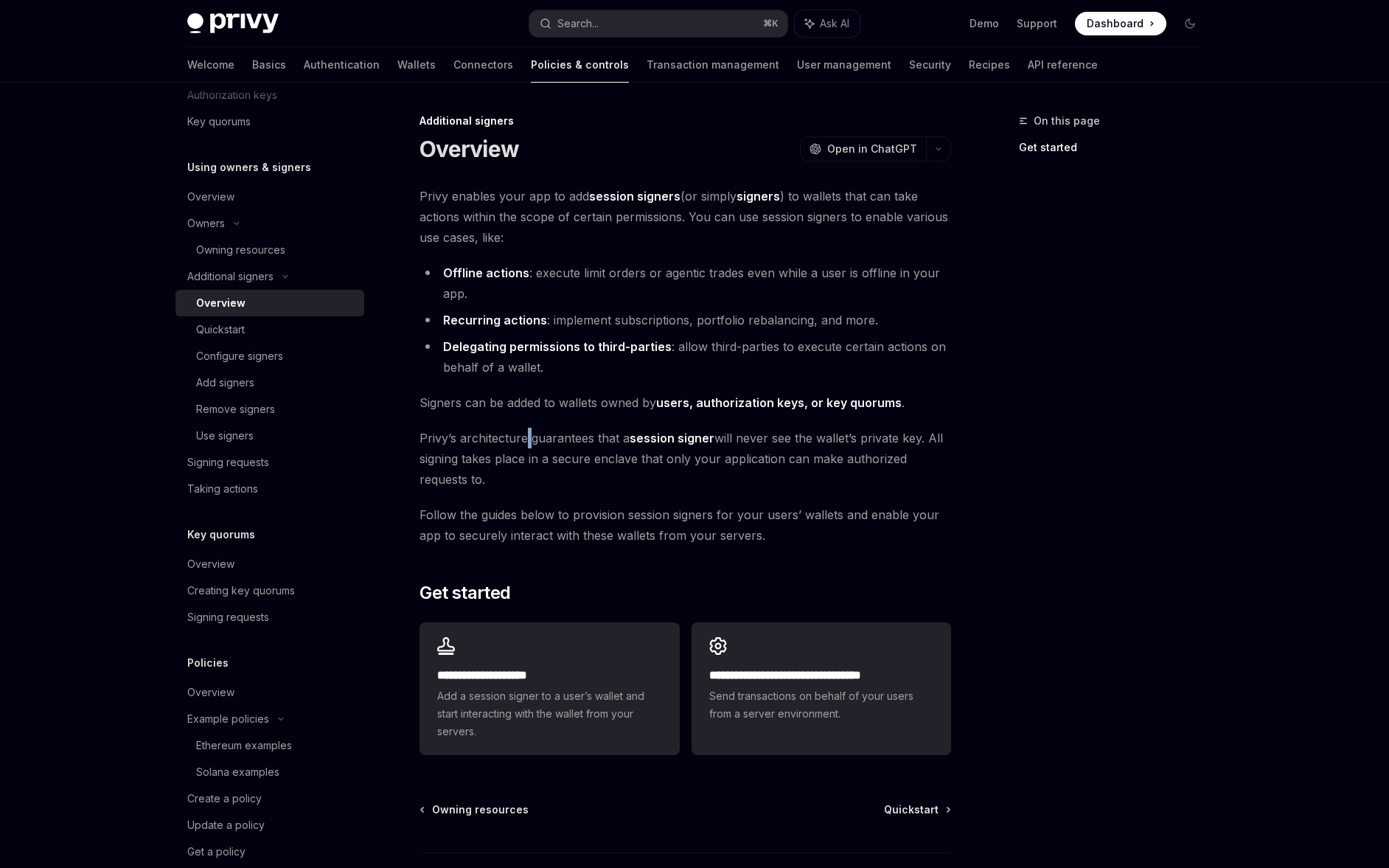
click at [527, 433] on span "[PERSON_NAME]’s architecture guarantees that a session signer will never see th…" at bounding box center [685, 459] width 531 height 62
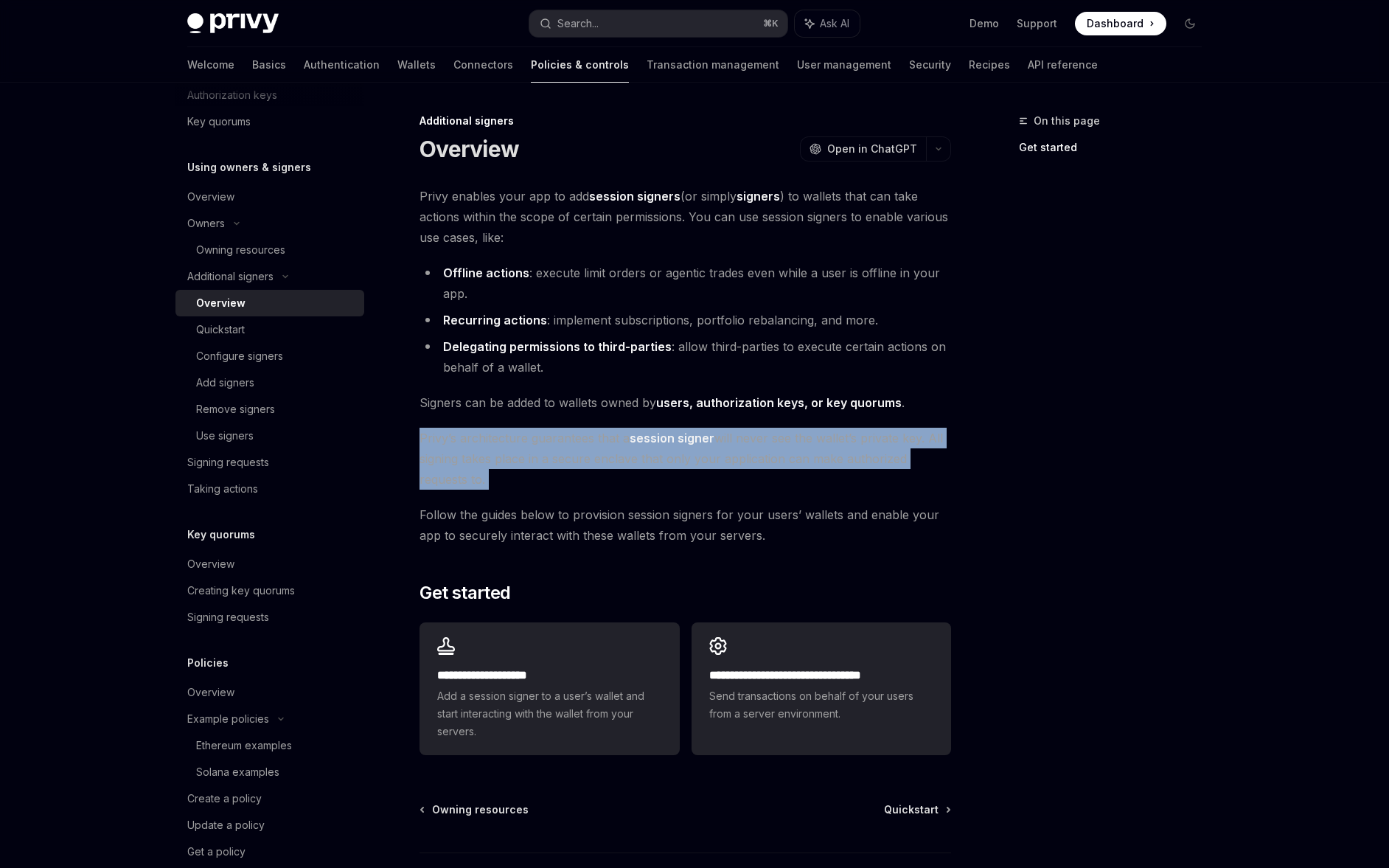
click at [527, 433] on span "[PERSON_NAME]’s architecture guarantees that a session signer will never see th…" at bounding box center [685, 459] width 531 height 62
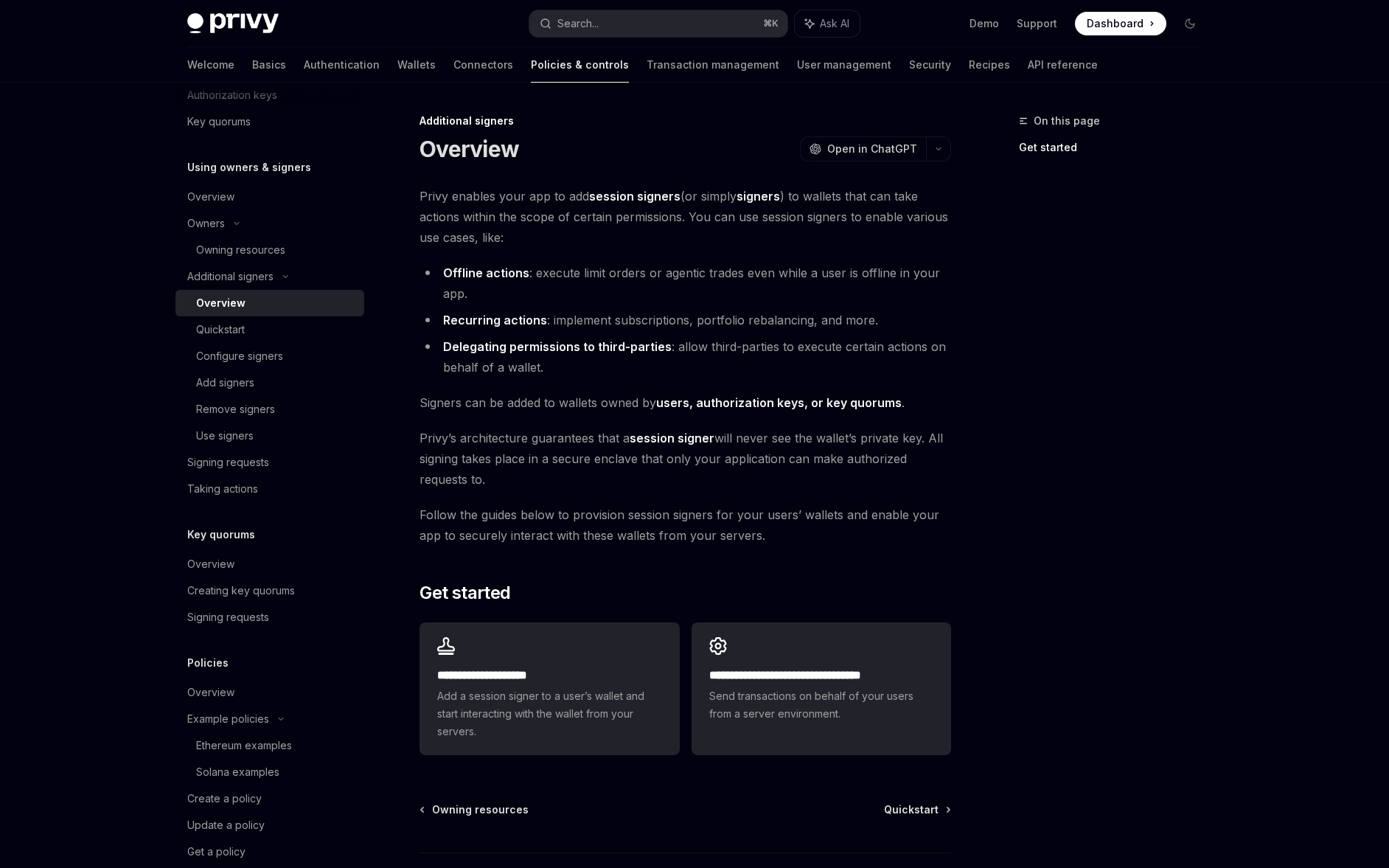
click at [526, 431] on span "[PERSON_NAME]’s architecture guarantees that a session signer will never see th…" at bounding box center [685, 459] width 531 height 62
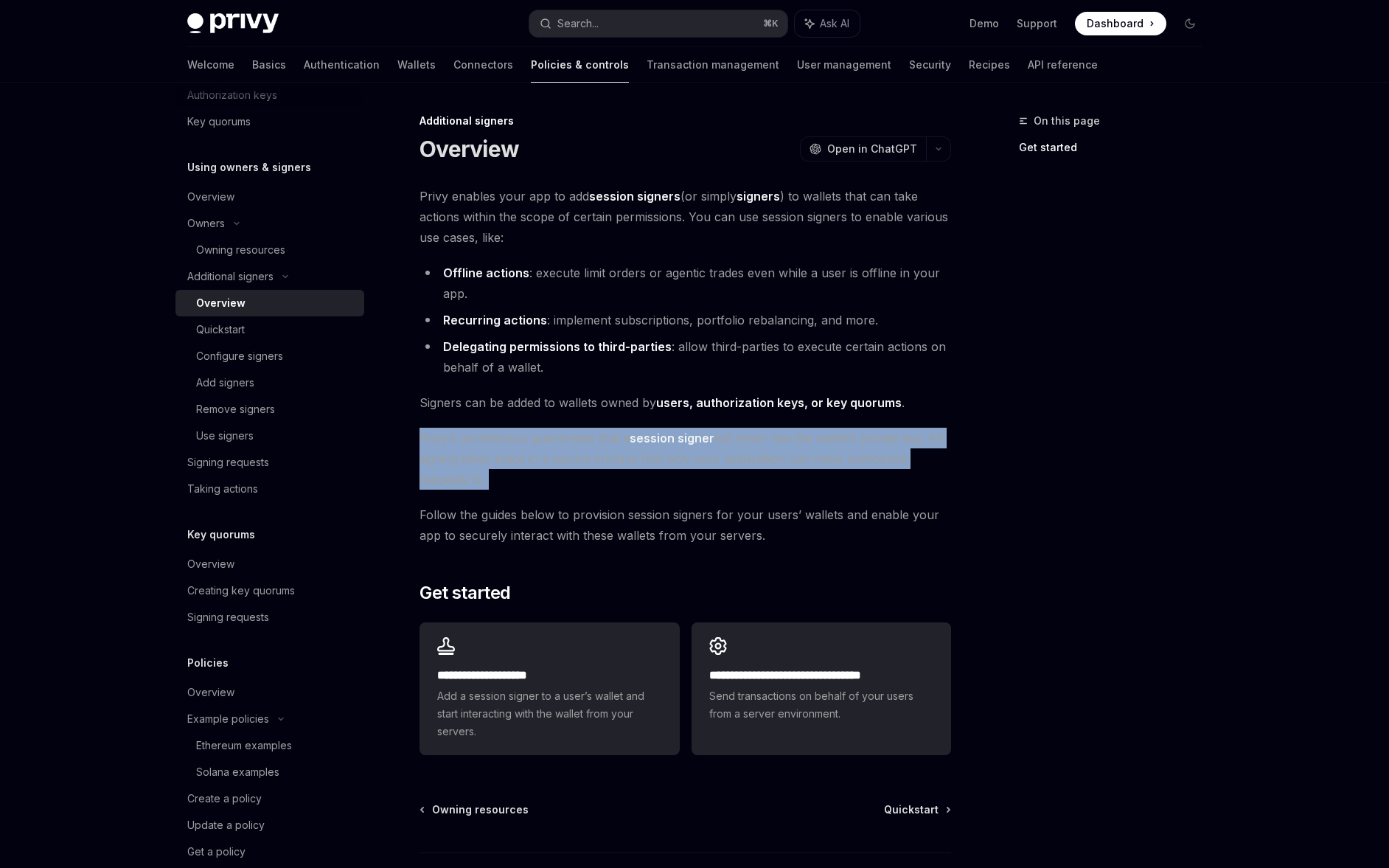
click at [526, 431] on span "[PERSON_NAME]’s architecture guarantees that a session signer will never see th…" at bounding box center [685, 459] width 531 height 62
click at [528, 436] on span "[PERSON_NAME]’s architecture guarantees that a session signer will never see th…" at bounding box center [685, 459] width 531 height 62
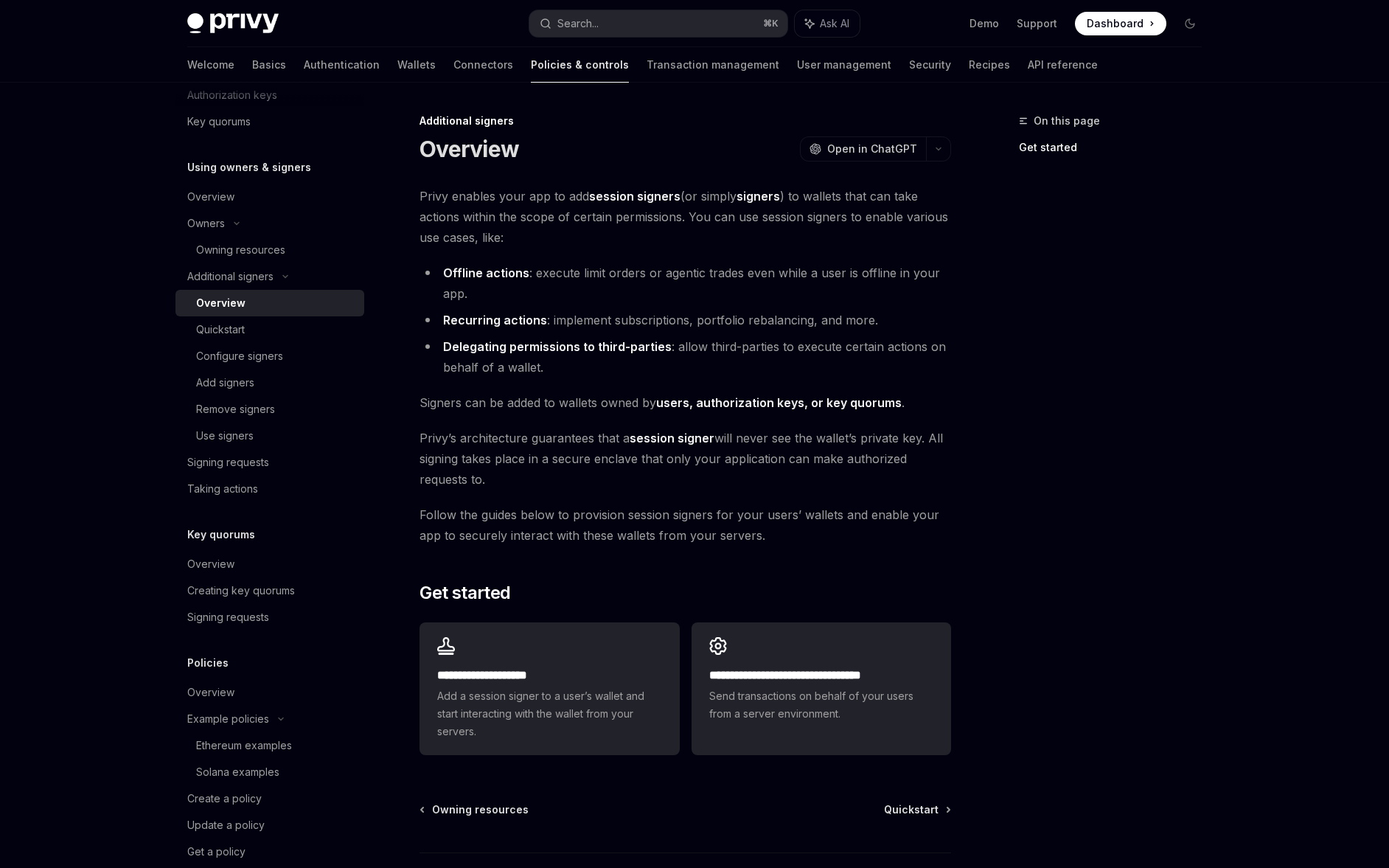
click at [530, 436] on span "[PERSON_NAME]’s architecture guarantees that a session signer will never see th…" at bounding box center [685, 459] width 531 height 62
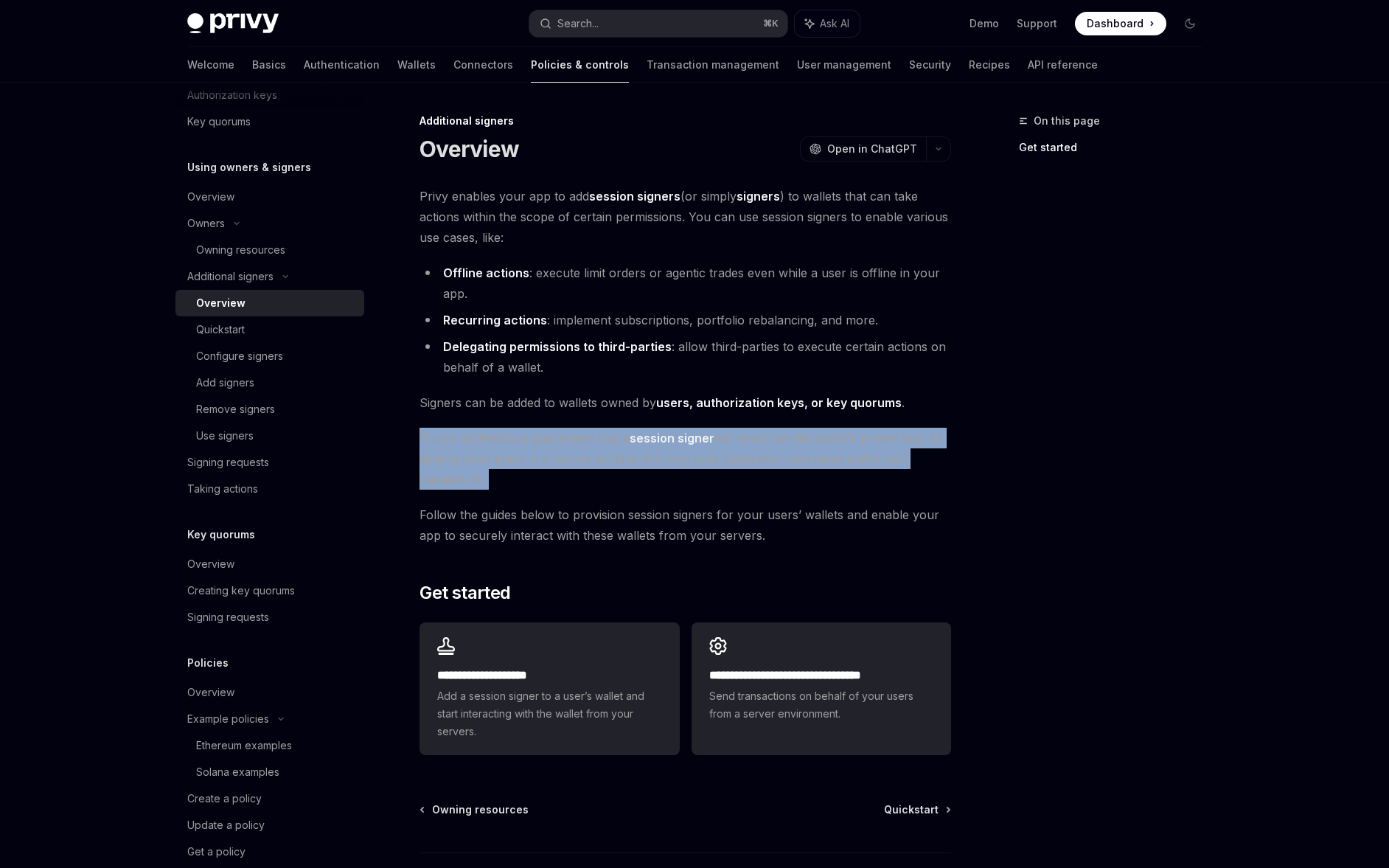
click at [530, 436] on span "[PERSON_NAME]’s architecture guarantees that a session signer will never see th…" at bounding box center [685, 459] width 531 height 62
click at [533, 438] on span "[PERSON_NAME]’s architecture guarantees that a session signer will never see th…" at bounding box center [685, 459] width 531 height 62
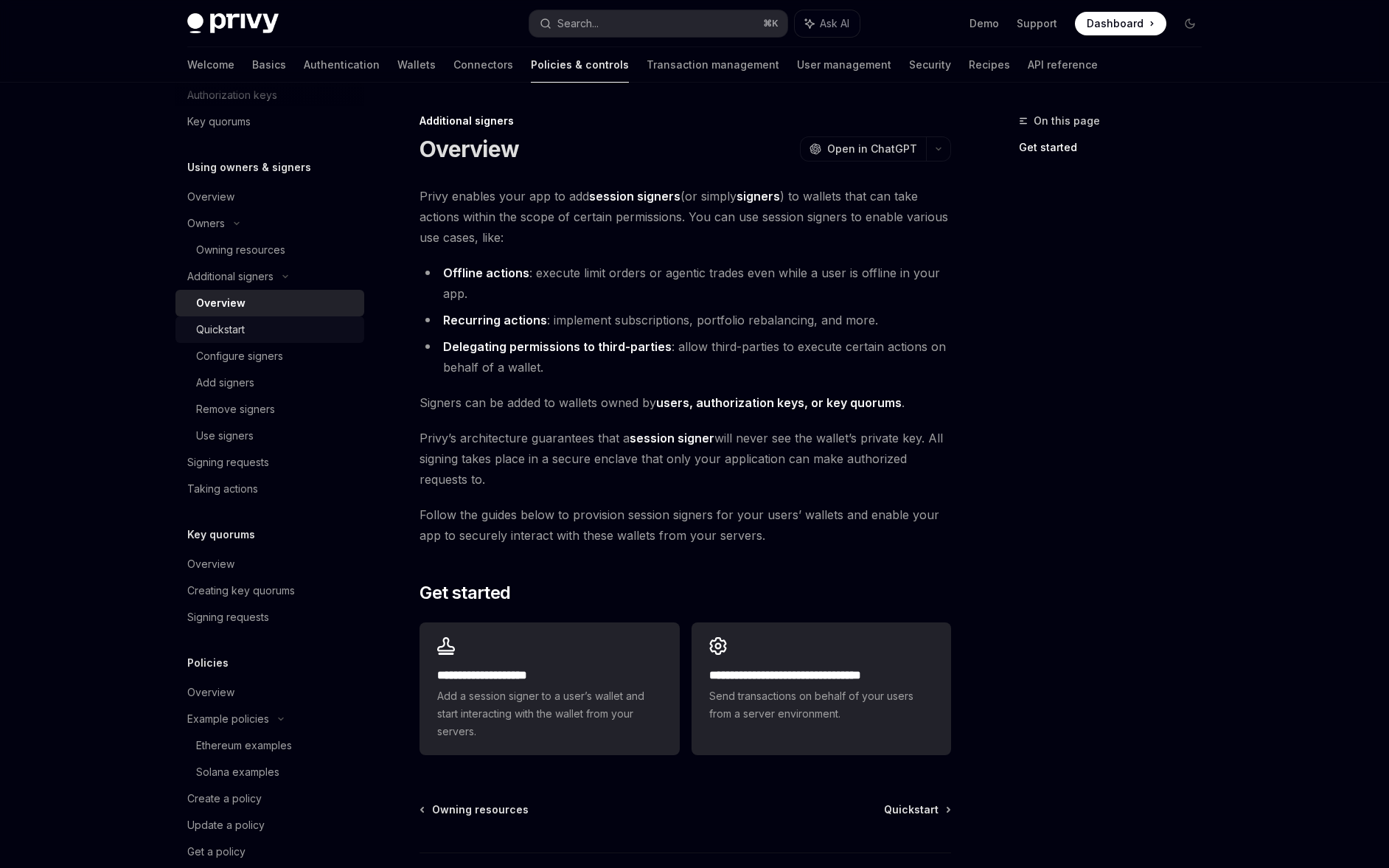
click at [257, 325] on div "Quickstart" at bounding box center [276, 329] width 159 height 17
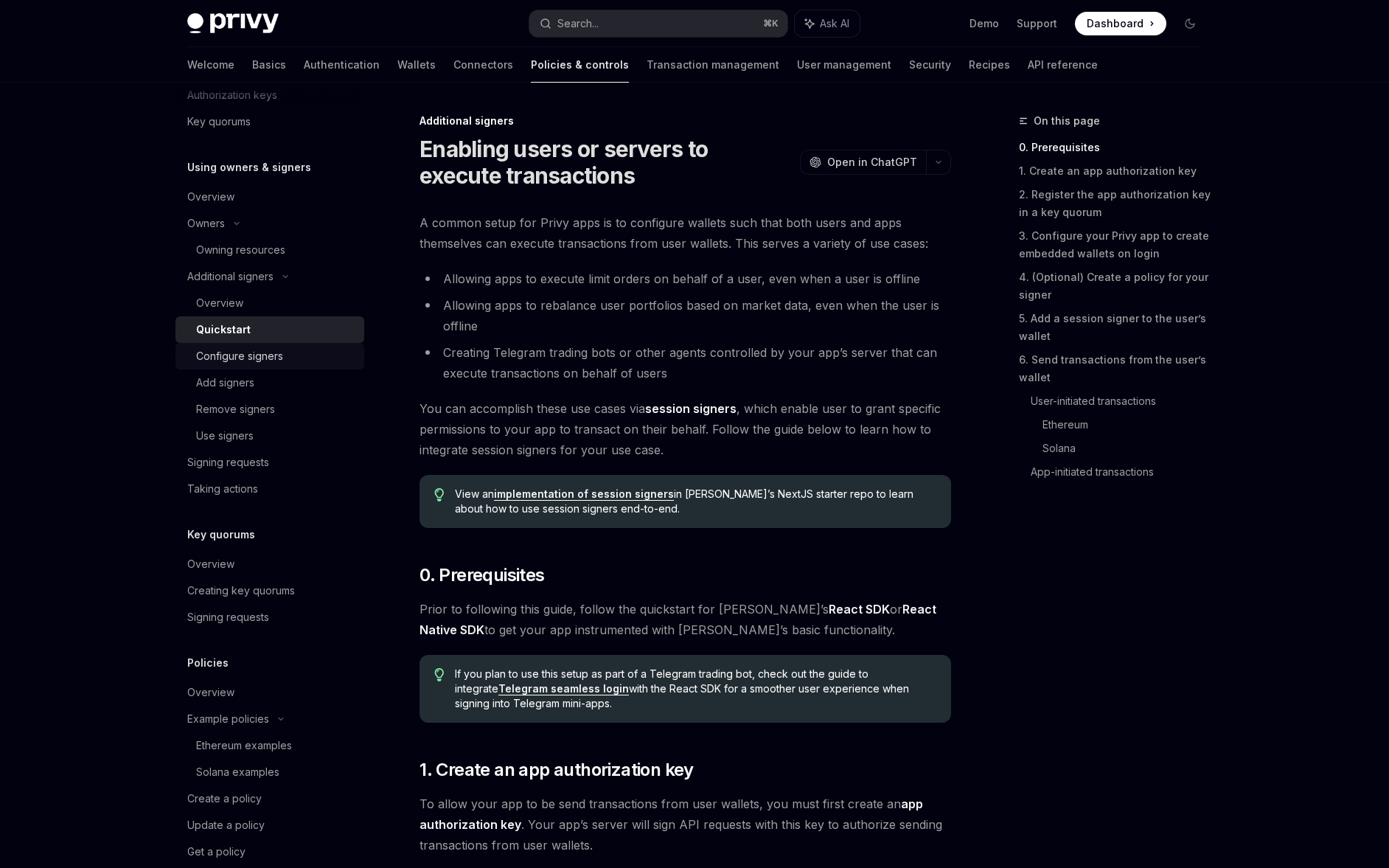
click at [259, 349] on div "Configure signers" at bounding box center [239, 356] width 87 height 17
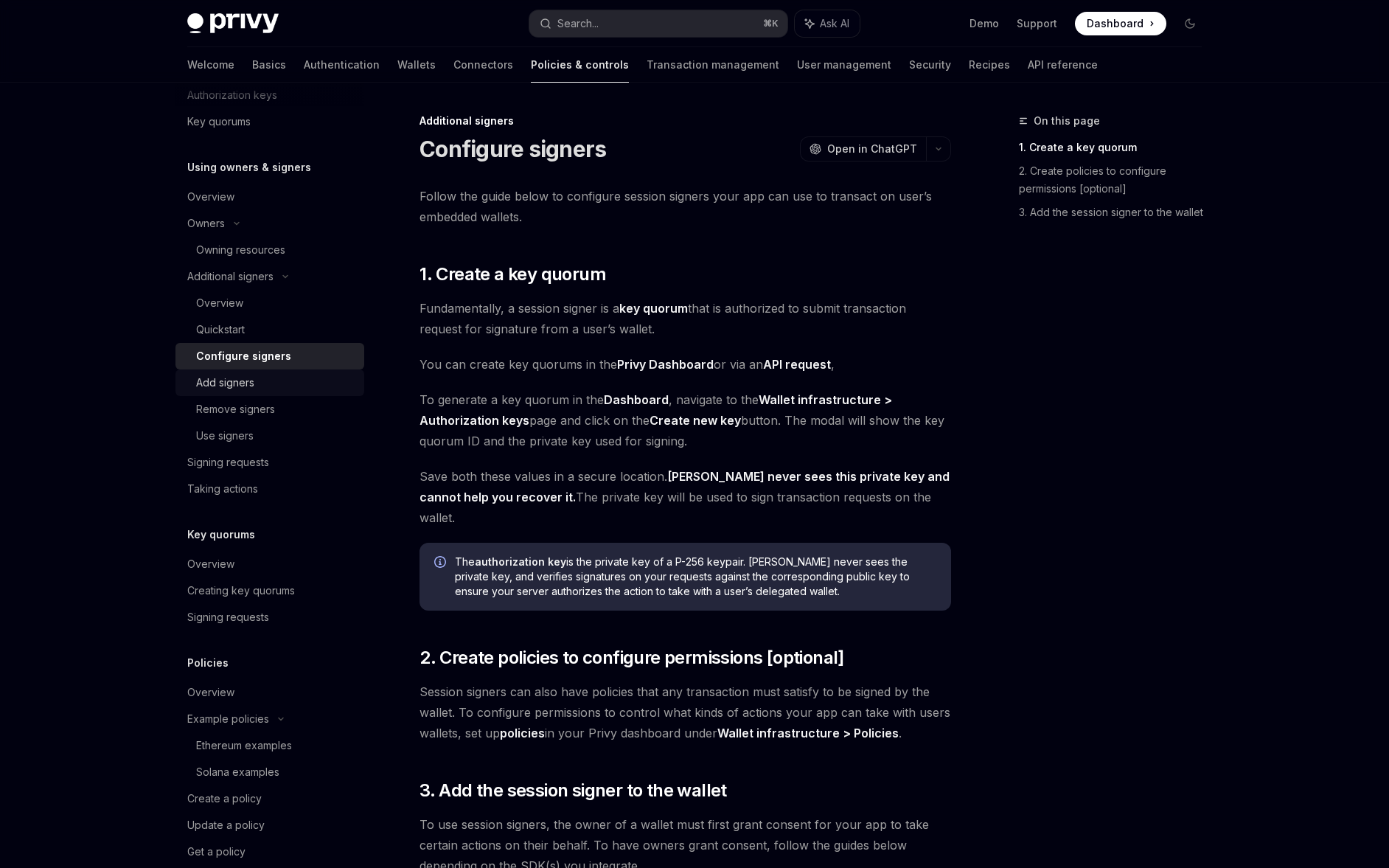
click at [260, 372] on link "Add signers" at bounding box center [269, 382] width 189 height 26
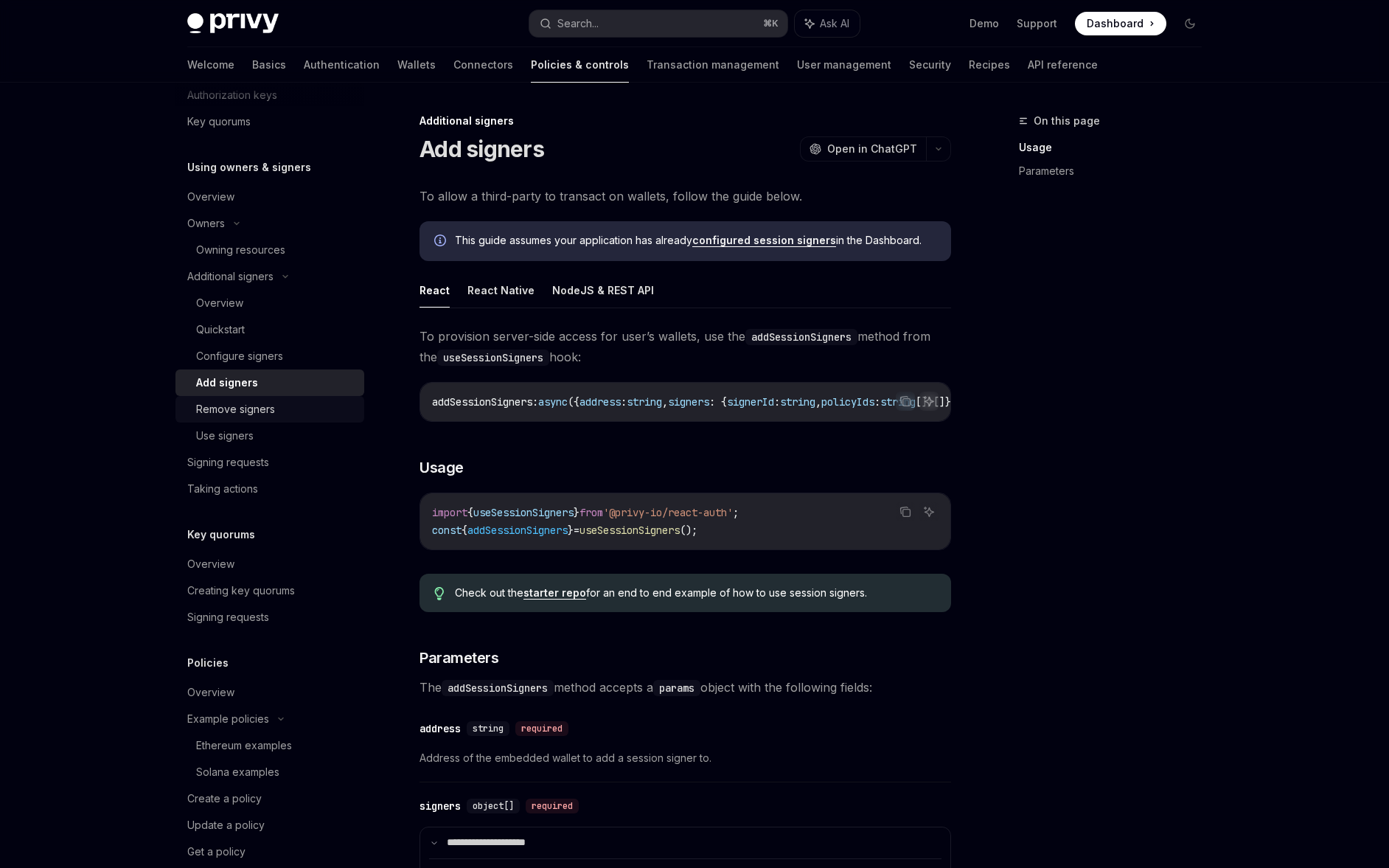
click at [257, 405] on div "Remove signers" at bounding box center [236, 408] width 79 height 17
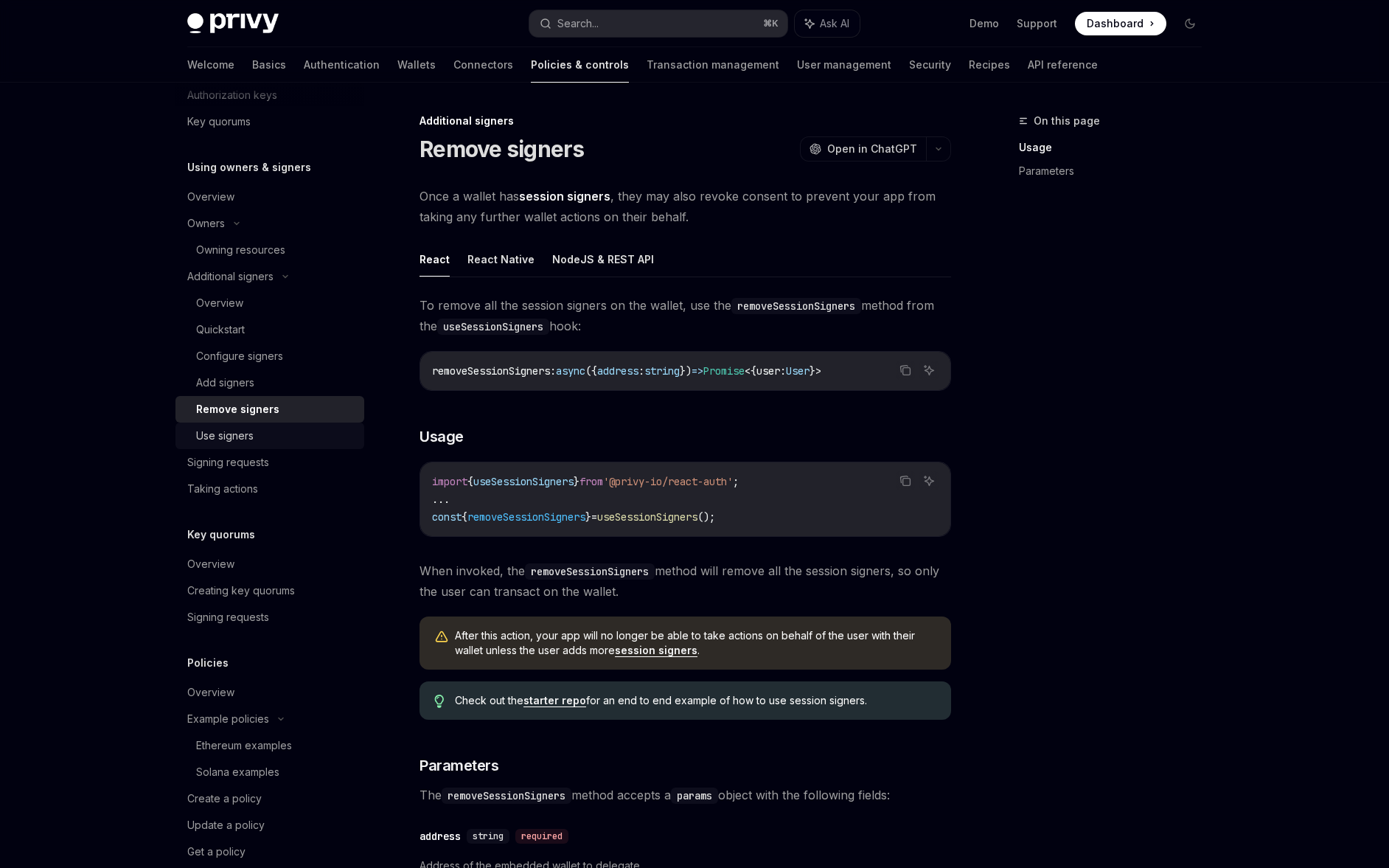
click at [262, 423] on link "Use signers" at bounding box center [269, 436] width 189 height 26
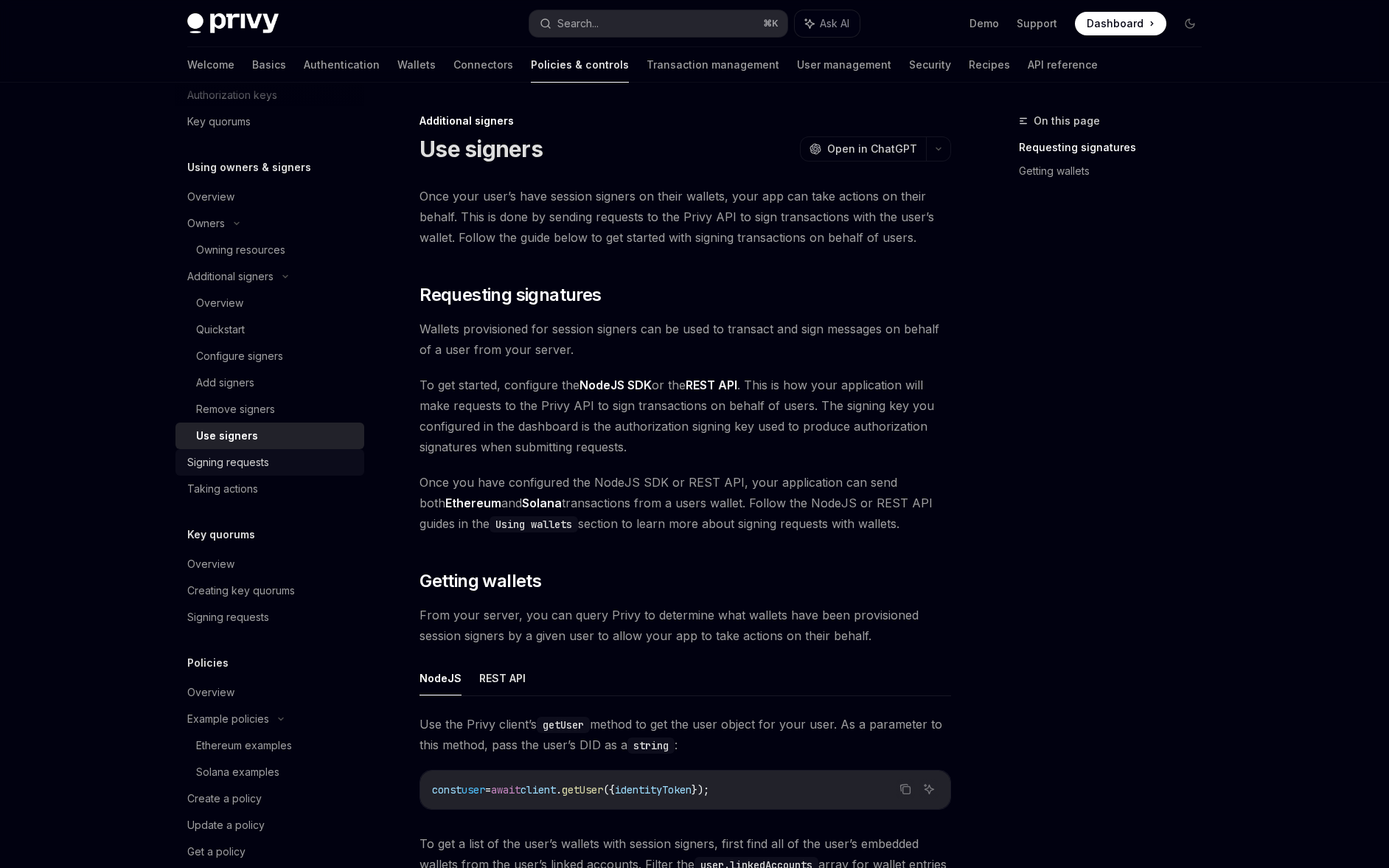
click at [266, 463] on div "Signing requests" at bounding box center [228, 462] width 82 height 17
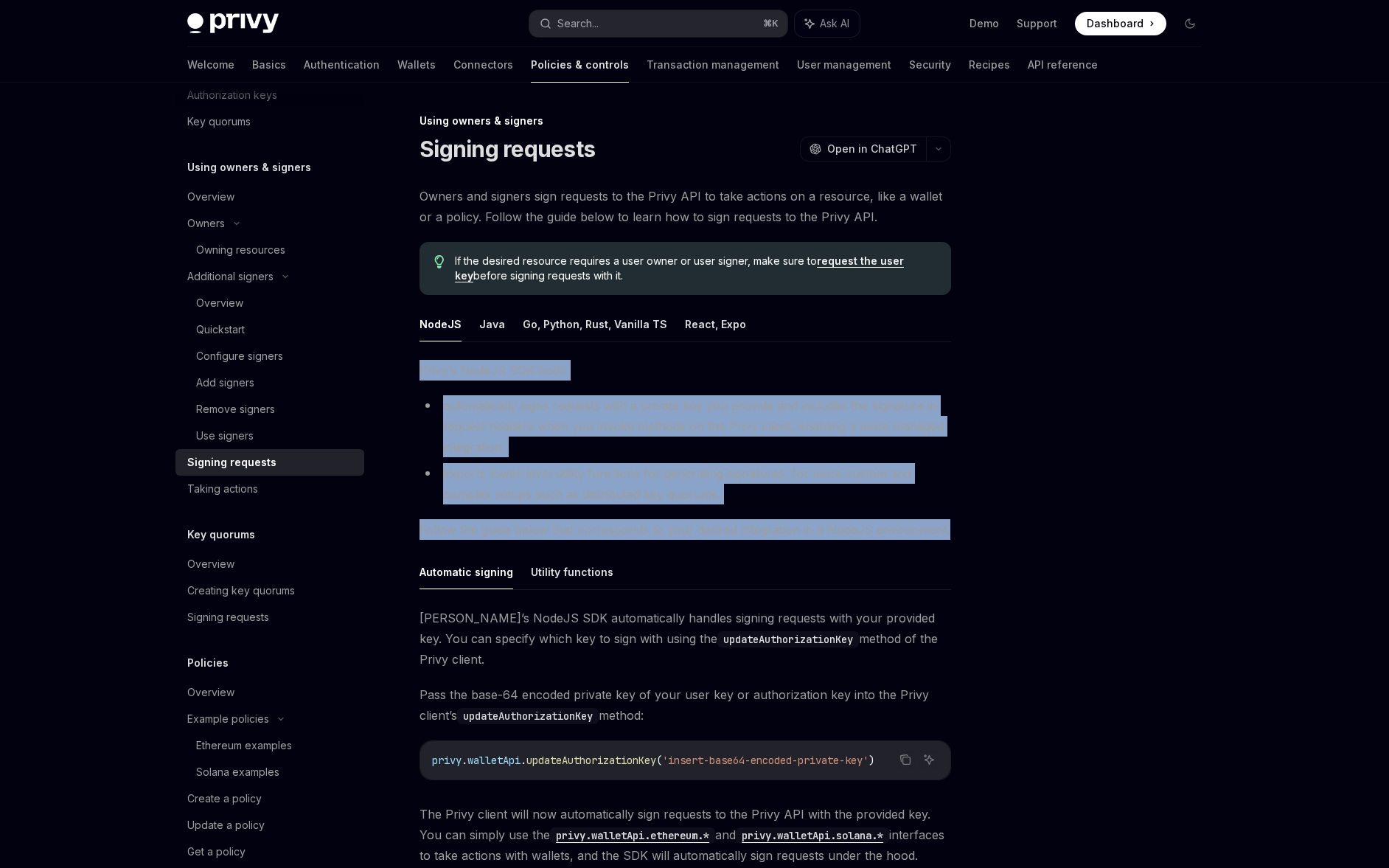
drag, startPoint x: 967, startPoint y: 526, endPoint x: 418, endPoint y: 373, distance: 569.9
click at [418, 373] on div "Using owners & signers Signing requests OpenAI Open in ChatGPT OpenAI Open in C…" at bounding box center [694, 583] width 1038 height 1002
click at [418, 373] on div "Using owners & signers Signing requests OpenAI Open in ChatGPT OpenAI Open in C…" at bounding box center [547, 598] width 814 height 972
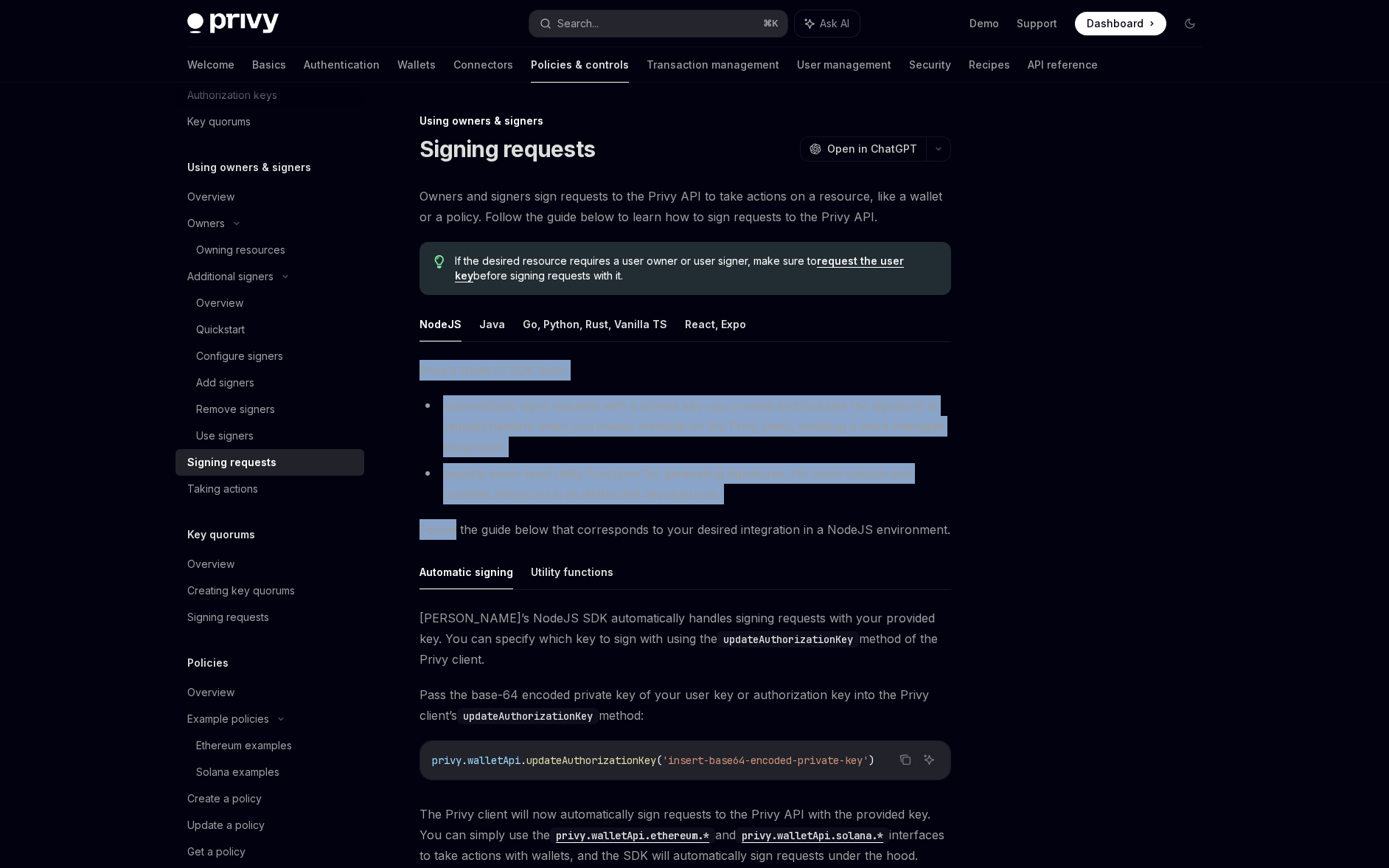
drag, startPoint x: 418, startPoint y: 373, endPoint x: 764, endPoint y: 506, distance: 370.7
click at [764, 506] on div "Using owners & signers Signing requests OpenAI Open in ChatGPT OpenAI Open in C…" at bounding box center [547, 598] width 814 height 972
click at [762, 503] on li "exports lower-level utility functions for generating signatures, for more custo…" at bounding box center [685, 483] width 531 height 42
drag, startPoint x: 757, startPoint y: 500, endPoint x: 422, endPoint y: 377, distance: 356.9
click at [422, 377] on div "Privy’s NodeJS SDK both: automatically signs requests with a private key you pr…" at bounding box center [685, 613] width 531 height 506
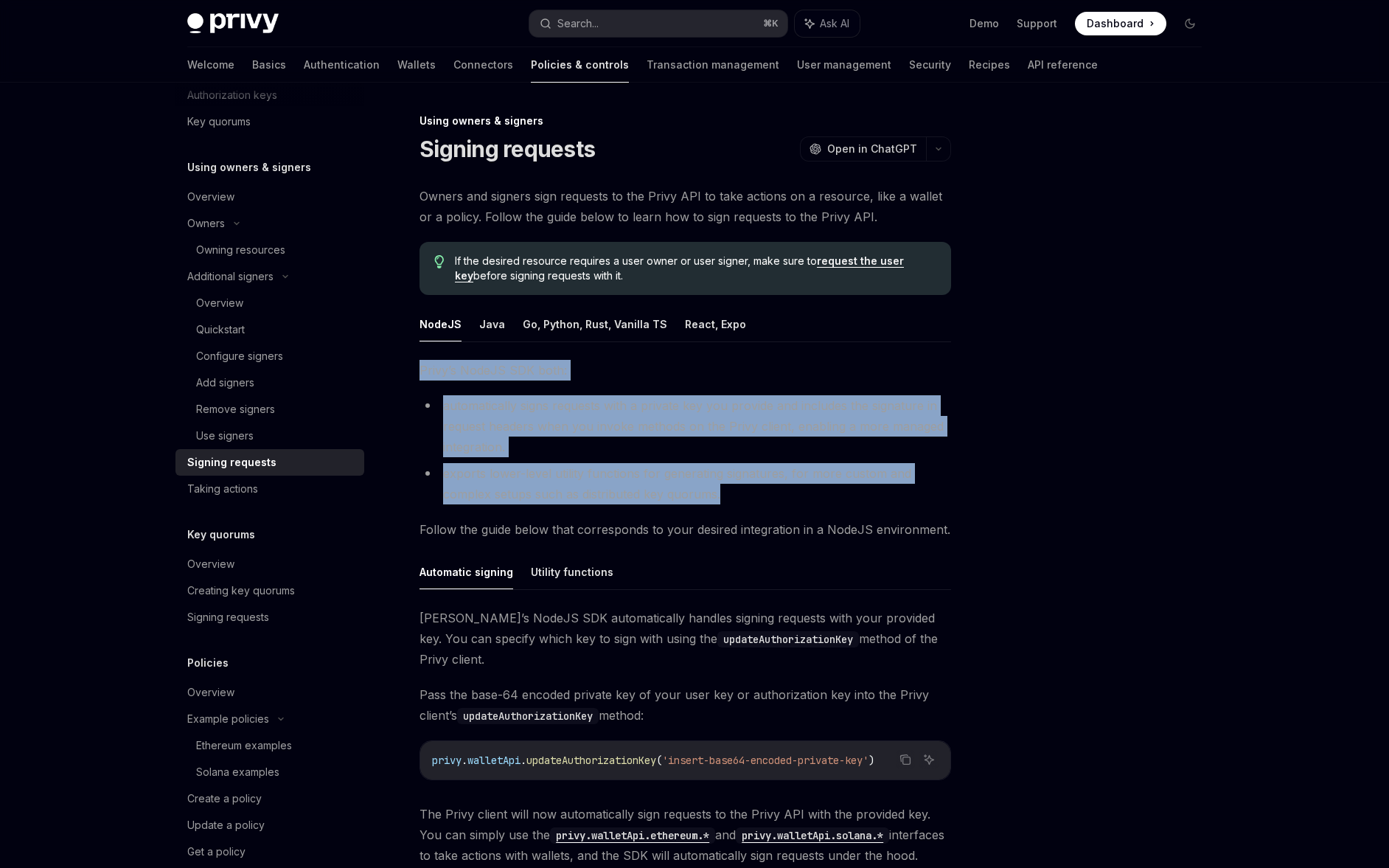
click at [422, 377] on span "Privy’s NodeJS SDK both:" at bounding box center [685, 370] width 531 height 20
drag, startPoint x: 422, startPoint y: 377, endPoint x: 768, endPoint y: 496, distance: 365.9
click at [768, 496] on div "Privy’s NodeJS SDK both: automatically signs requests with a private key you pr…" at bounding box center [685, 613] width 531 height 506
click at [768, 496] on li "exports lower-level utility functions for generating signatures, for more custo…" at bounding box center [685, 483] width 531 height 42
drag, startPoint x: 767, startPoint y: 496, endPoint x: 418, endPoint y: 378, distance: 368.4
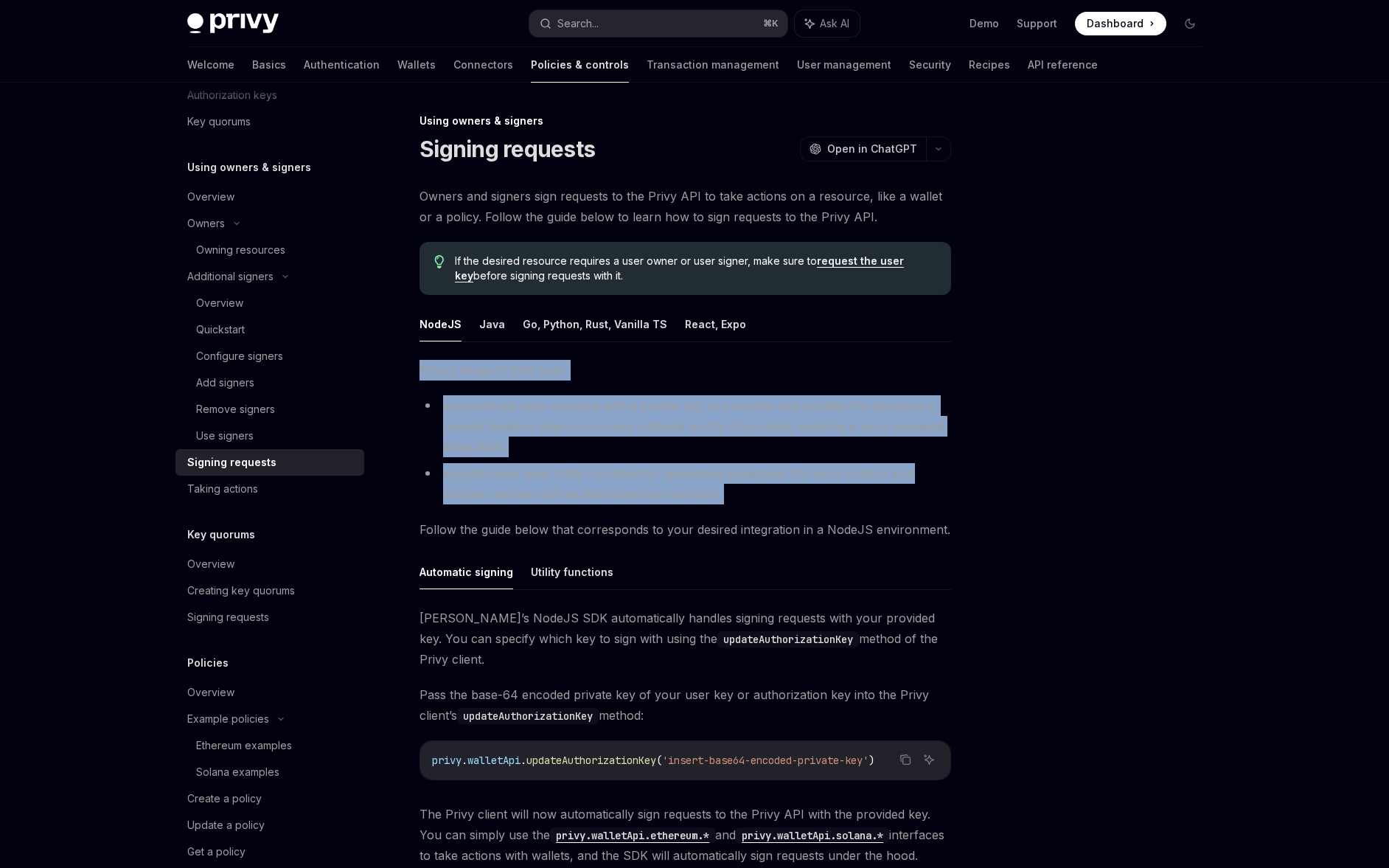
click at [418, 378] on div "Using owners & signers Signing requests OpenAI Open in ChatGPT OpenAI Open in C…" at bounding box center [547, 598] width 814 height 972
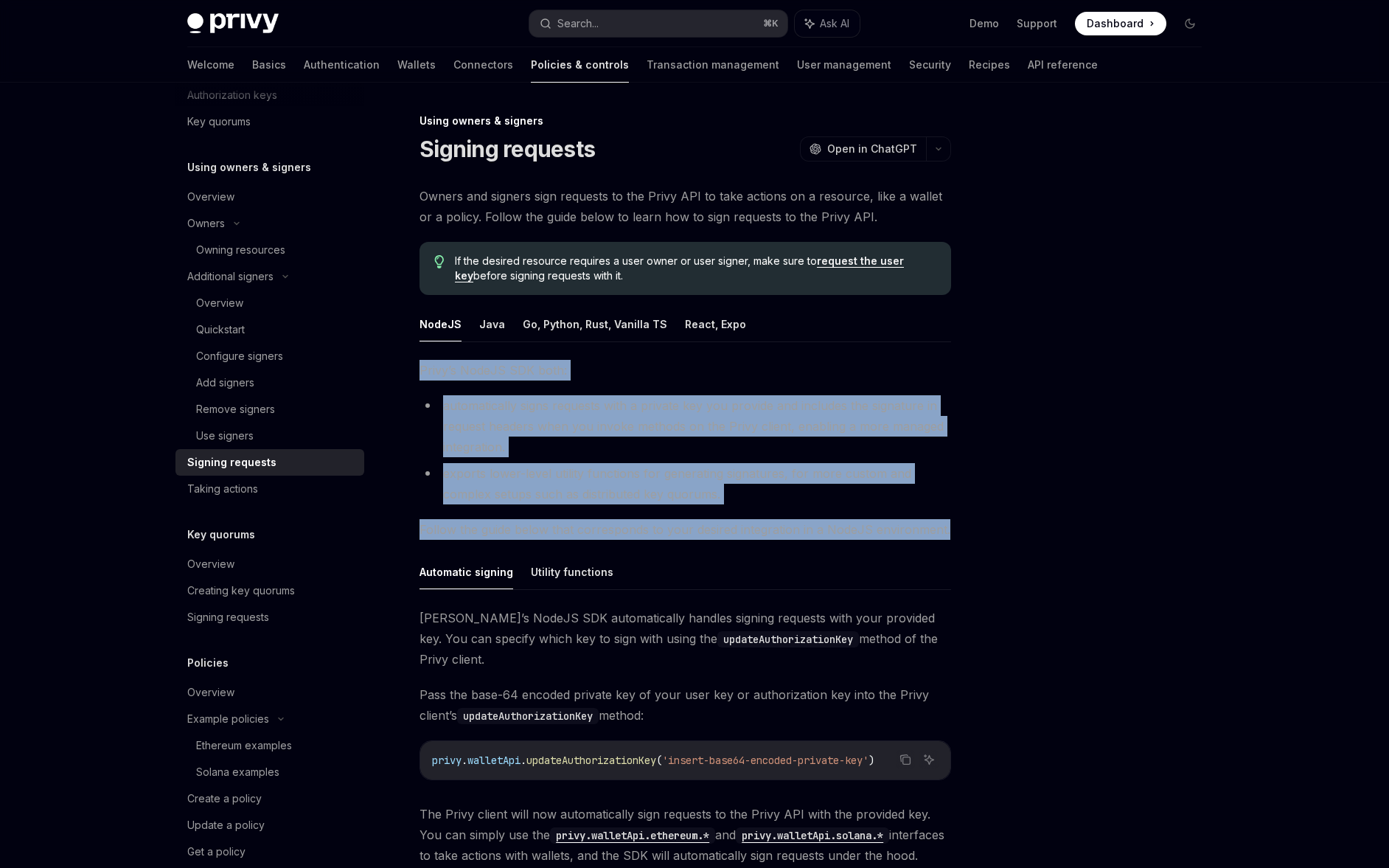
drag, startPoint x: 418, startPoint y: 378, endPoint x: 963, endPoint y: 537, distance: 567.7
click at [963, 537] on div "Using owners & signers Signing requests OpenAI Open in ChatGPT OpenAI Open in C…" at bounding box center [694, 583] width 1038 height 1002
drag, startPoint x: 963, startPoint y: 537, endPoint x: 427, endPoint y: 370, distance: 561.4
click at [427, 370] on div "Using owners & signers Signing requests OpenAI Open in ChatGPT OpenAI Open in C…" at bounding box center [694, 583] width 1038 height 1002
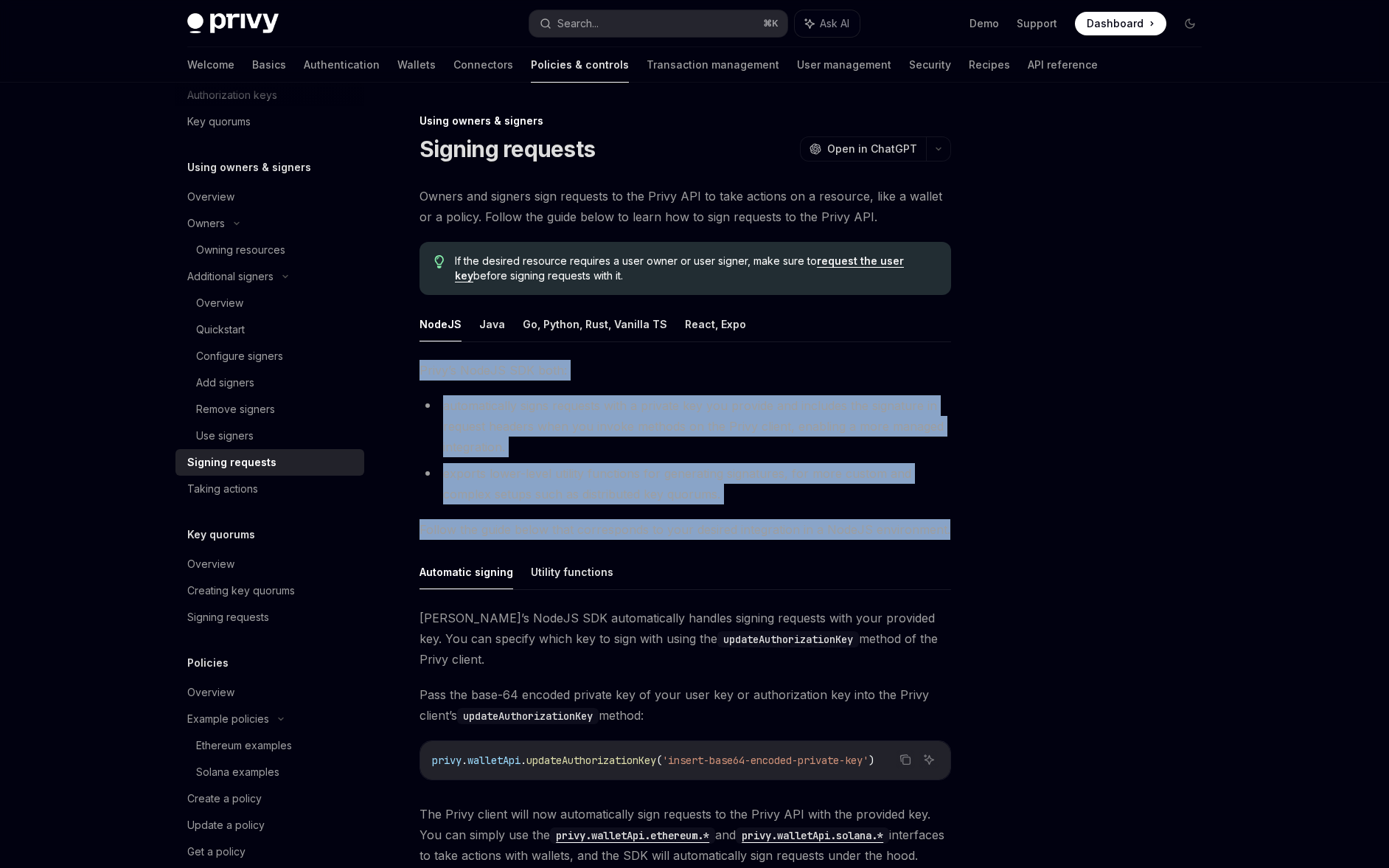
click at [427, 370] on span "Privy’s NodeJS SDK both:" at bounding box center [685, 370] width 531 height 20
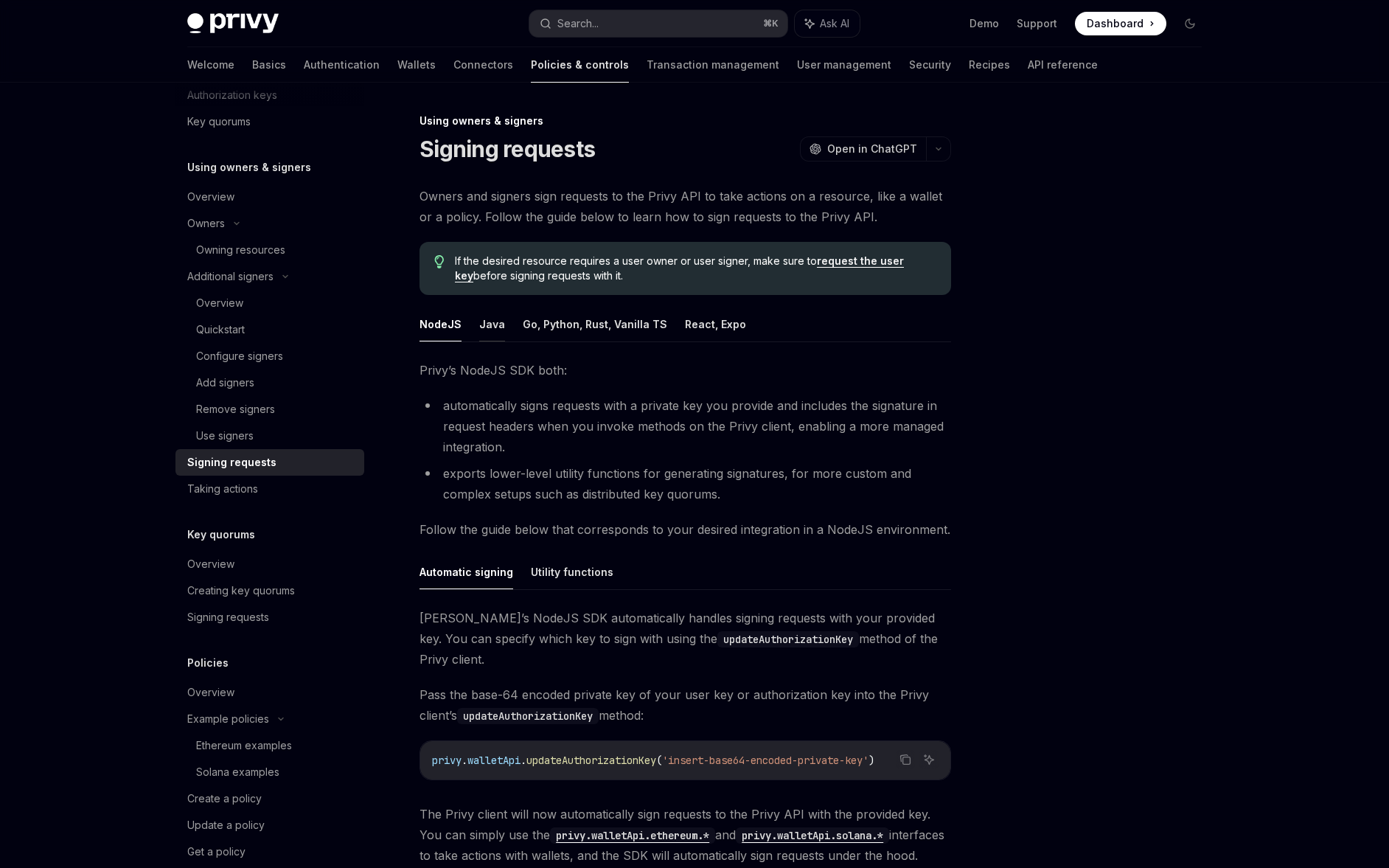
click at [493, 339] on button "Java" at bounding box center [492, 324] width 26 height 35
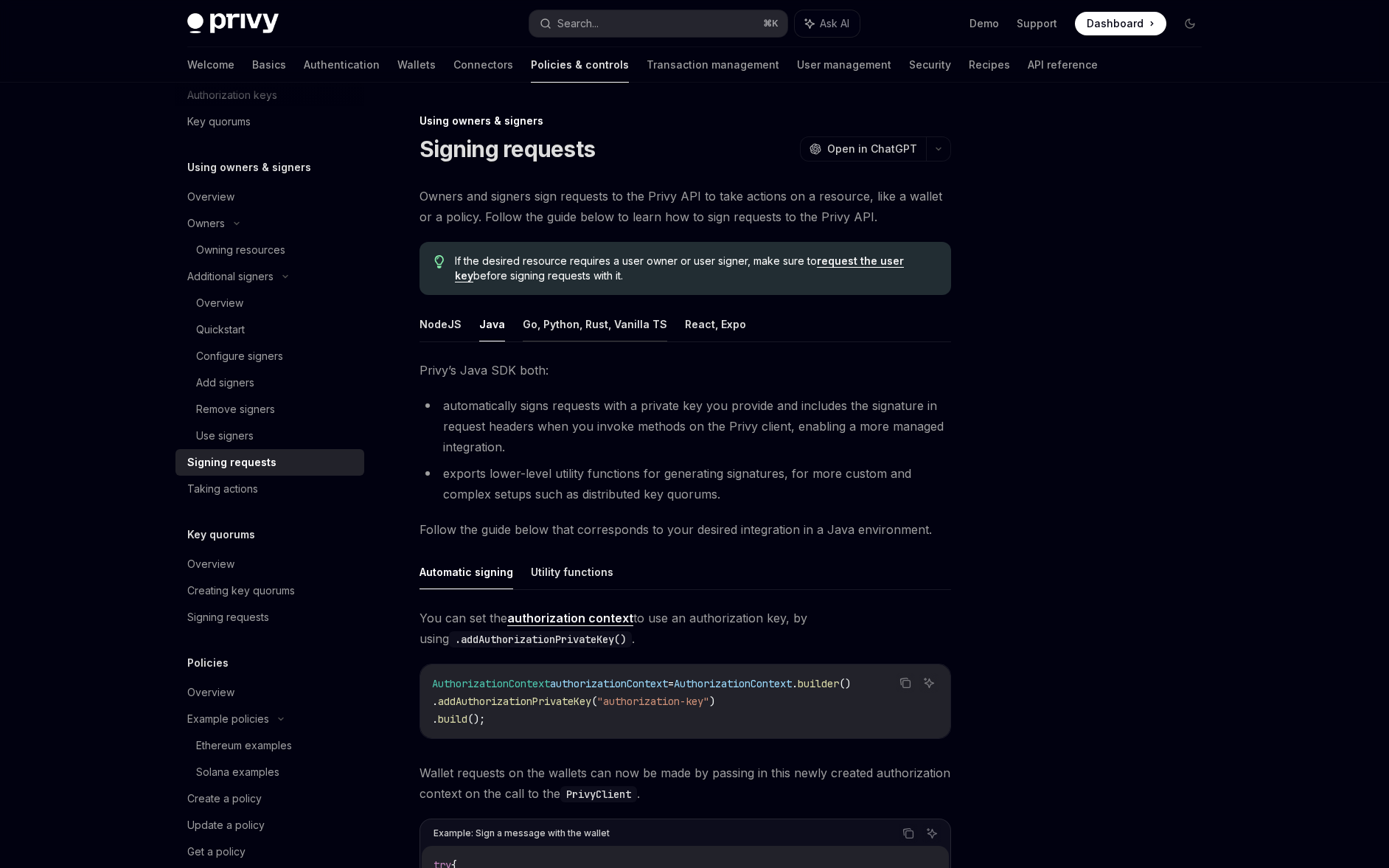
click at [590, 330] on button "Go, Python, Rust, Vanilla TS" at bounding box center [594, 324] width 144 height 35
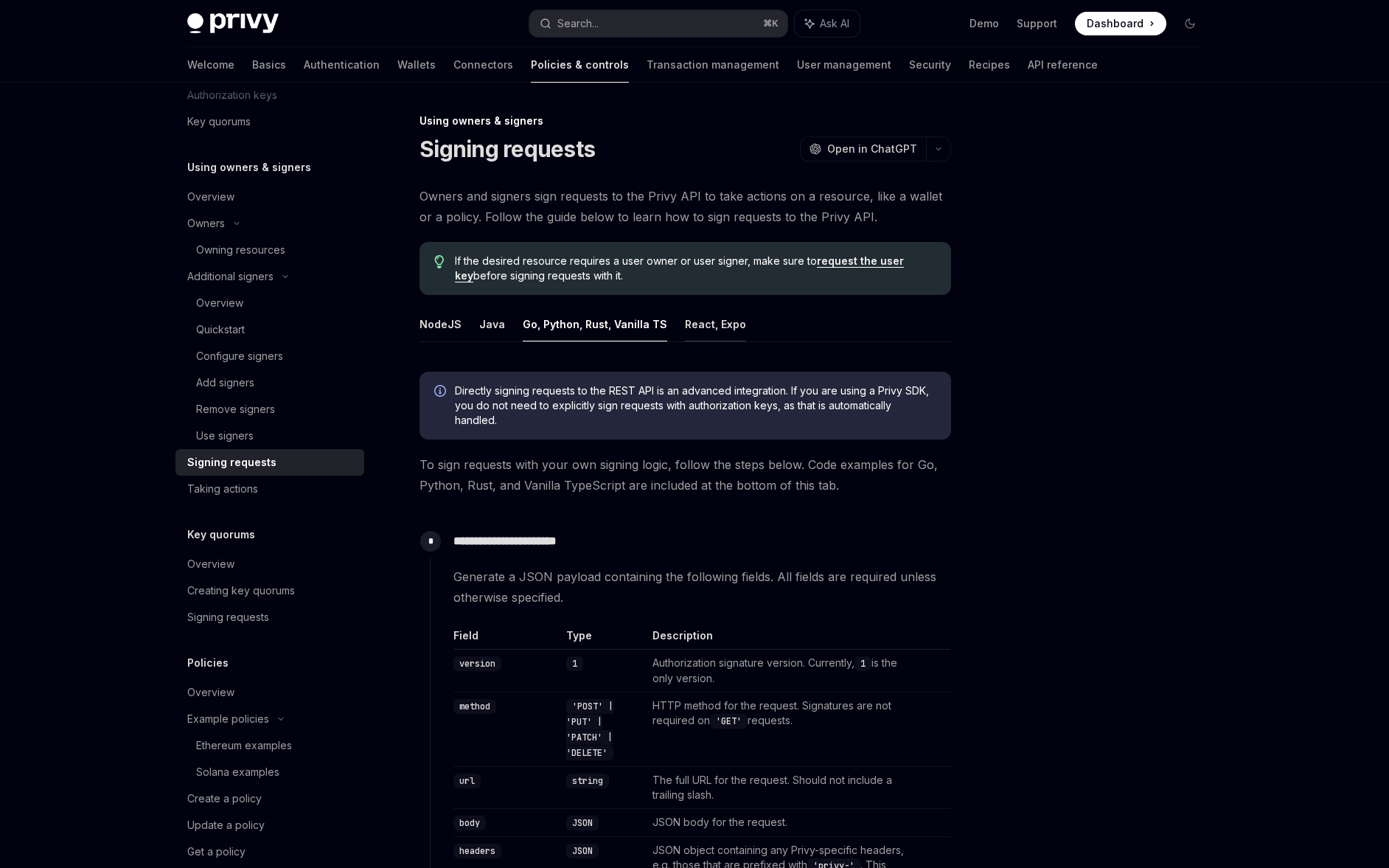
click at [728, 331] on button "React, Expo" at bounding box center [715, 324] width 61 height 35
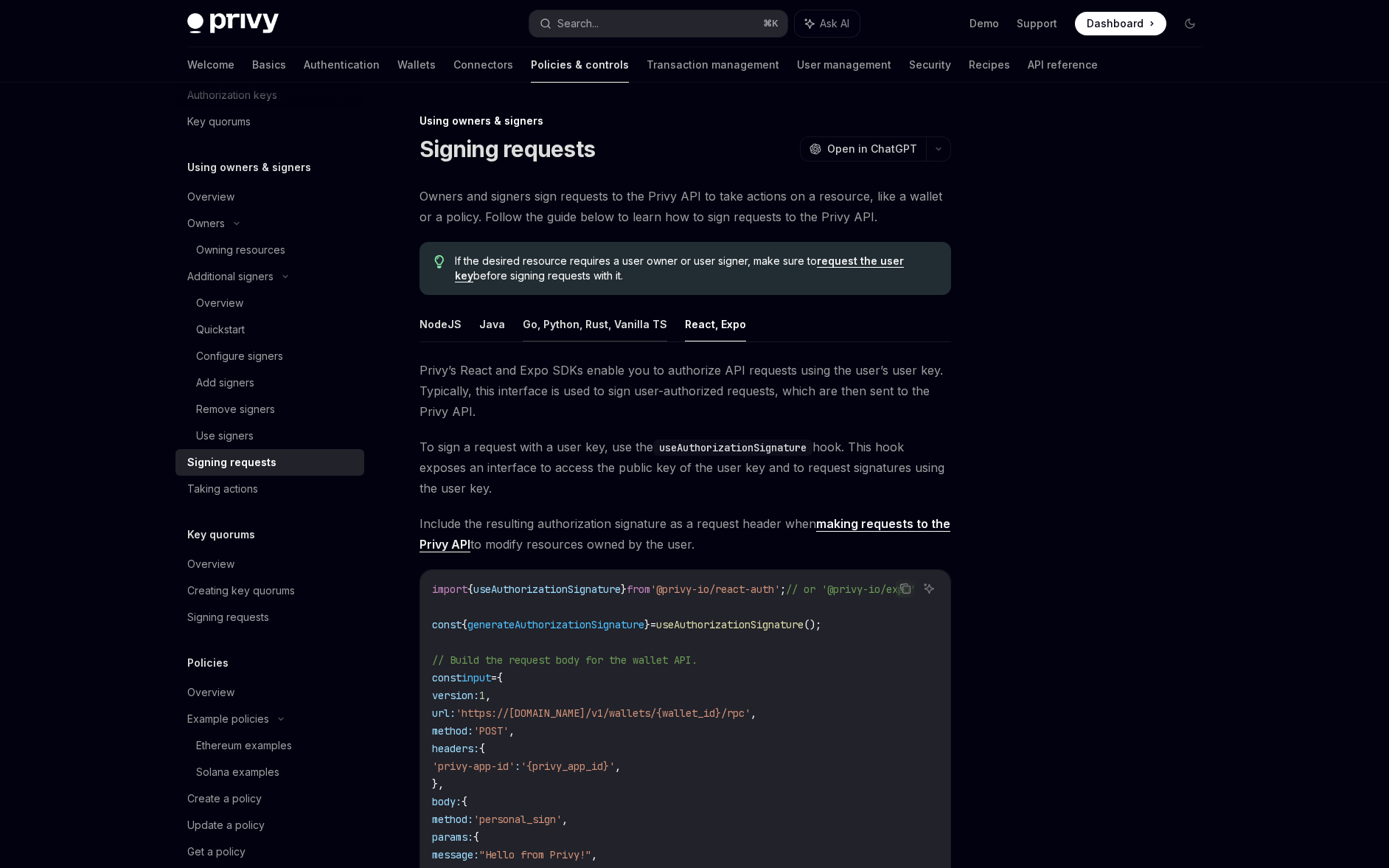
click at [639, 328] on button "Go, Python, Rust, Vanilla TS" at bounding box center [594, 324] width 144 height 35
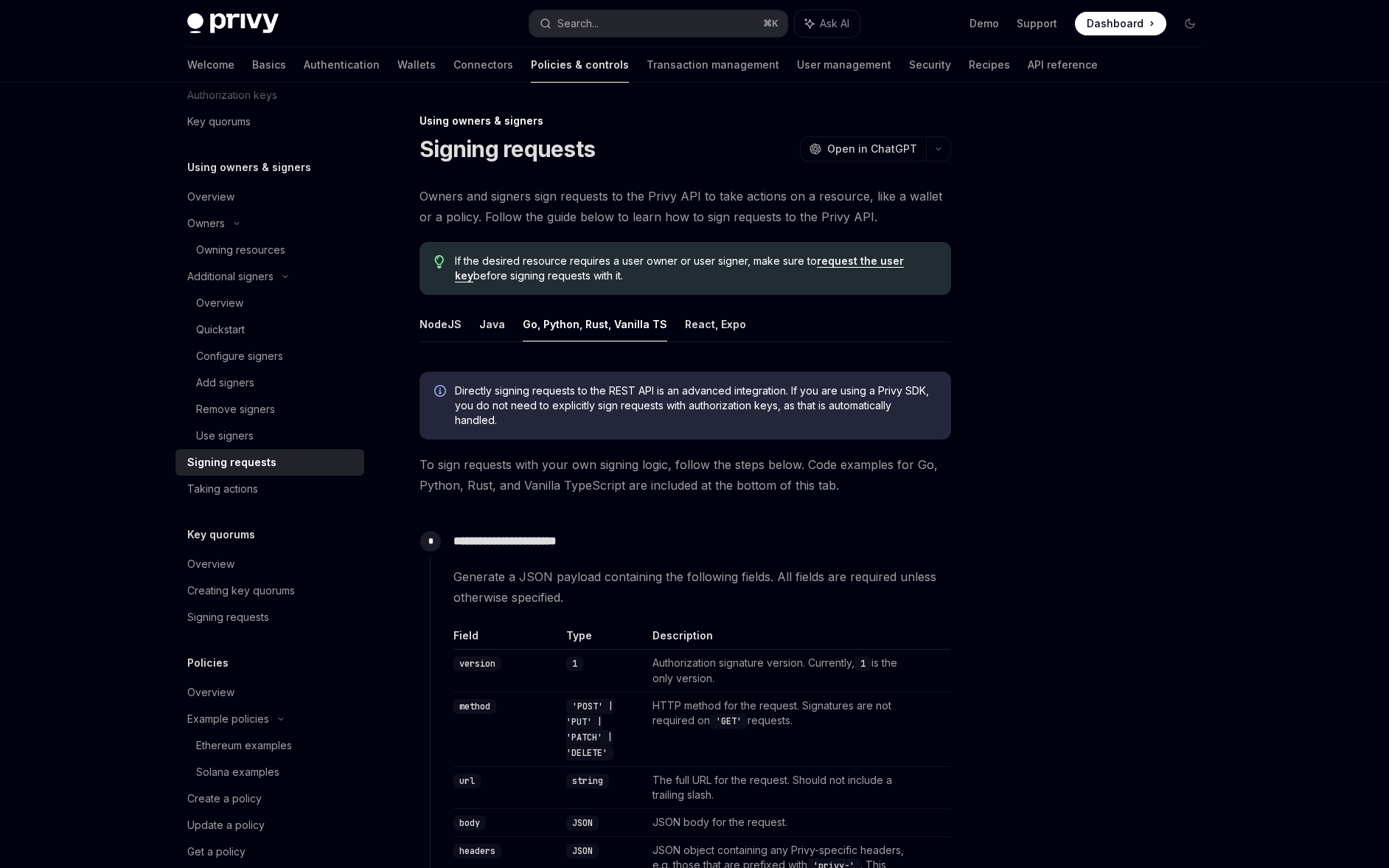
click at [530, 327] on button "Go, Python, Rust, Vanilla TS" at bounding box center [594, 324] width 144 height 35
click at [502, 328] on ul "NodeJS Java Go, Python, Rust, Vanilla TS React, Expo" at bounding box center [685, 324] width 531 height 35
click at [453, 329] on button "NodeJS" at bounding box center [441, 324] width 42 height 35
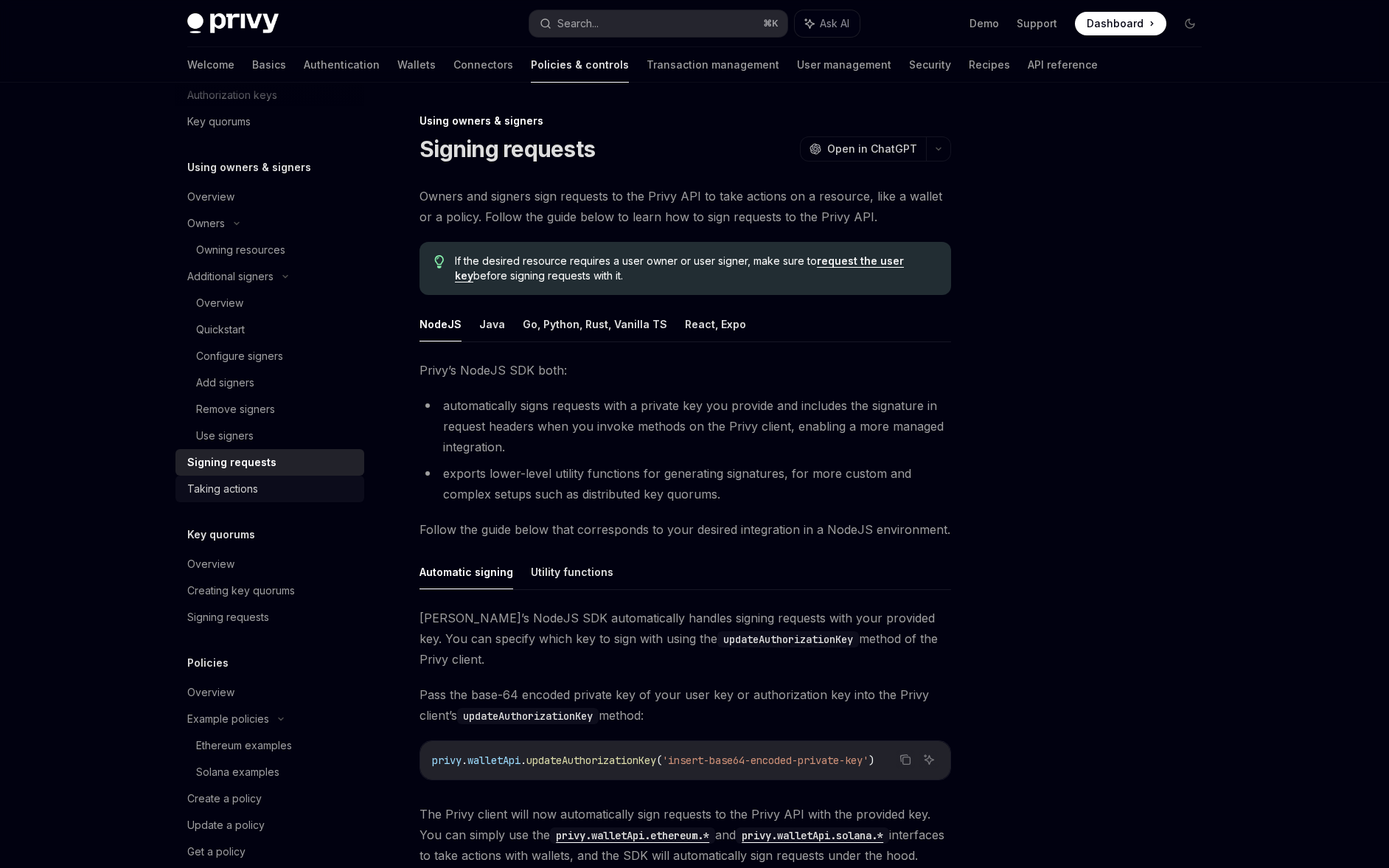
click at [282, 477] on link "Taking actions" at bounding box center [269, 488] width 189 height 26
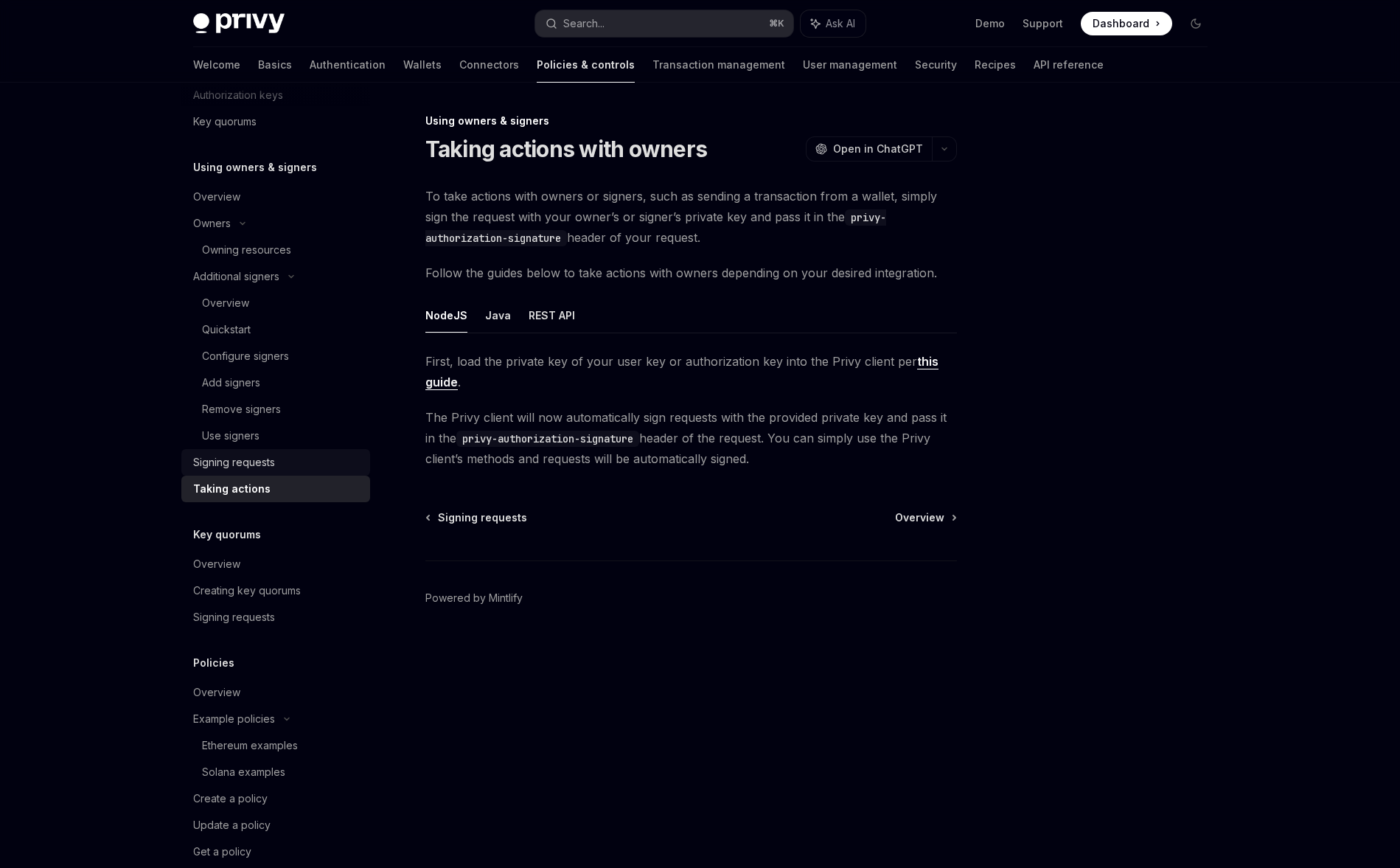
click at [289, 459] on div "Signing requests" at bounding box center [277, 462] width 168 height 17
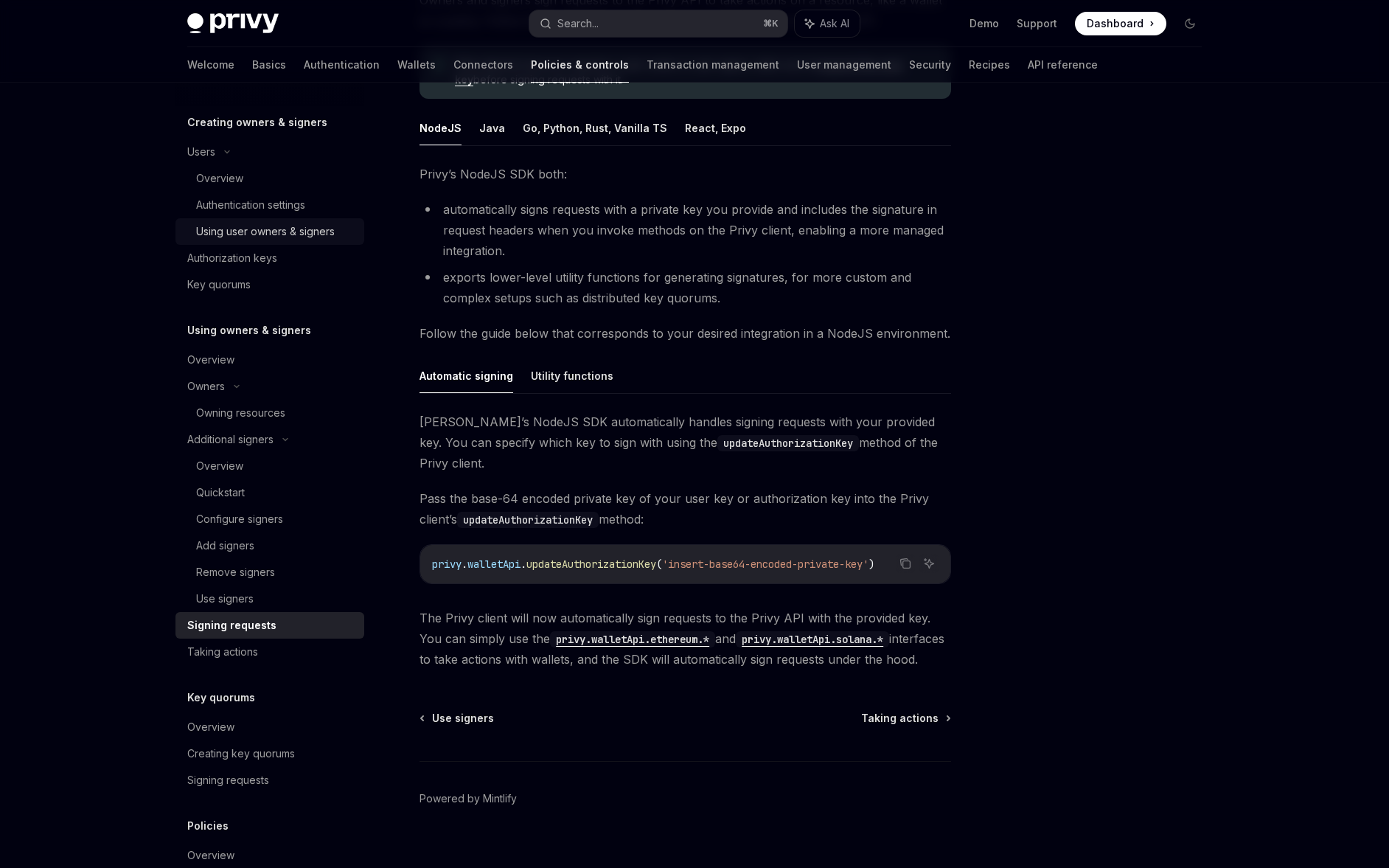
scroll to position [297, 0]
click at [334, 468] on div "Overview" at bounding box center [276, 467] width 159 height 17
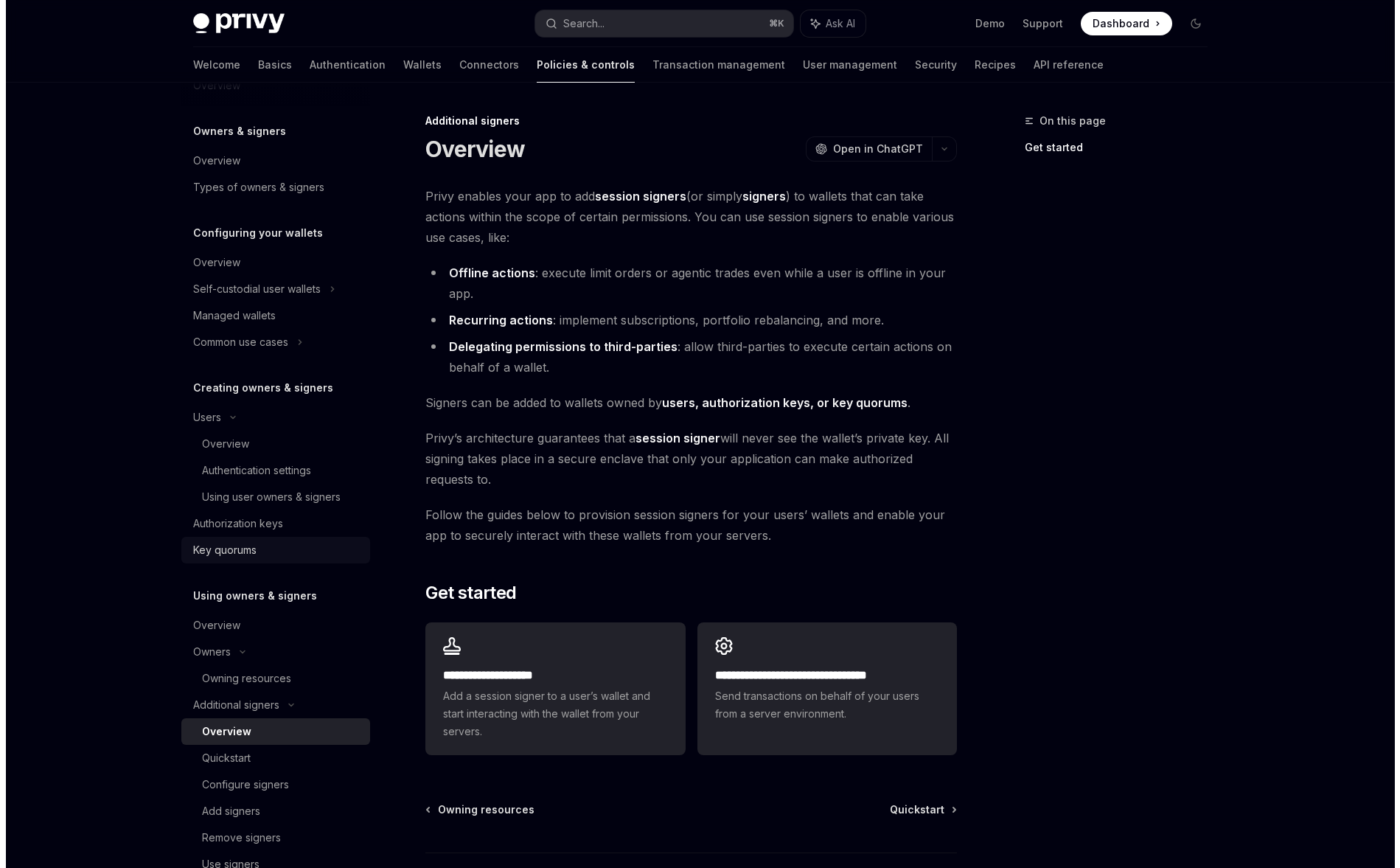
scroll to position [32, 0]
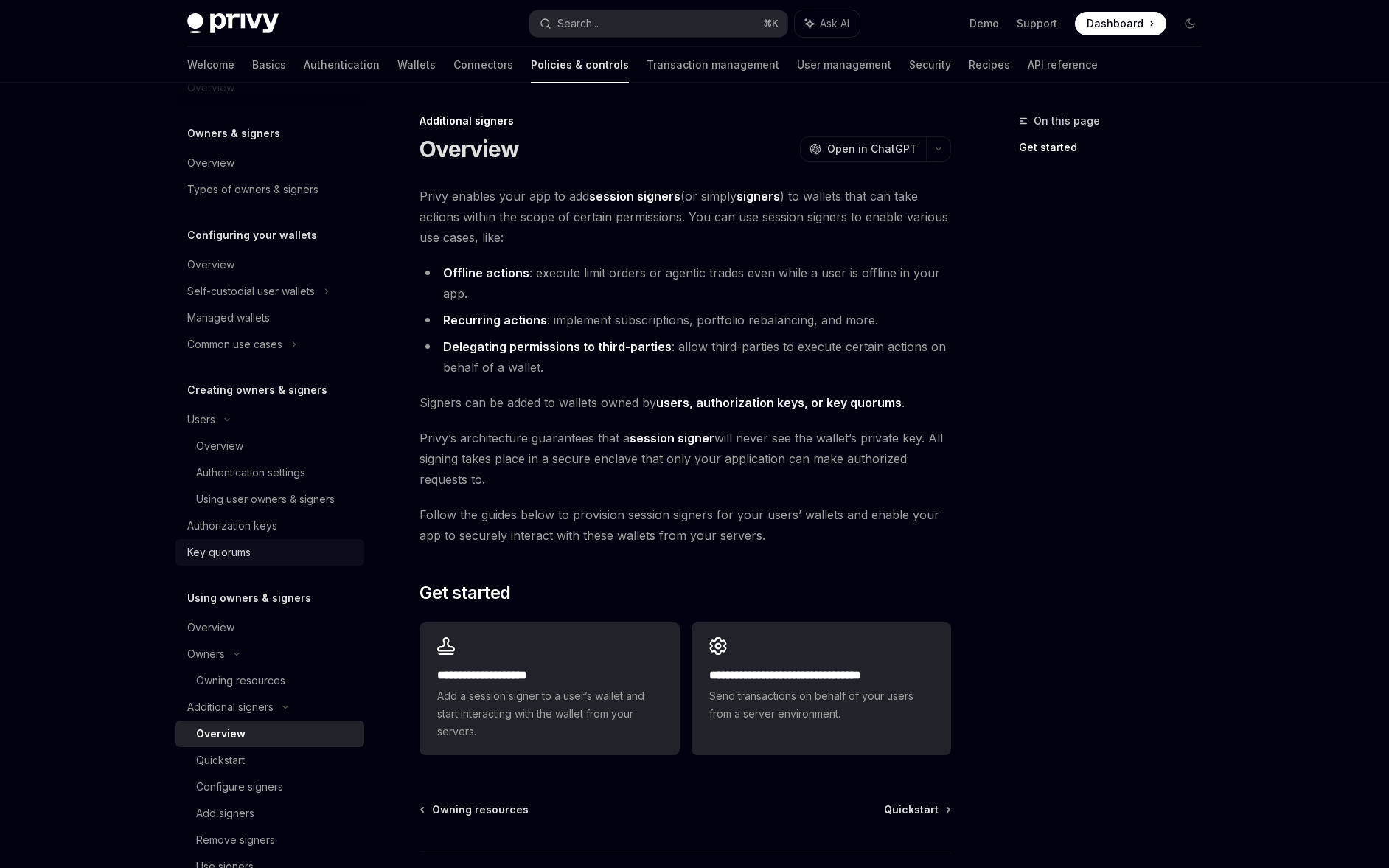
click at [333, 462] on link "Authentication settings" at bounding box center [269, 472] width 189 height 26
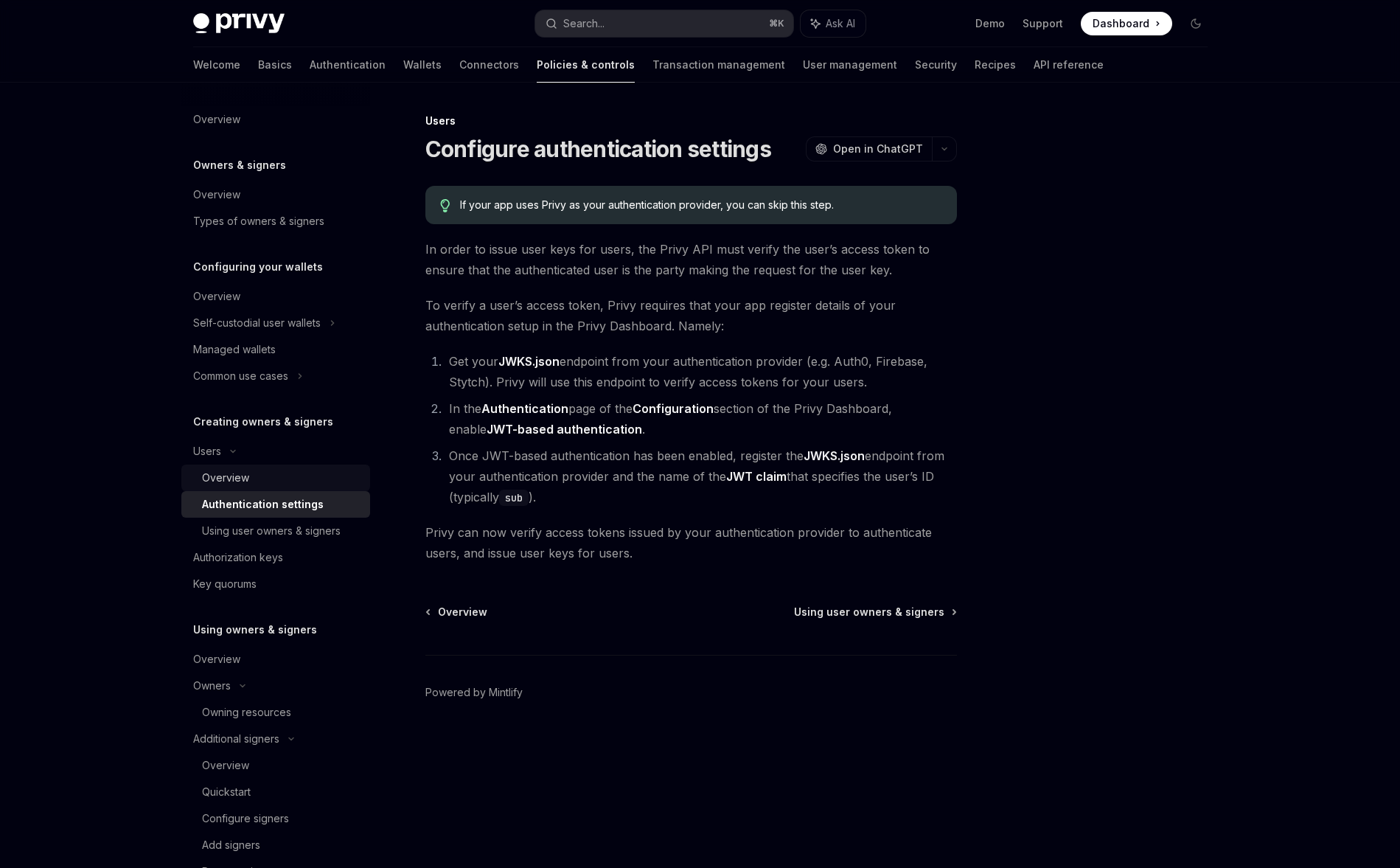
click at [326, 476] on div "Overview" at bounding box center [282, 477] width 159 height 17
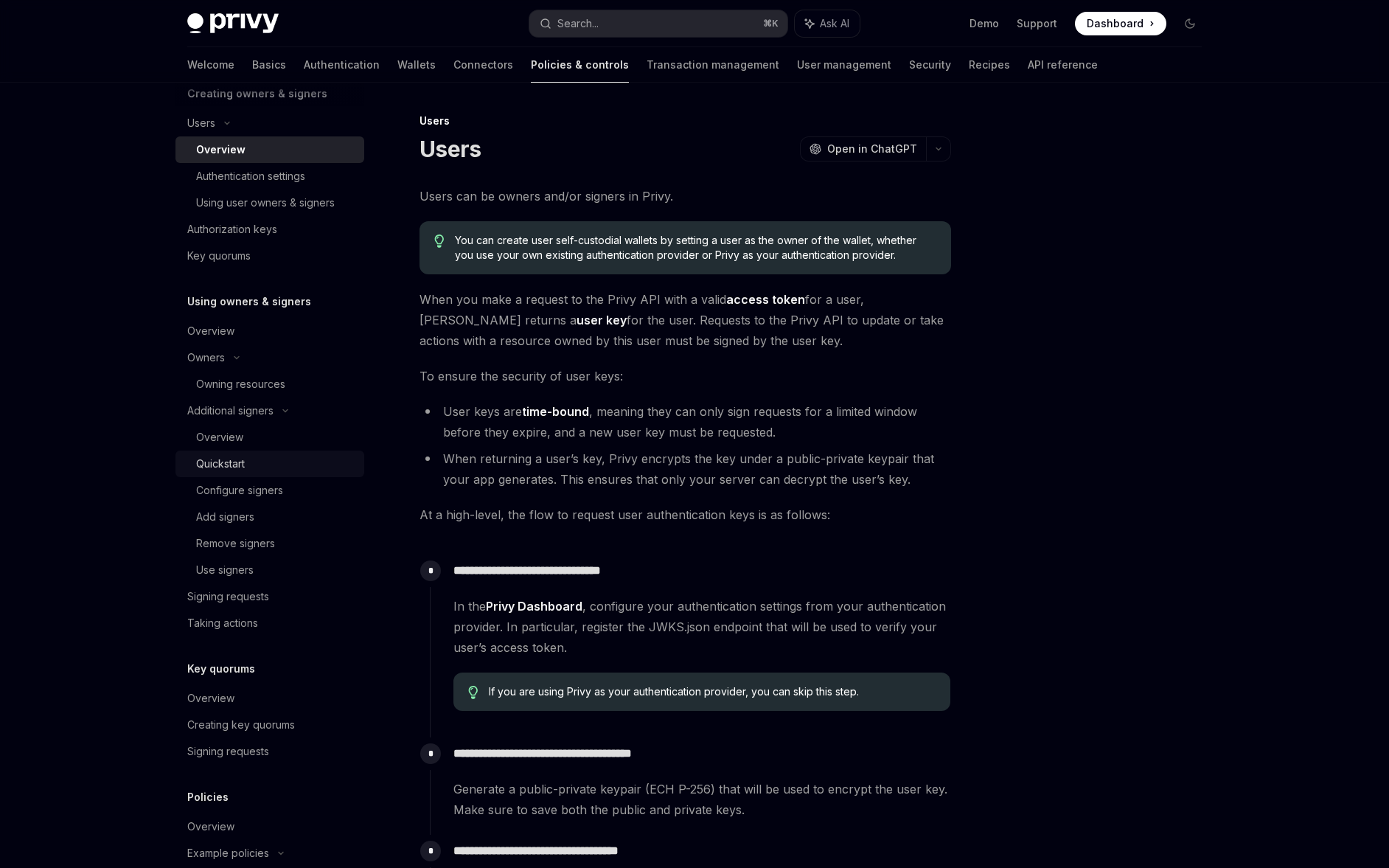
scroll to position [354, 0]
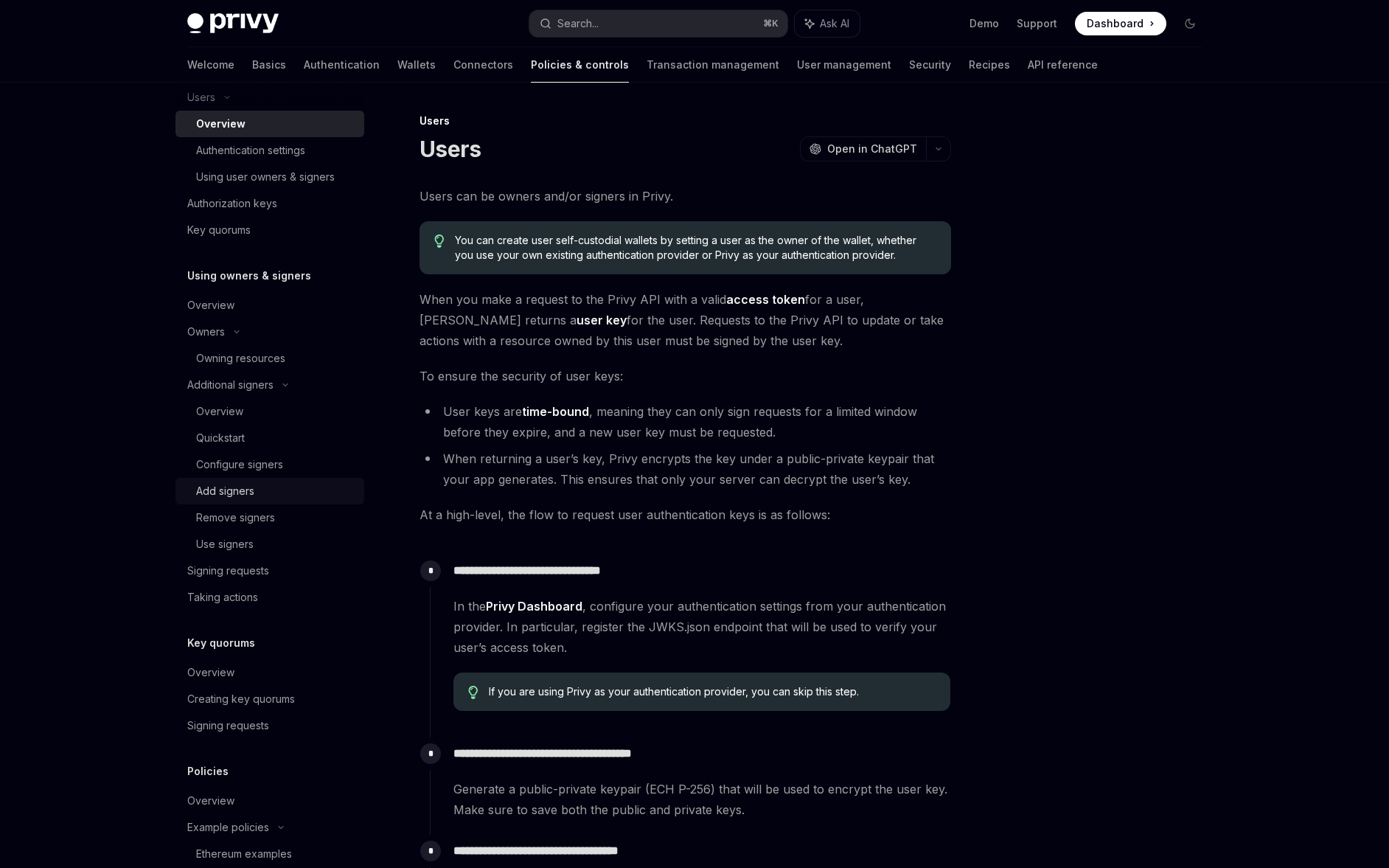
click at [305, 479] on link "Add signers" at bounding box center [269, 491] width 189 height 26
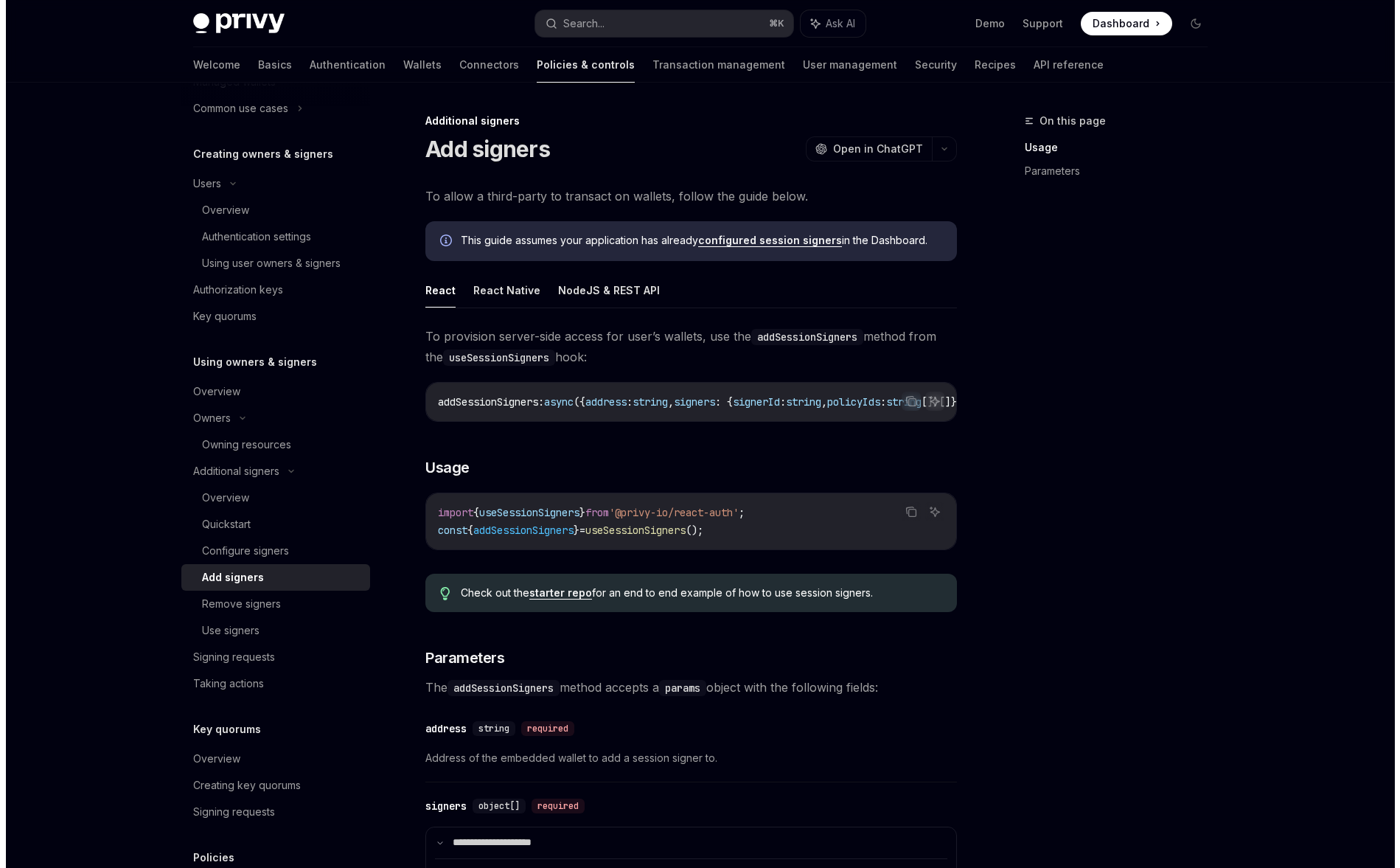
scroll to position [266, 0]
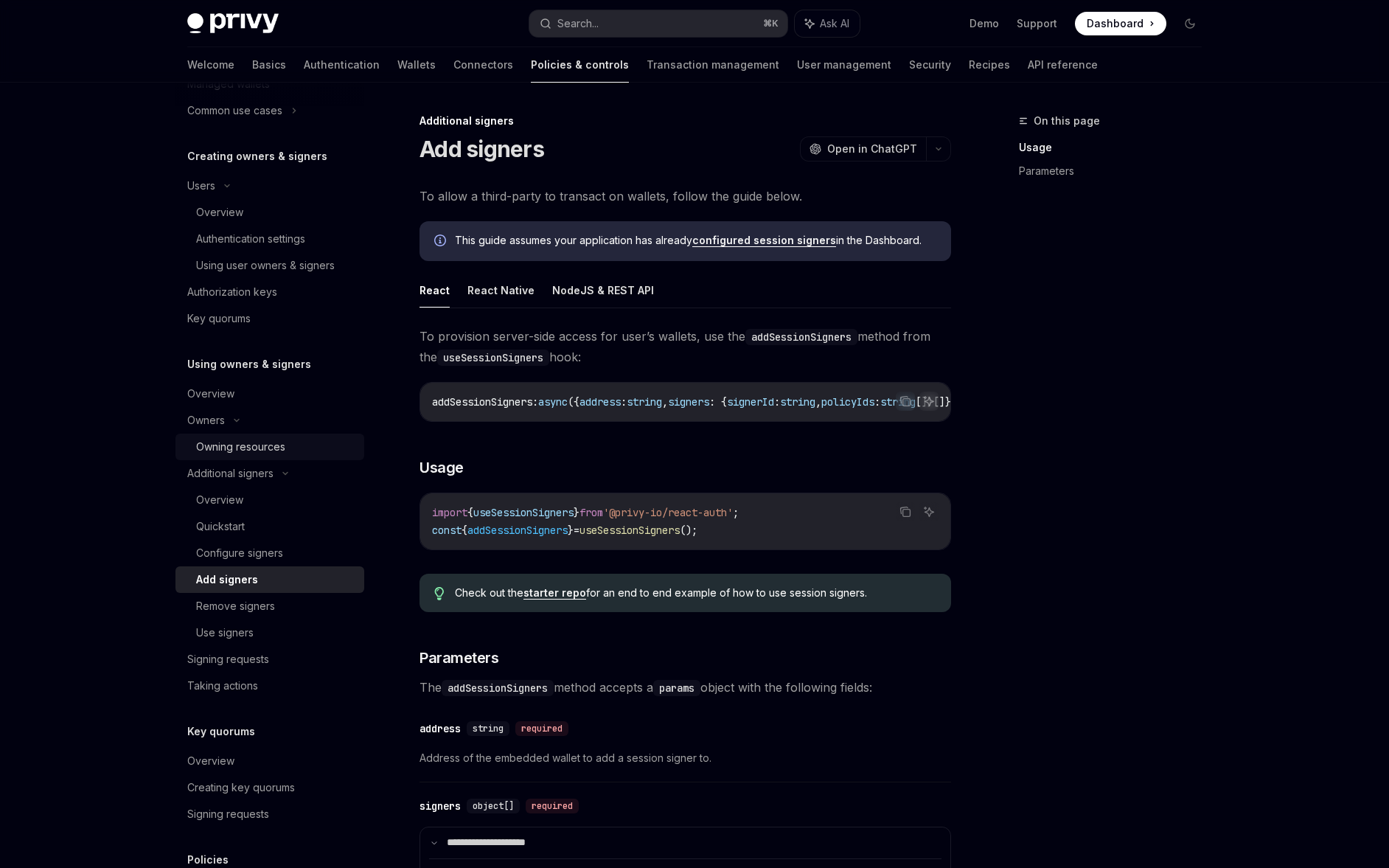
click at [310, 446] on div "Owning resources" at bounding box center [276, 446] width 159 height 17
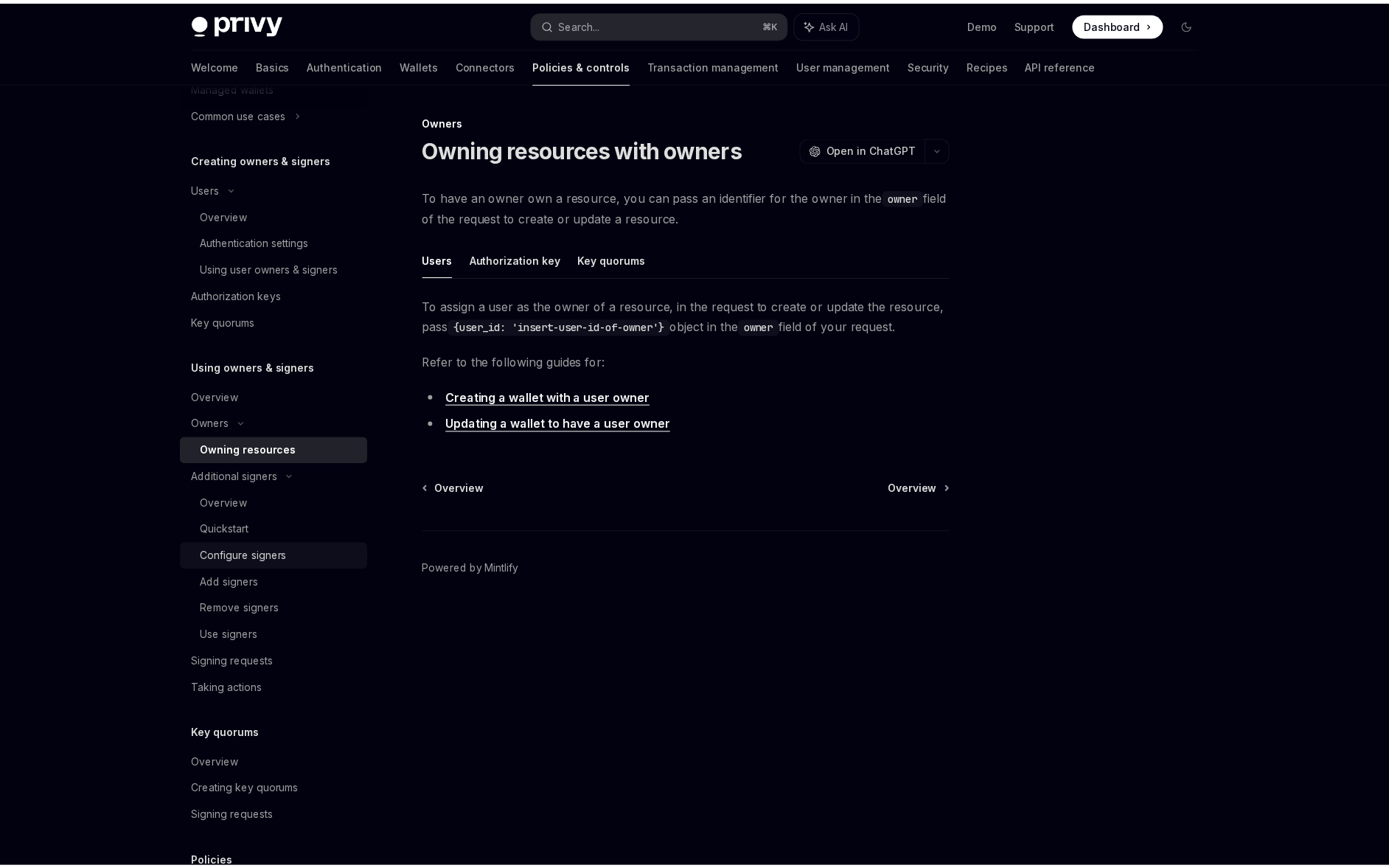
scroll to position [266, 0]
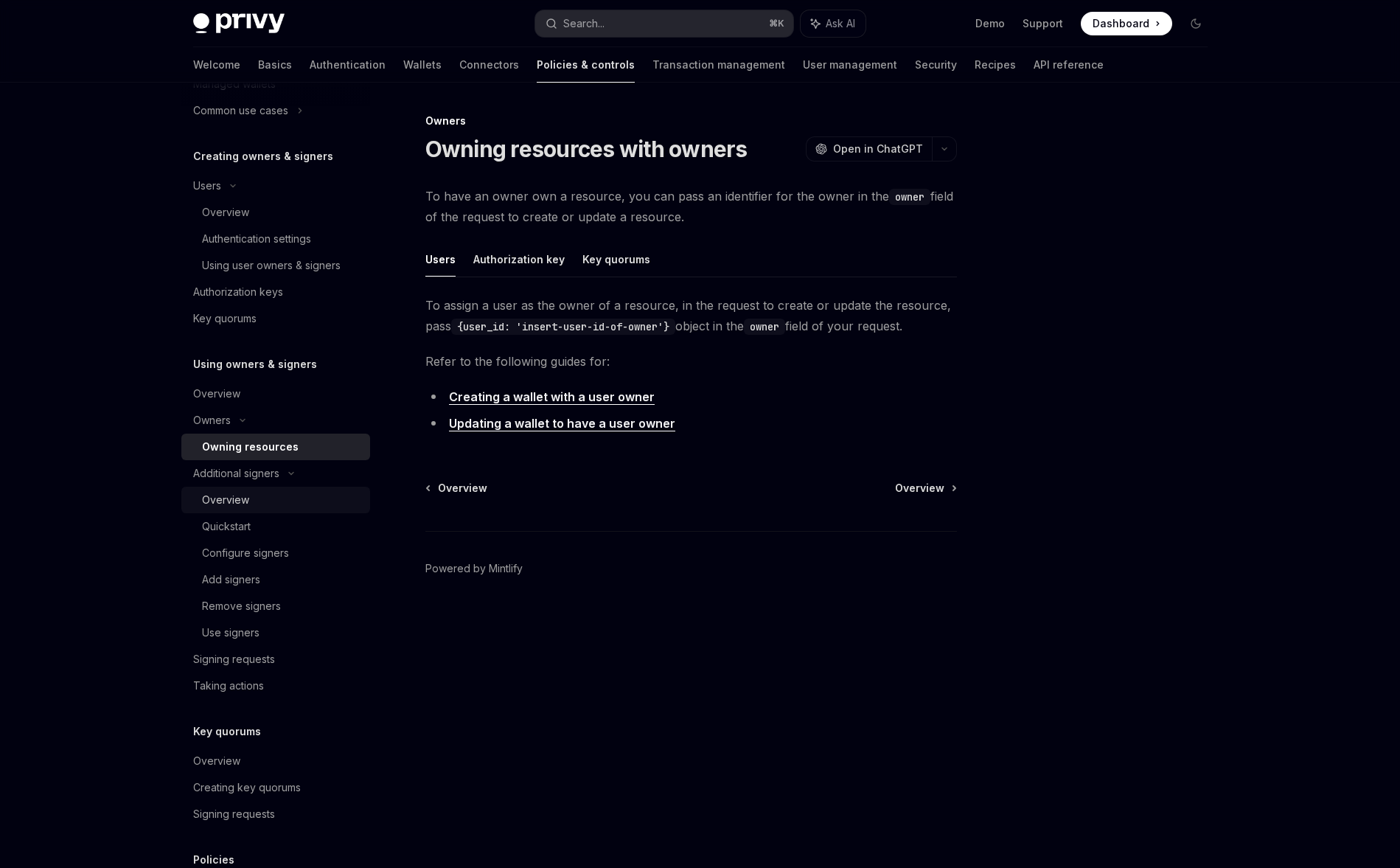
click at [309, 509] on link "Overview" at bounding box center [275, 500] width 189 height 26
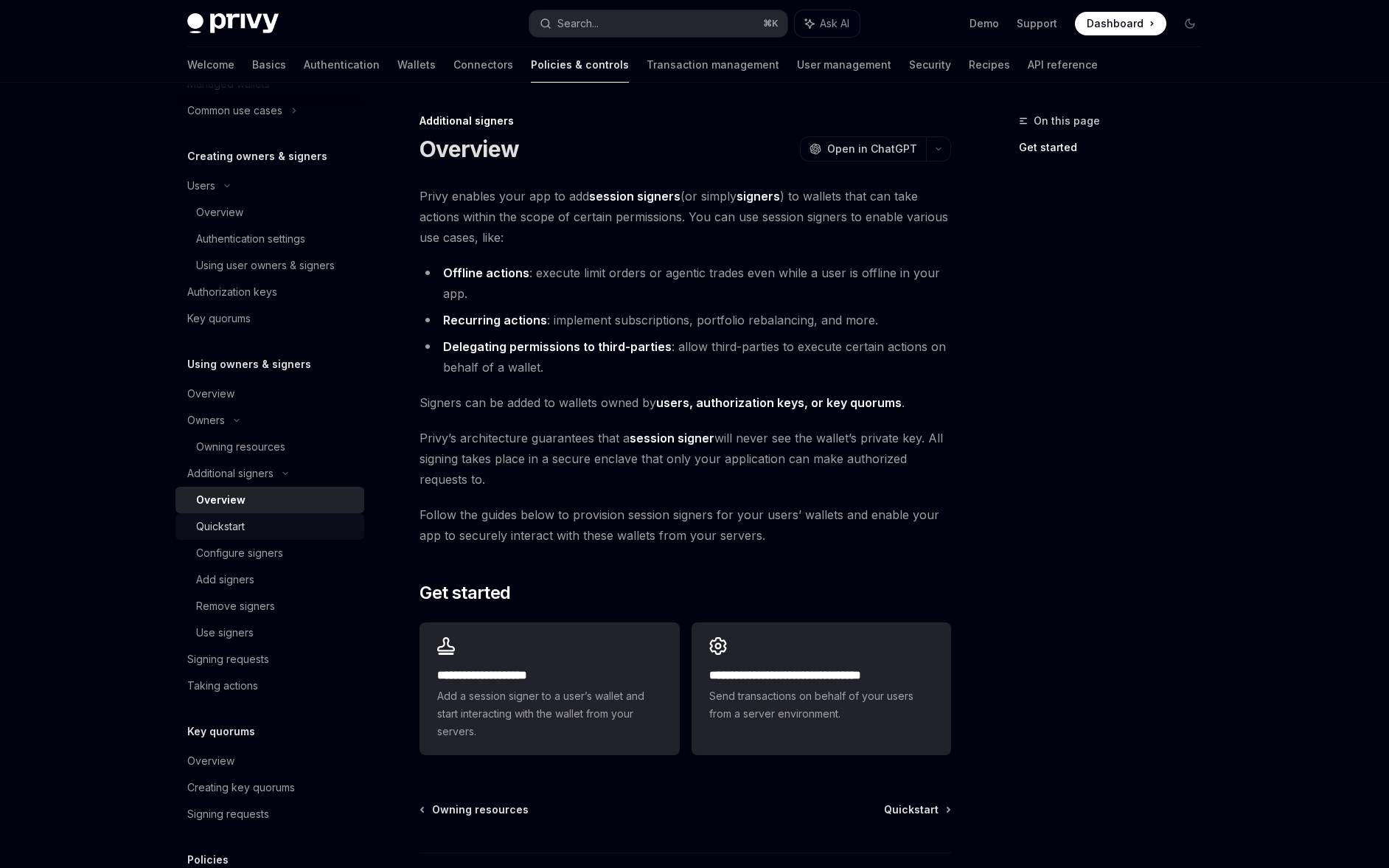
click at [304, 522] on div "Quickstart" at bounding box center [276, 526] width 159 height 17
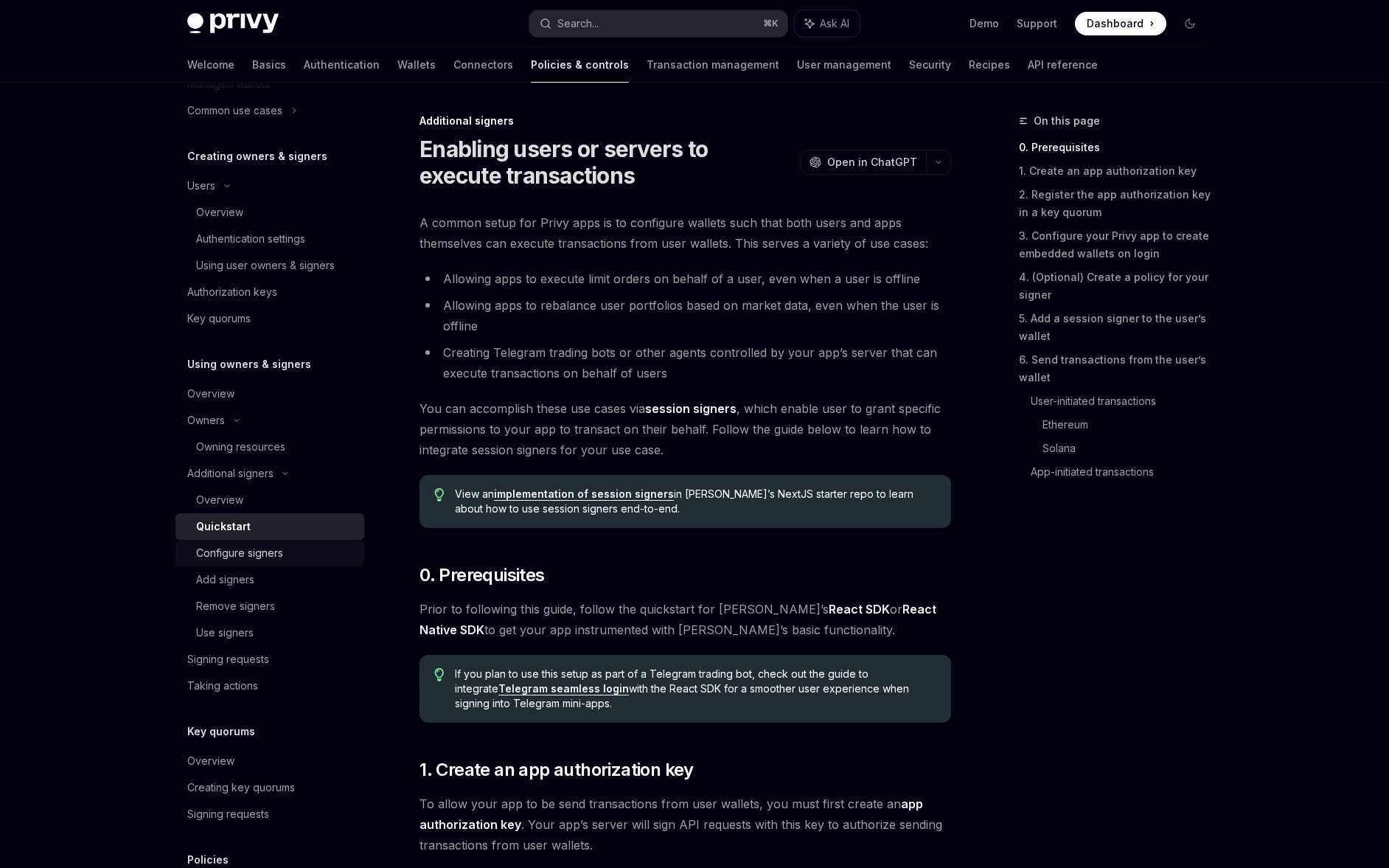
click at [294, 544] on div "Configure signers" at bounding box center [276, 553] width 159 height 17
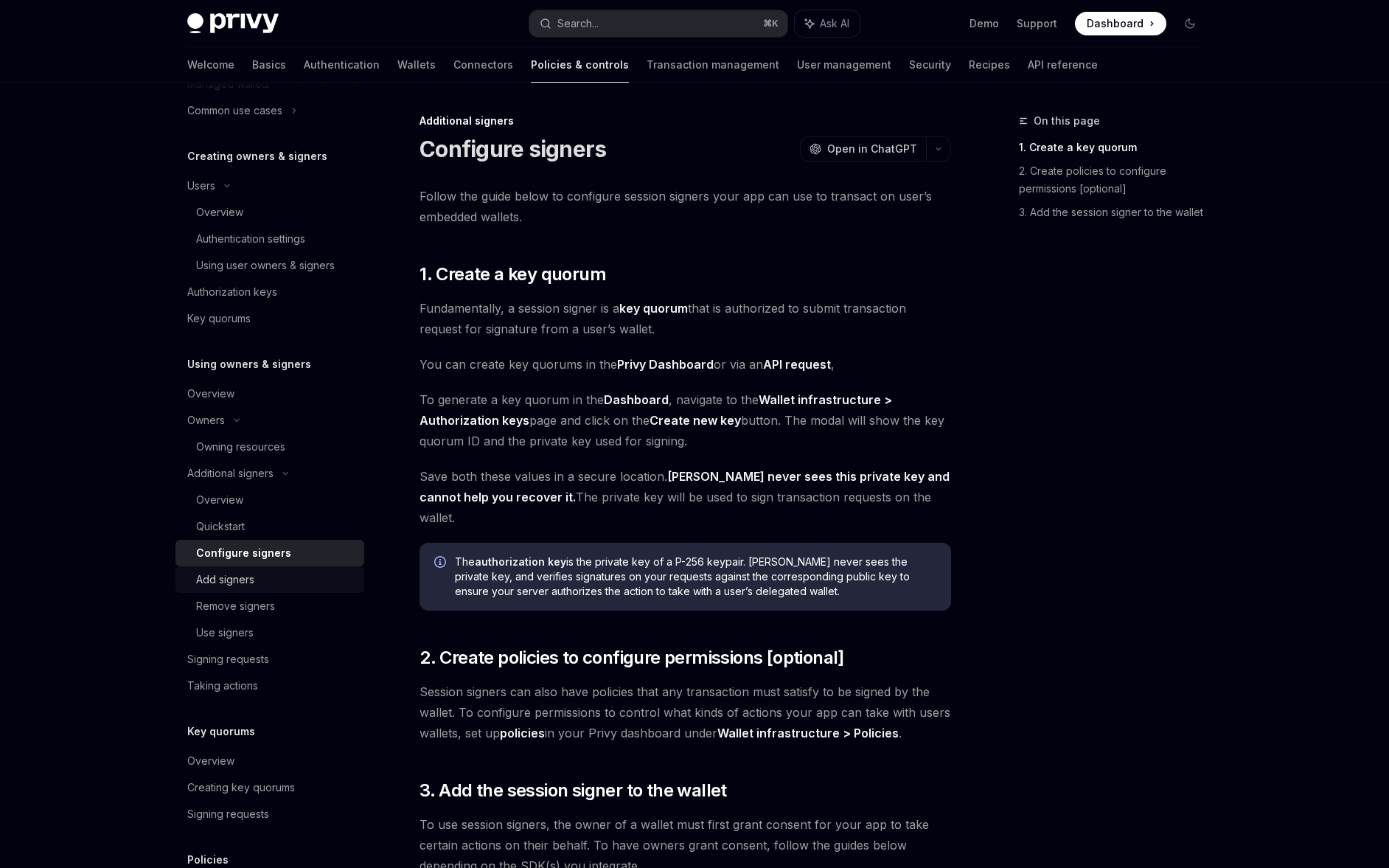
click at [290, 574] on div "Add signers" at bounding box center [276, 579] width 159 height 17
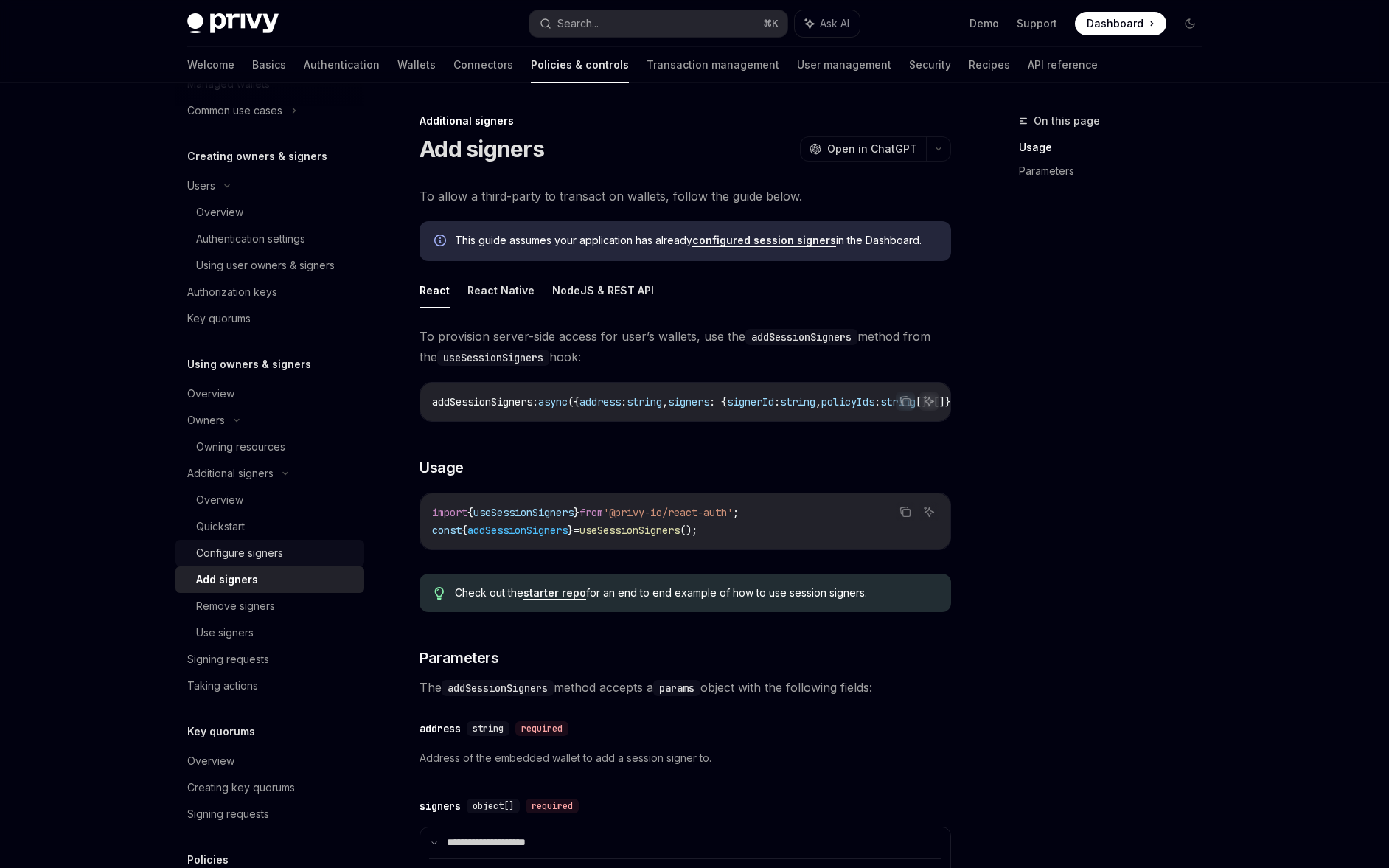
click at [294, 560] on div "Configure signers" at bounding box center [276, 553] width 159 height 17
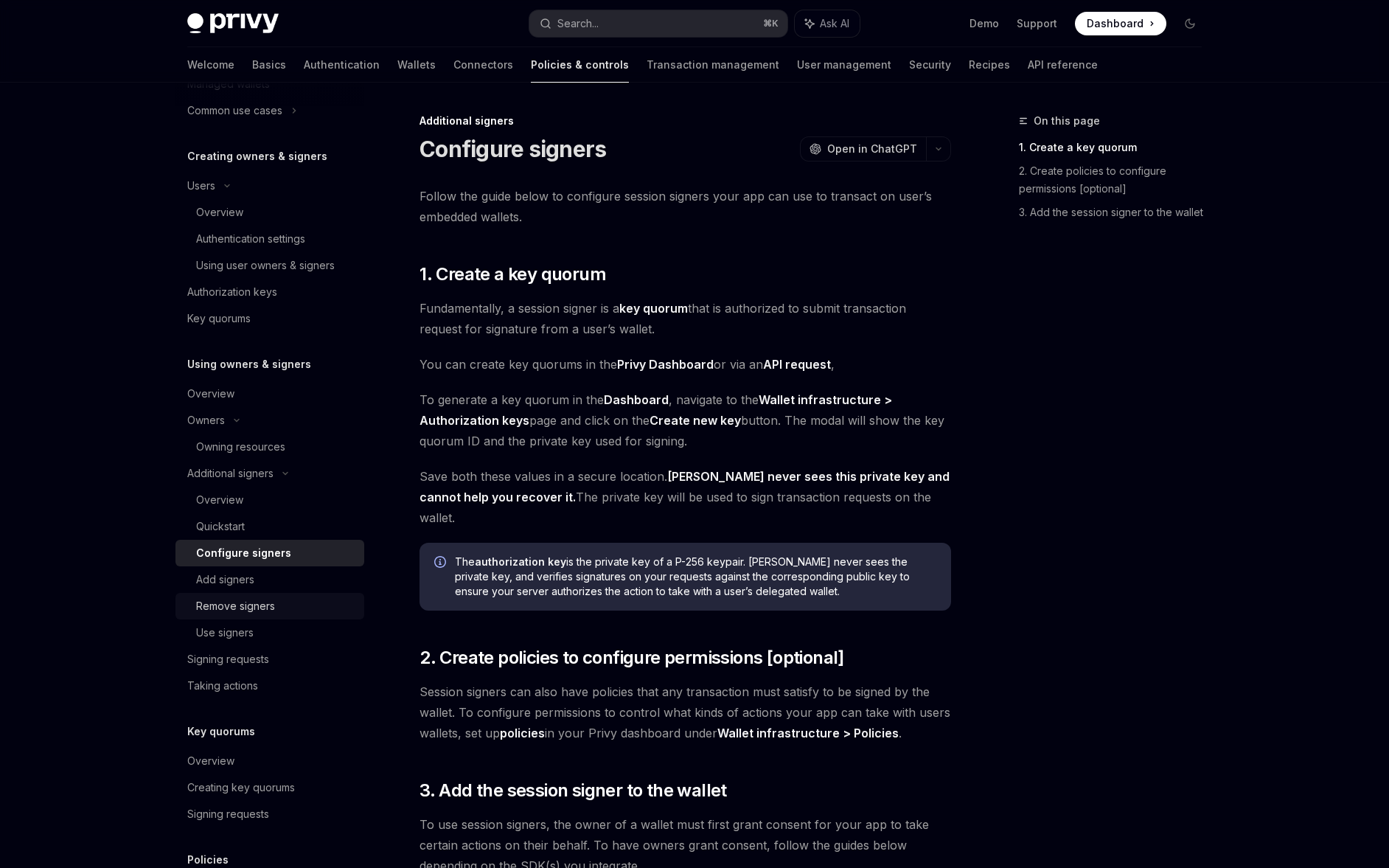
click at [273, 597] on div "Remove signers" at bounding box center [236, 605] width 79 height 17
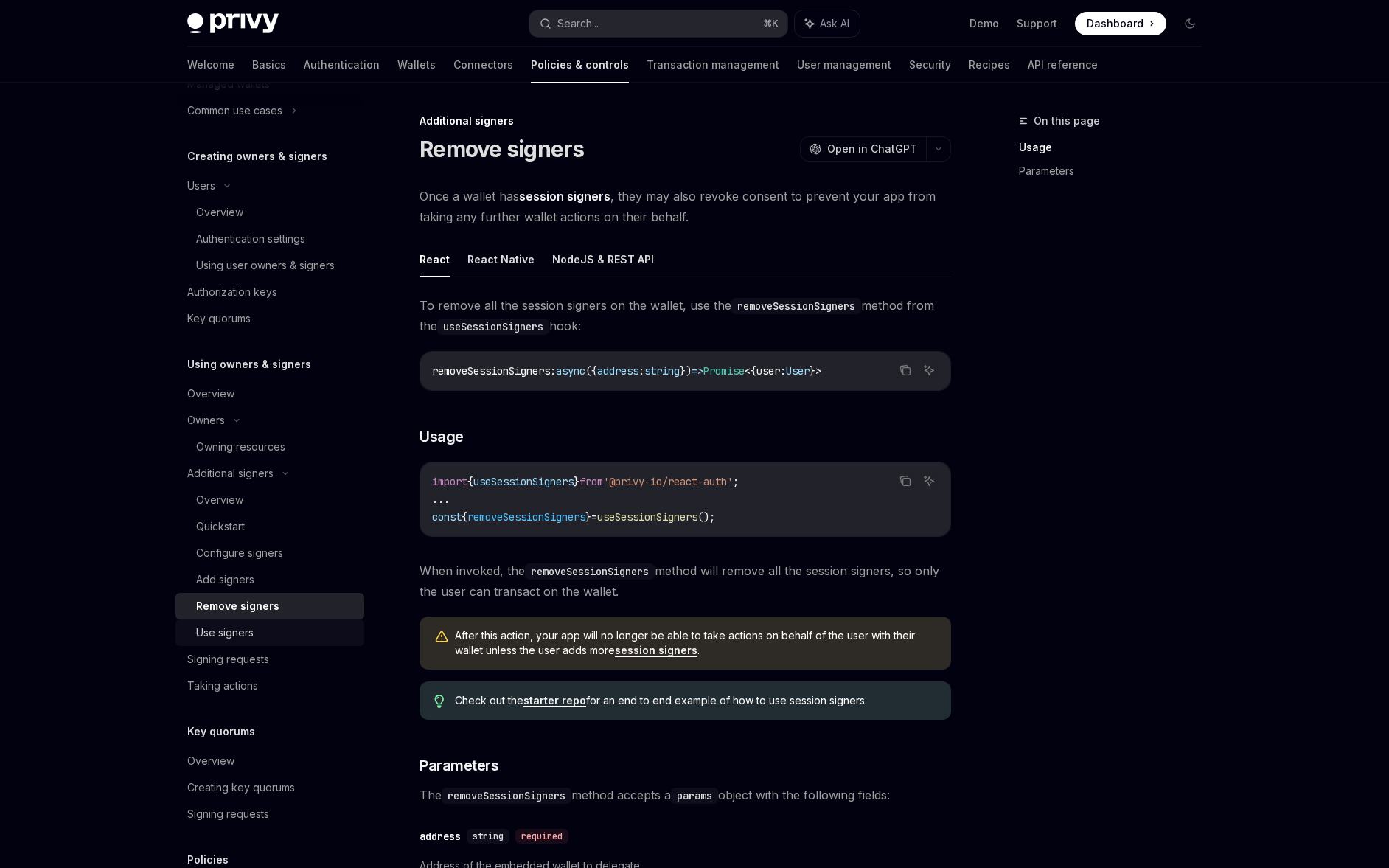
click at [279, 623] on div "Use signers" at bounding box center [276, 632] width 159 height 17
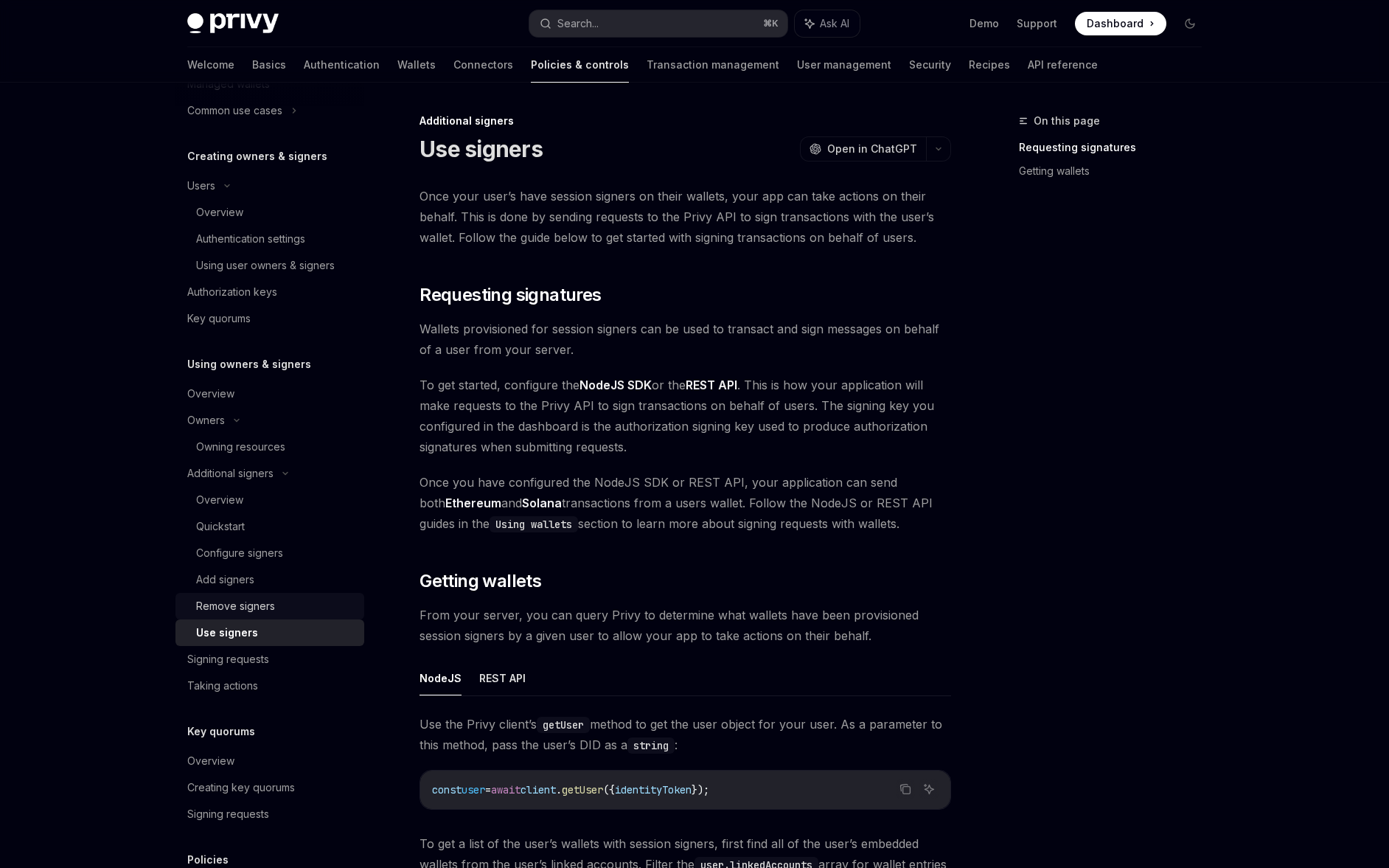
click at [278, 609] on div "Remove signers" at bounding box center [276, 605] width 159 height 17
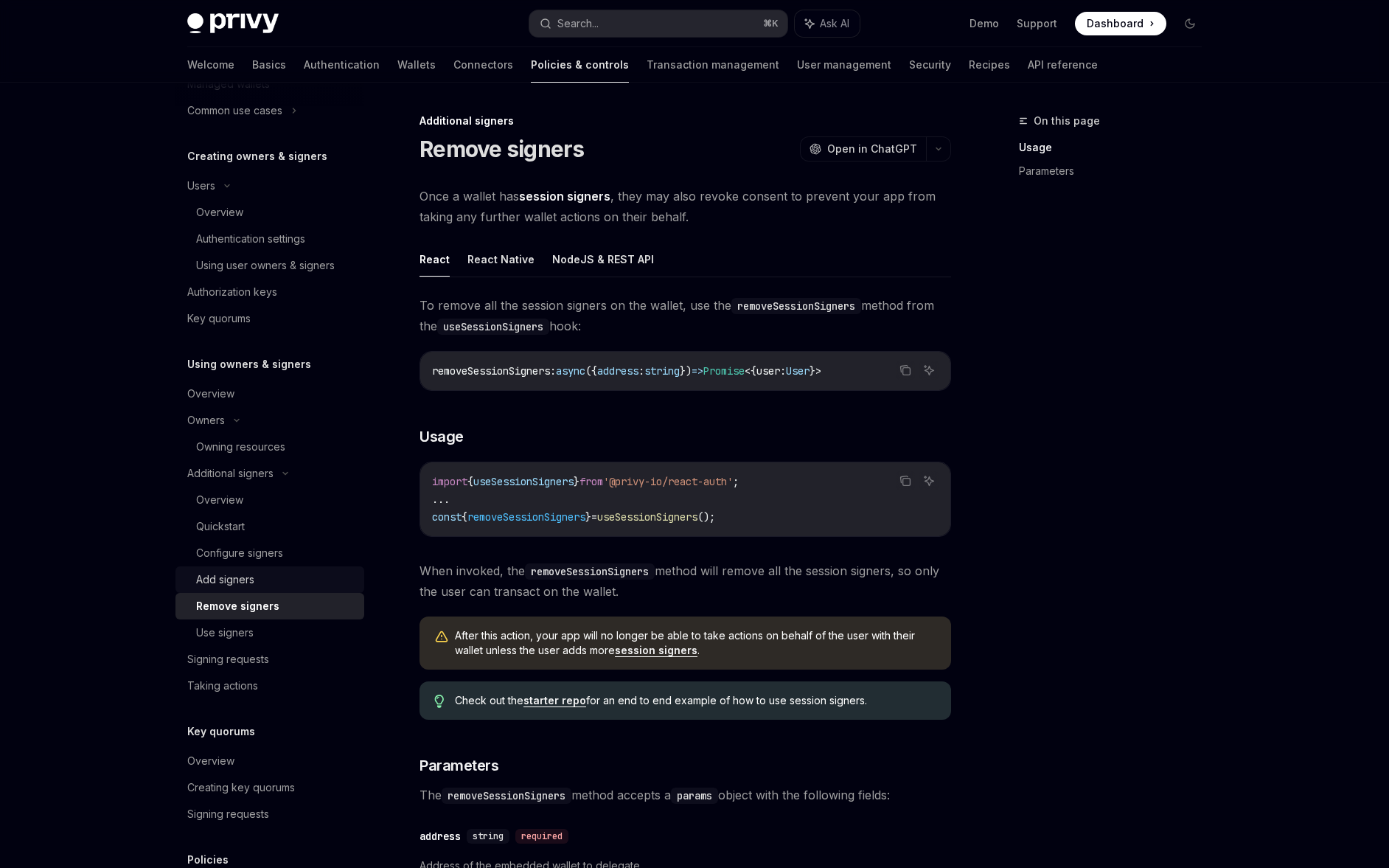
click at [288, 576] on div "Add signers" at bounding box center [276, 579] width 159 height 17
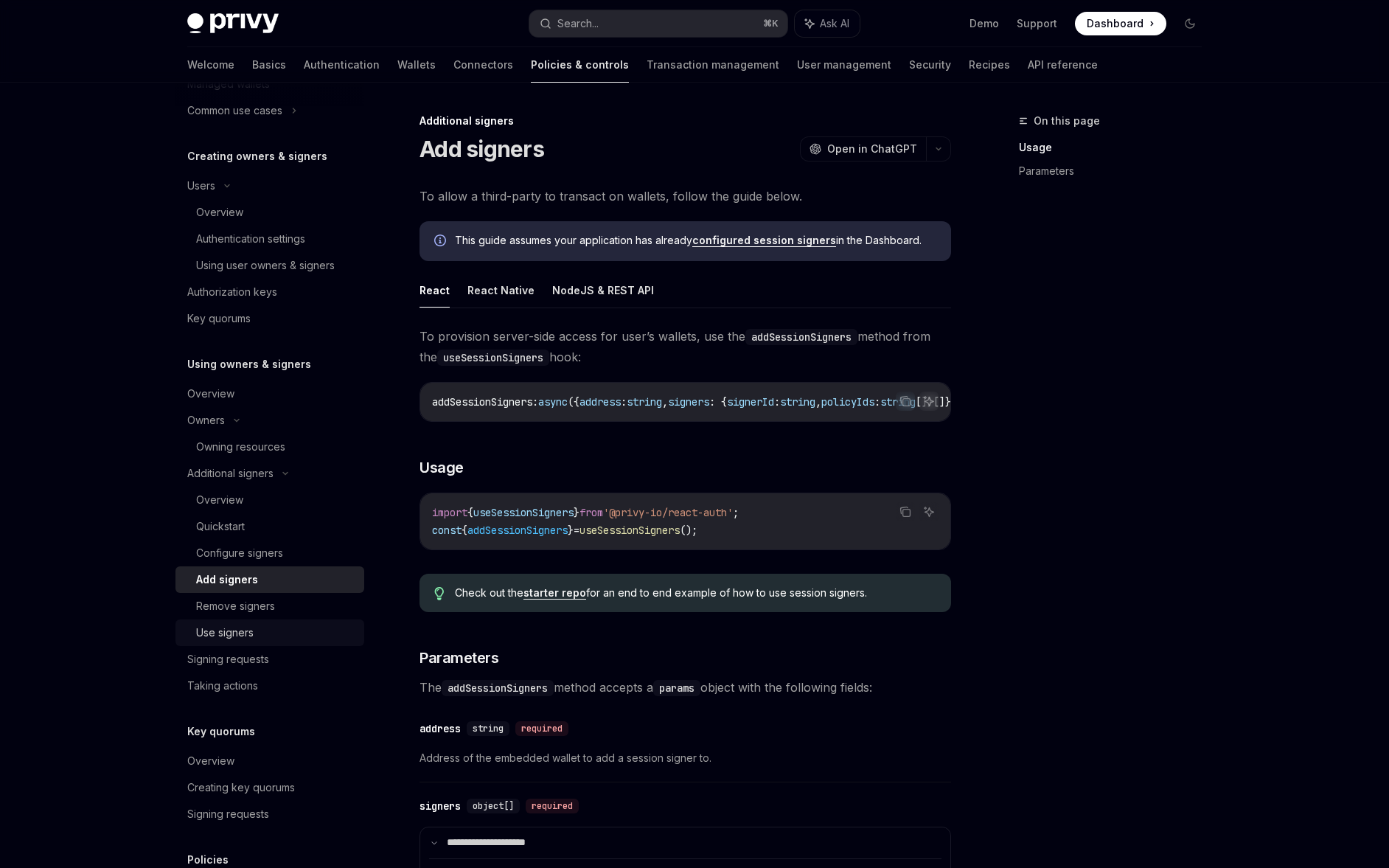
click at [284, 626] on div "Use signers" at bounding box center [276, 632] width 159 height 17
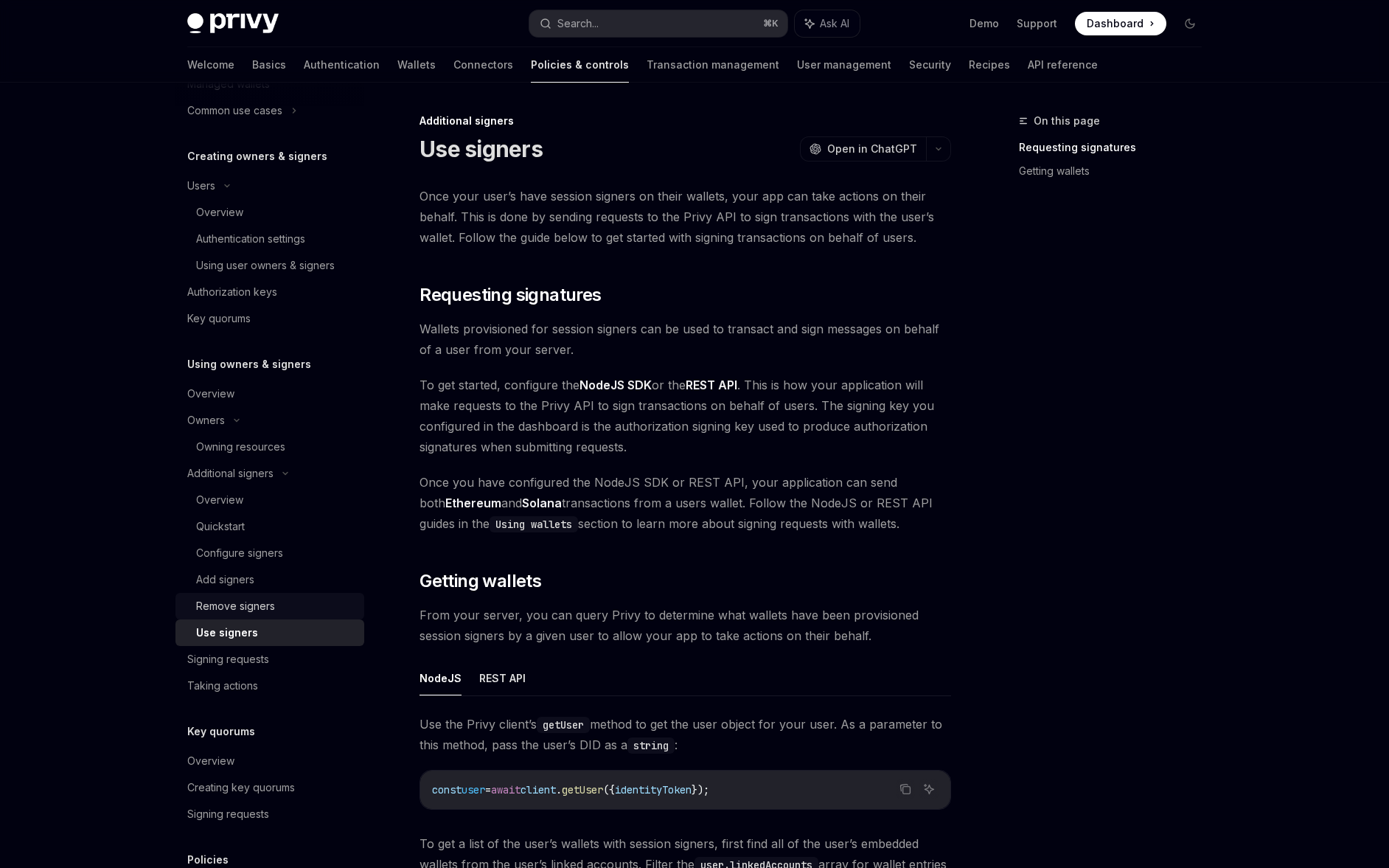
click at [290, 597] on div "Remove signers" at bounding box center [276, 605] width 159 height 17
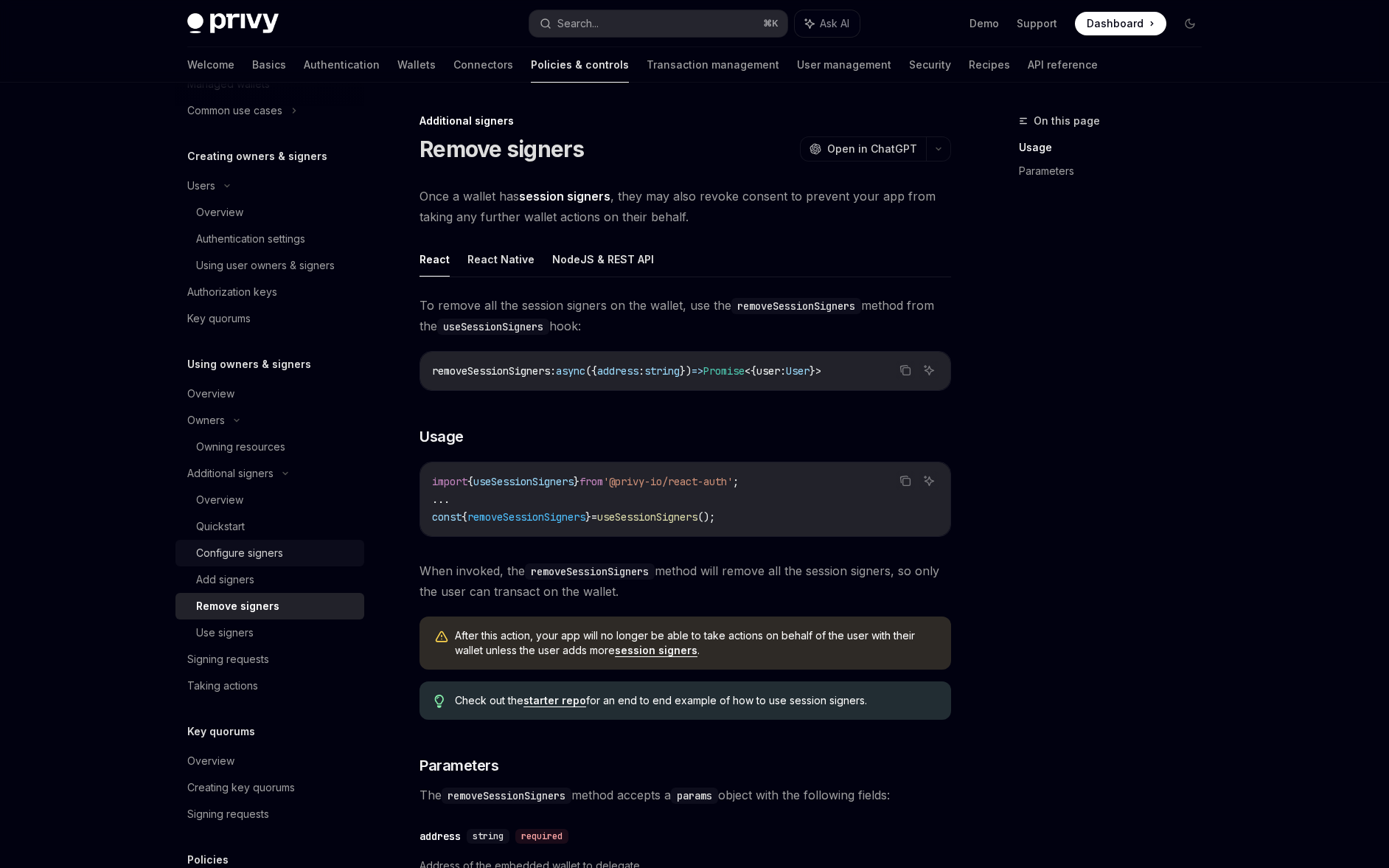
click at [297, 558] on div "Configure signers" at bounding box center [276, 553] width 159 height 17
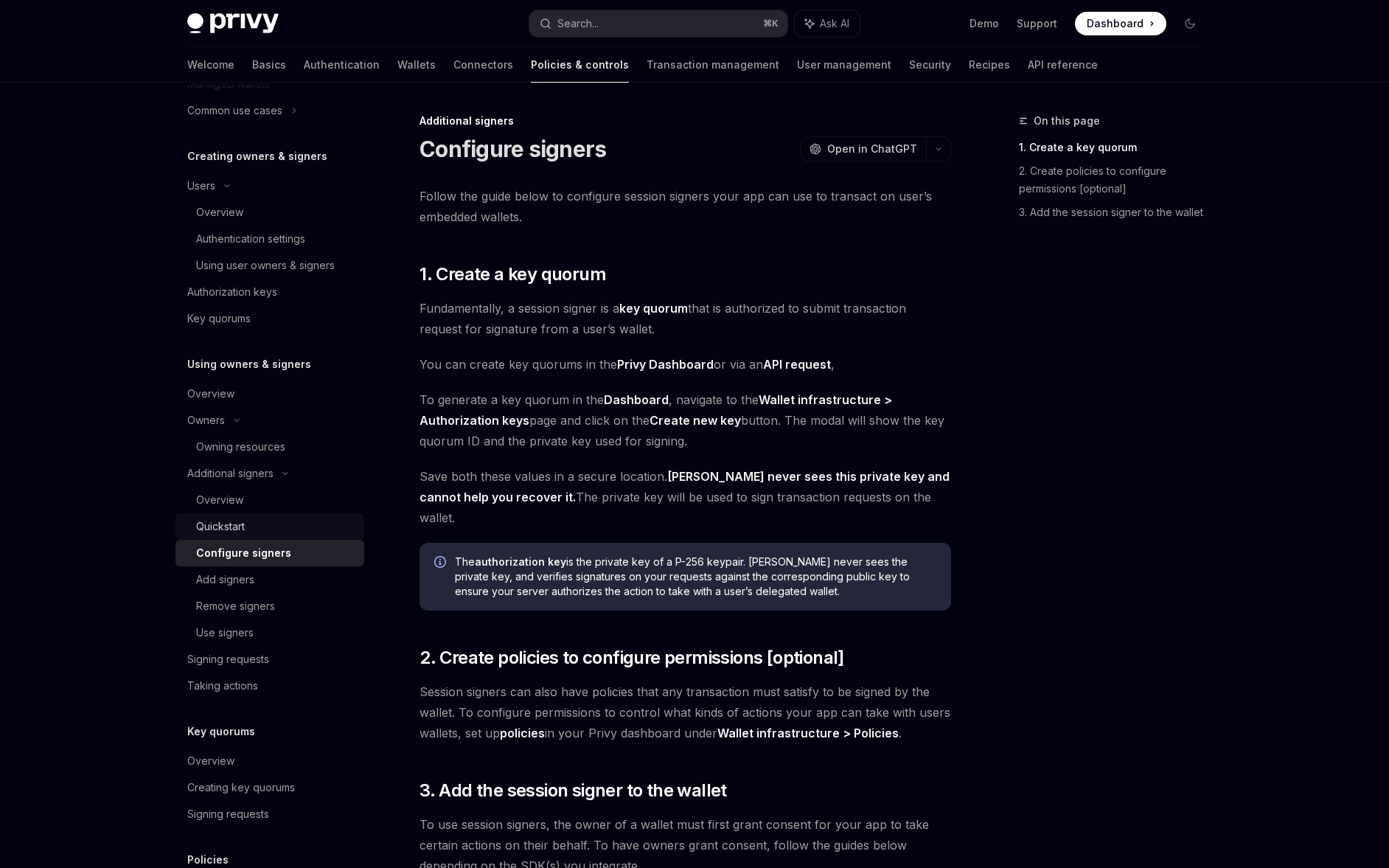
click at [300, 522] on div "Quickstart" at bounding box center [276, 526] width 159 height 17
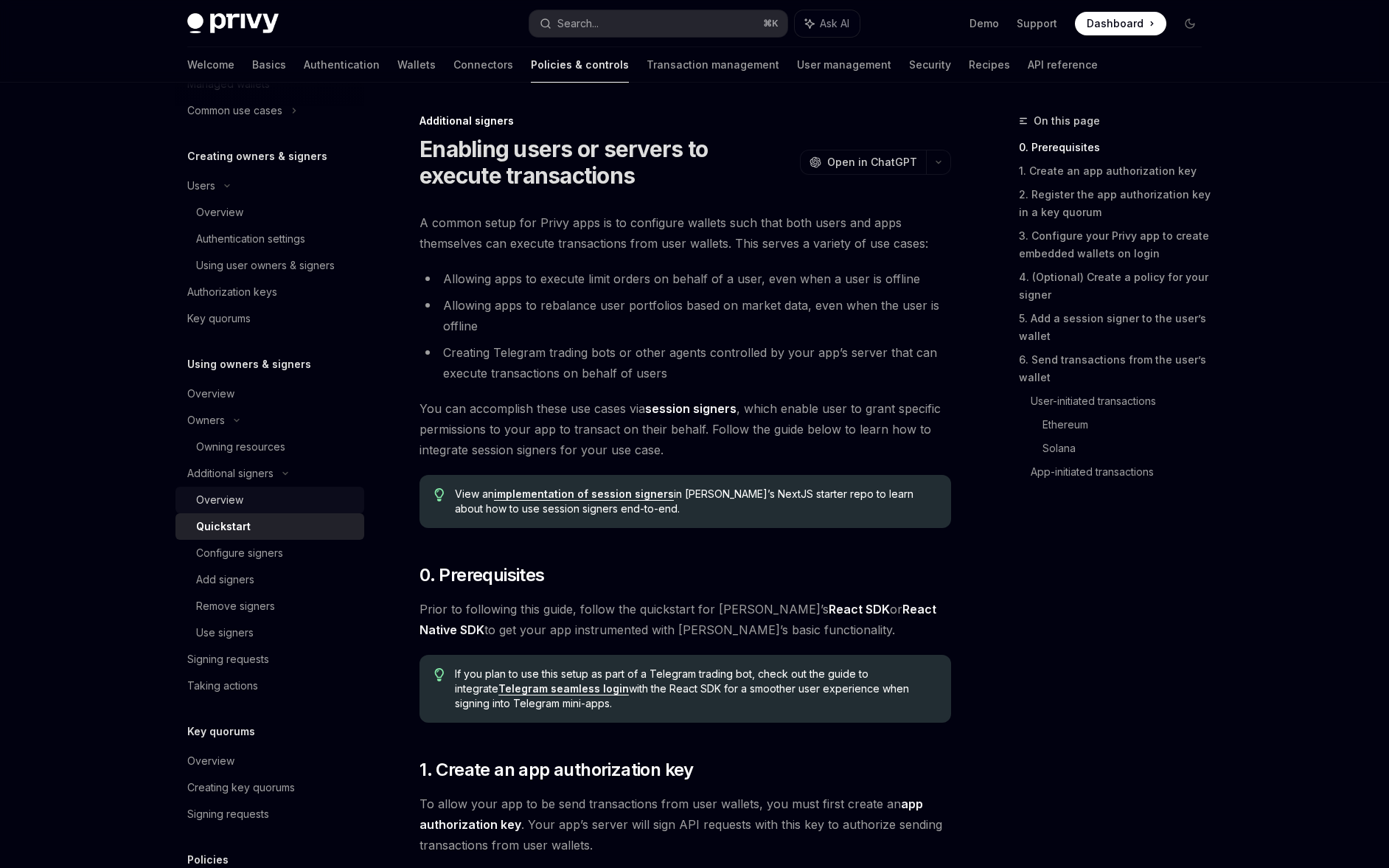
click at [308, 497] on div "Overview" at bounding box center [276, 499] width 159 height 17
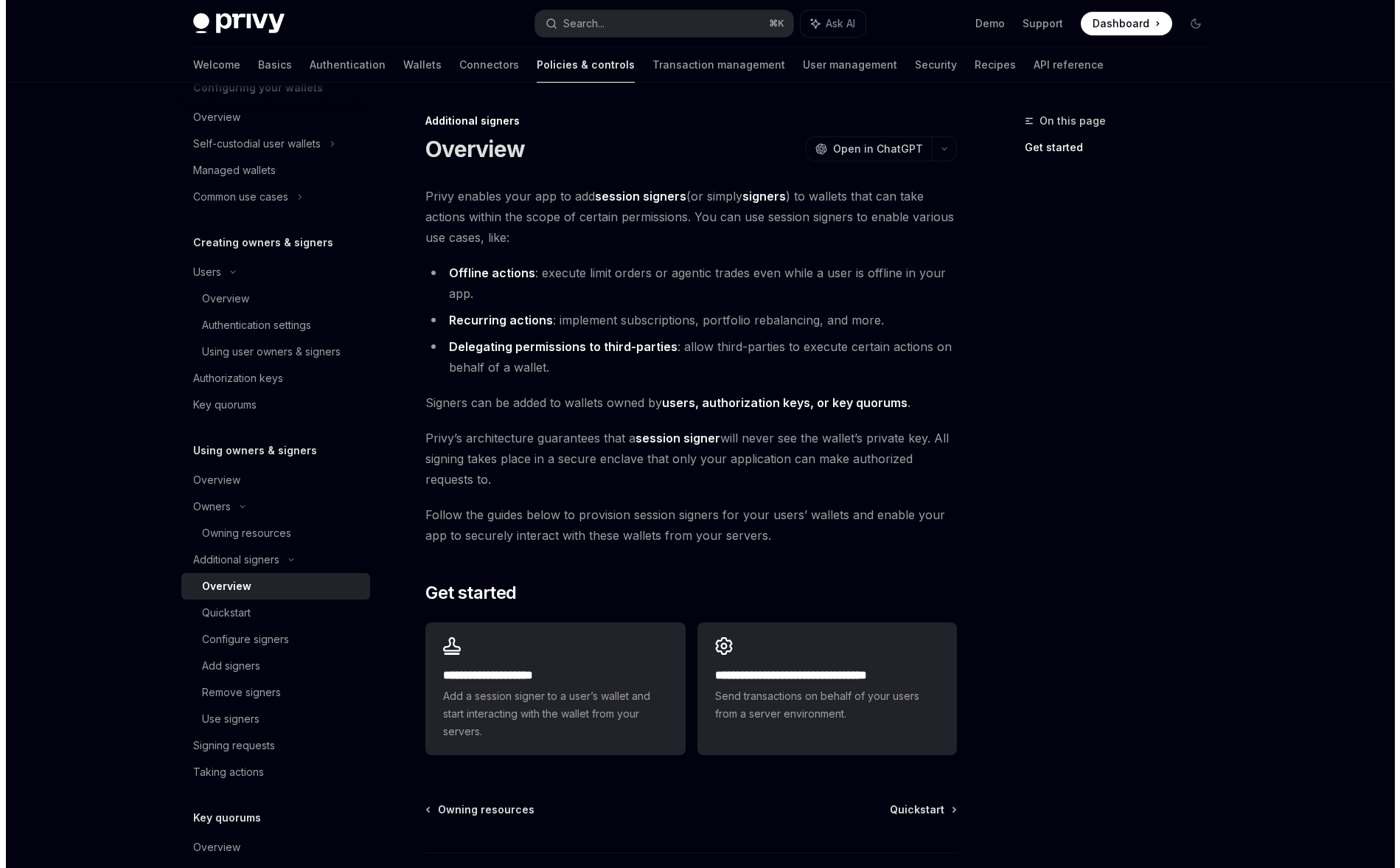
scroll to position [177, 0]
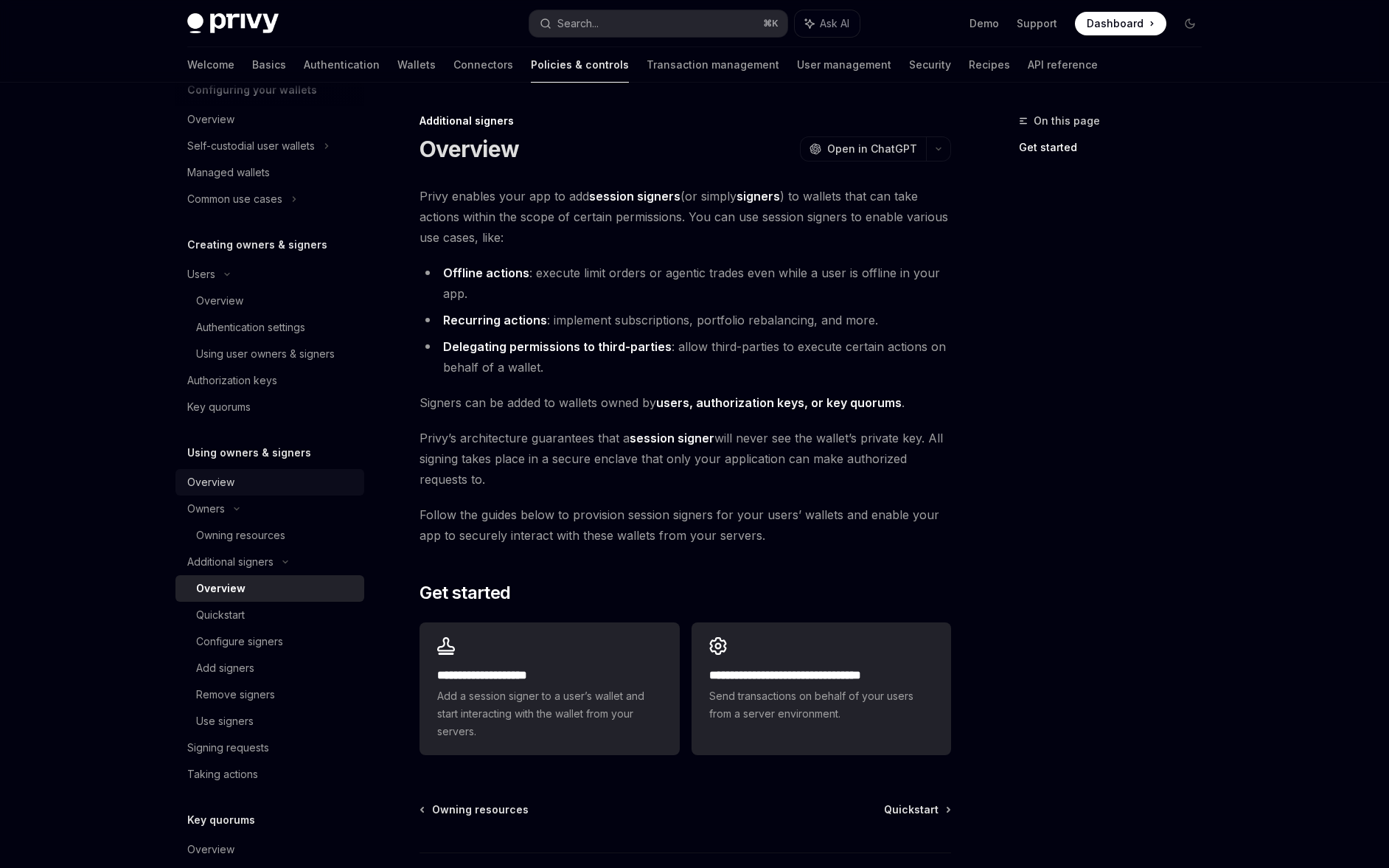
click at [311, 482] on div "Overview" at bounding box center [271, 482] width 168 height 17
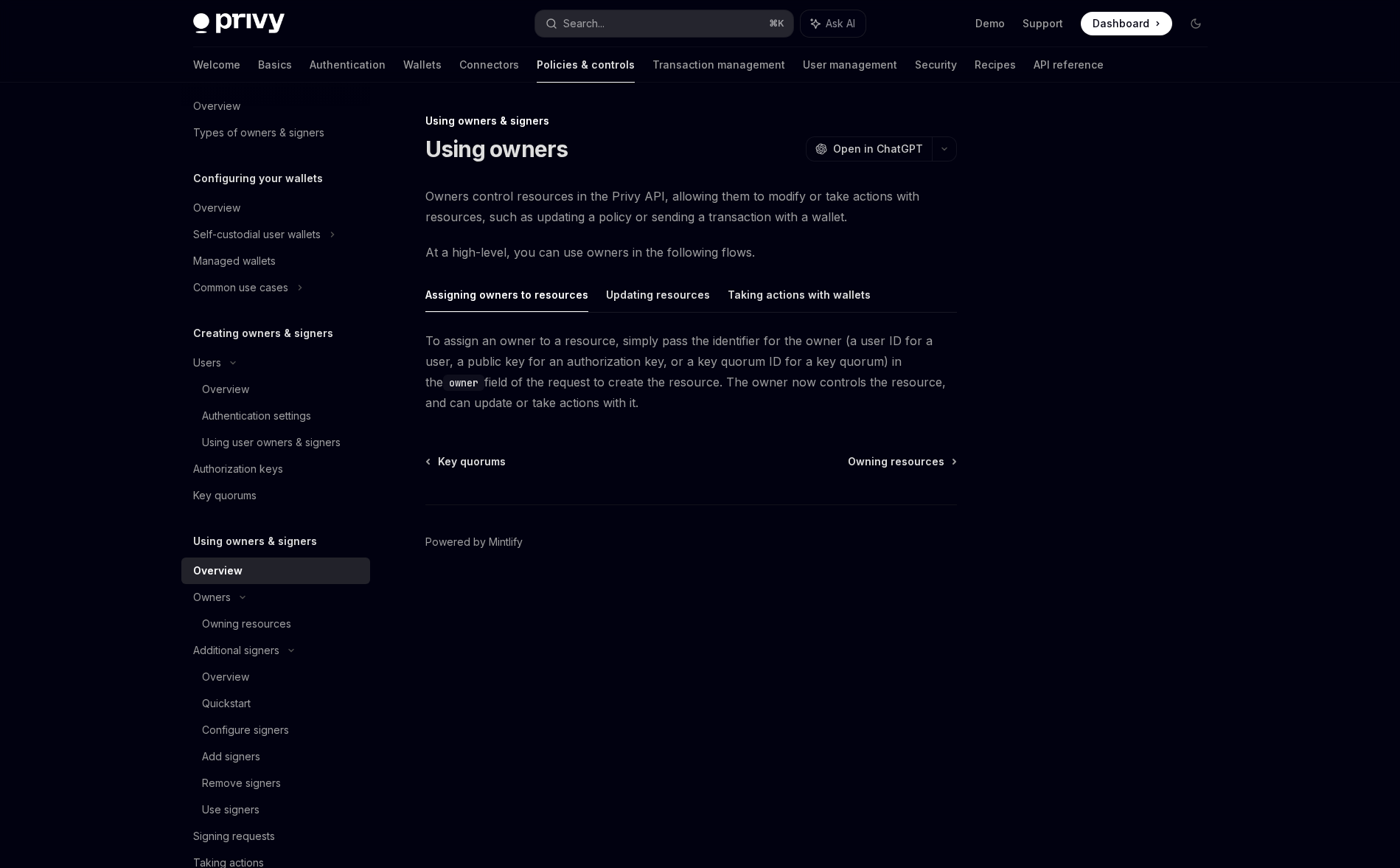
click at [311, 481] on link "Authorization keys" at bounding box center [275, 469] width 189 height 26
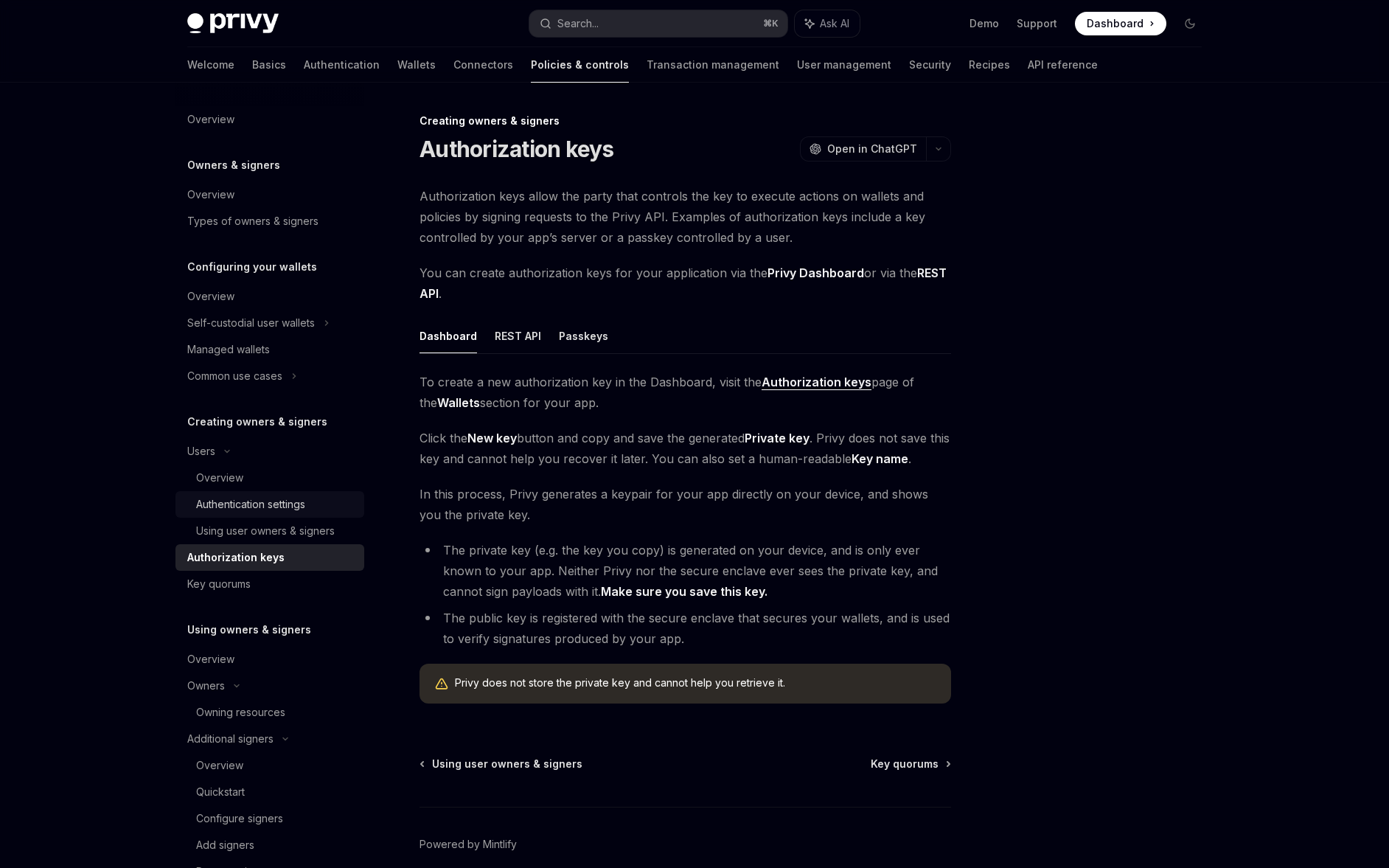
click at [310, 497] on div "Authentication settings" at bounding box center [276, 503] width 159 height 17
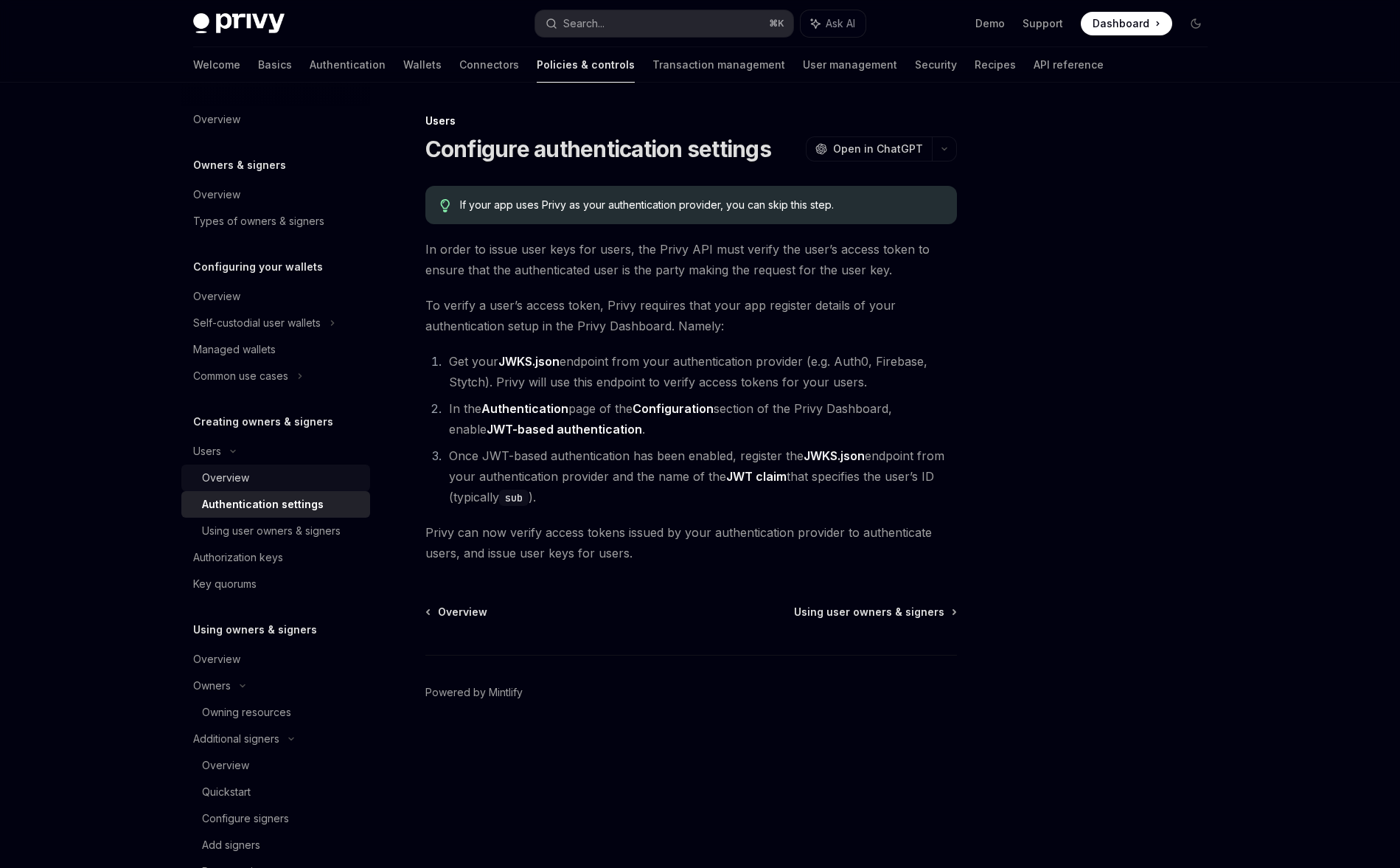
click at [291, 472] on div "Overview" at bounding box center [282, 477] width 159 height 17
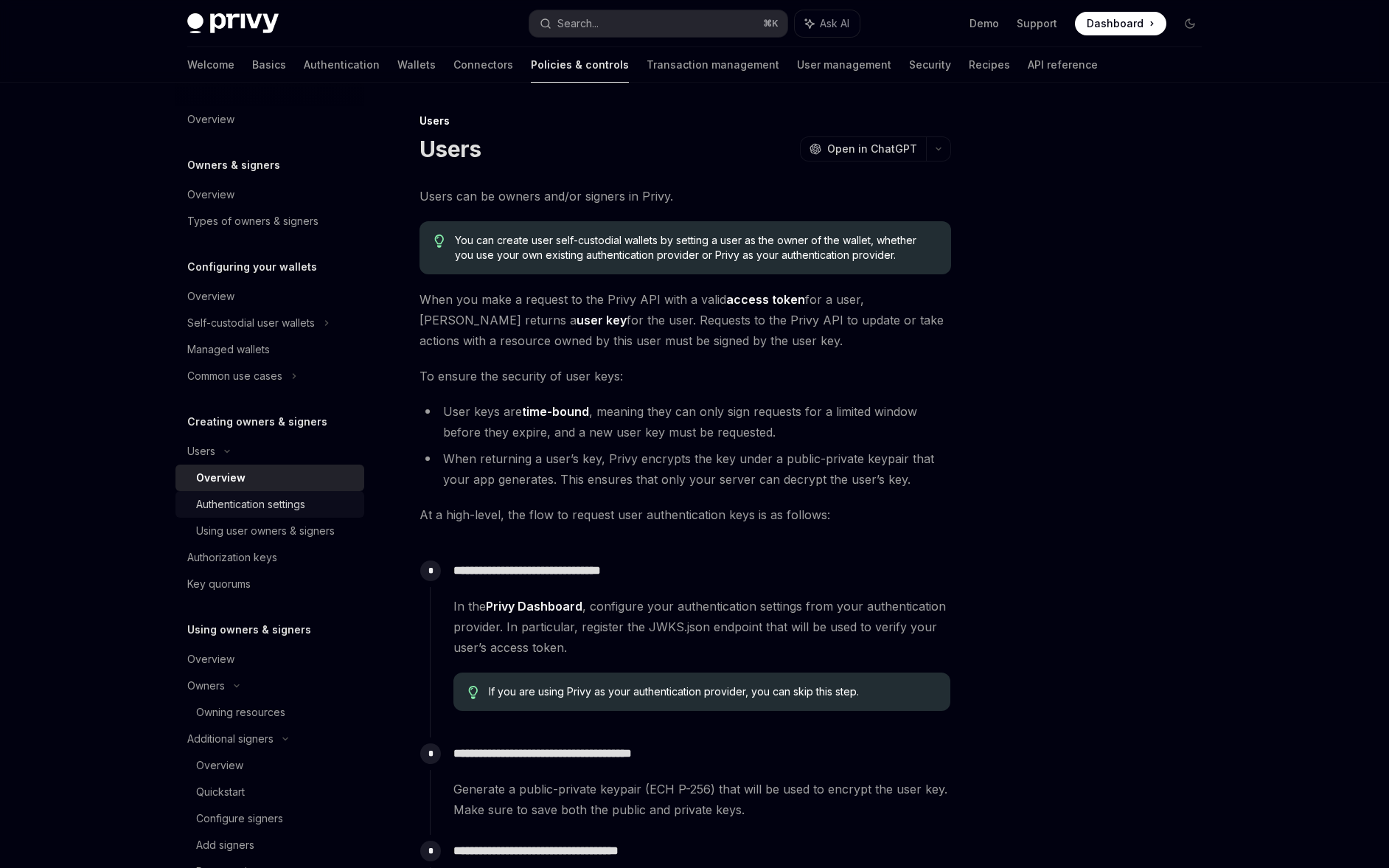
click at [275, 506] on div "Authentication settings" at bounding box center [251, 503] width 109 height 17
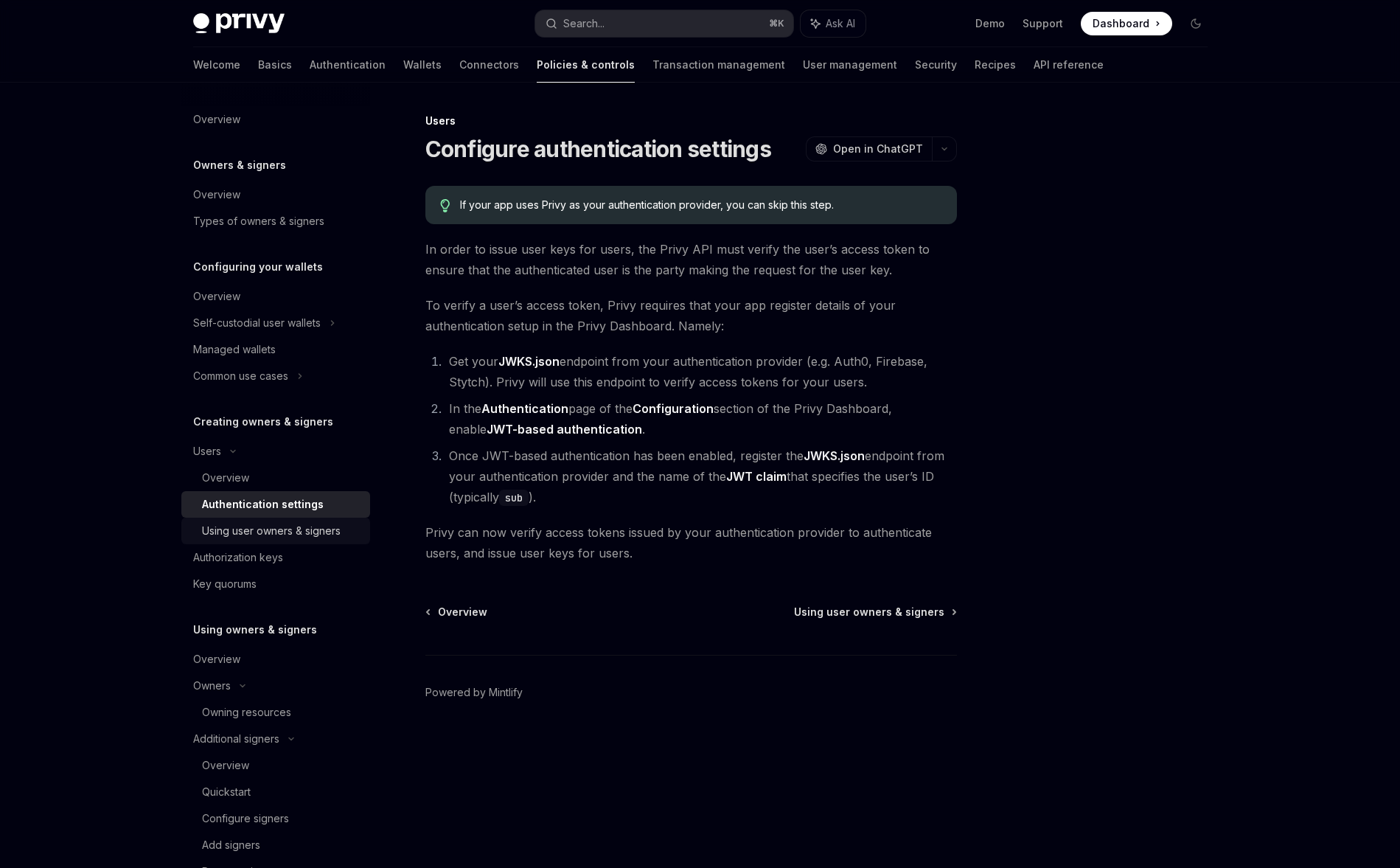
click at [269, 531] on div "Using user owners & signers" at bounding box center [272, 531] width 139 height 17
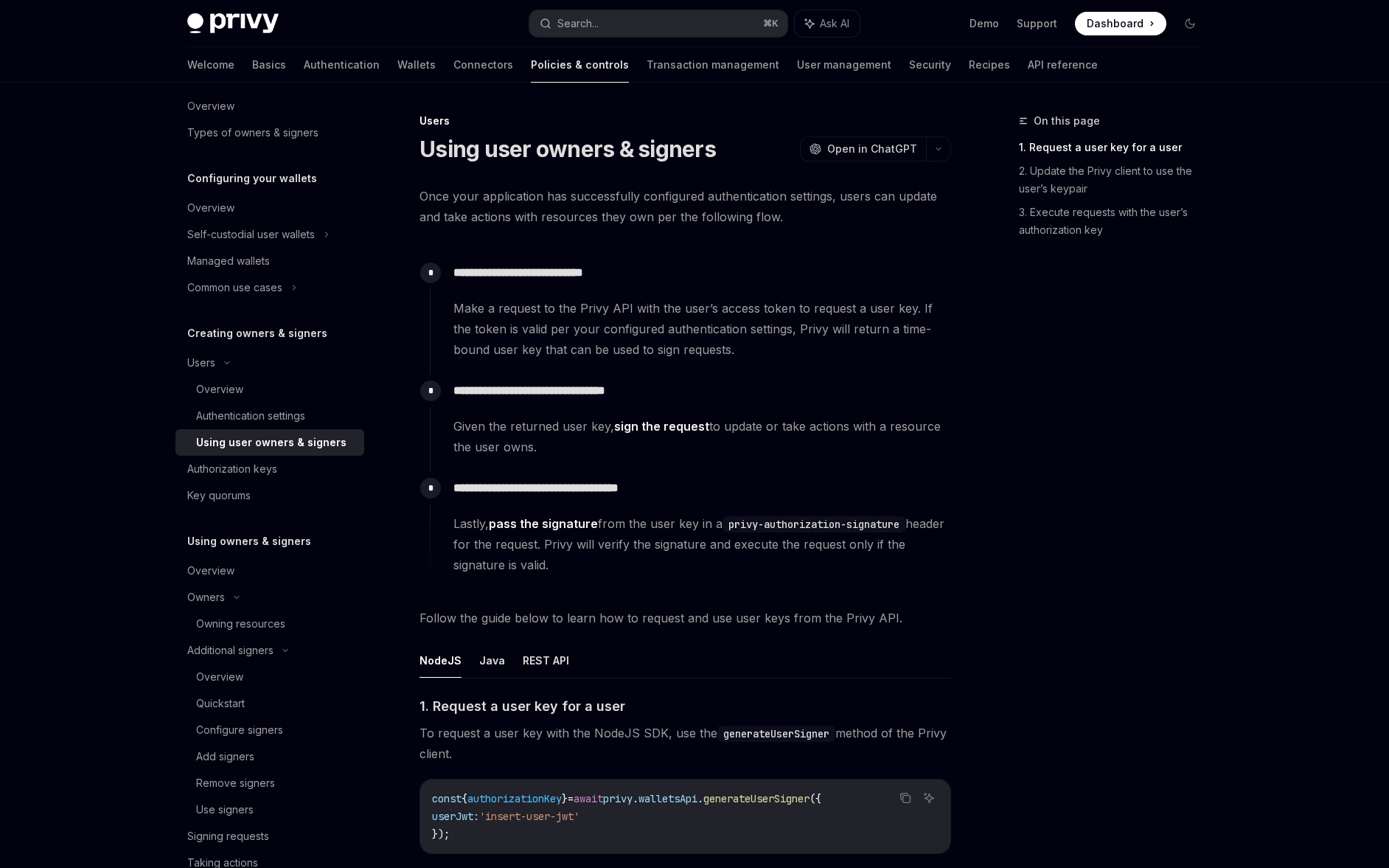
click at [673, 548] on span "Lastly, pass the signature from the user key in a privy-authorization-signature…" at bounding box center [702, 544] width 497 height 62
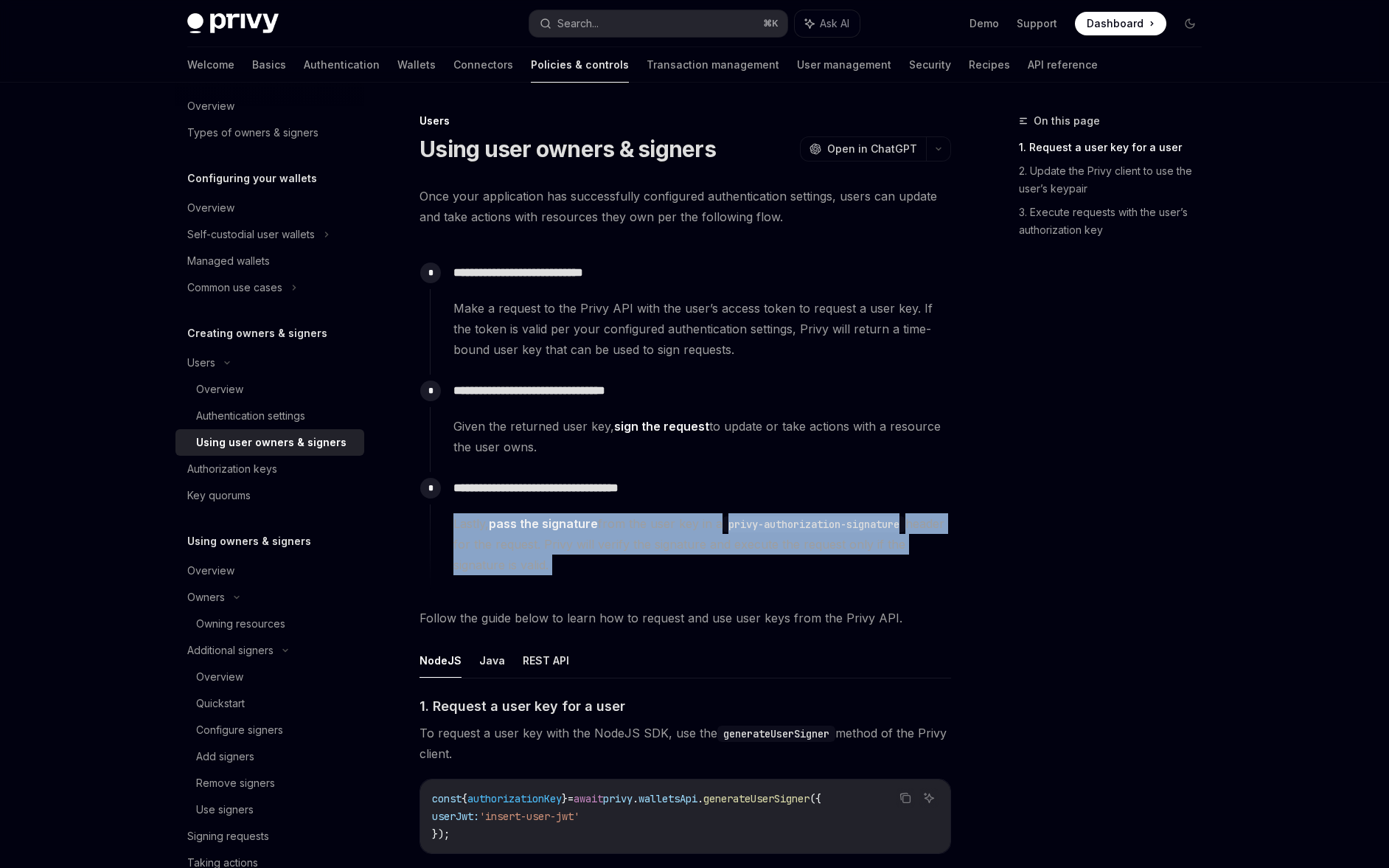
click at [673, 548] on span "Lastly, pass the signature from the user key in a privy-authorization-signature…" at bounding box center [702, 544] width 497 height 62
click at [676, 546] on span "Lastly, pass the signature from the user key in a privy-authorization-signature…" at bounding box center [702, 544] width 497 height 62
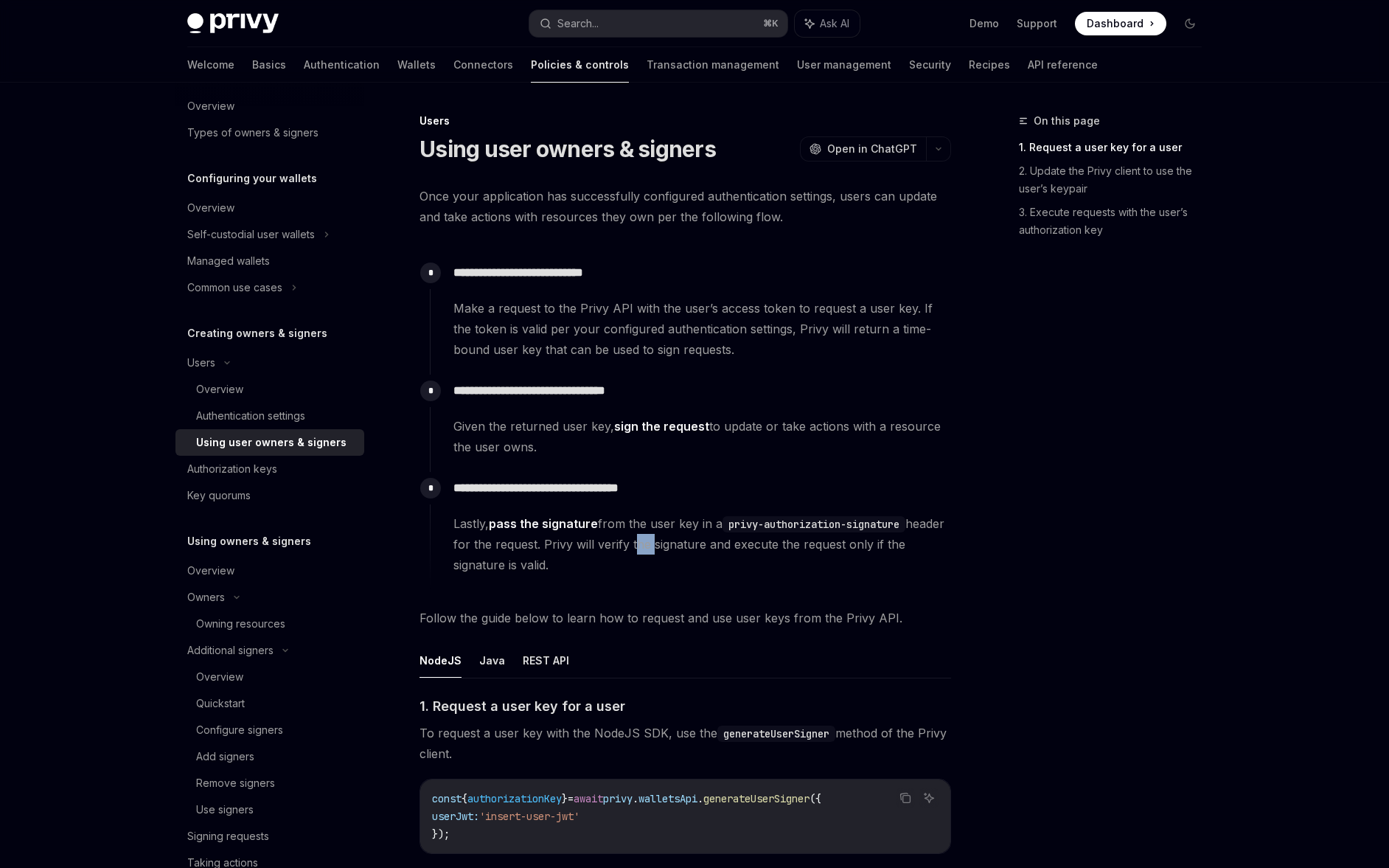
click at [676, 546] on span "Lastly, pass the signature from the user key in a privy-authorization-signature…" at bounding box center [702, 544] width 497 height 62
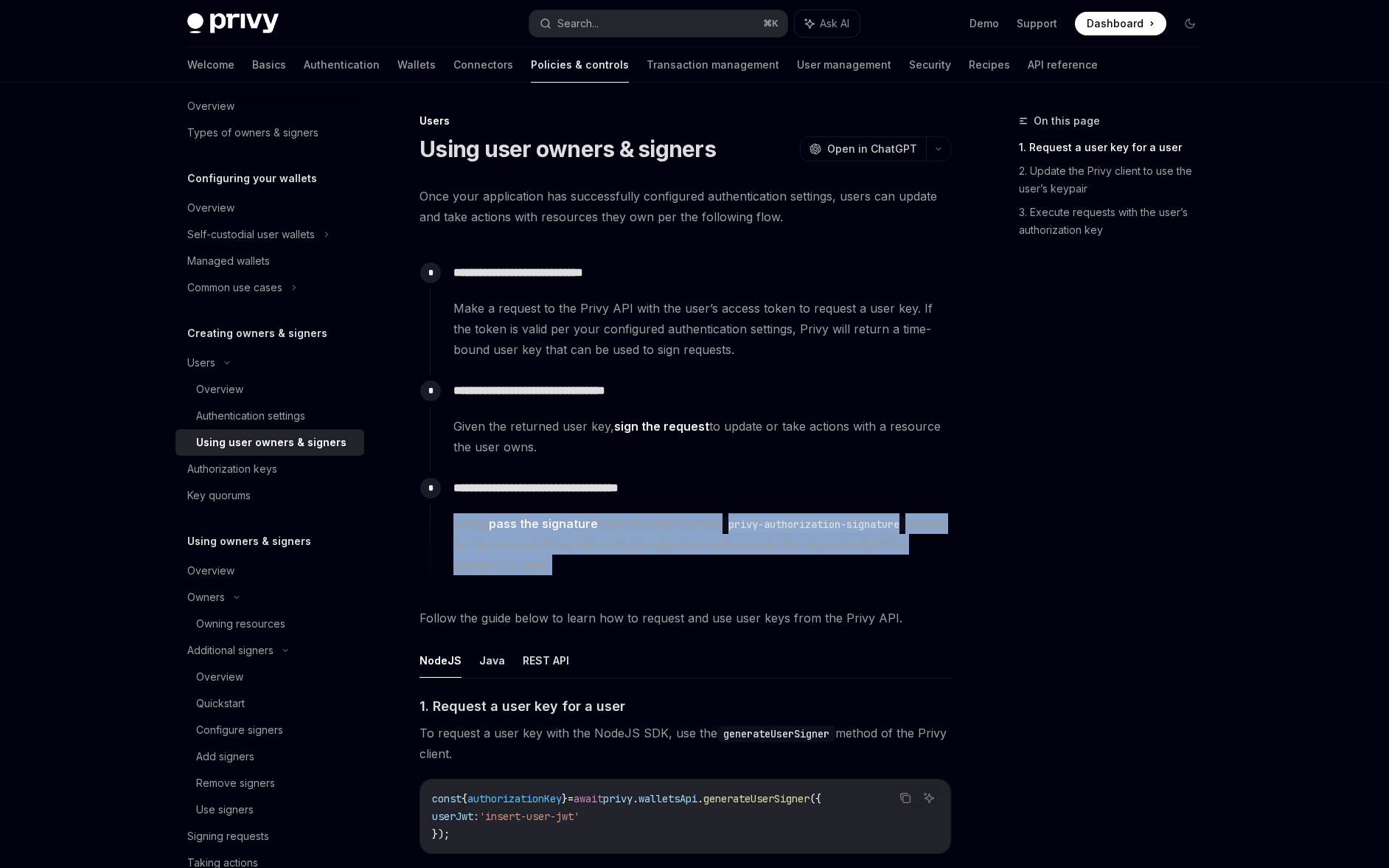
click at [676, 546] on span "Lastly, pass the signature from the user key in a privy-authorization-signature…" at bounding box center [702, 544] width 497 height 62
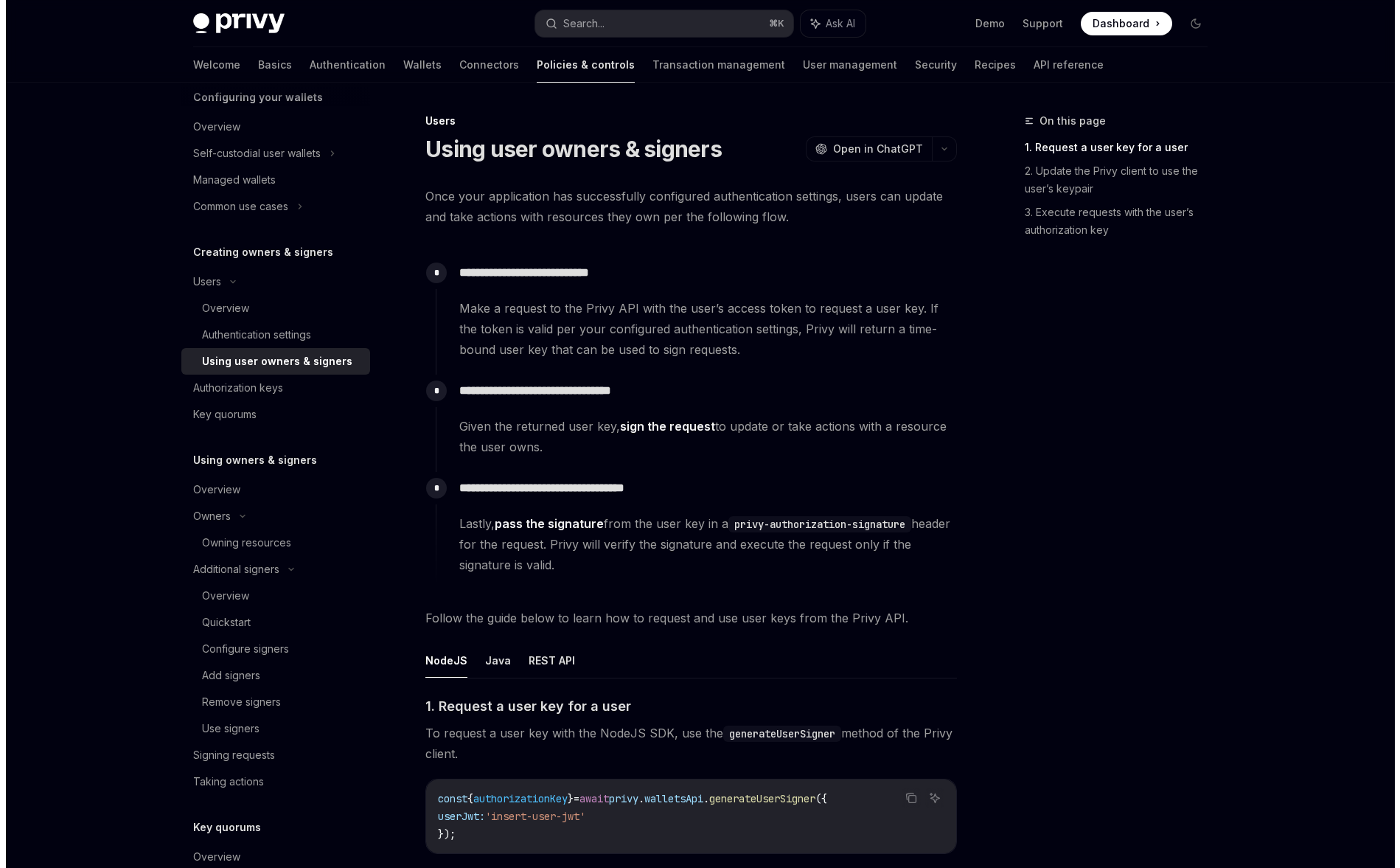
scroll to position [177, 0]
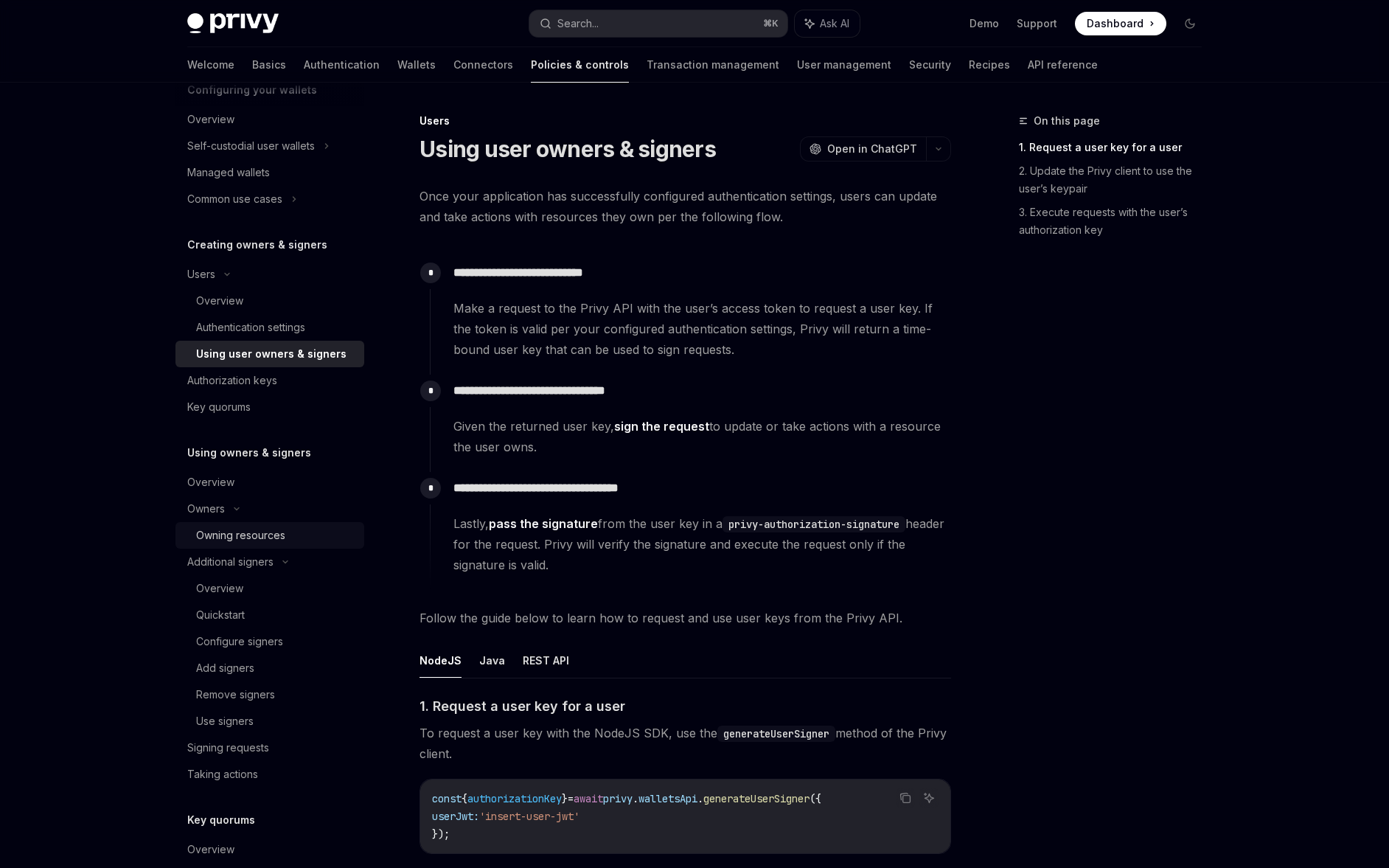
click at [242, 537] on div "Owning resources" at bounding box center [241, 534] width 89 height 17
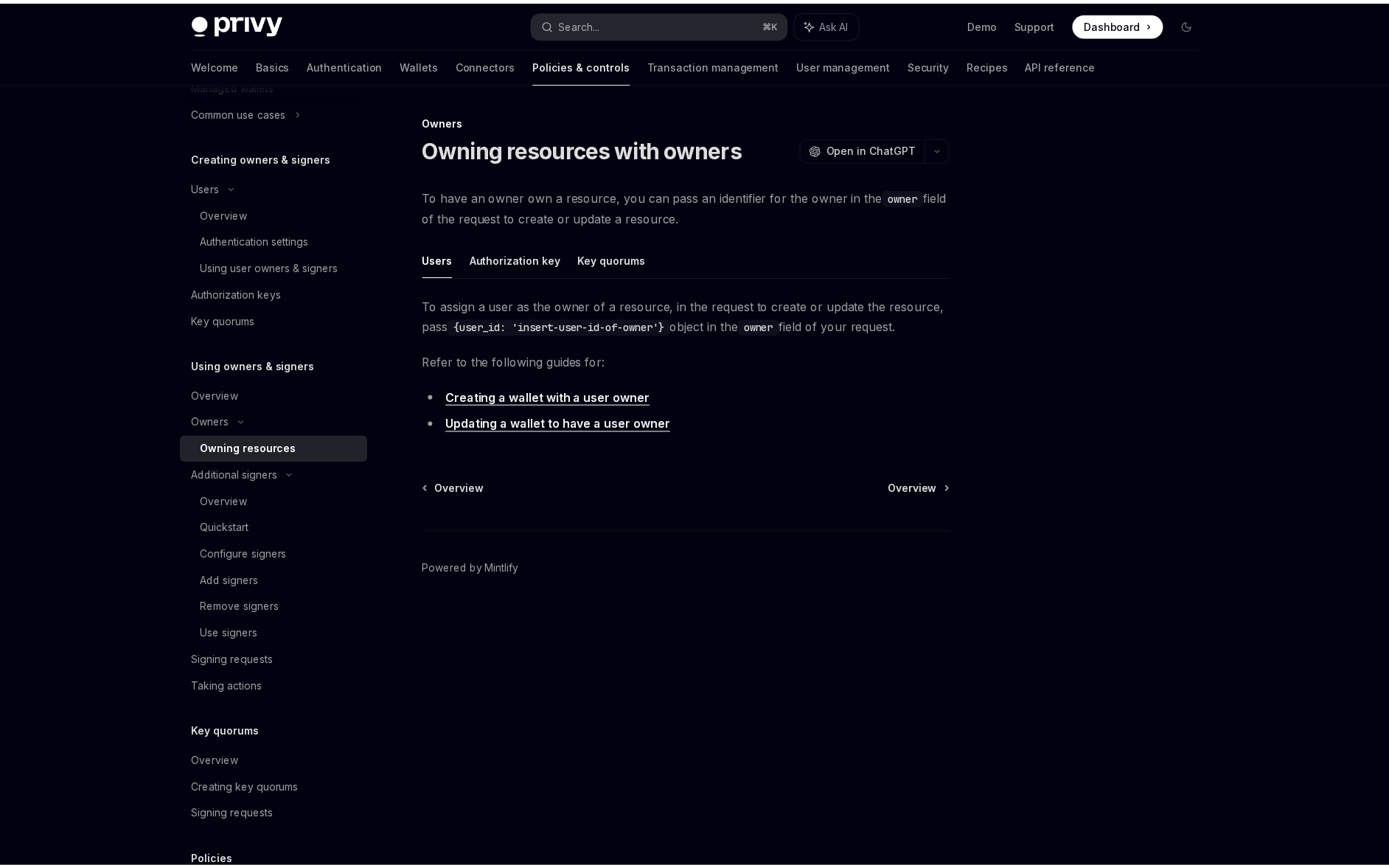
scroll to position [266, 0]
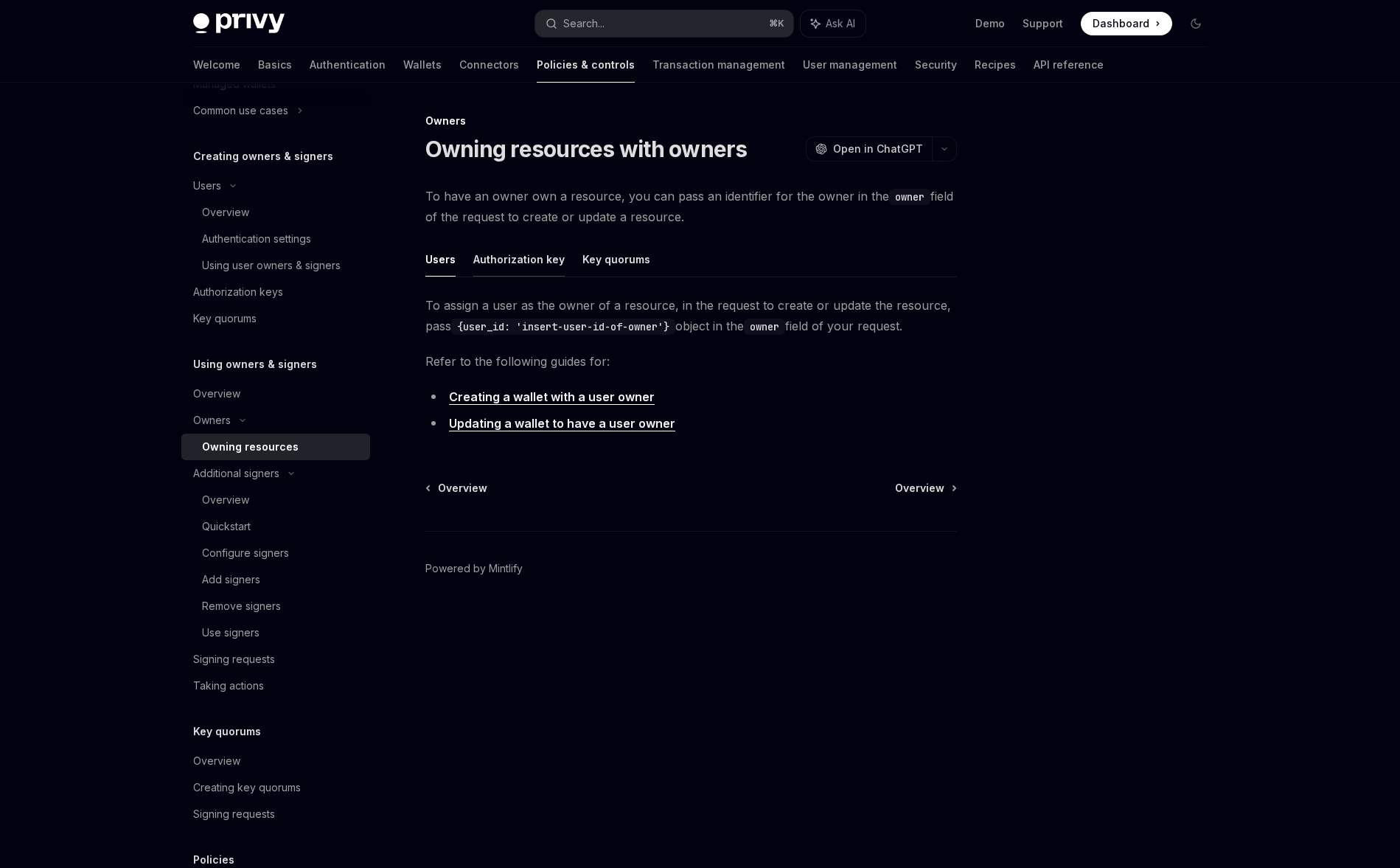
click at [509, 251] on button "Authorization key" at bounding box center [518, 259] width 91 height 35
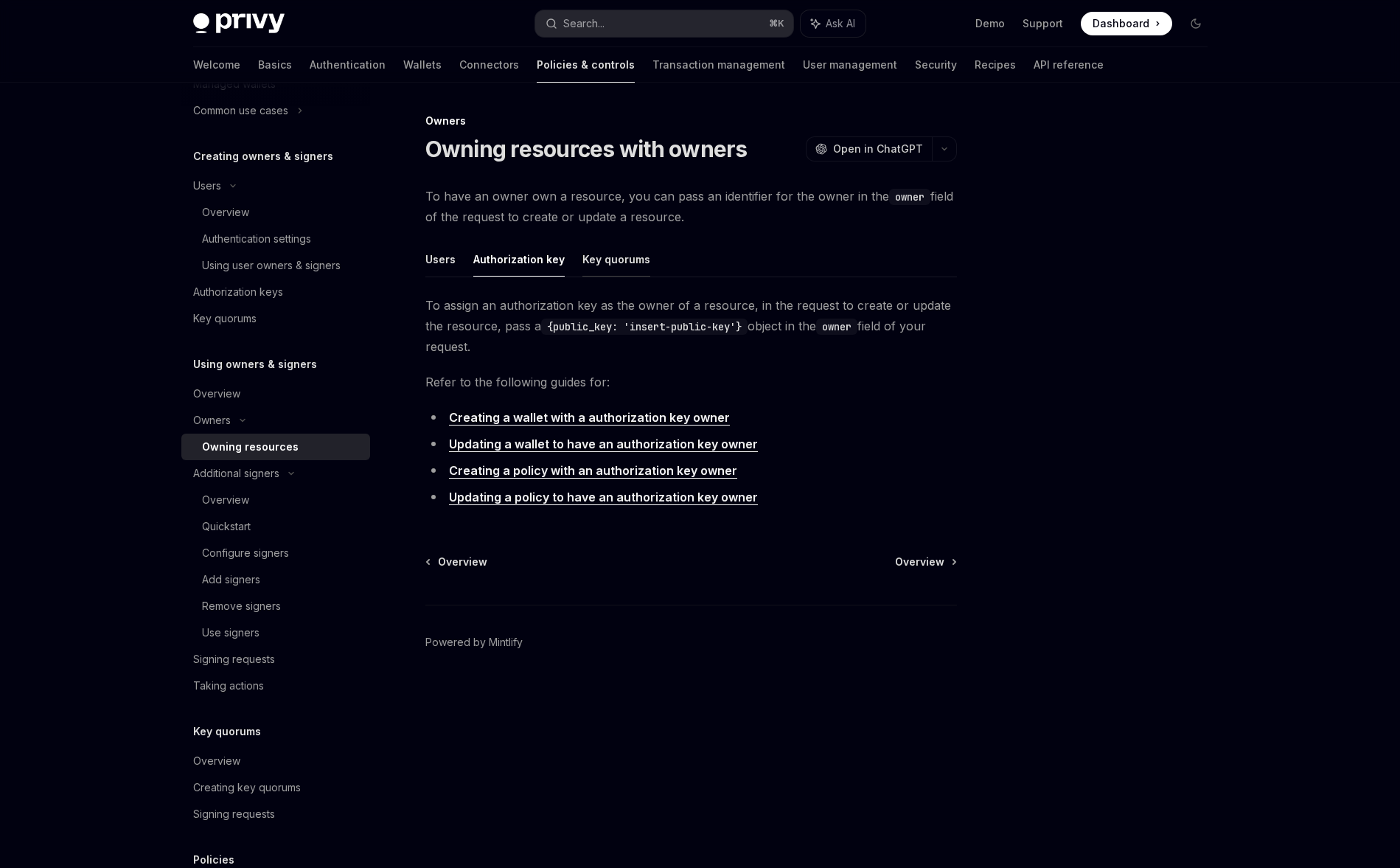
click at [607, 263] on button "Key quorums" at bounding box center [617, 259] width 68 height 35
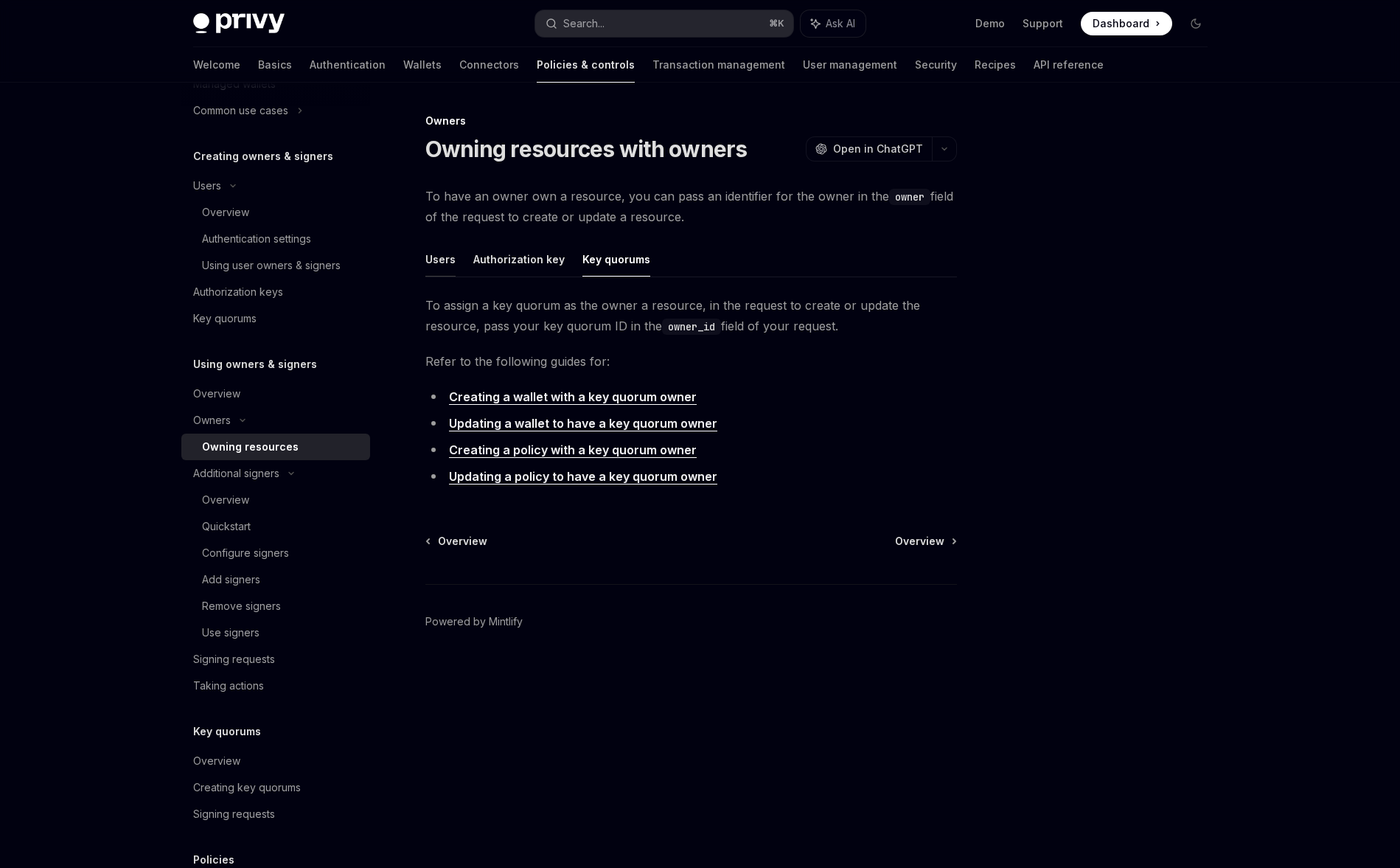
click at [445, 262] on button "Users" at bounding box center [441, 259] width 30 height 35
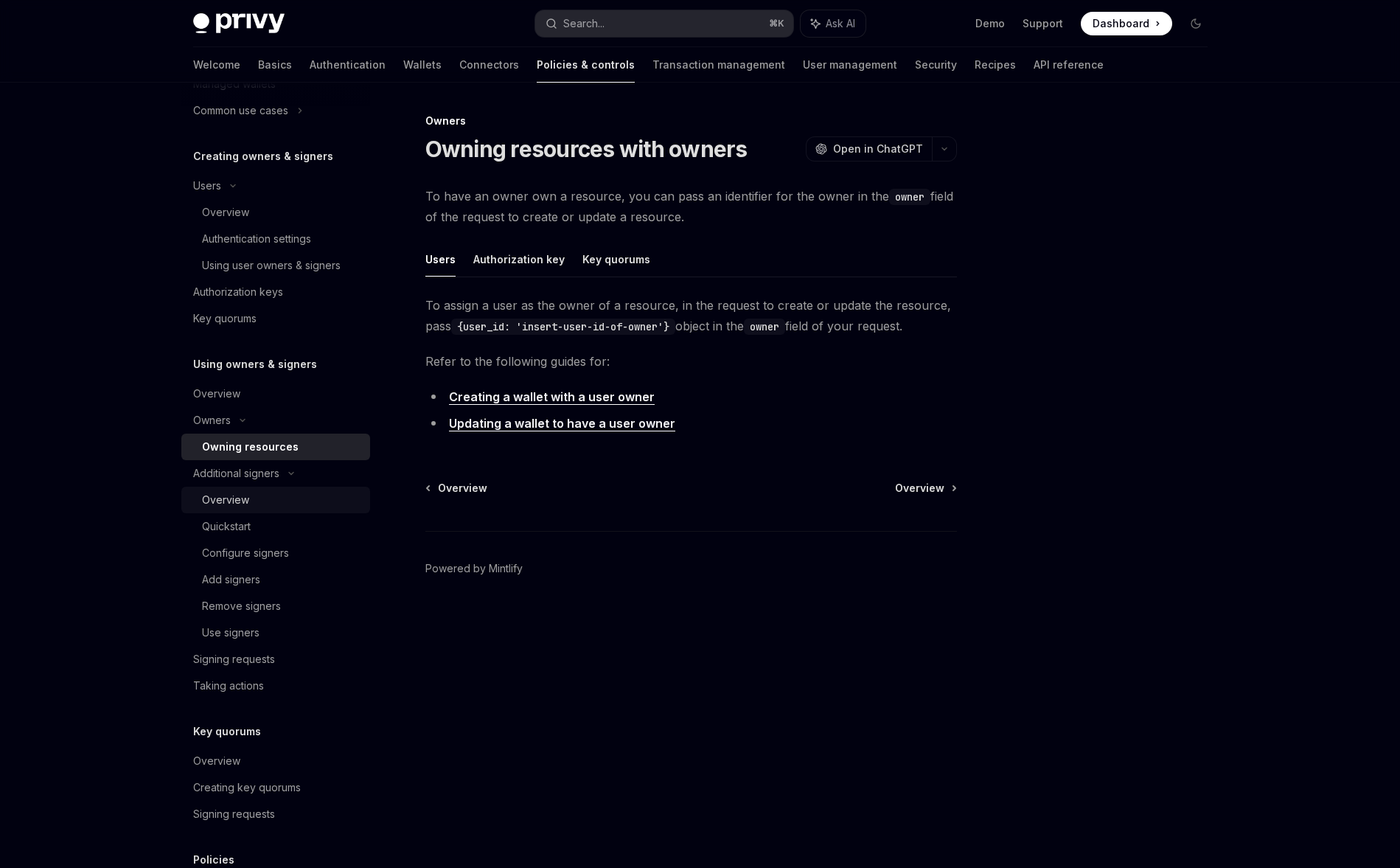
click at [248, 494] on div "Overview" at bounding box center [282, 499] width 159 height 17
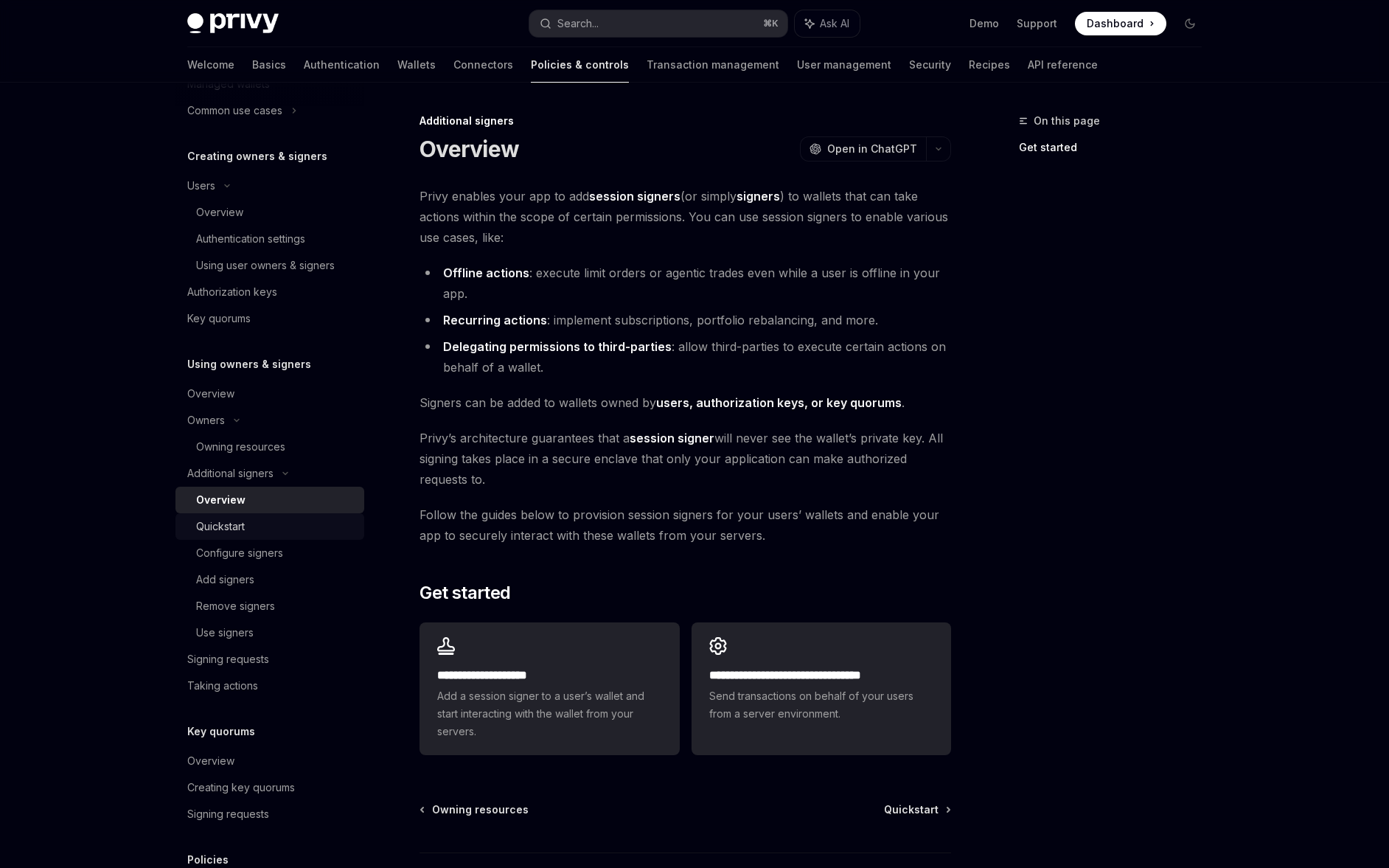
click at [270, 525] on div "Quickstart" at bounding box center [276, 526] width 159 height 17
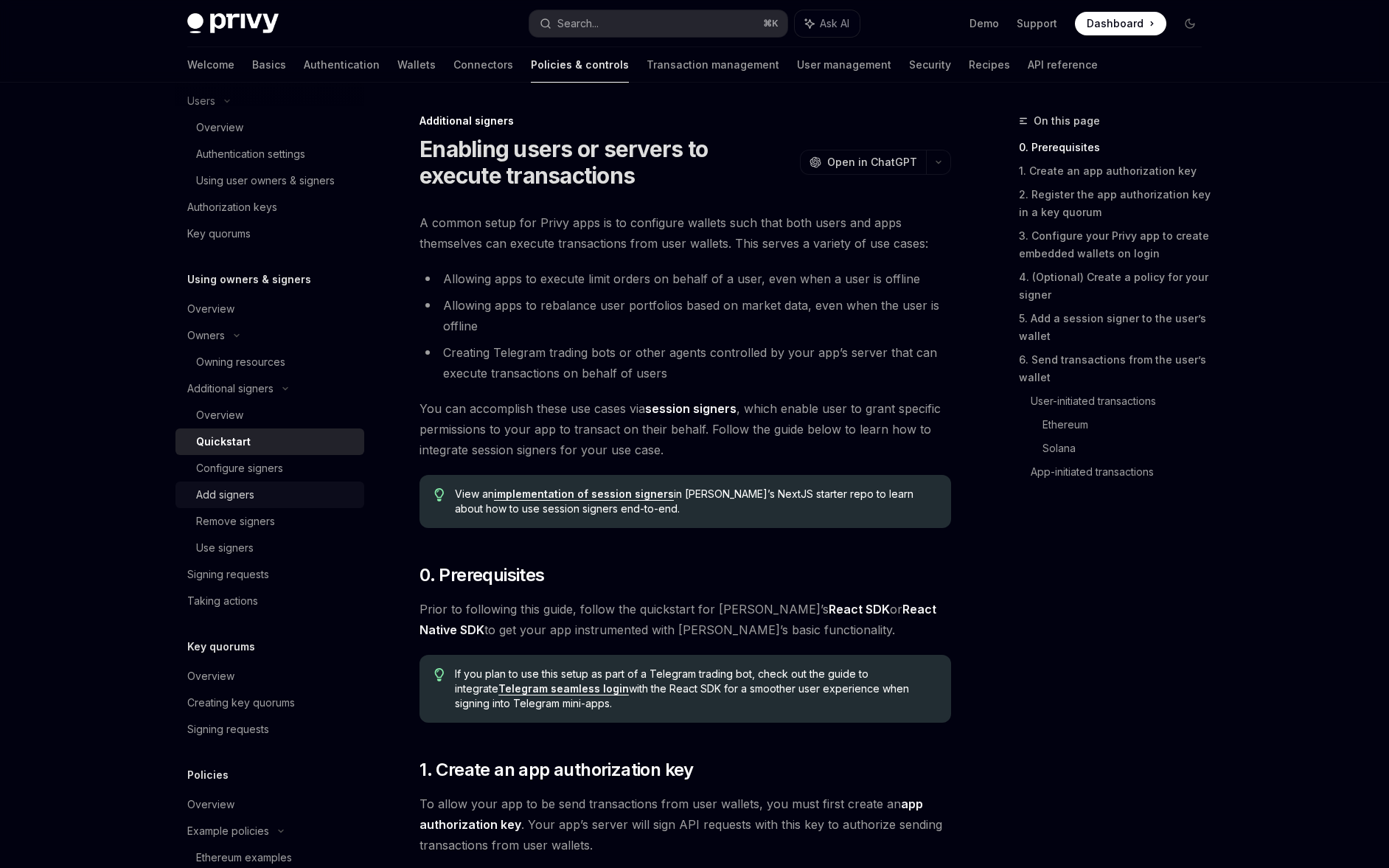
scroll to position [354, 0]
click at [270, 462] on div "Configure signers" at bounding box center [239, 464] width 87 height 17
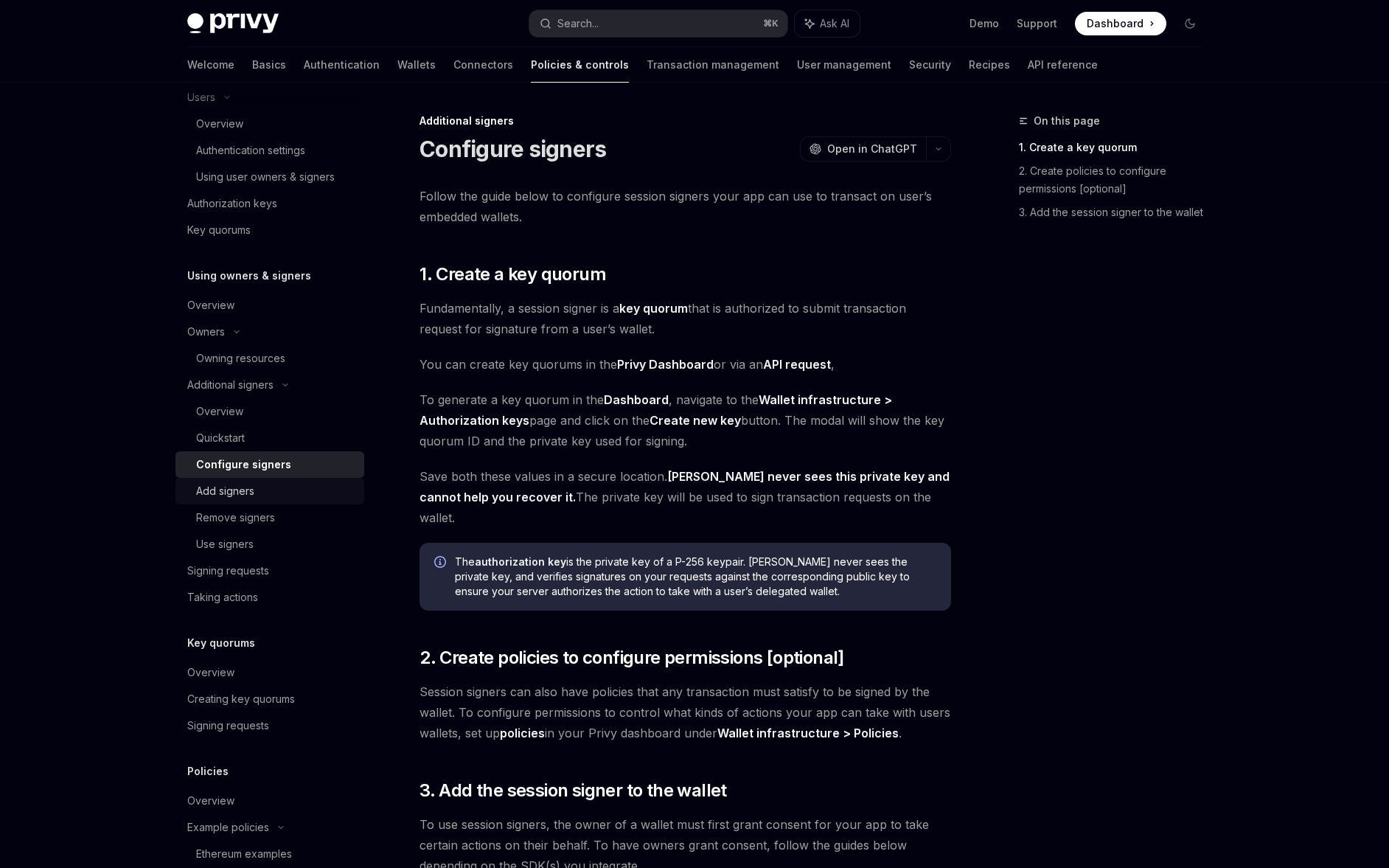
click at [266, 485] on div "Add signers" at bounding box center [276, 491] width 159 height 17
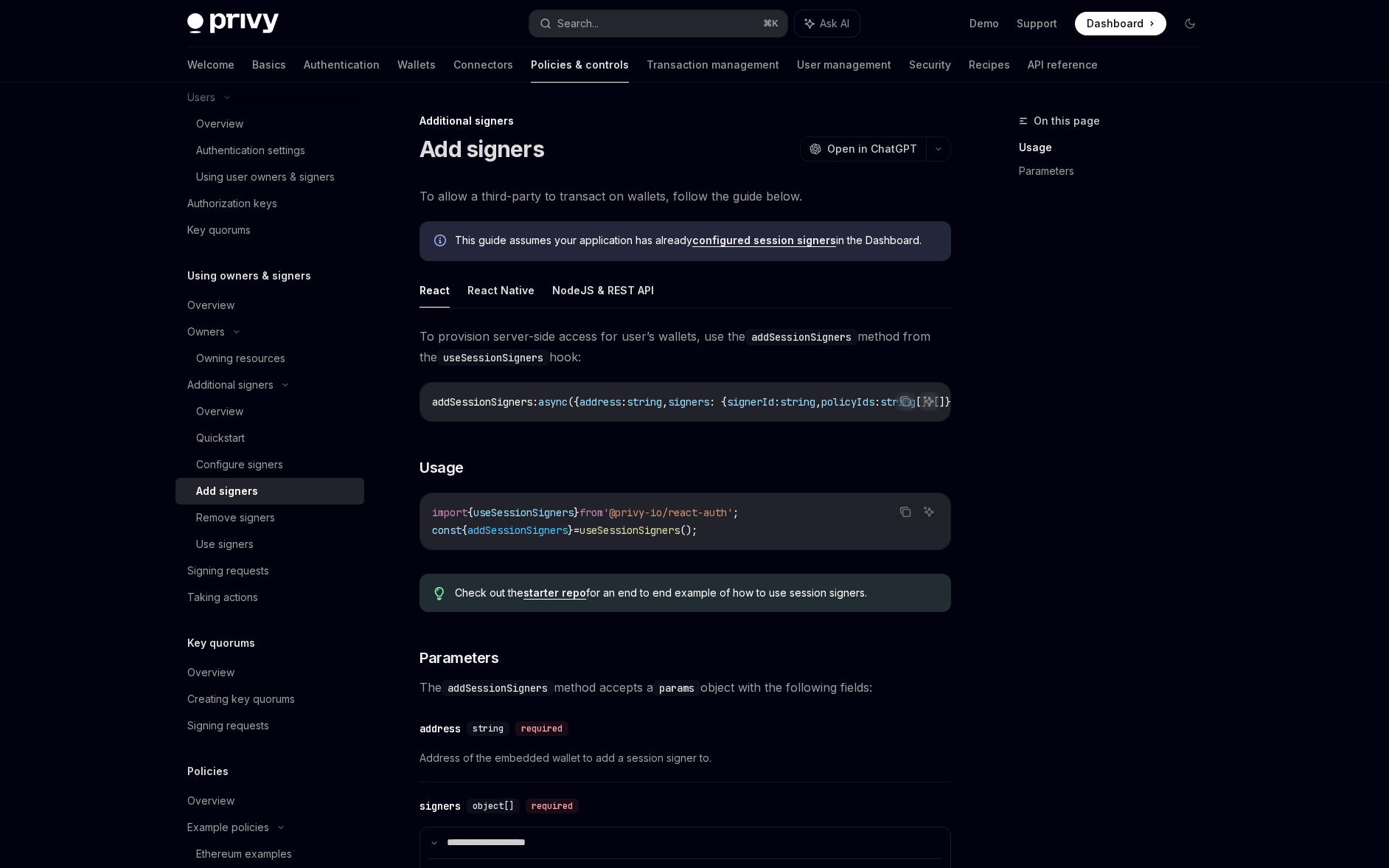
click at [656, 531] on span "useSessionSigners" at bounding box center [630, 530] width 100 height 14
click at [658, 534] on span "useSessionSigners" at bounding box center [630, 530] width 100 height 14
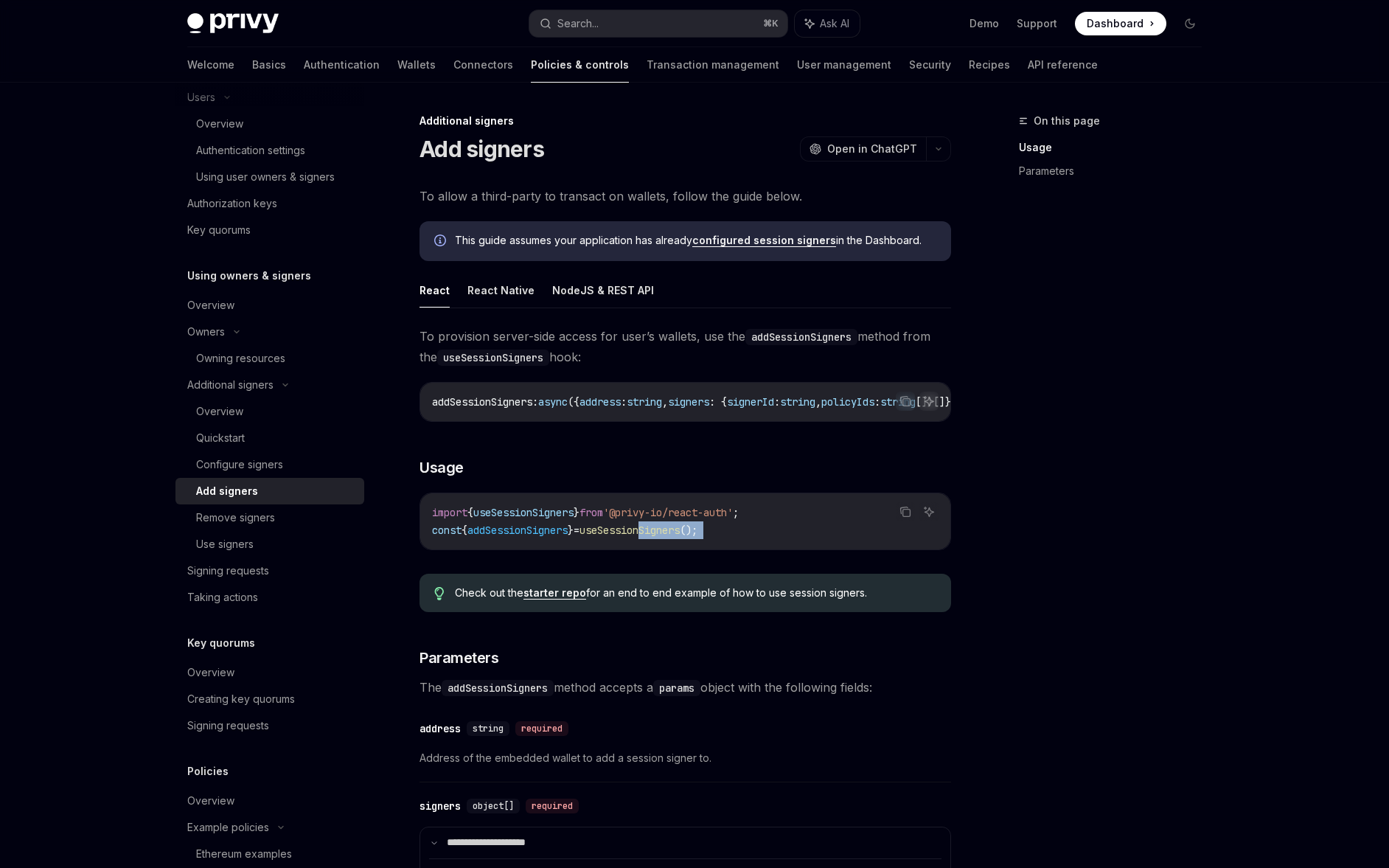
click at [658, 534] on span "useSessionSigners" at bounding box center [630, 530] width 100 height 14
click at [650, 537] on span "useSessionSigners" at bounding box center [630, 530] width 100 height 14
click at [283, 469] on div "Configure signers" at bounding box center [276, 464] width 159 height 17
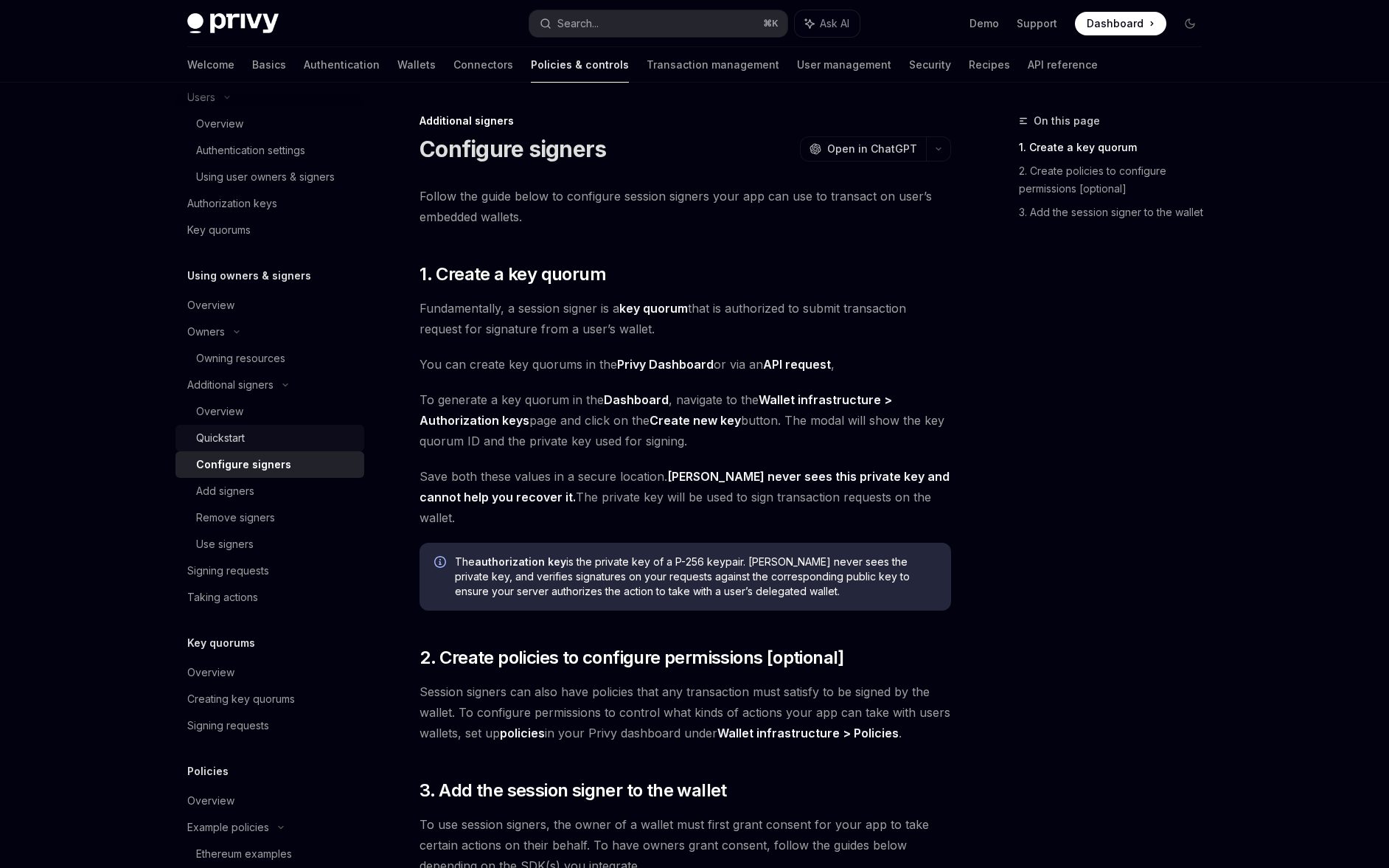
click at [284, 439] on div "Quickstart" at bounding box center [276, 437] width 159 height 17
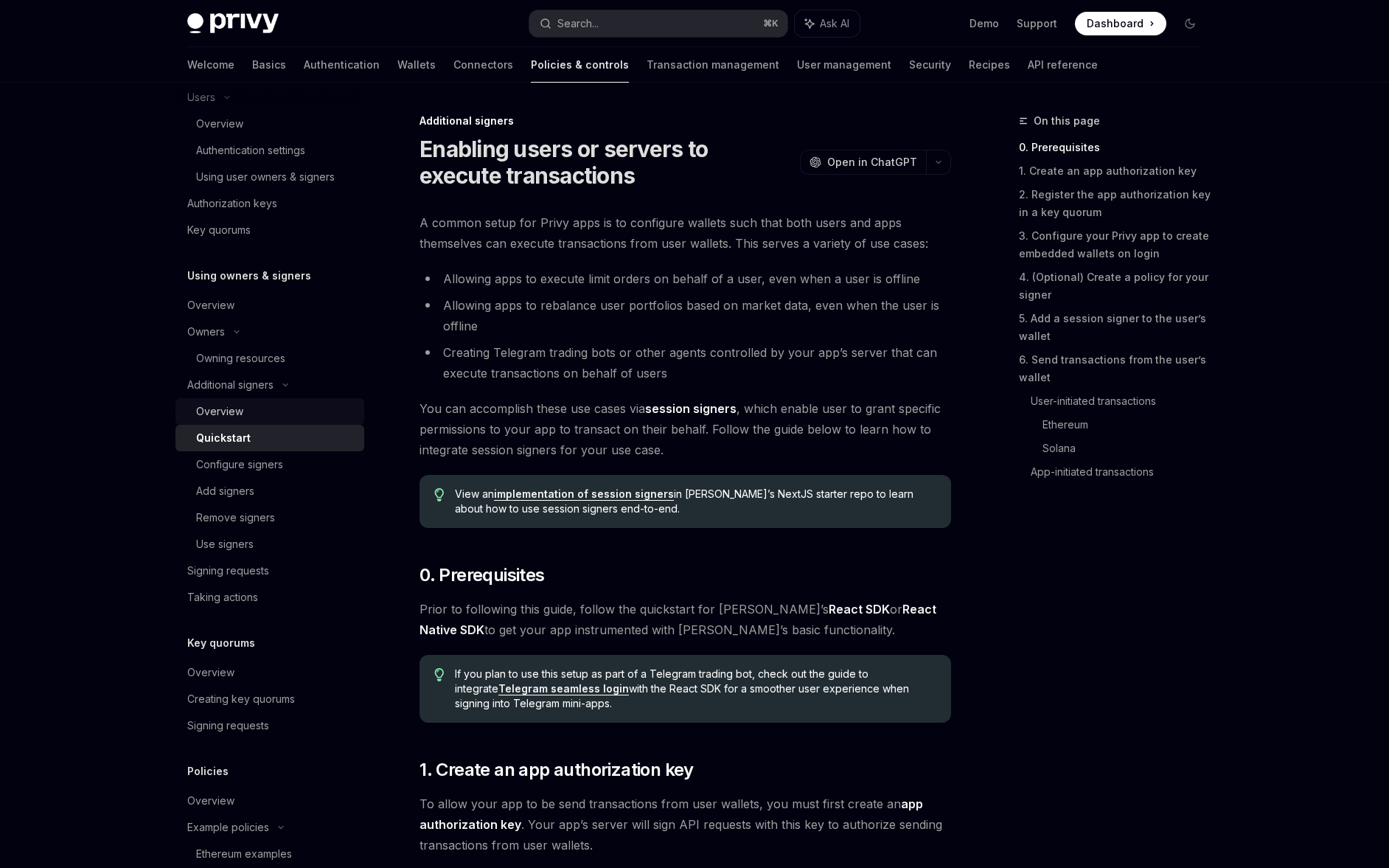
click at [284, 418] on div "Overview" at bounding box center [276, 411] width 159 height 17
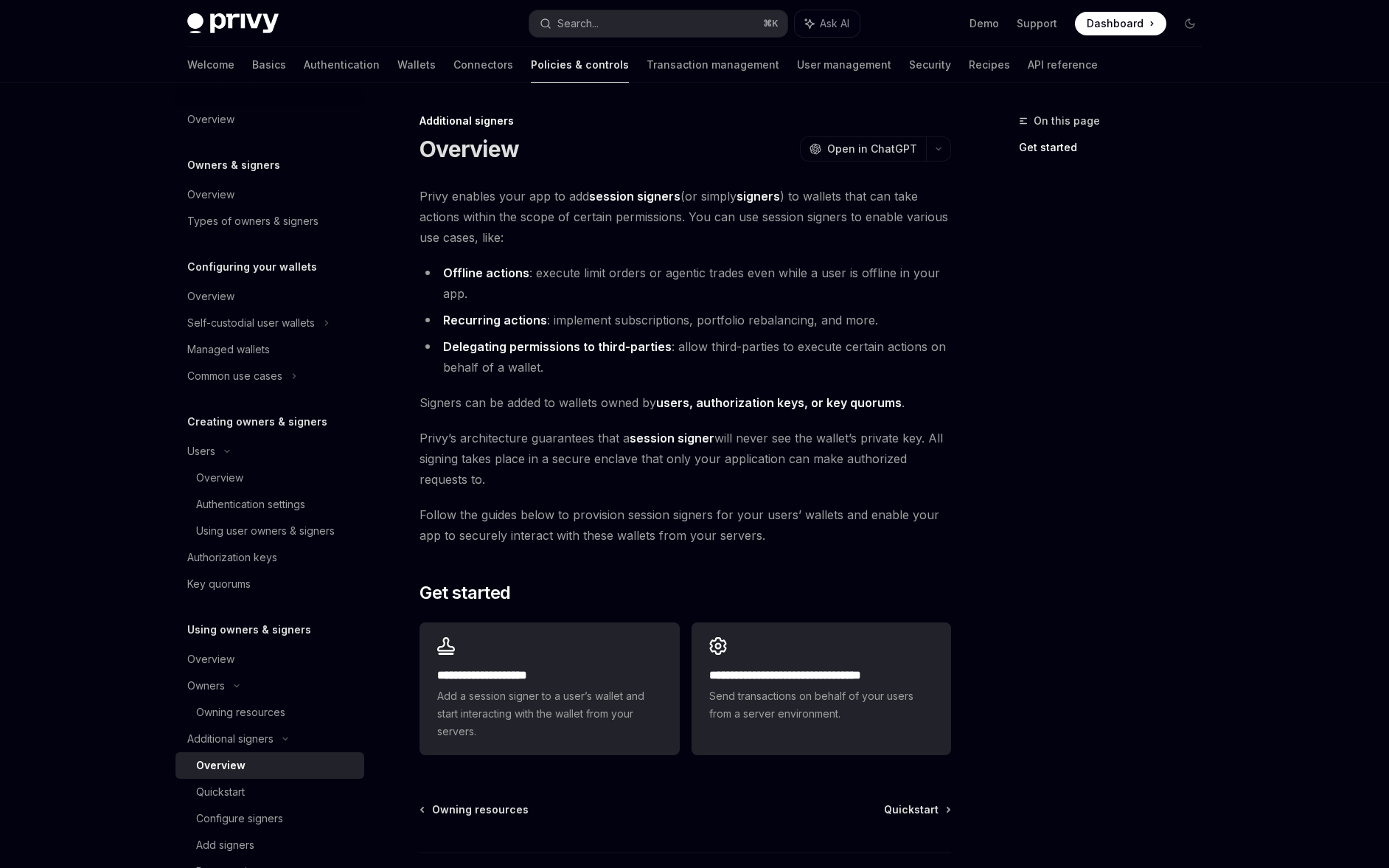
click at [303, 46] on div "Privy Docs home page Search... ⌘ K Ask AI Demo Support Dashboard Dashboard Sear…" at bounding box center [694, 23] width 1015 height 48
click at [303, 63] on link "Authentication" at bounding box center [341, 65] width 76 height 35
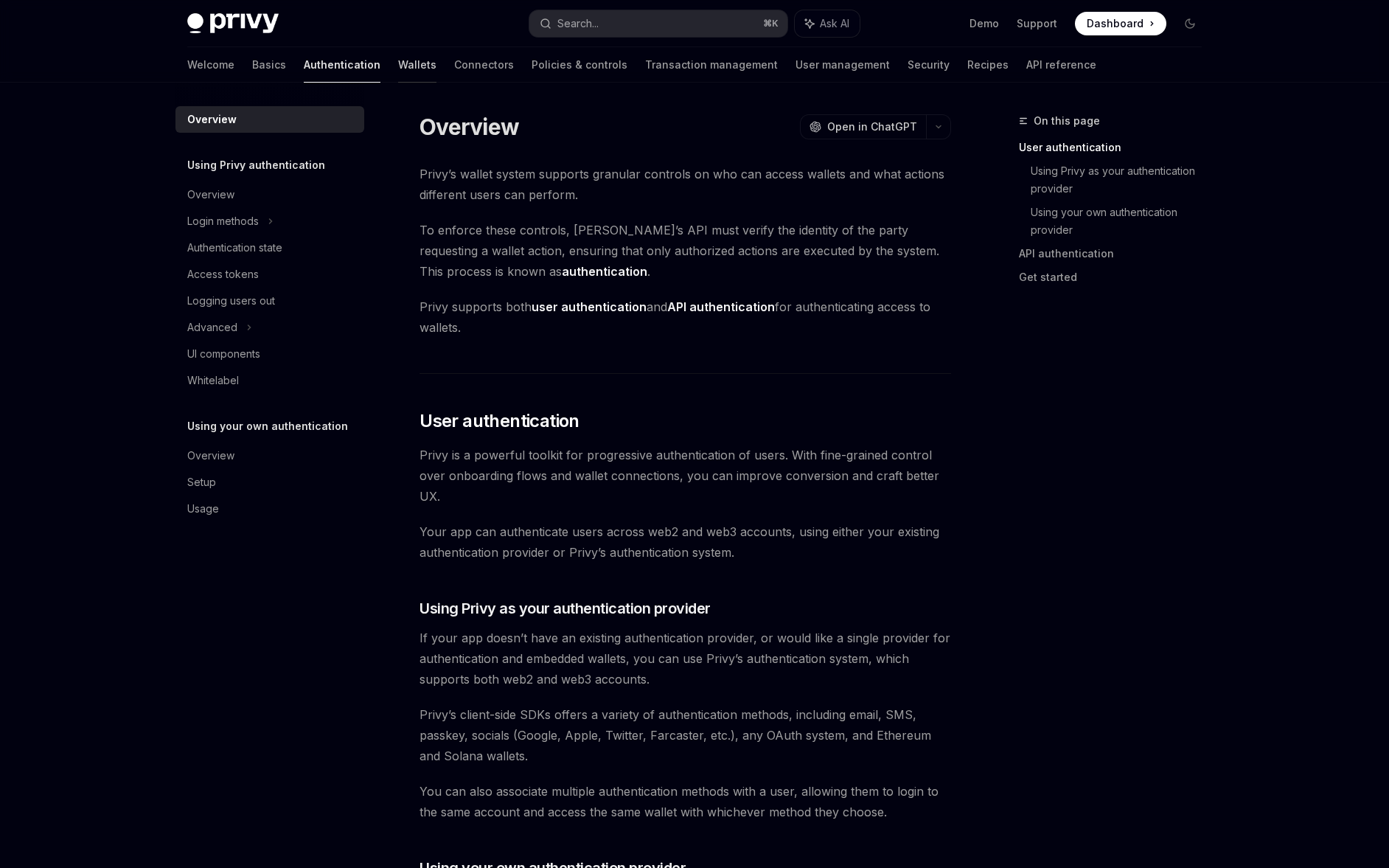
click at [398, 72] on link "Wallets" at bounding box center [417, 65] width 38 height 35
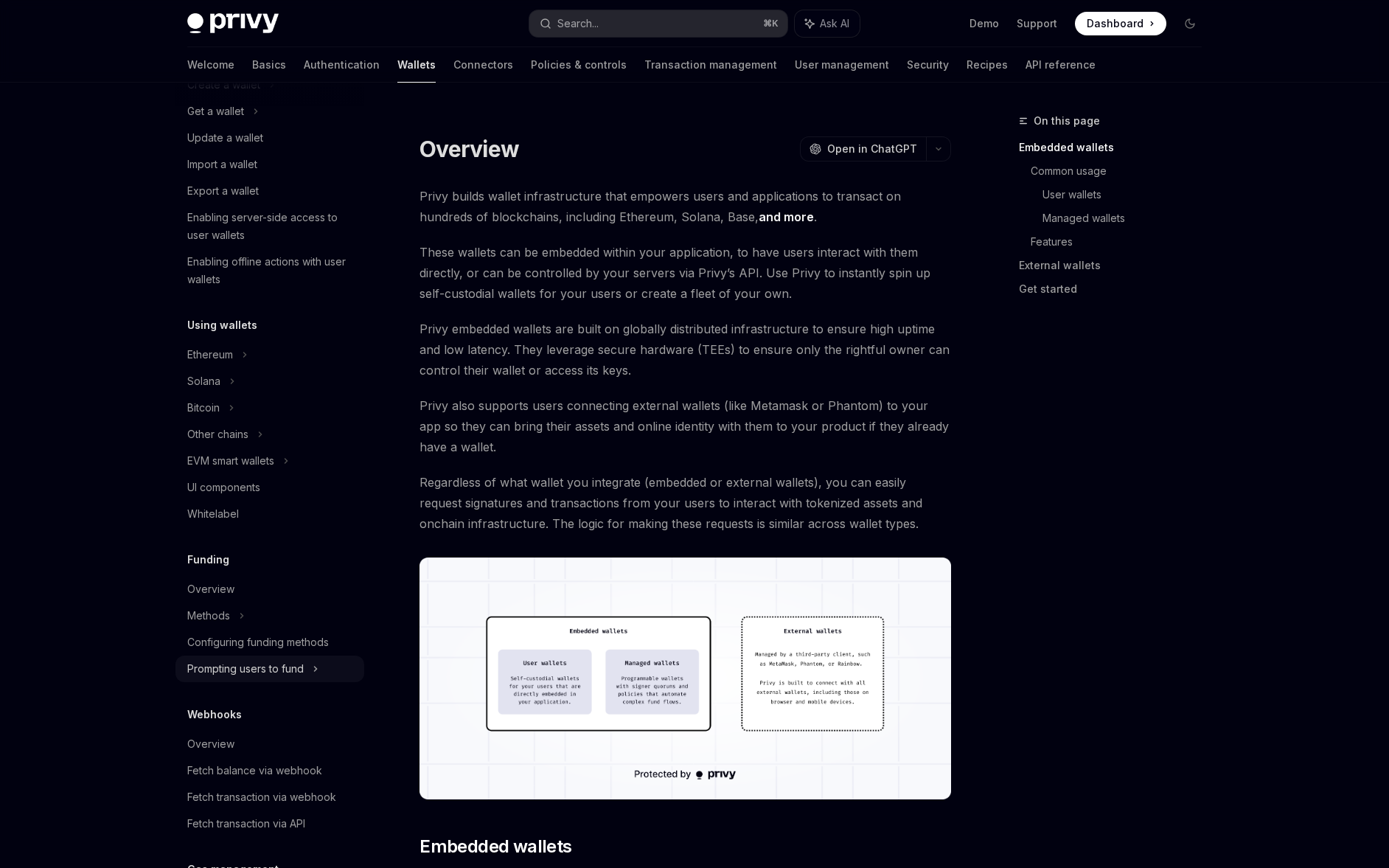
scroll to position [143, 0]
click at [246, 126] on div "Methods" at bounding box center [269, 112] width 189 height 26
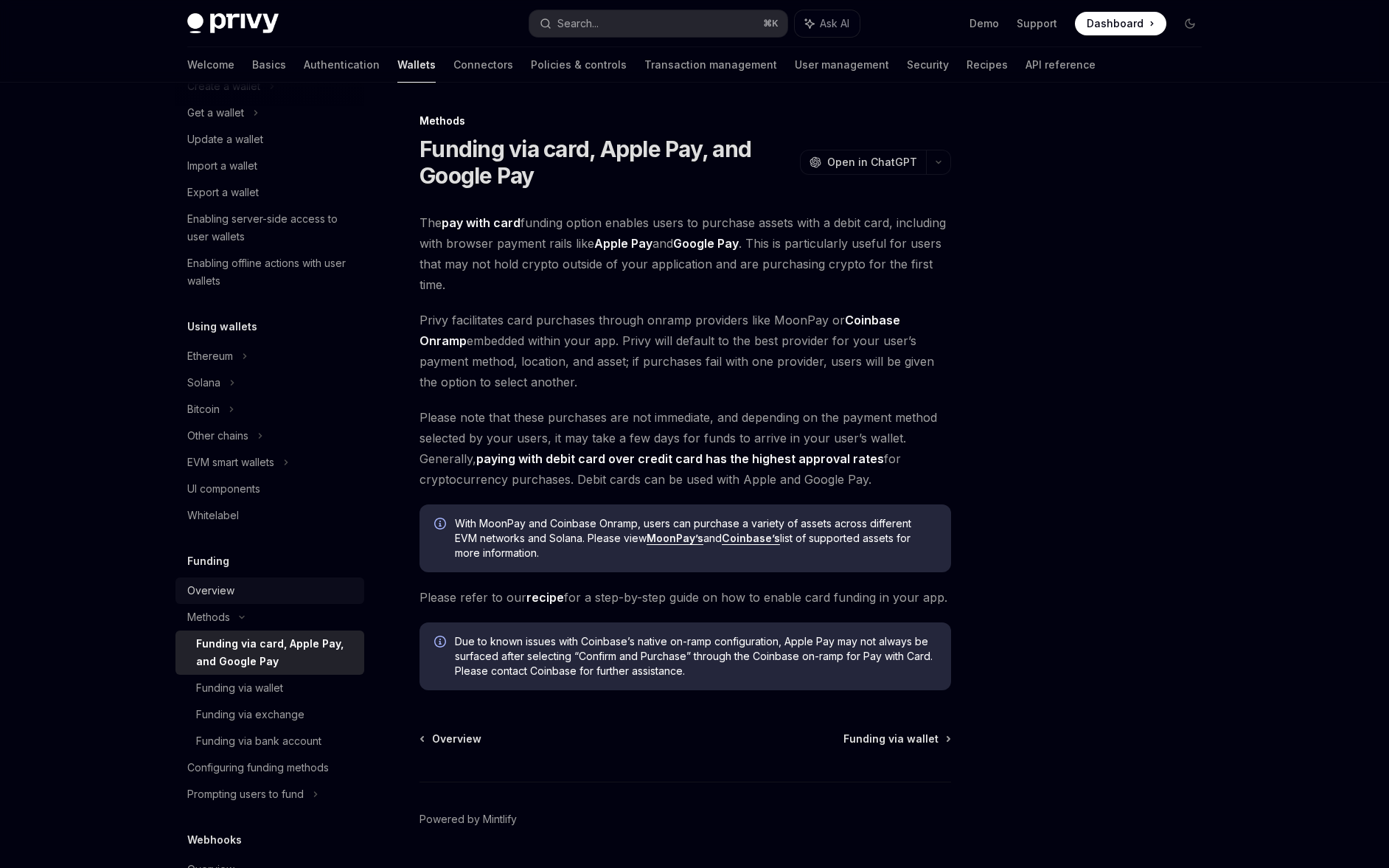
click at [242, 583] on div "Overview" at bounding box center [271, 590] width 168 height 17
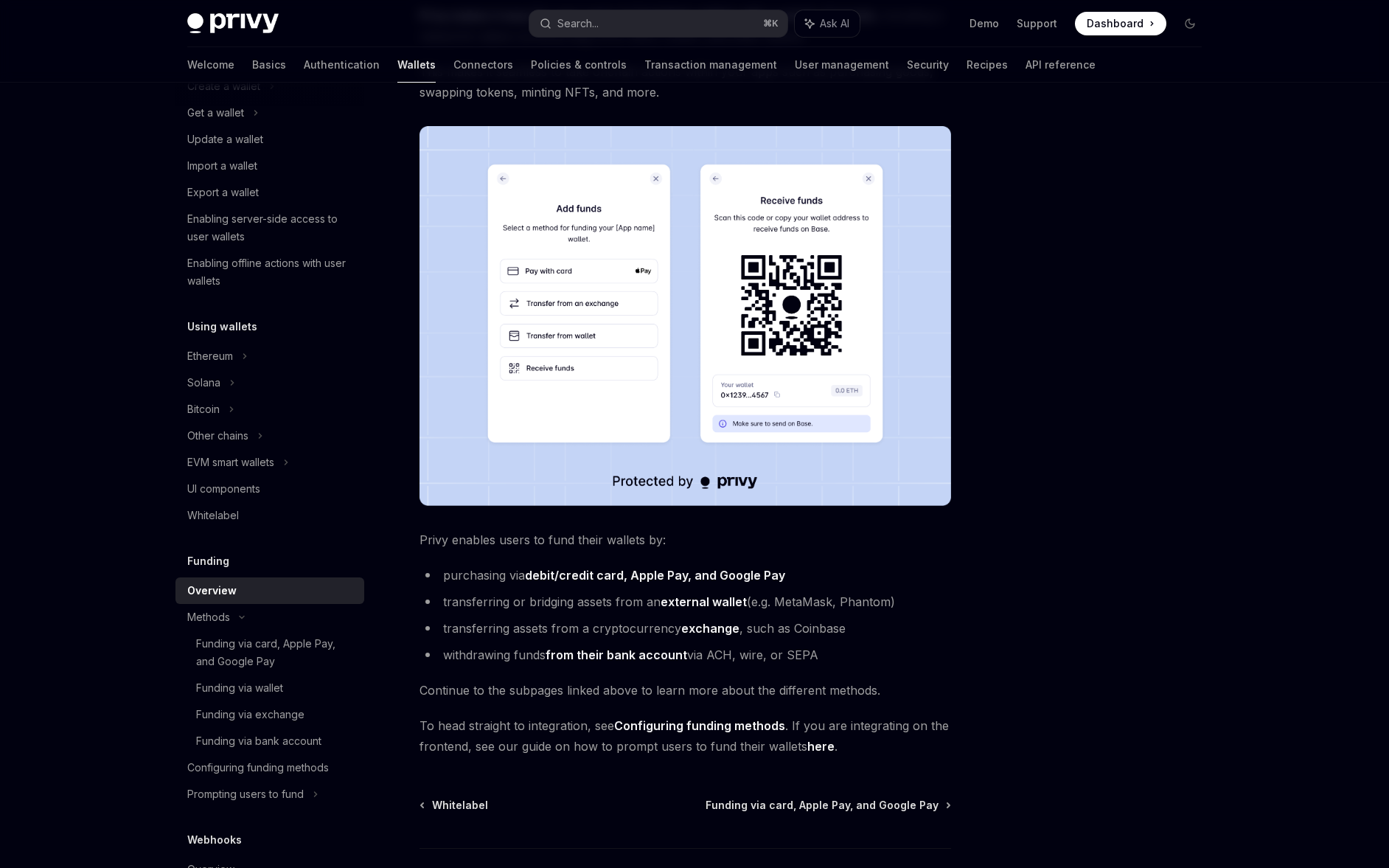
scroll to position [288, 0]
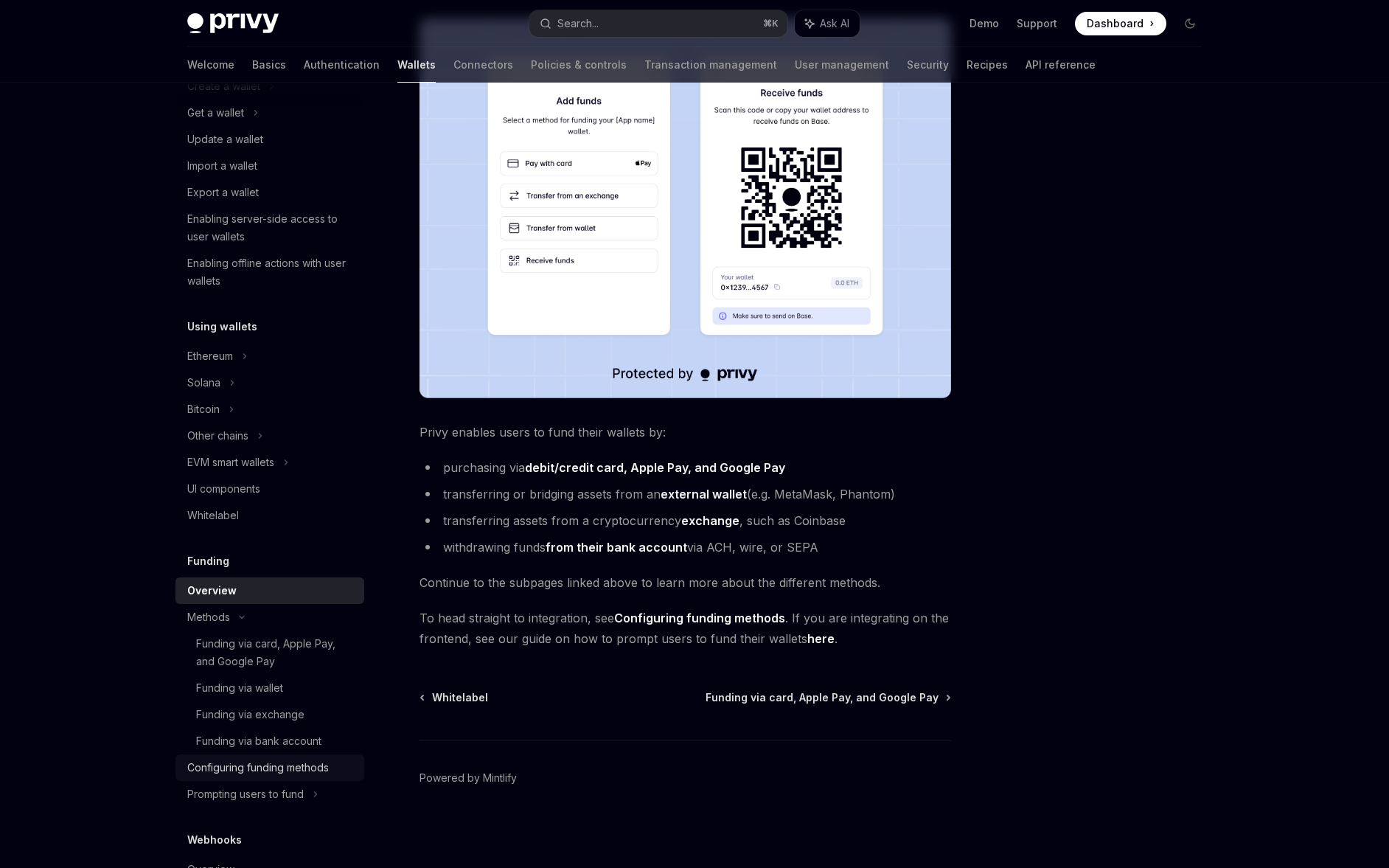
click at [252, 771] on div "Configuring funding methods" at bounding box center [258, 767] width 142 height 17
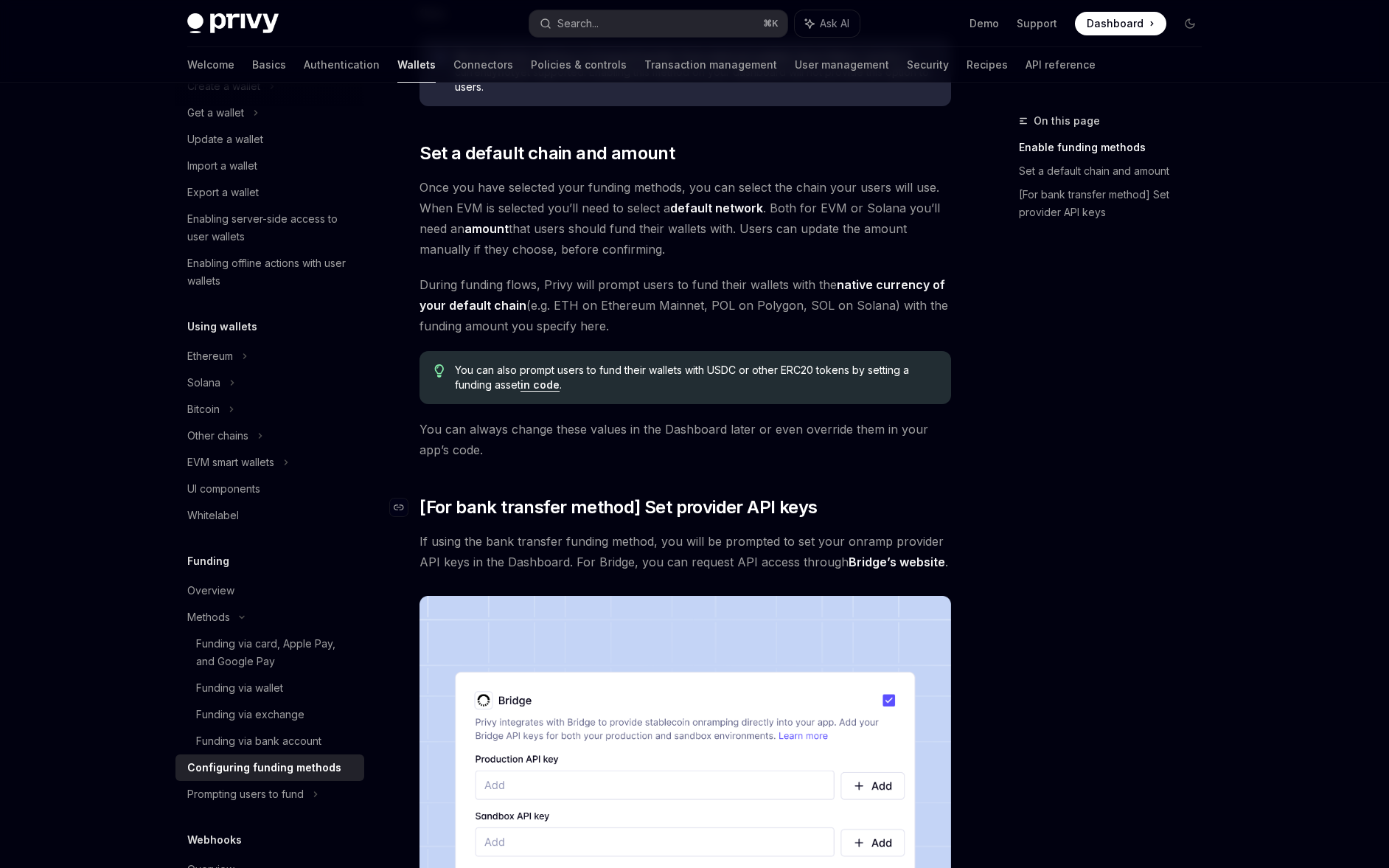
scroll to position [1169, 0]
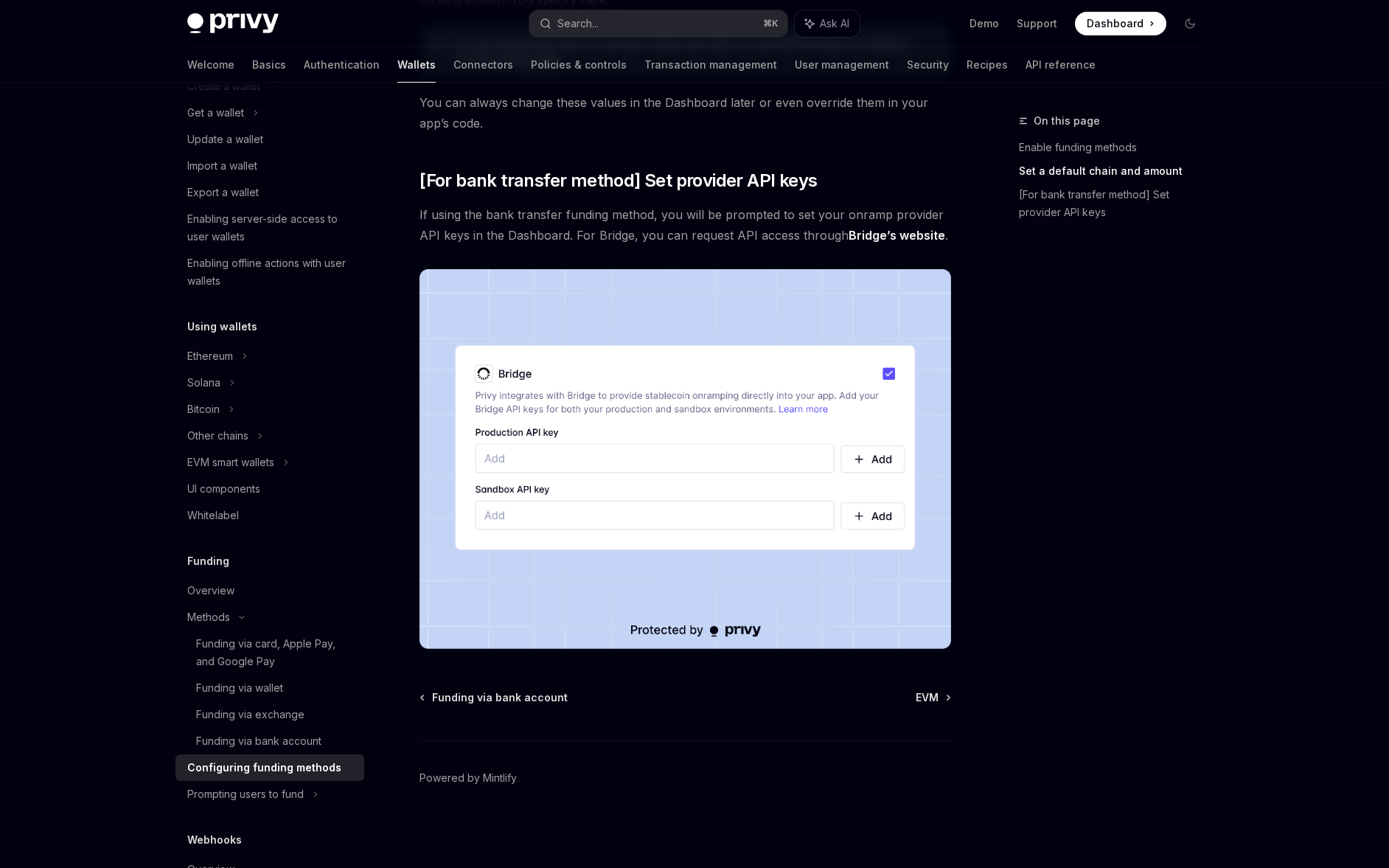
click at [281, 776] on link "Configuring funding methods" at bounding box center [269, 767] width 189 height 26
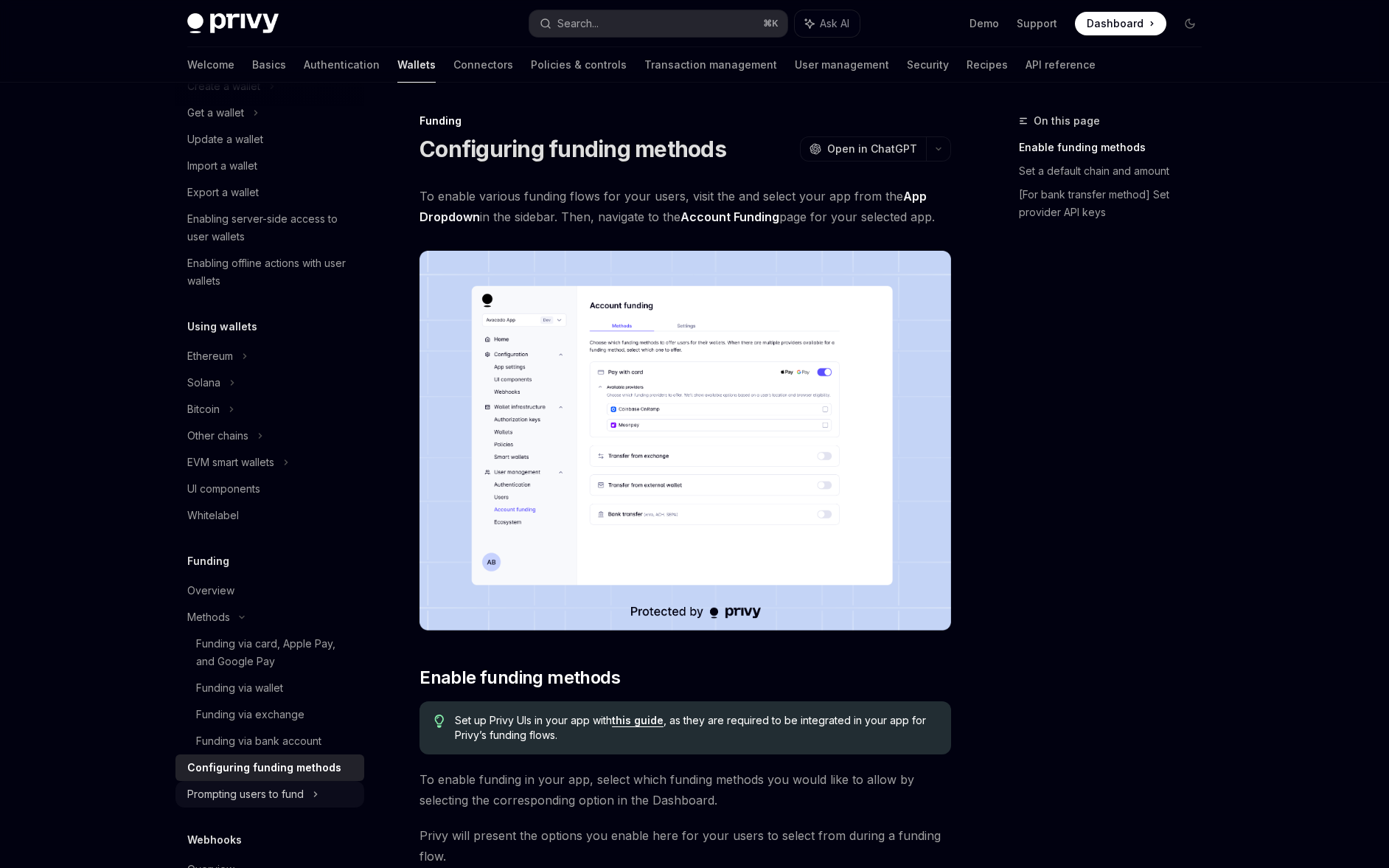
click at [248, 445] on div "Prompting users to fund" at bounding box center [217, 436] width 61 height 17
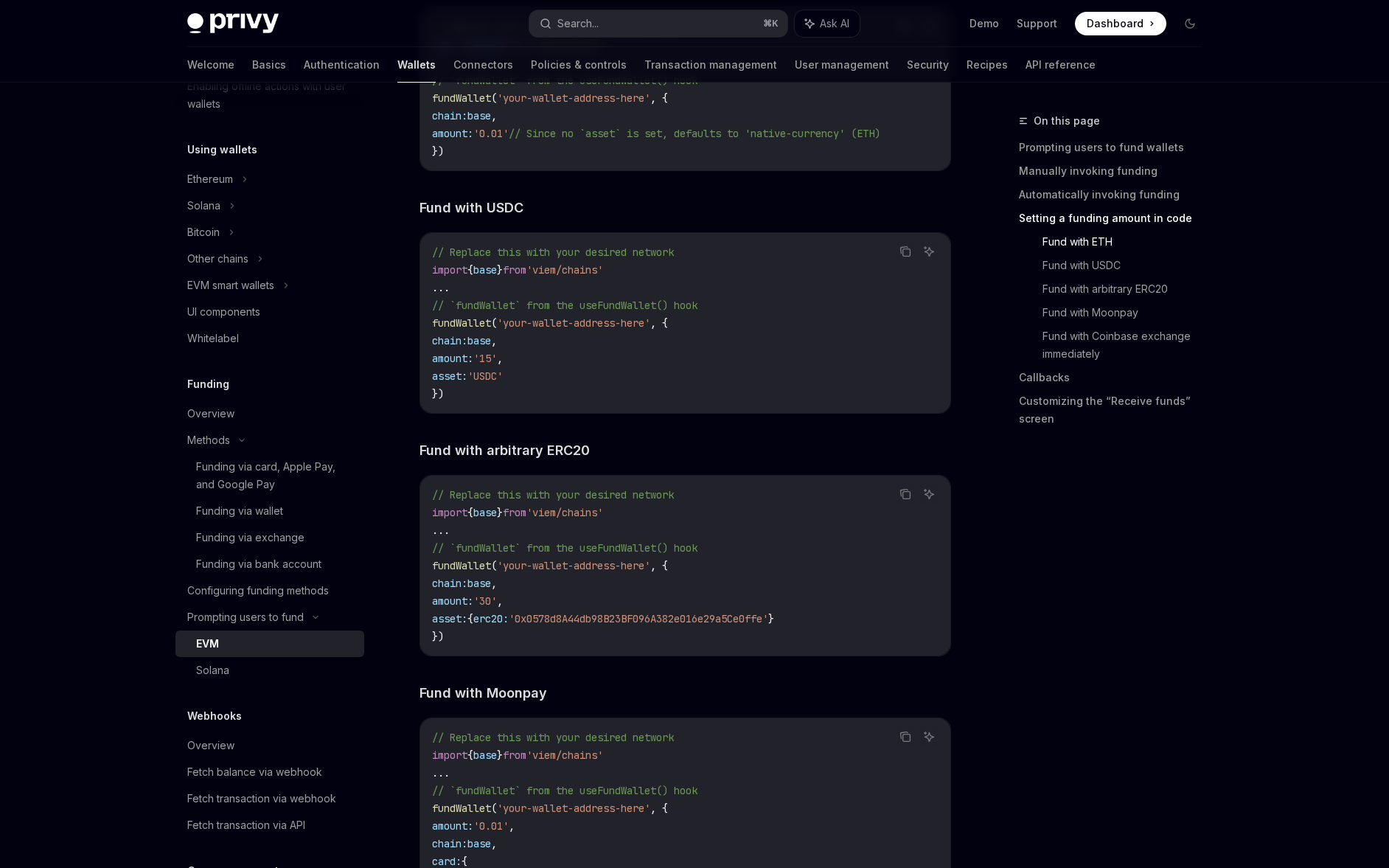
scroll to position [2102, 0]
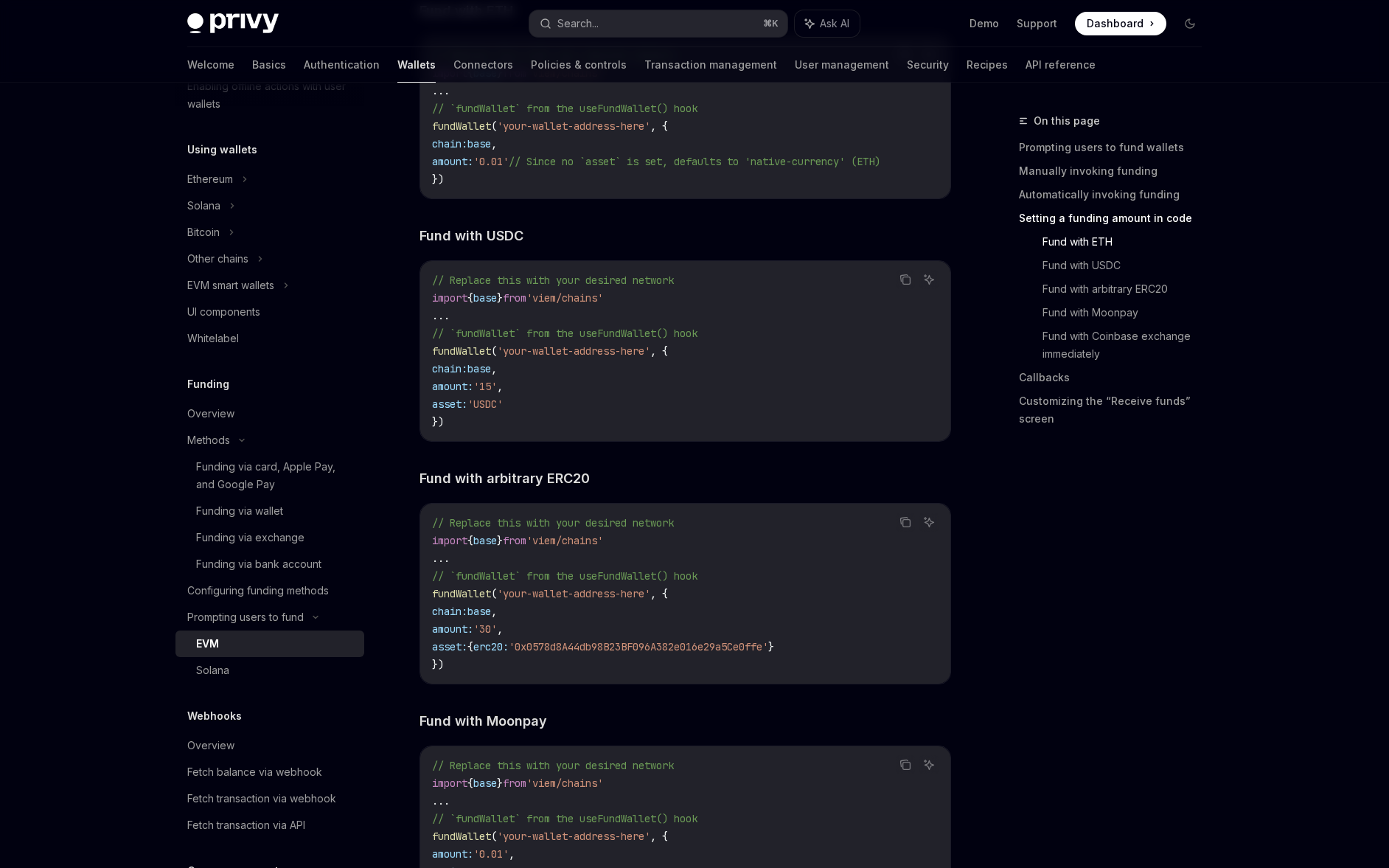
click at [459, 352] on span "fundWallet" at bounding box center [461, 351] width 59 height 14
copy span "fundWallet"
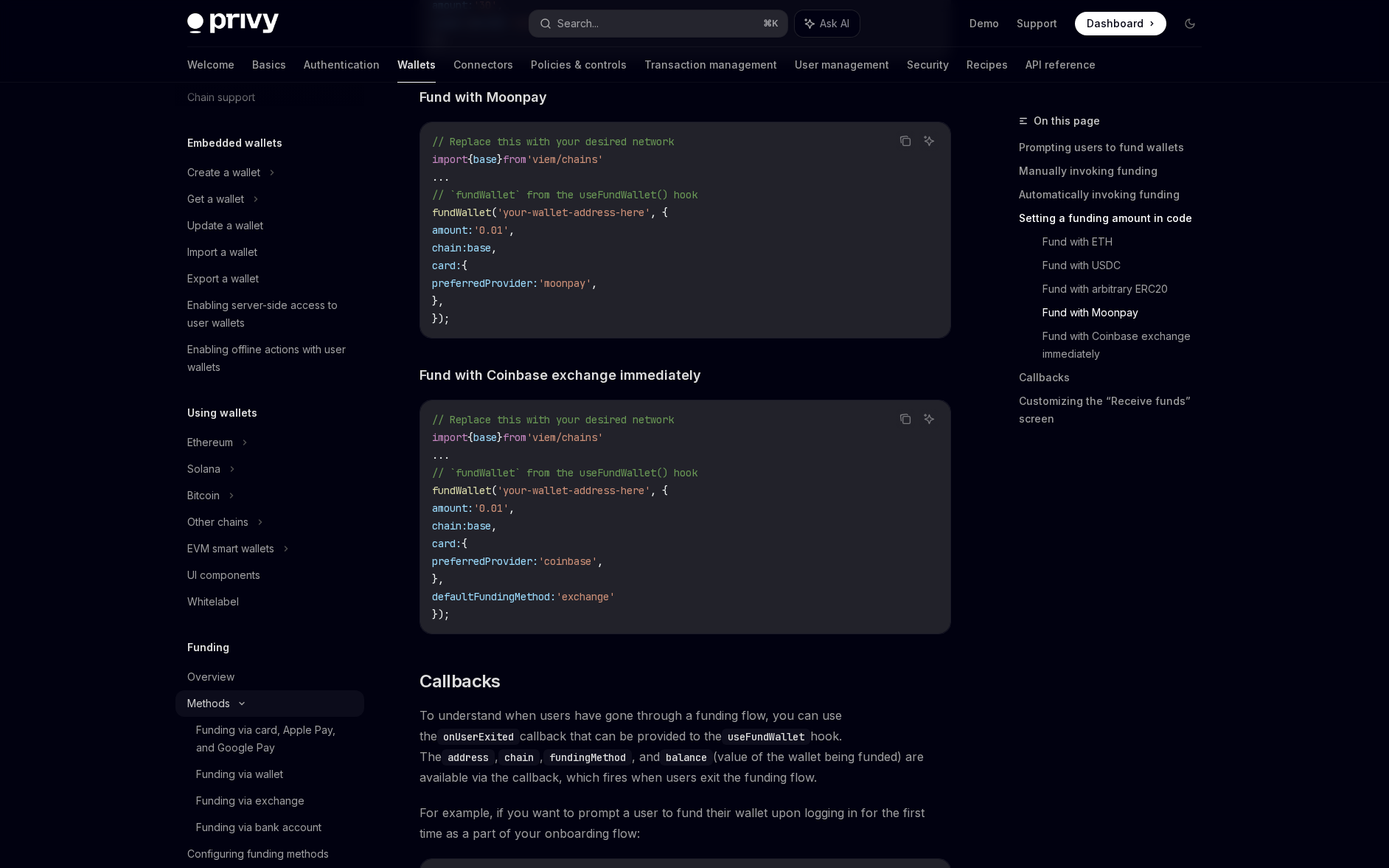
scroll to position [54, 0]
click at [291, 577] on div "UI components" at bounding box center [271, 577] width 168 height 17
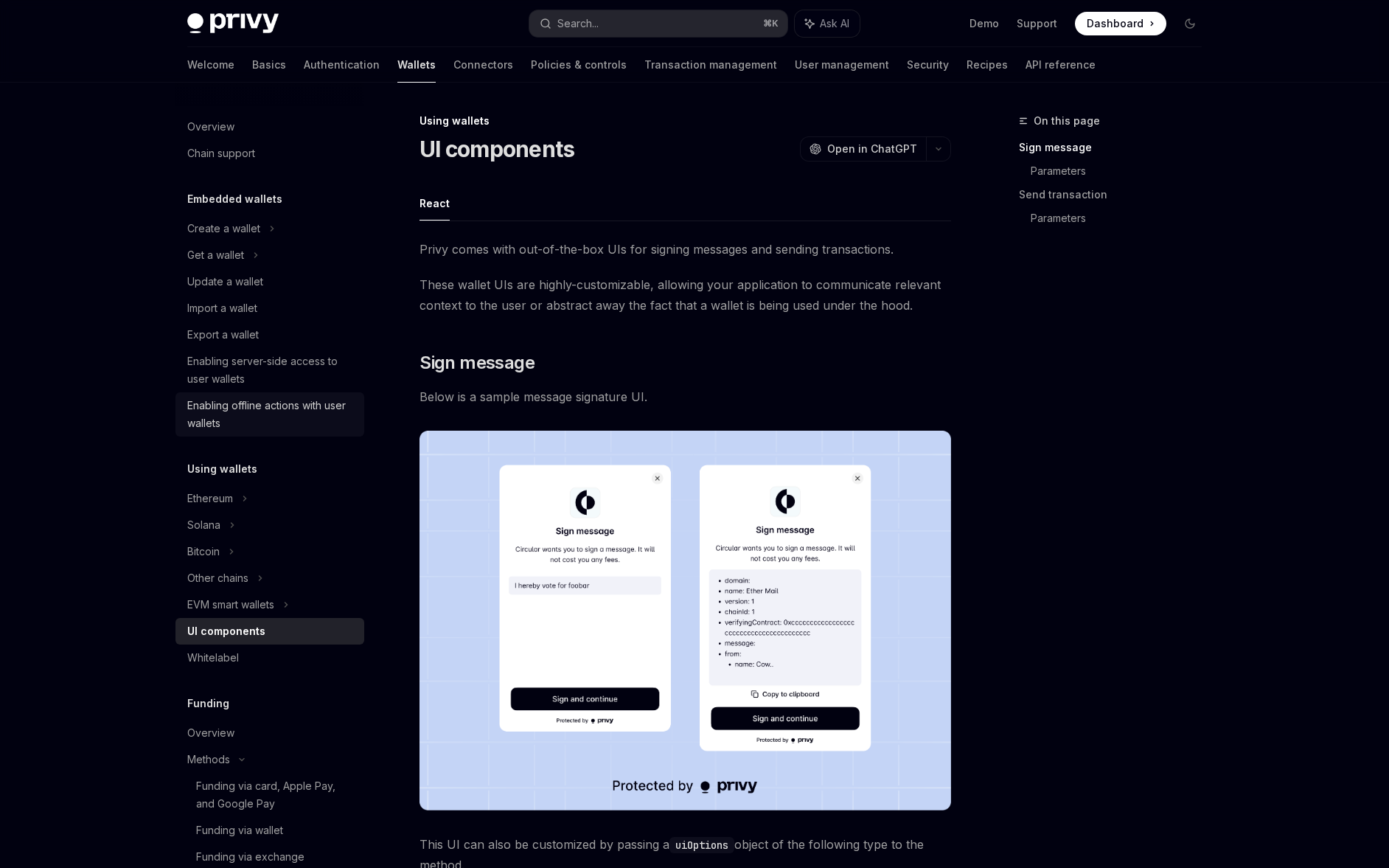
click at [292, 428] on div "Enabling offline actions with user wallets" at bounding box center [271, 414] width 168 height 35
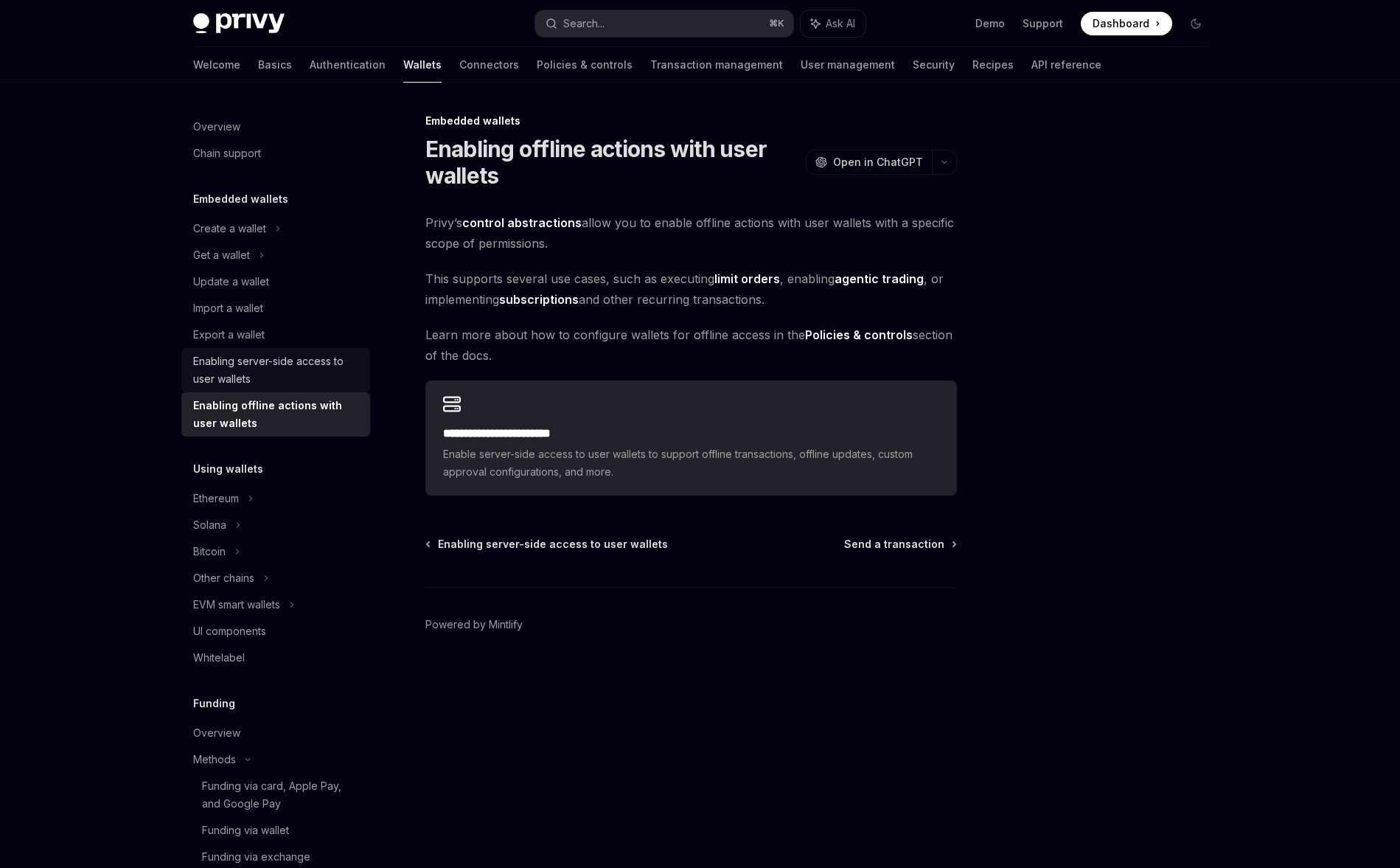
click at [270, 372] on div "Enabling server-side access to user wallets" at bounding box center [277, 370] width 168 height 35
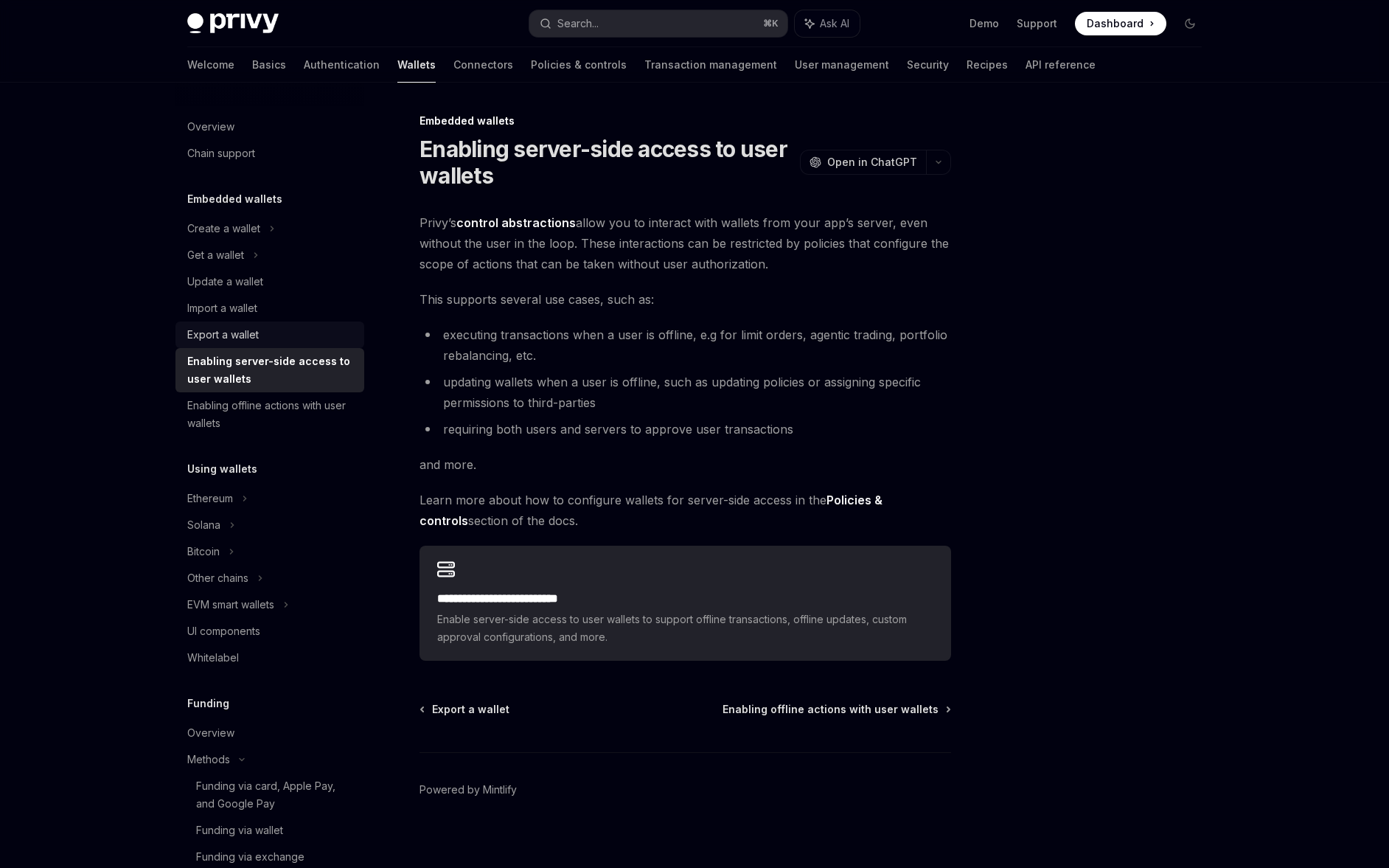
click at [265, 341] on div "Export a wallet" at bounding box center [271, 334] width 168 height 17
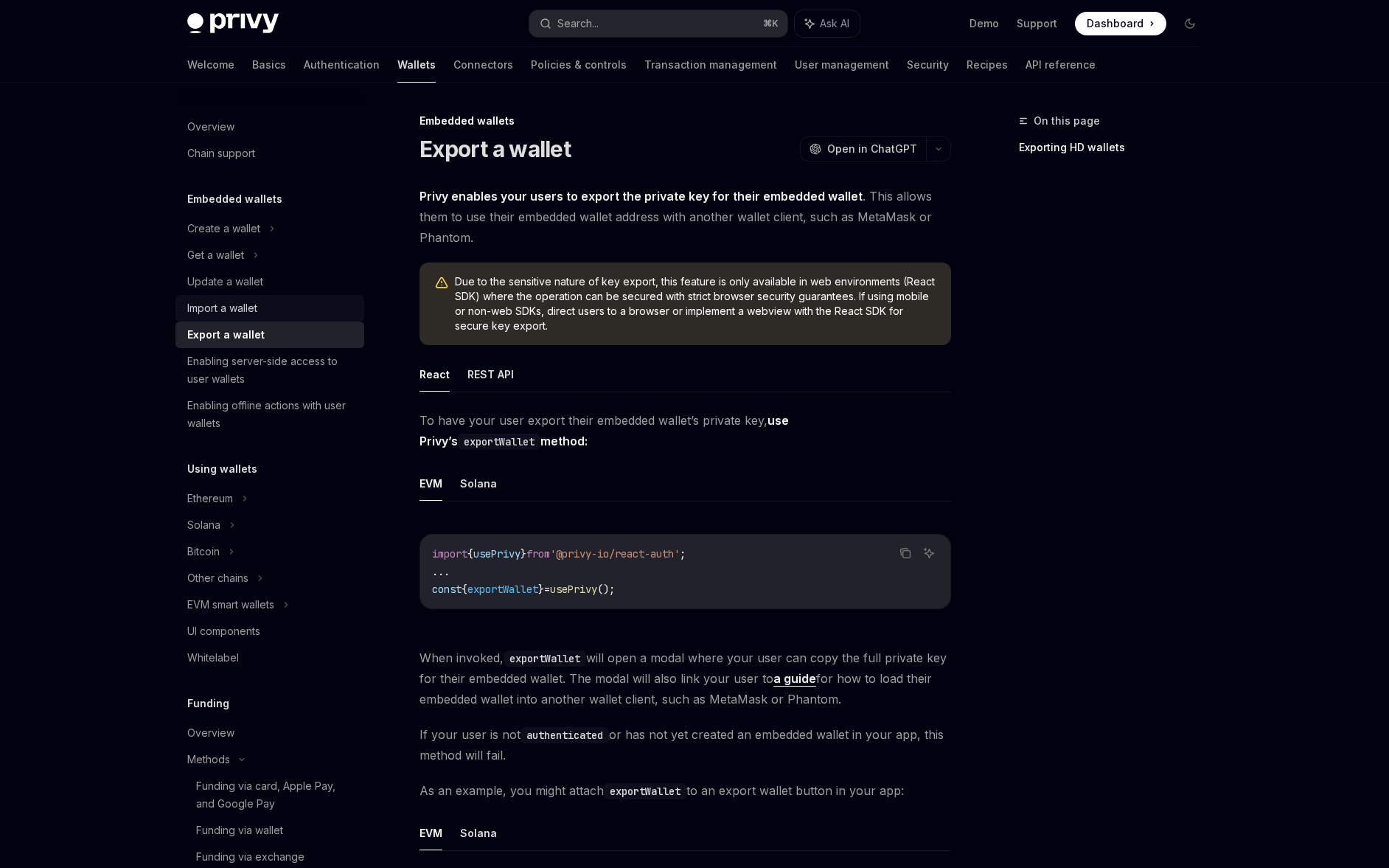
click at [265, 303] on div "Import a wallet" at bounding box center [271, 308] width 168 height 17
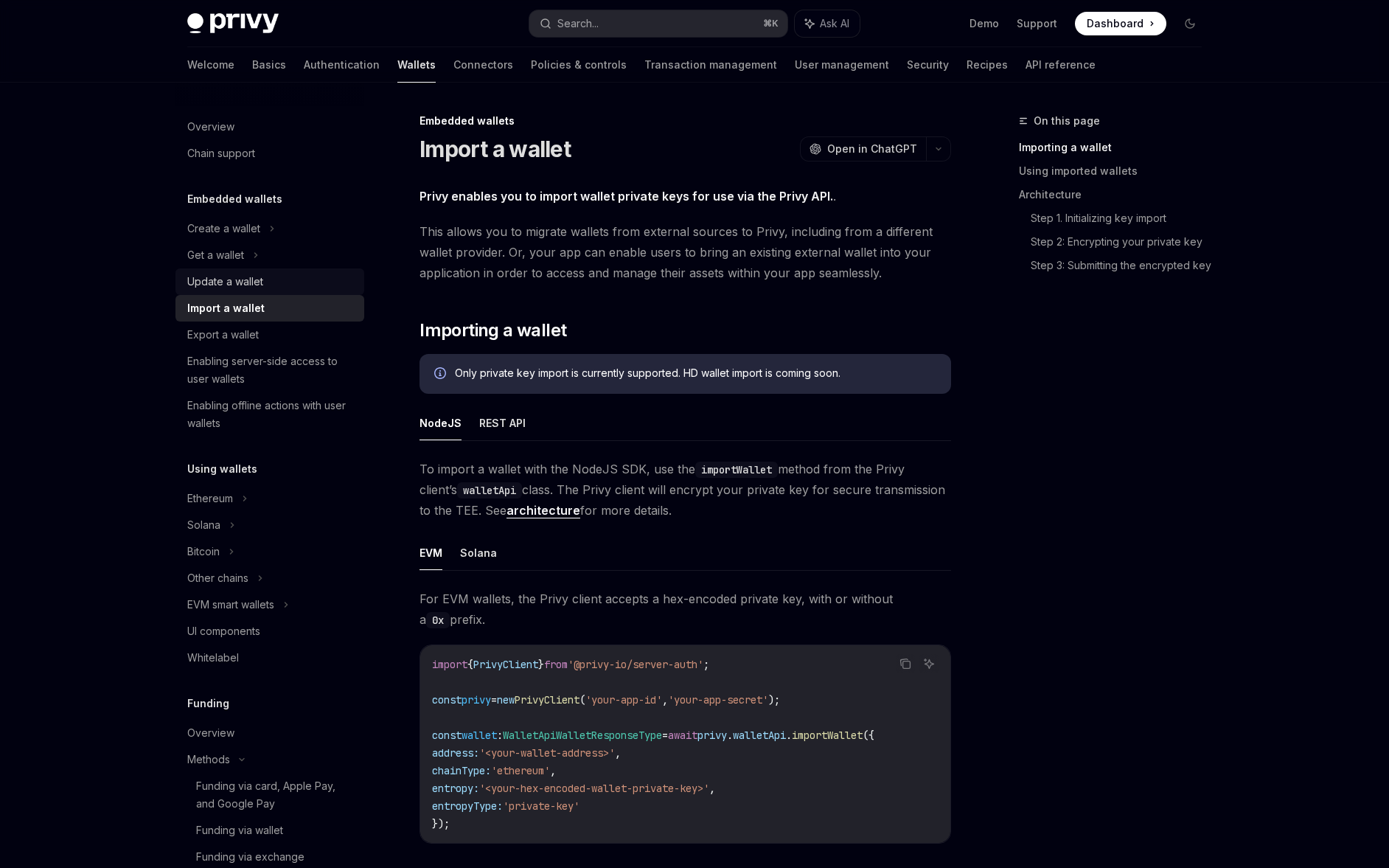
click at [275, 285] on div "Update a wallet" at bounding box center [271, 281] width 168 height 17
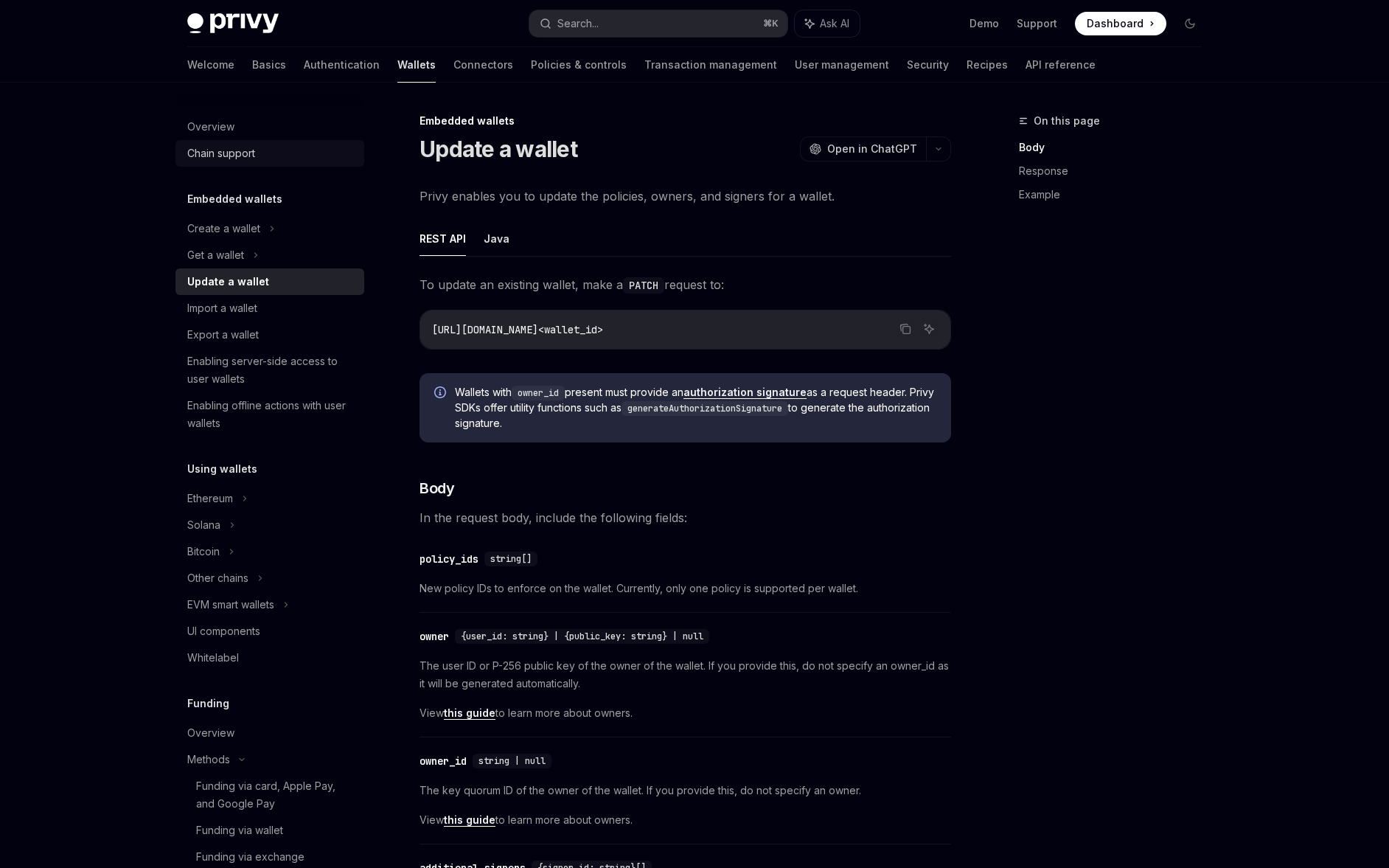
click at [262, 142] on link "Chain support" at bounding box center [269, 153] width 189 height 26
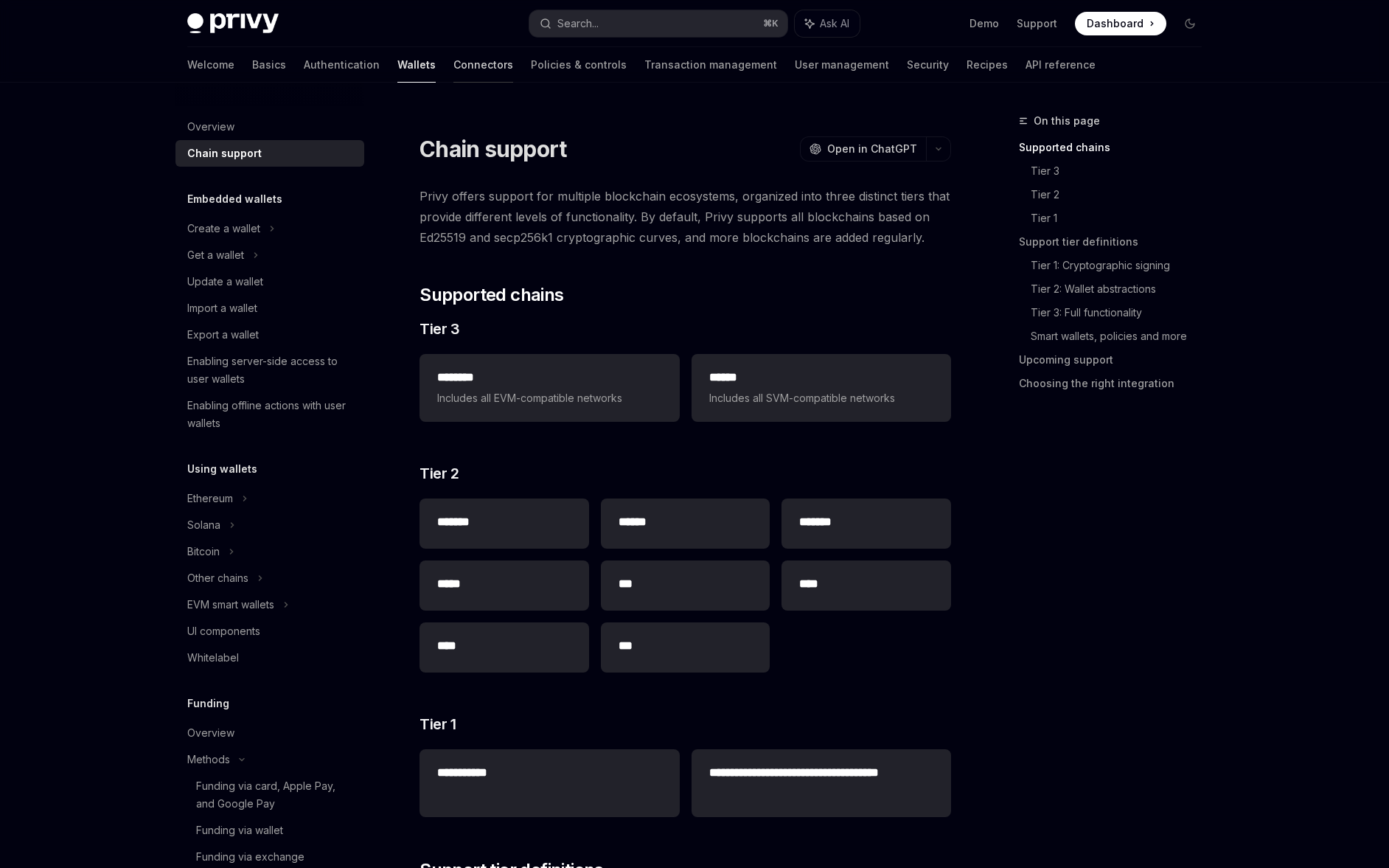
click at [454, 66] on link "Connectors" at bounding box center [483, 65] width 60 height 35
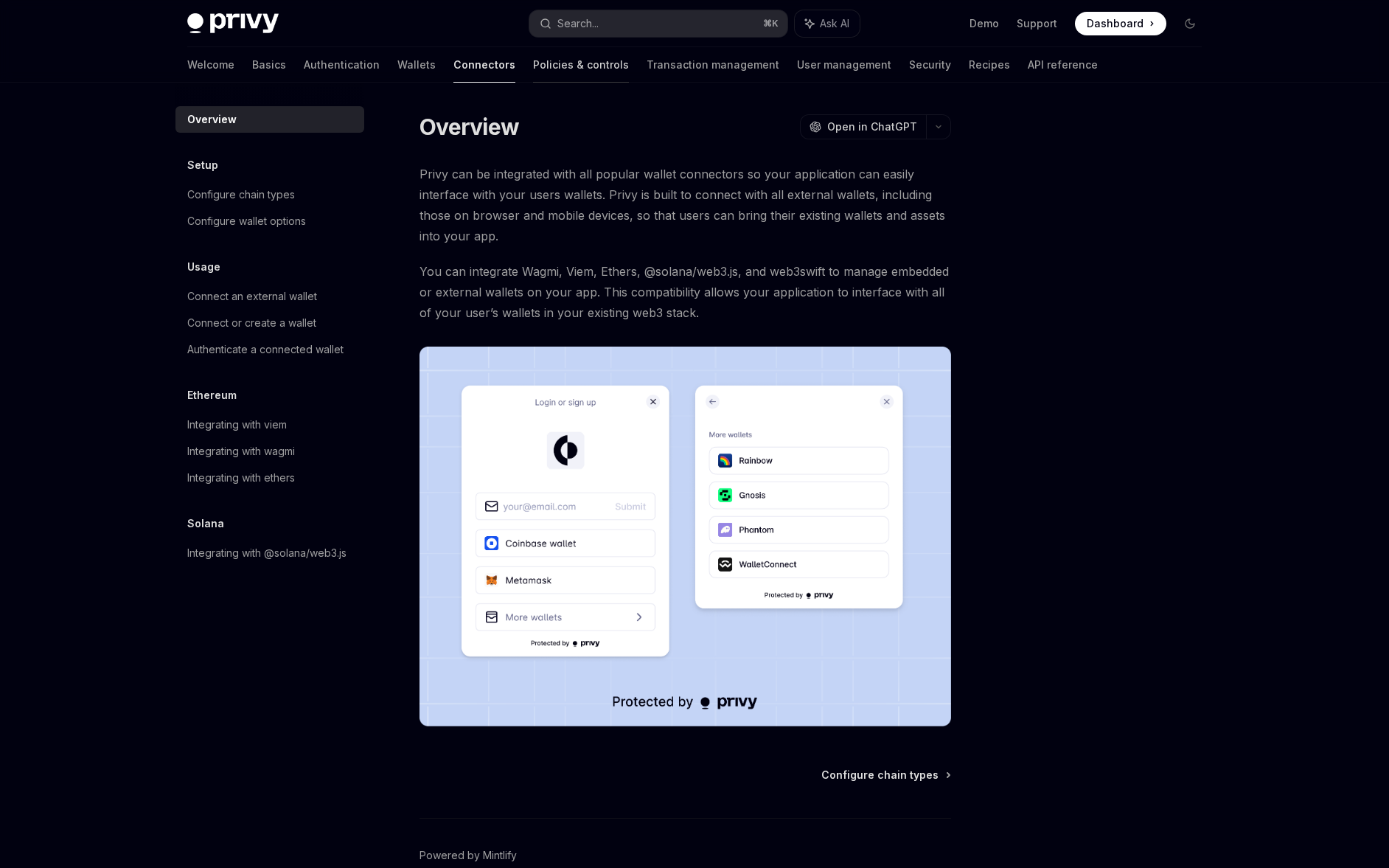
click at [533, 64] on link "Policies & controls" at bounding box center [581, 65] width 96 height 35
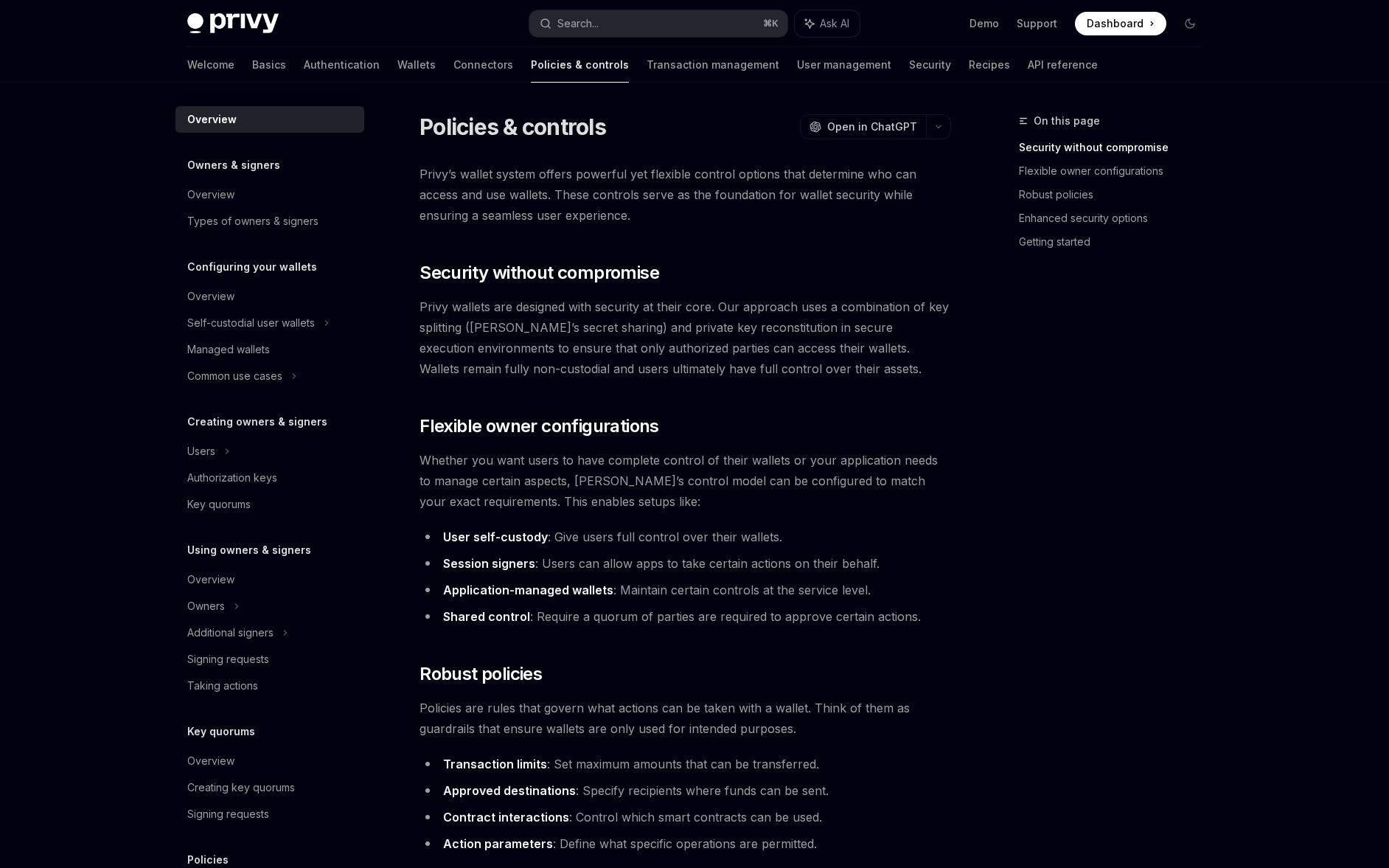
click at [229, 430] on div "Creating owners & signers Users Authorization keys Key quorums" at bounding box center [269, 465] width 189 height 105
click at [230, 454] on icon at bounding box center [227, 451] width 6 height 17
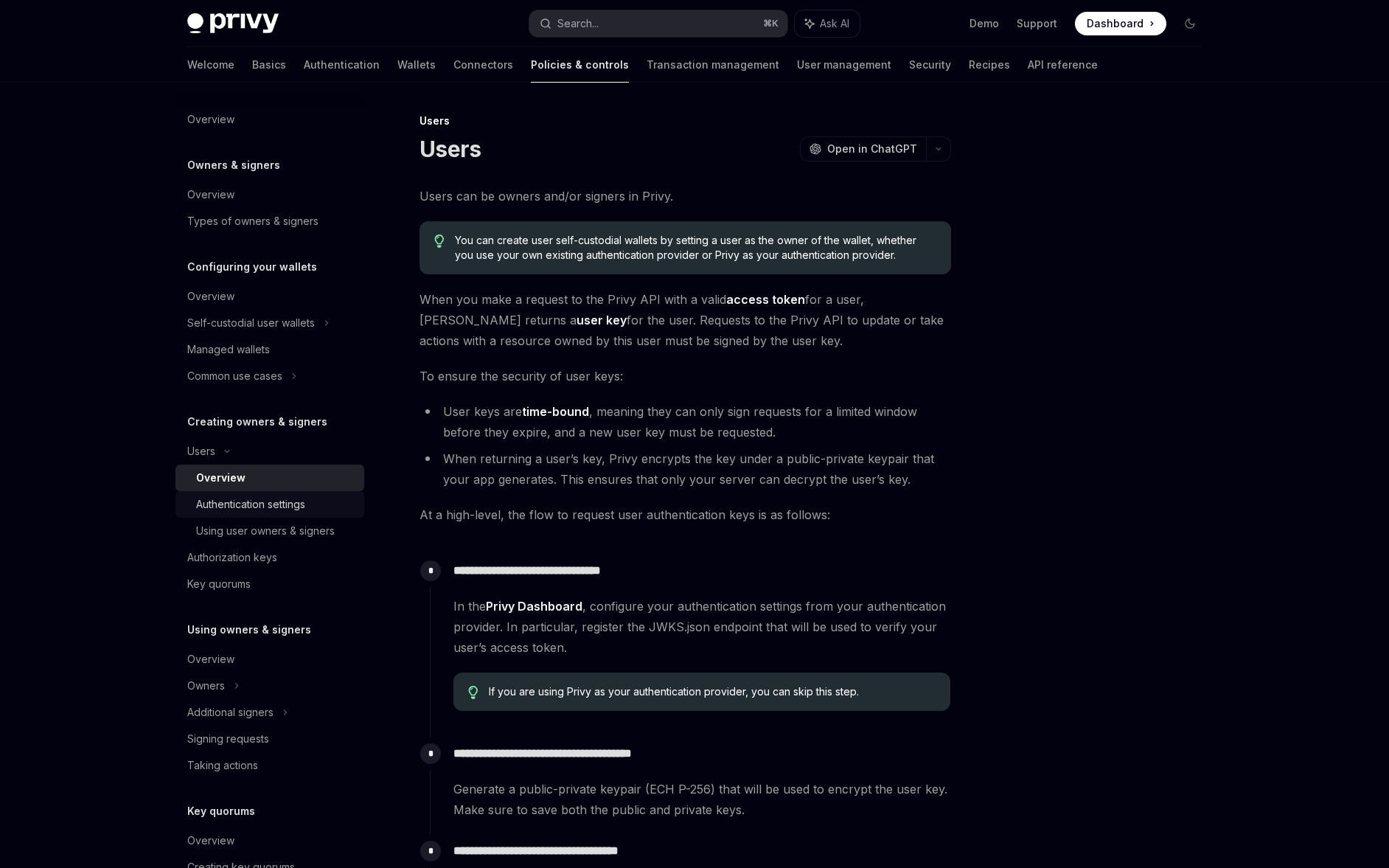
click at [265, 515] on link "Authentication settings" at bounding box center [269, 503] width 189 height 26
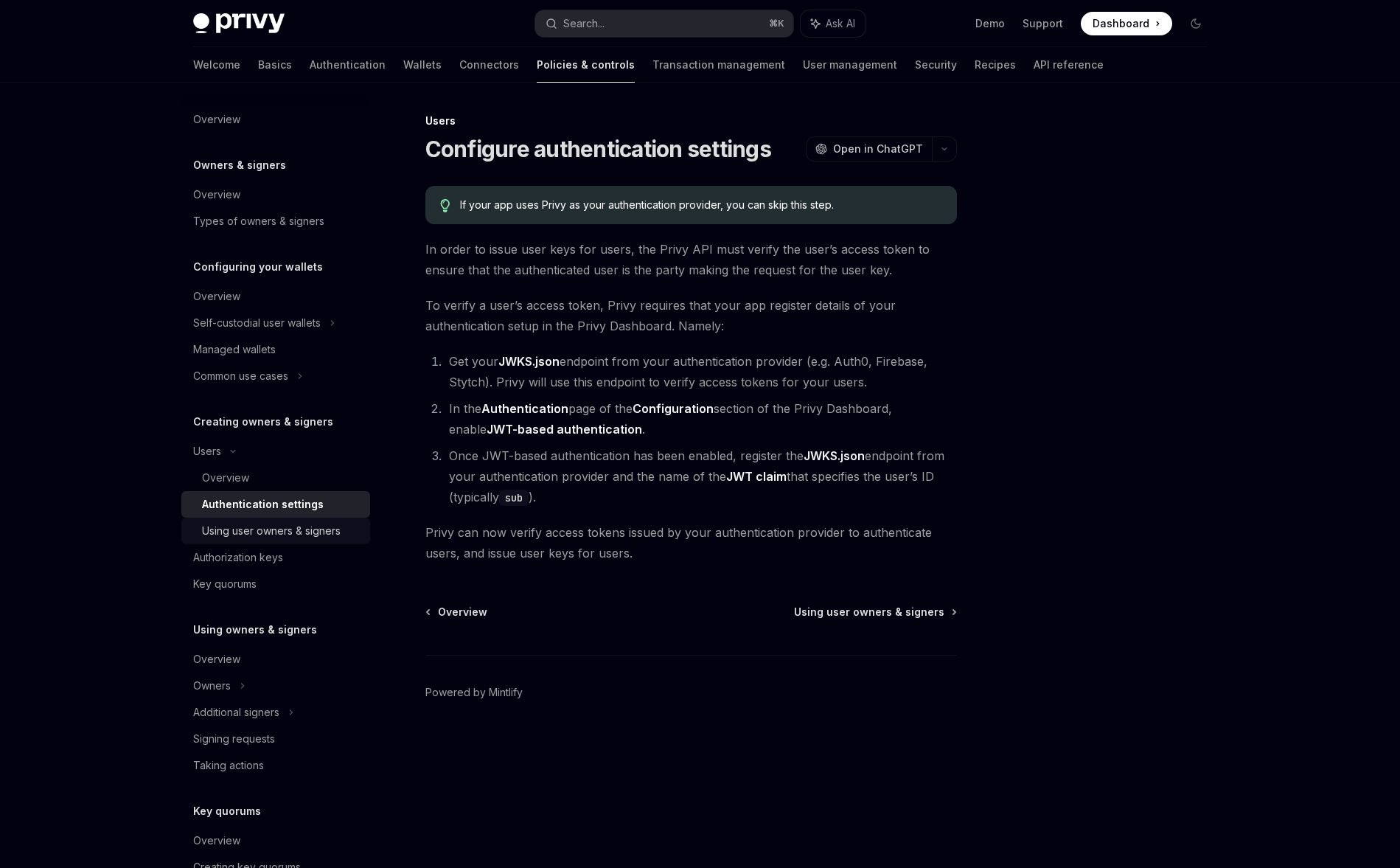
click at [270, 535] on div "Using user owners & signers" at bounding box center [272, 531] width 139 height 17
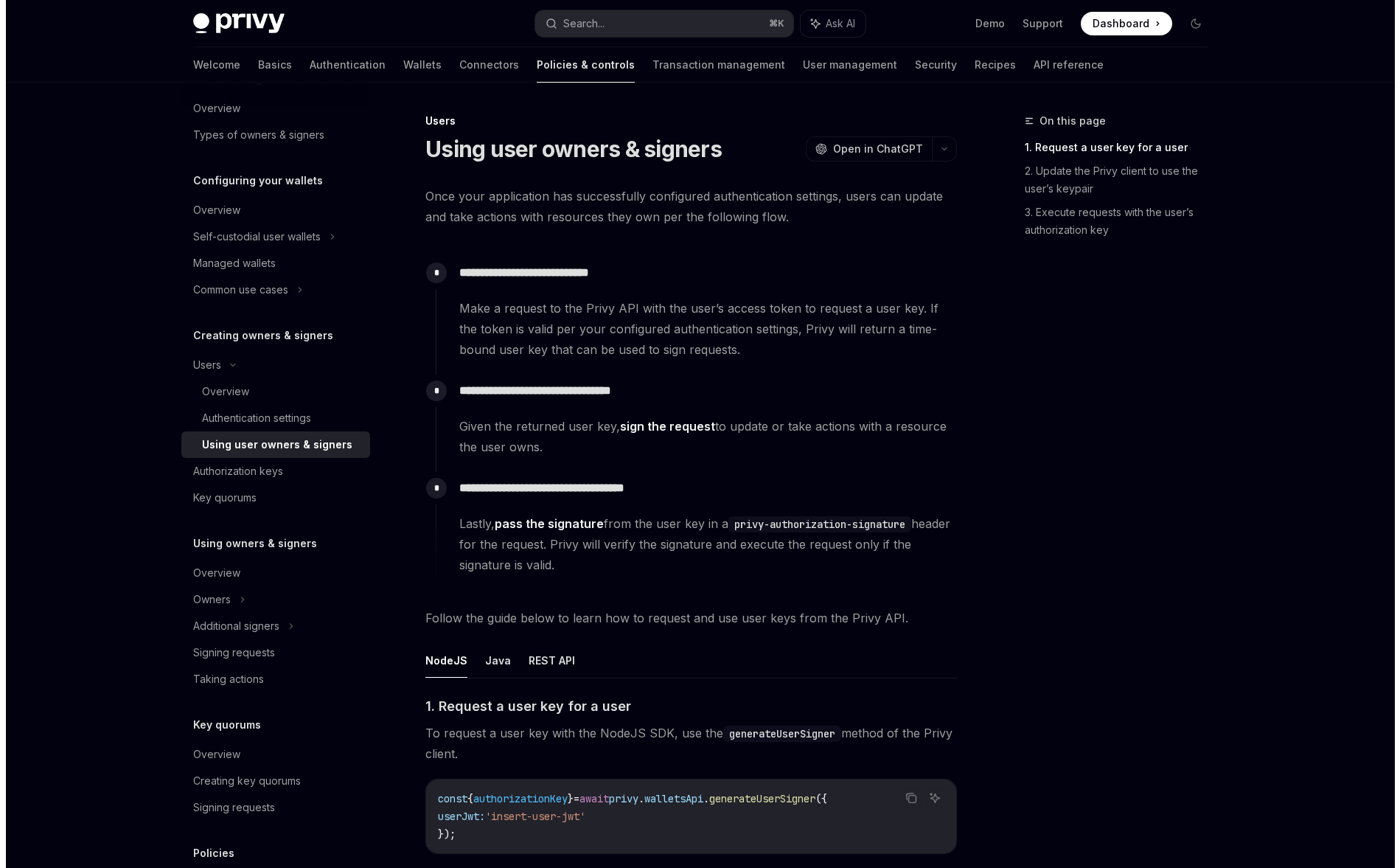
scroll to position [88, 0]
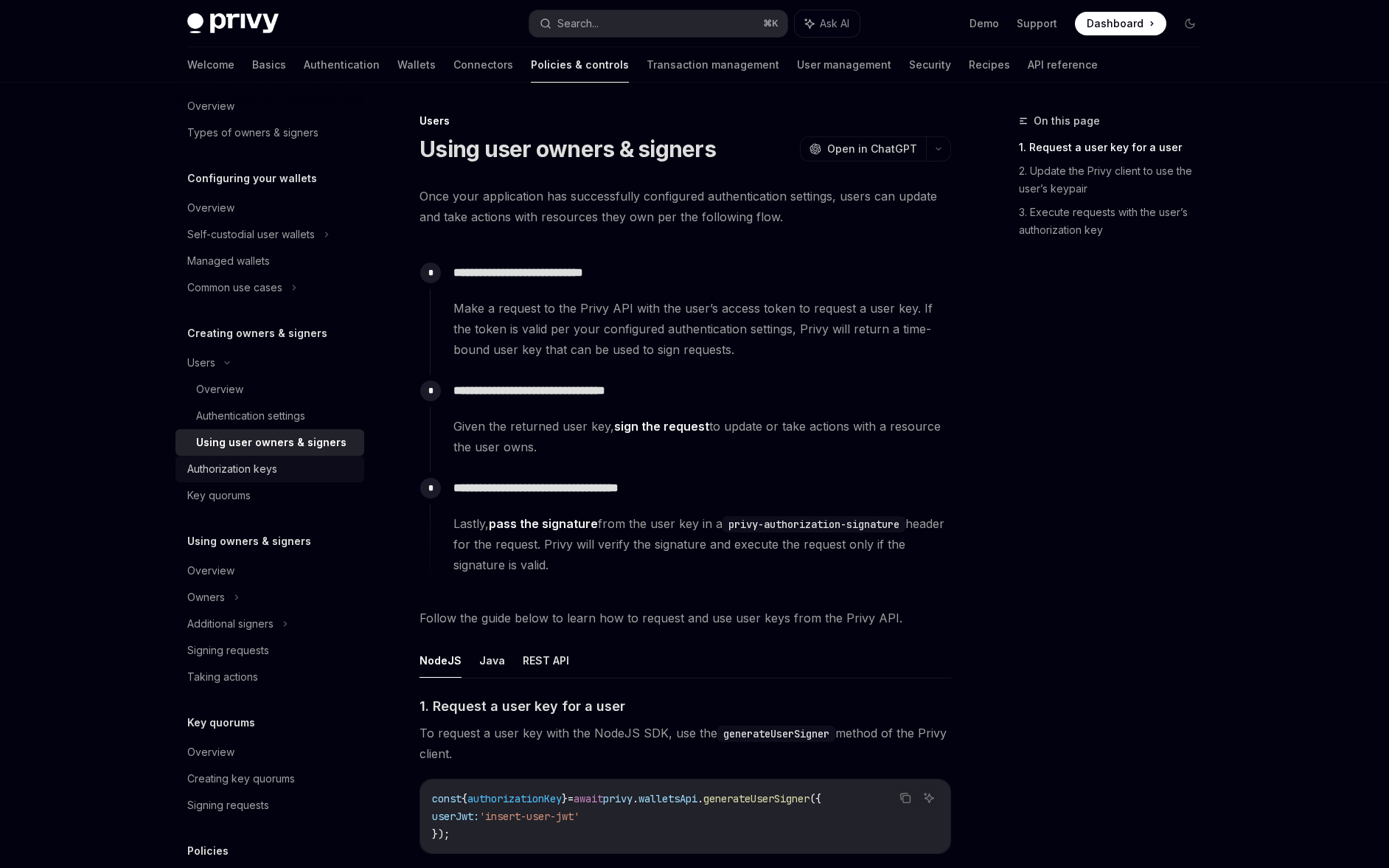
click at [289, 476] on div "Authorization keys" at bounding box center [271, 468] width 168 height 17
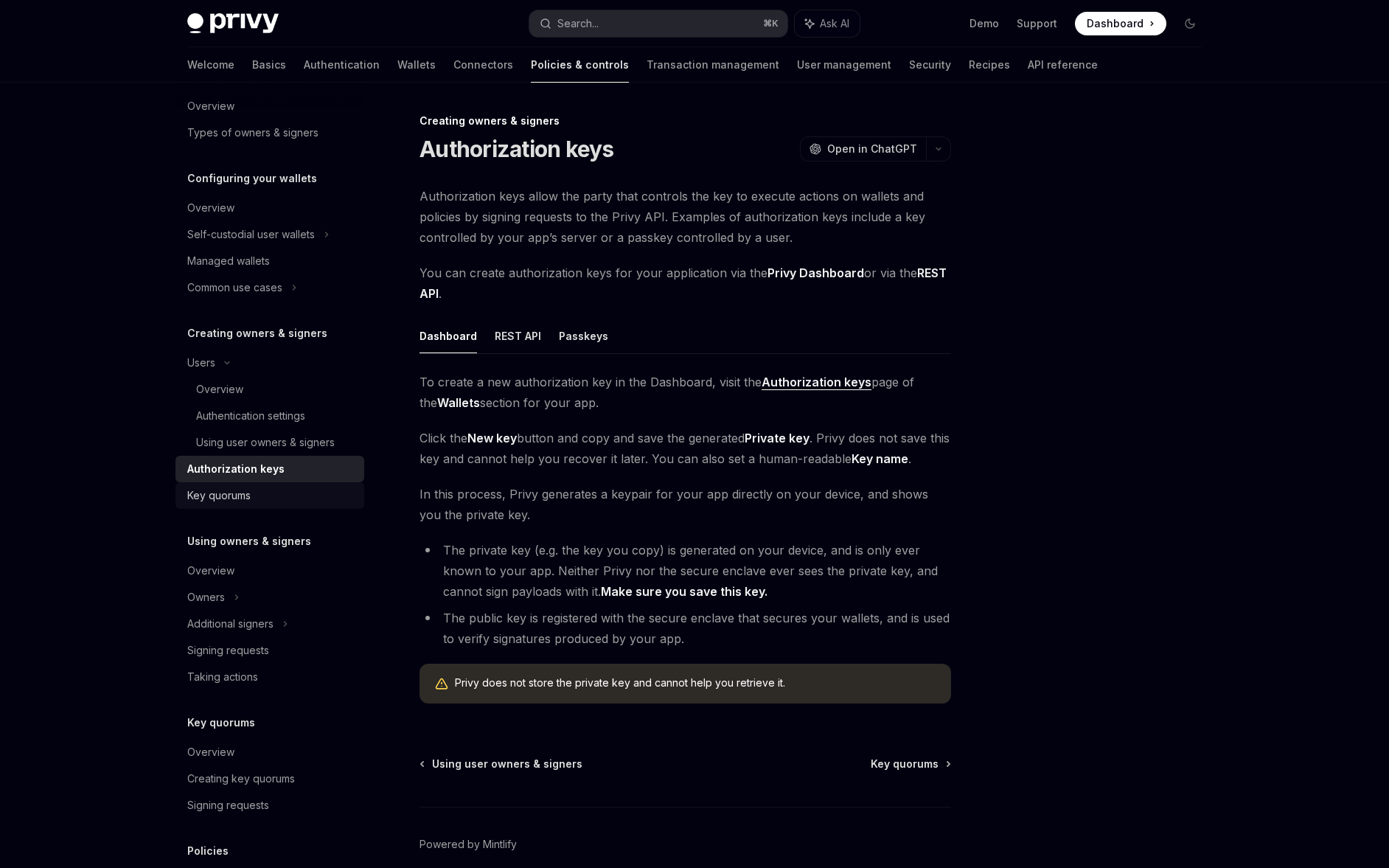
click at [287, 491] on div "Key quorums" at bounding box center [271, 495] width 168 height 17
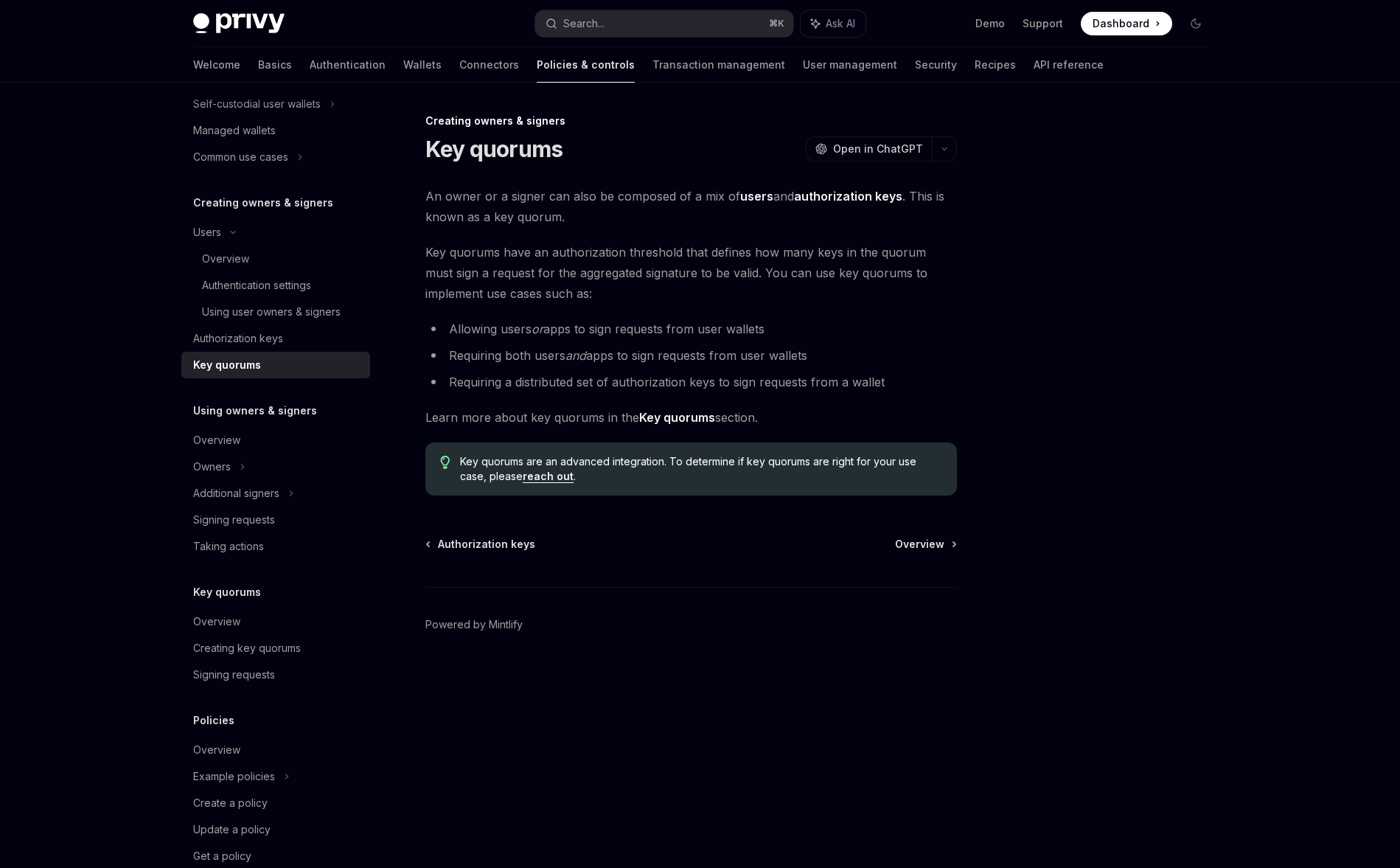
scroll to position [250, 0]
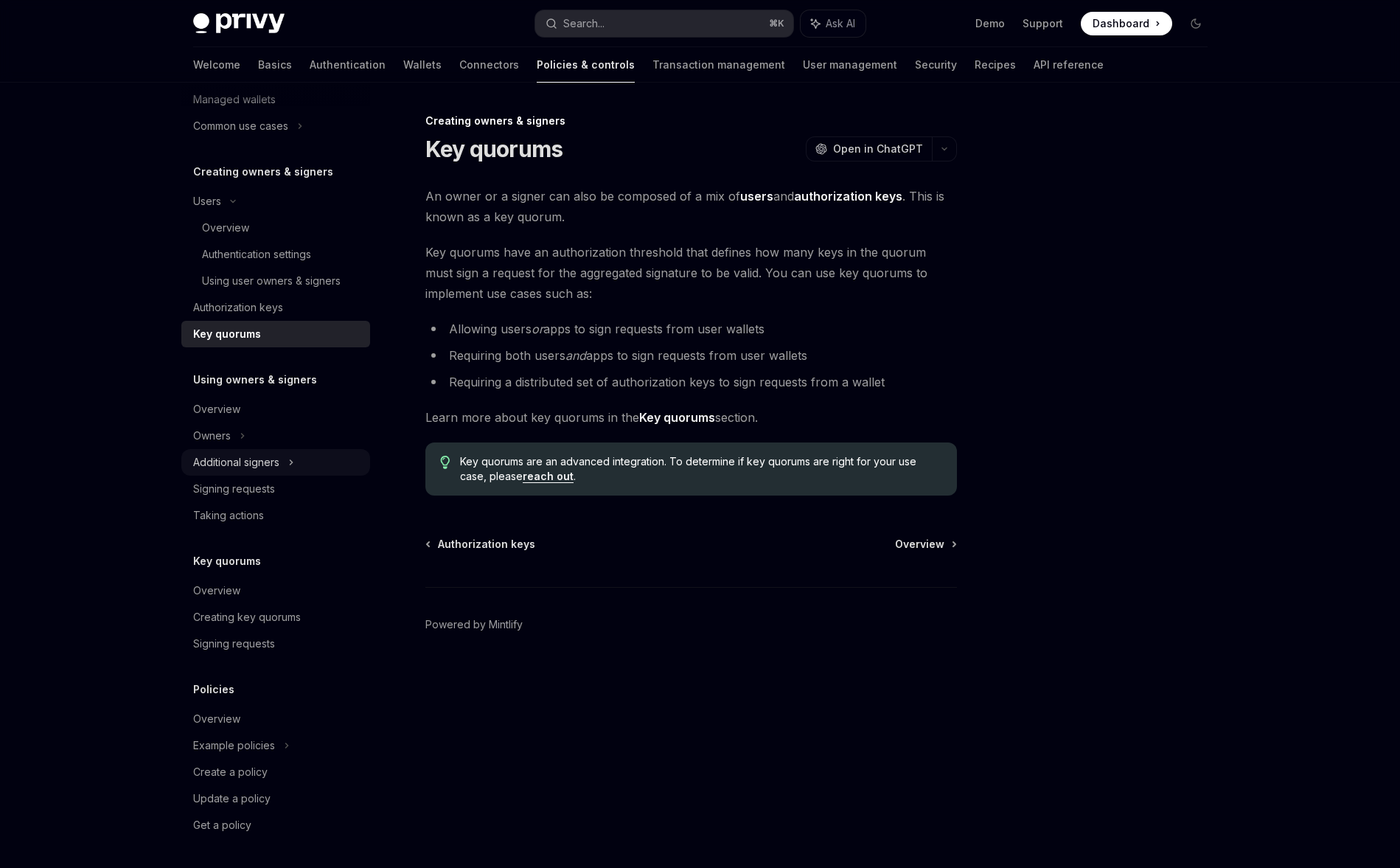
click at [295, 457] on div "Additional signers" at bounding box center [275, 462] width 189 height 26
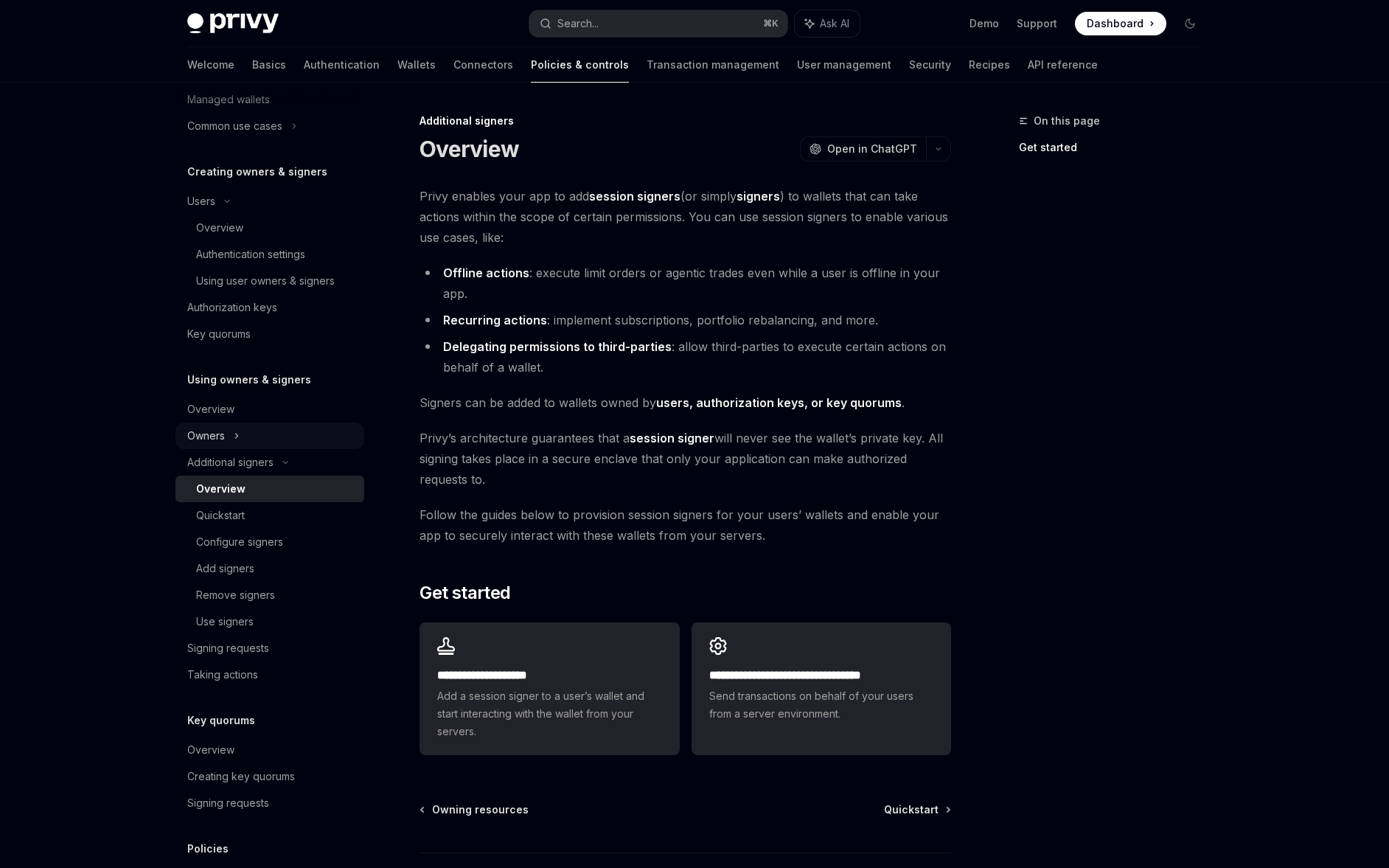
click at [297, 86] on div "Owners" at bounding box center [269, 72] width 189 height 26
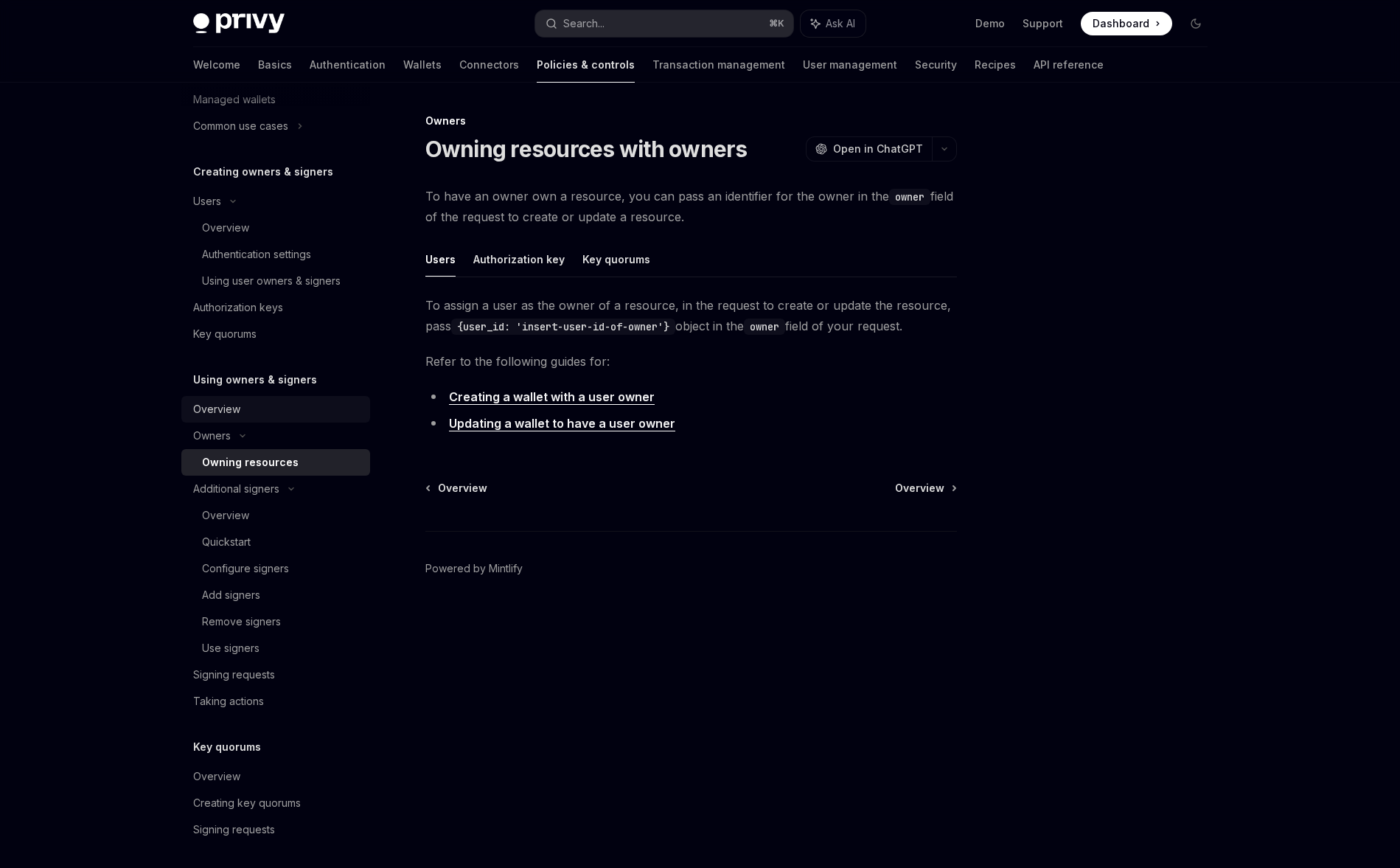
click at [293, 404] on div "Overview" at bounding box center [277, 408] width 168 height 17
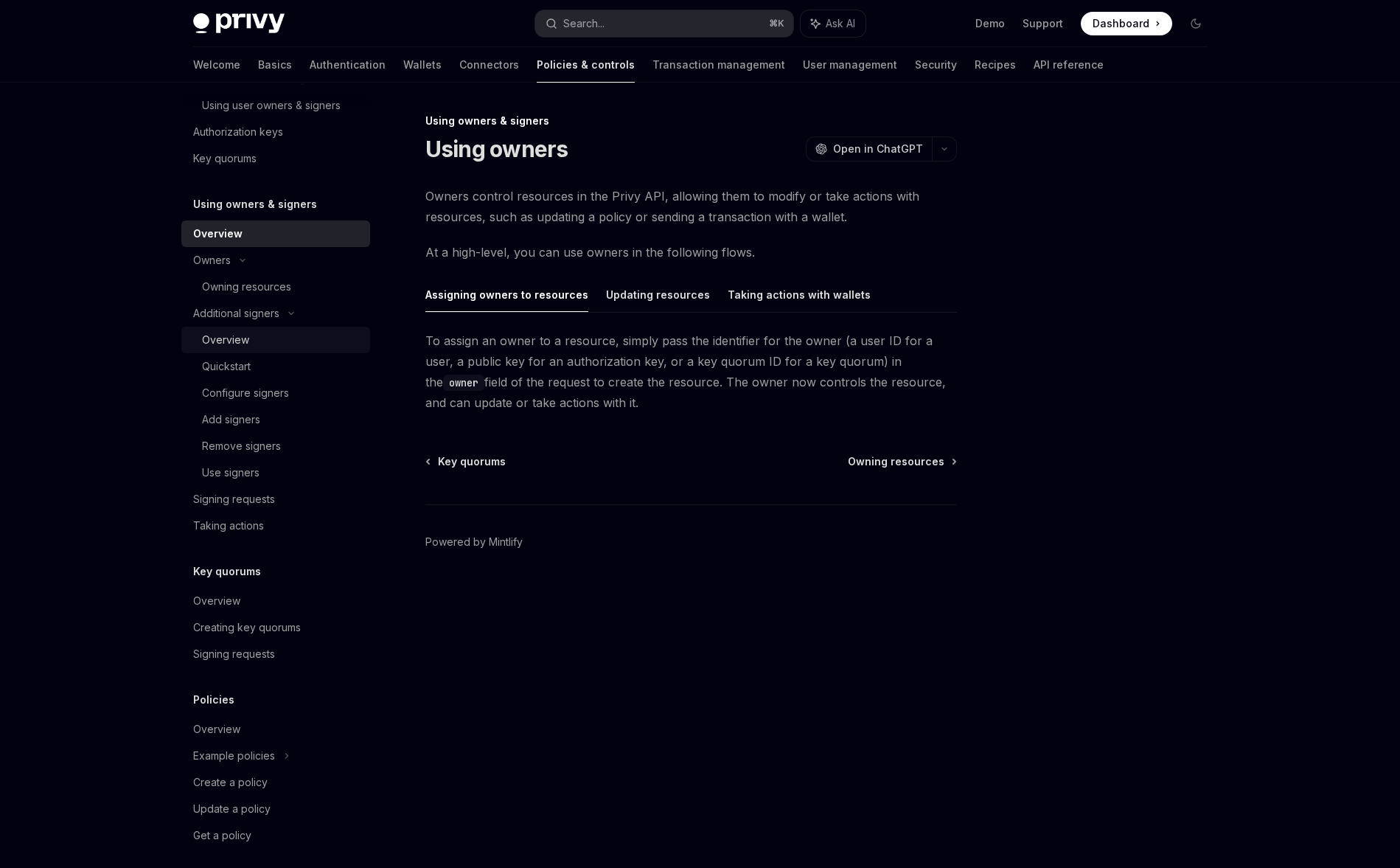
scroll to position [427, 0]
click at [303, 507] on link "Signing requests" at bounding box center [275, 497] width 189 height 26
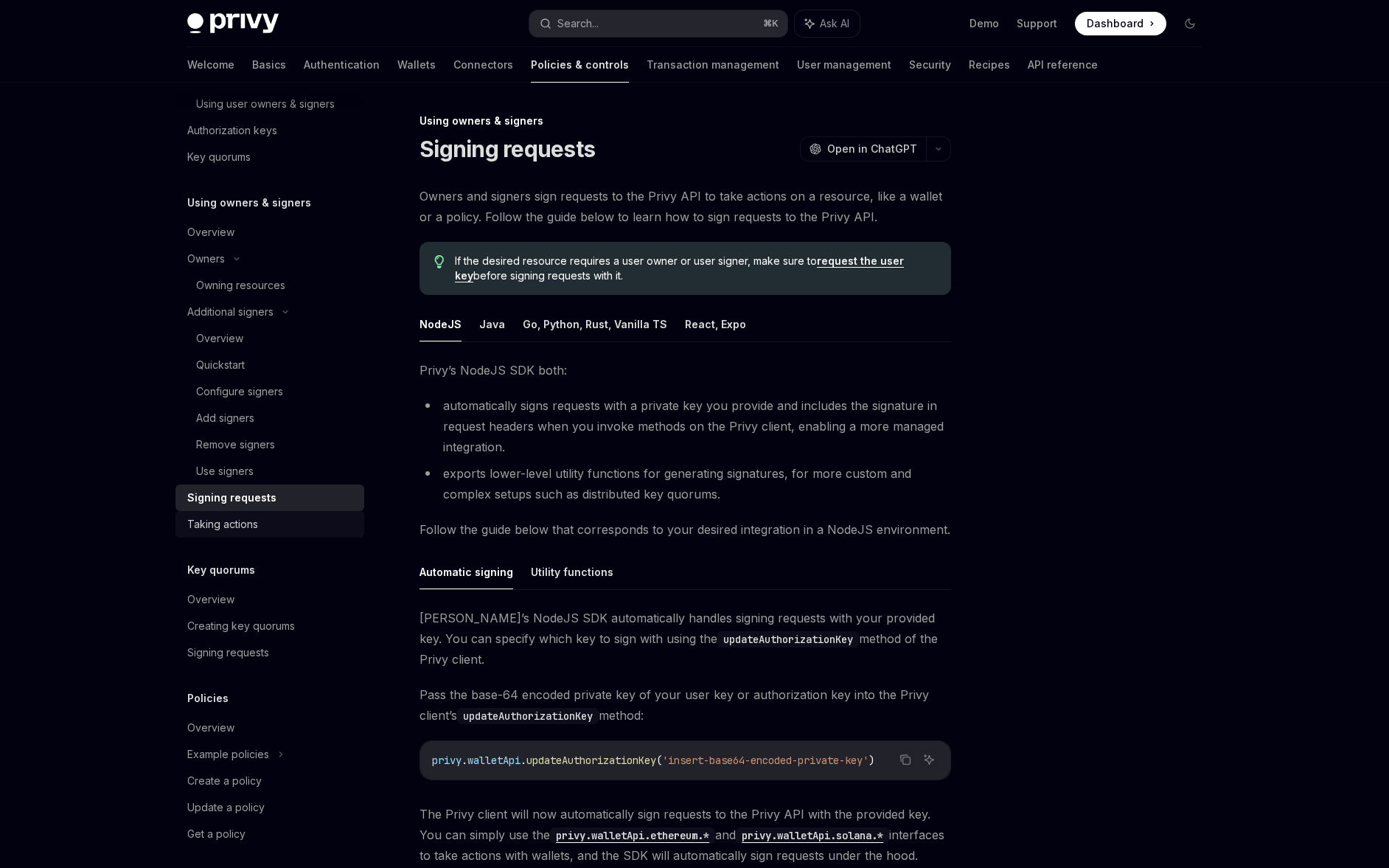
click at [300, 522] on div "Taking actions" at bounding box center [271, 524] width 168 height 17
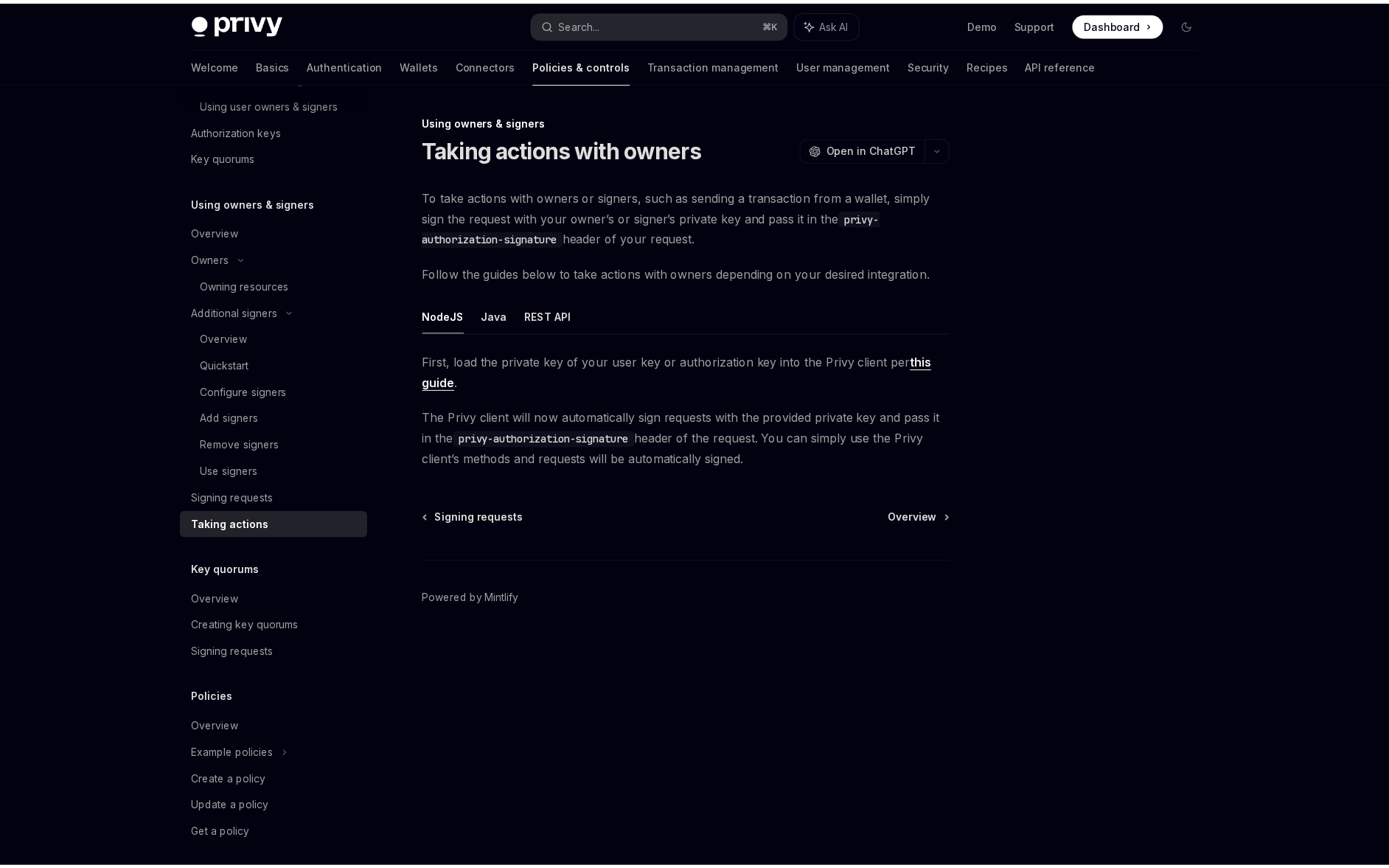
scroll to position [436, 0]
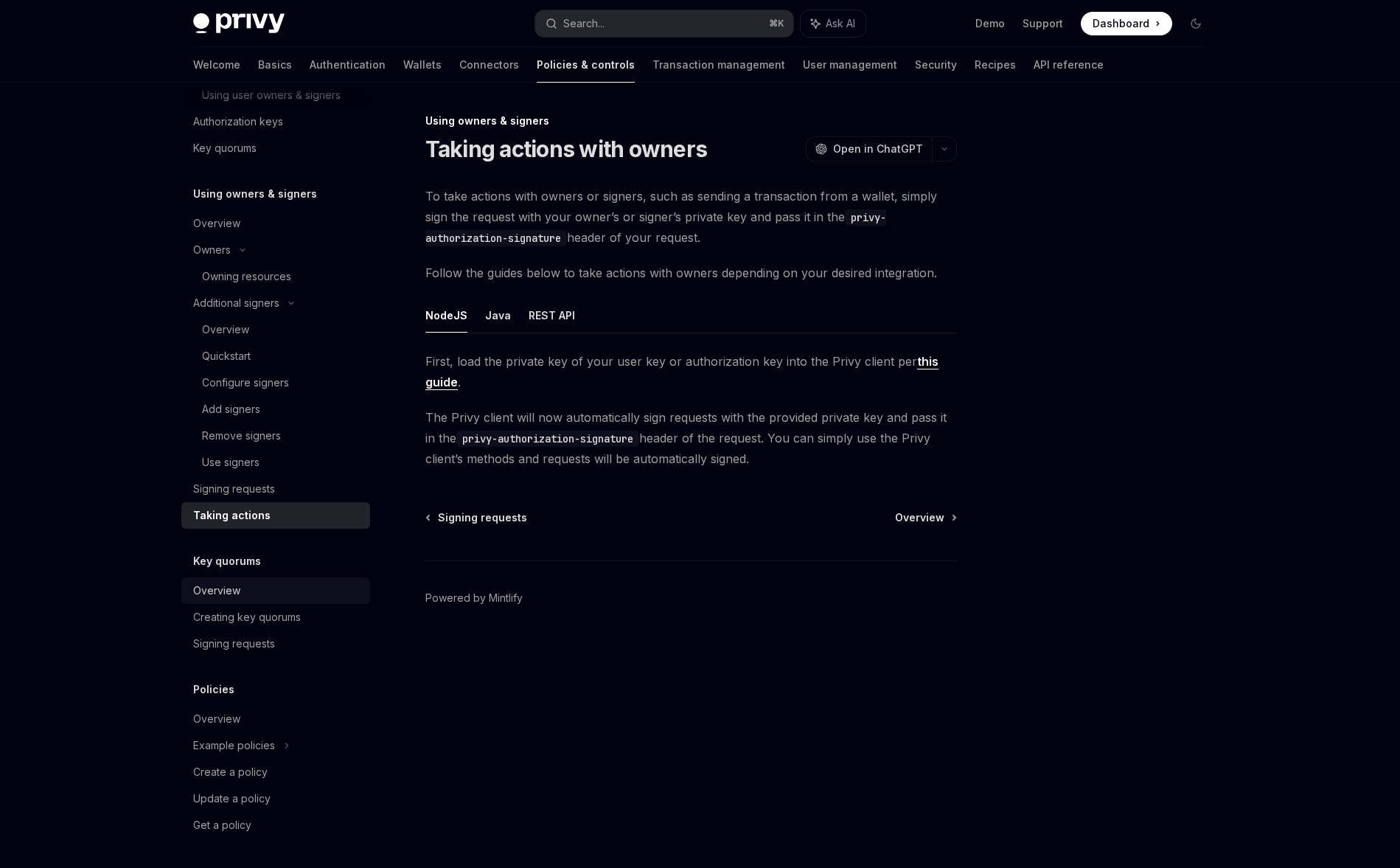
click at [301, 580] on link "Overview" at bounding box center [275, 590] width 189 height 26
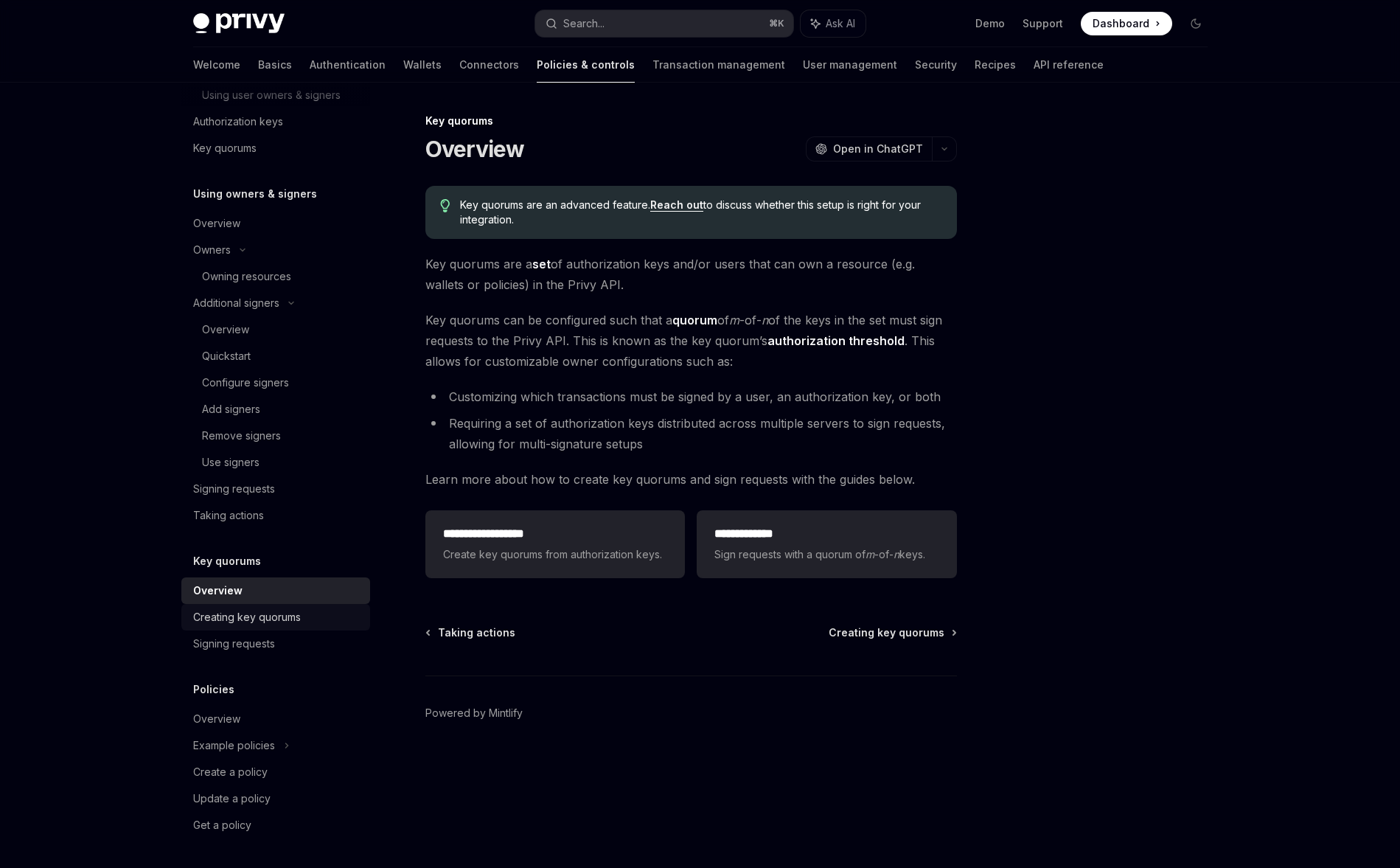
click at [313, 617] on div "Creating key quorums" at bounding box center [277, 617] width 168 height 17
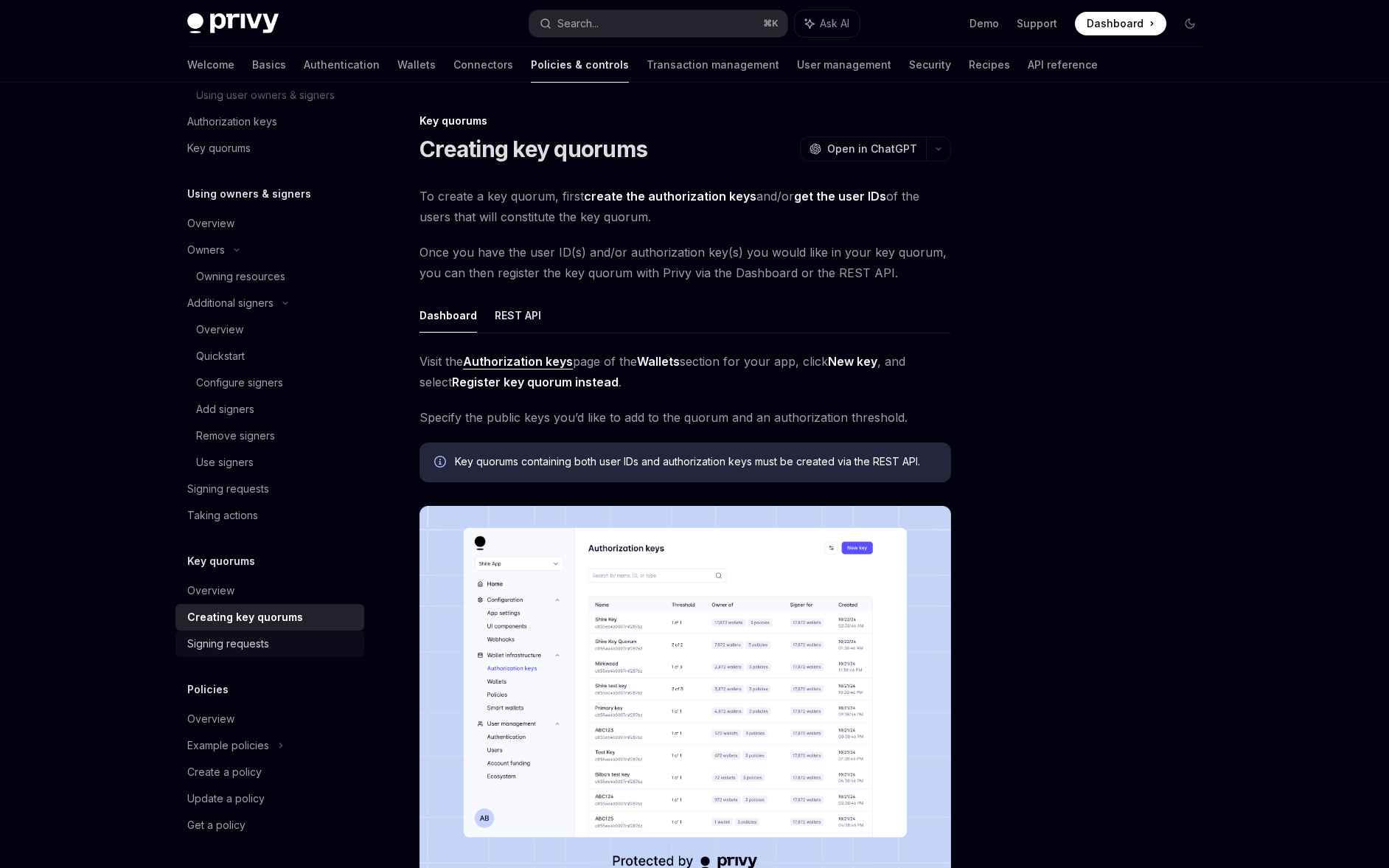
click at [327, 654] on link "Signing requests" at bounding box center [269, 643] width 189 height 26
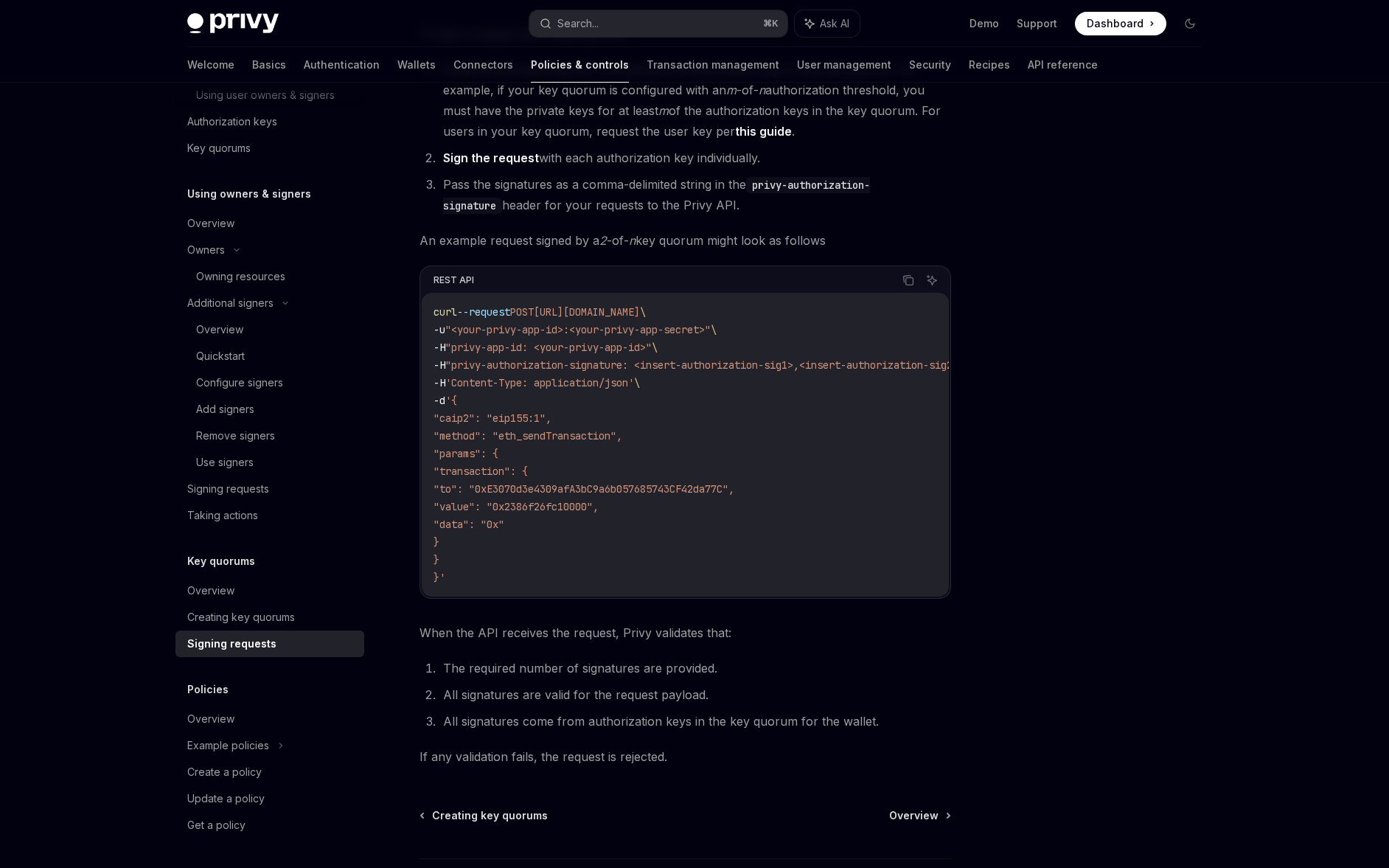
scroll to position [177, 0]
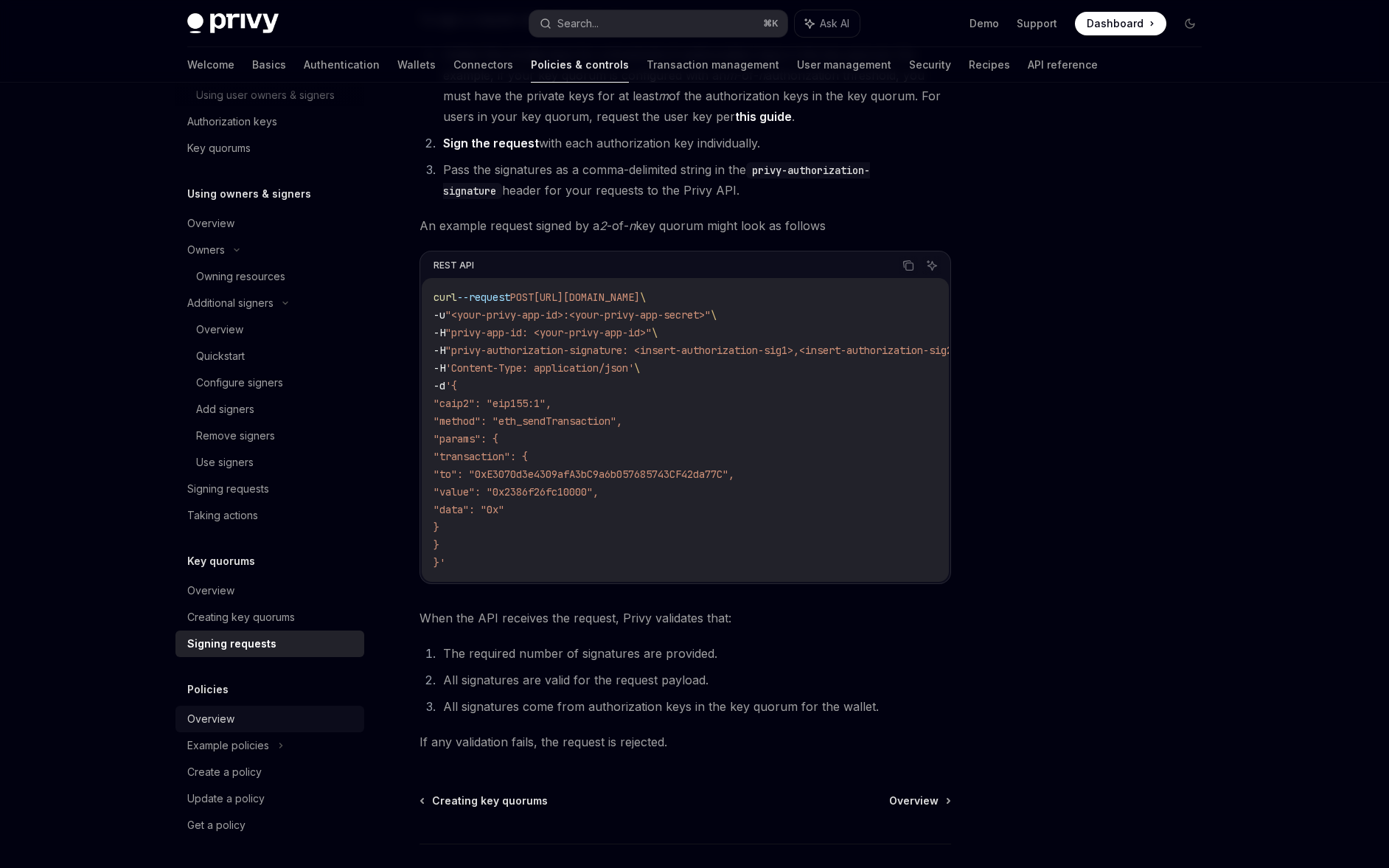
click at [294, 718] on div "Overview" at bounding box center [271, 719] width 168 height 17
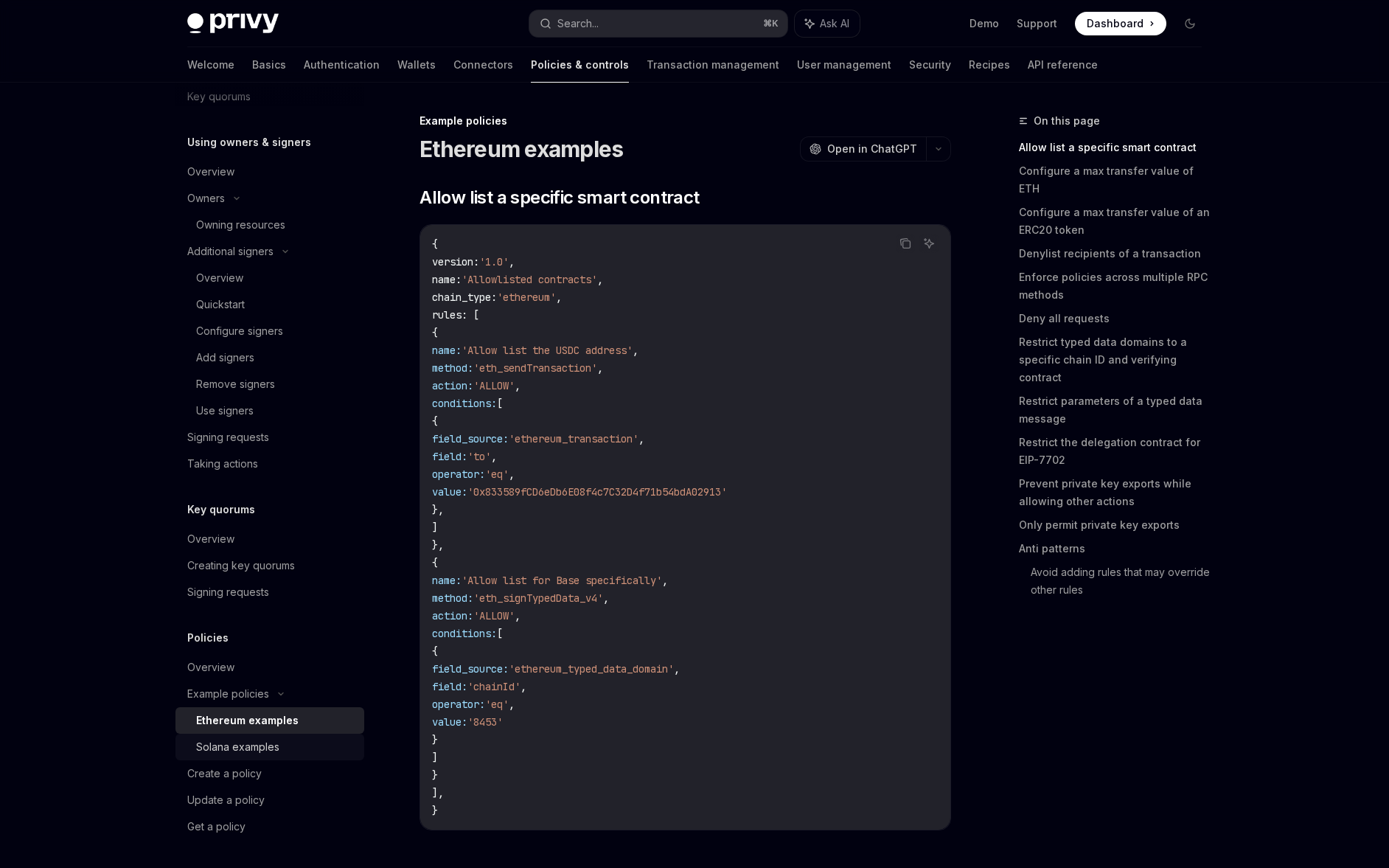
scroll to position [489, 0]
click at [278, 760] on link "Create a policy" at bounding box center [269, 771] width 189 height 26
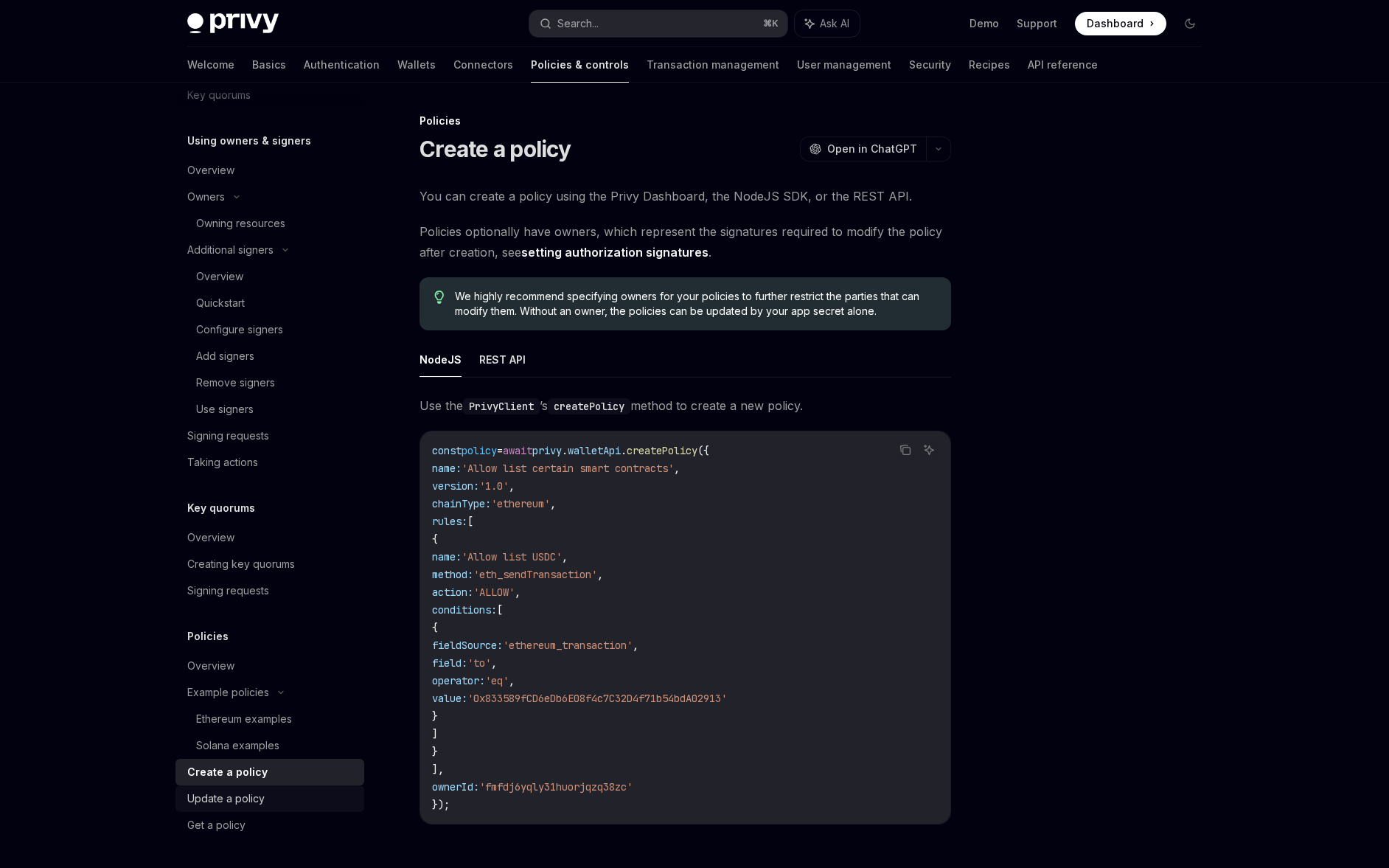
click at [266, 790] on div "Update a policy" at bounding box center [271, 798] width 168 height 17
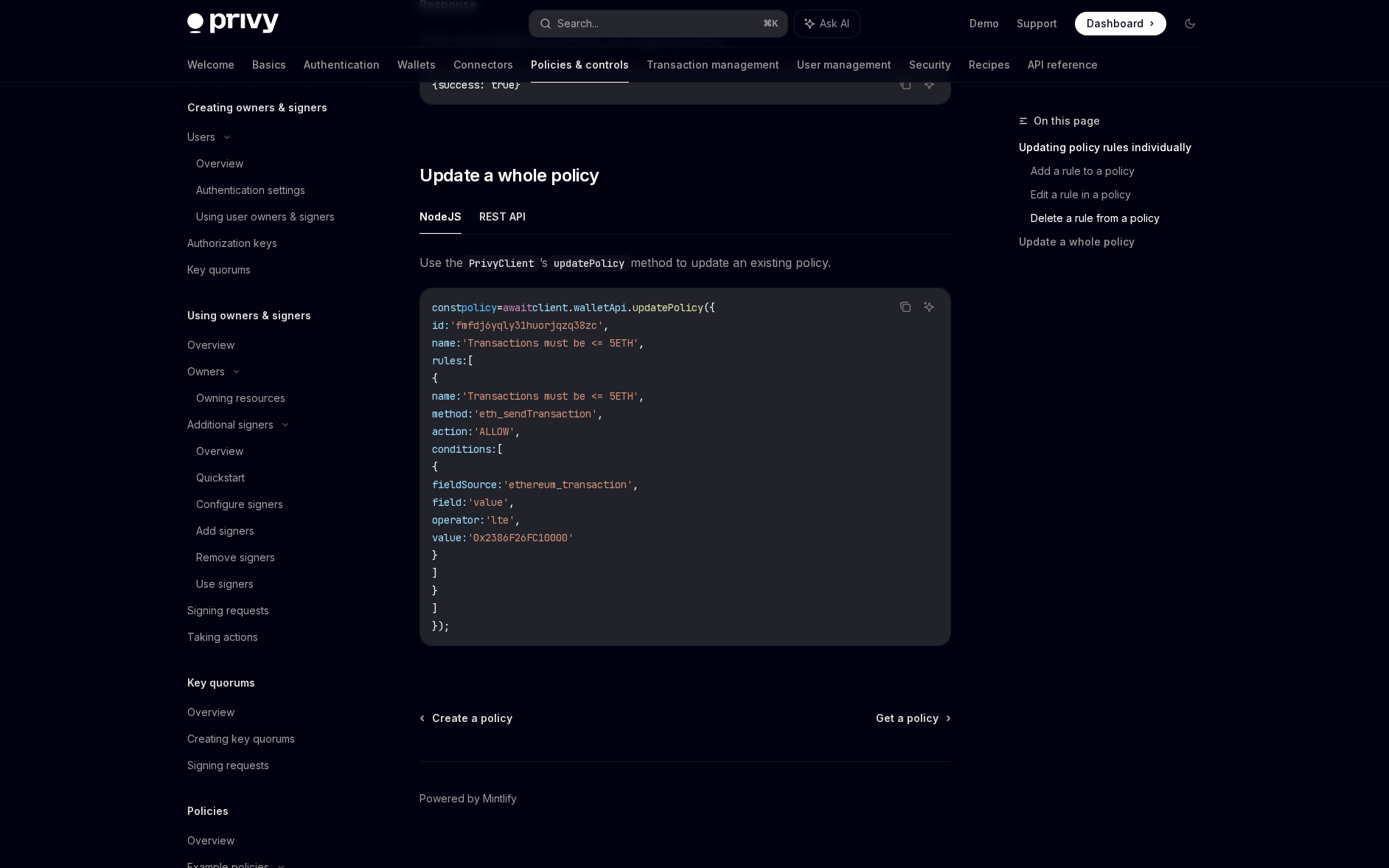
scroll to position [312, 0]
click at [269, 715] on div "Overview" at bounding box center [271, 714] width 168 height 17
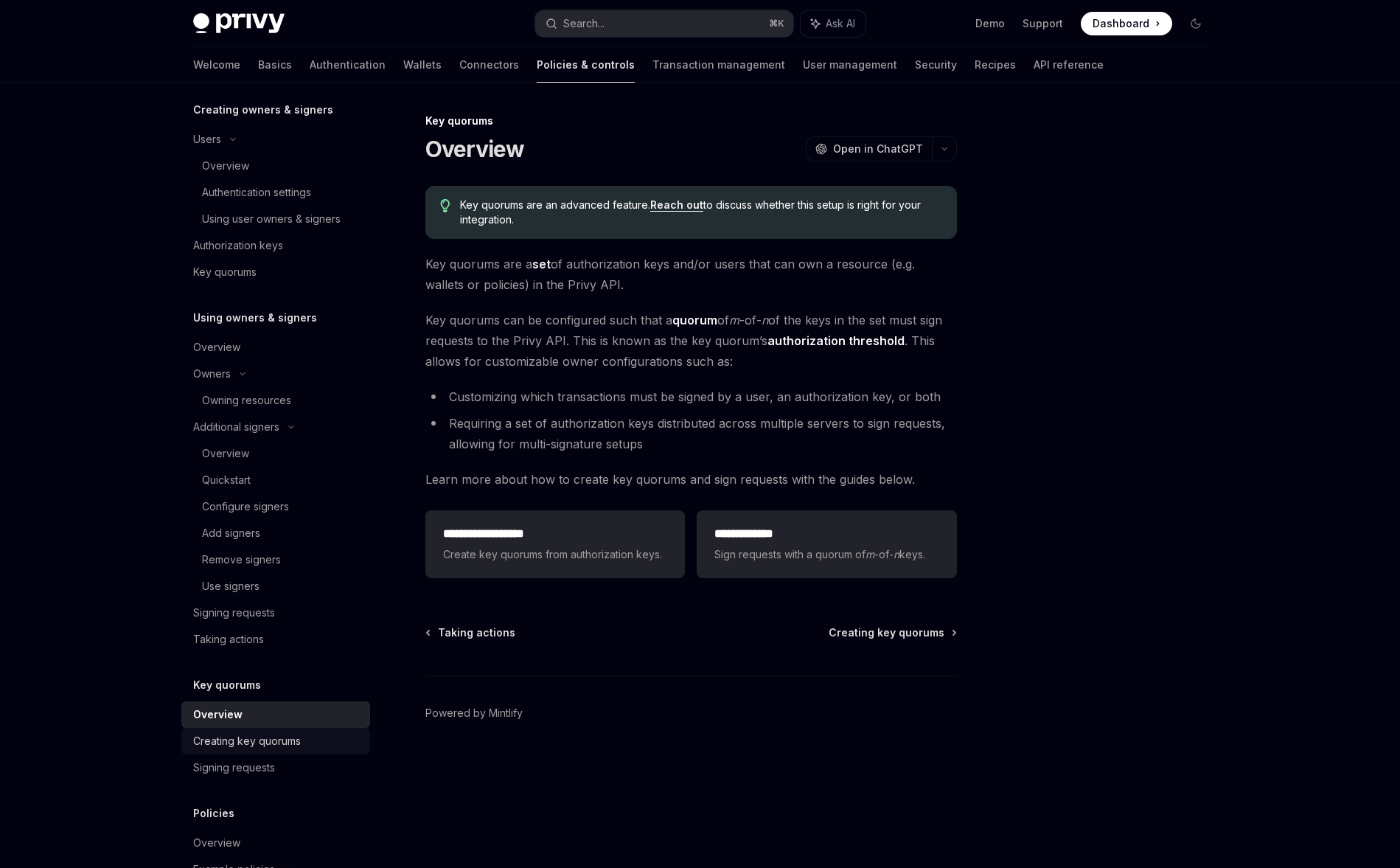
click at [278, 737] on div "Creating key quorums" at bounding box center [247, 740] width 108 height 17
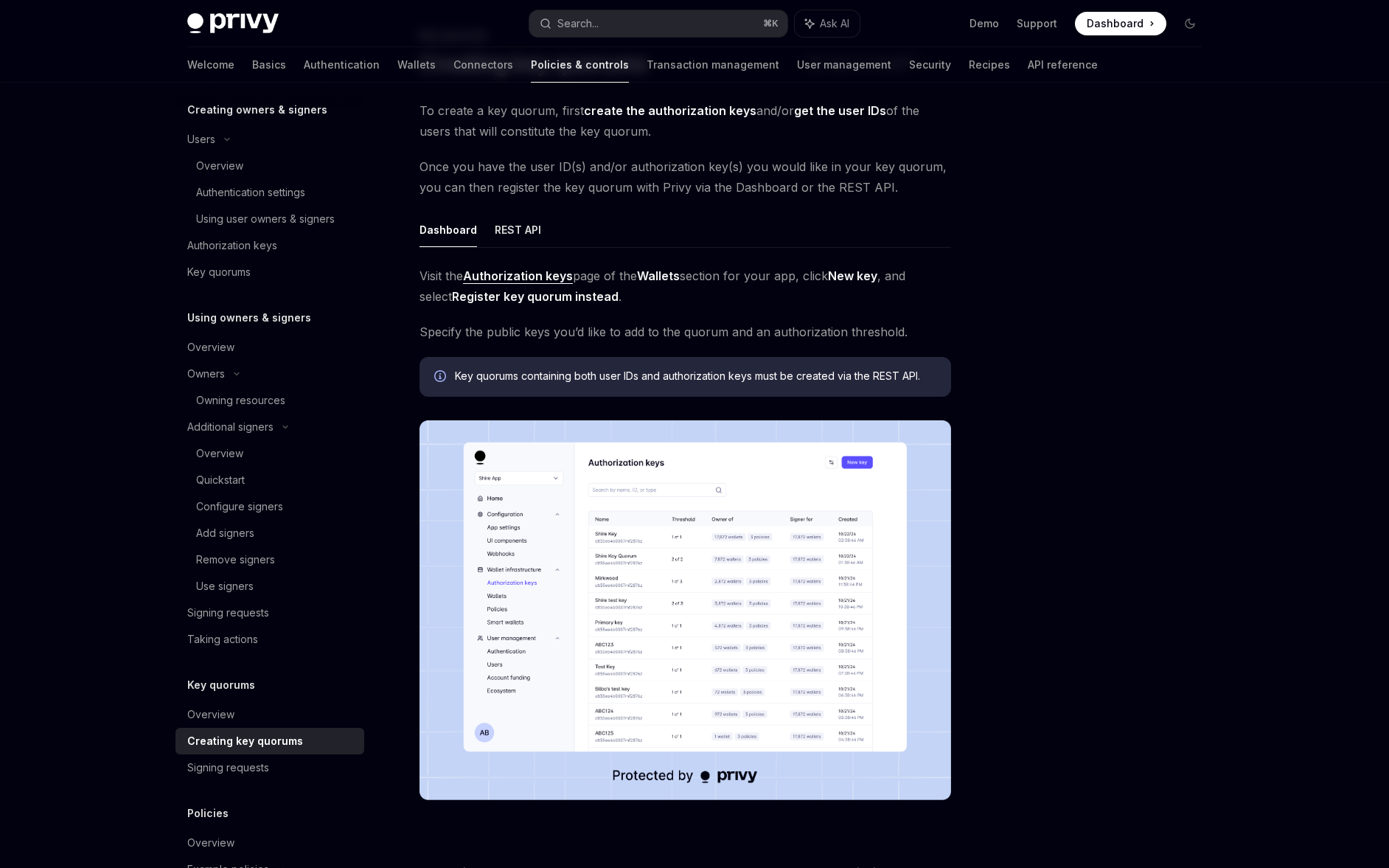
scroll to position [83, 0]
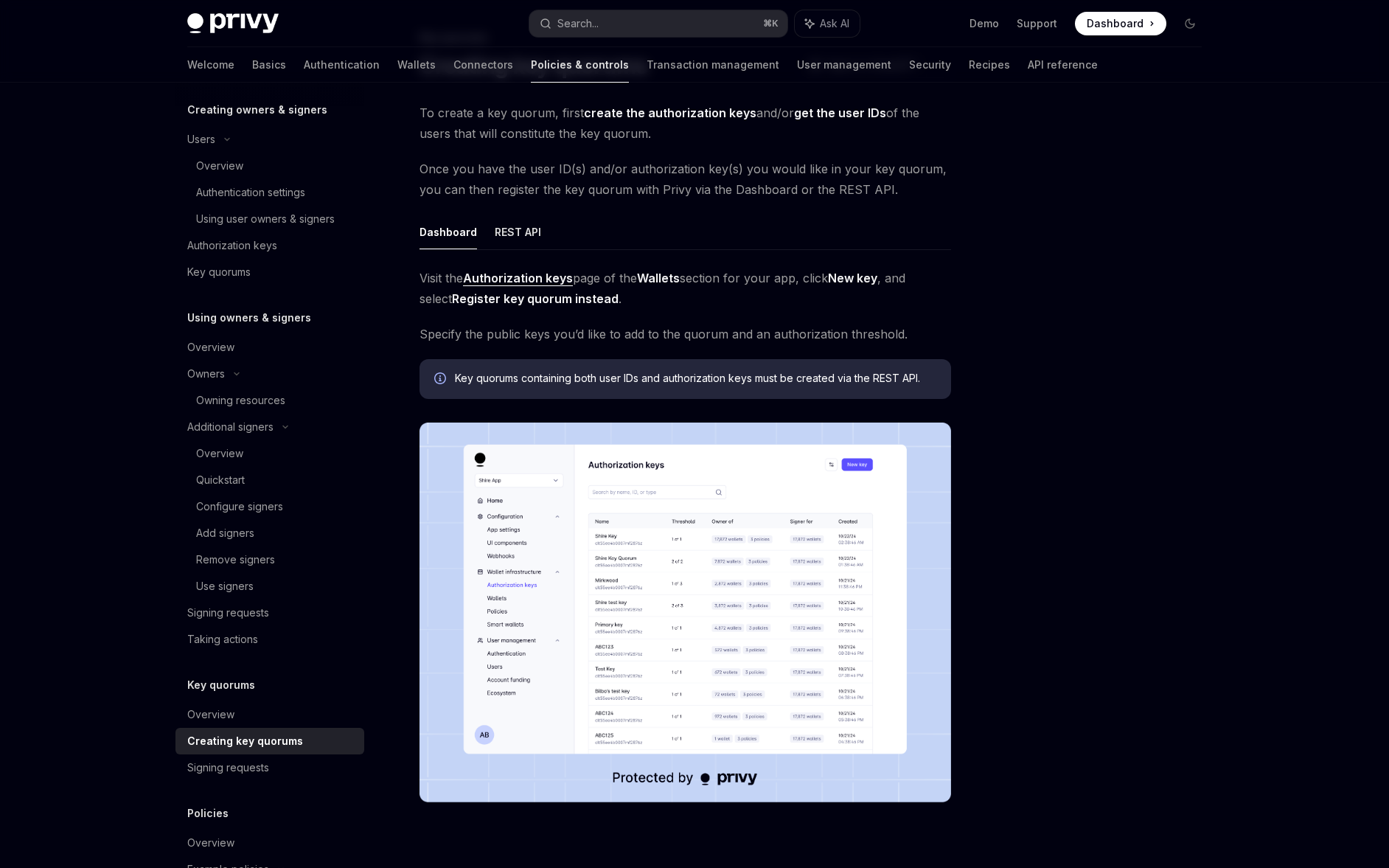
click at [519, 281] on strong "Authorization keys" at bounding box center [518, 278] width 110 height 15
click at [271, 574] on link "Use signers" at bounding box center [269, 586] width 189 height 26
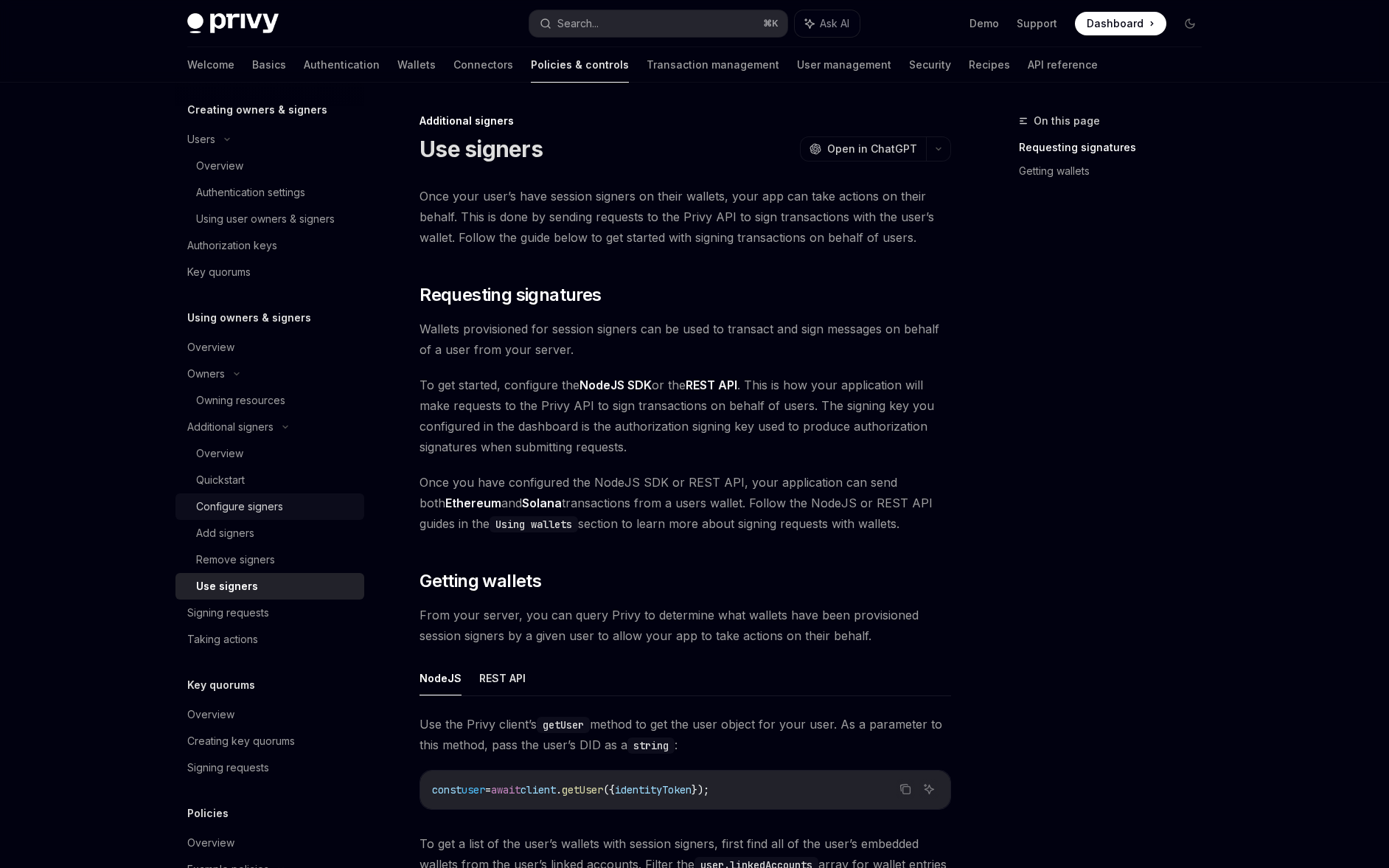
click at [282, 517] on link "Configure signers" at bounding box center [269, 506] width 189 height 26
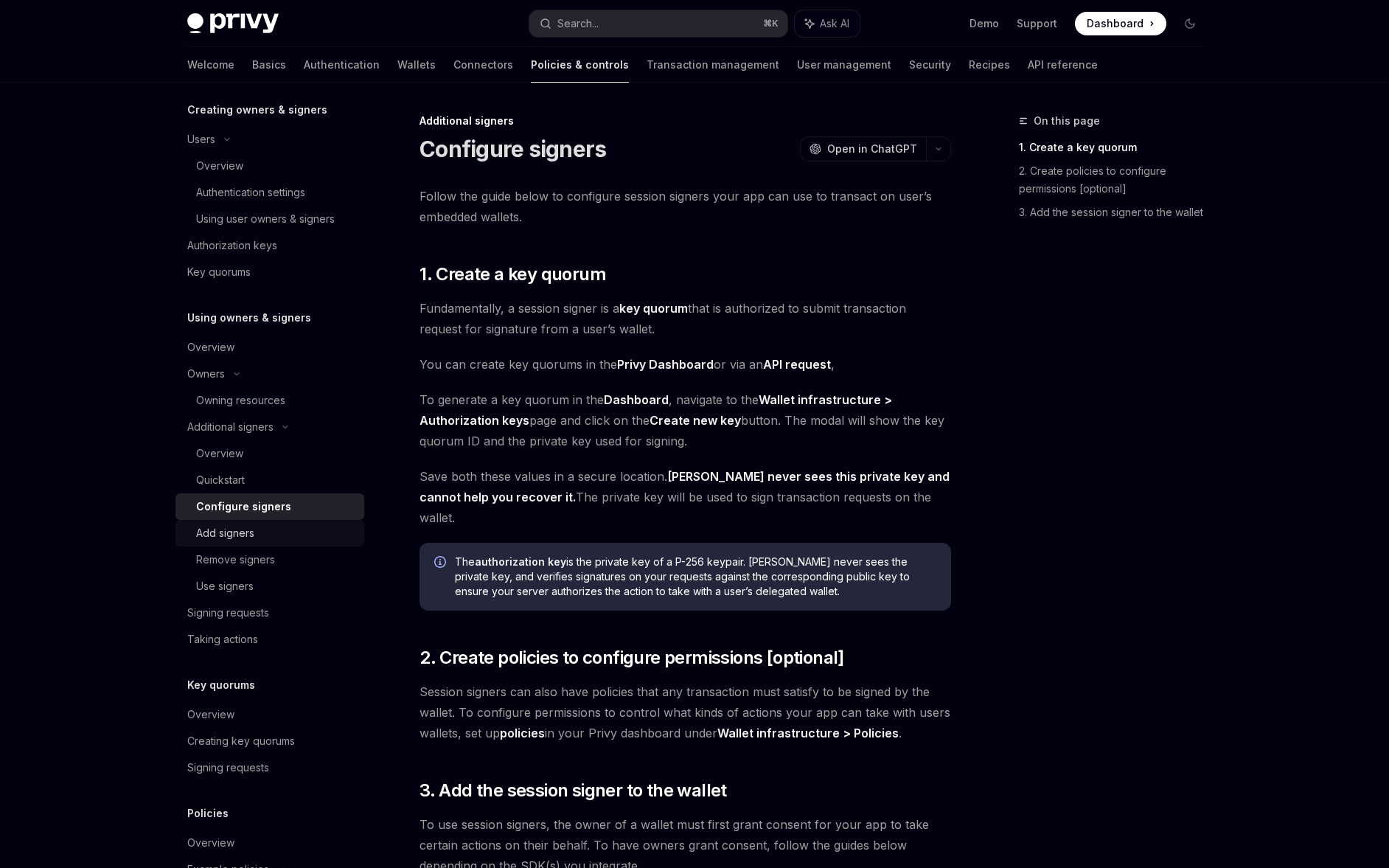
click at [280, 531] on div "Add signers" at bounding box center [276, 532] width 159 height 17
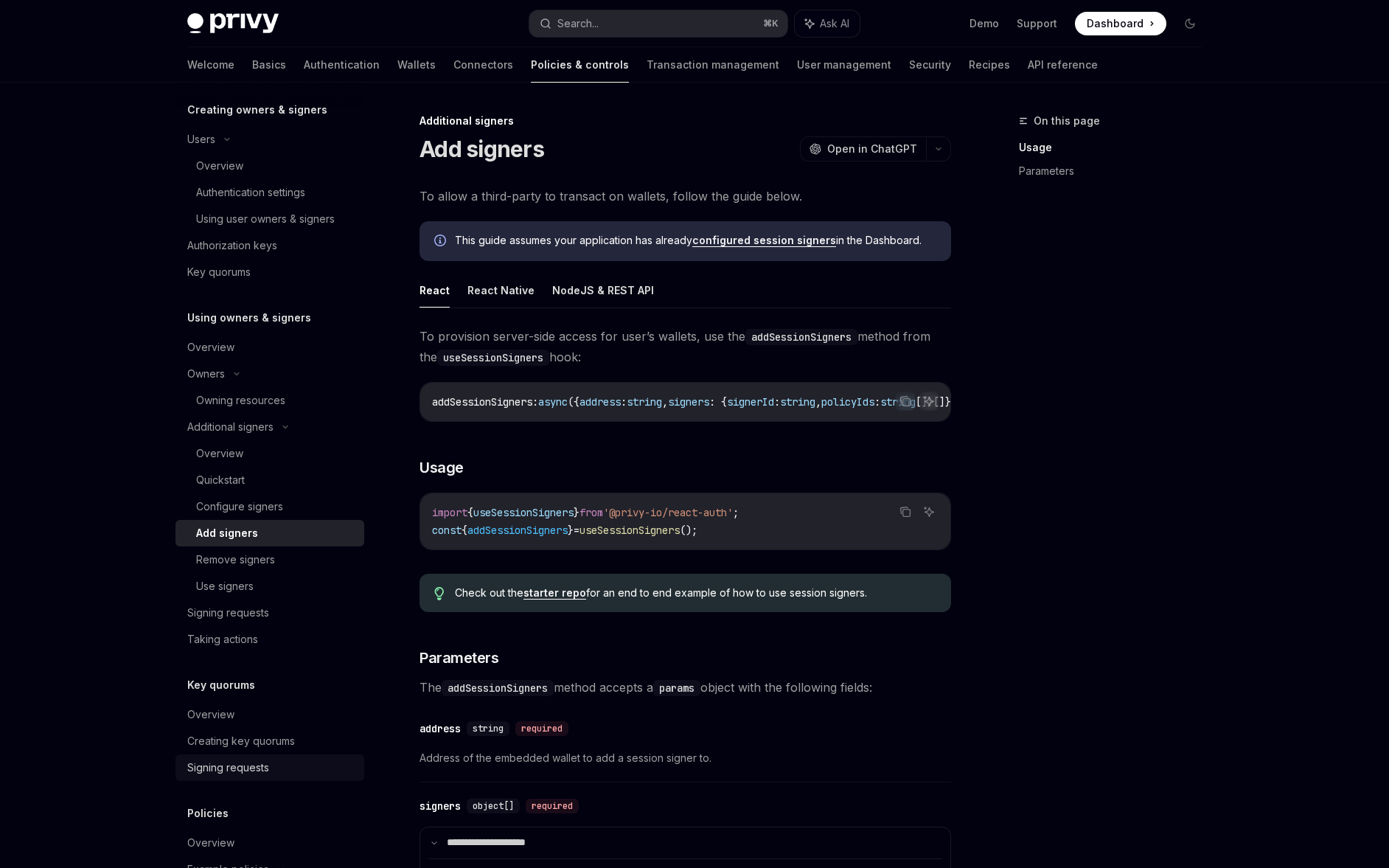
click at [320, 770] on div "Signing requests" at bounding box center [271, 767] width 168 height 17
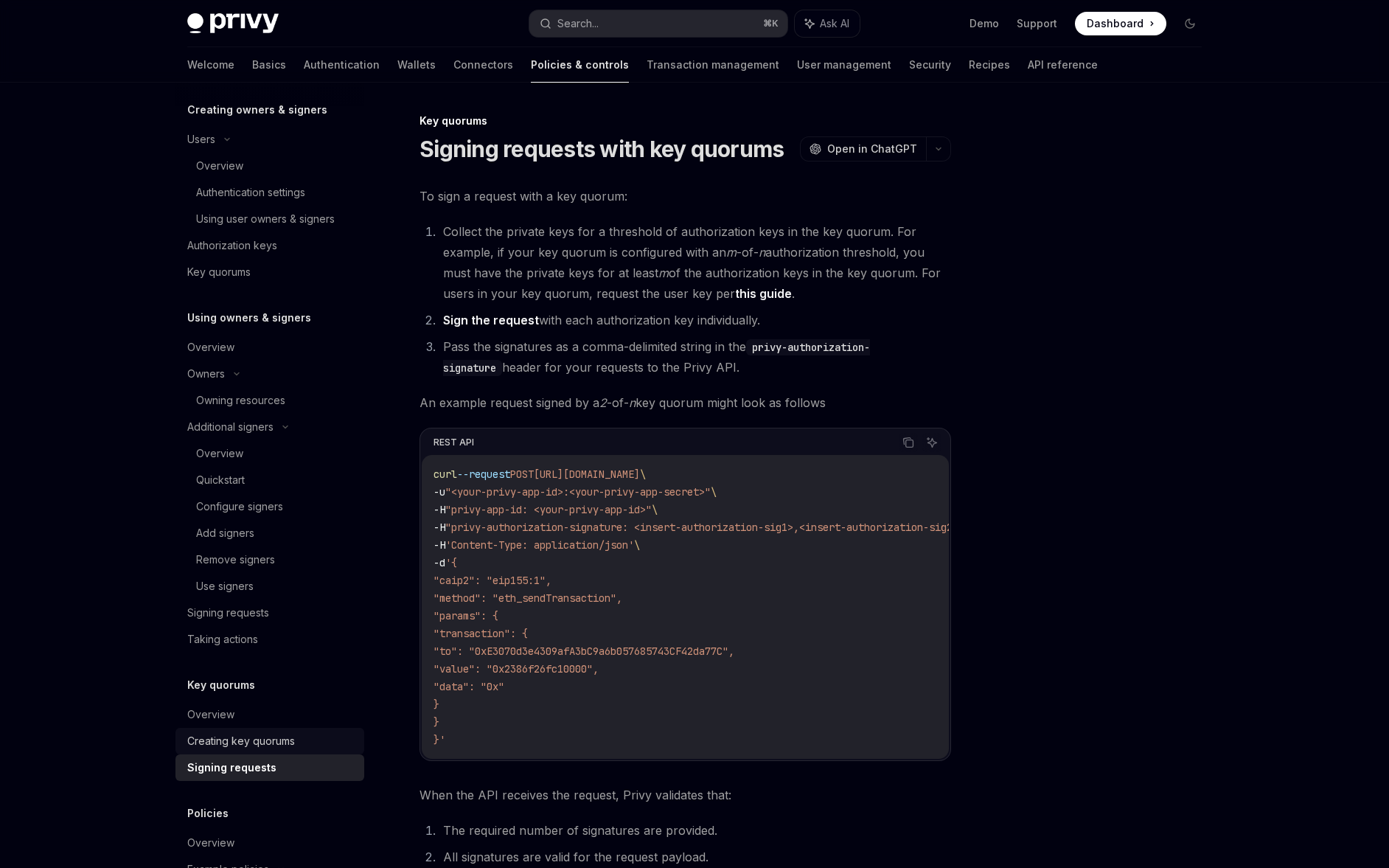
click at [325, 744] on div "Creating key quorums" at bounding box center [271, 740] width 168 height 17
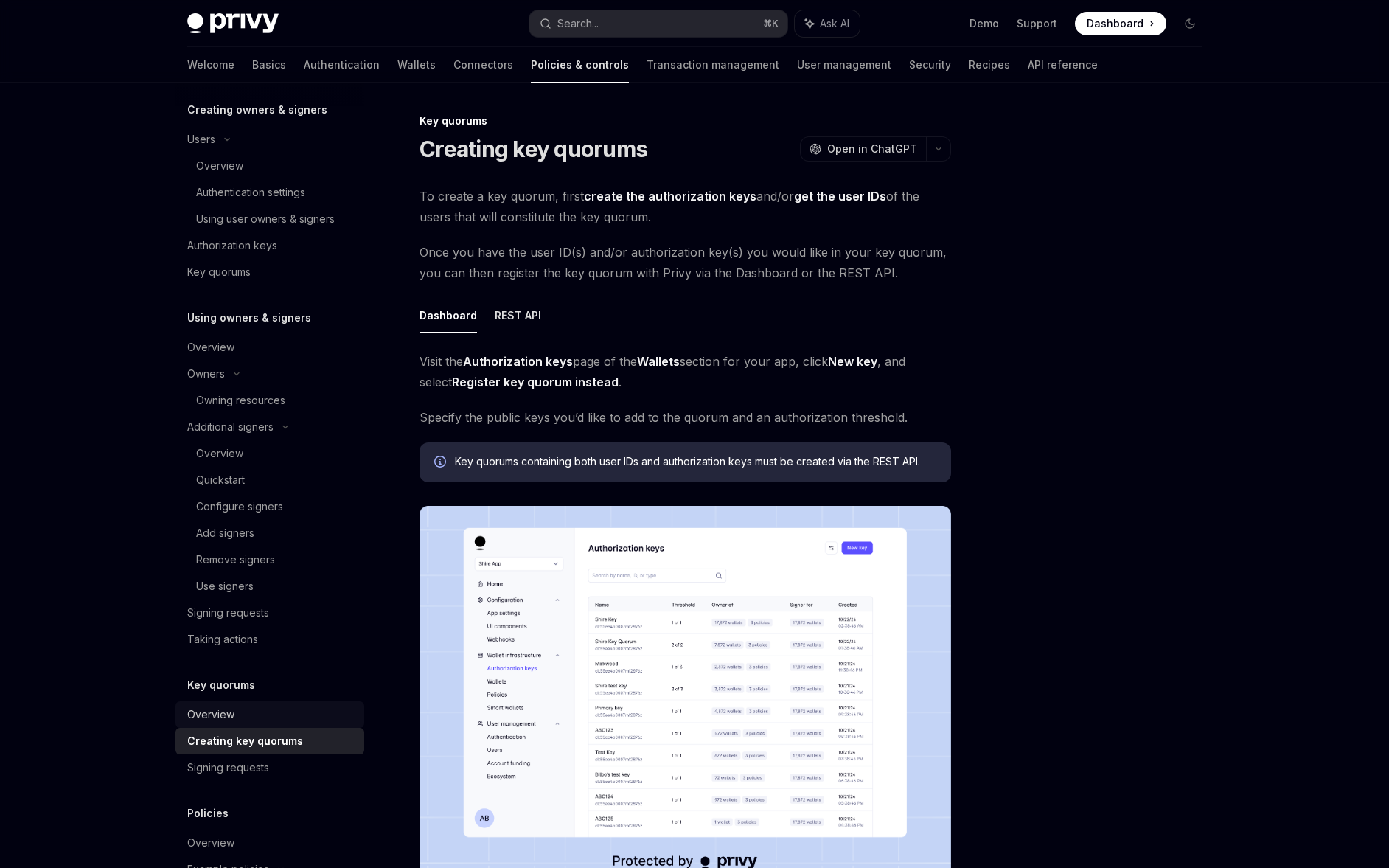
click at [317, 720] on div "Overview" at bounding box center [271, 714] width 168 height 17
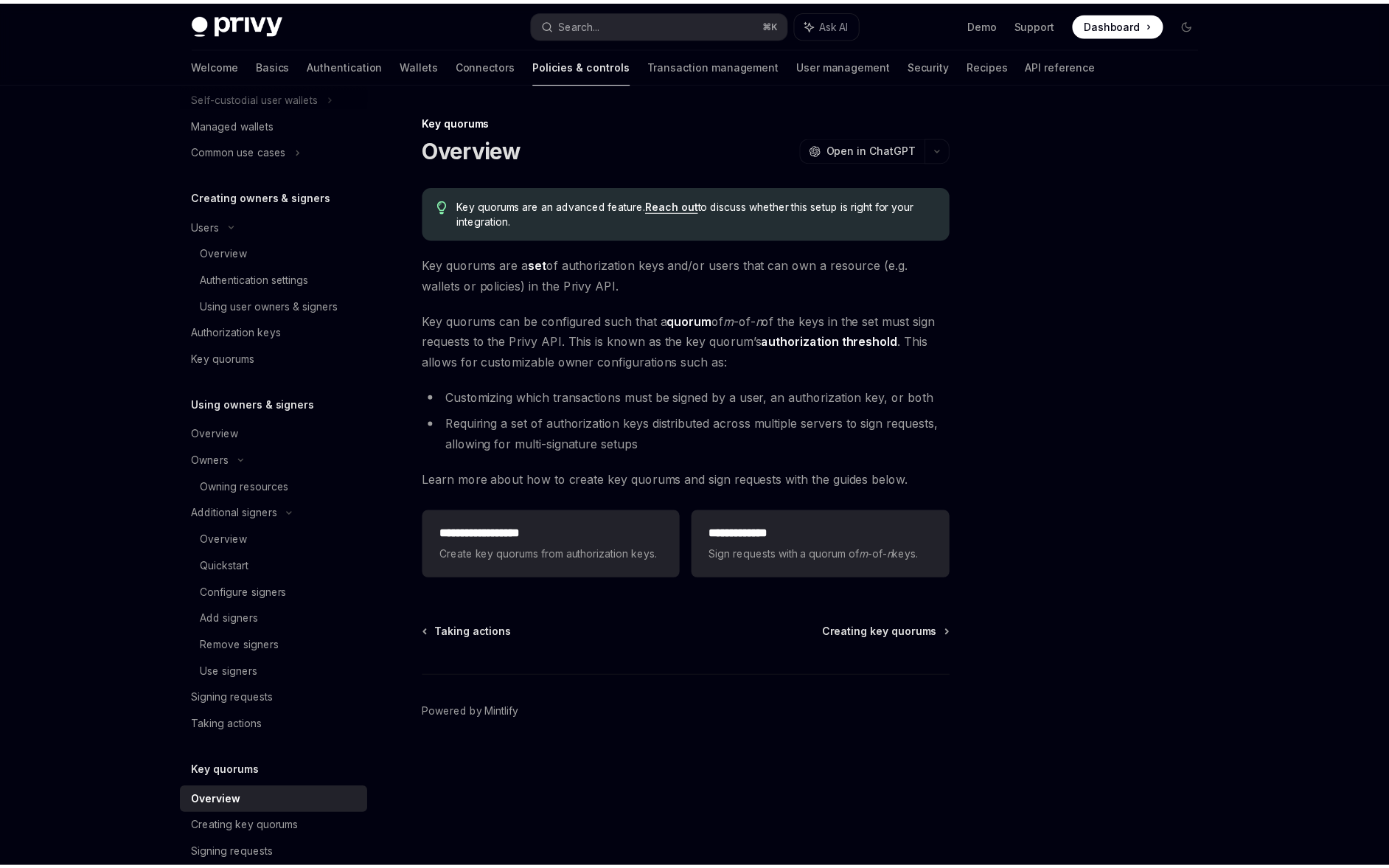
scroll to position [223, 0]
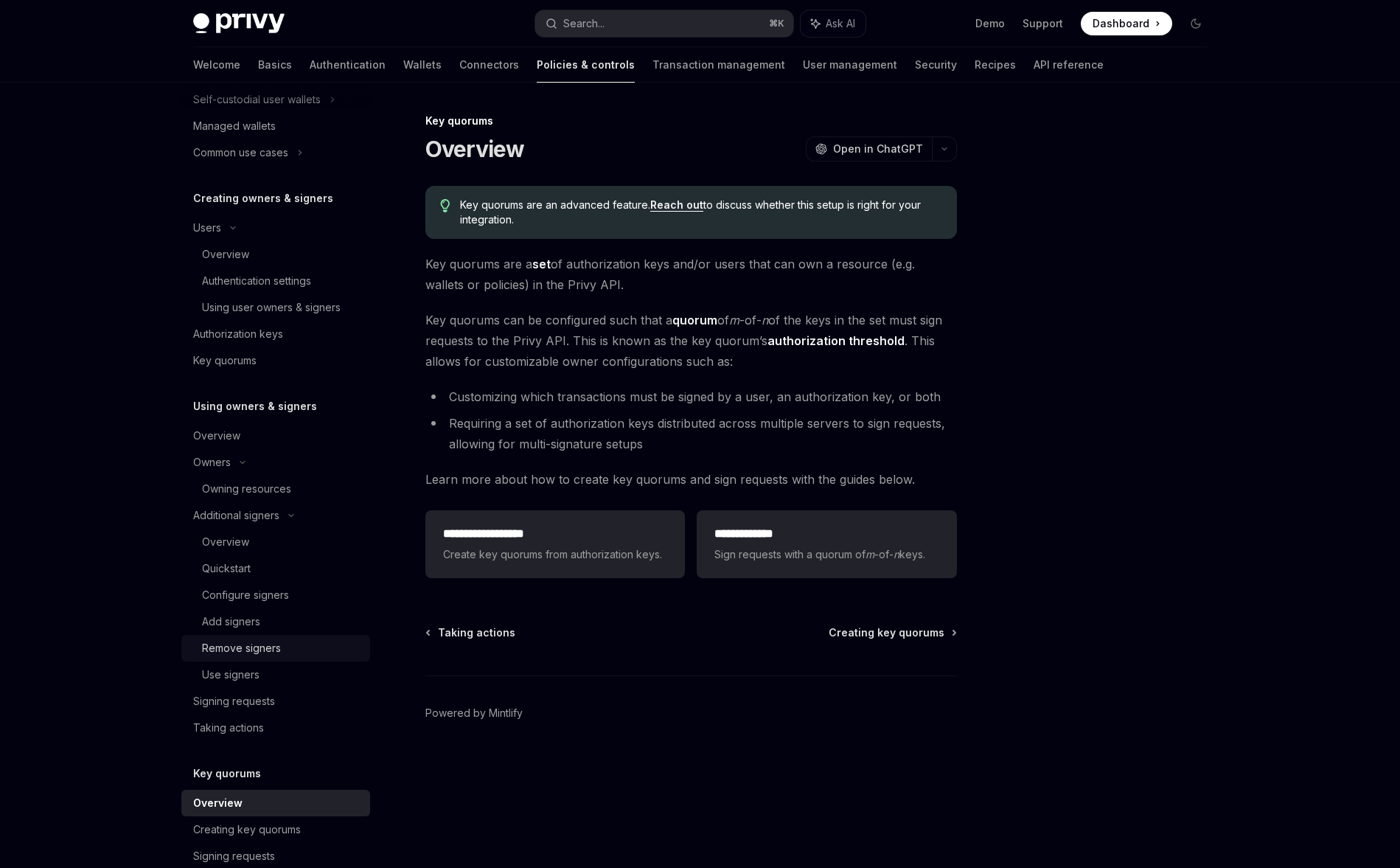
click at [266, 640] on div "Remove signers" at bounding box center [242, 648] width 79 height 17
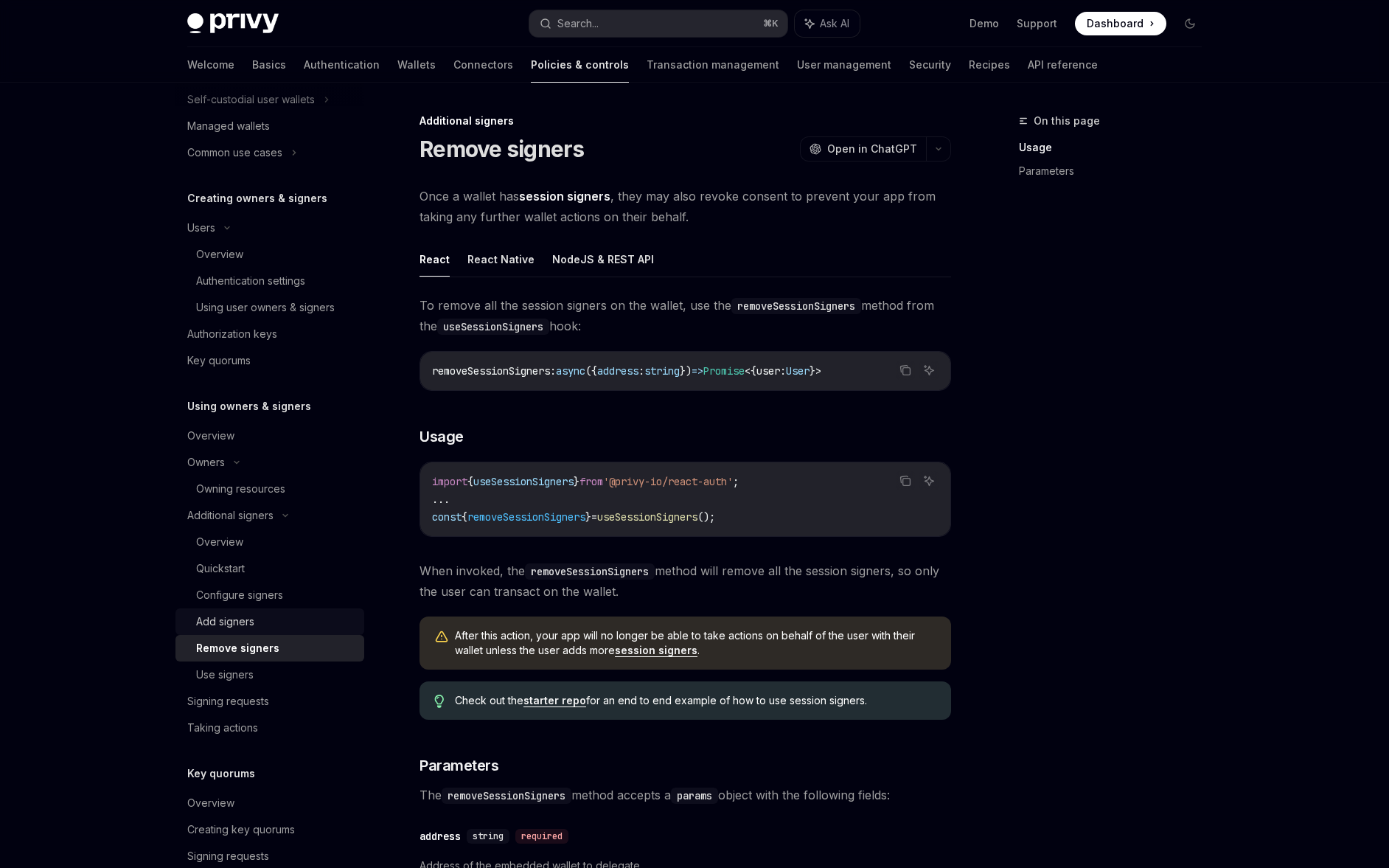
click at [268, 624] on div "Add signers" at bounding box center [276, 621] width 159 height 17
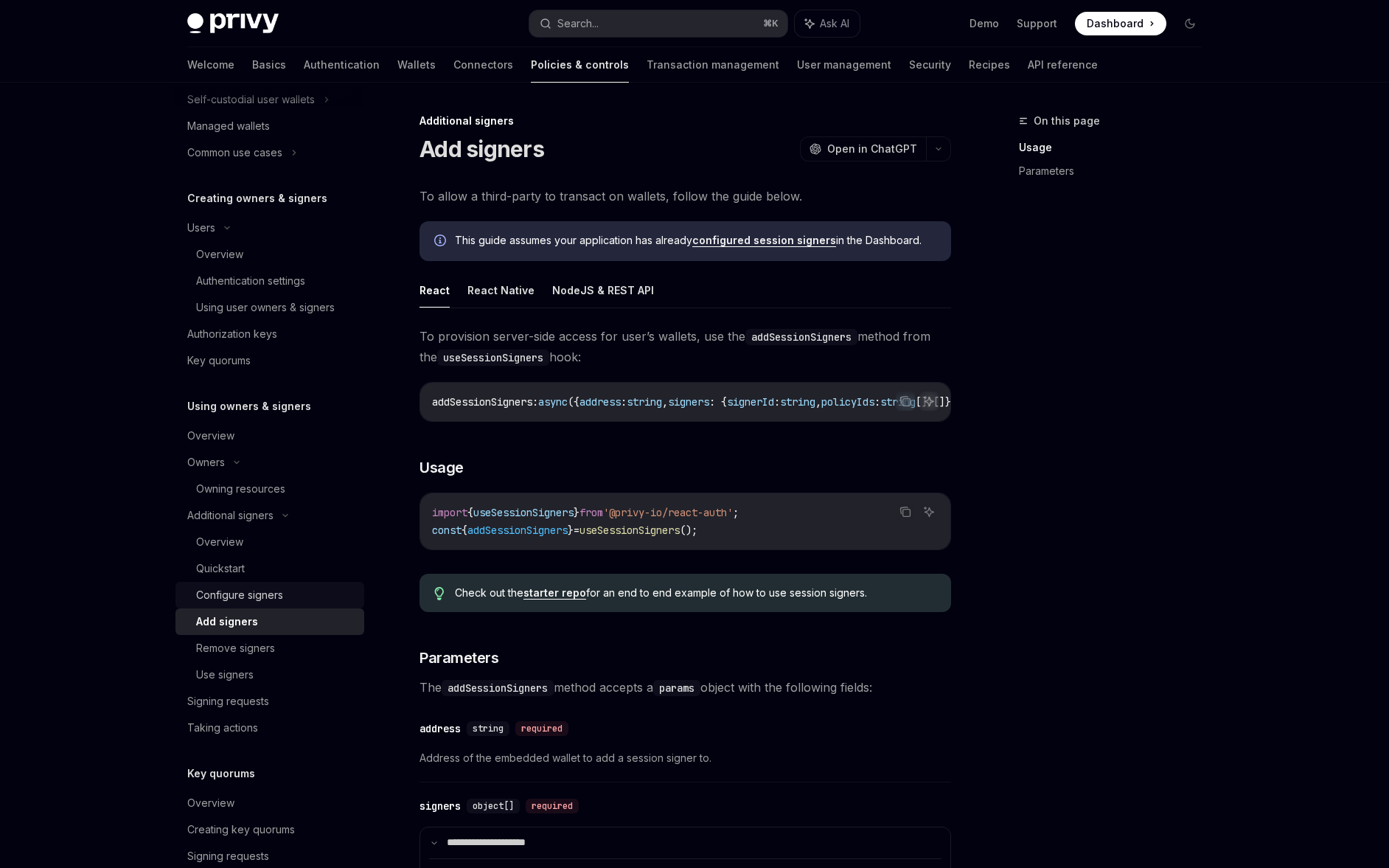
click at [281, 591] on div "Configure signers" at bounding box center [239, 594] width 87 height 17
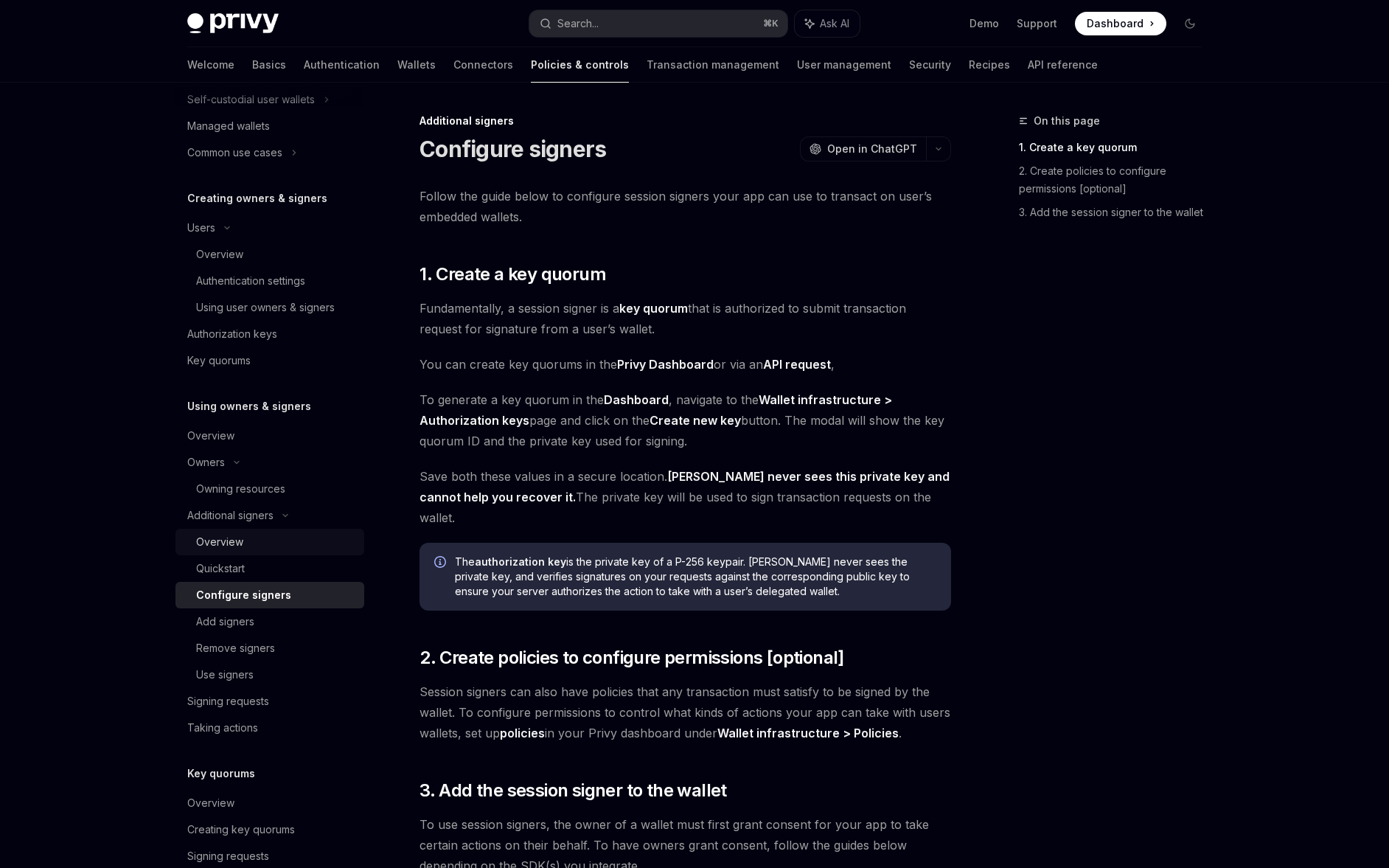
click at [268, 541] on div "Overview" at bounding box center [276, 541] width 159 height 17
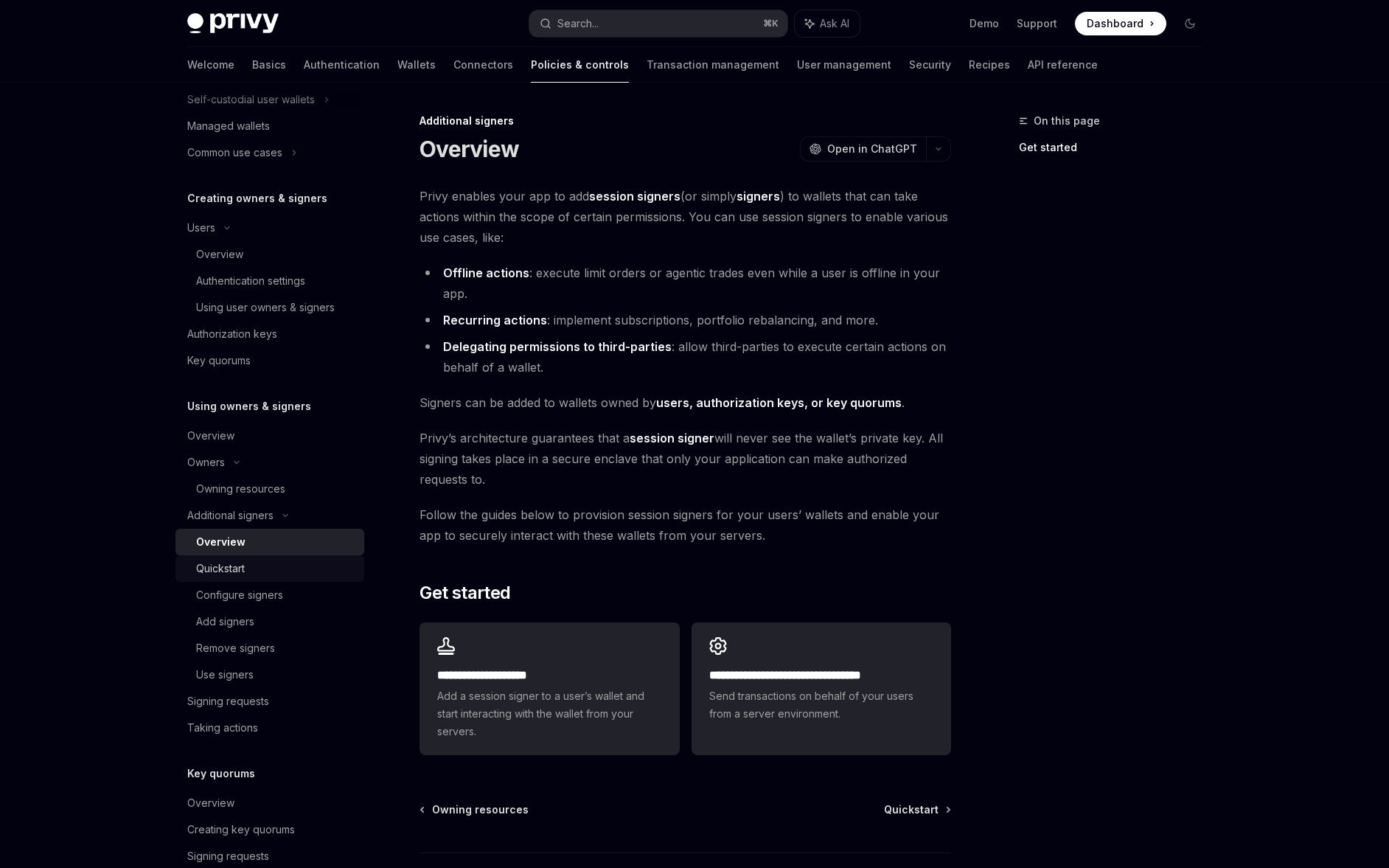
click at [269, 562] on div "Quickstart" at bounding box center [276, 568] width 159 height 17
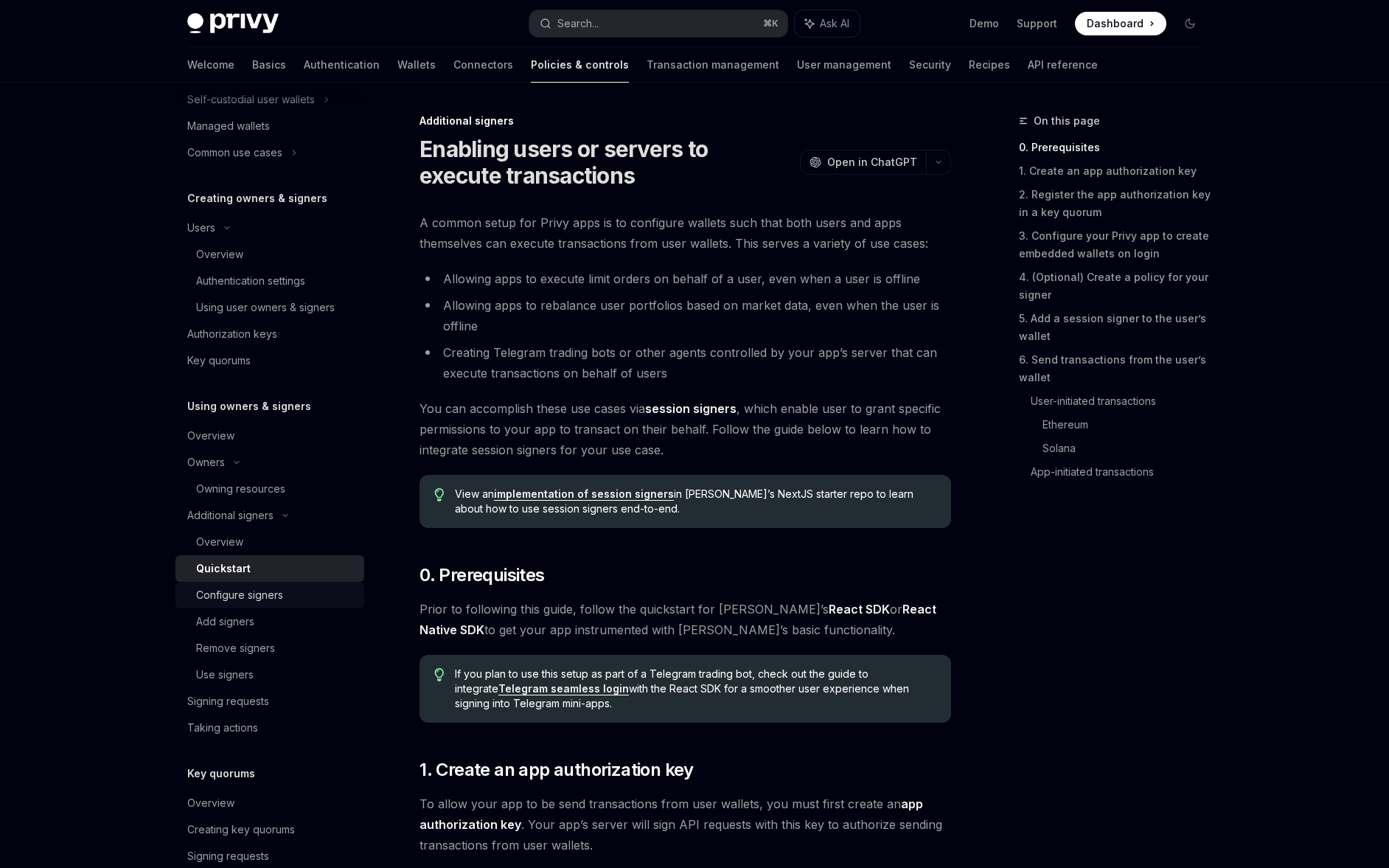
click at [269, 596] on div "Configure signers" at bounding box center [239, 594] width 87 height 17
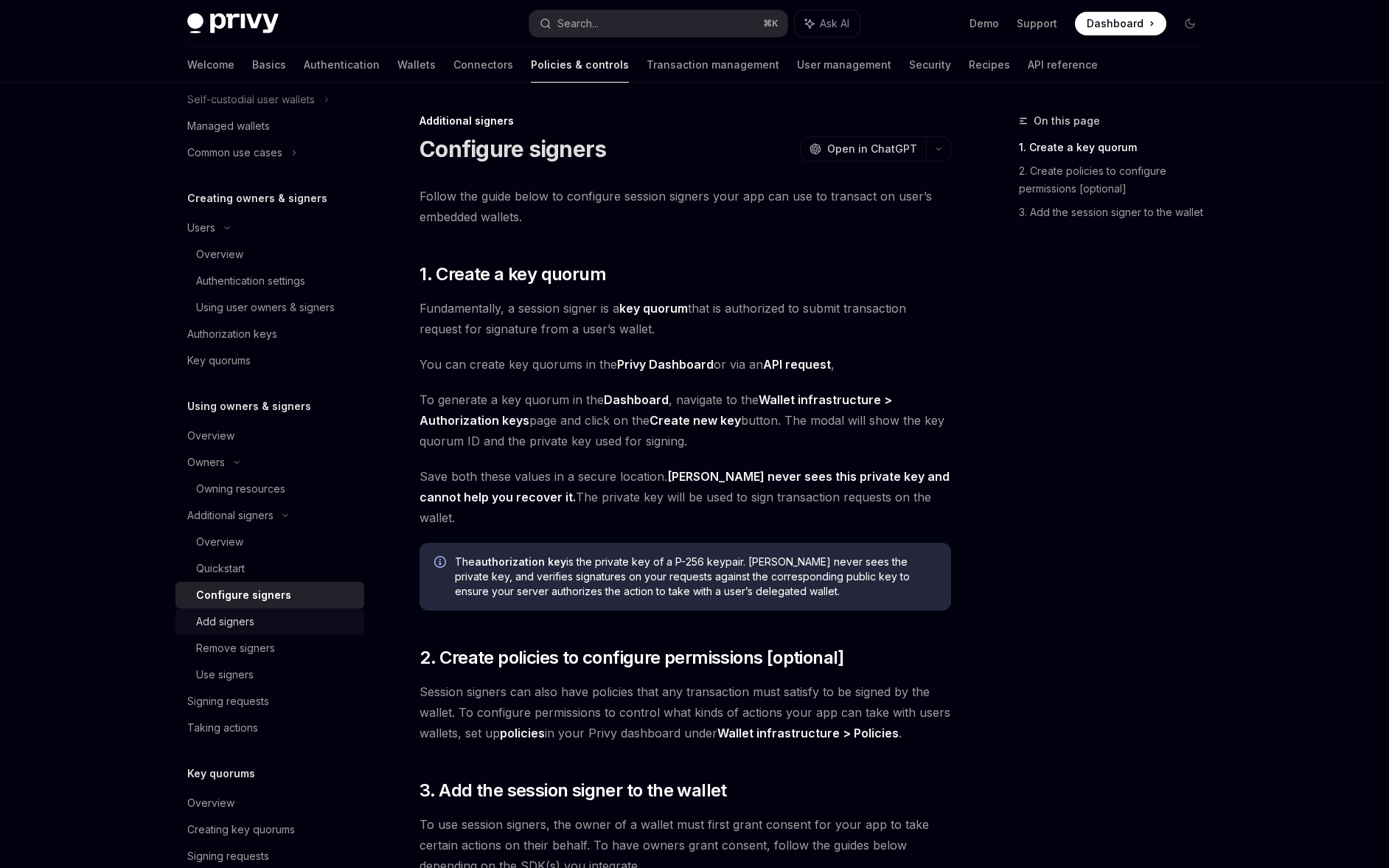
click at [263, 619] on div "Add signers" at bounding box center [276, 621] width 159 height 17
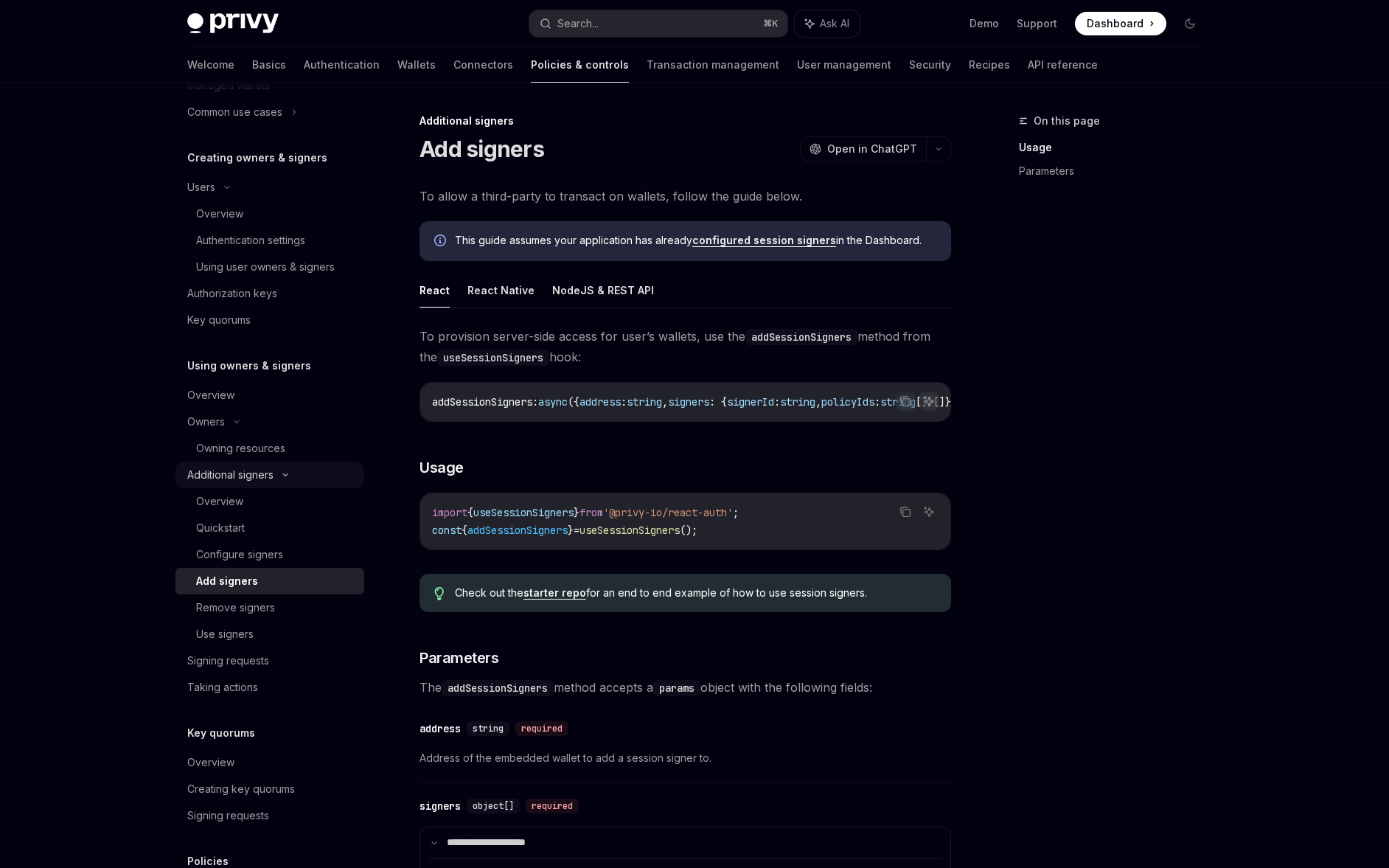
scroll to position [312, 0]
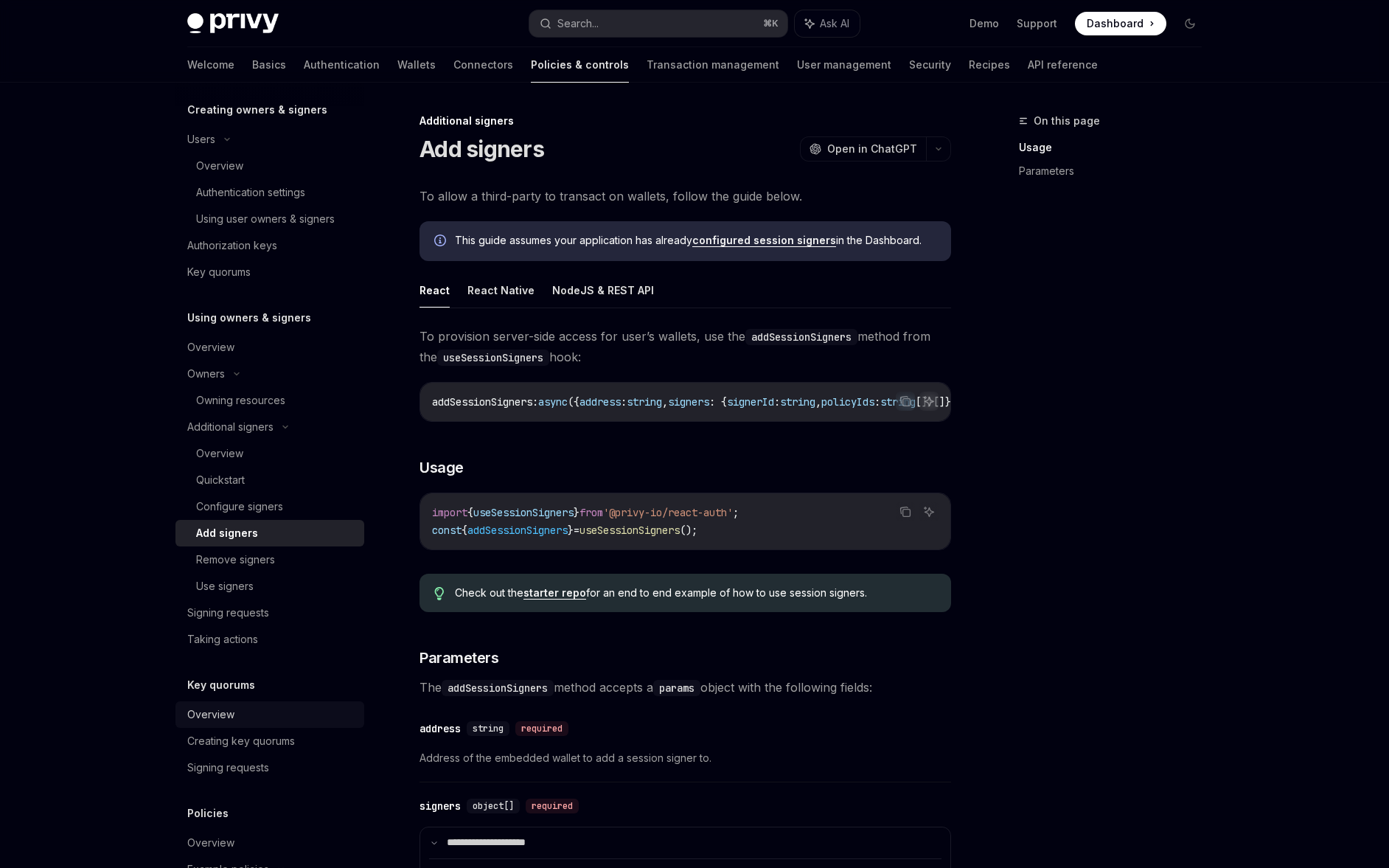
click at [228, 718] on div "Overview" at bounding box center [211, 714] width 48 height 17
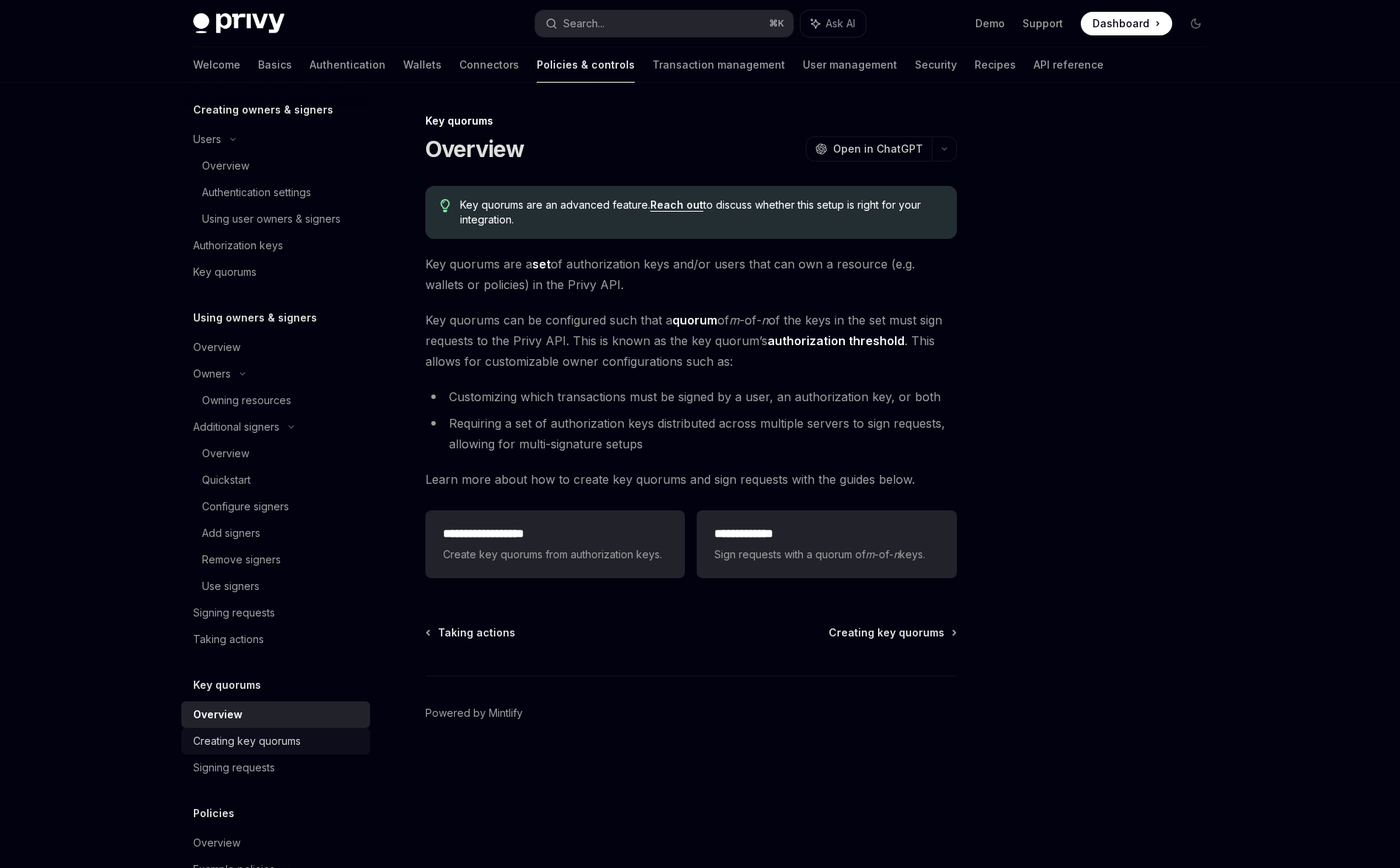
click at [243, 736] on div "Creating key quorums" at bounding box center [247, 740] width 108 height 17
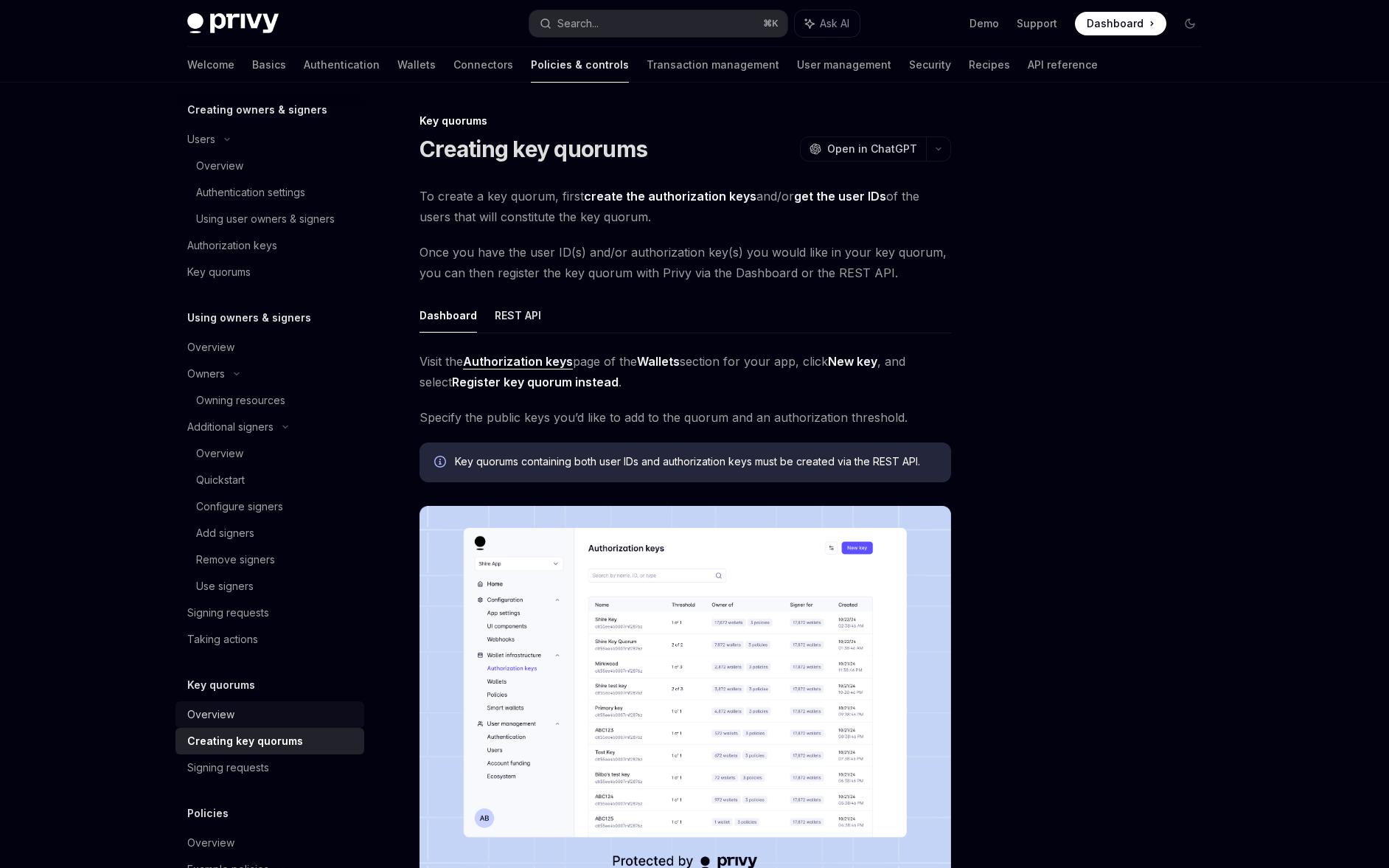
click at [242, 721] on div "Overview" at bounding box center [271, 714] width 168 height 17
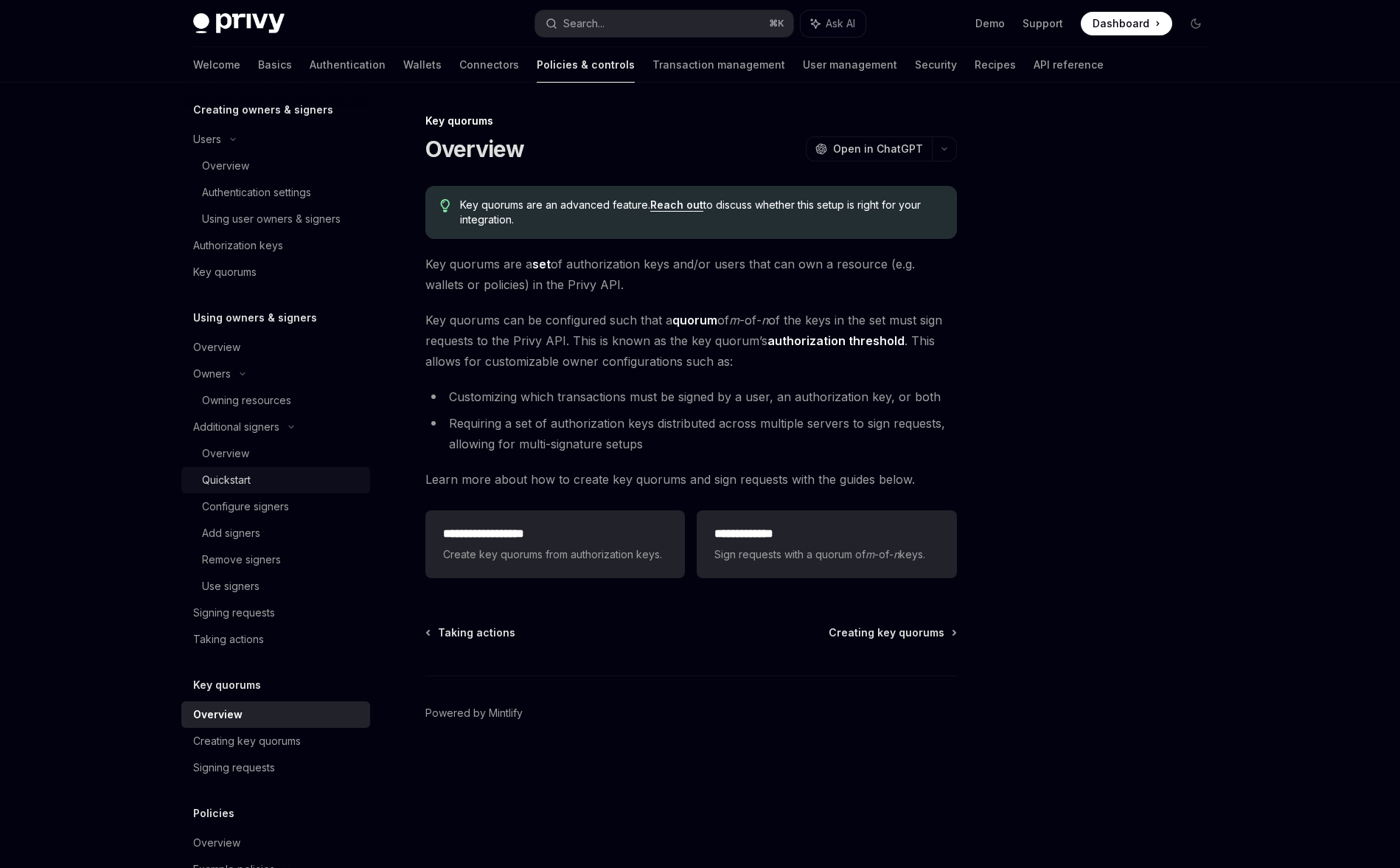
click at [245, 472] on div "Quickstart" at bounding box center [226, 479] width 48 height 17
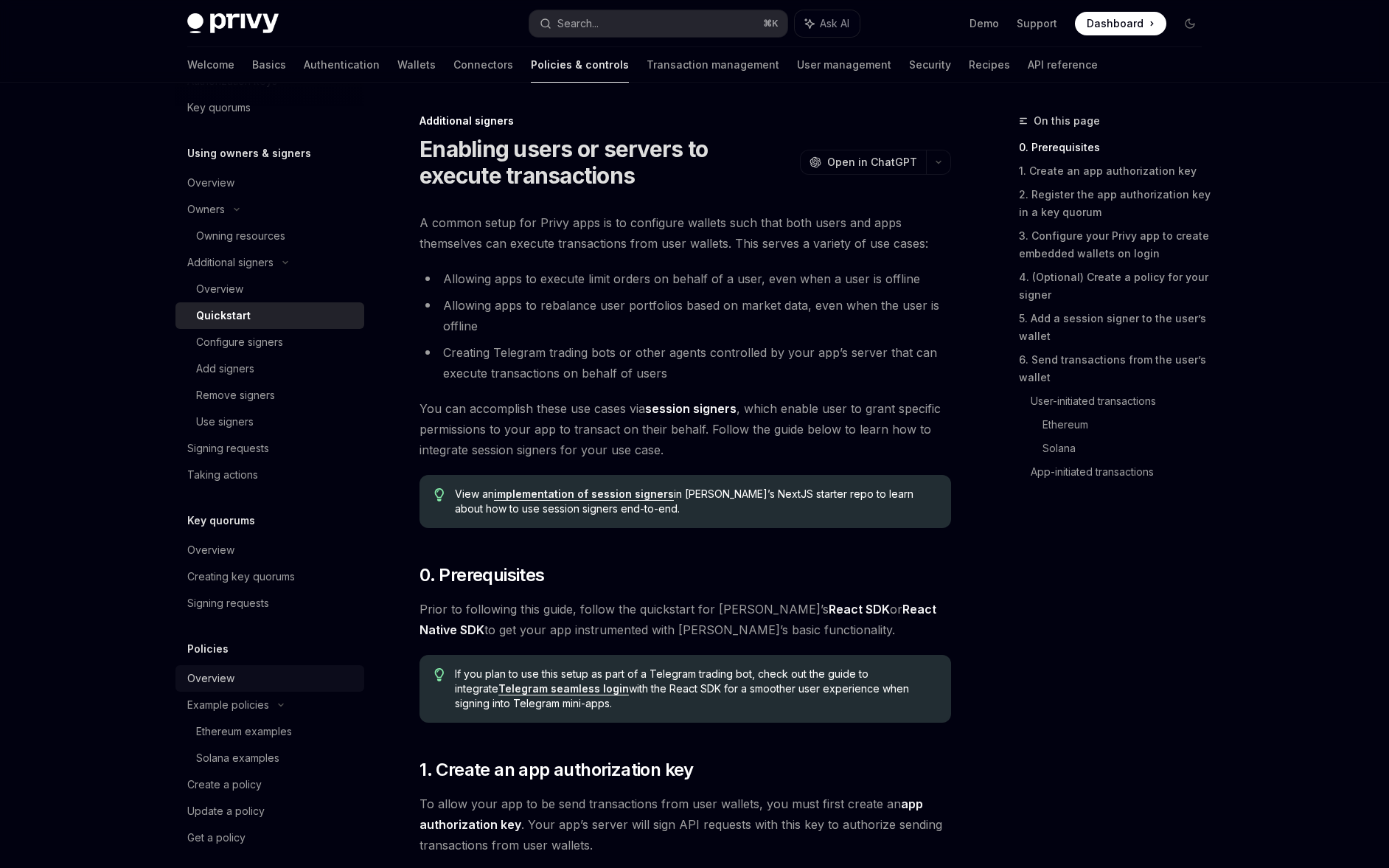
scroll to position [489, 0]
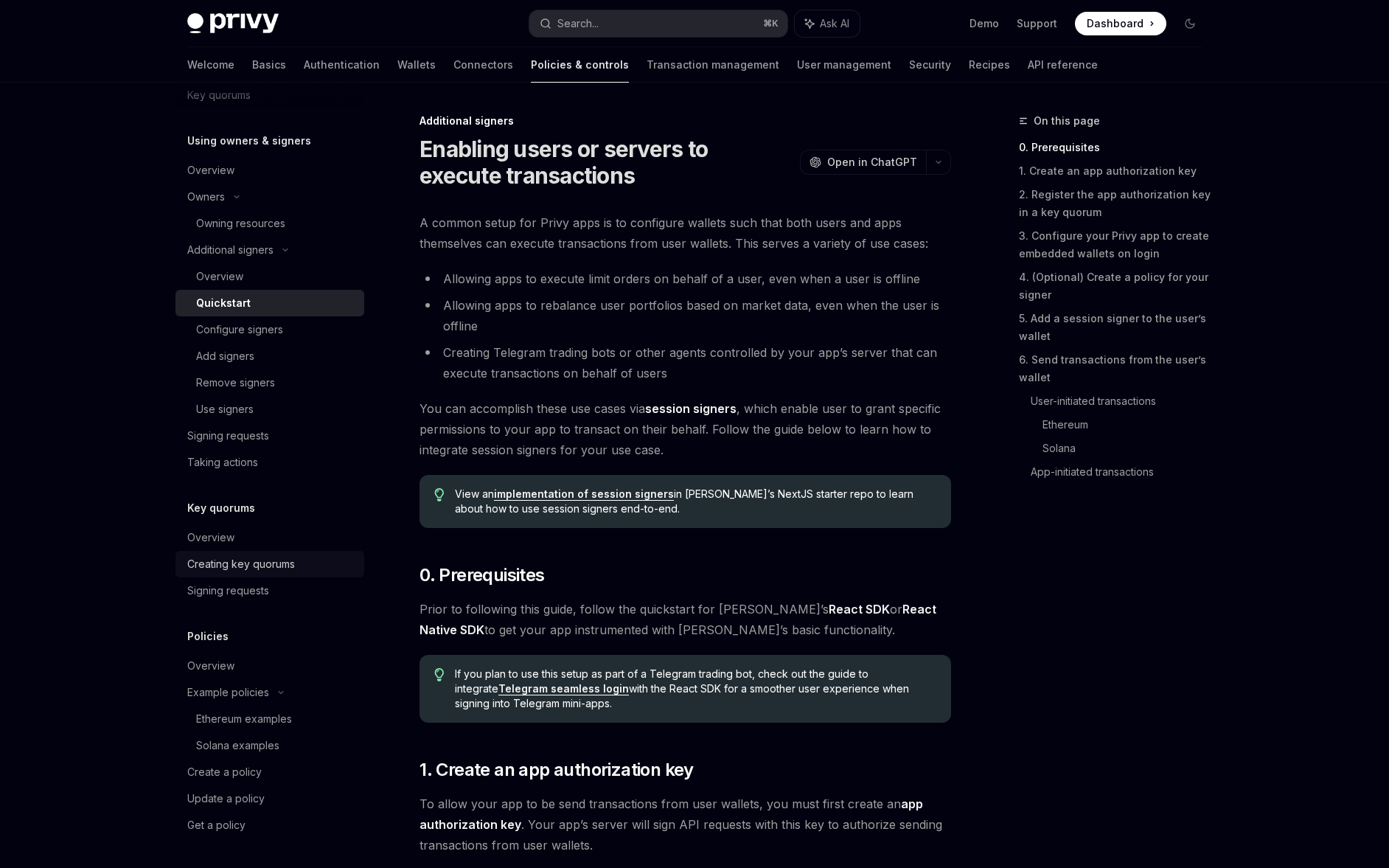
click at [282, 571] on div "Creating key quorums" at bounding box center [241, 563] width 108 height 17
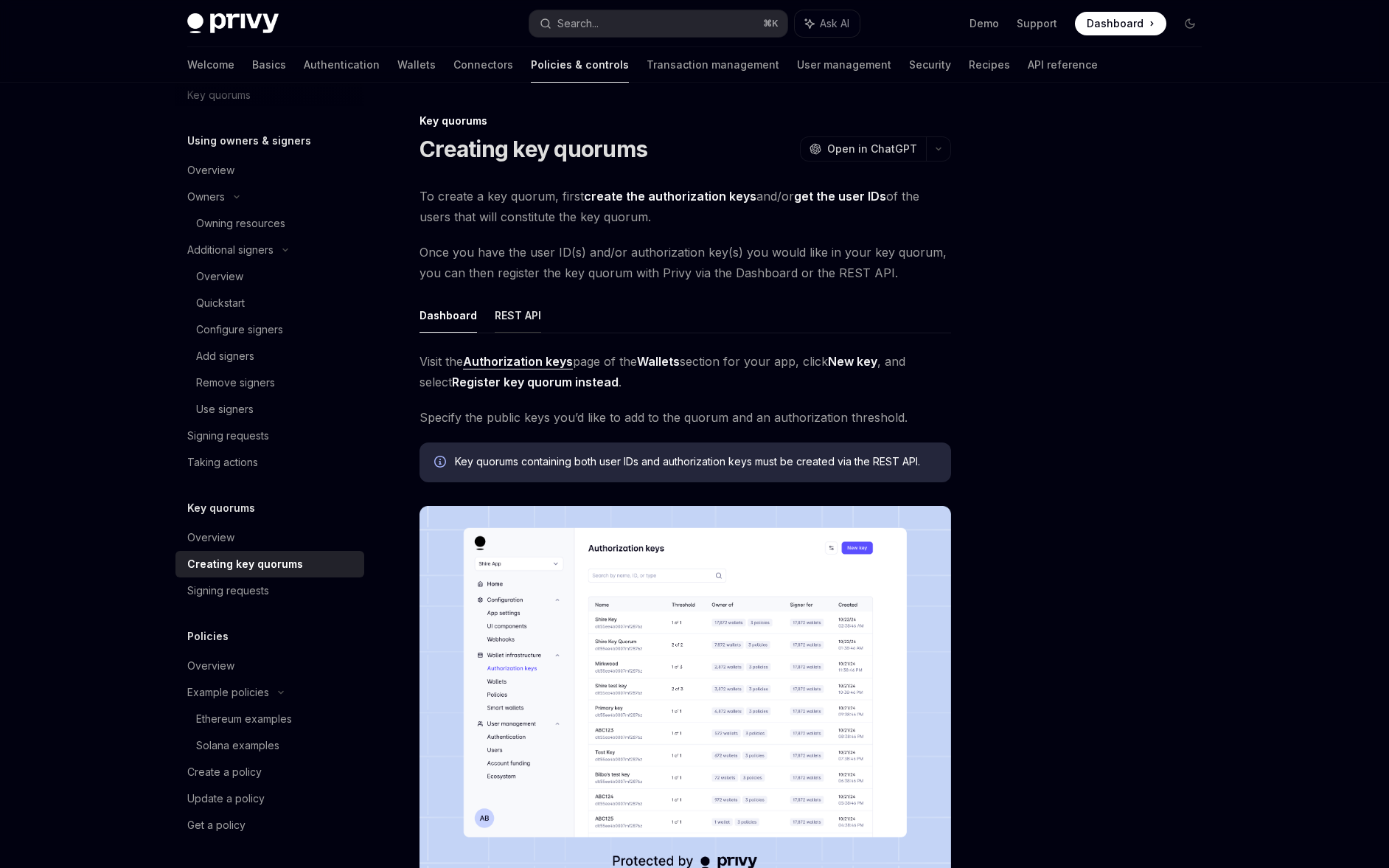
click at [534, 332] on button "REST API" at bounding box center [518, 315] width 47 height 35
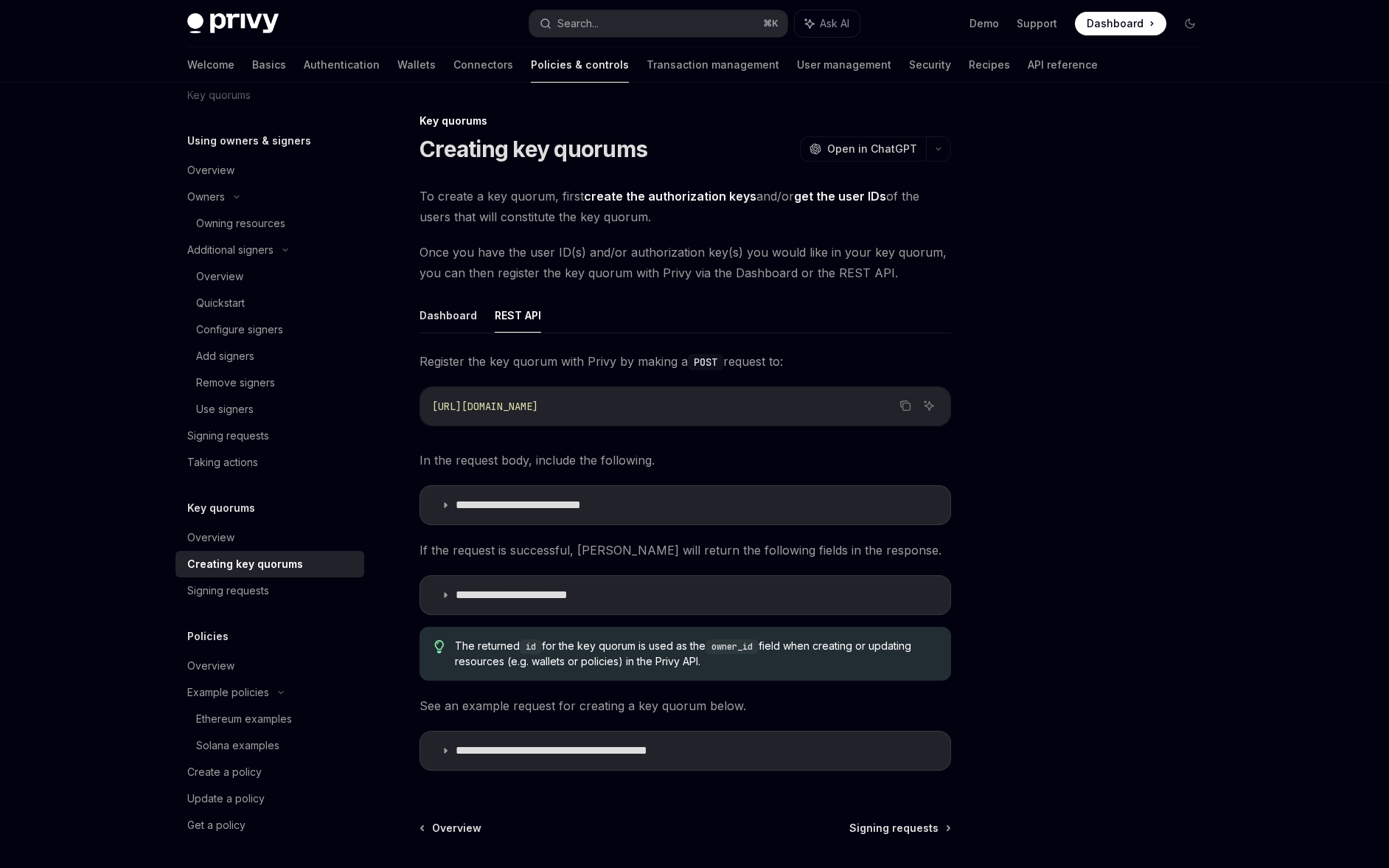
drag, startPoint x: 442, startPoint y: 332, endPoint x: 451, endPoint y: 371, distance: 40.0
click at [451, 371] on div "**********" at bounding box center [685, 539] width 531 height 482
click at [475, 488] on summary "**********" at bounding box center [685, 505] width 530 height 38
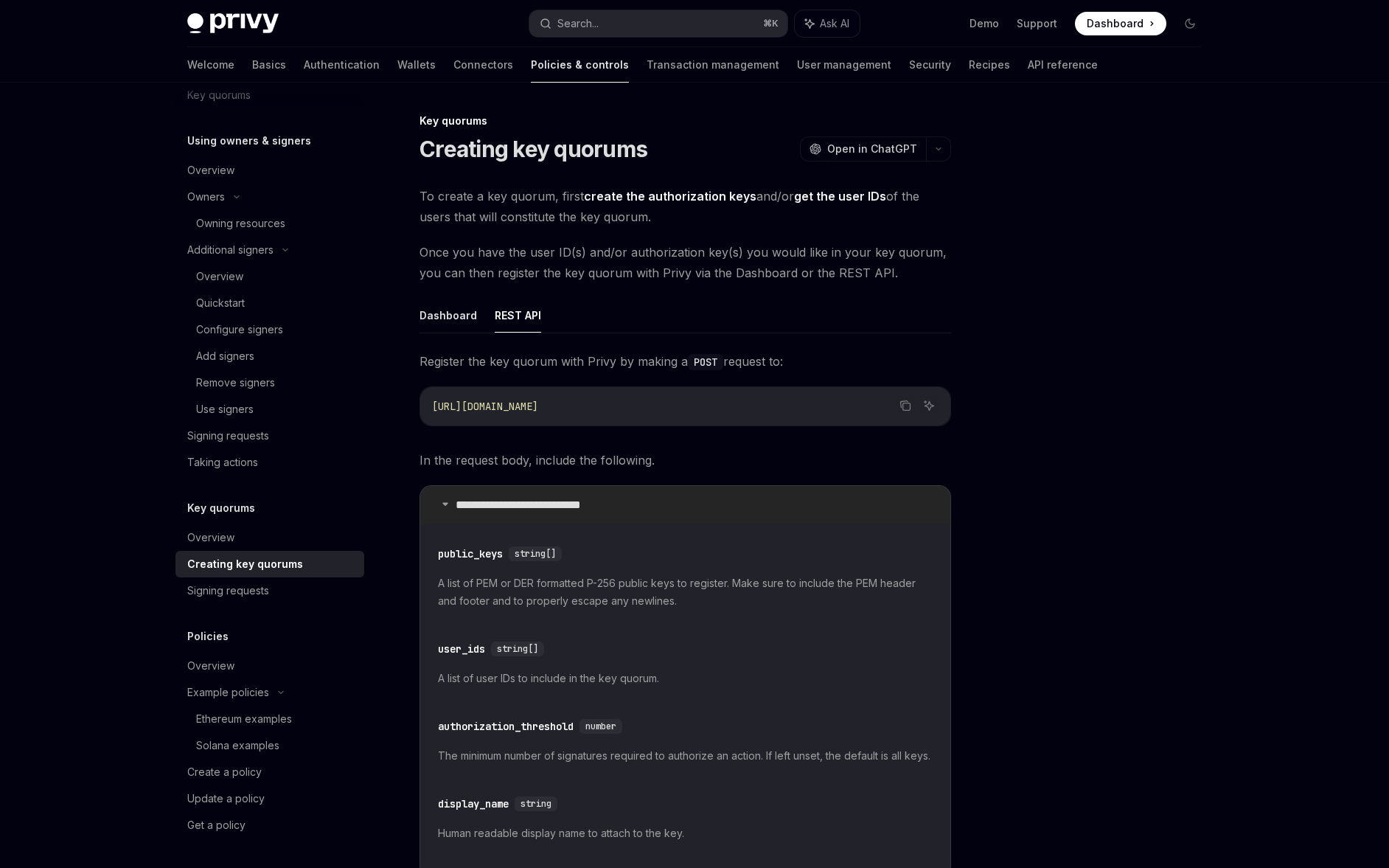
click at [475, 488] on summary "**********" at bounding box center [685, 505] width 530 height 38
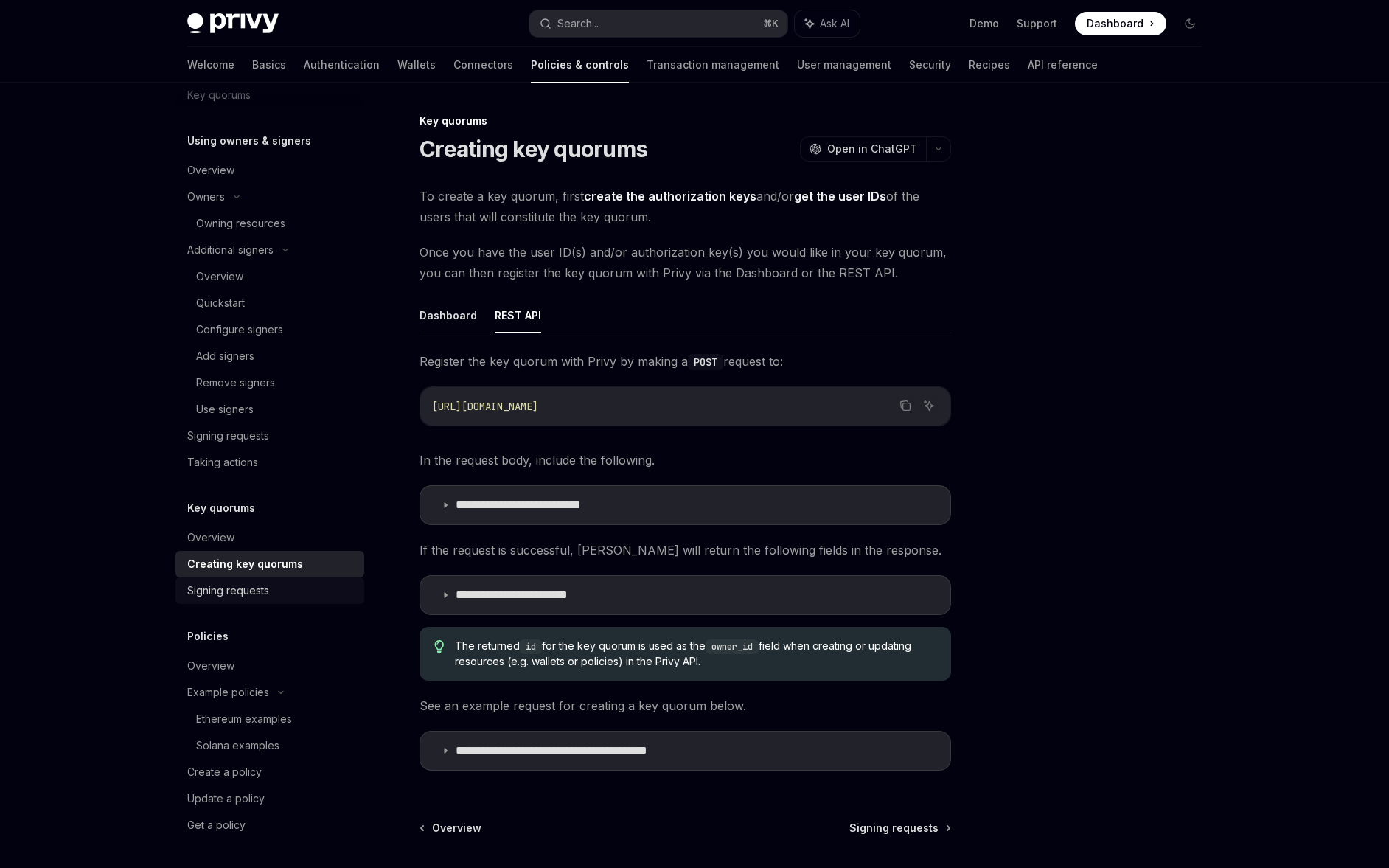
click at [298, 591] on div "Signing requests" at bounding box center [271, 590] width 168 height 17
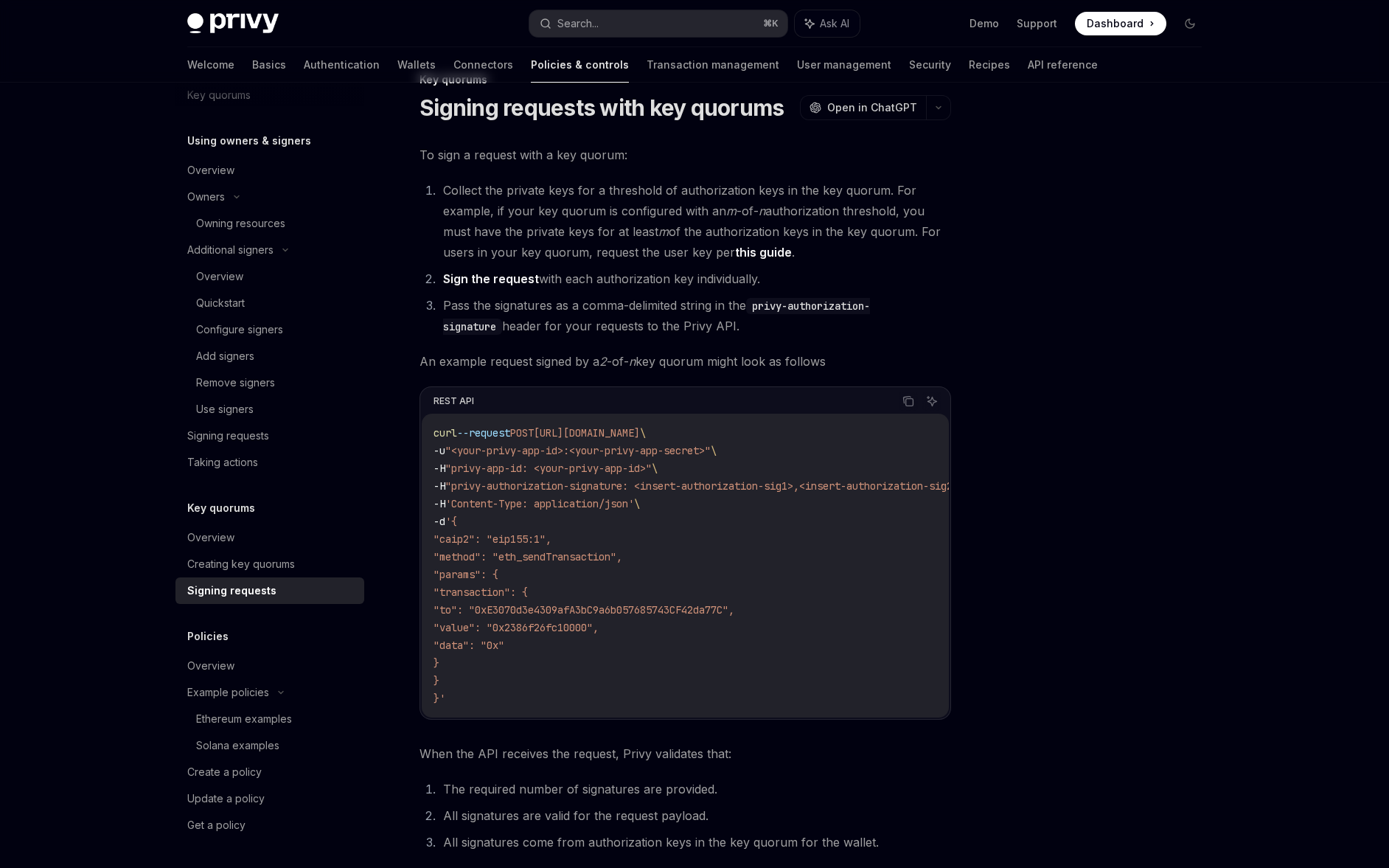
scroll to position [177, 0]
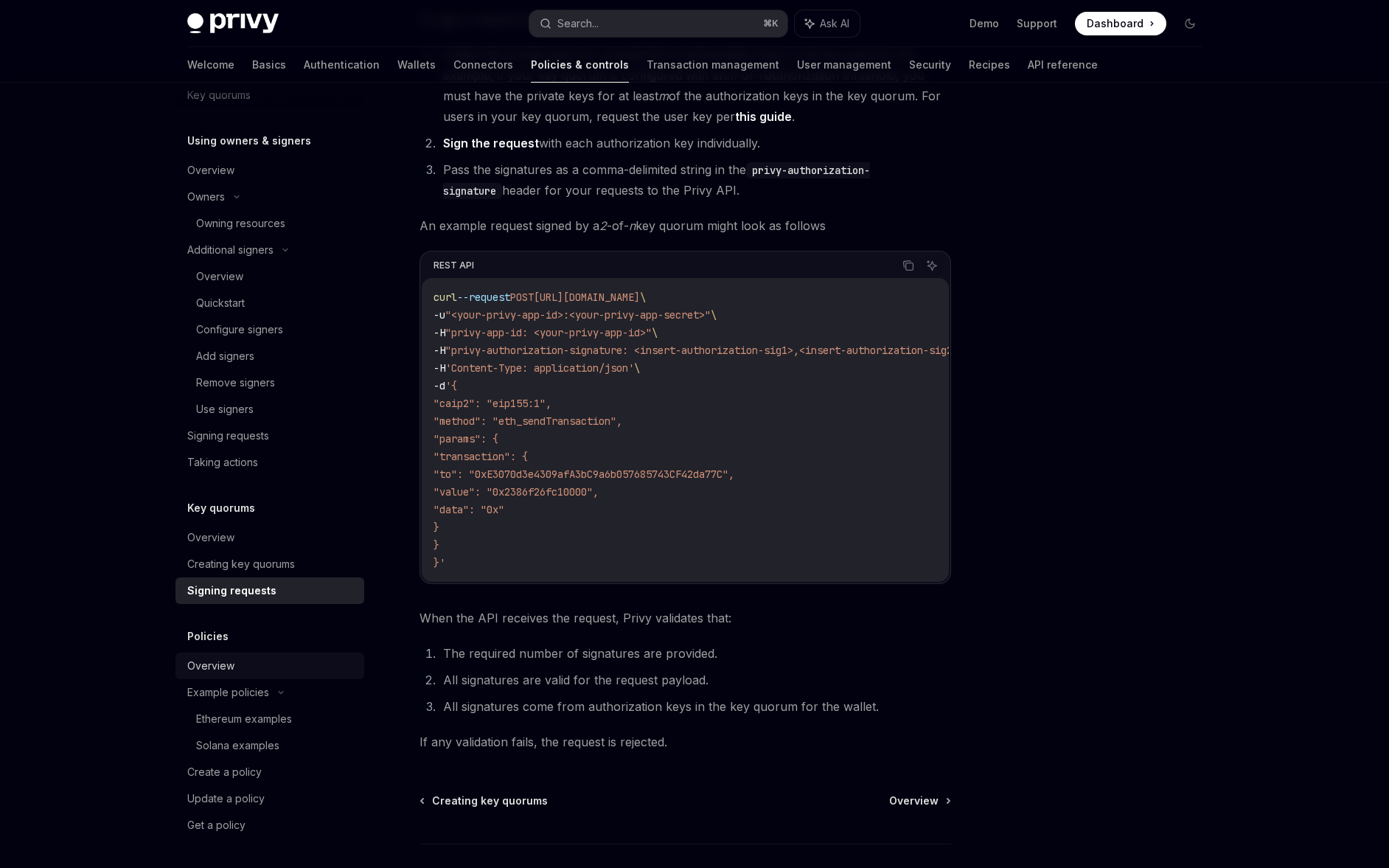
click at [251, 673] on div "Overview" at bounding box center [271, 665] width 168 height 17
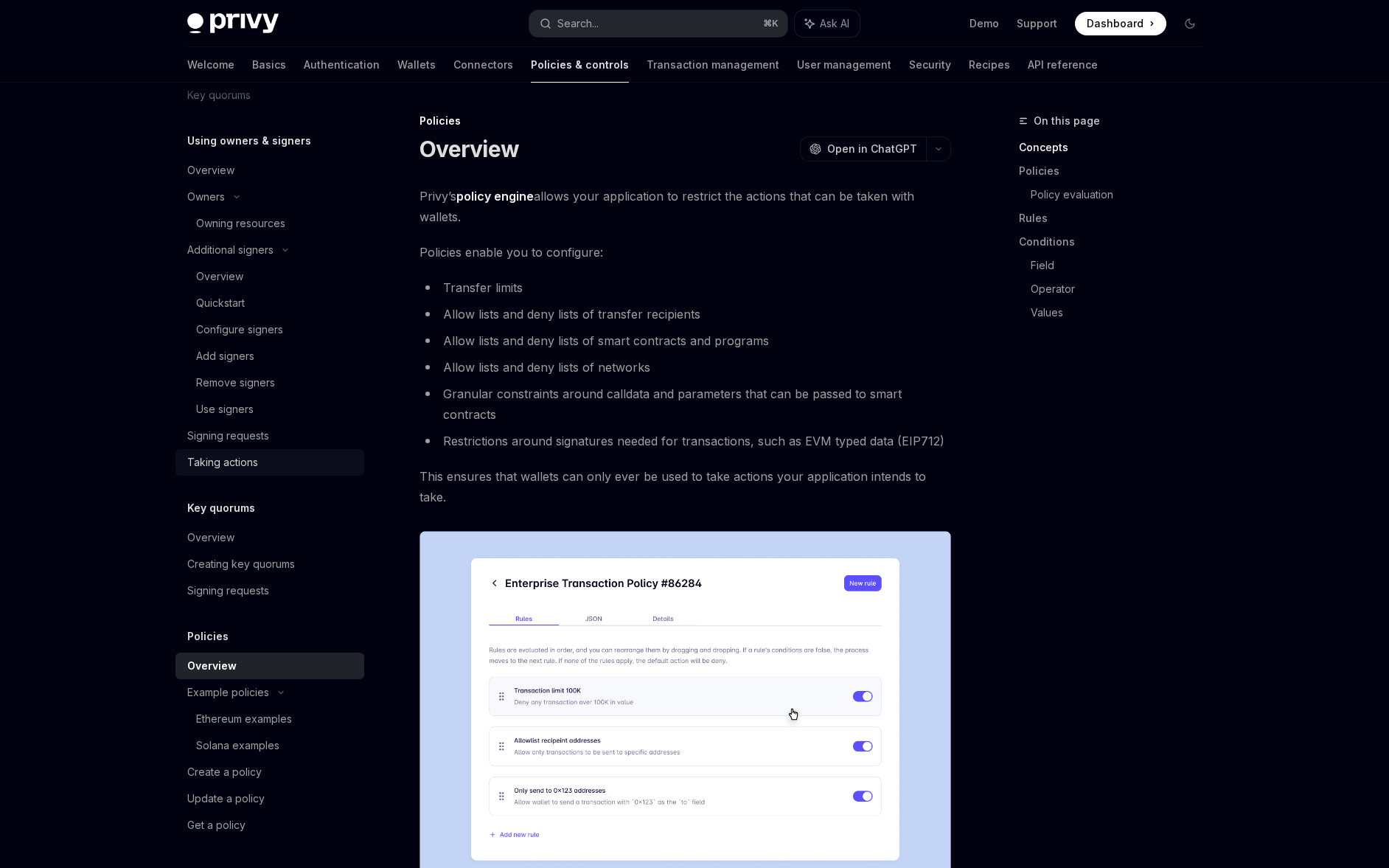
click at [269, 466] on div "Taking actions" at bounding box center [271, 462] width 168 height 17
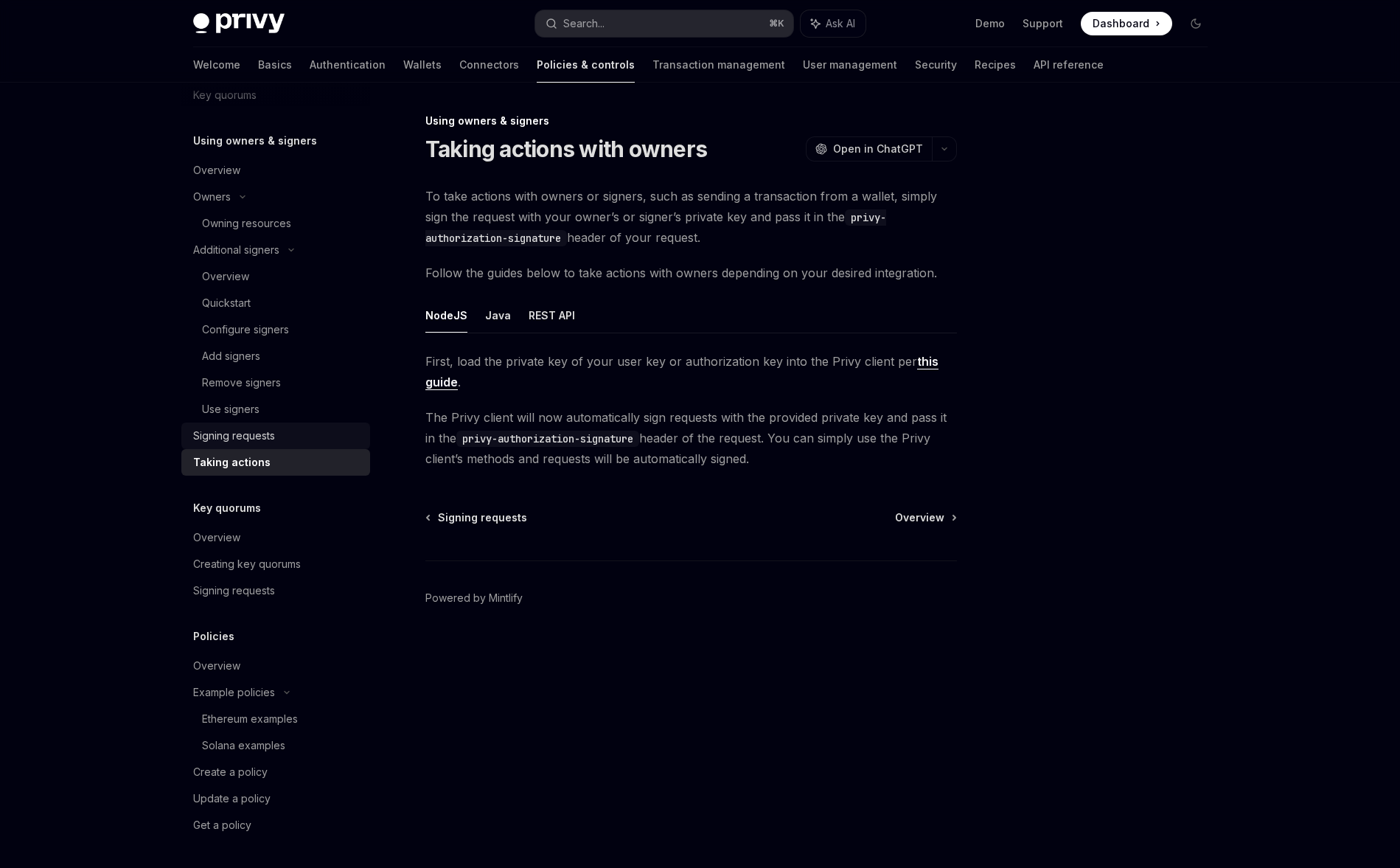
click at [278, 440] on div "Signing requests" at bounding box center [277, 436] width 168 height 17
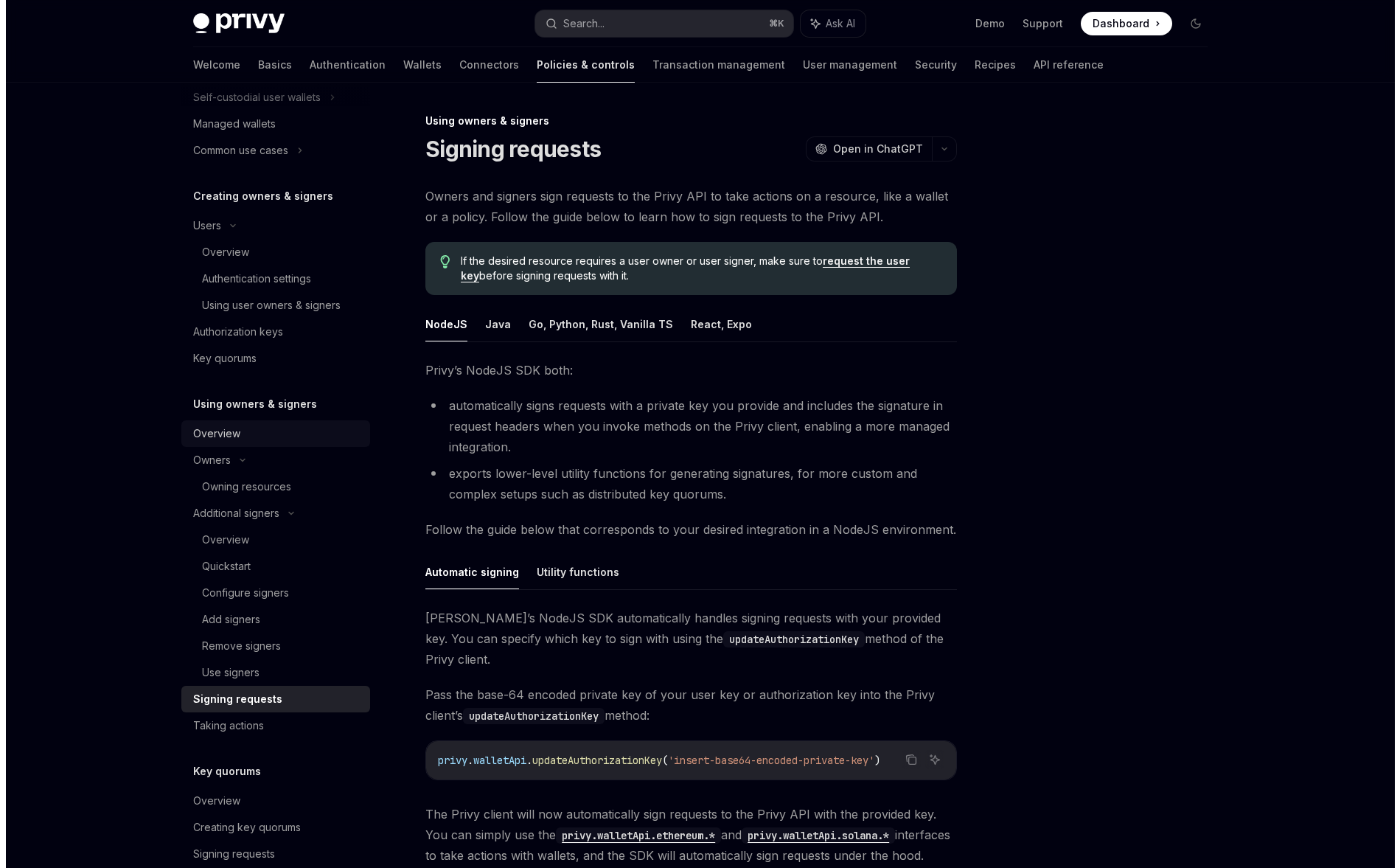
scroll to position [223, 0]
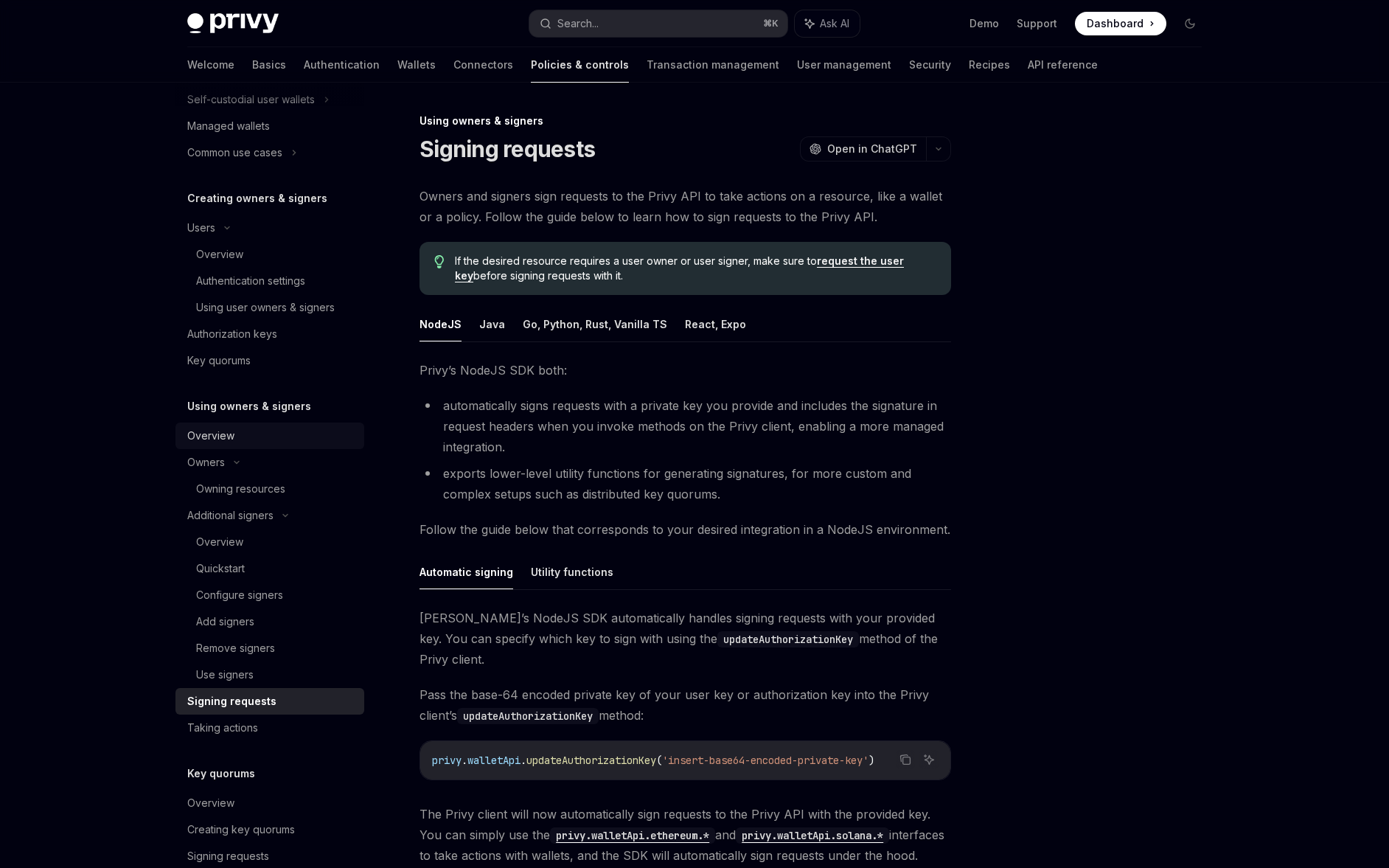
click at [270, 436] on div "Overview" at bounding box center [271, 436] width 168 height 17
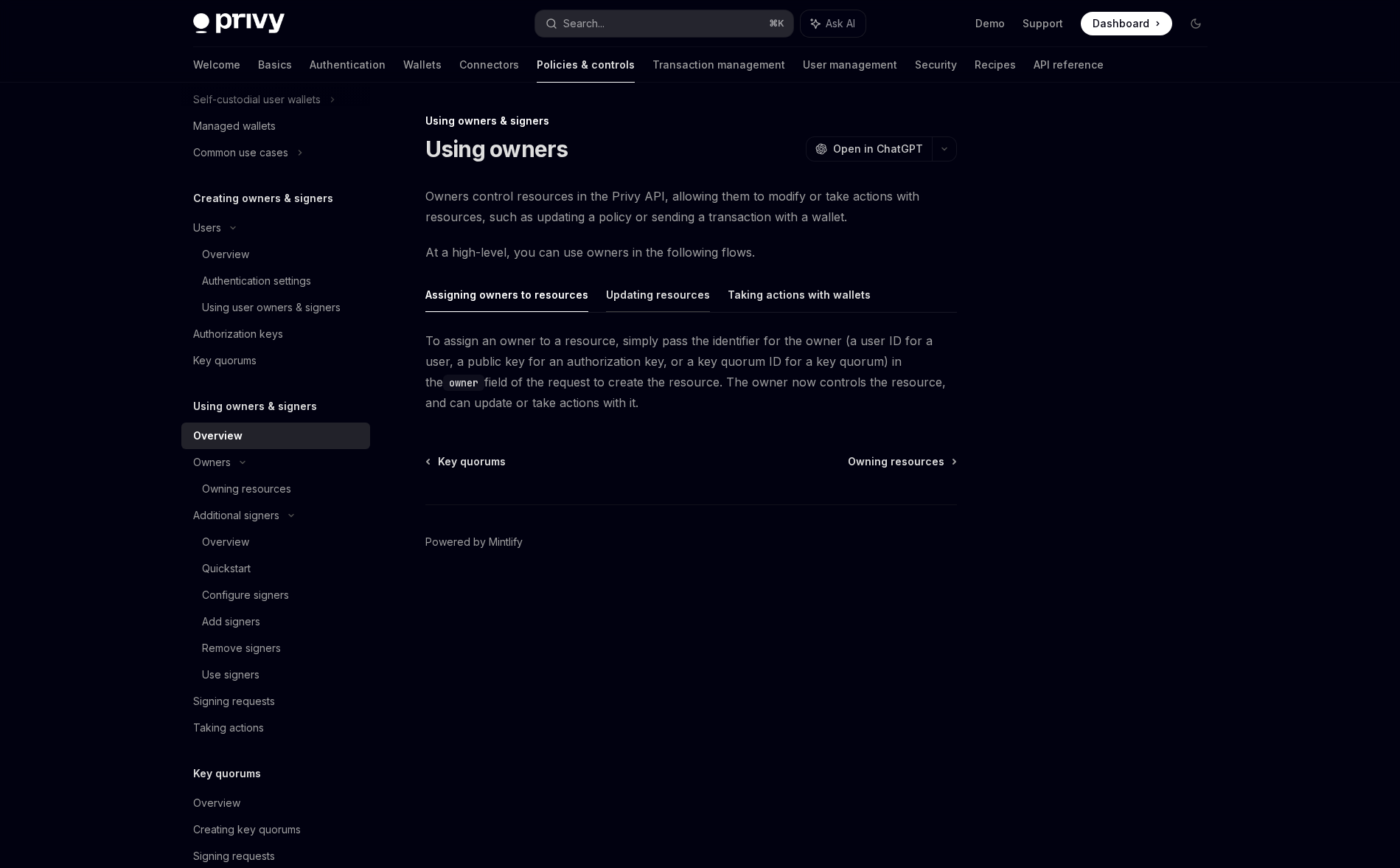
click at [642, 300] on button "Updating resources" at bounding box center [658, 294] width 104 height 35
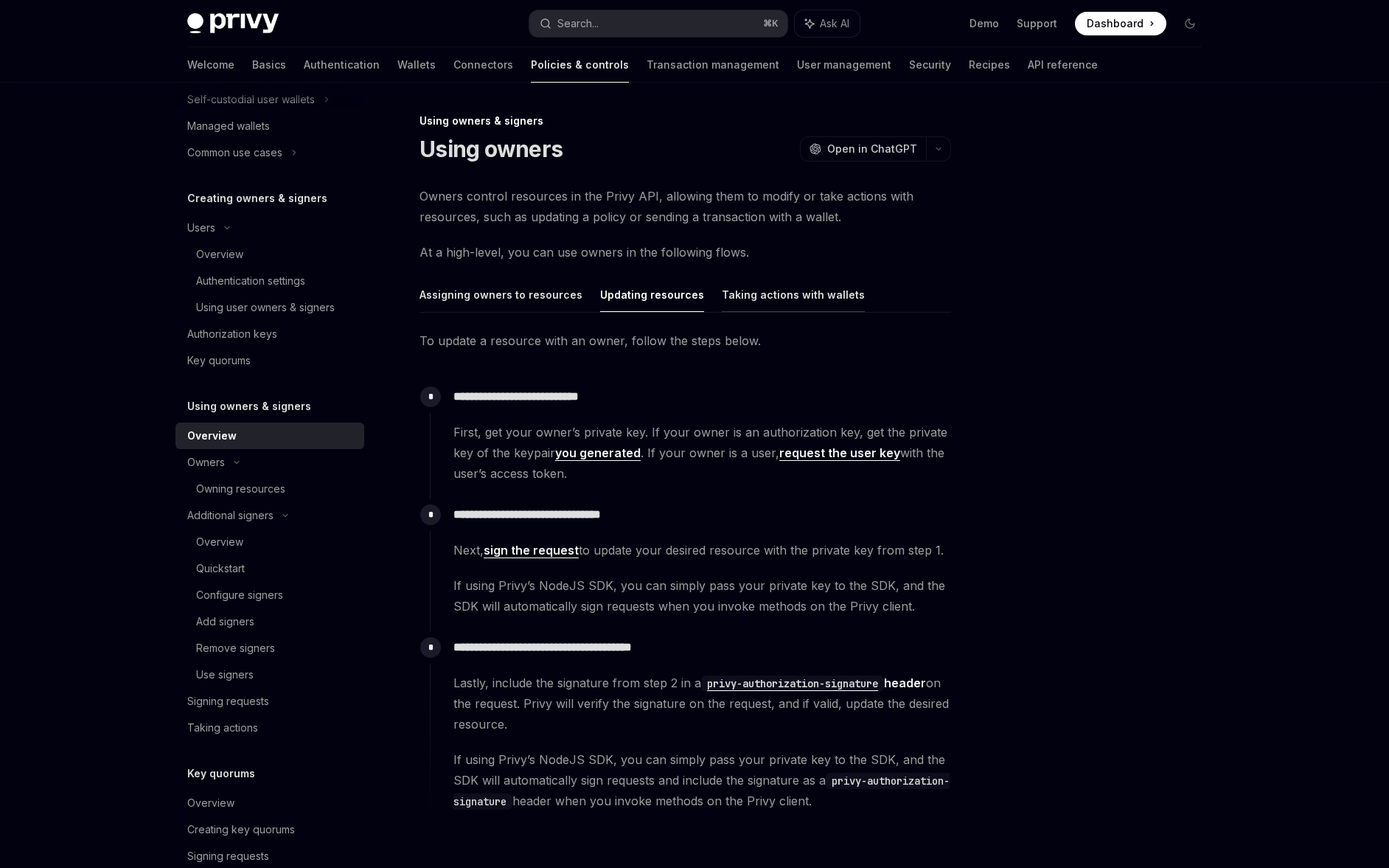
click at [778, 302] on button "Taking actions with wallets" at bounding box center [793, 294] width 143 height 35
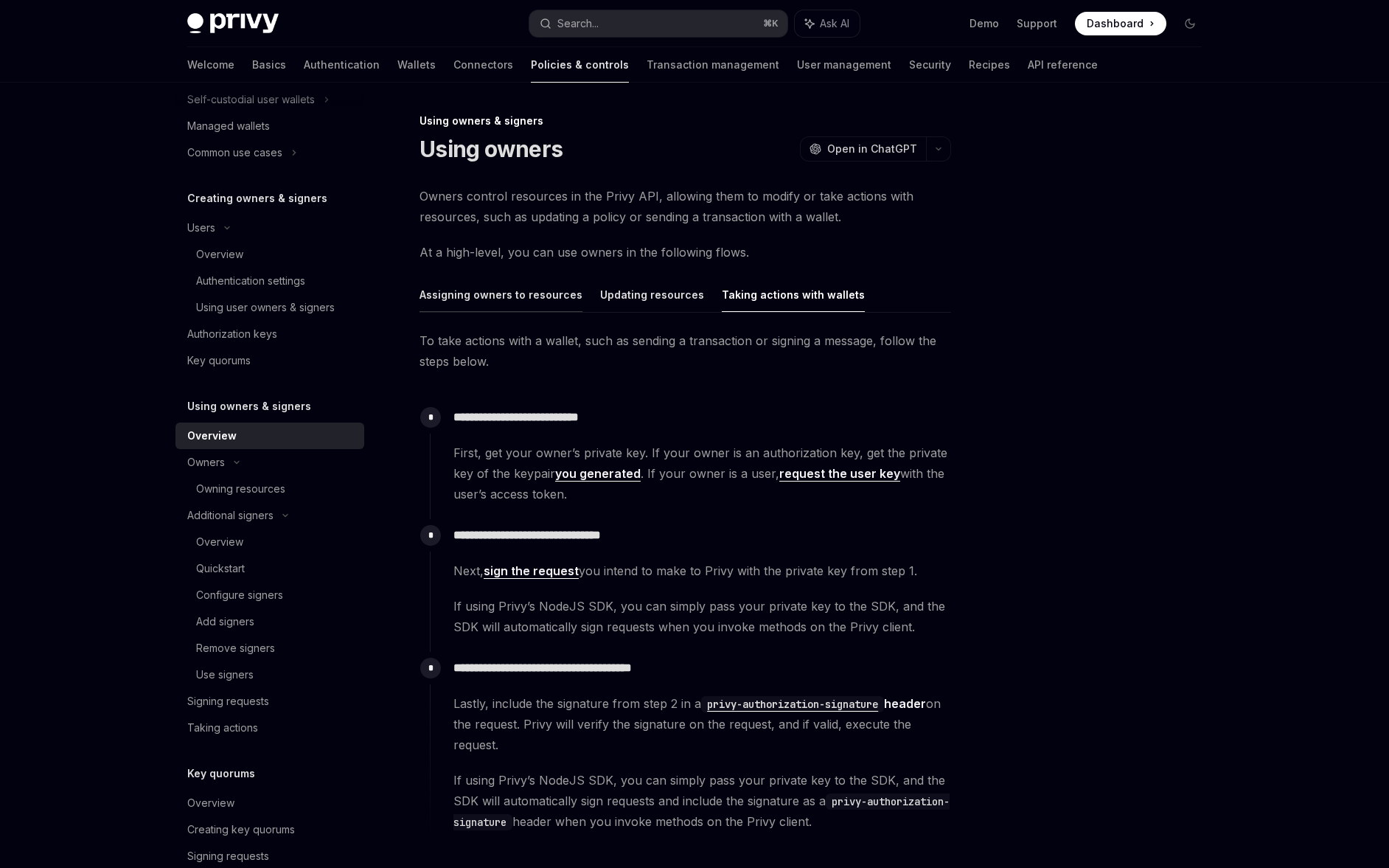
click at [531, 303] on button "Assigning owners to resources" at bounding box center [501, 294] width 163 height 35
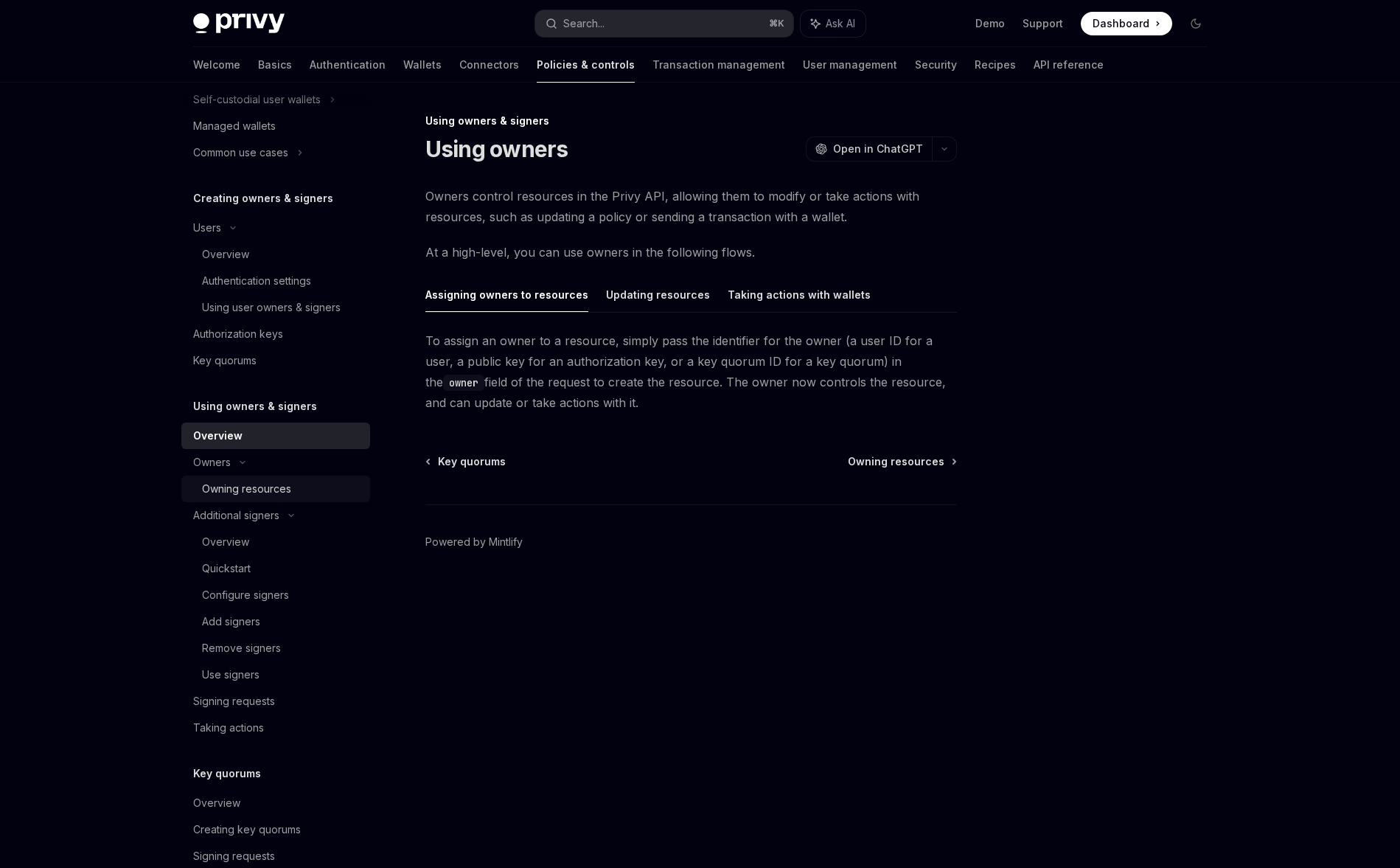
click at [238, 491] on div "Owning resources" at bounding box center [247, 488] width 89 height 17
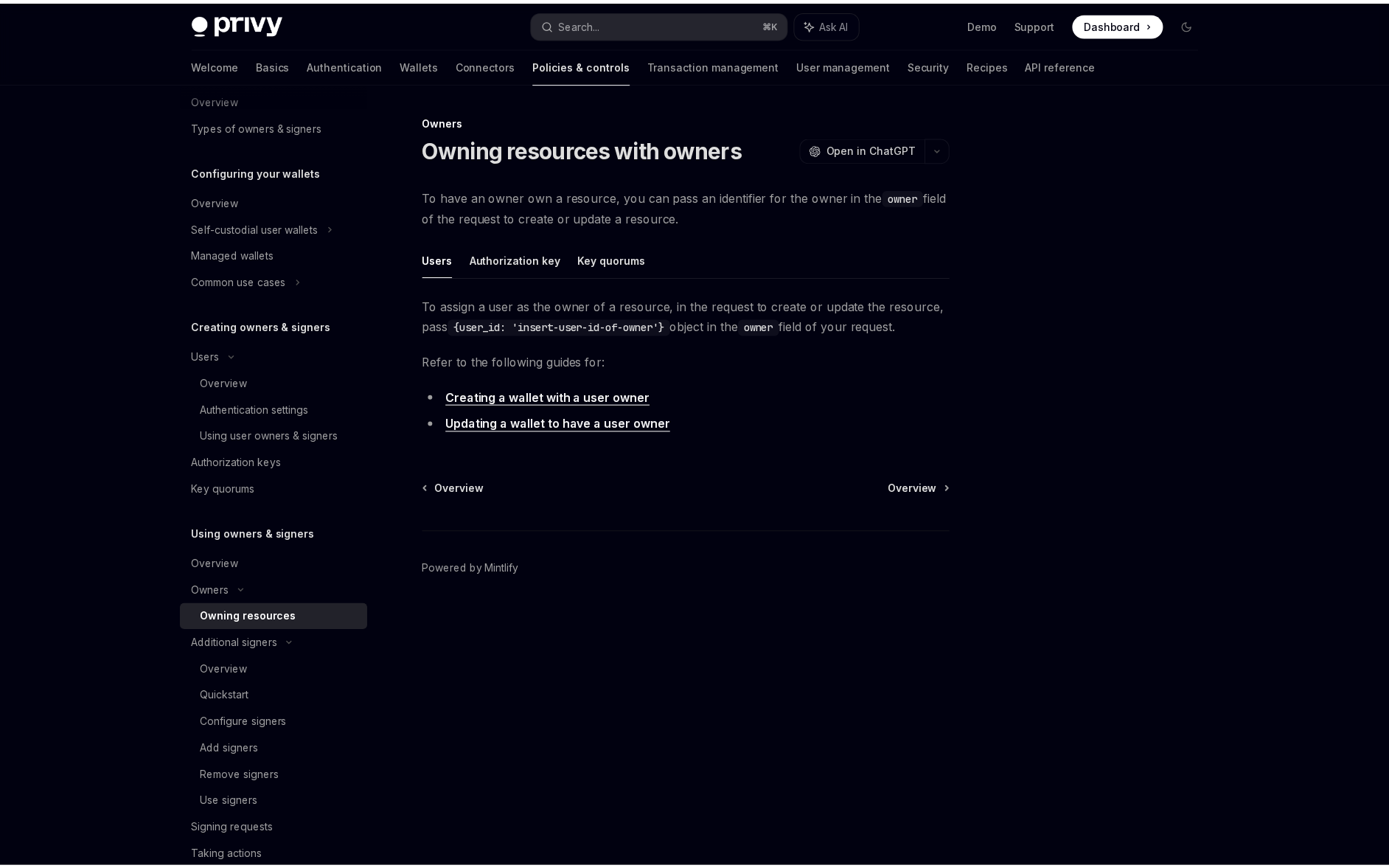
scroll to position [47, 0]
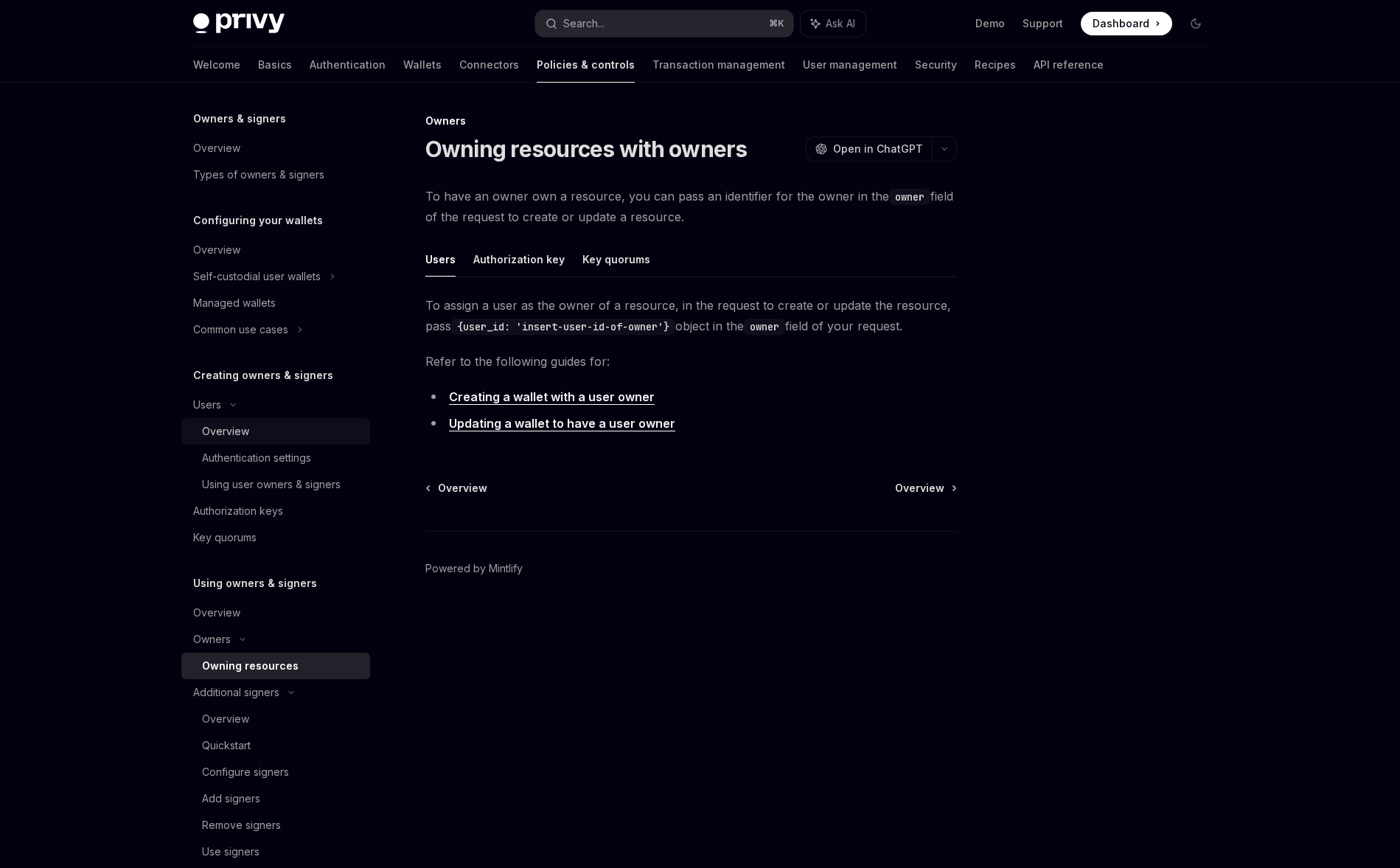
click at [279, 428] on div "Overview" at bounding box center [282, 431] width 159 height 17
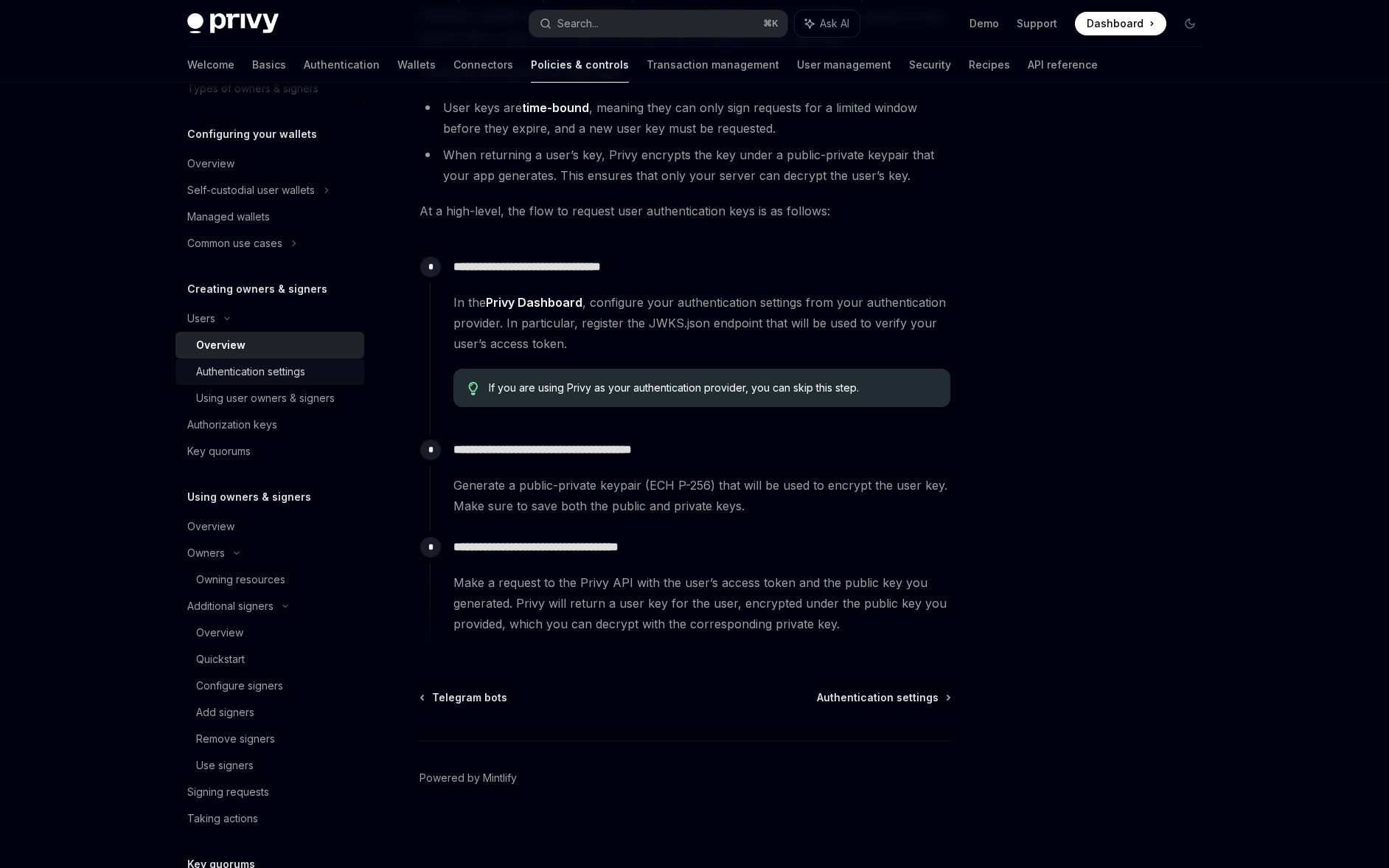
scroll to position [135, 0]
click at [263, 452] on div "Key quorums" at bounding box center [271, 448] width 168 height 17
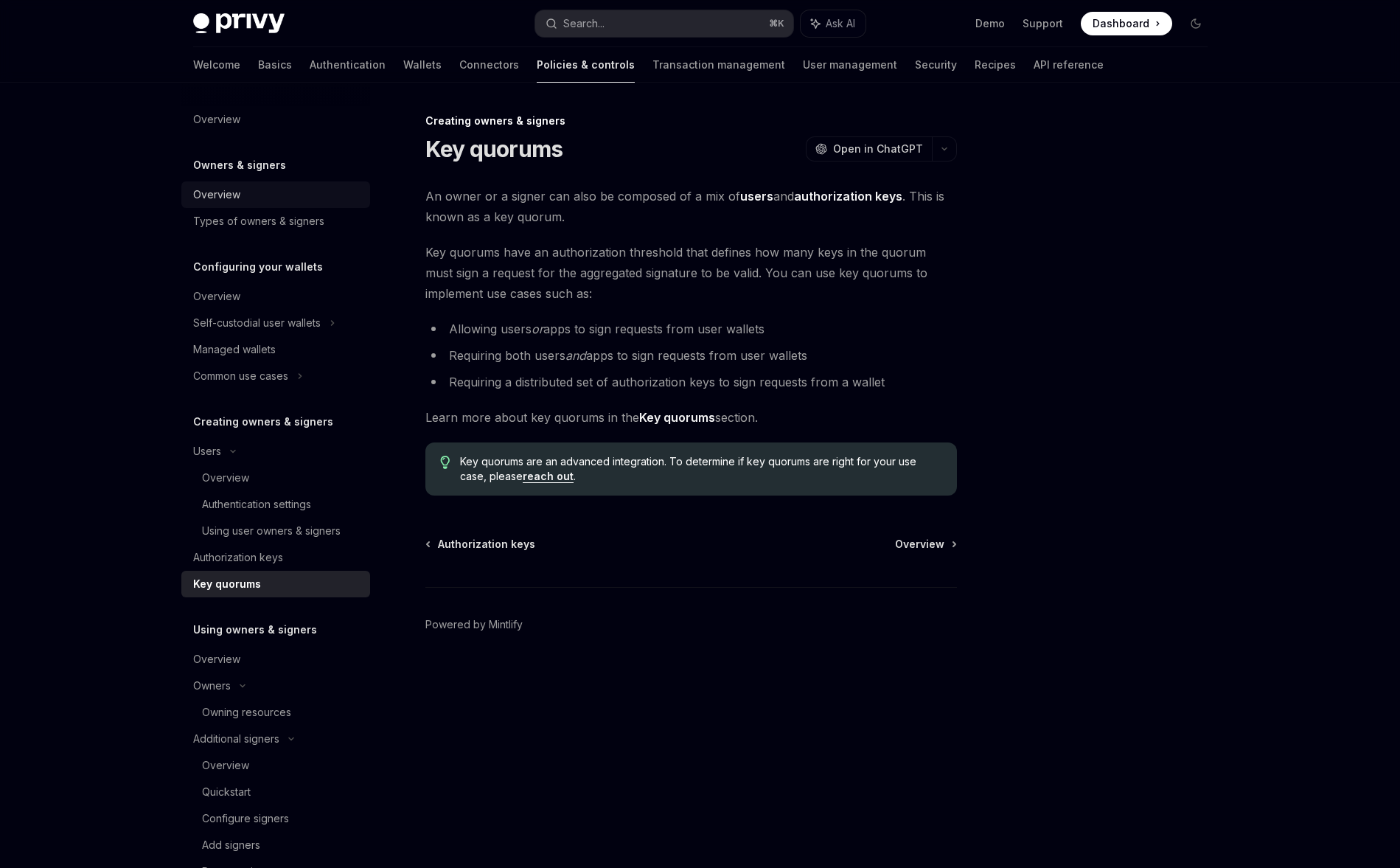
click at [254, 201] on div "Overview" at bounding box center [277, 194] width 168 height 17
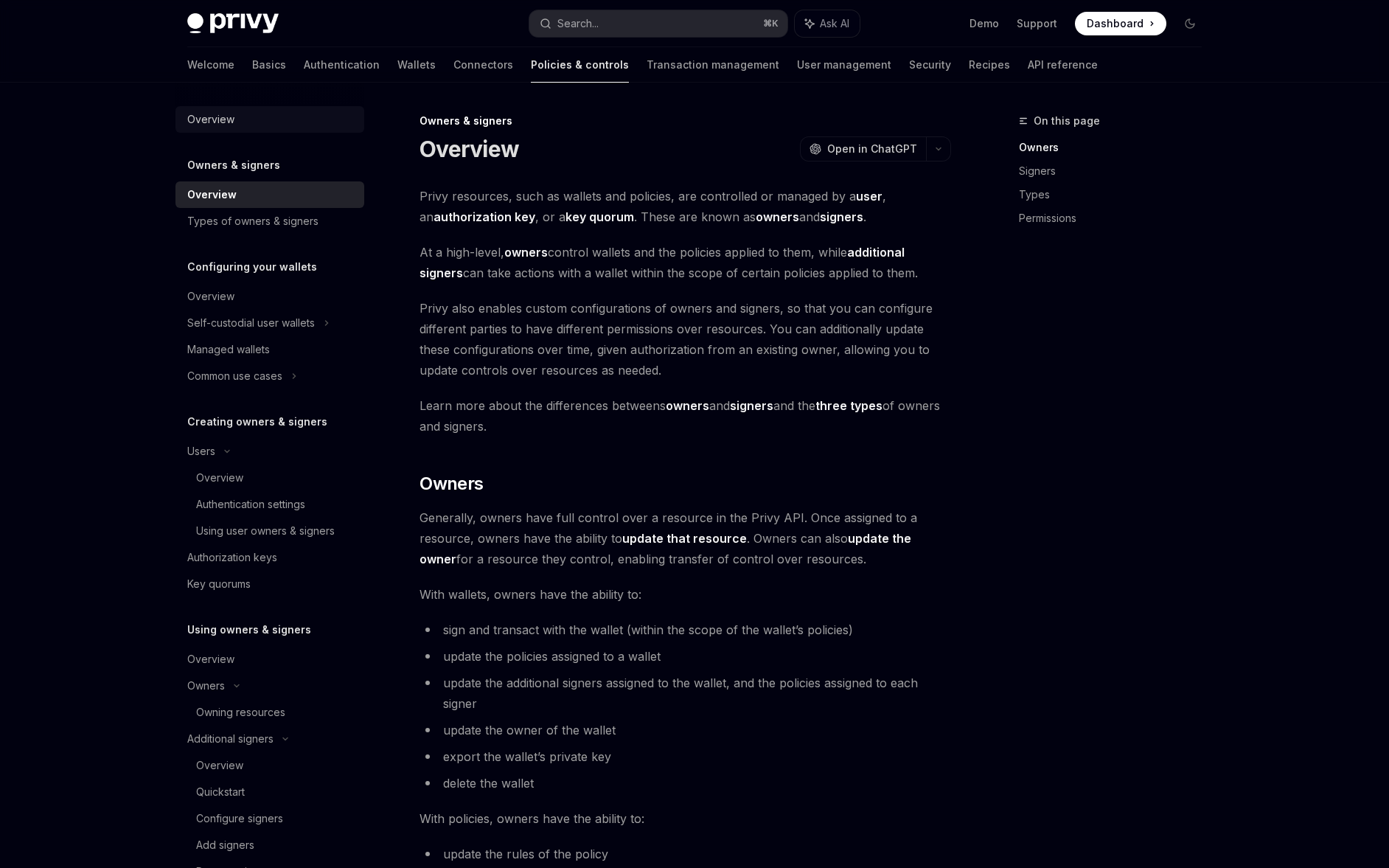
click at [269, 114] on div "Overview" at bounding box center [271, 119] width 168 height 17
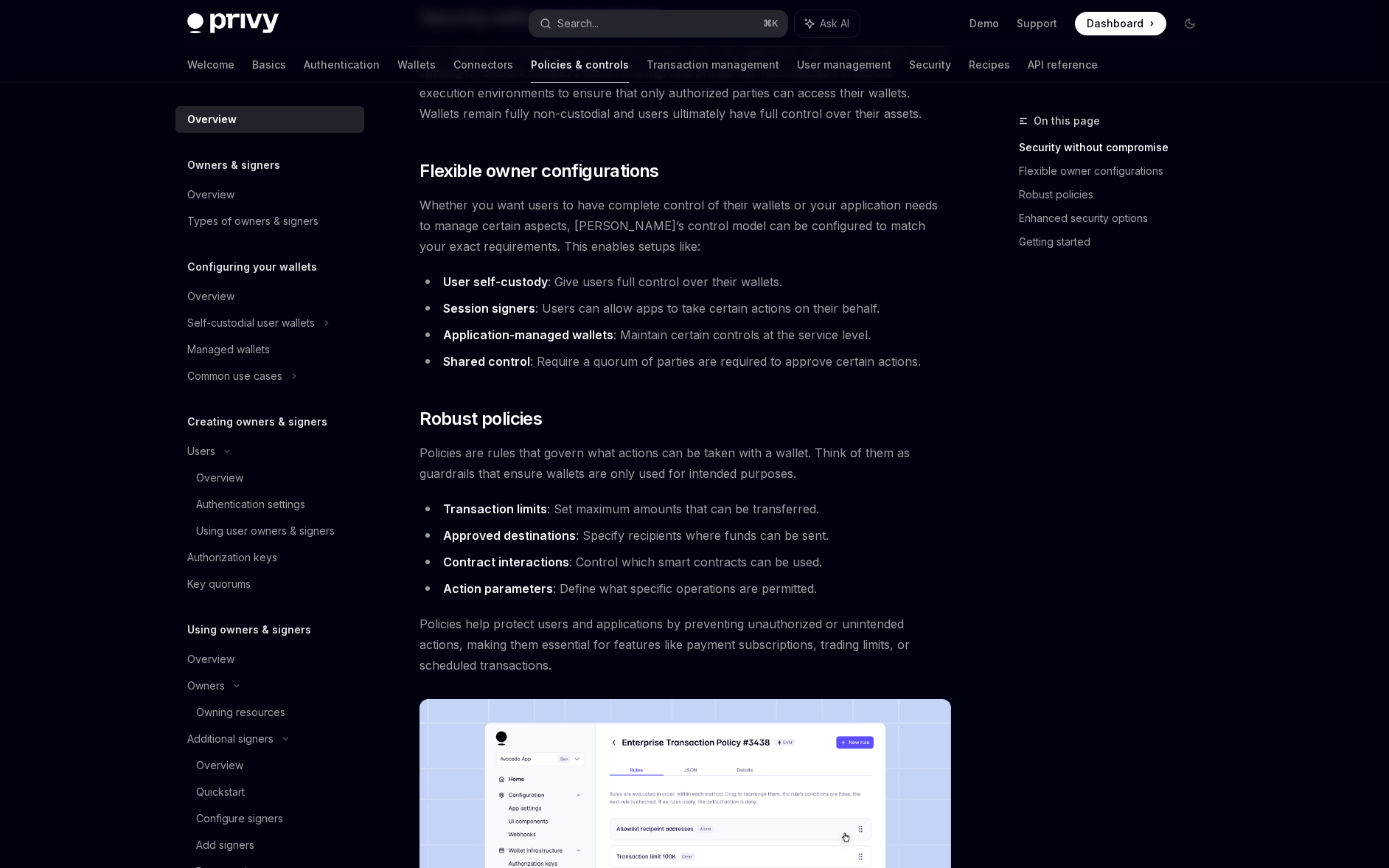
scroll to position [254, 0]
click at [663, 286] on li "User self-custody : Give users full control over their wallets." at bounding box center [685, 282] width 531 height 20
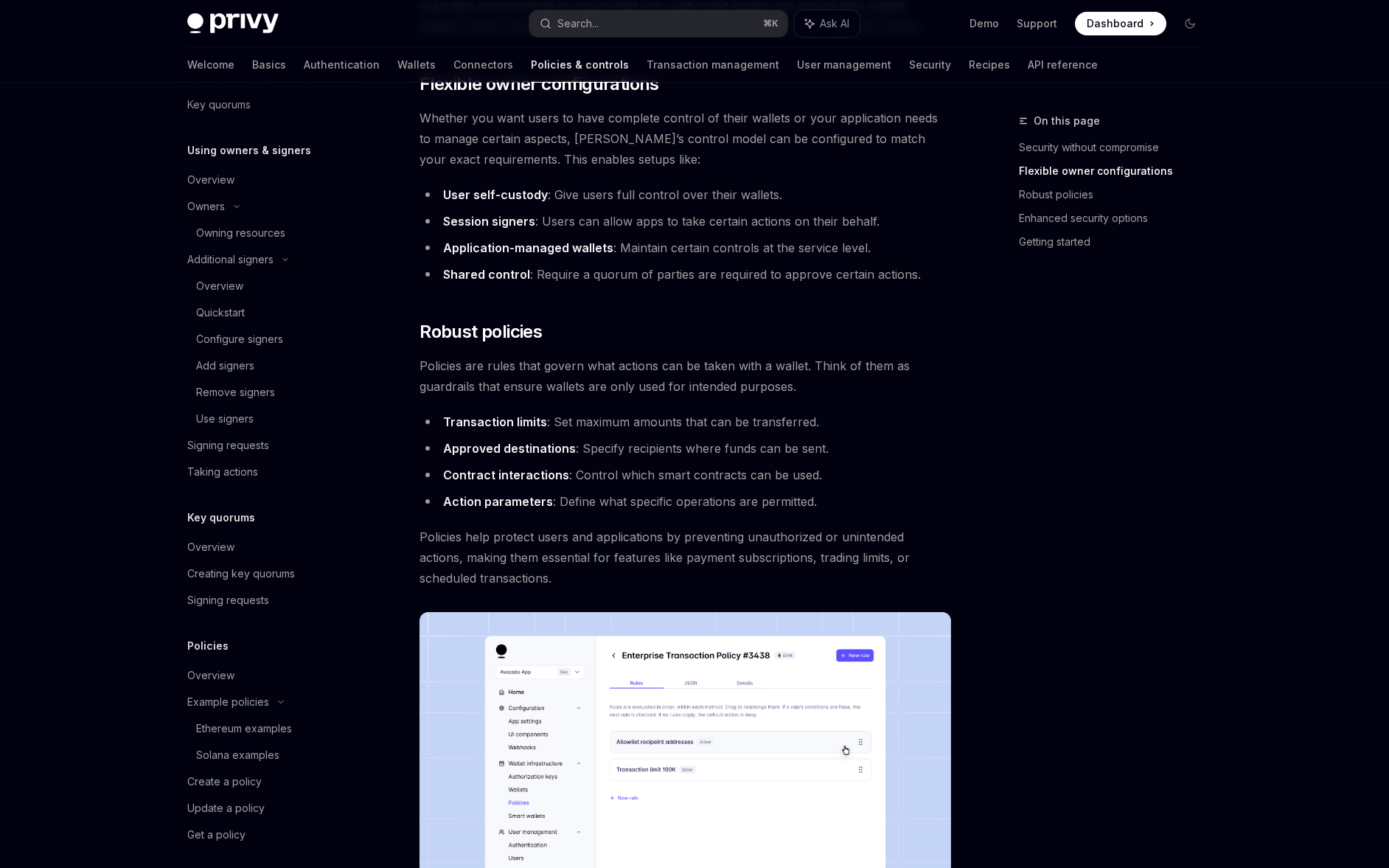
scroll to position [489, 0]
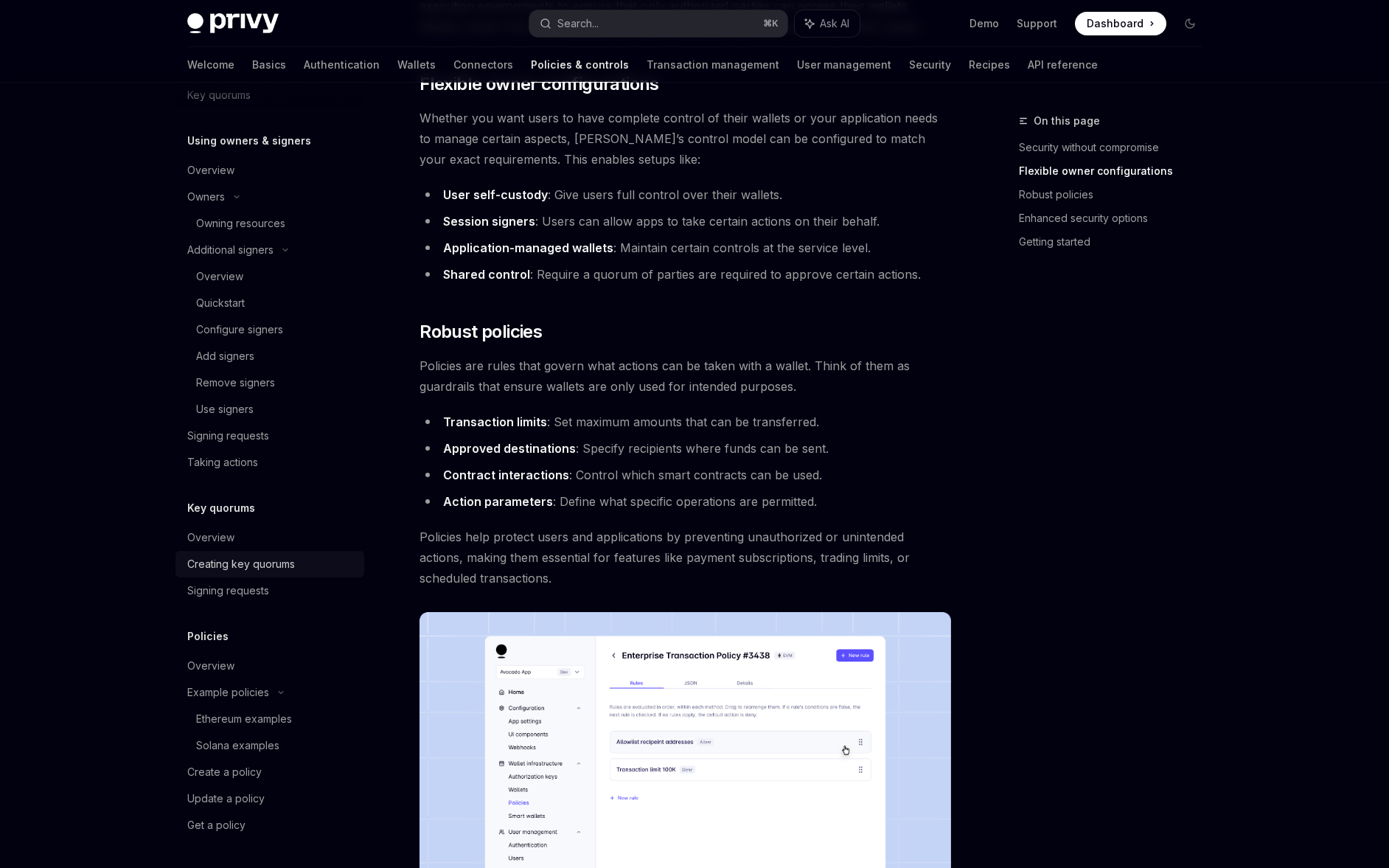
click at [285, 565] on div "Creating key quorums" at bounding box center [241, 563] width 108 height 17
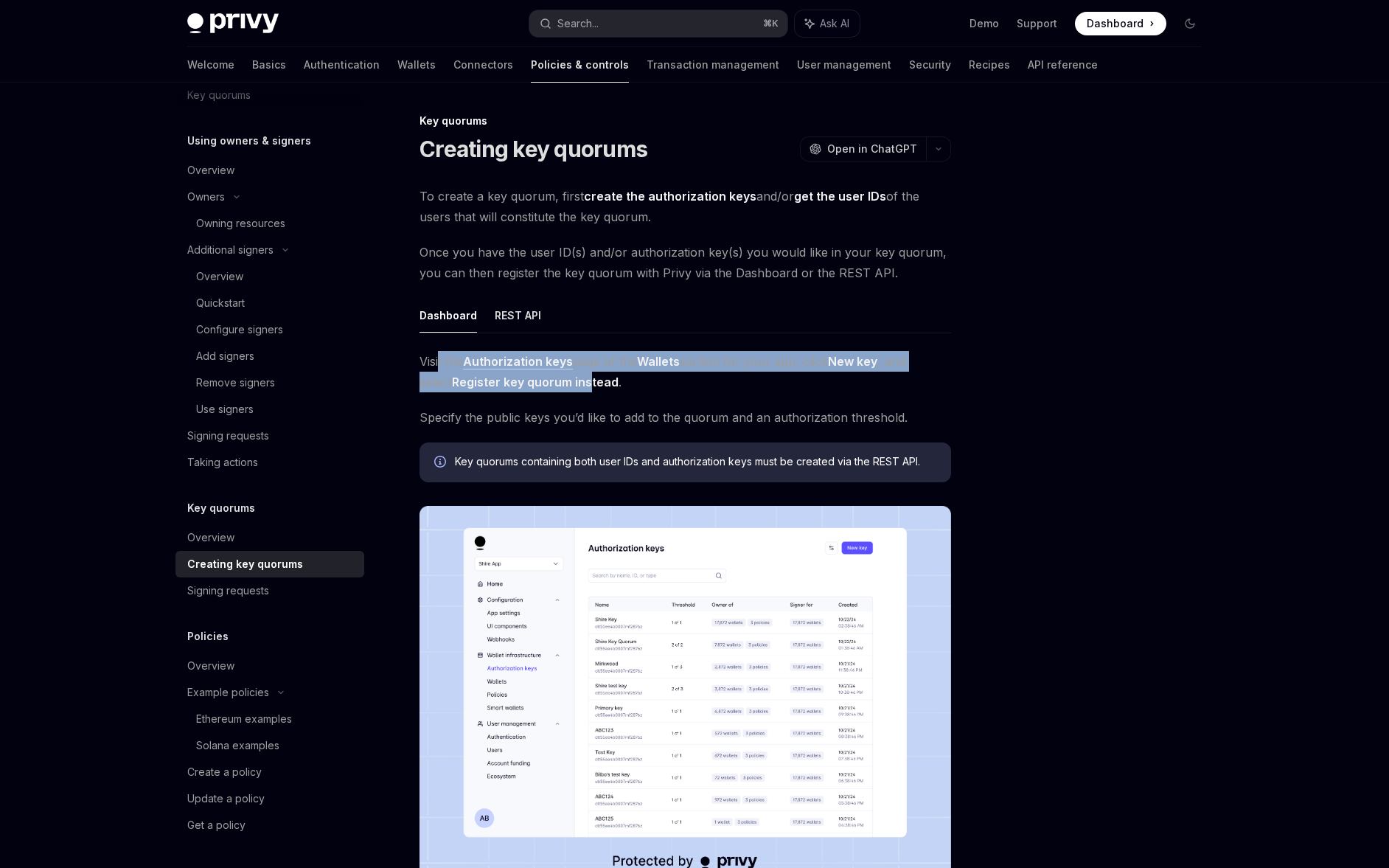
drag, startPoint x: 439, startPoint y: 364, endPoint x: 591, endPoint y: 391, distance: 154.4
click at [591, 391] on span "Visit the Authorization keys page of the Wallets section for your app, click Ne…" at bounding box center [685, 371] width 531 height 42
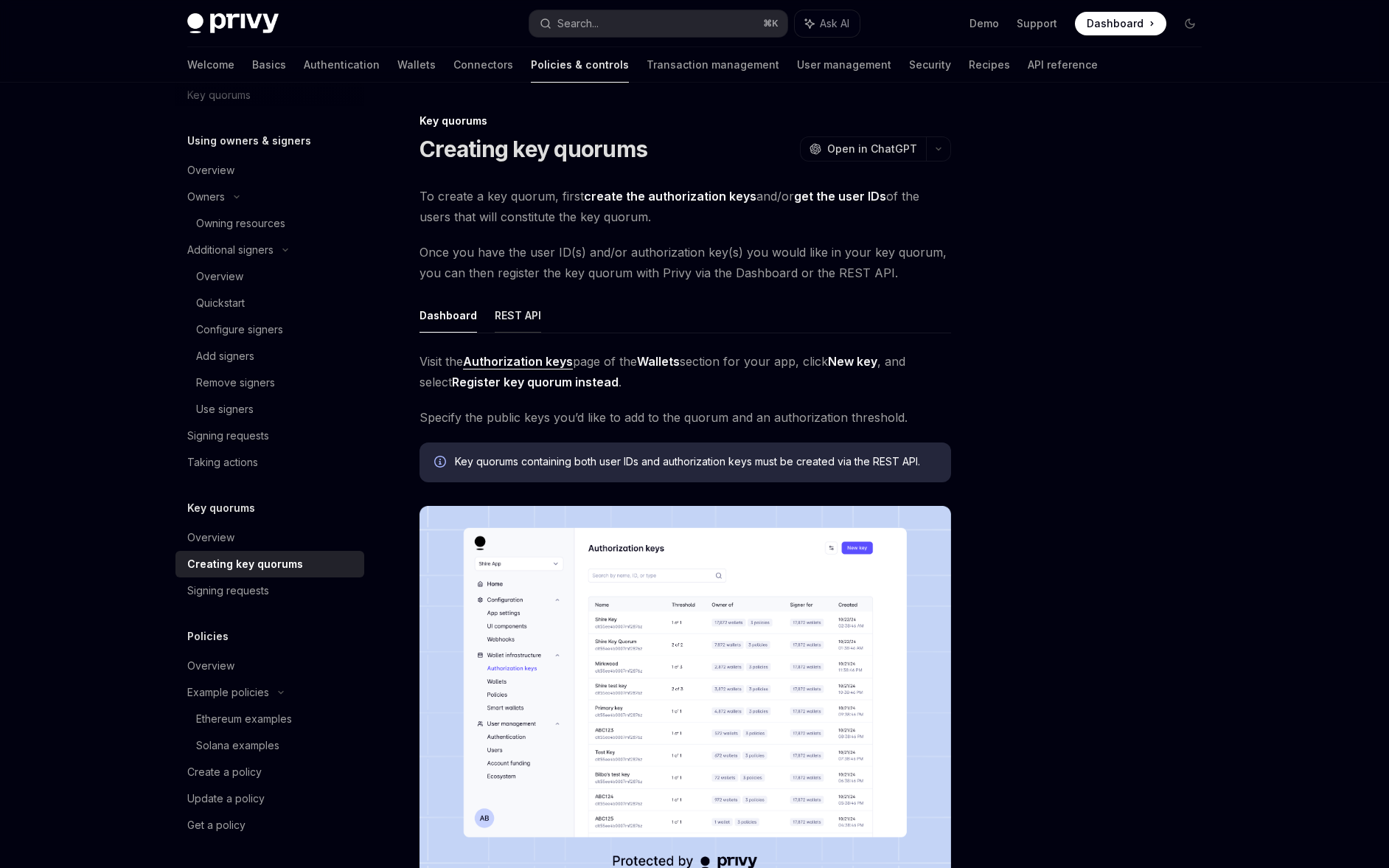
click at [527, 323] on button "REST API" at bounding box center [518, 315] width 47 height 35
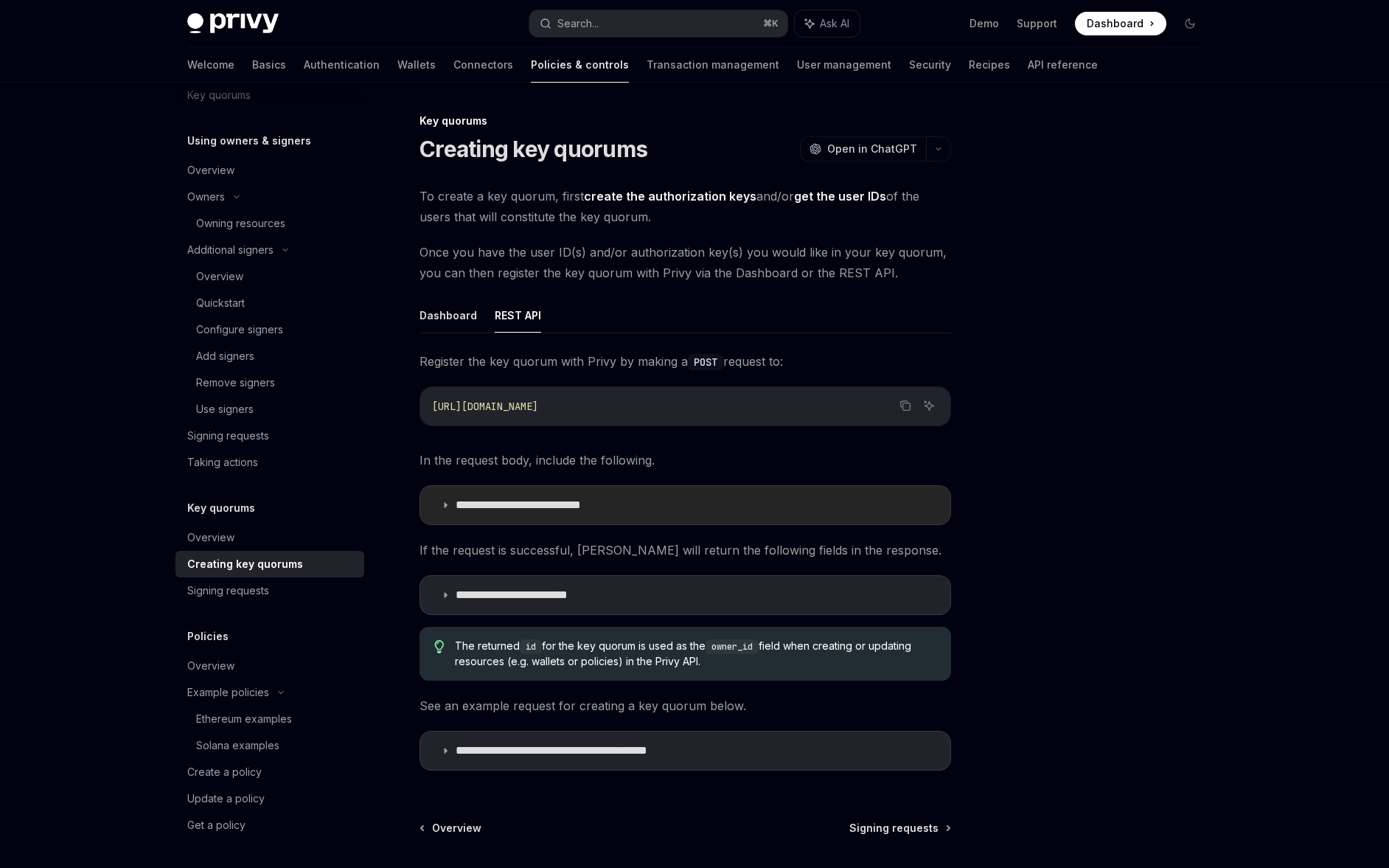
click at [528, 506] on p "**********" at bounding box center [544, 505] width 177 height 15
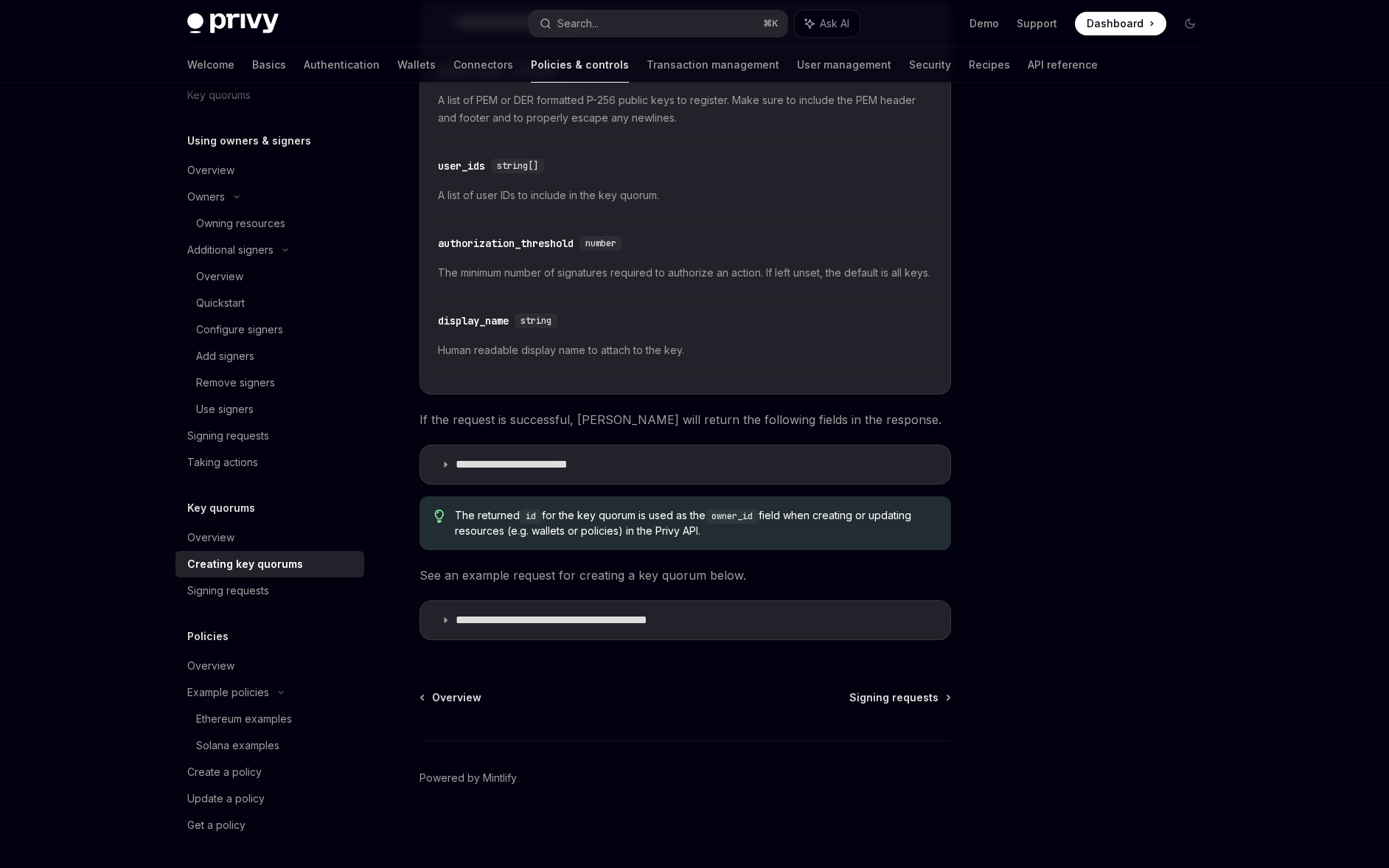
scroll to position [500, 0]
click at [509, 472] on summary "**********" at bounding box center [685, 464] width 530 height 38
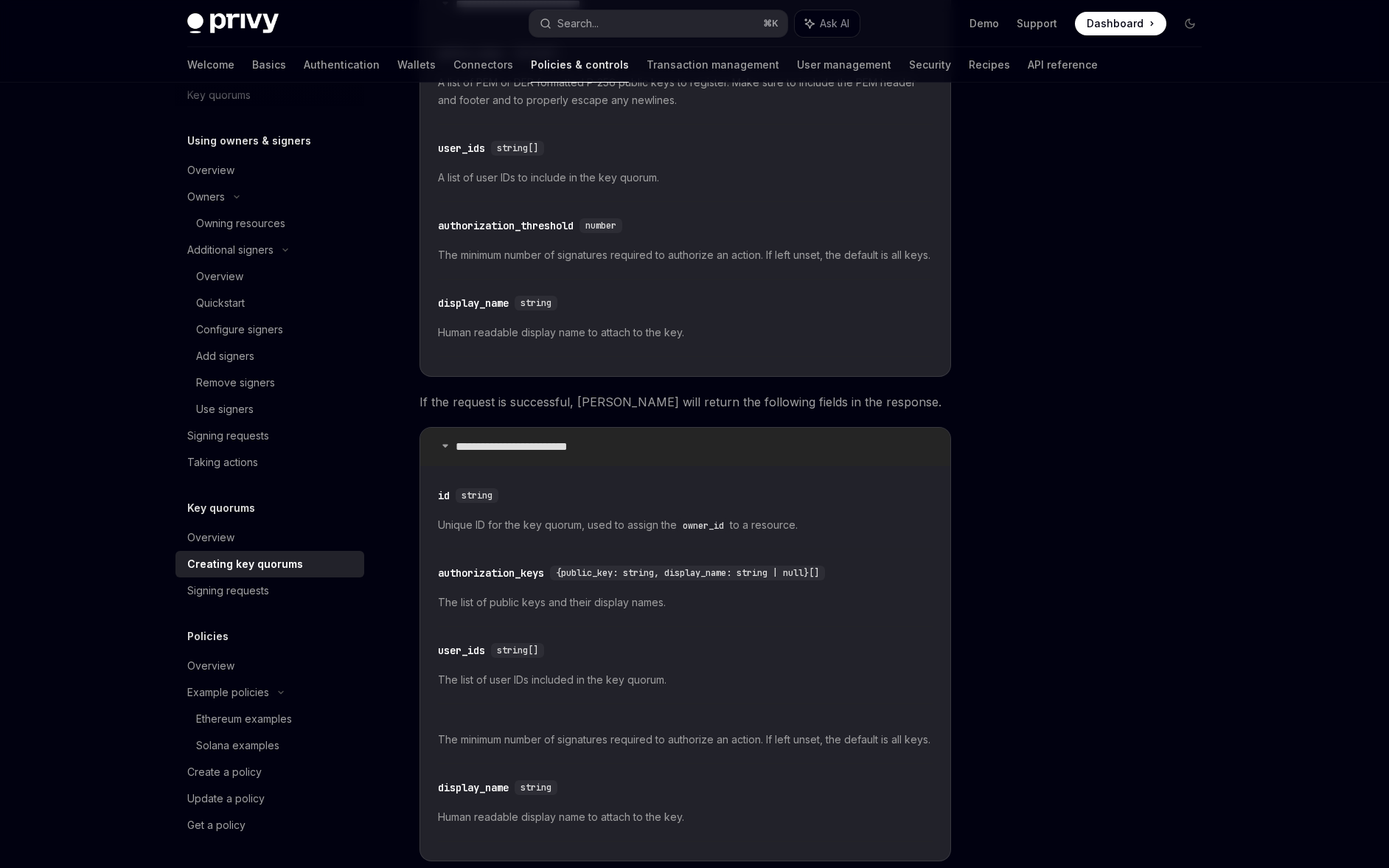
click at [509, 466] on summary "**********" at bounding box center [685, 447] width 530 height 38
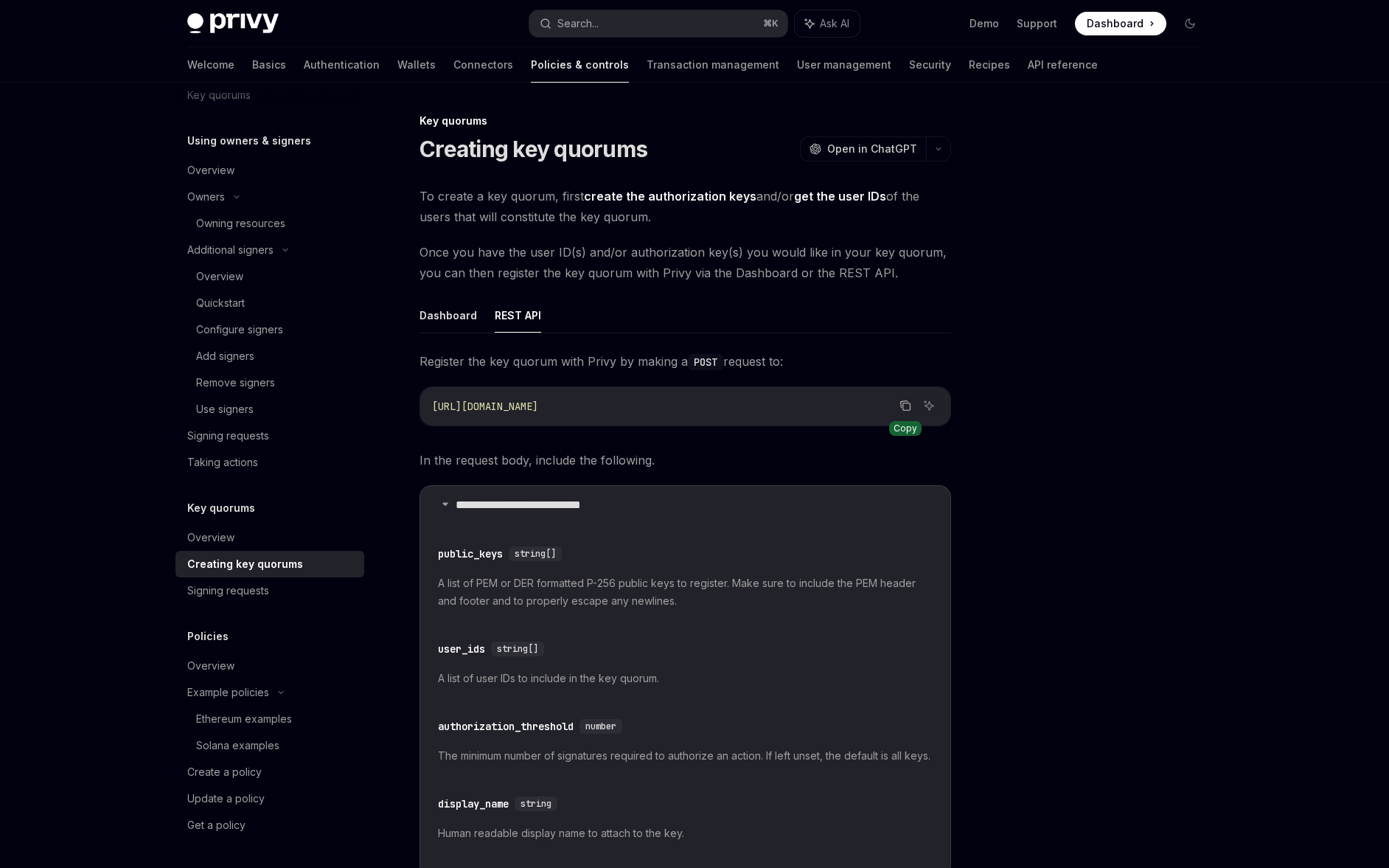
click at [906, 411] on button "Copy the contents from the code block" at bounding box center [905, 405] width 19 height 19
click at [795, 446] on div "**********" at bounding box center [685, 741] width 531 height 780
click at [431, 327] on button "Dashboard" at bounding box center [448, 315] width 57 height 35
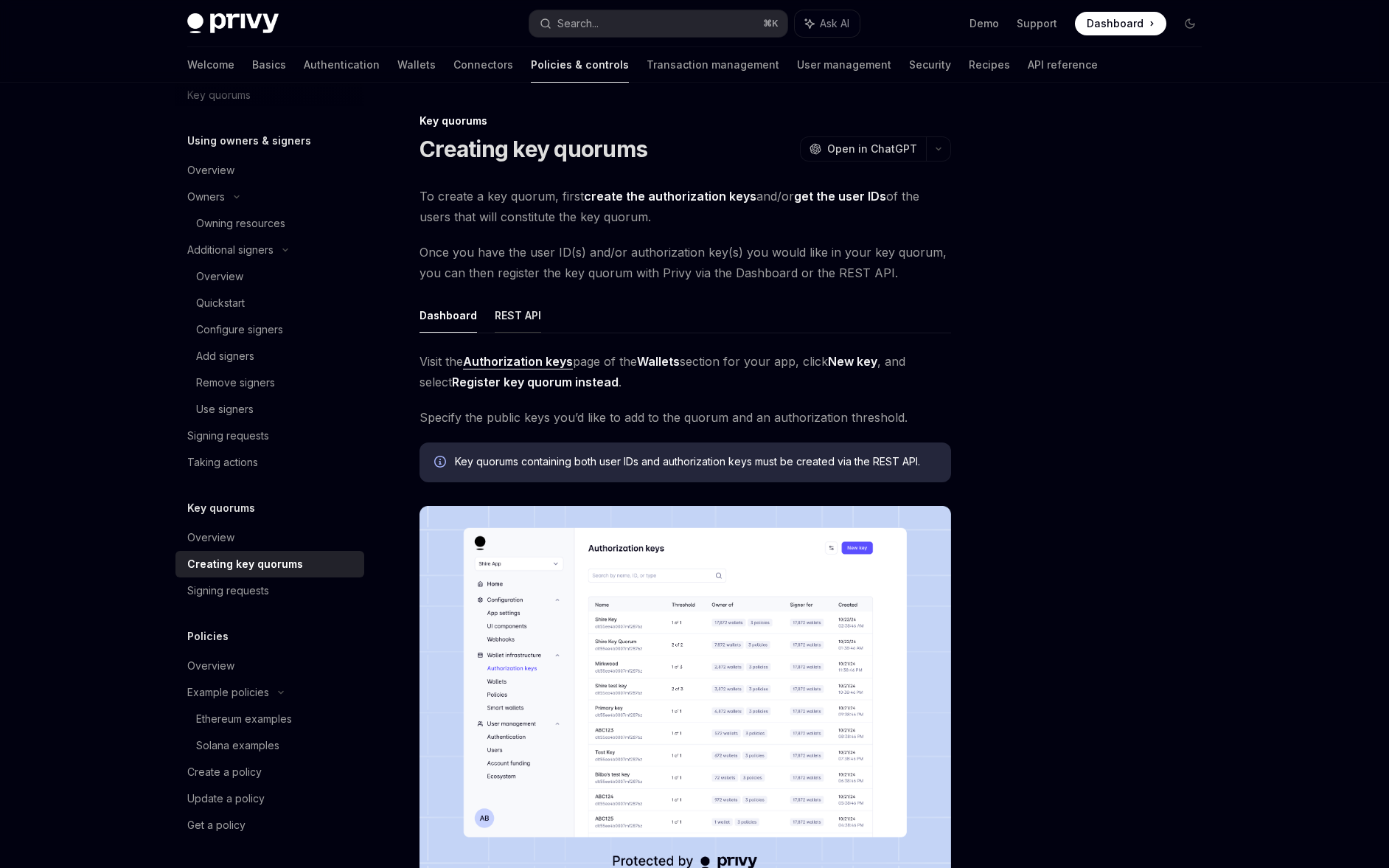
click at [499, 325] on button "REST API" at bounding box center [518, 315] width 47 height 35
type textarea "*"
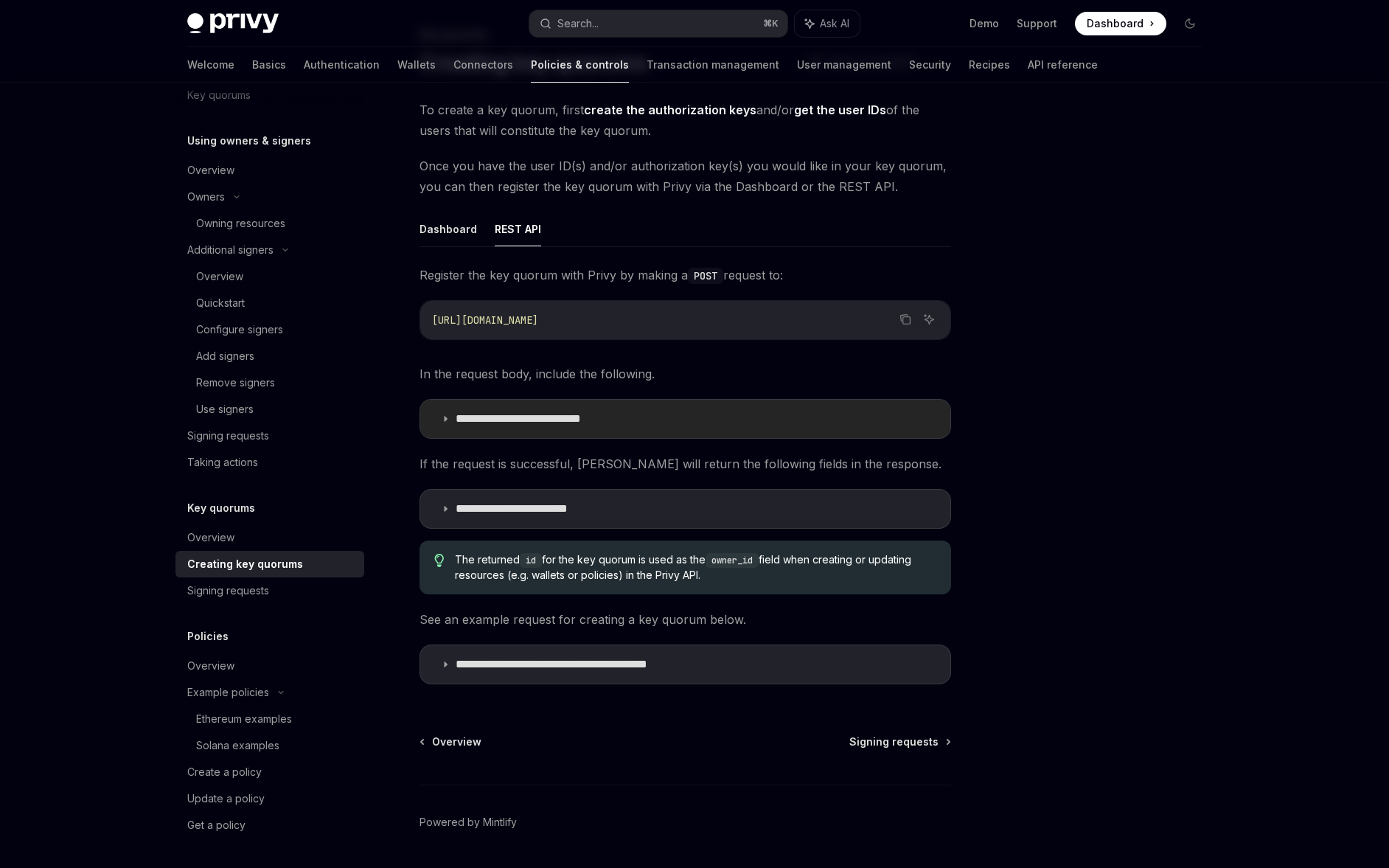
scroll to position [88, 0]
click at [662, 420] on summary "**********" at bounding box center [685, 416] width 530 height 38
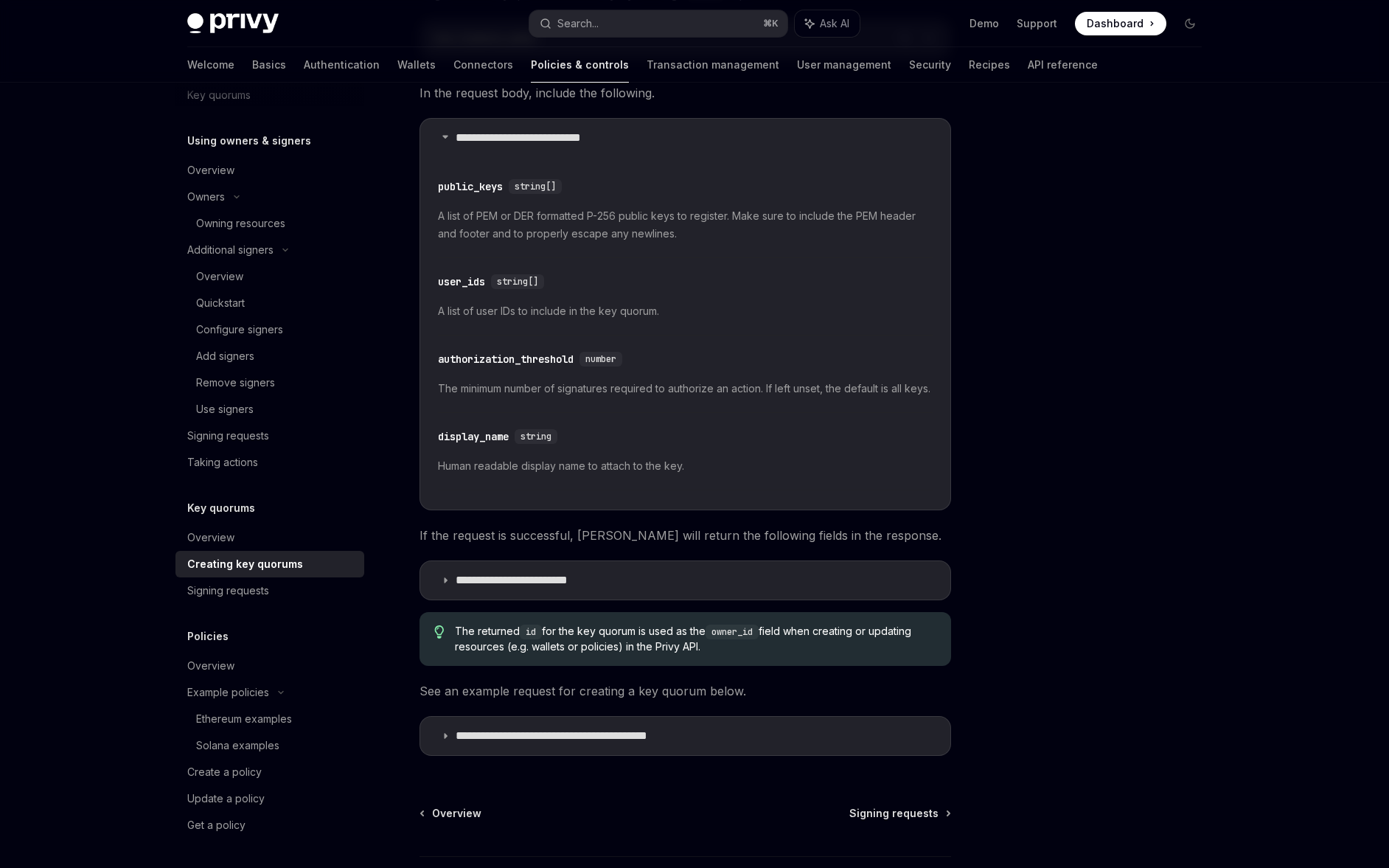
scroll to position [420, 0]
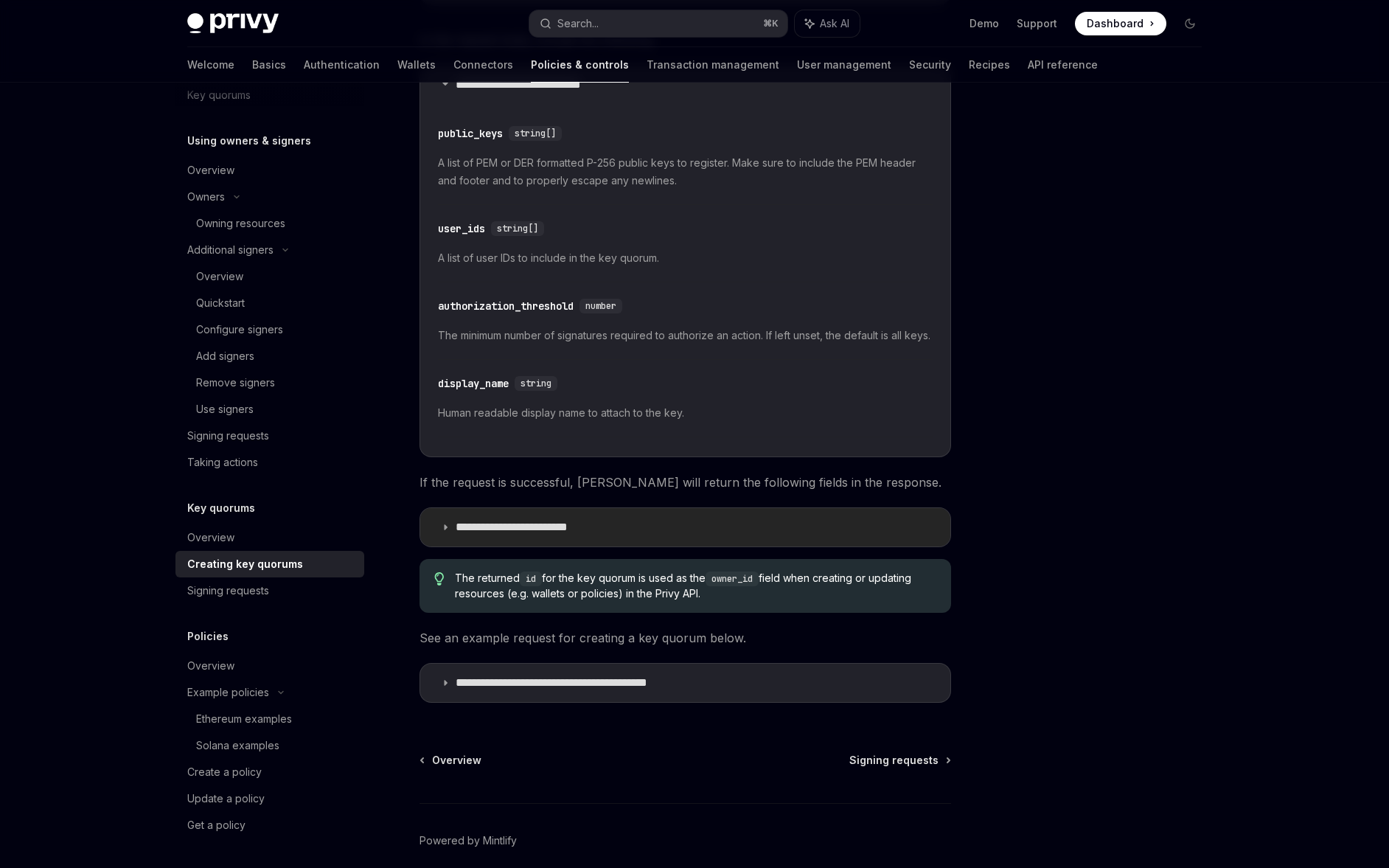
click at [522, 534] on p "**********" at bounding box center [532, 528] width 152 height 15
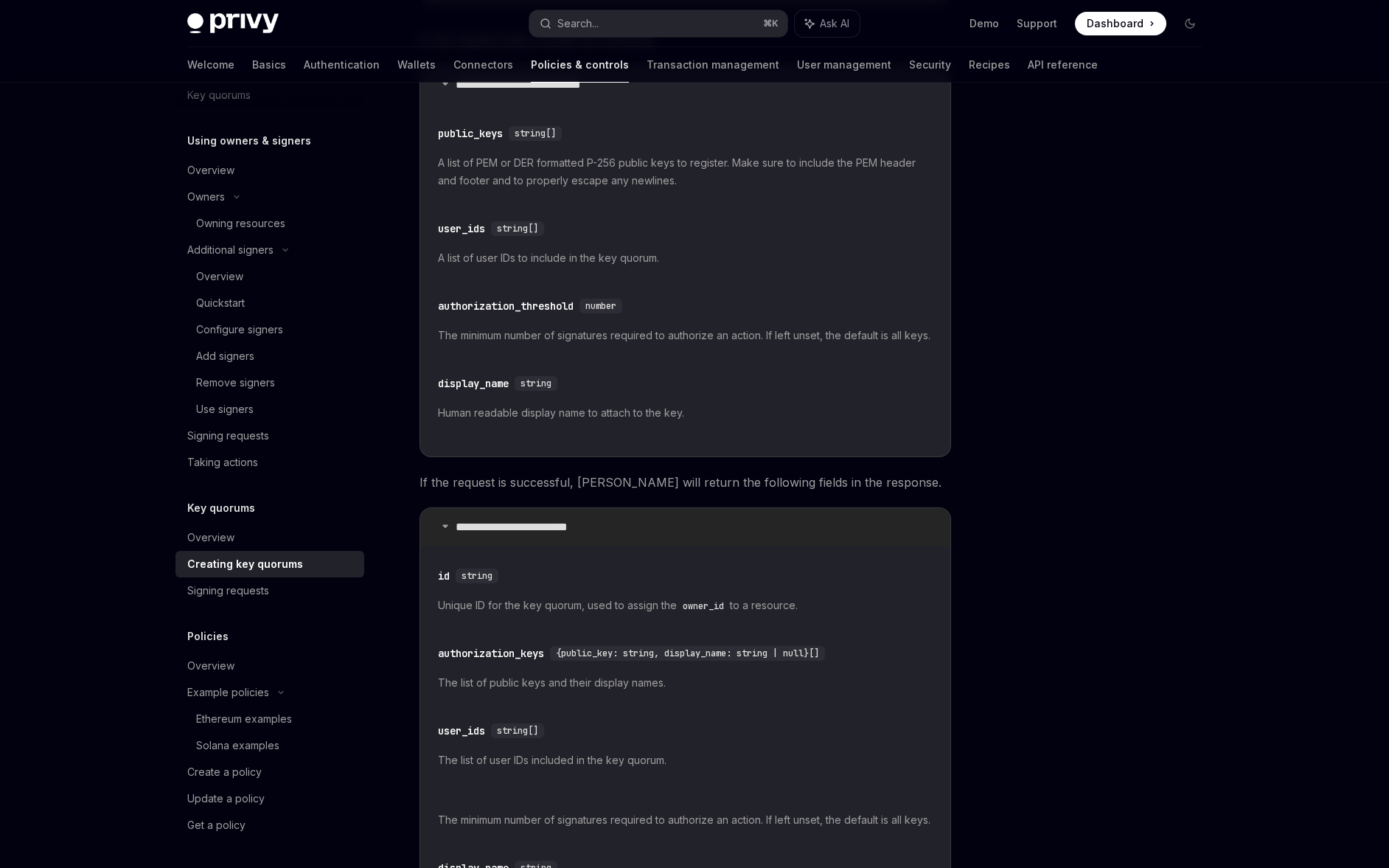
click at [522, 534] on p "**********" at bounding box center [532, 528] width 152 height 15
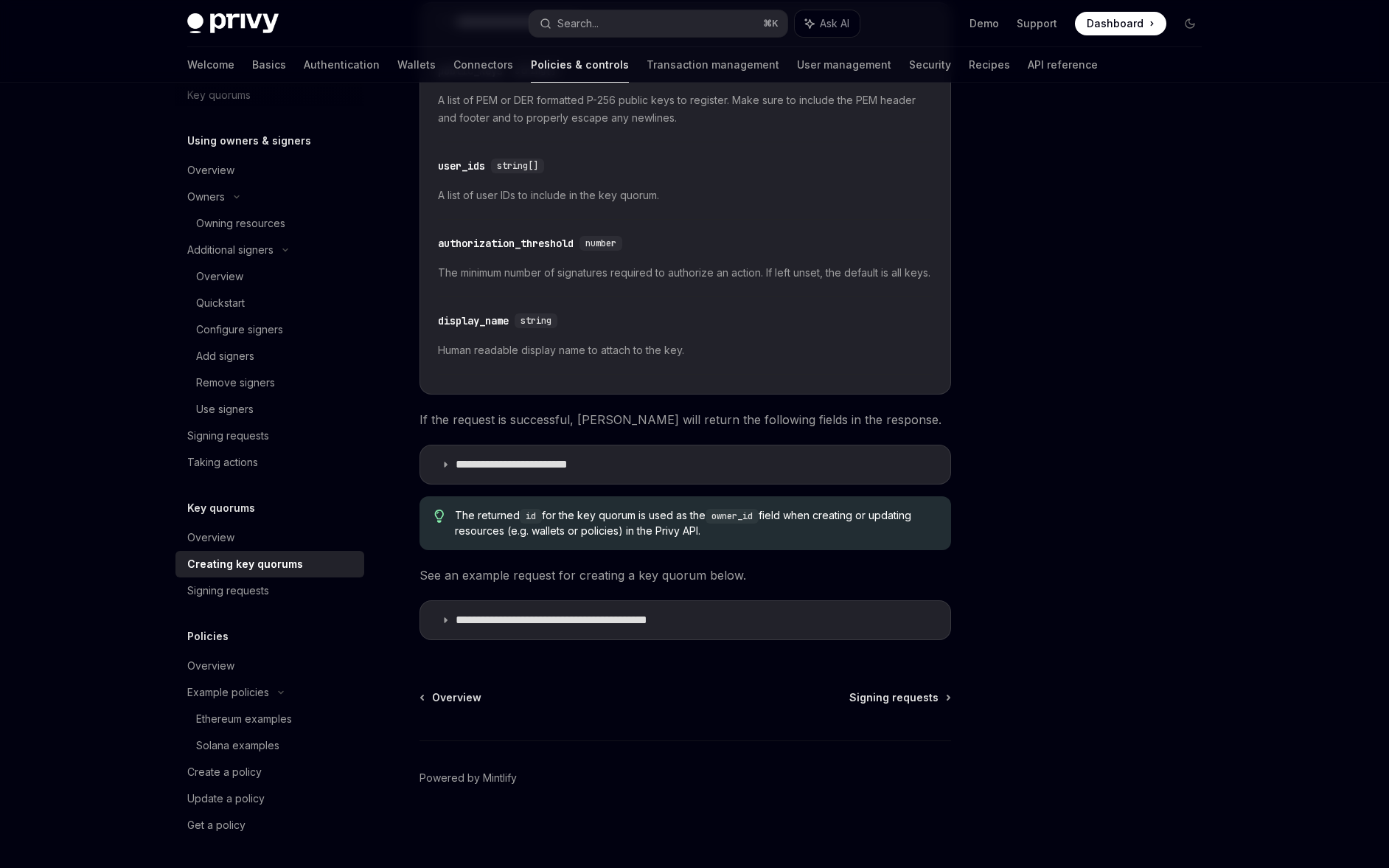
scroll to position [500, 0]
click at [584, 636] on summary "**********" at bounding box center [685, 620] width 530 height 38
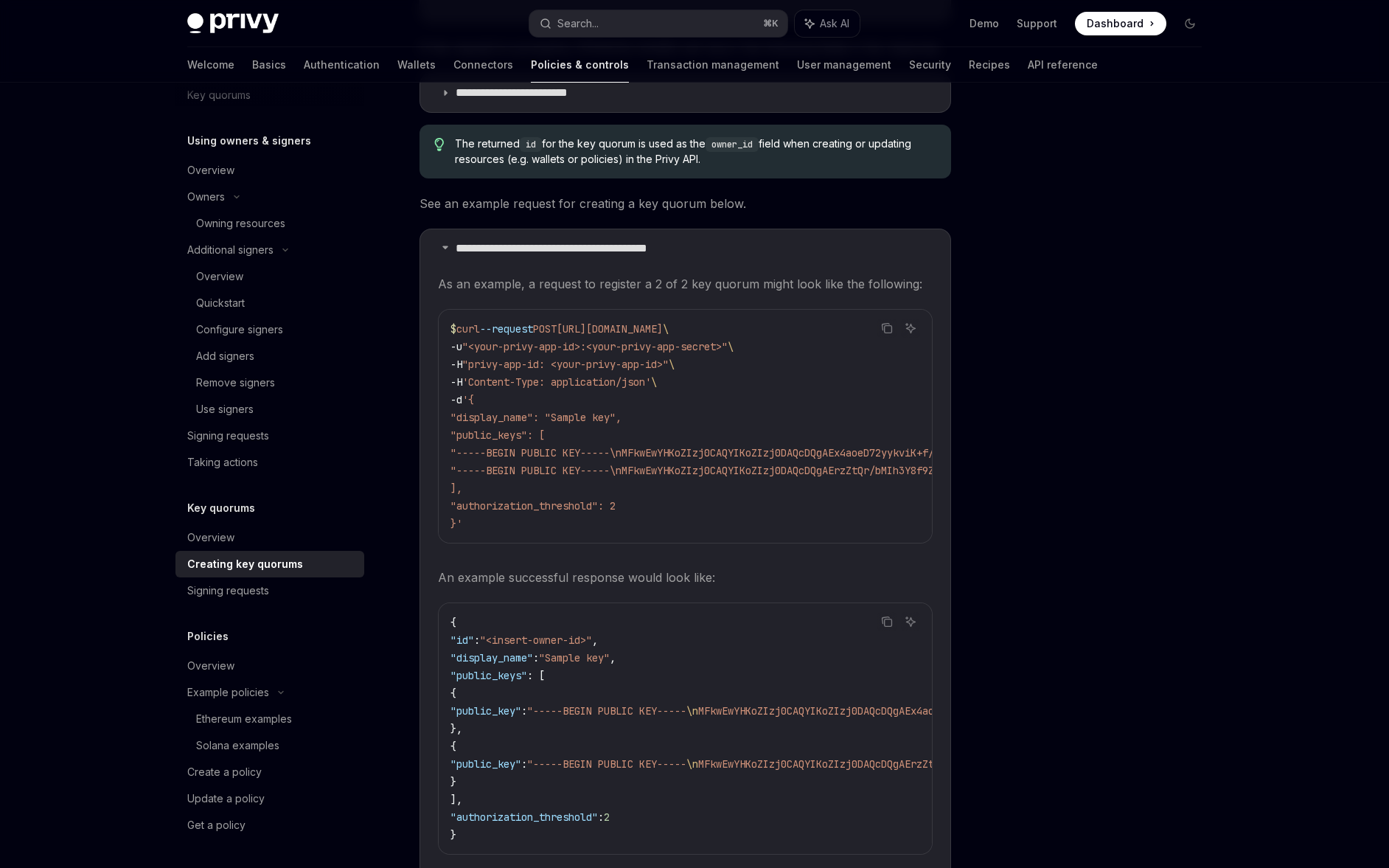
click at [533, 424] on span ""display_name": "Sample key"," at bounding box center [536, 417] width 171 height 14
click at [535, 442] on span ""public_keys": [" at bounding box center [497, 435] width 94 height 14
click at [539, 512] on span ""authorization_threshold": 2" at bounding box center [533, 506] width 165 height 14
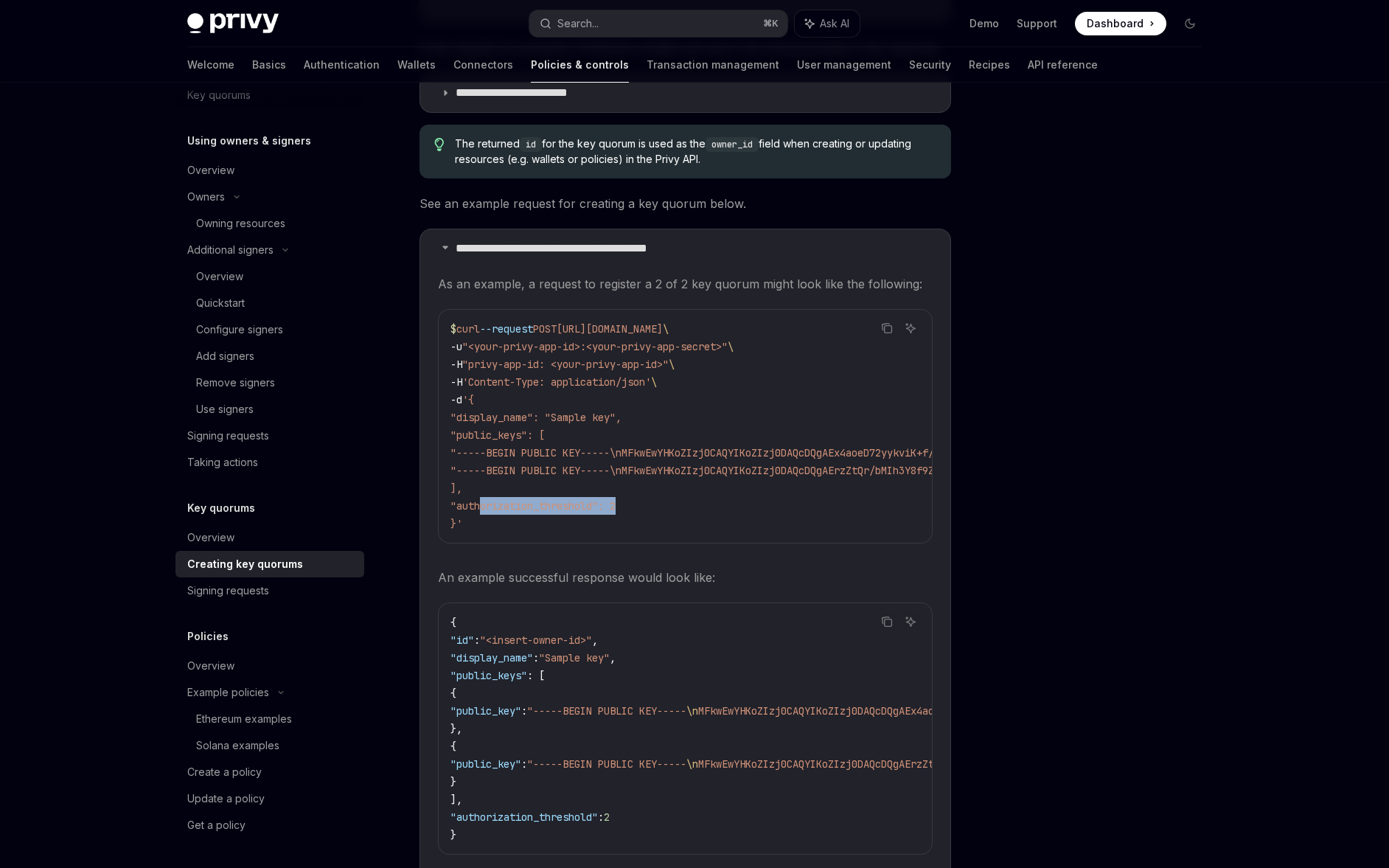
click at [539, 512] on span ""authorization_threshold": 2" at bounding box center [533, 506] width 165 height 14
click at [588, 460] on code "$ curl --request POST [URL][DOMAIN_NAME] \ -u "<your-privy-app-id>:<your-privy-…" at bounding box center [1008, 426] width 1115 height 212
click at [588, 459] on span ""-----BEGIN PUBLIC KEY-----\nMFkwEwYHKoZIzj0CAQYIKoZIzj0DAQcDQgAEx4aoeD72yykviK…" at bounding box center [990, 453] width 1079 height 14
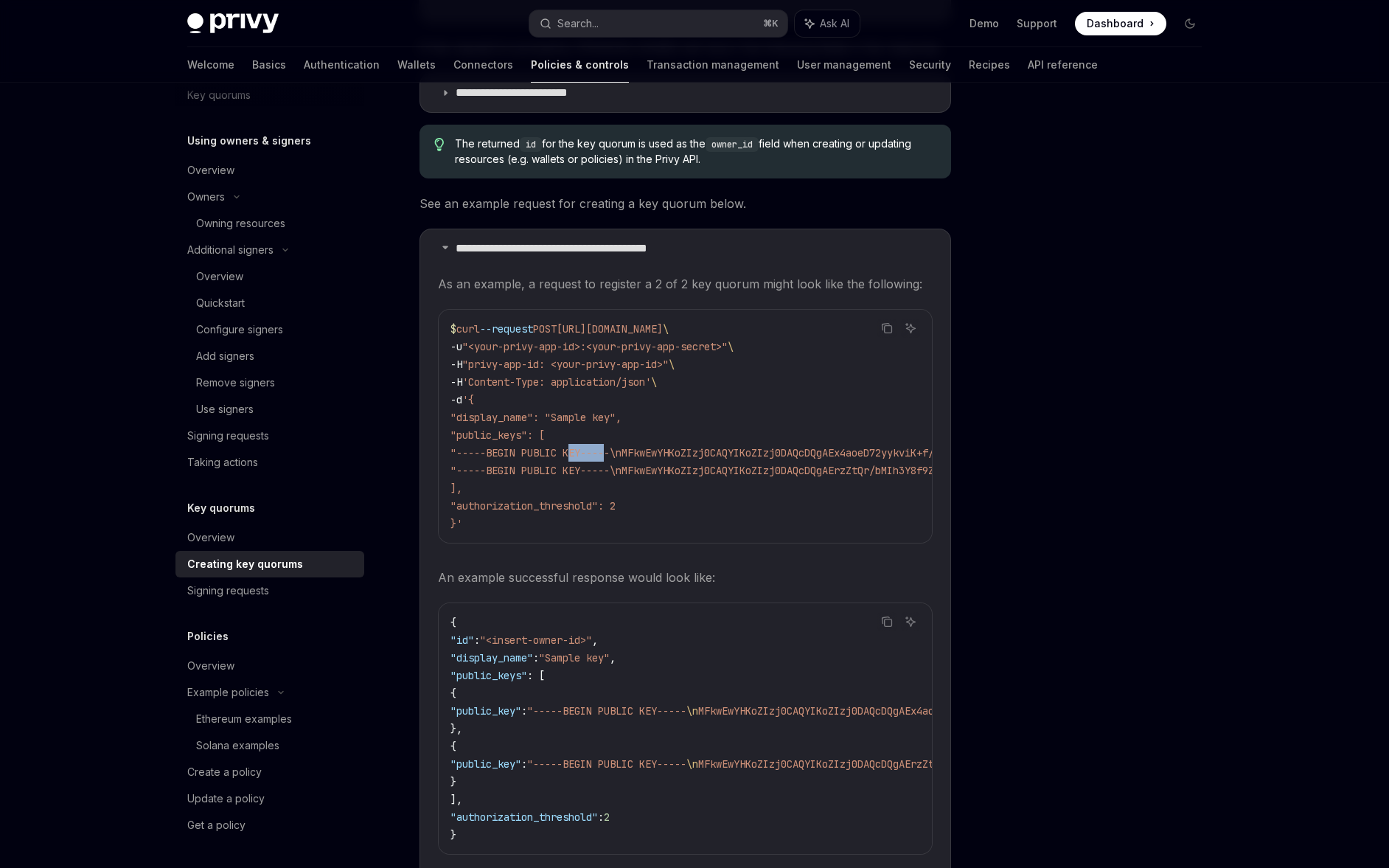
click at [588, 459] on span ""-----BEGIN PUBLIC KEY-----\nMFkwEwYHKoZIzj0CAQYIKoZIzj0DAQcDQgAEx4aoeD72yykviK…" at bounding box center [990, 453] width 1079 height 14
